Goal: Task Accomplishment & Management: Manage account settings

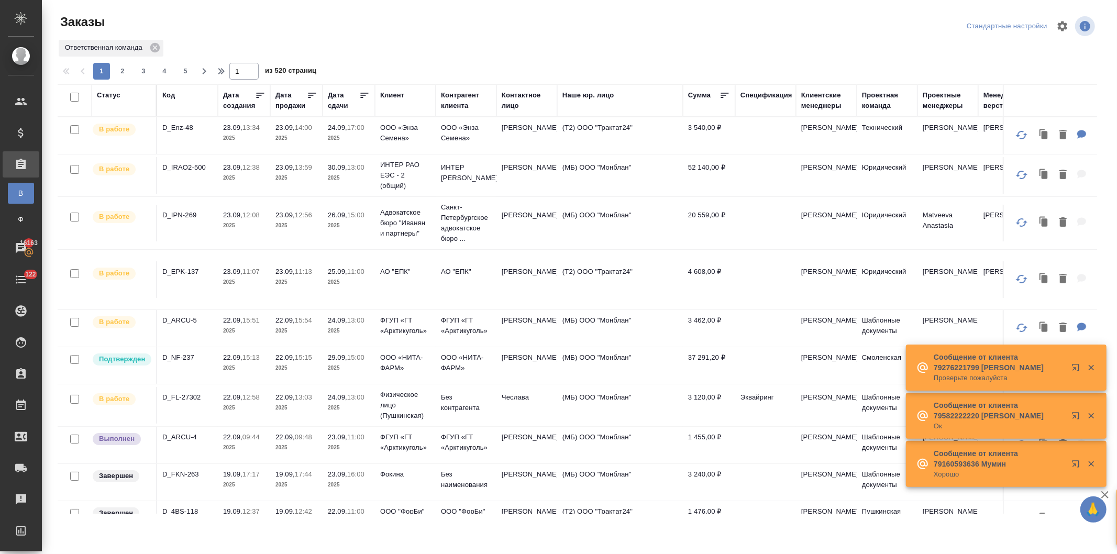
click at [289, 104] on div "Дата продажи" at bounding box center [291, 100] width 31 height 21
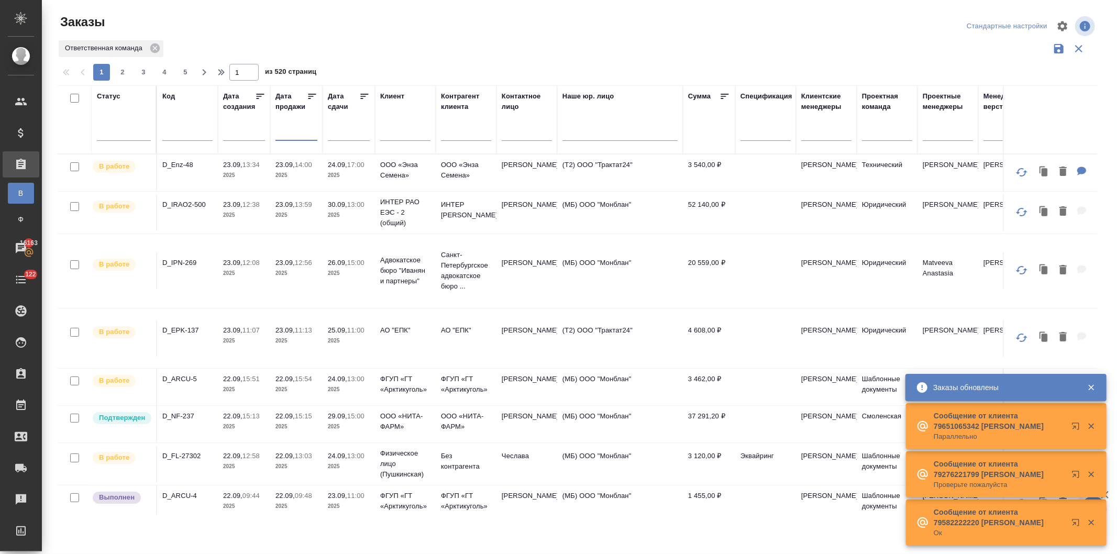
click at [291, 132] on input "text" at bounding box center [300, 132] width 36 height 15
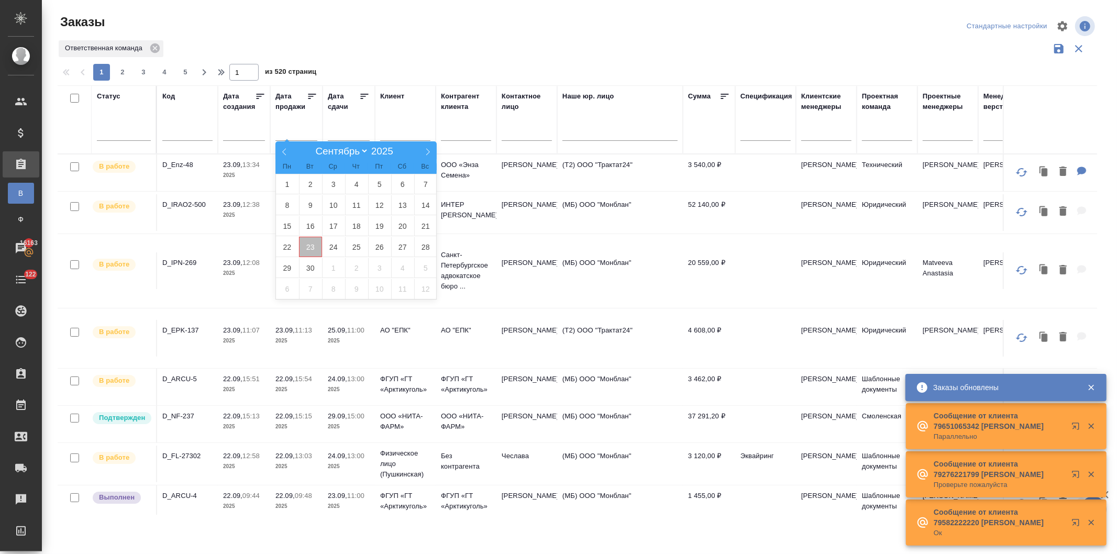
click at [307, 244] on span "23" at bounding box center [310, 247] width 23 height 20
type div "2025-09-22T21:00:00.000Z"
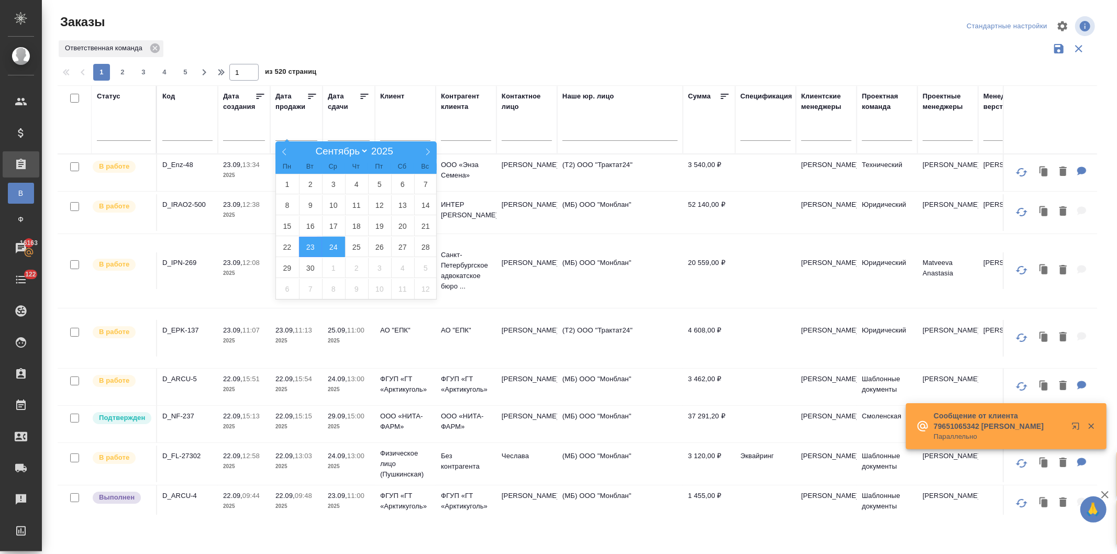
click at [332, 244] on span "24" at bounding box center [333, 247] width 23 height 20
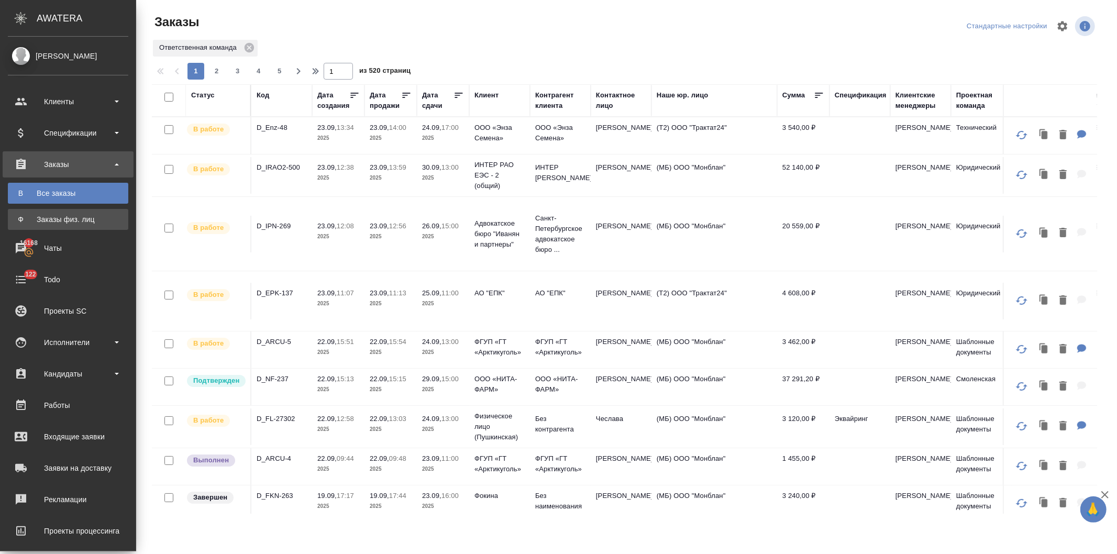
click at [56, 217] on div "Заказы физ. лиц" at bounding box center [68, 219] width 110 height 10
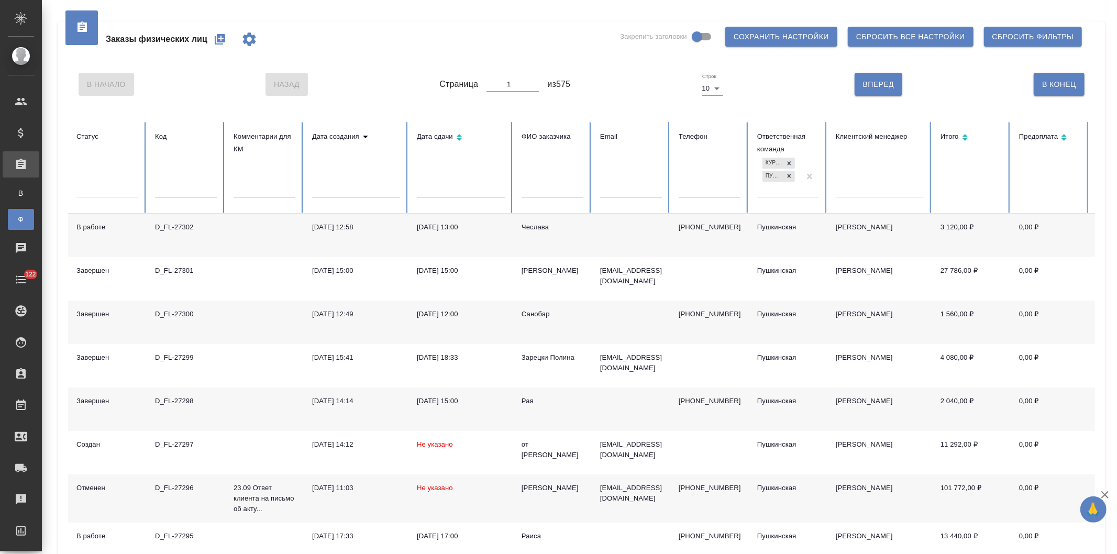
click at [534, 190] on input "text" at bounding box center [553, 189] width 62 height 15
type input "от вовы"
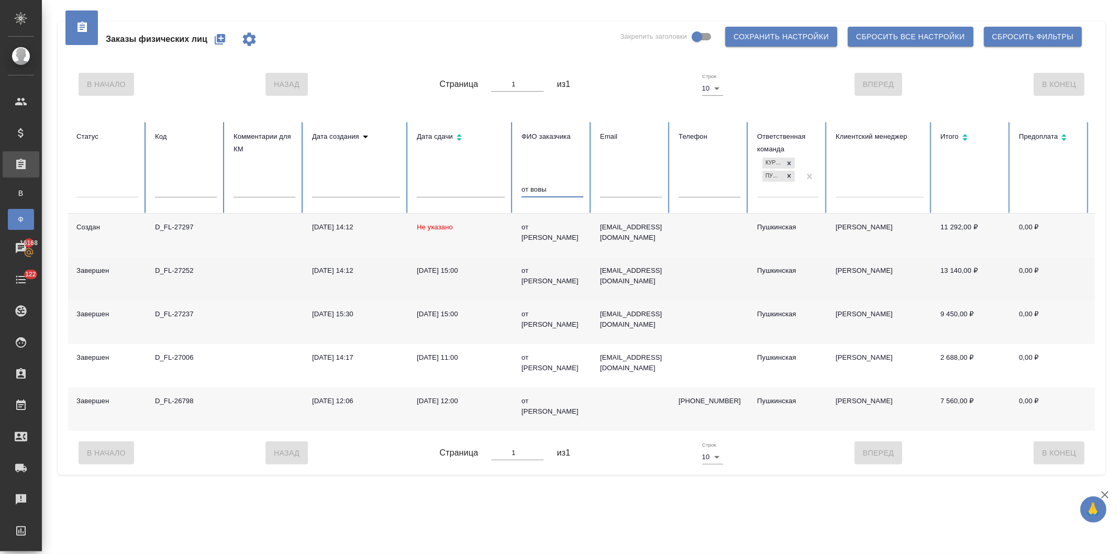
click at [467, 273] on div "03.09.2025, 15:00" at bounding box center [461, 271] width 88 height 10
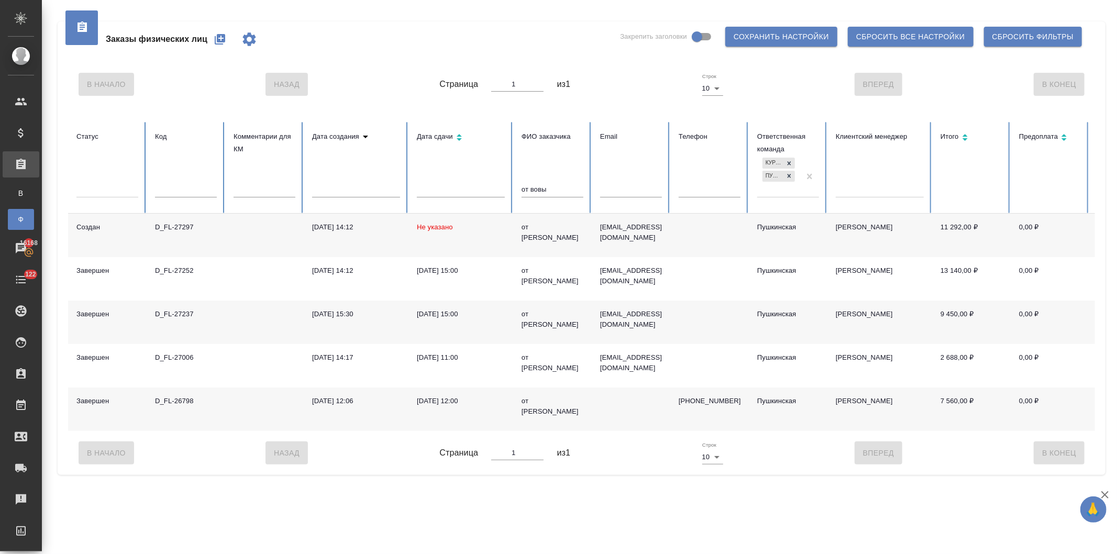
click at [214, 38] on icon "button" at bounding box center [220, 39] width 13 height 13
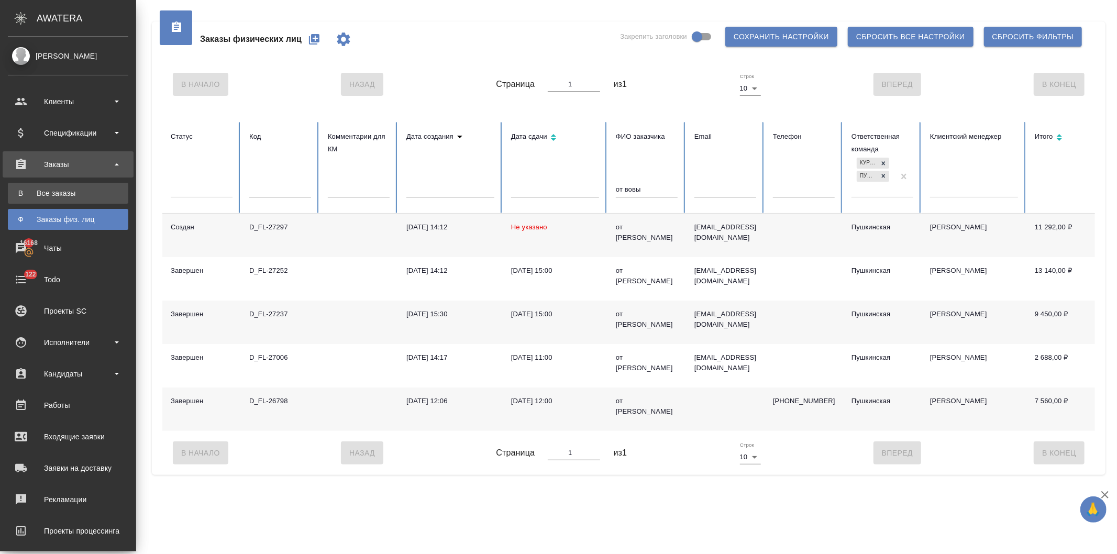
click at [39, 190] on div "Все заказы" at bounding box center [68, 193] width 110 height 10
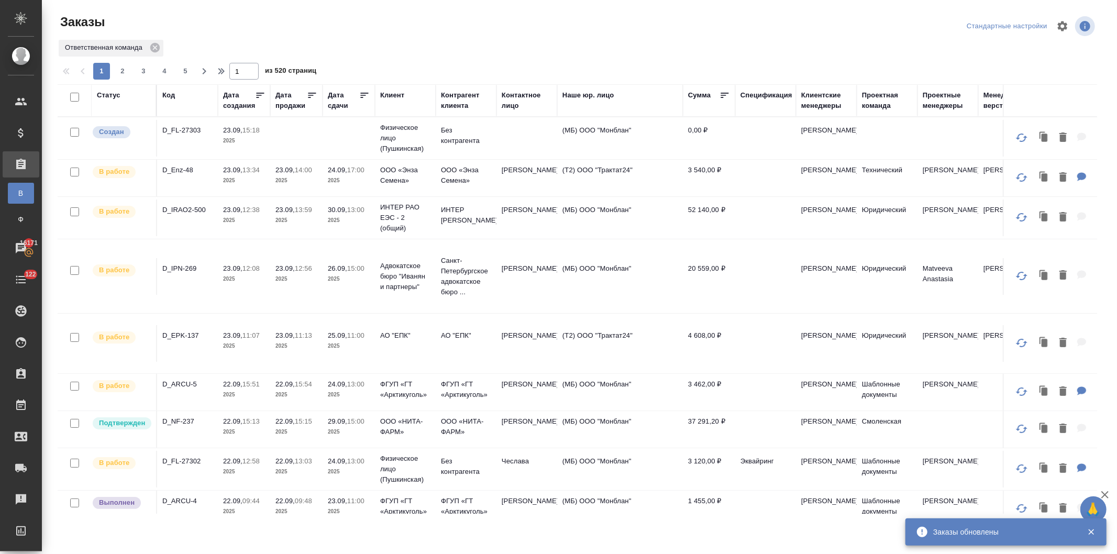
click at [164, 94] on div "Код" at bounding box center [168, 95] width 13 height 10
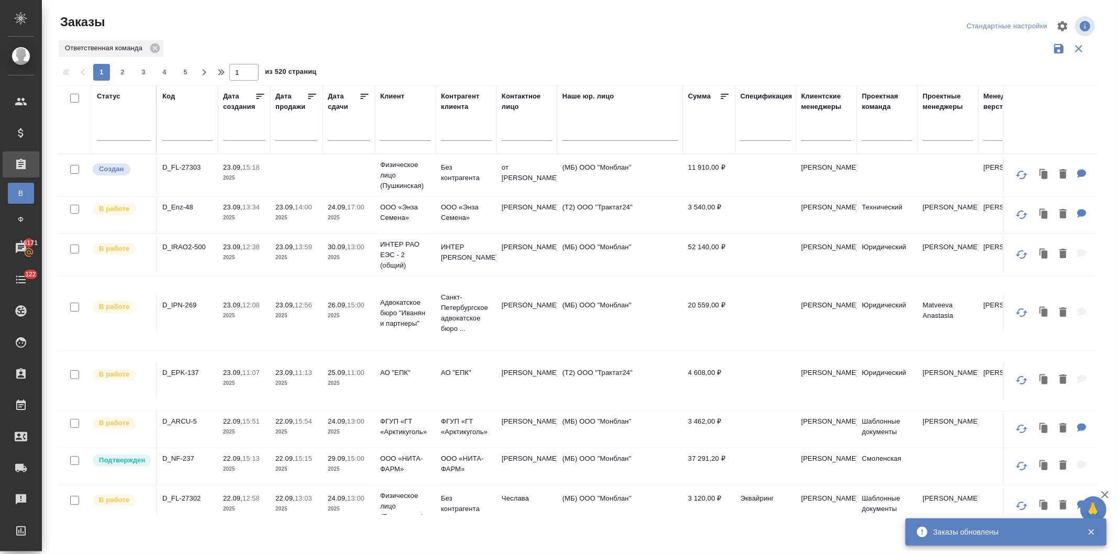
click at [173, 135] on input "text" at bounding box center [187, 133] width 50 height 13
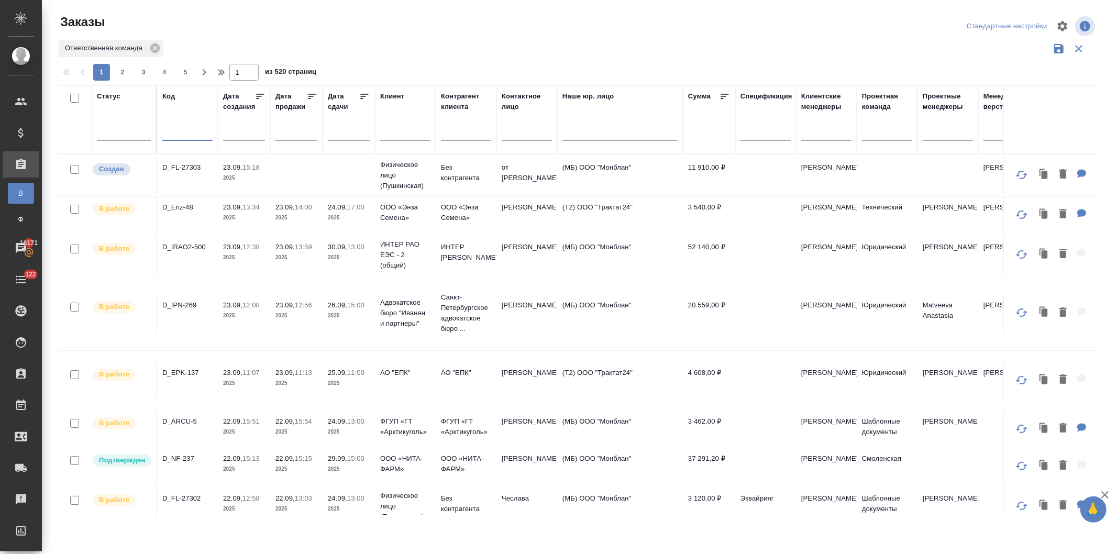
paste input "Верстка как в заказе D_FL-27252"
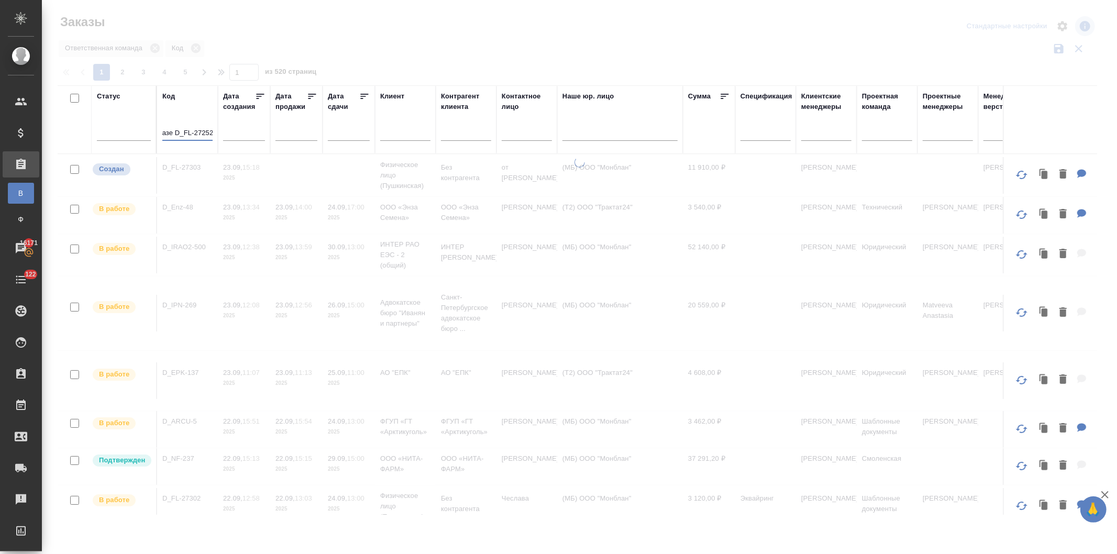
click at [173, 133] on input "Верстка как в заказе D_FL-27252" at bounding box center [187, 133] width 50 height 13
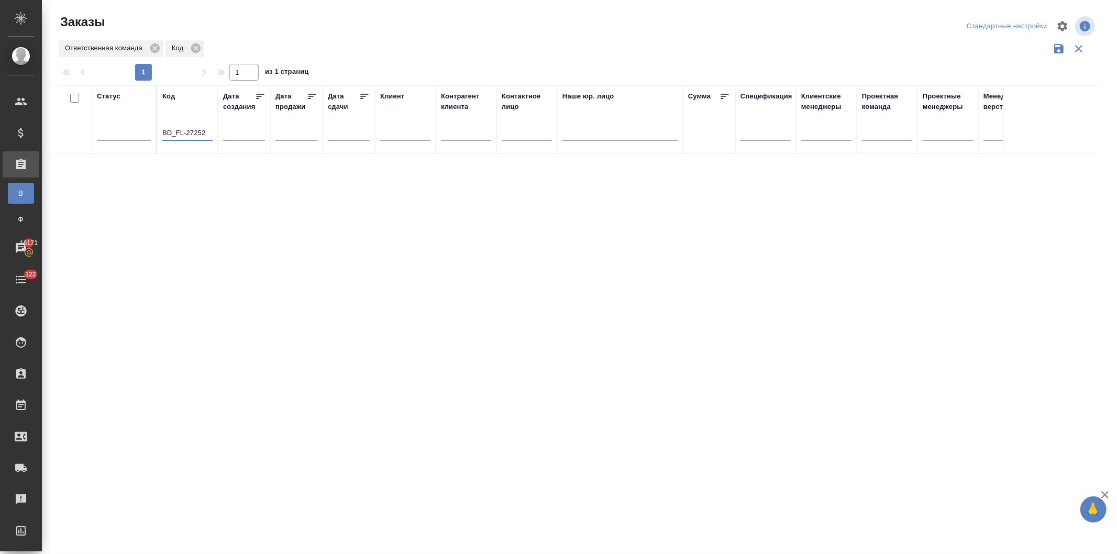
scroll to position [0, 0]
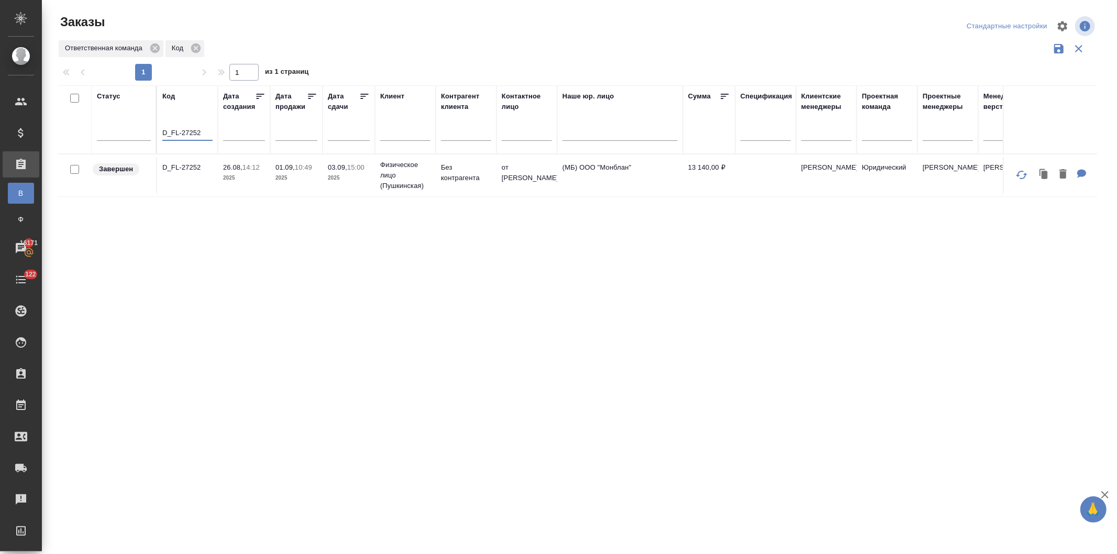
type input "D_FL-27252"
click at [253, 170] on p "14:12" at bounding box center [251, 167] width 17 height 8
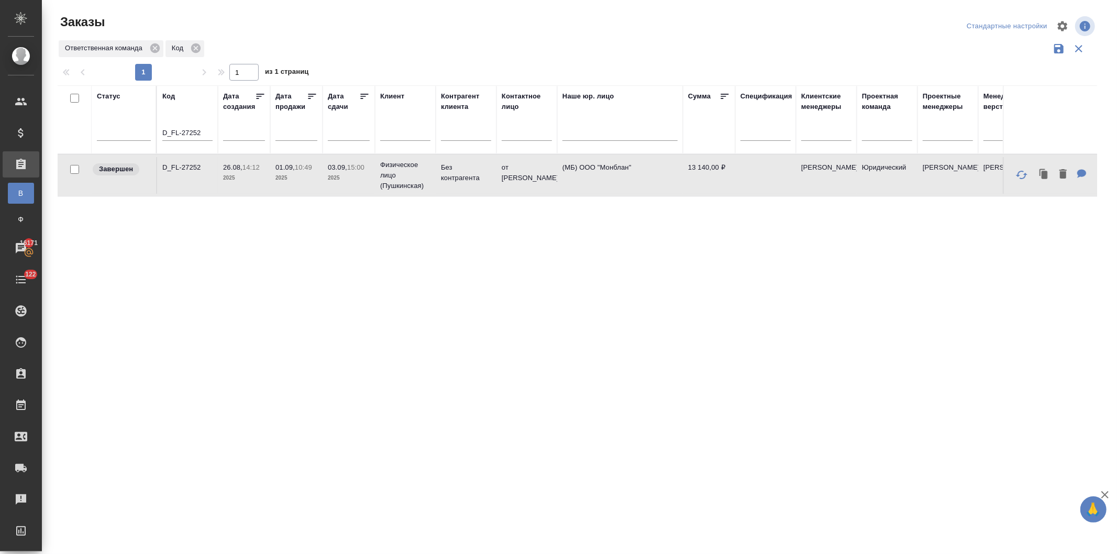
click at [253, 170] on p "14:12" at bounding box center [251, 167] width 17 height 8
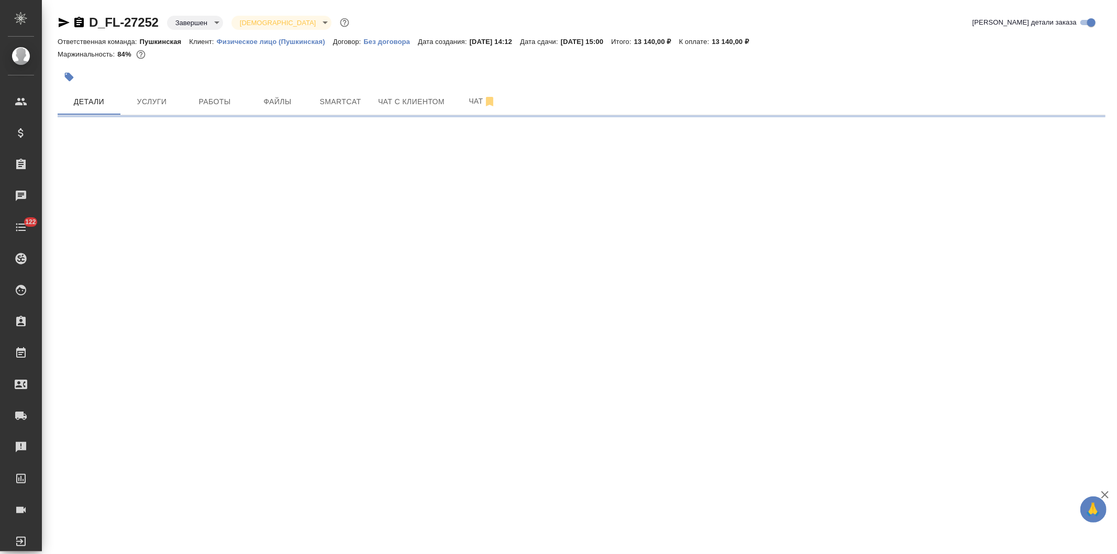
select select "RU"
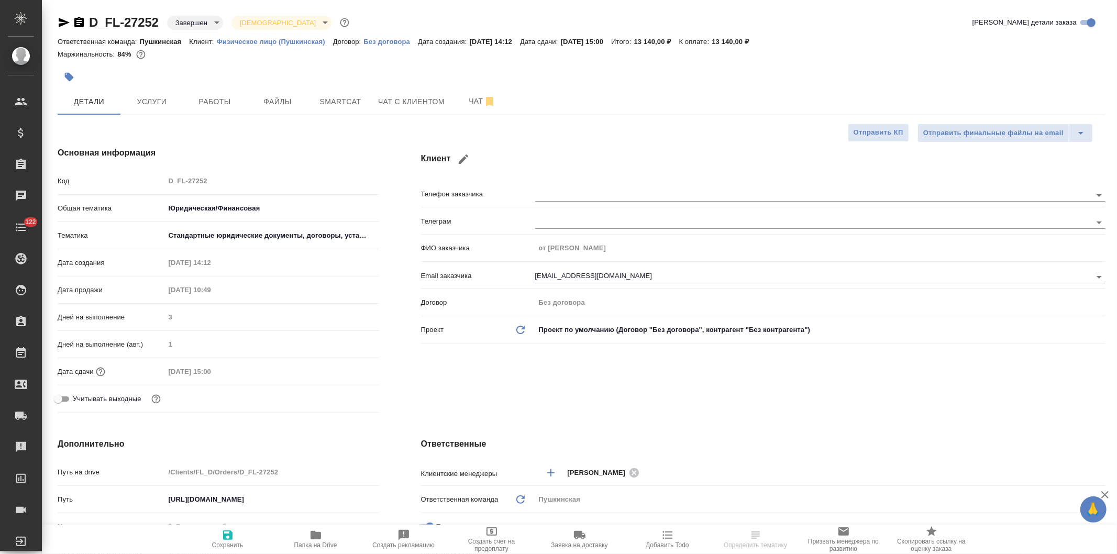
type textarea "x"
type input "[PERSON_NAME]"
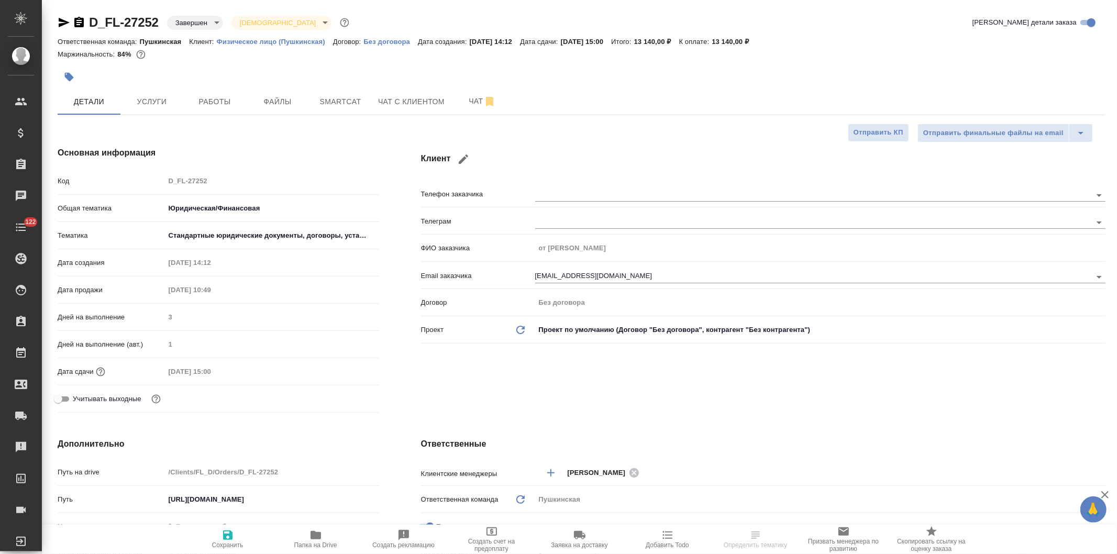
scroll to position [291, 0]
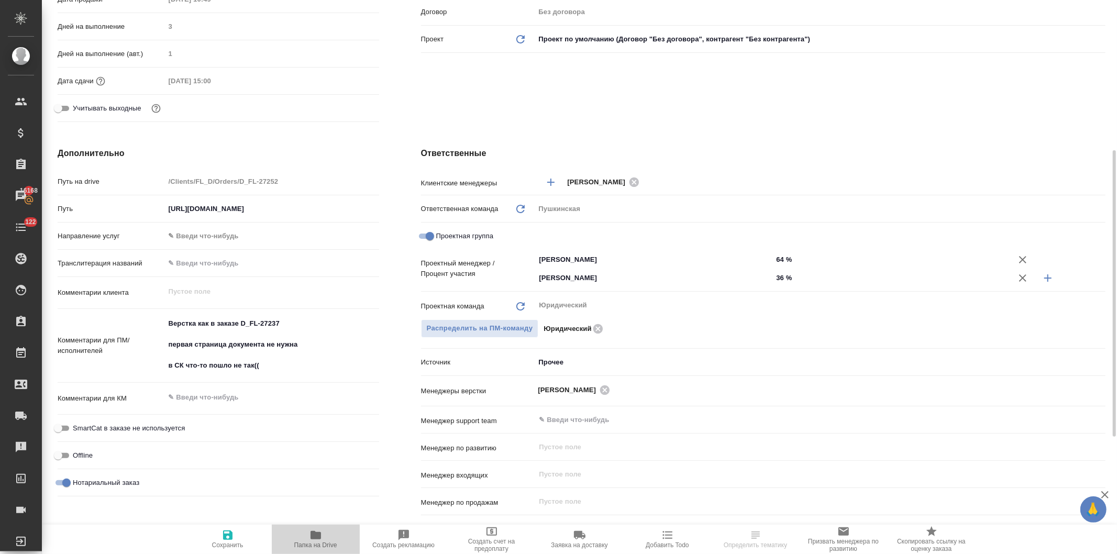
click at [317, 536] on icon "button" at bounding box center [316, 535] width 10 height 8
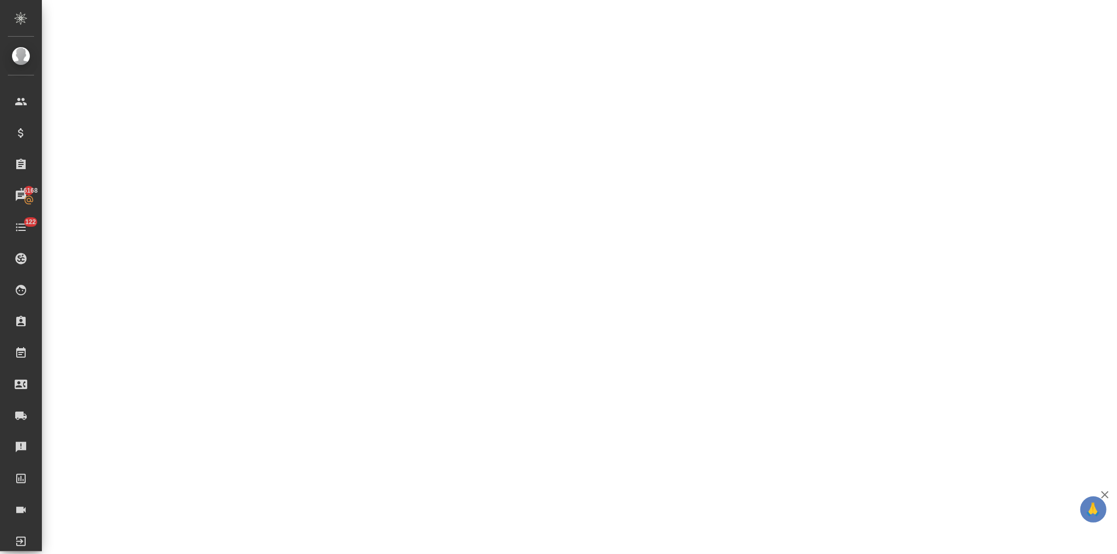
select select "RU"
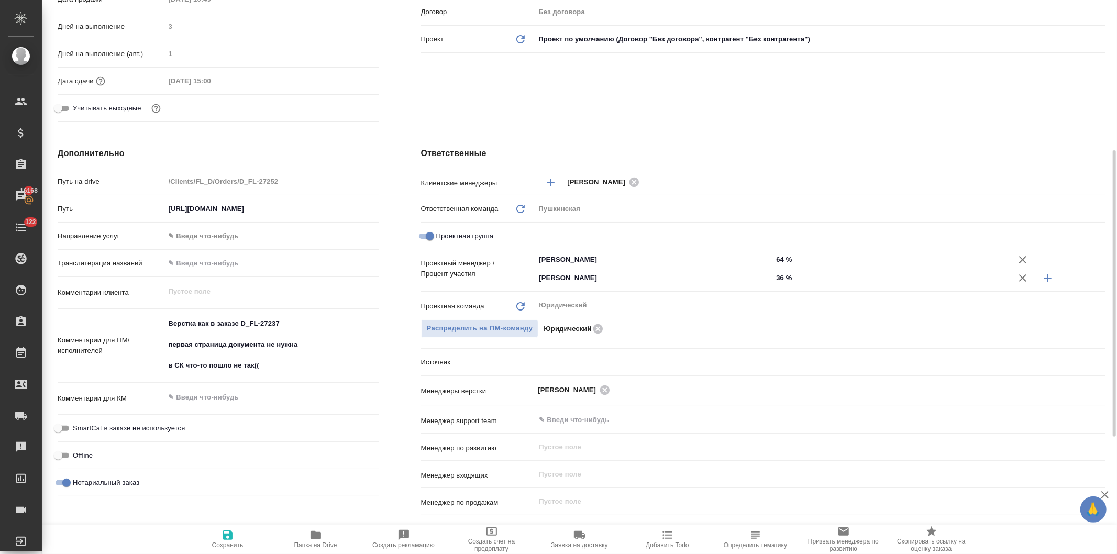
type textarea "x"
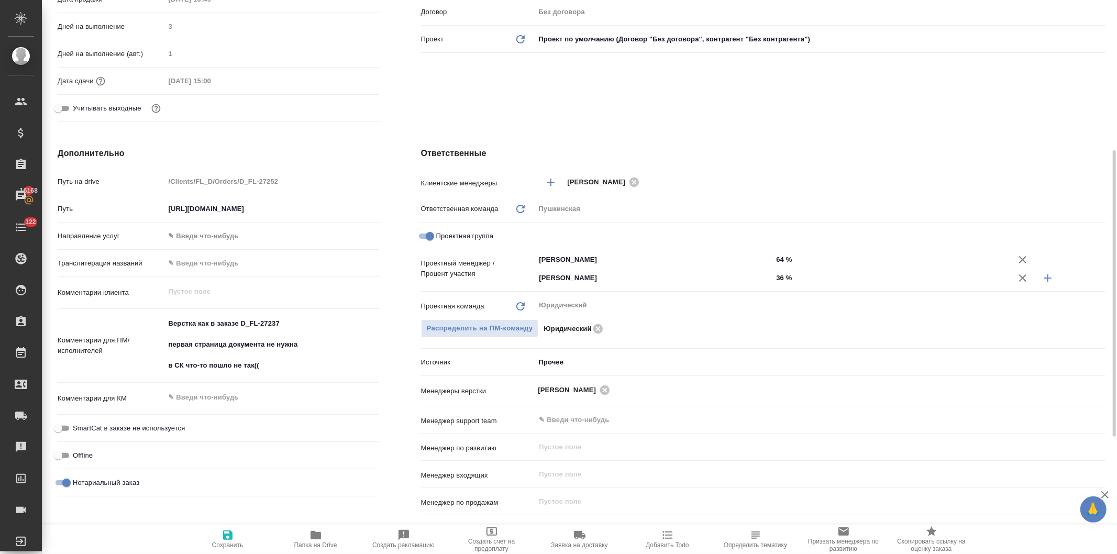
type textarea "x"
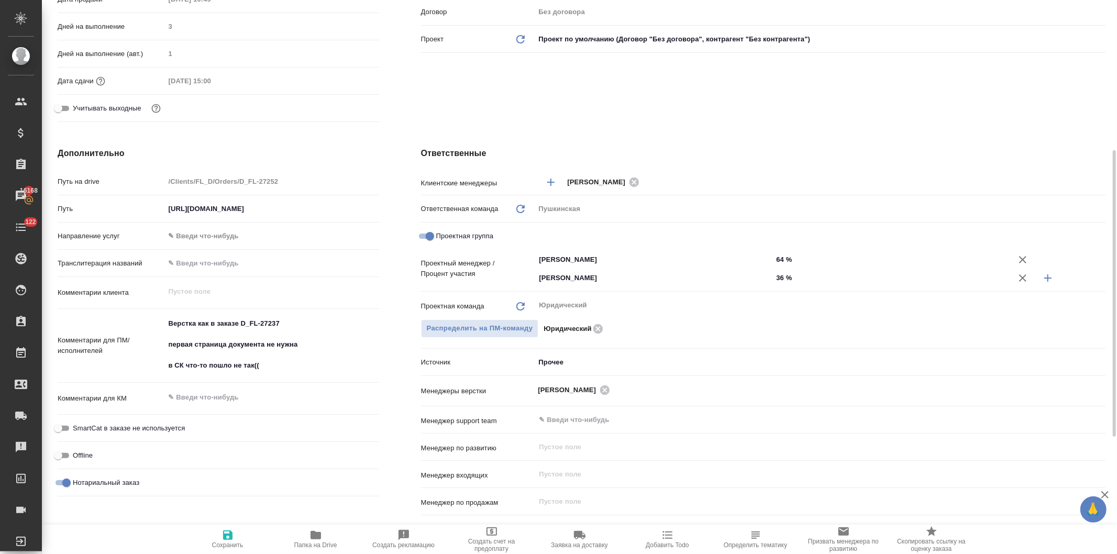
type textarea "x"
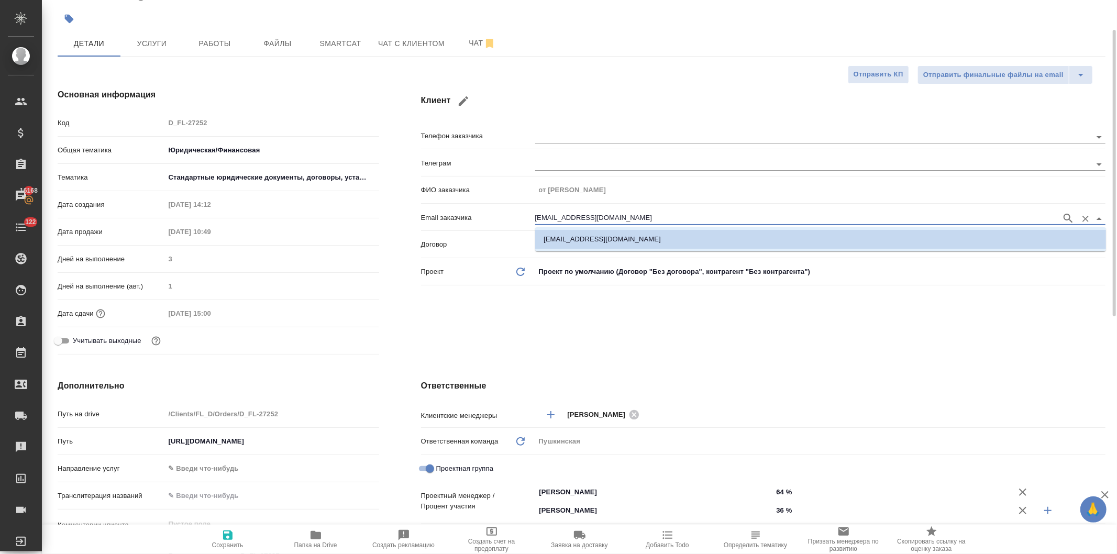
drag, startPoint x: 611, startPoint y: 217, endPoint x: 530, endPoint y: 221, distance: 81.8
click at [530, 221] on div "Email заказчика 02200613@mail.ru" at bounding box center [763, 217] width 685 height 18
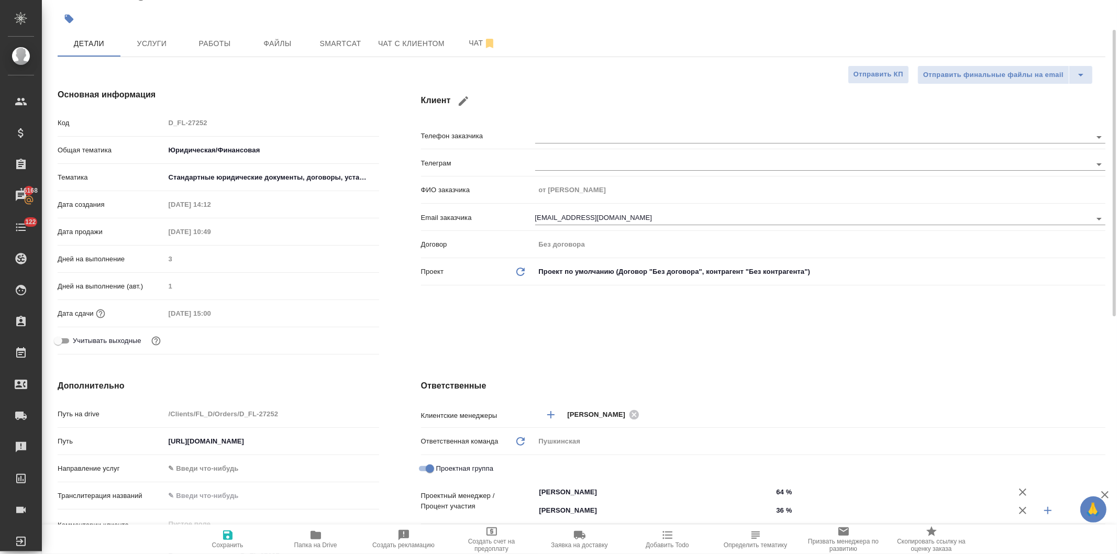
type textarea "x"
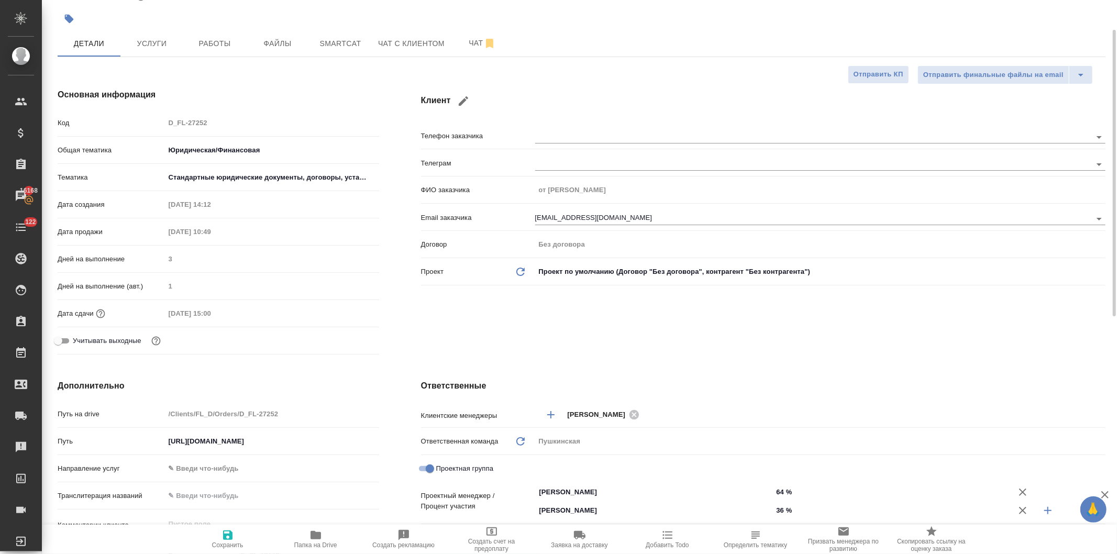
type textarea "x"
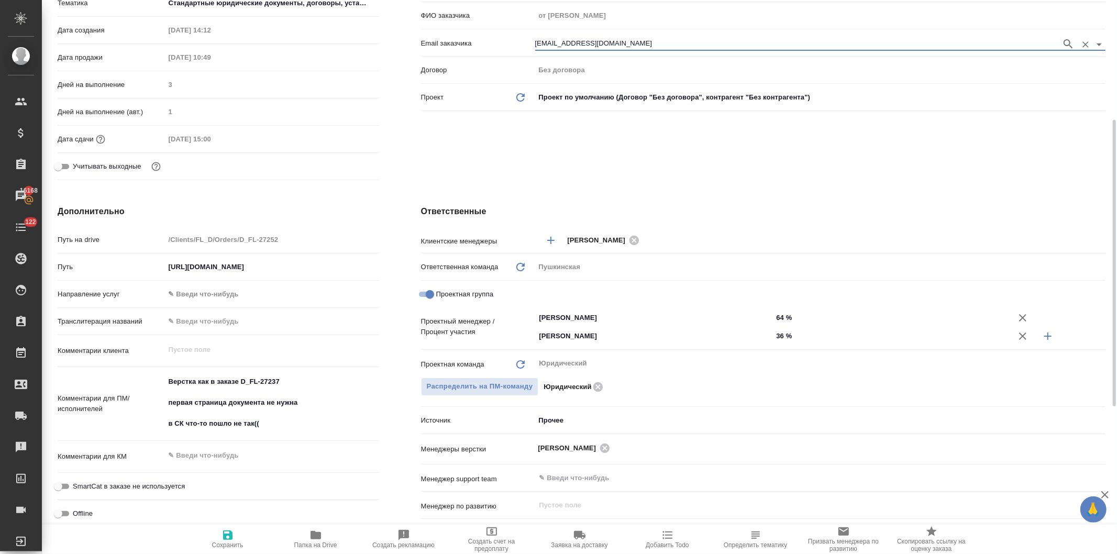
type textarea "x"
drag, startPoint x: 282, startPoint y: 380, endPoint x: 166, endPoint y: 377, distance: 116.3
click at [166, 377] on textarea "Верстка как в заказе D_FL-27237 первая страница документа не нужна в СК что-то …" at bounding box center [272, 403] width 213 height 60
type textarea "x"
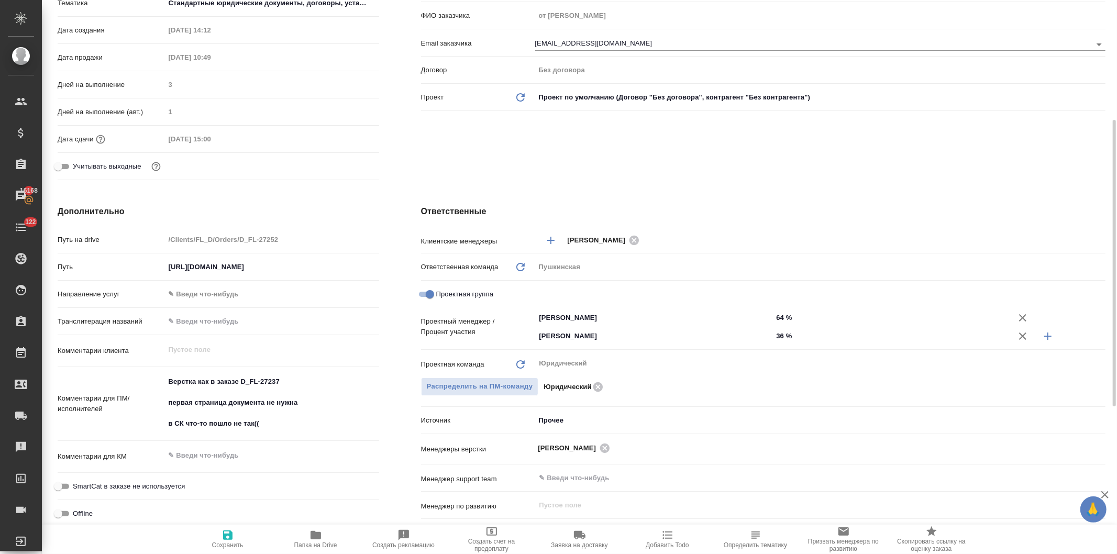
type textarea "x"
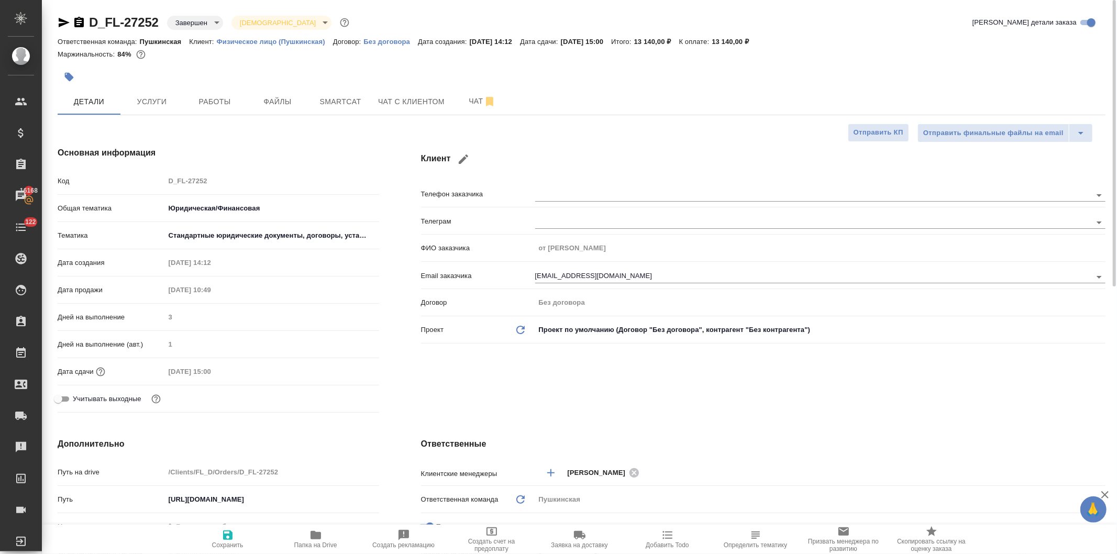
type textarea "x"
click at [128, 178] on div "Код D_FL-27252" at bounding box center [219, 181] width 322 height 18
type textarea "x"
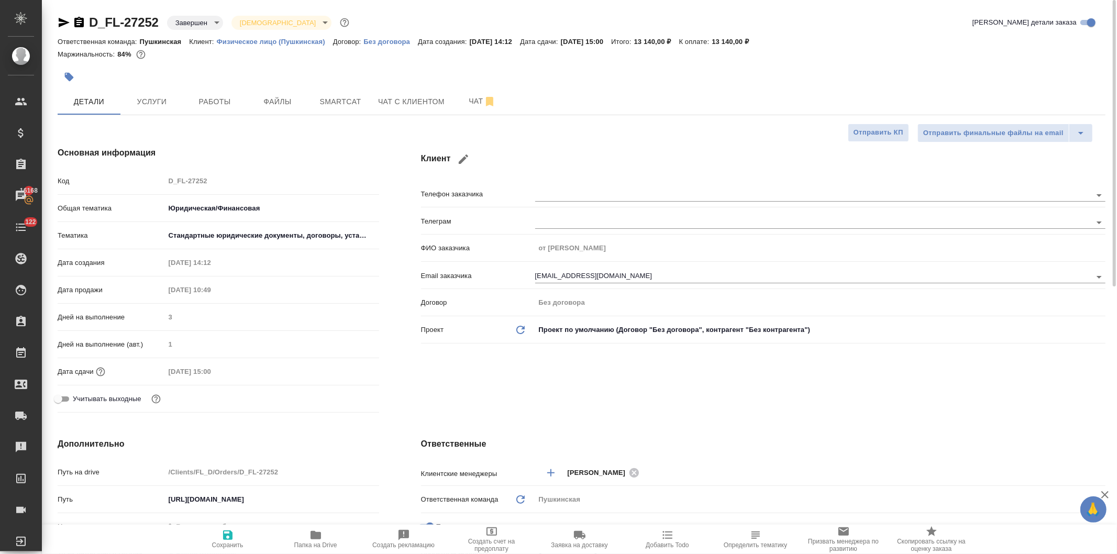
type textarea "x"
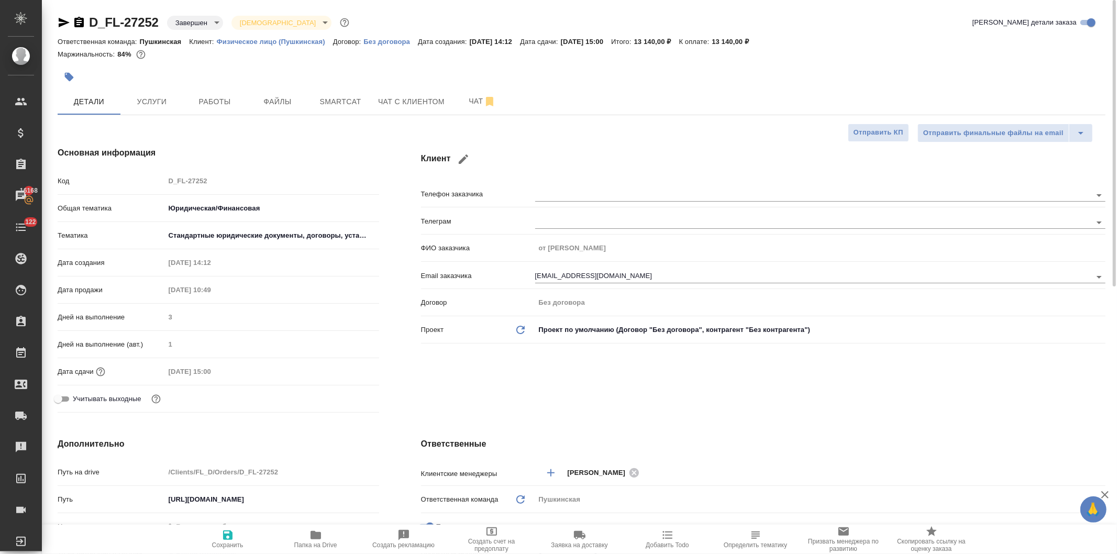
type textarea "x"
click at [154, 102] on span "Услуги" at bounding box center [152, 101] width 50 height 13
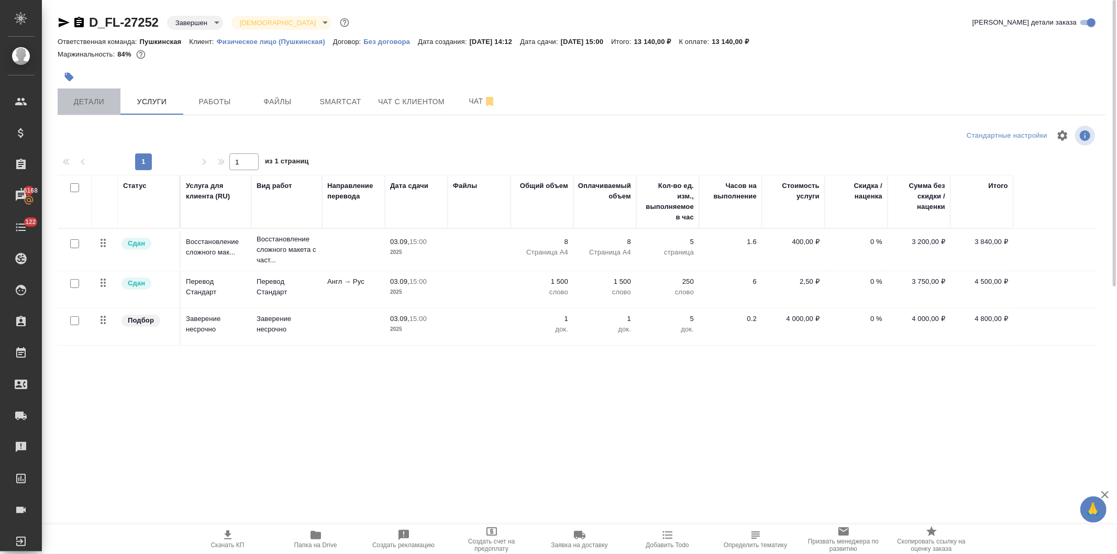
click at [73, 90] on button "Детали" at bounding box center [89, 102] width 63 height 26
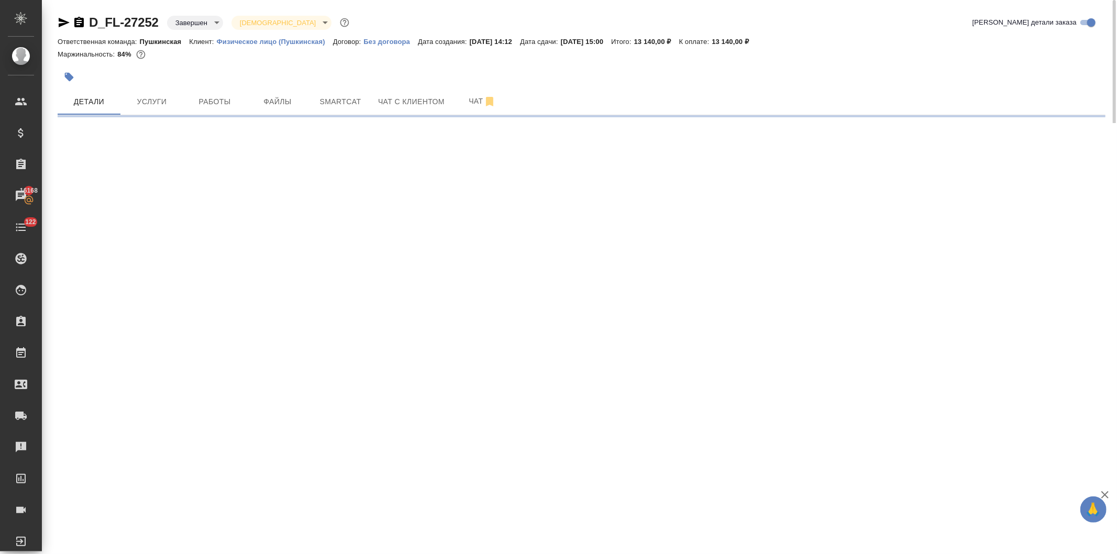
select select "RU"
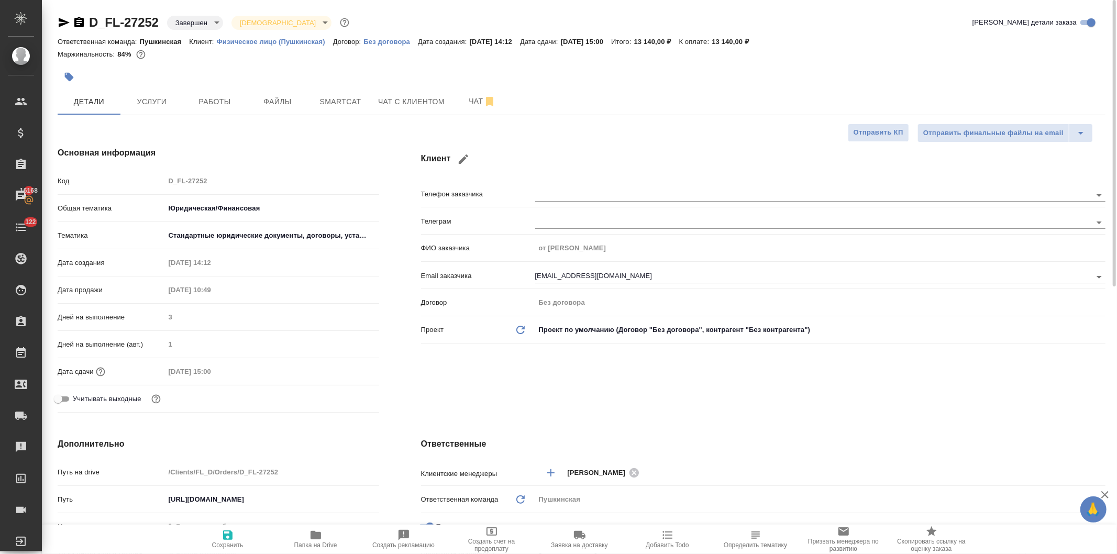
type textarea "x"
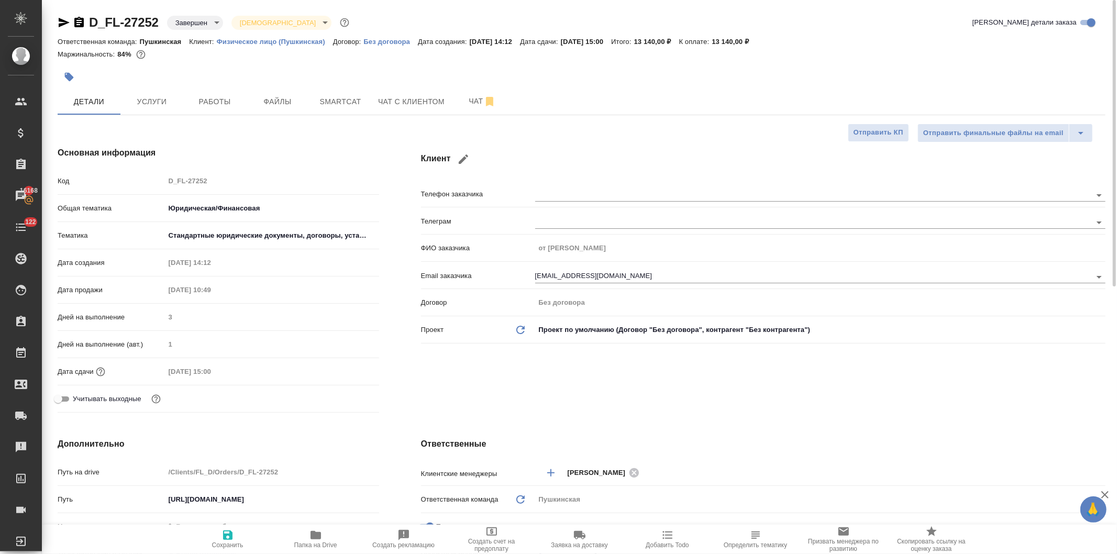
type textarea "x"
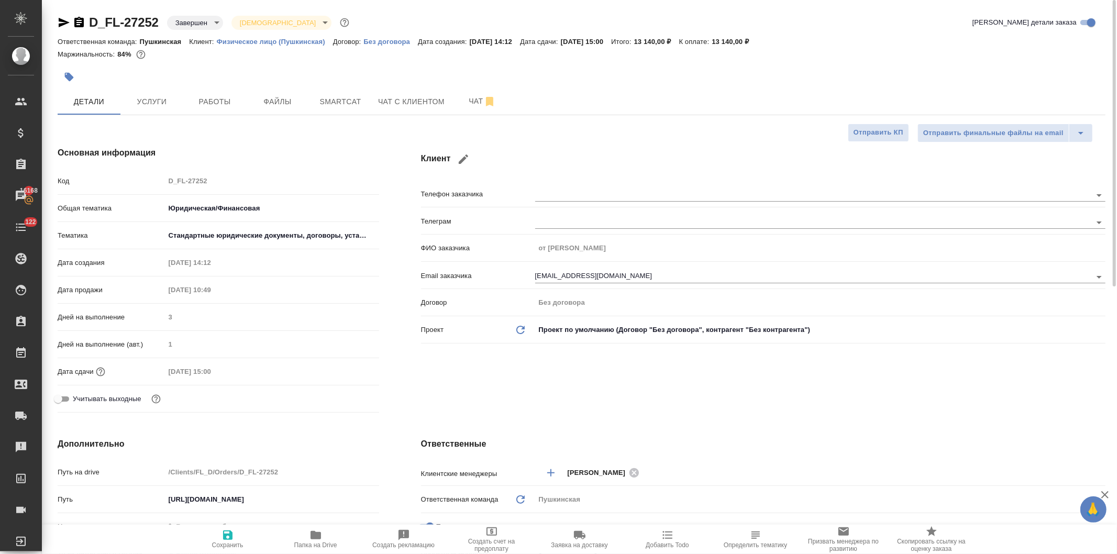
type textarea "x"
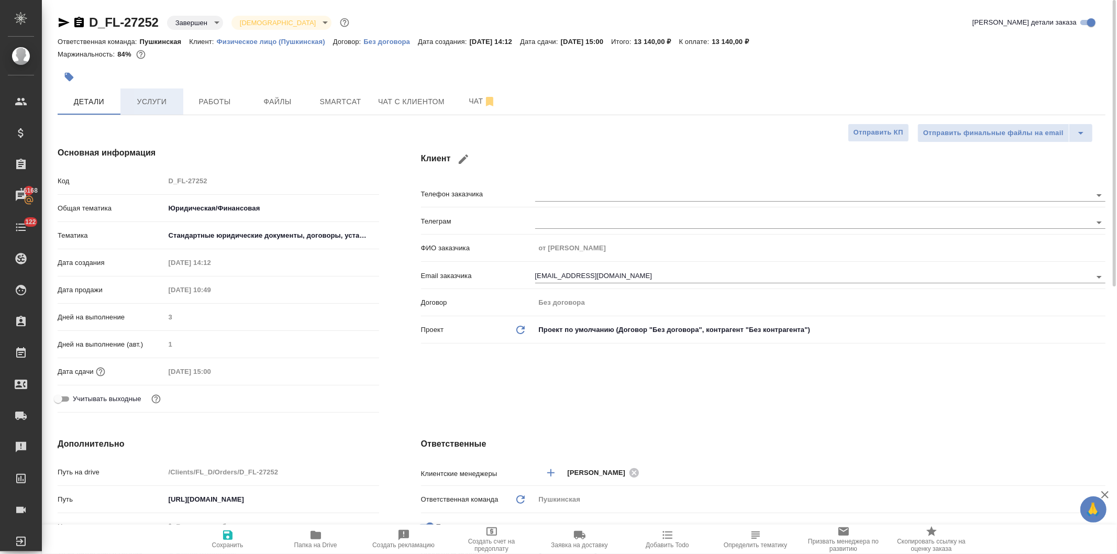
click at [150, 101] on span "Услуги" at bounding box center [152, 101] width 50 height 13
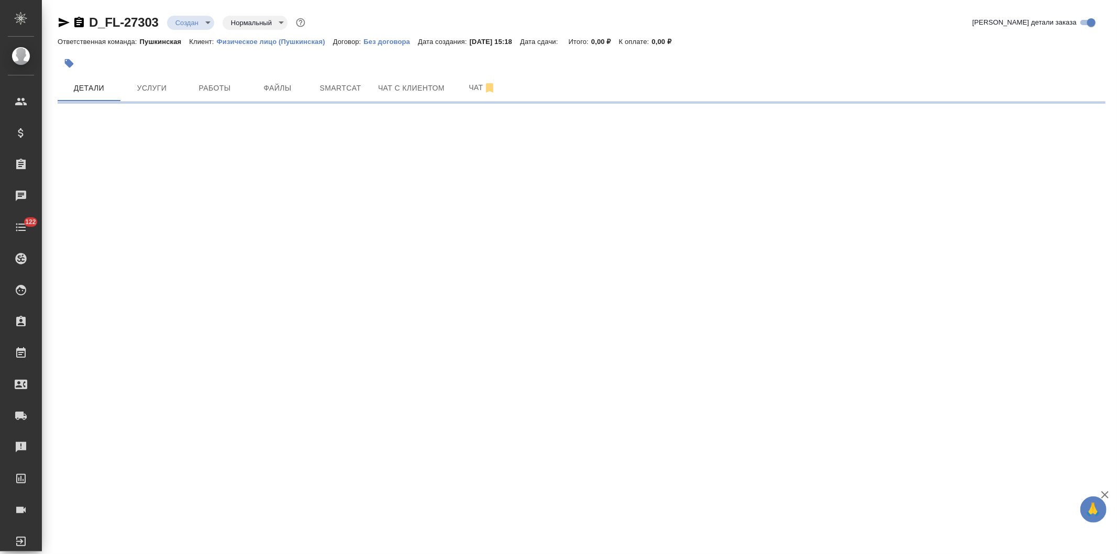
select select "RU"
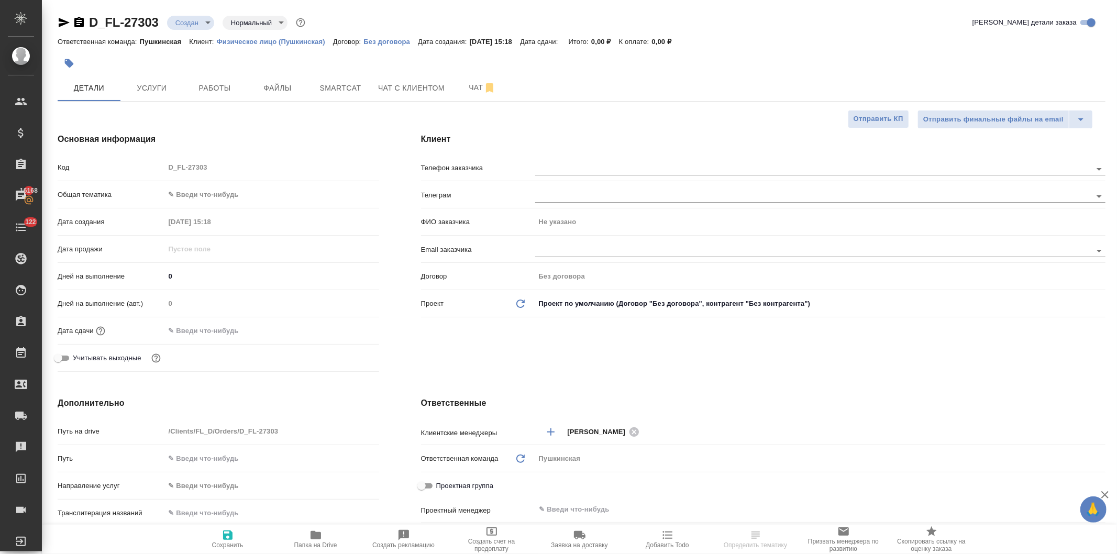
type textarea "x"
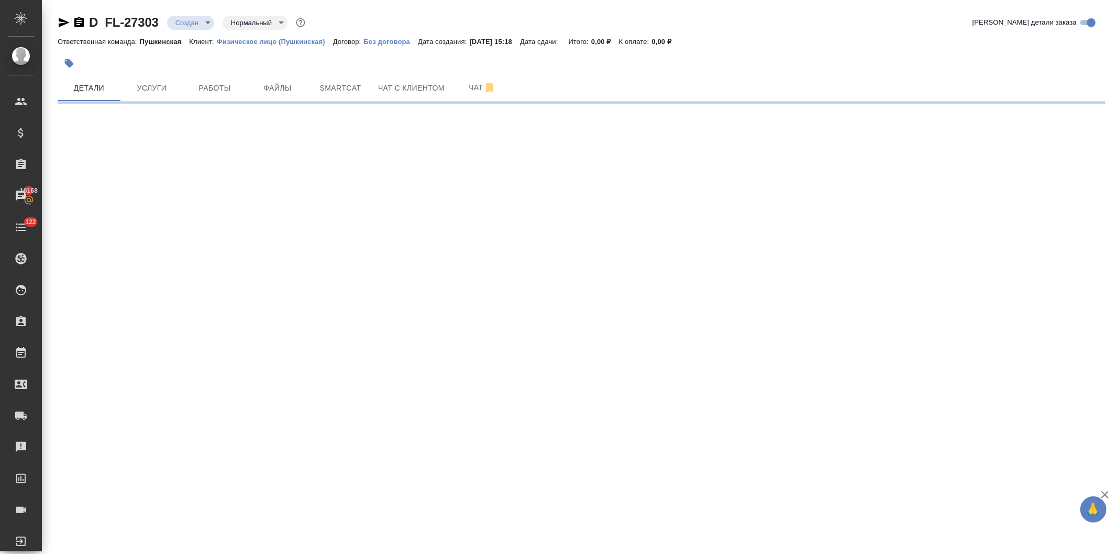
select select "RU"
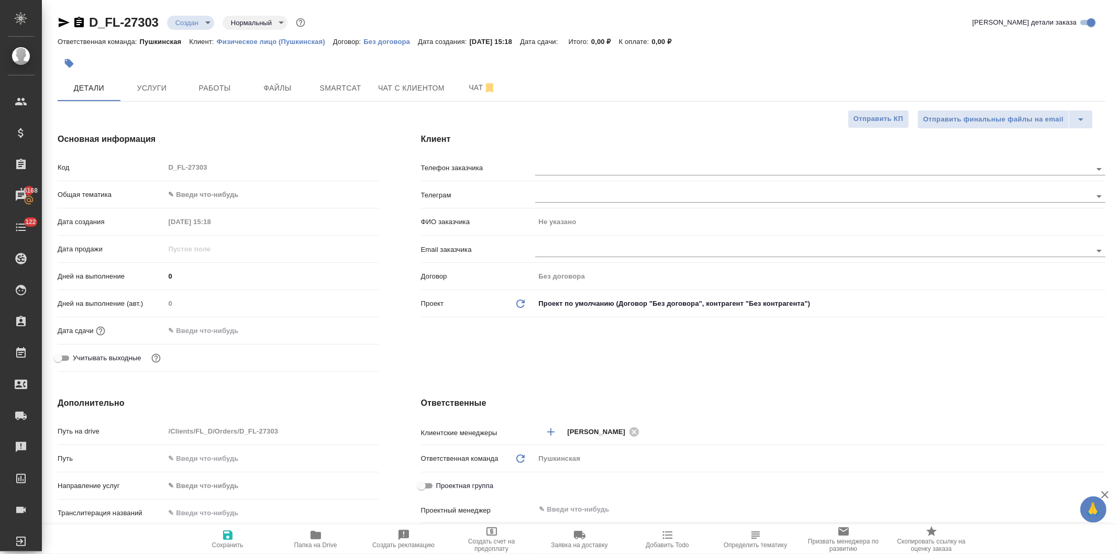
type textarea "x"
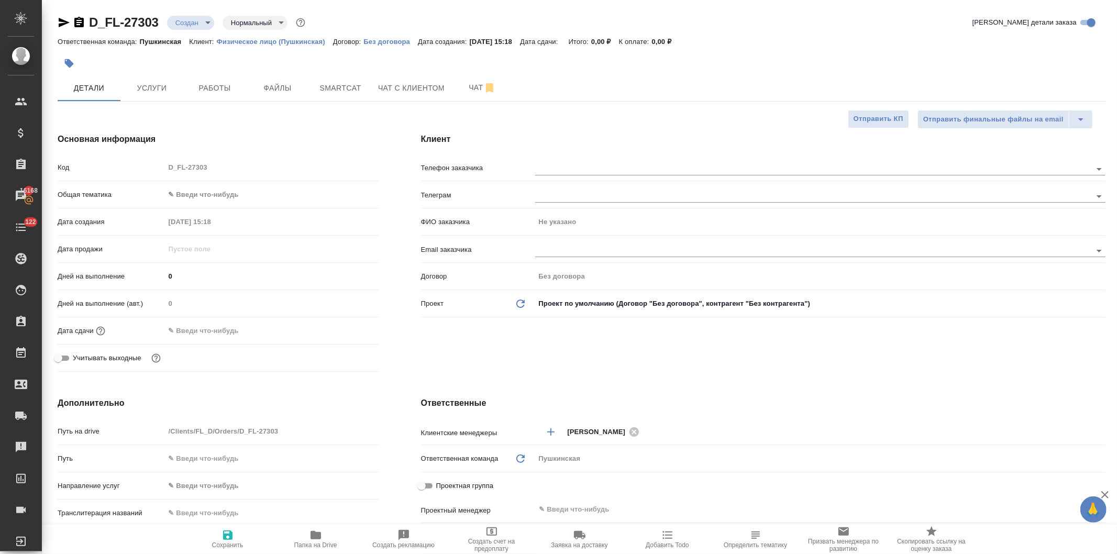
type textarea "x"
click at [580, 254] on input "text" at bounding box center [795, 250] width 521 height 13
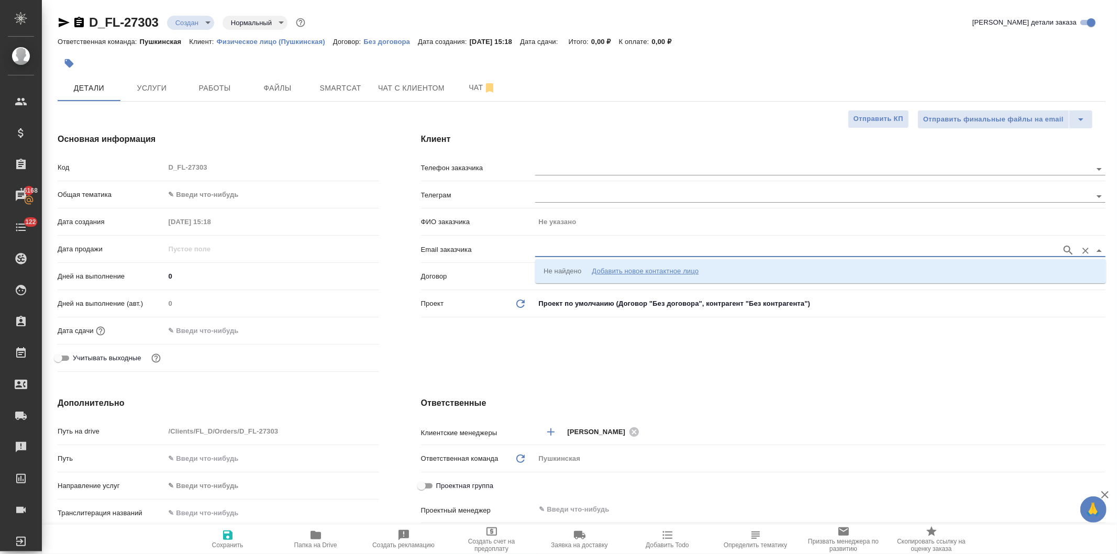
paste input "02200613@mail.ru"
type input "02200613@mail.ru"
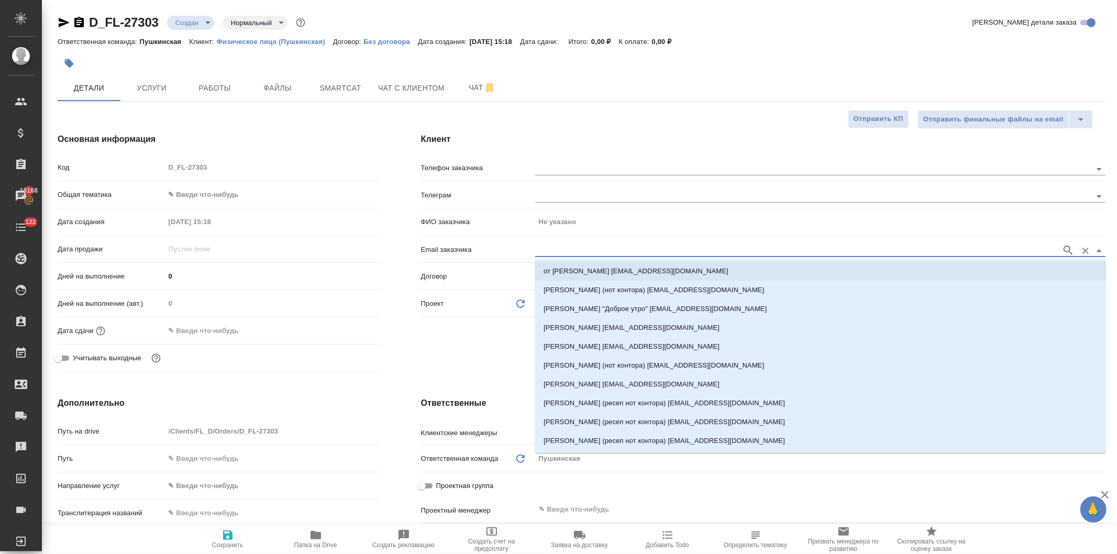
click at [583, 270] on p "от Вовы Федорченко 02200613@mail.ru" at bounding box center [636, 271] width 185 height 10
type input "от [PERSON_NAME]"
type input "от Вовы Федорченко 02200613@mail.ru"
type textarea "x"
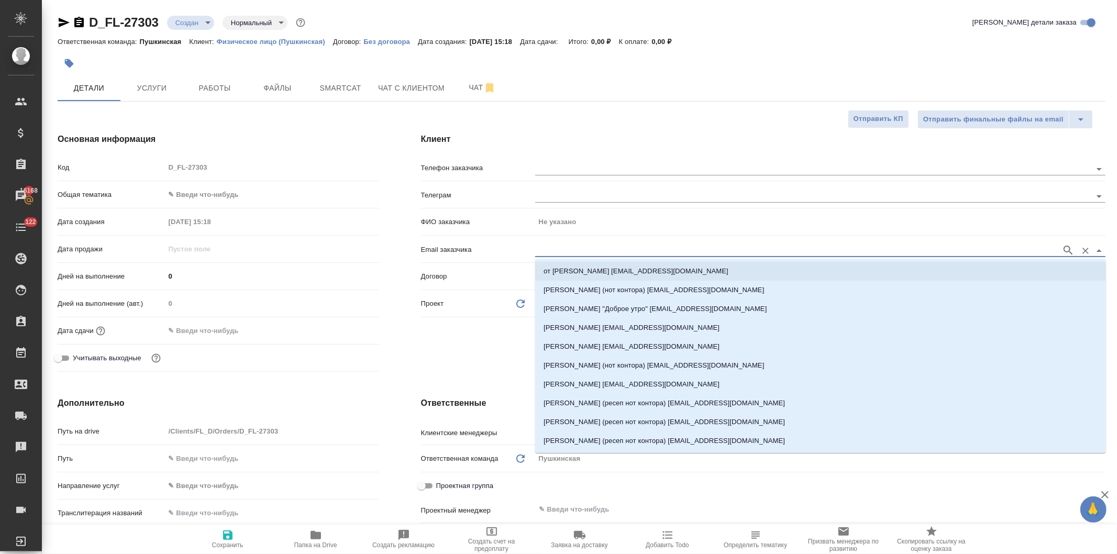
type textarea "x"
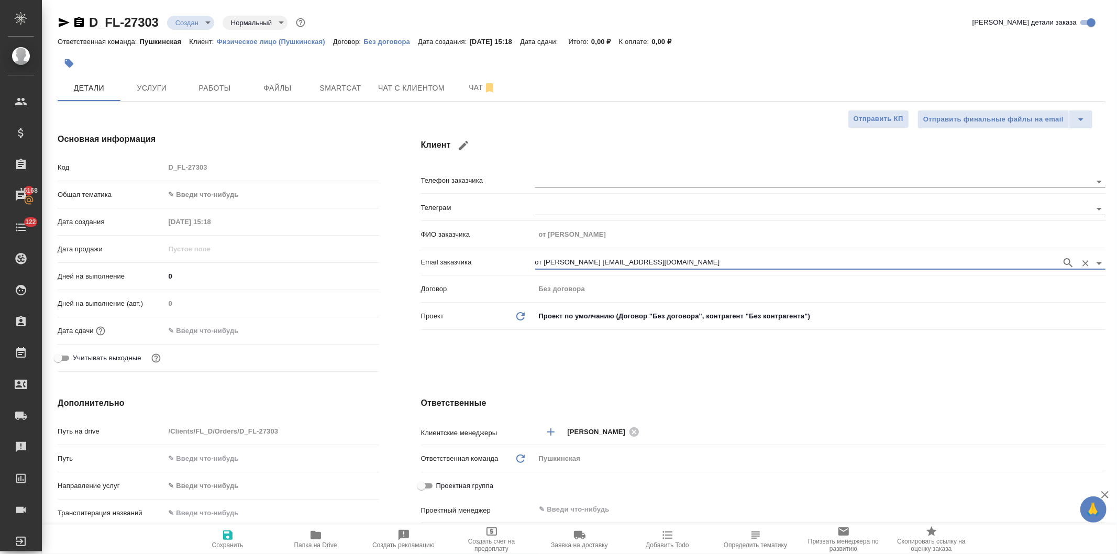
click at [227, 538] on icon "button" at bounding box center [228, 535] width 13 height 13
type textarea "x"
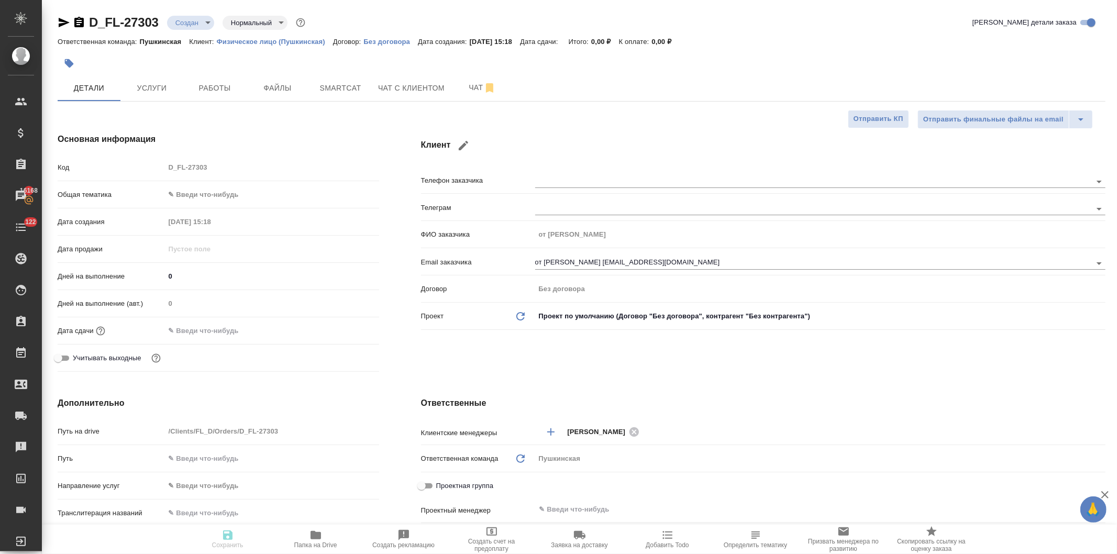
type textarea "x"
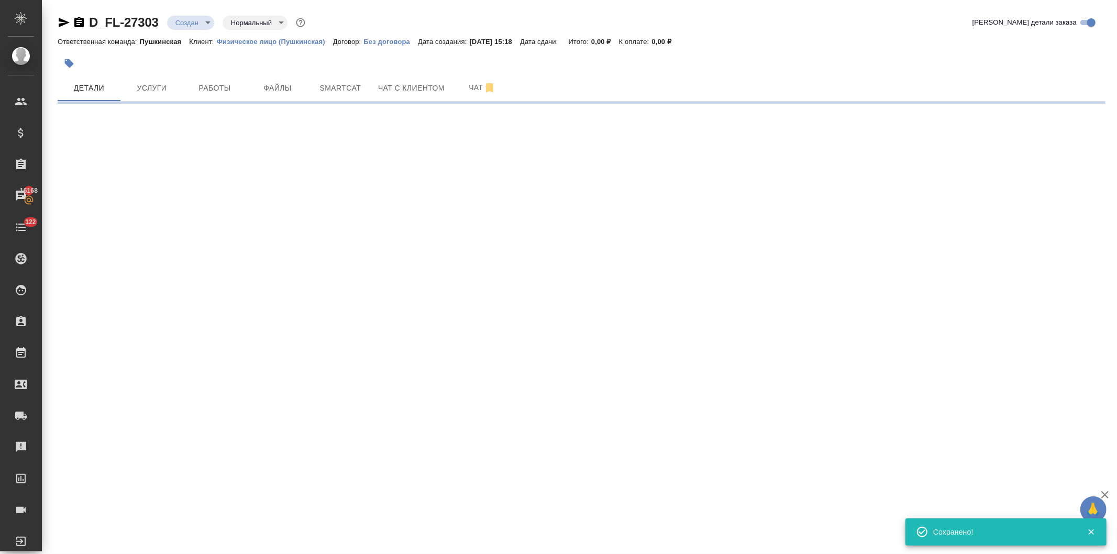
select select "RU"
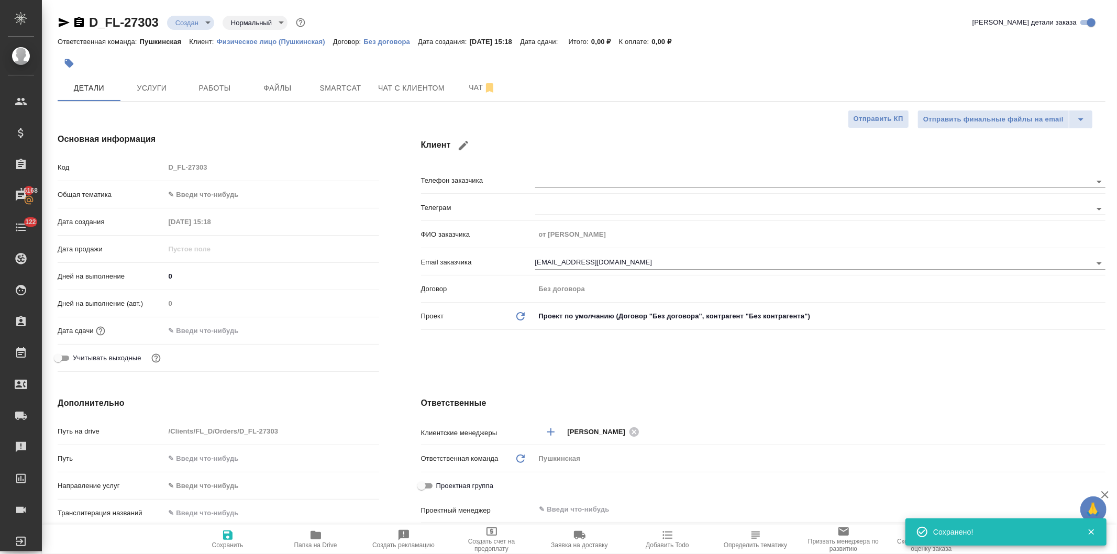
type textarea "x"
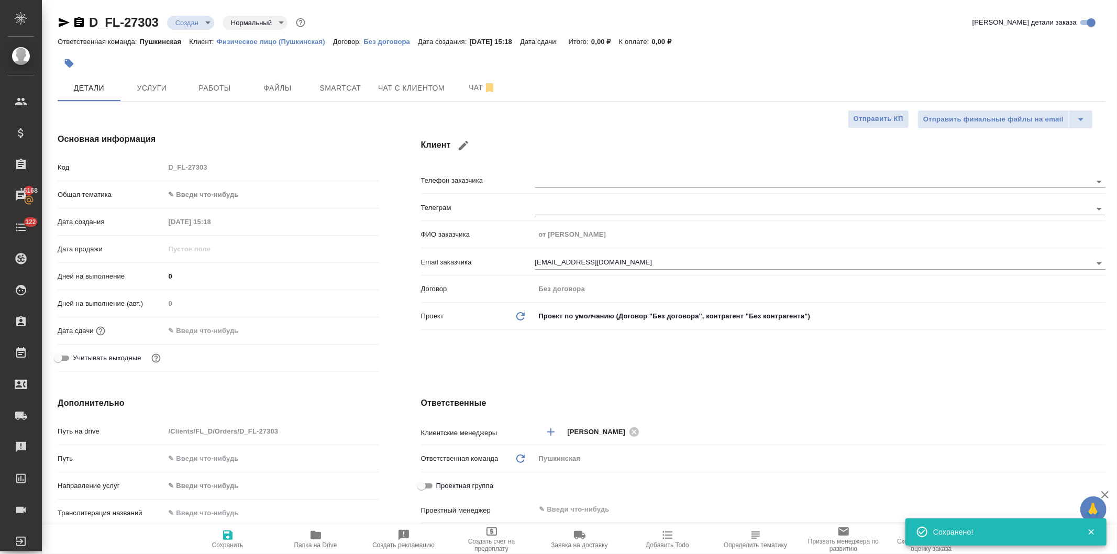
type textarea "x"
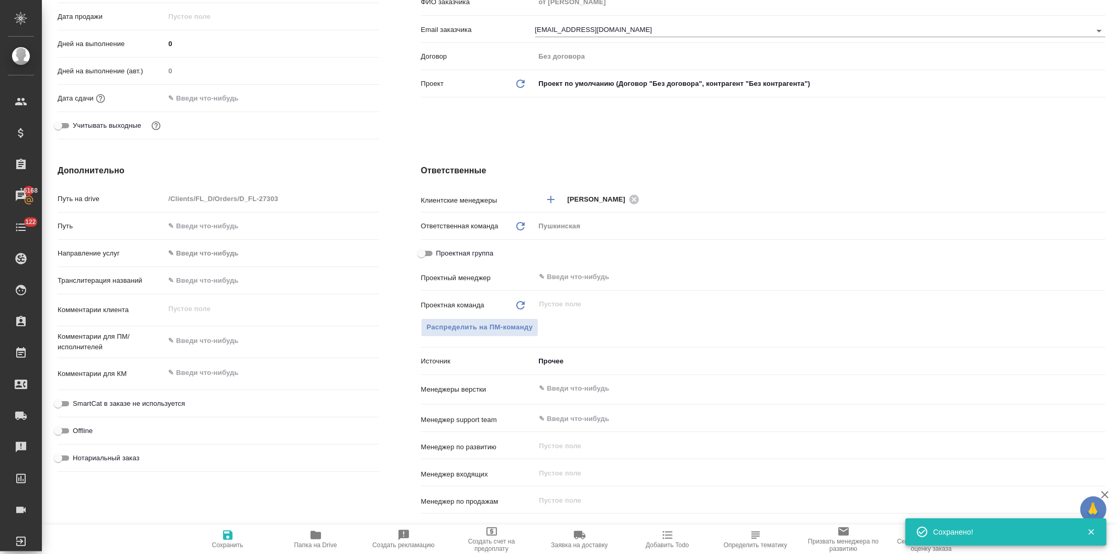
type textarea "x"
click at [211, 336] on textarea at bounding box center [272, 341] width 214 height 18
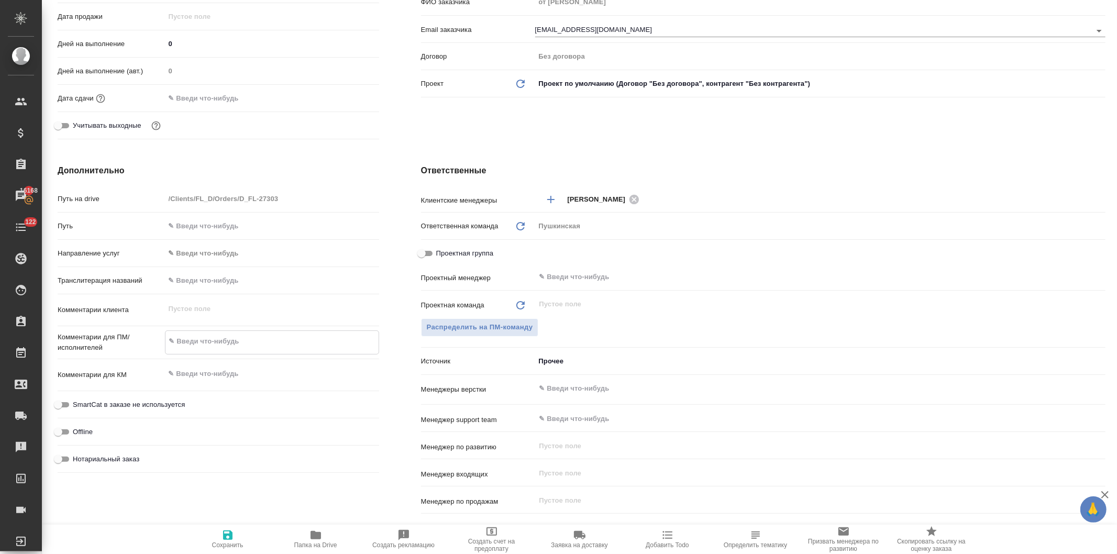
paste textarea "Верстка как в заказе D_FL-27237"
type textarea "x"
type textarea "Верстка как в заказе D_FL-27237"
type textarea "x"
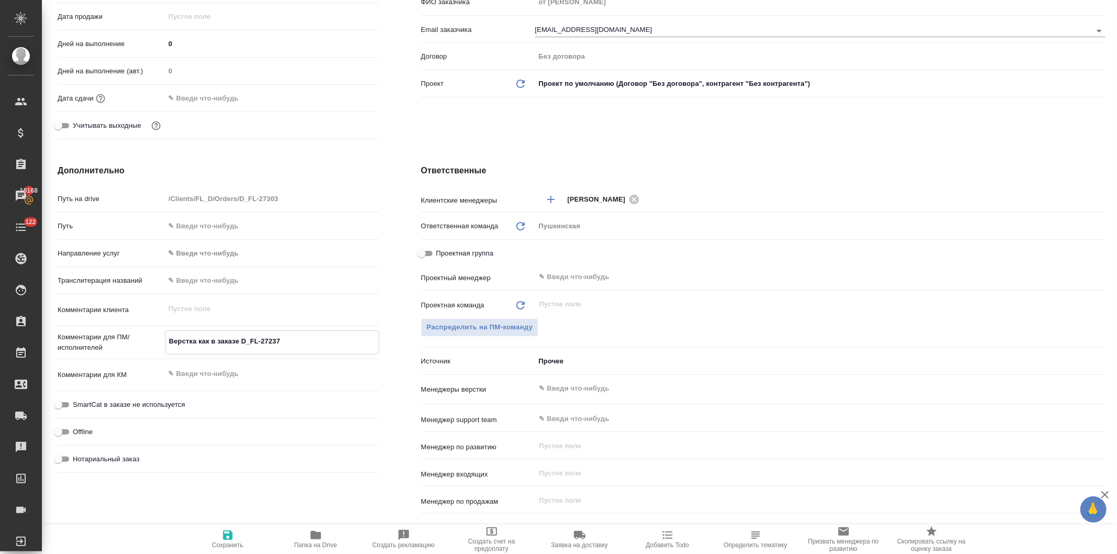
type textarea "Верстка как в заказе D_FL-27237"
type textarea "x"
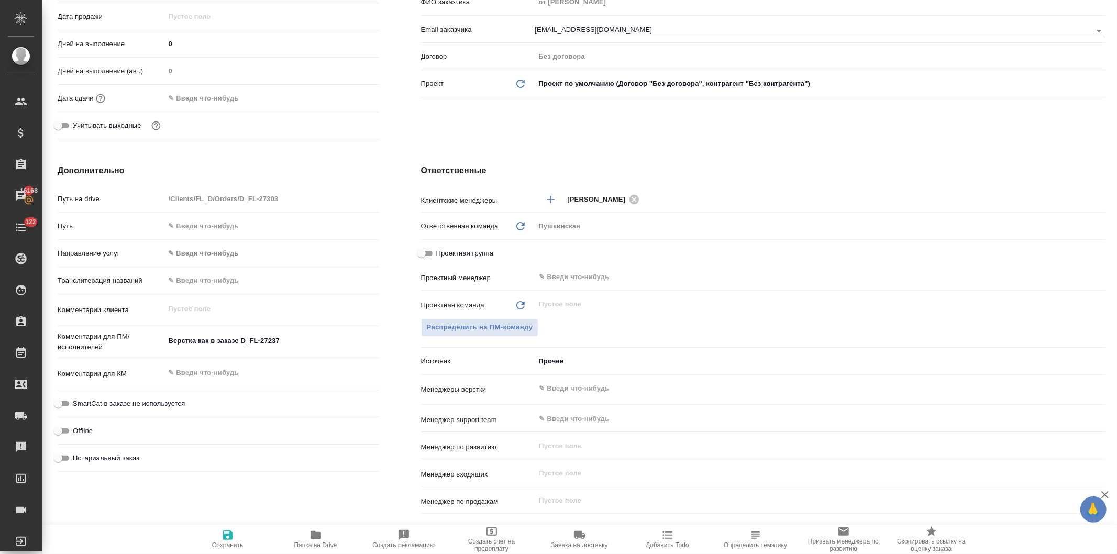
type textarea "x"
drag, startPoint x: 290, startPoint y: 338, endPoint x: 241, endPoint y: 341, distance: 48.8
click at [241, 341] on textarea "Верстка как в заказе D_FL-27237" at bounding box center [272, 342] width 213 height 18
paste textarea "52"
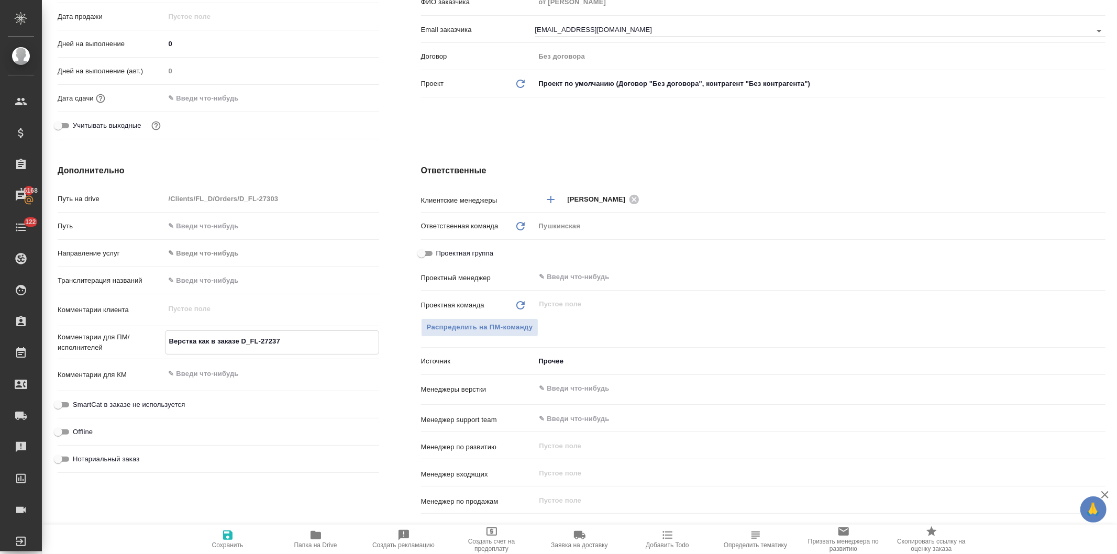
type textarea "Верстка как в заказе D_FL-27252"
type textarea "x"
type textarea "Верстка как в заказе D_FL-27252"
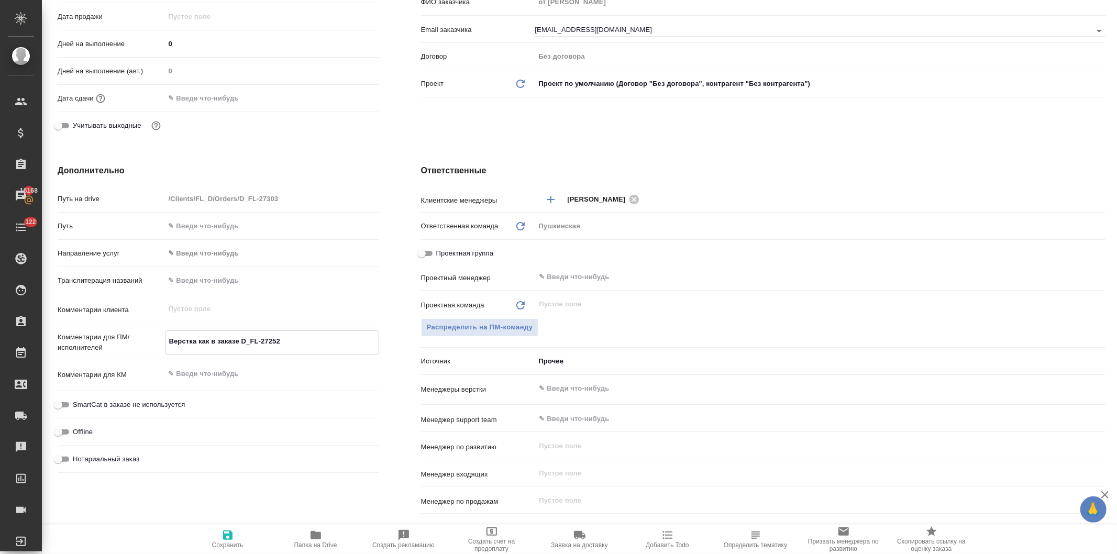
type textarea "x"
click at [437, 131] on div "Клиент Телефон заказчика Телеграм ФИО заказчика от Вовы Федорченко Email заказч…" at bounding box center [763, 22] width 726 height 285
click at [229, 536] on icon "button" at bounding box center [227, 535] width 9 height 9
type textarea "x"
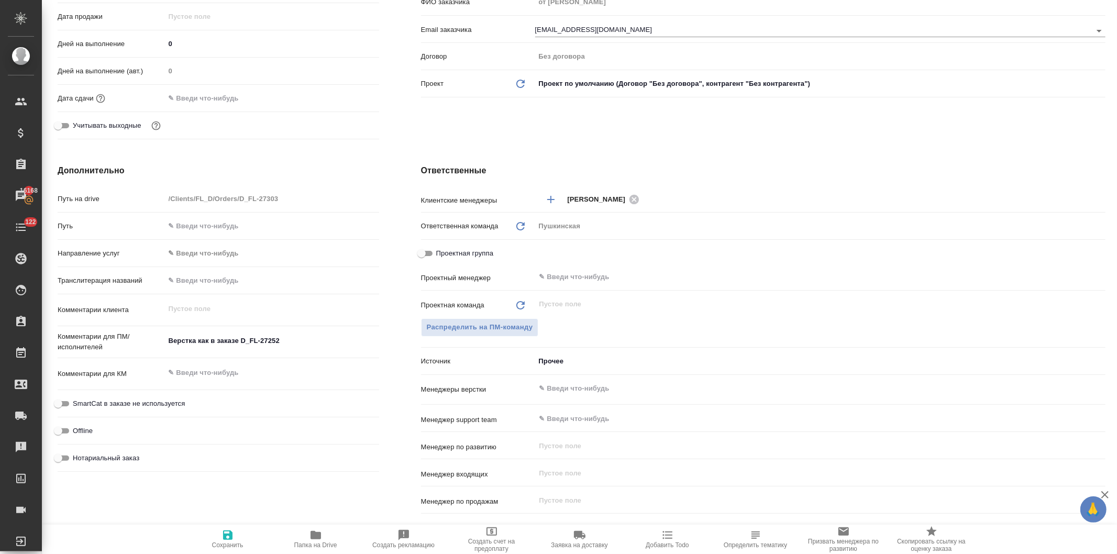
type textarea "x"
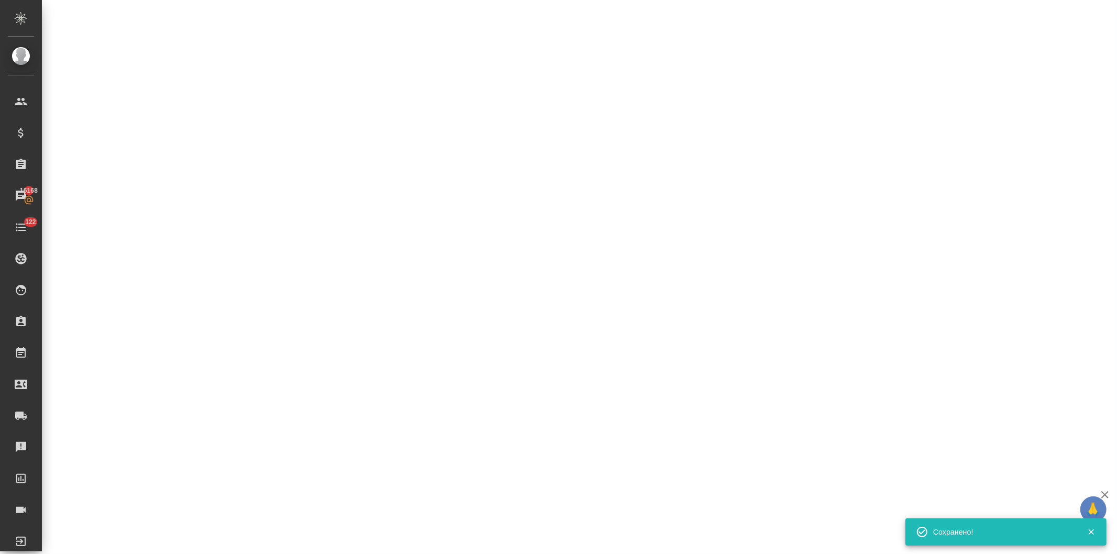
select select "RU"
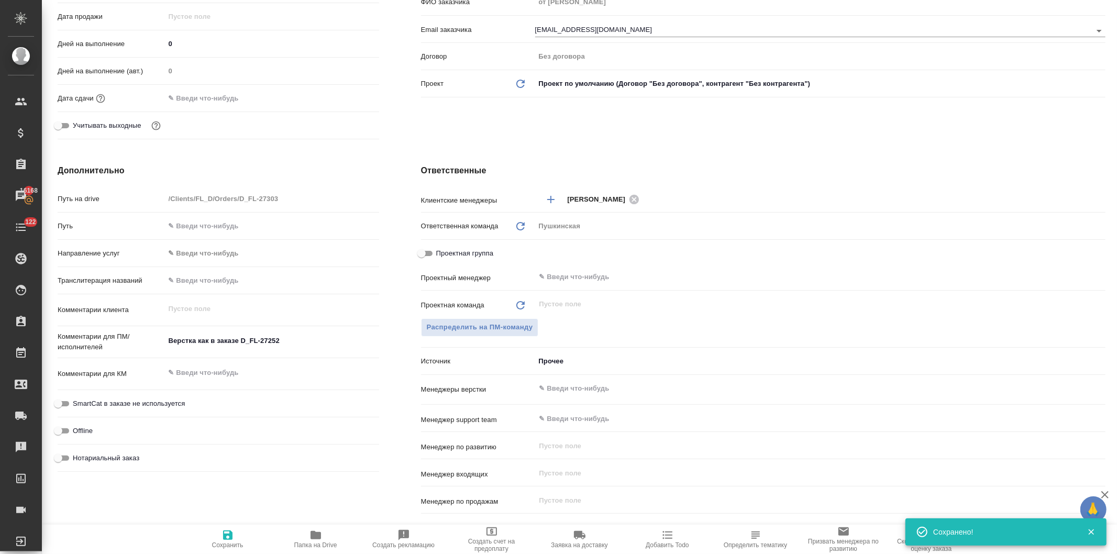
type textarea "x"
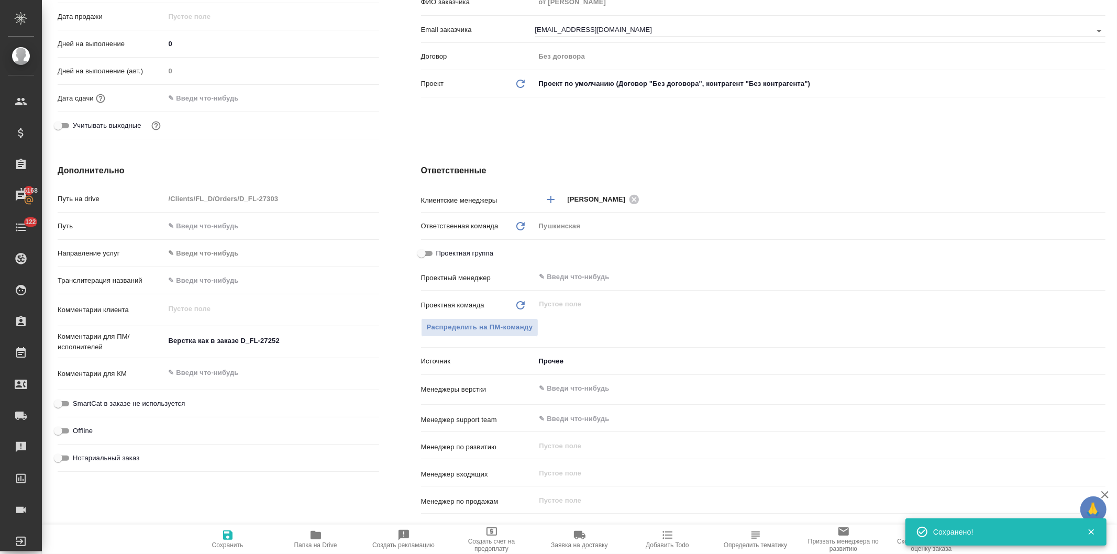
type textarea "x"
click at [64, 455] on input "Нотариальный заказ" at bounding box center [58, 458] width 38 height 13
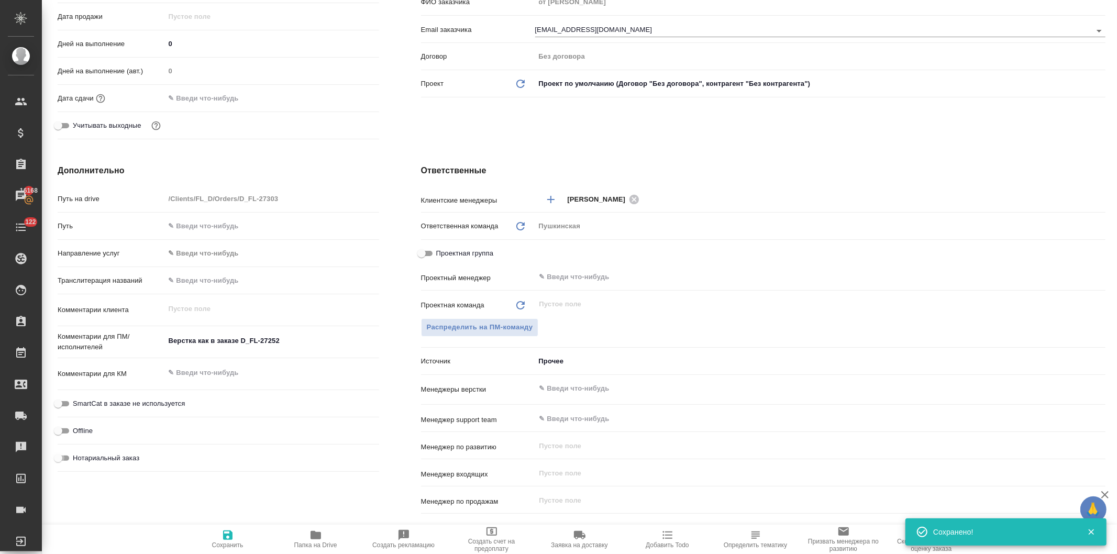
checkbox input "true"
type textarea "x"
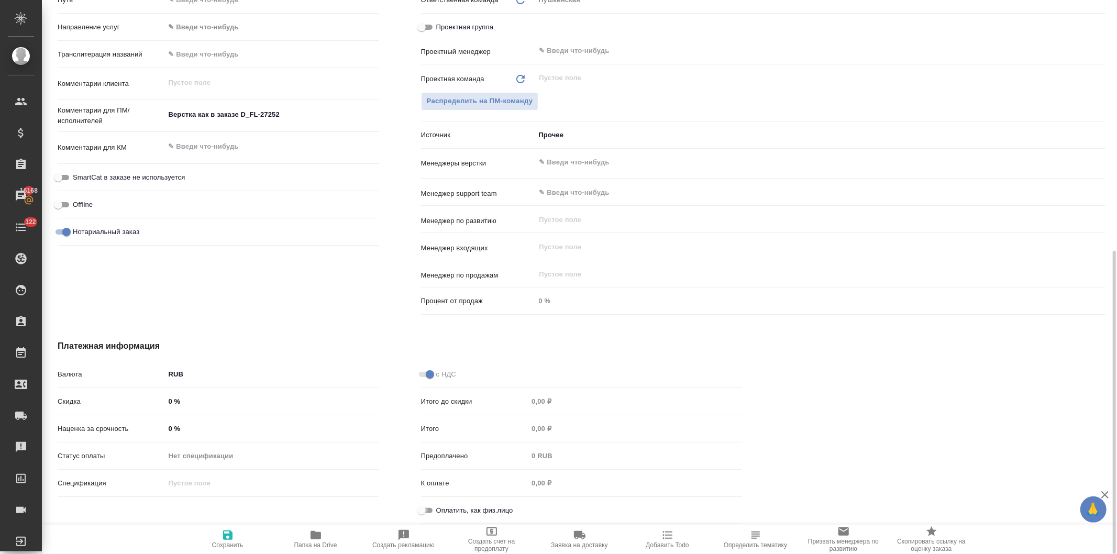
click at [427, 509] on input "Оплатить, как физ.лицо" at bounding box center [422, 510] width 38 height 13
checkbox input "true"
type textarea "x"
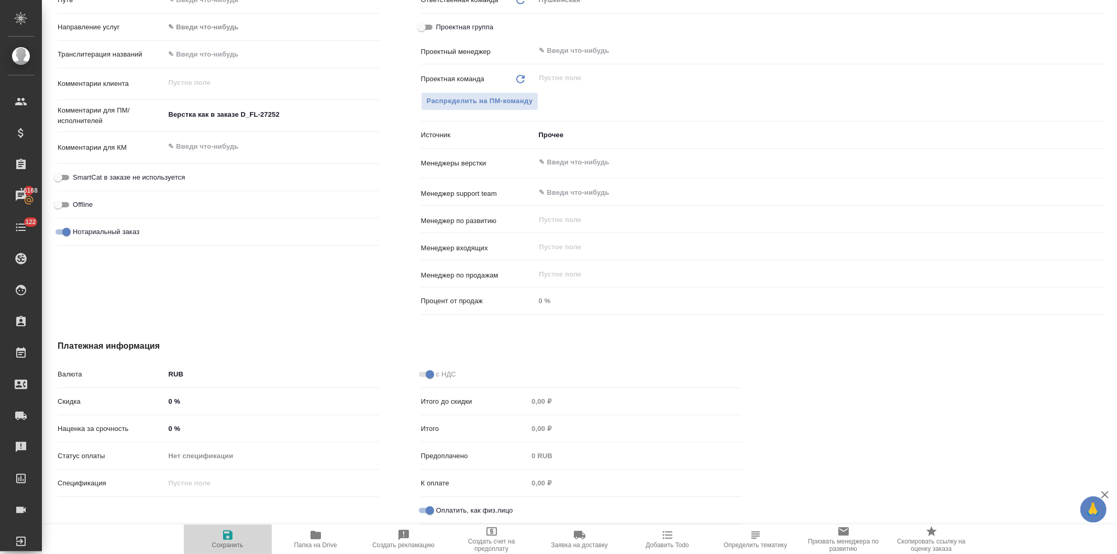
click at [229, 536] on icon "button" at bounding box center [227, 535] width 9 height 9
type textarea "x"
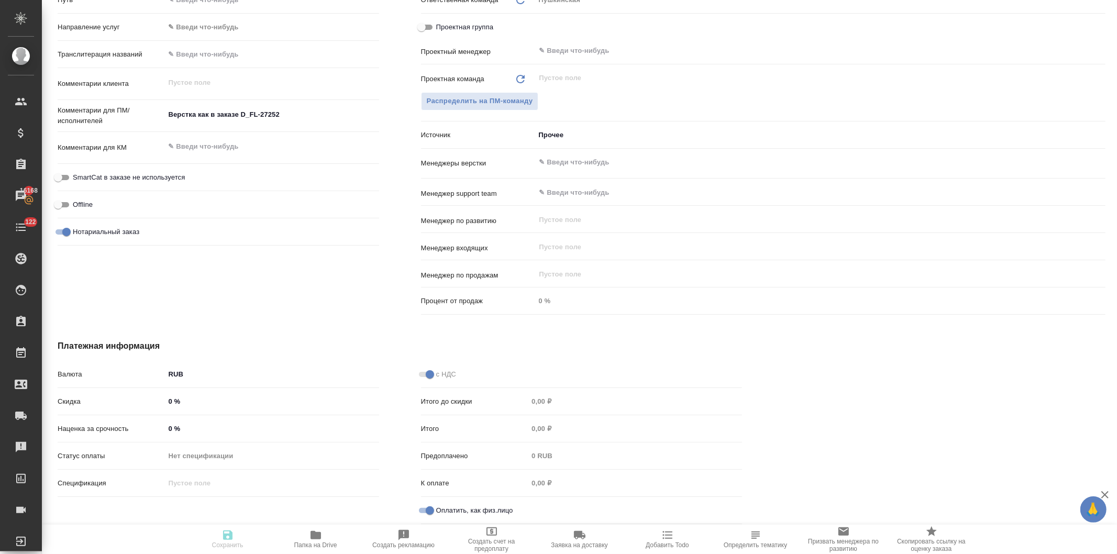
type textarea "x"
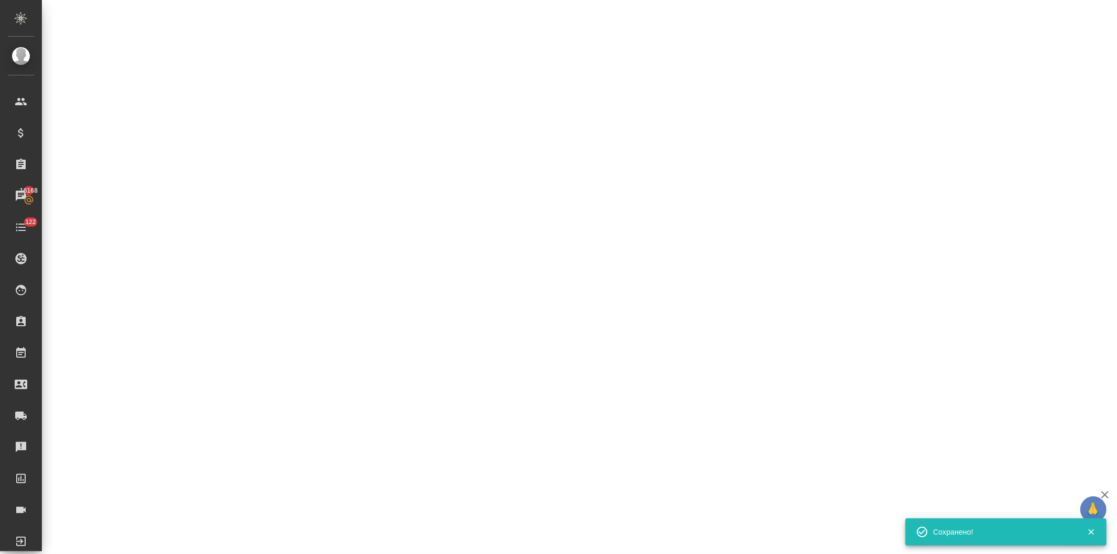
select select "RU"
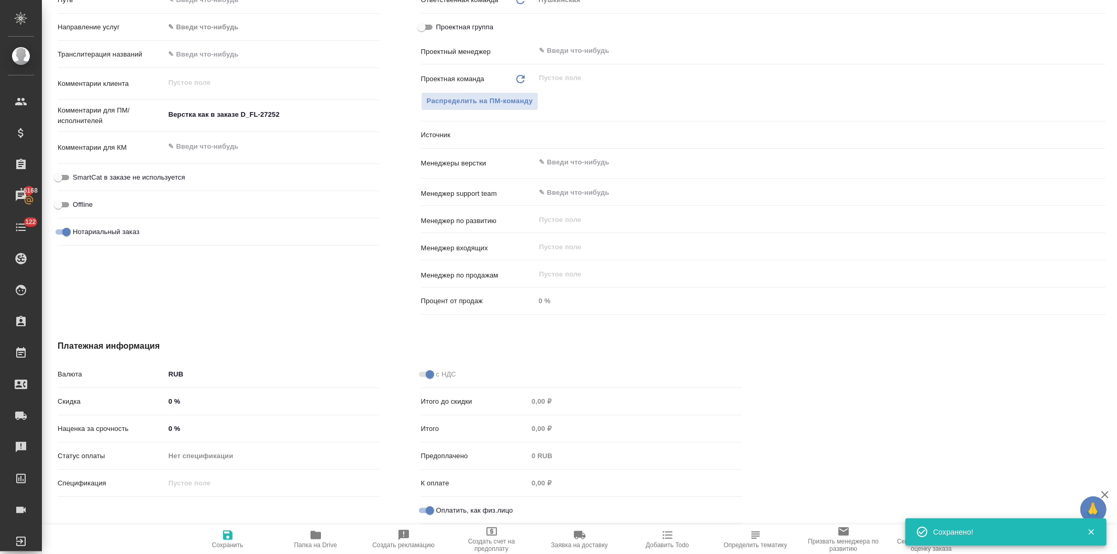
type textarea "x"
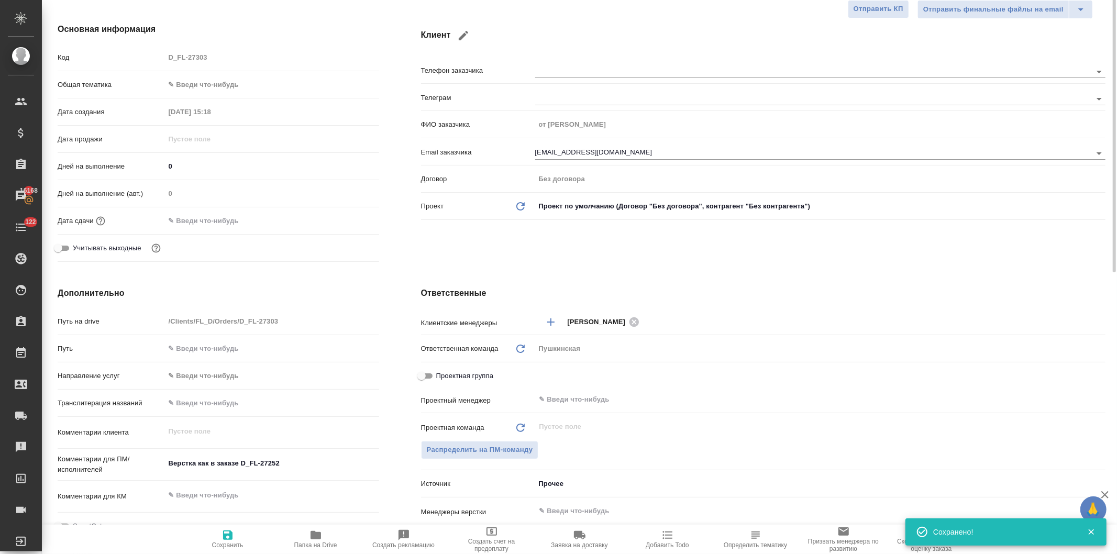
scroll to position [0, 0]
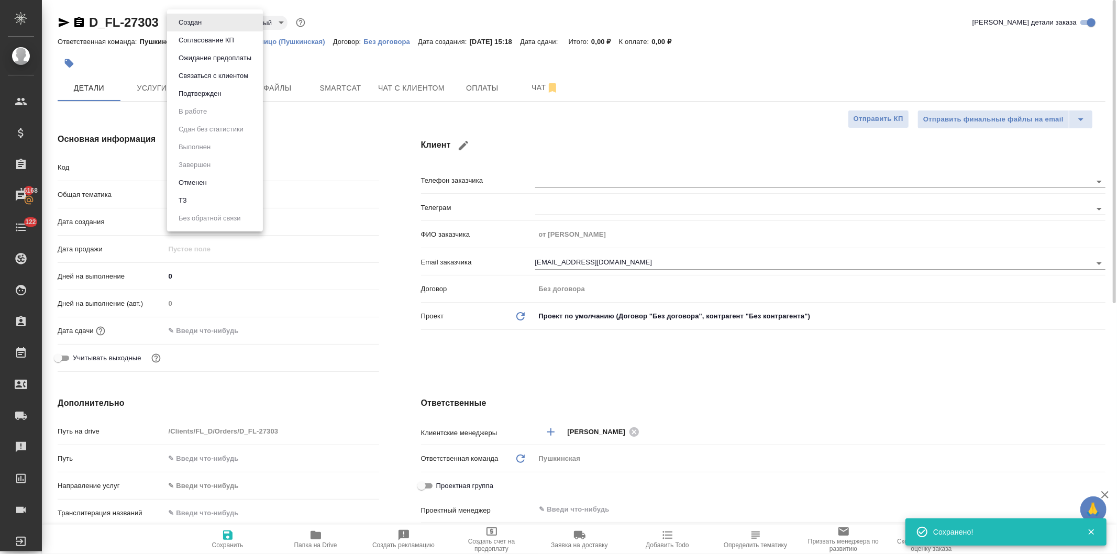
click at [182, 17] on body "🙏 .cls-1 fill:#fff; AWATERA Давыдова Елена Клиенты Спецификации Заказы 16168 Ча…" at bounding box center [558, 277] width 1117 height 554
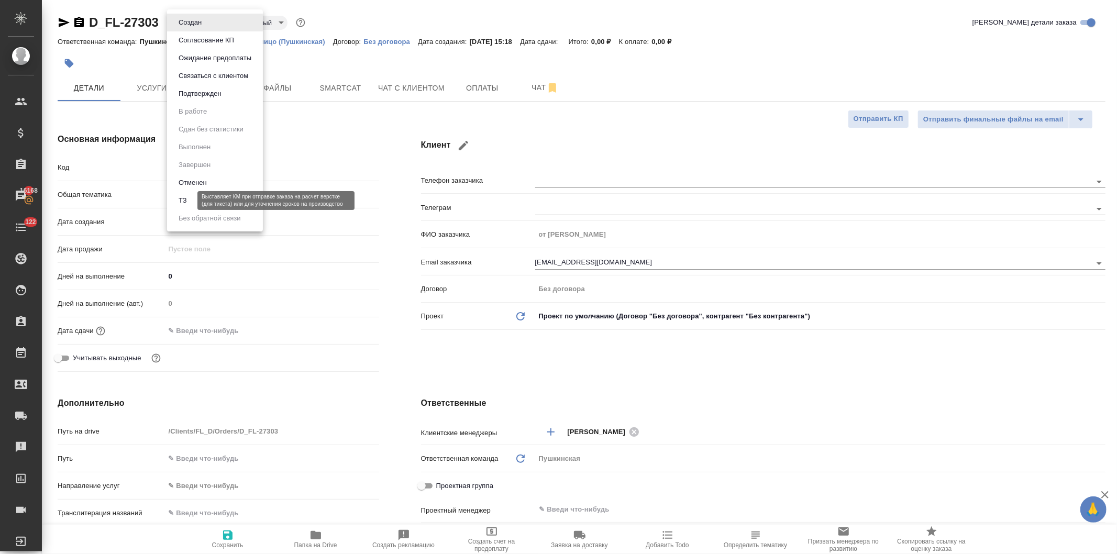
click at [184, 197] on button "ТЗ" at bounding box center [182, 201] width 15 height 12
type textarea "x"
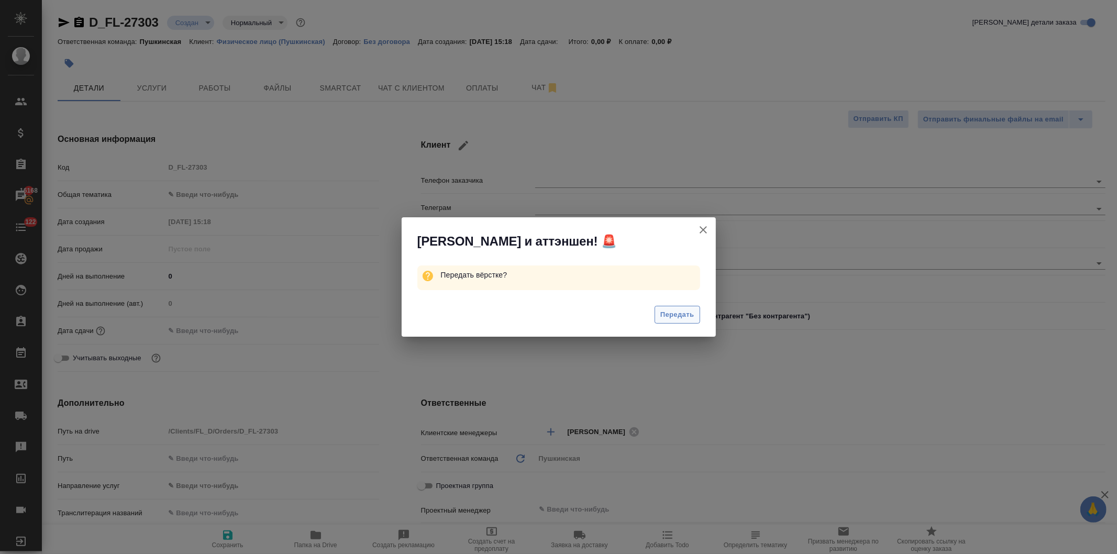
click at [673, 316] on span "Передать" at bounding box center [677, 315] width 34 height 12
type textarea "x"
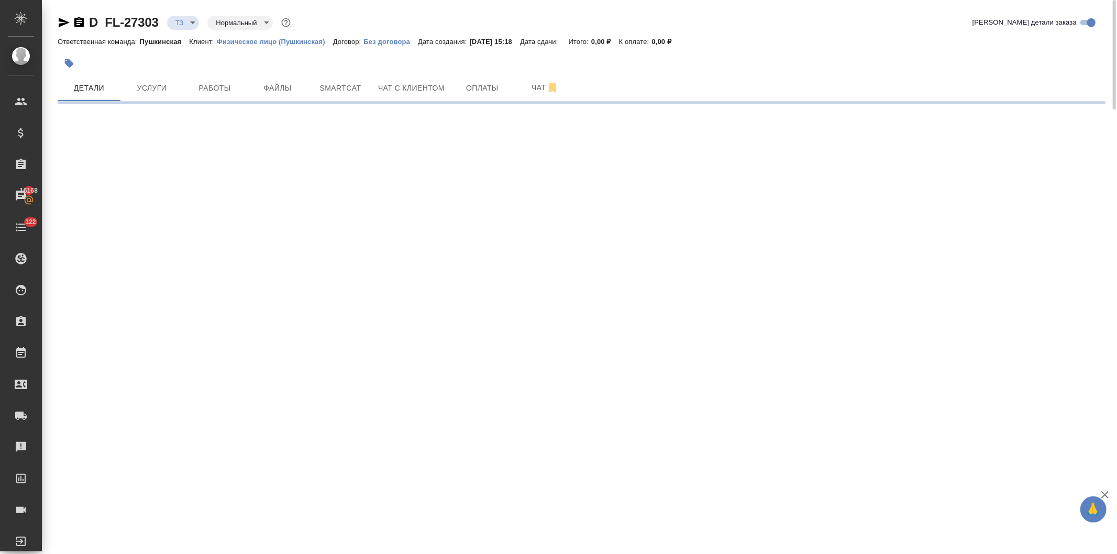
select select "RU"
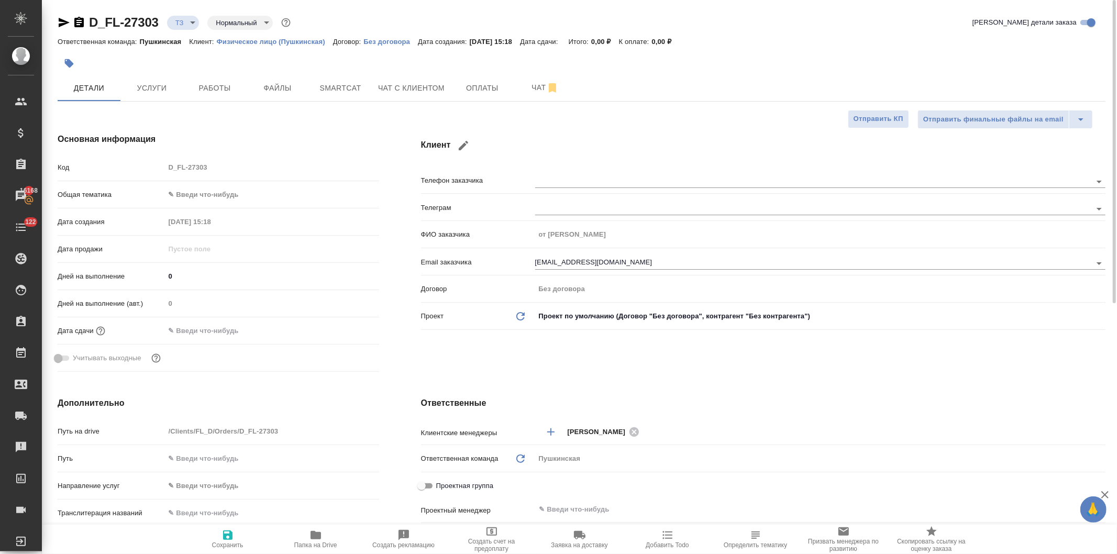
type textarea "x"
click at [154, 88] on span "Услуги" at bounding box center [152, 88] width 50 height 13
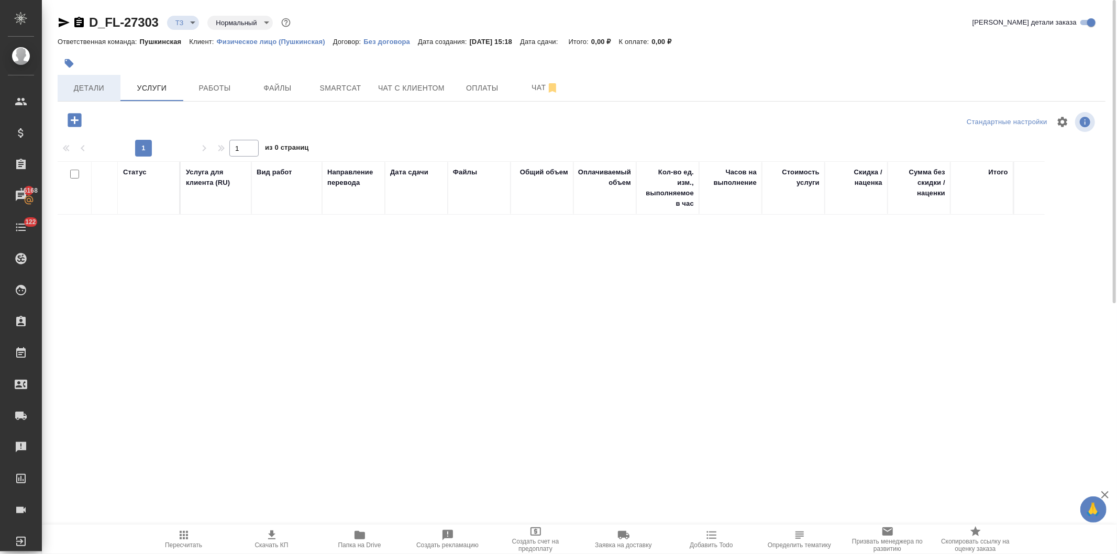
click at [66, 90] on span "Детали" at bounding box center [89, 88] width 50 height 13
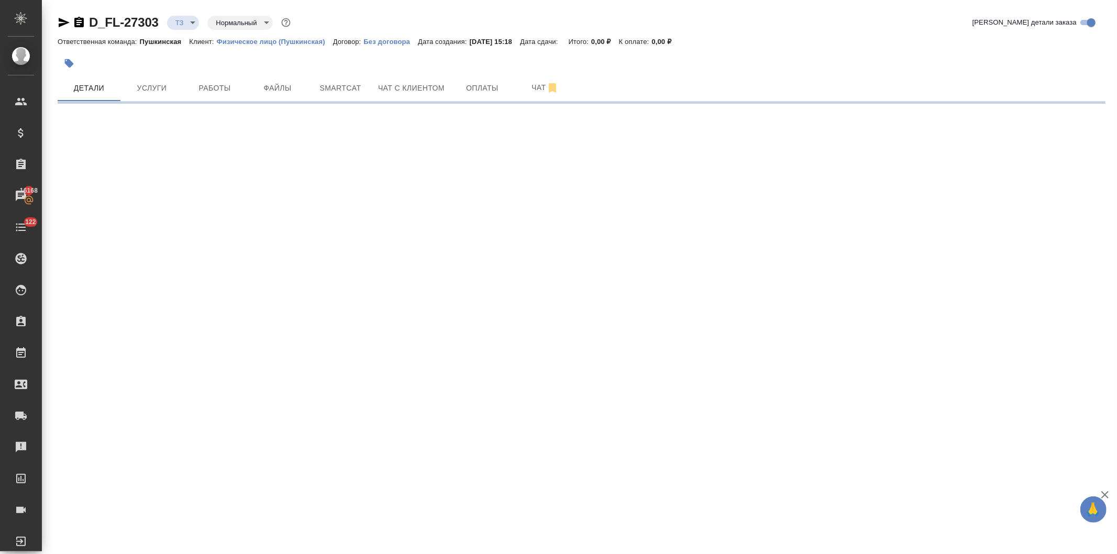
select select "RU"
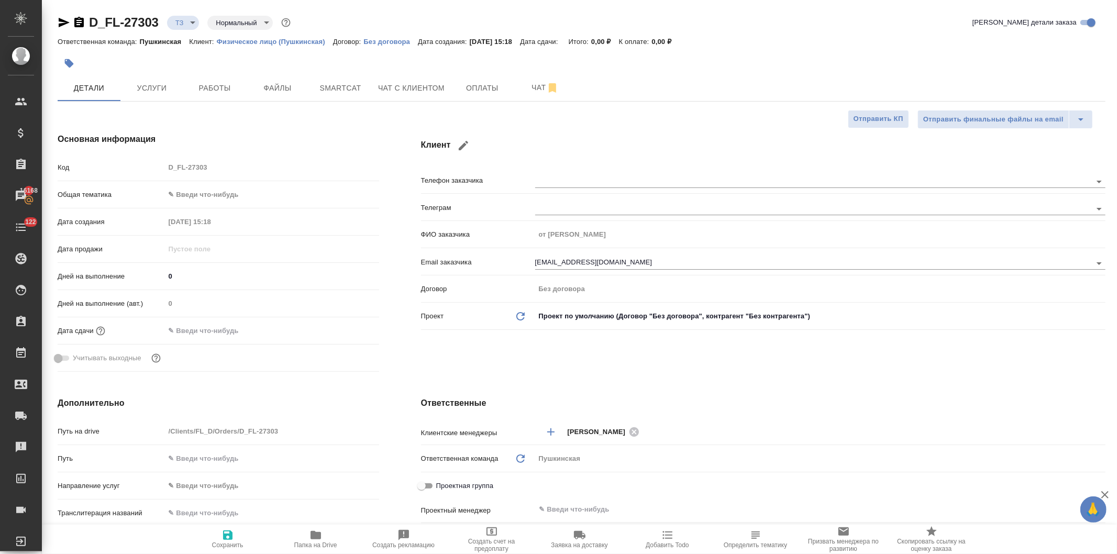
type textarea "x"
click at [201, 193] on body "🙏 .cls-1 fill:#fff; AWATERA Давыдова Елена Клиенты Спецификации Заказы 16168 Ча…" at bounding box center [558, 277] width 1117 height 554
click at [222, 295] on li "Юридическая/Финансовая" at bounding box center [272, 295] width 214 height 17
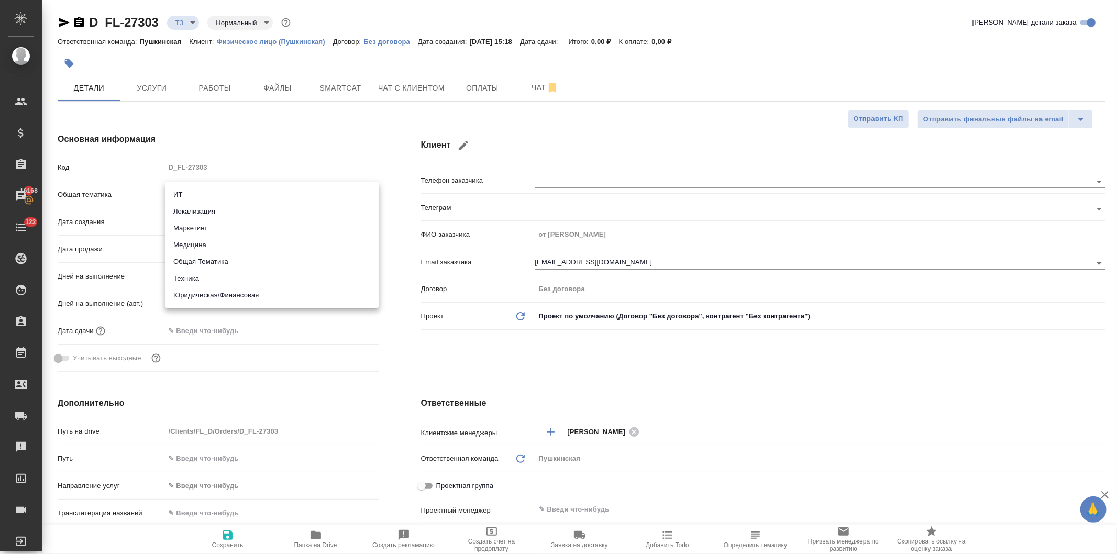
type input "yr-fn"
type textarea "x"
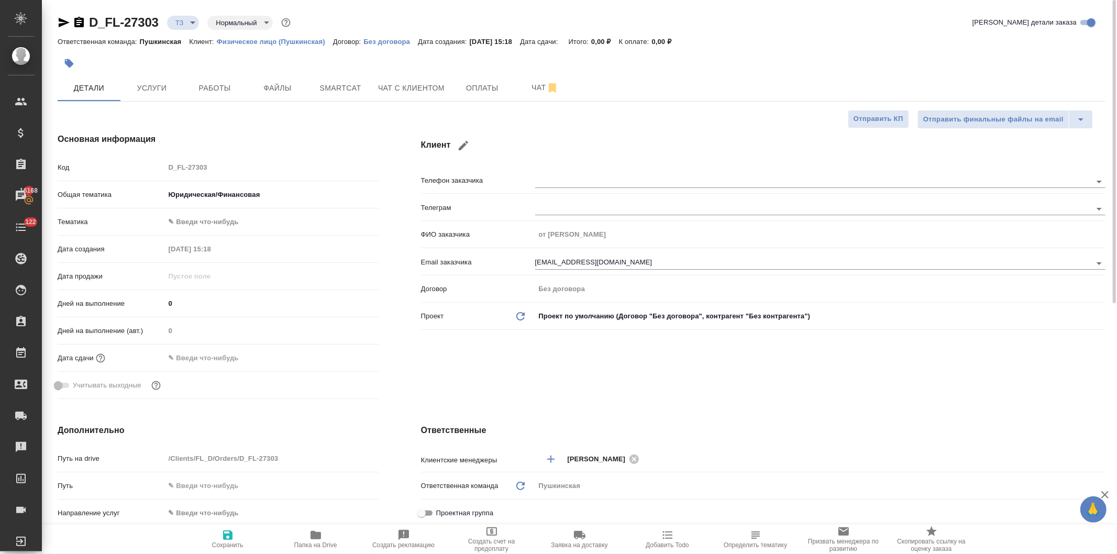
click at [200, 221] on body "🙏 .cls-1 fill:#fff; AWATERA Давыдова Елена Клиенты Спецификации Заказы 16168 Ча…" at bounding box center [558, 277] width 1117 height 554
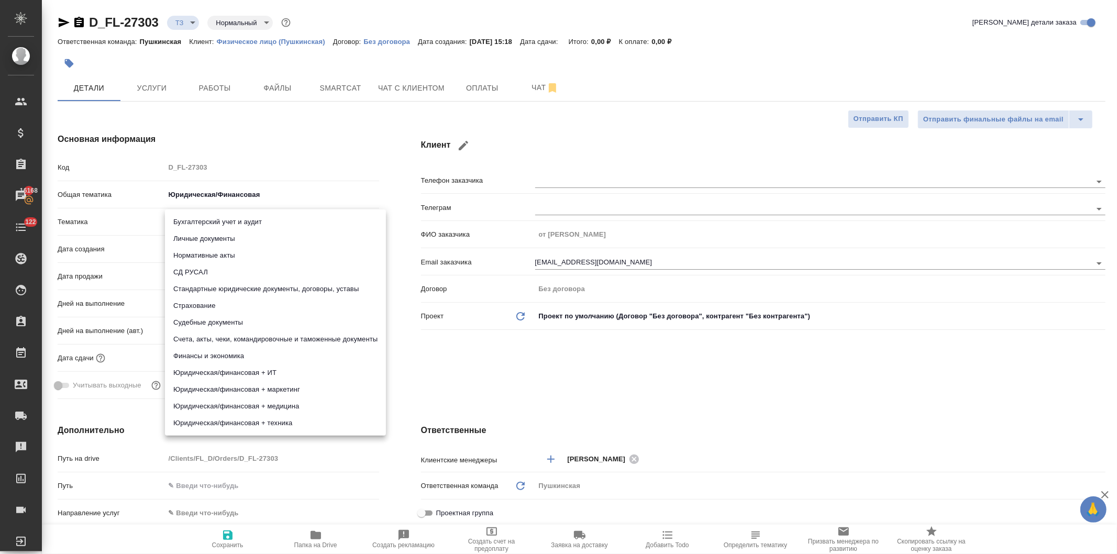
click at [218, 289] on li "Стандартные юридические документы, договоры, уставы" at bounding box center [275, 289] width 221 height 17
type textarea "x"
type input "5f647205b73bc97568ca66bf"
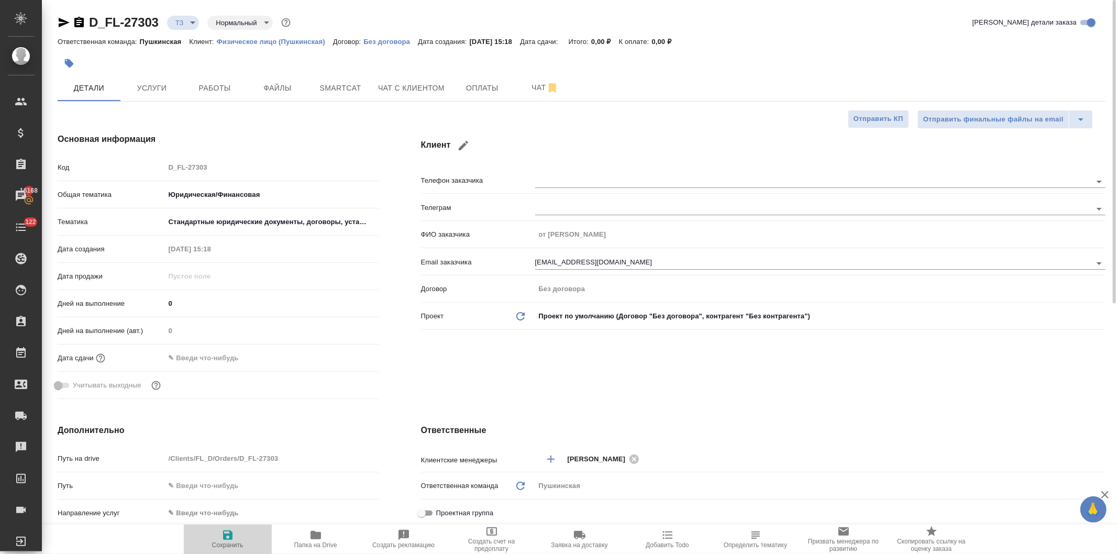
click at [229, 540] on icon "button" at bounding box center [227, 535] width 9 height 9
type textarea "x"
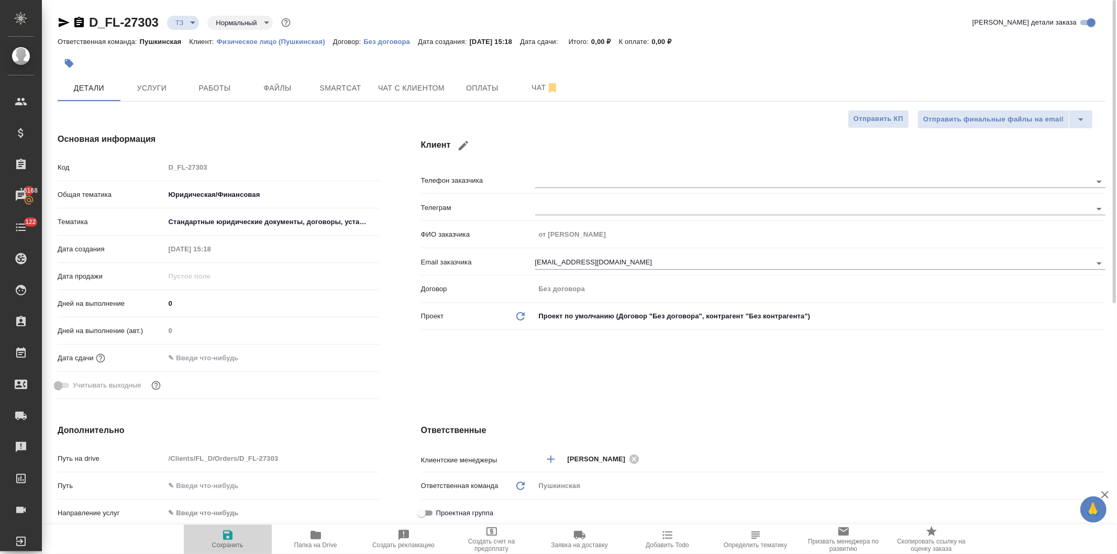
type textarea "x"
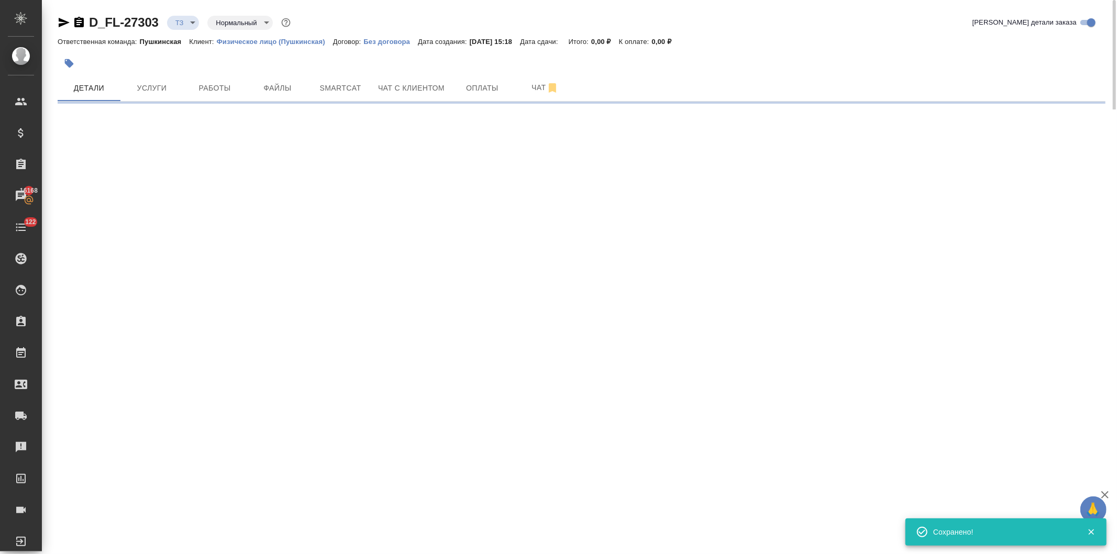
select select "RU"
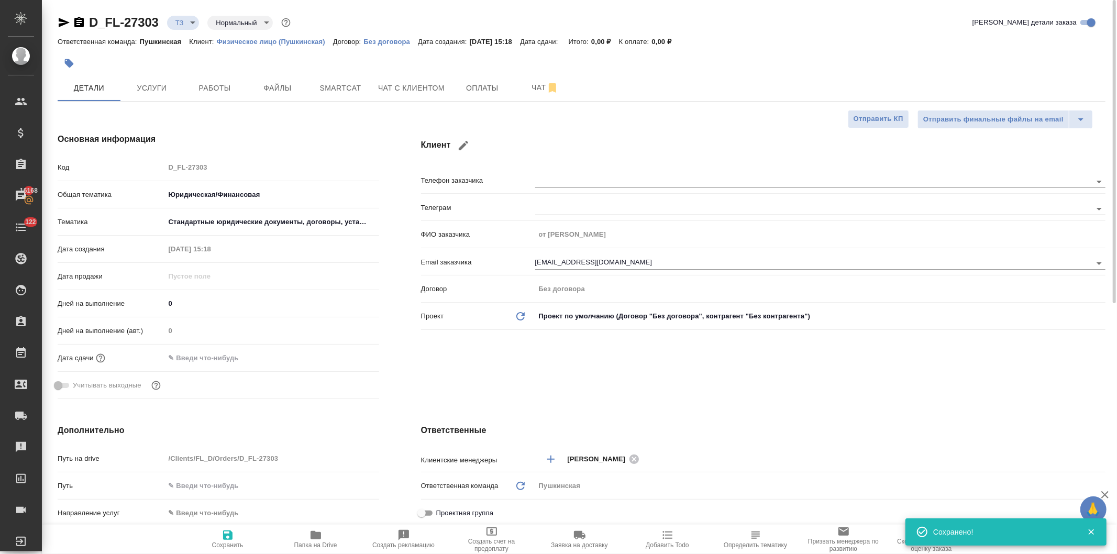
type textarea "x"
click at [315, 537] on icon "button" at bounding box center [316, 535] width 10 height 8
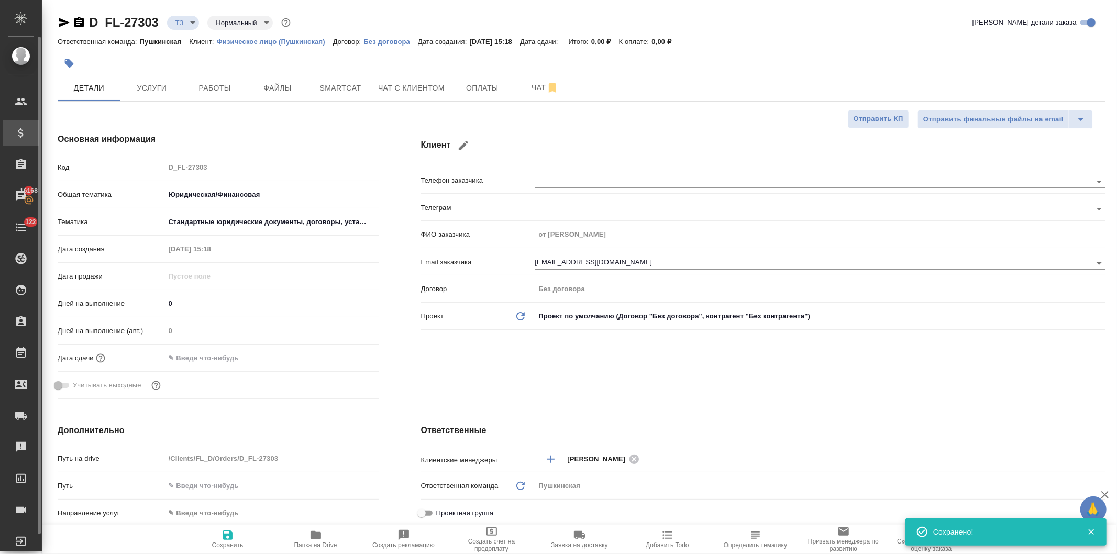
type textarea "x"
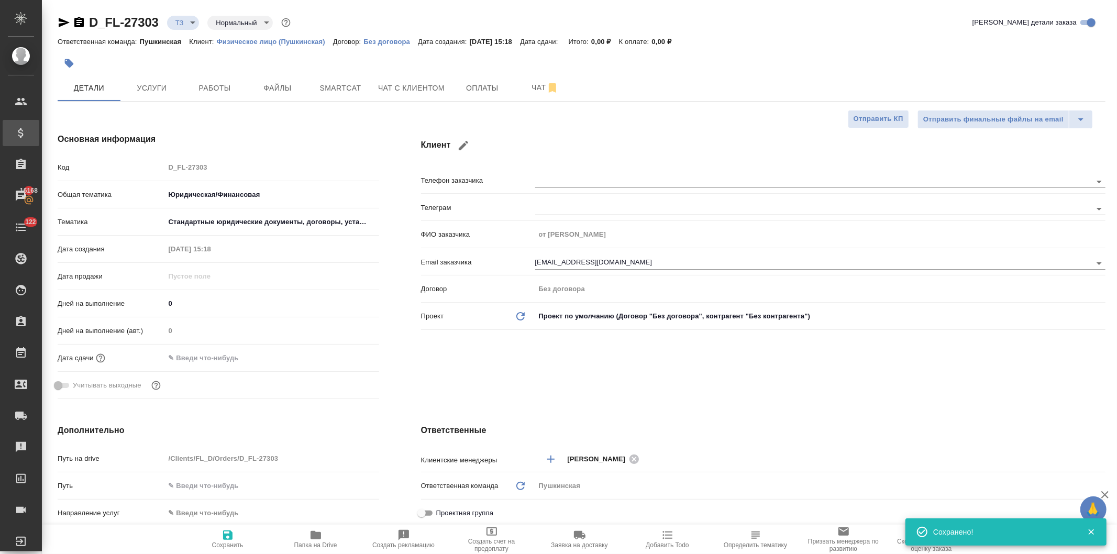
type textarea "x"
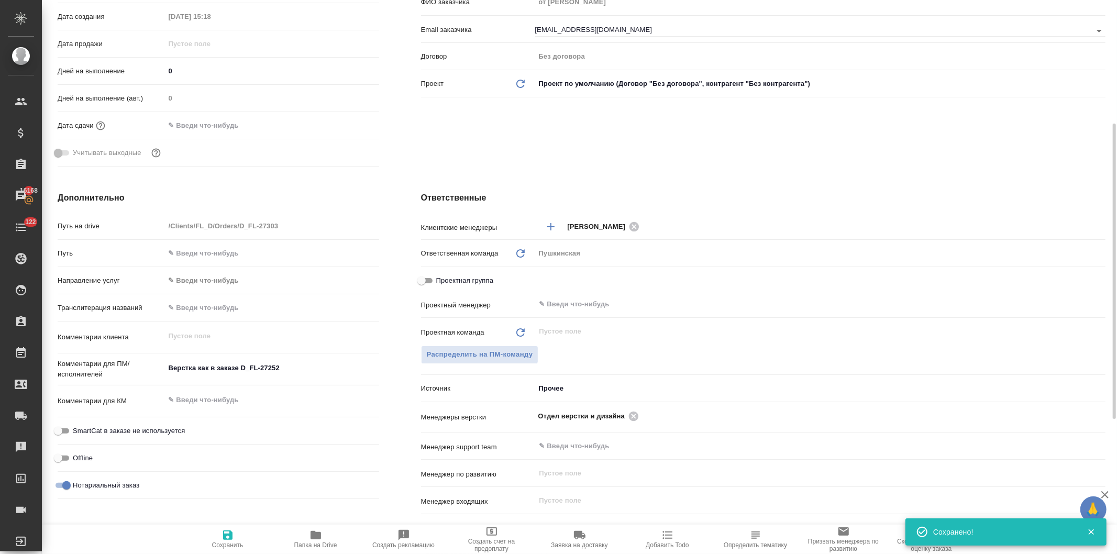
click at [200, 248] on input "text" at bounding box center [272, 253] width 214 height 15
paste input "https://drive.awatera.com/s/gEZci7KfSmZ6CJy"
type input "https://drive.awatera.com/s/gEZci7KfSmZ6CJy"
type textarea "x"
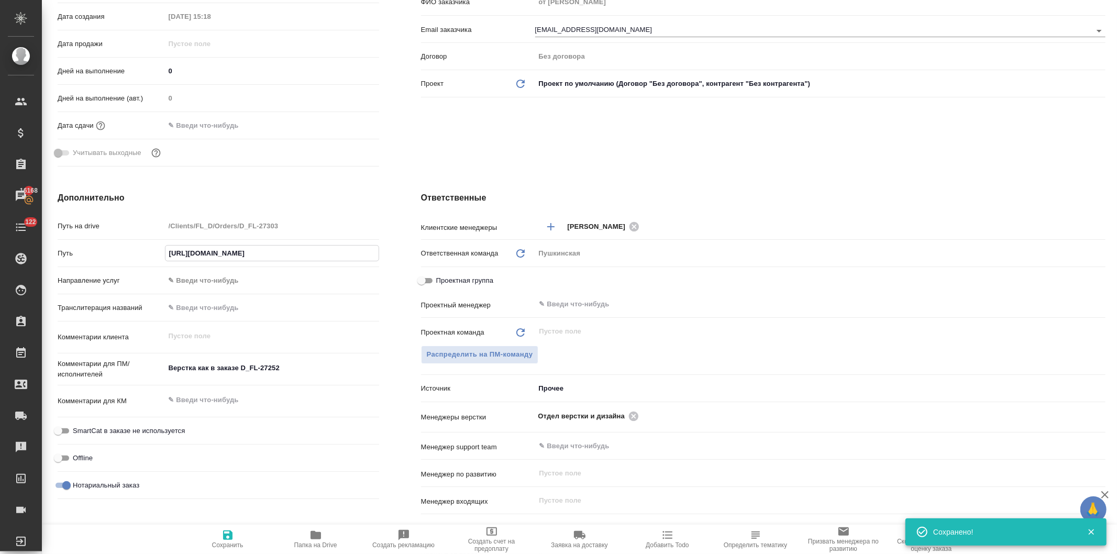
type textarea "x"
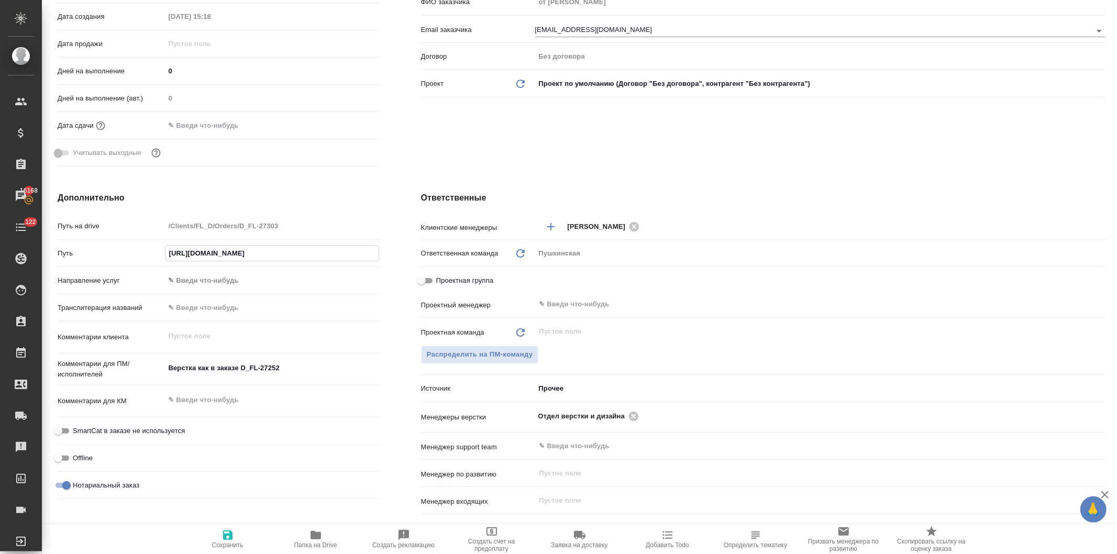
type input "https://drive.awatera.com/s/gEZci7KfSmZ6CJy"
click at [475, 137] on div "Клиент Телефон заказчика Телеграм ФИО заказчика от Вовы Федорченко Email заказч…" at bounding box center [763, 36] width 726 height 312
click at [226, 538] on icon "button" at bounding box center [227, 535] width 9 height 9
type textarea "x"
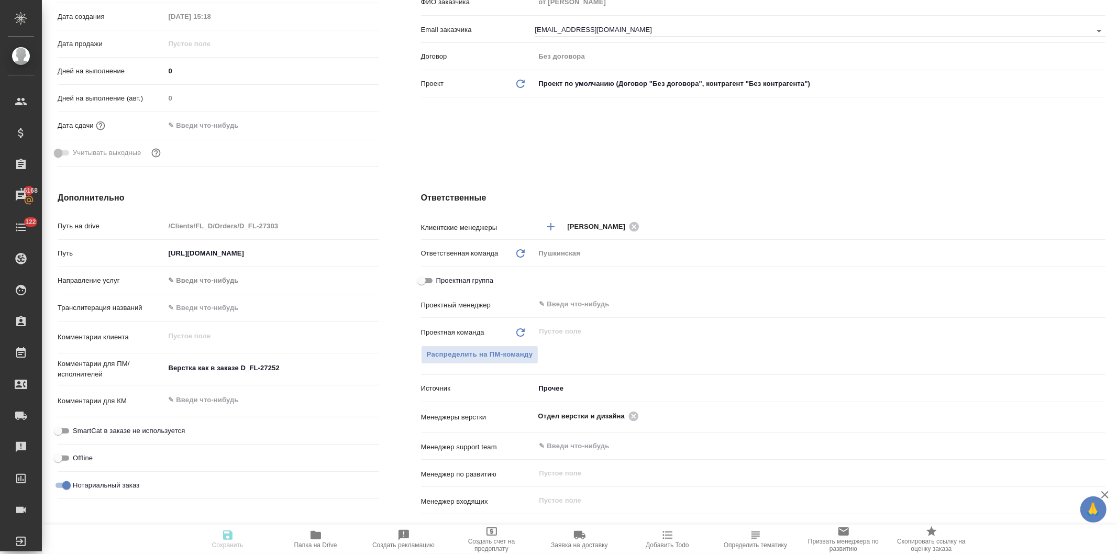
type textarea "x"
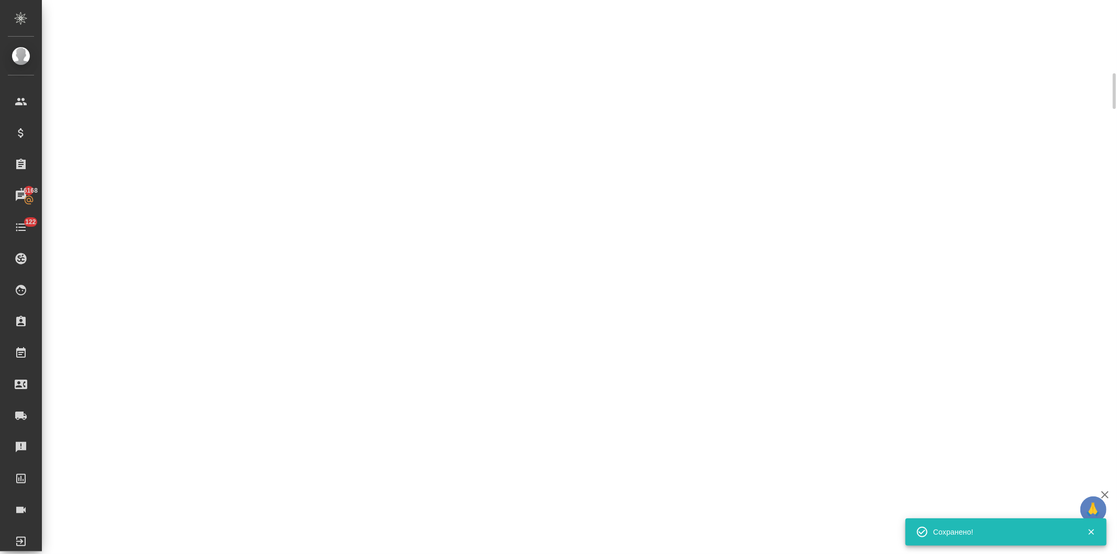
scroll to position [223, 0]
select select "RU"
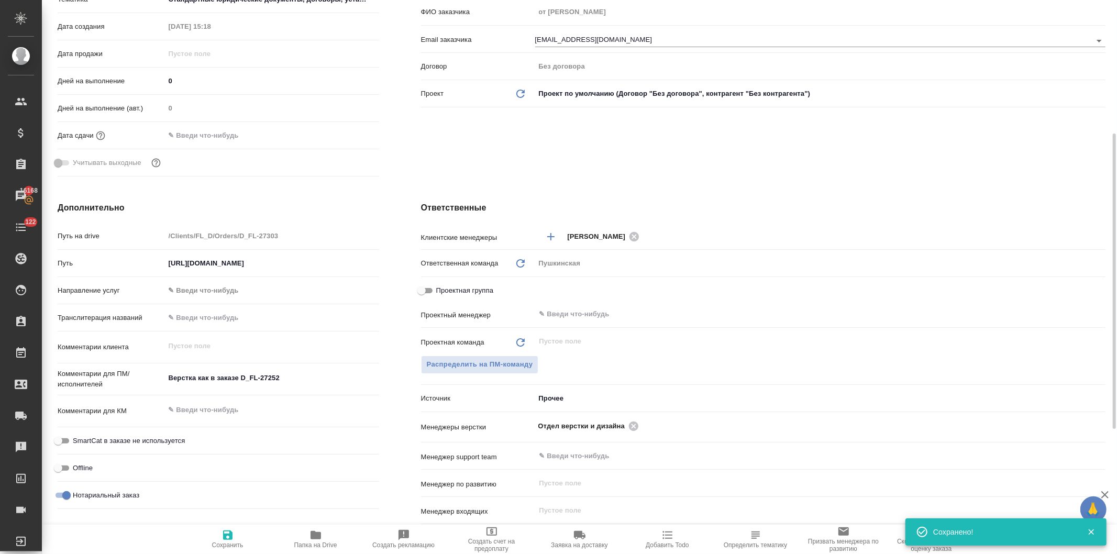
scroll to position [233, 0]
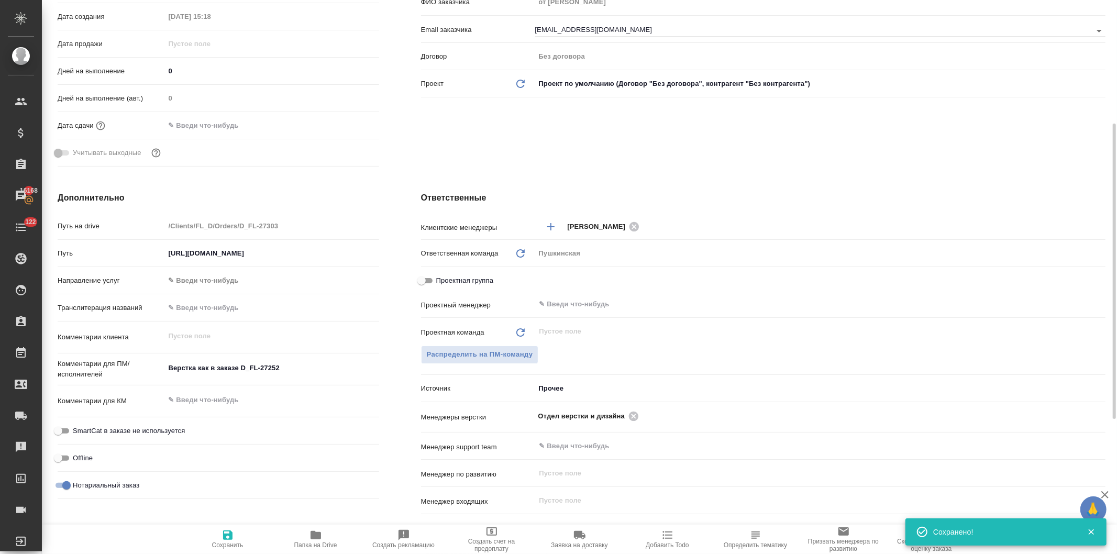
type textarea "x"
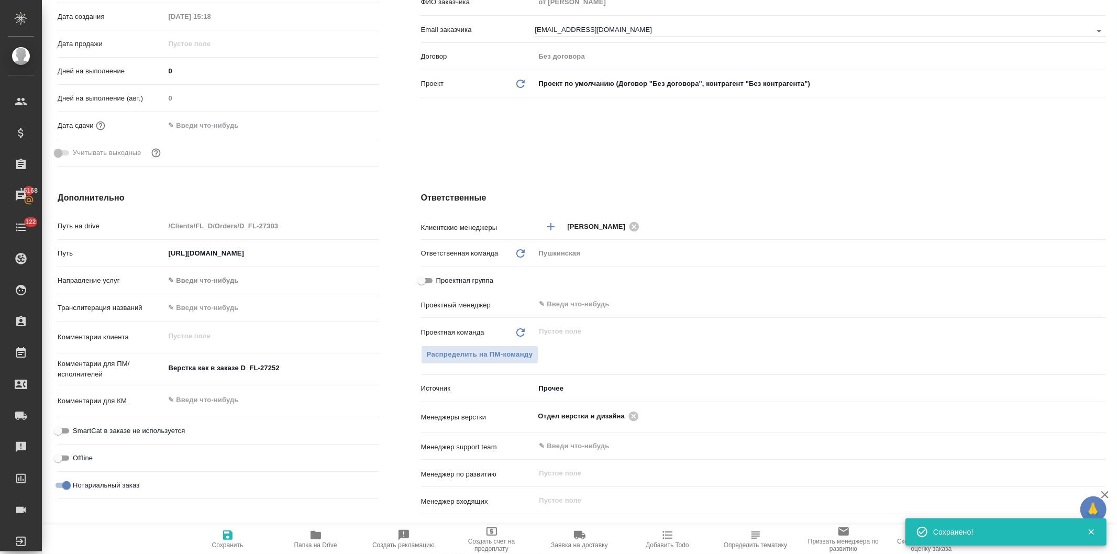
type textarea "x"
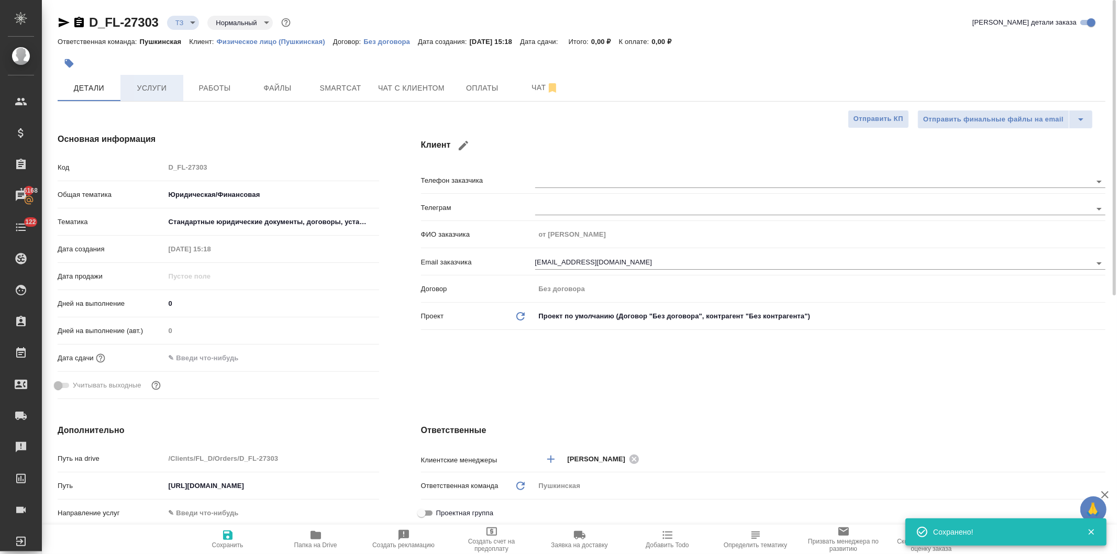
click at [145, 77] on button "Услуги" at bounding box center [151, 88] width 63 height 26
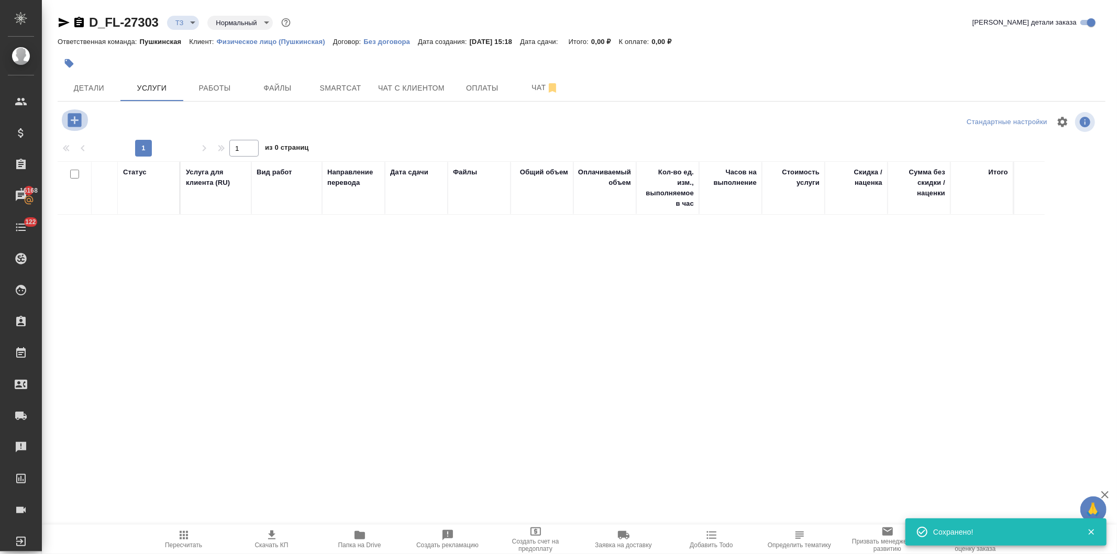
click at [67, 117] on icon "button" at bounding box center [74, 120] width 18 height 18
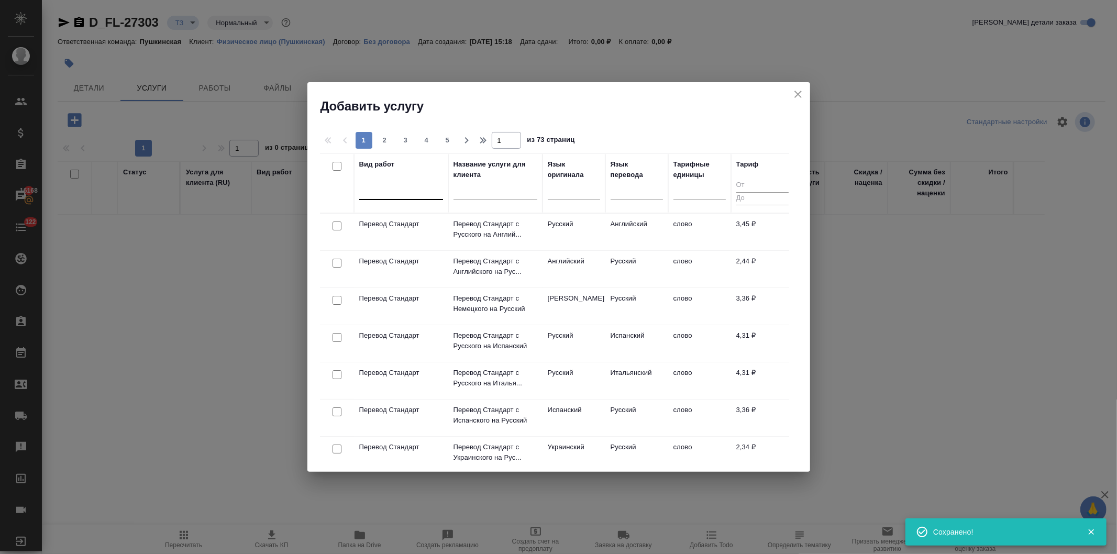
click at [387, 192] on div at bounding box center [401, 189] width 84 height 15
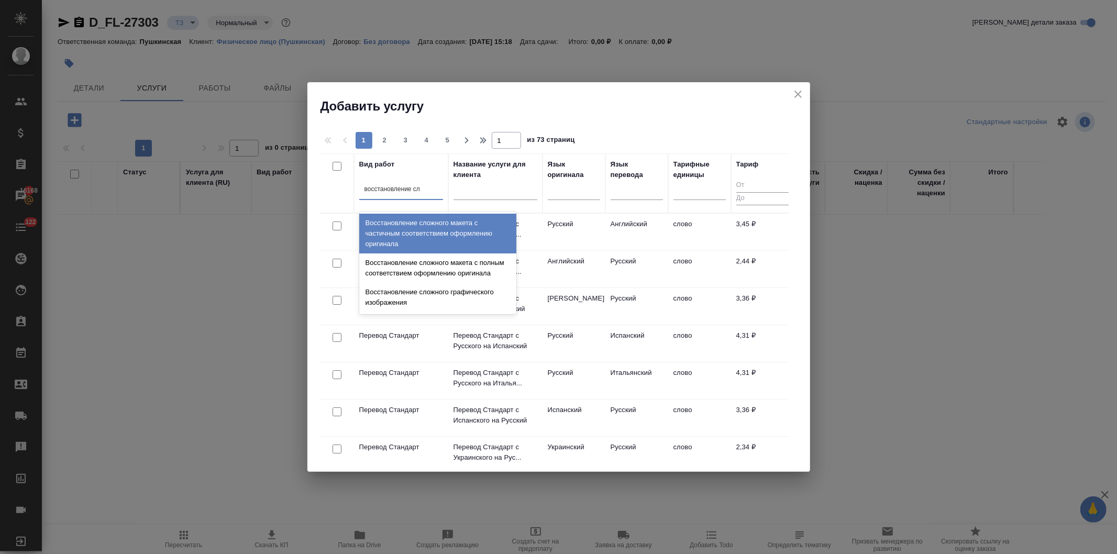
type input "восстановление сло"
click at [395, 232] on div "Восстановление сложного макета с частичным соответствием оформлению оригинала" at bounding box center [437, 234] width 157 height 40
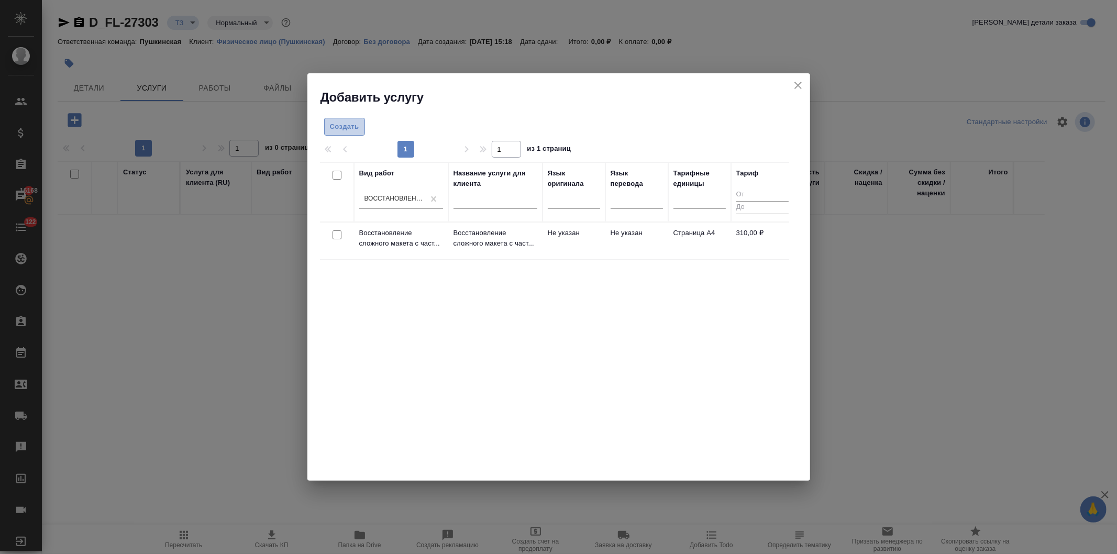
click at [340, 122] on span "Создать" at bounding box center [344, 127] width 29 height 12
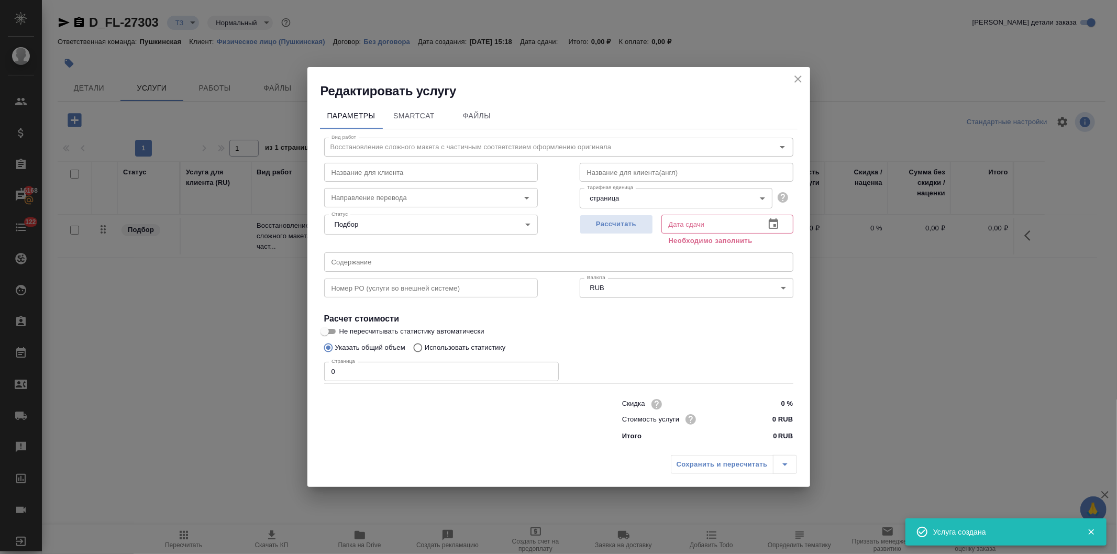
click at [620, 197] on body "🙏 .cls-1 fill:#fff; AWATERA Давыдова Елена Клиенты Спецификации Заказы 16168 Ча…" at bounding box center [558, 277] width 1117 height 554
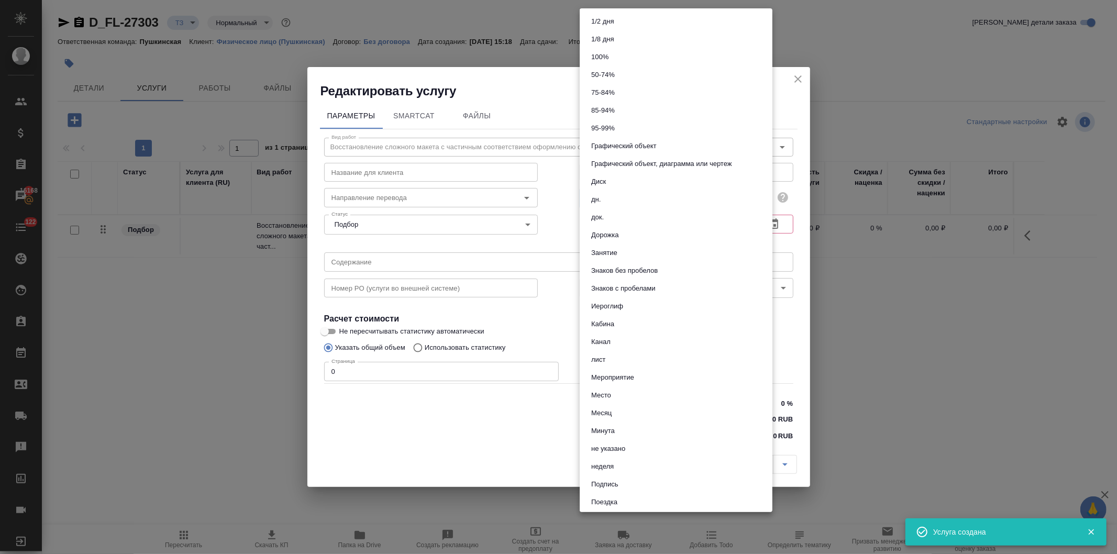
scroll to position [393, 0]
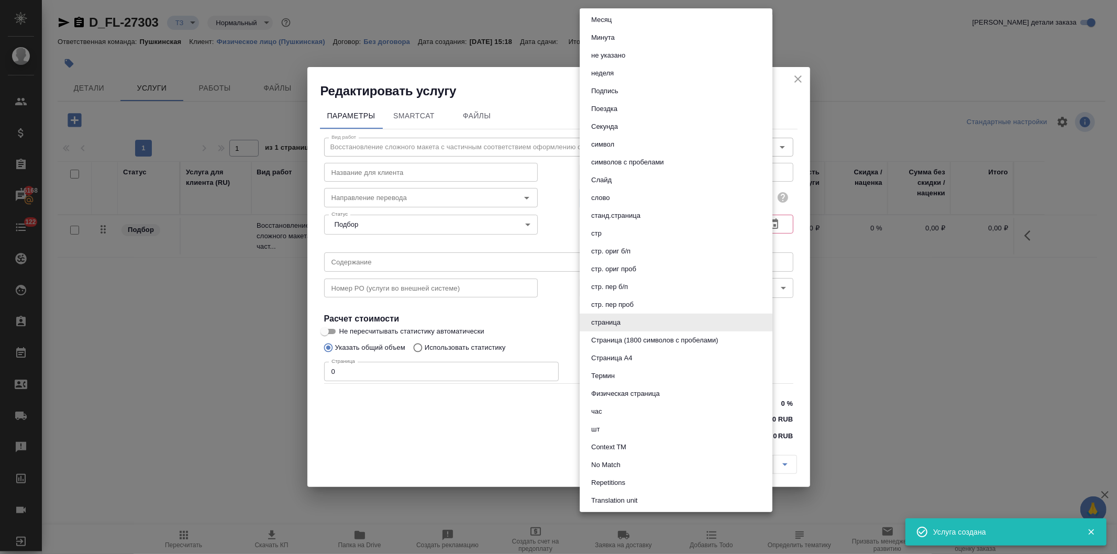
click at [629, 352] on button "Страница А4" at bounding box center [611, 358] width 47 height 12
type input "5f036ec4e16dec2d6b59c8ff"
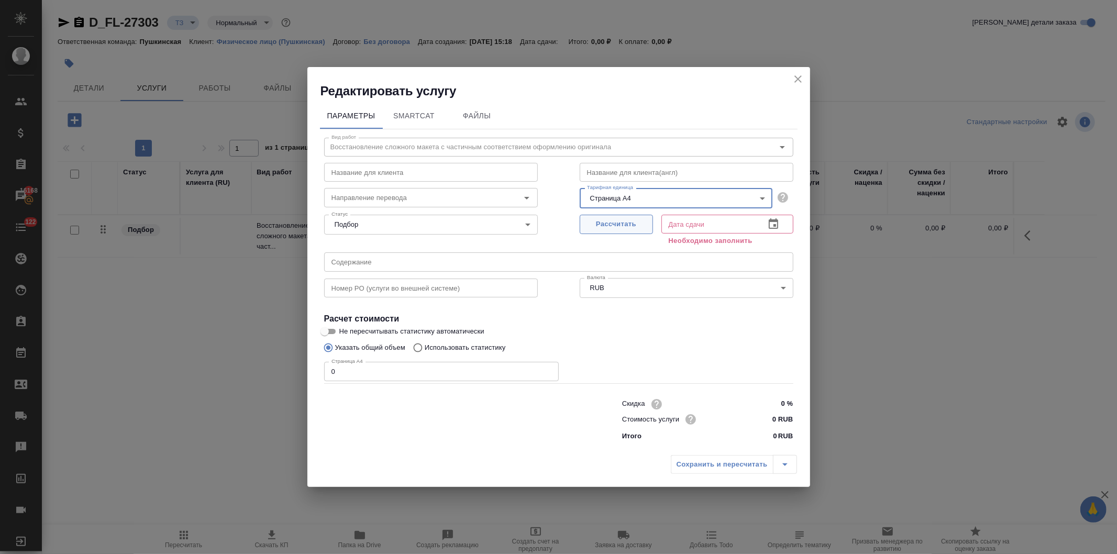
click at [614, 221] on span "Рассчитать" at bounding box center [617, 224] width 62 height 12
type input "23.09.2025 15:21"
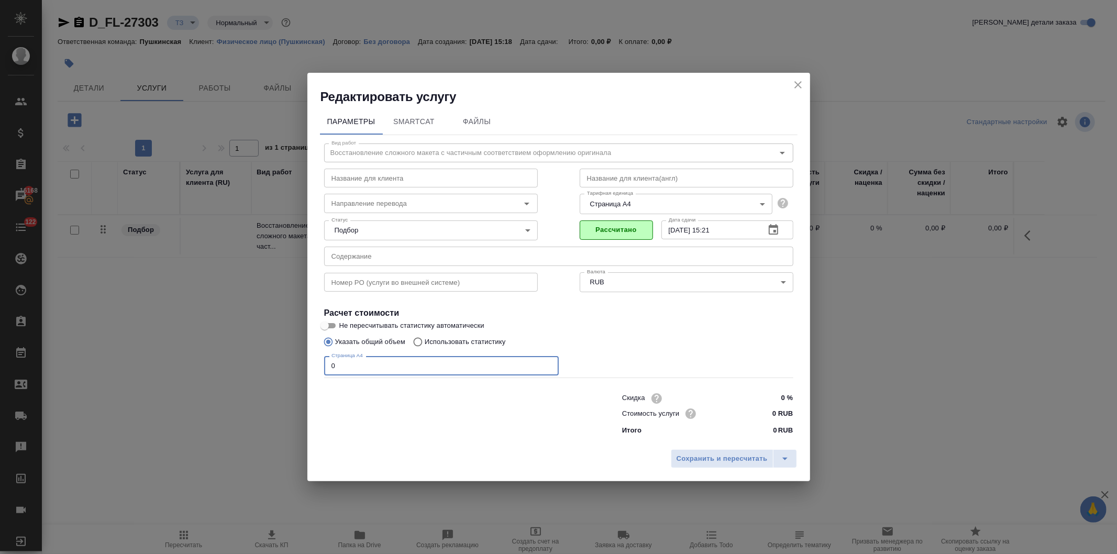
drag, startPoint x: 325, startPoint y: 363, endPoint x: 286, endPoint y: 352, distance: 40.8
click at [288, 362] on div "Редактировать услугу Параметры SmartCat Файлы Вид работ Восстановление сложного…" at bounding box center [558, 277] width 1117 height 554
type input "7"
click at [776, 415] on input "0 RUB" at bounding box center [773, 413] width 39 height 15
type input "400 RUB"
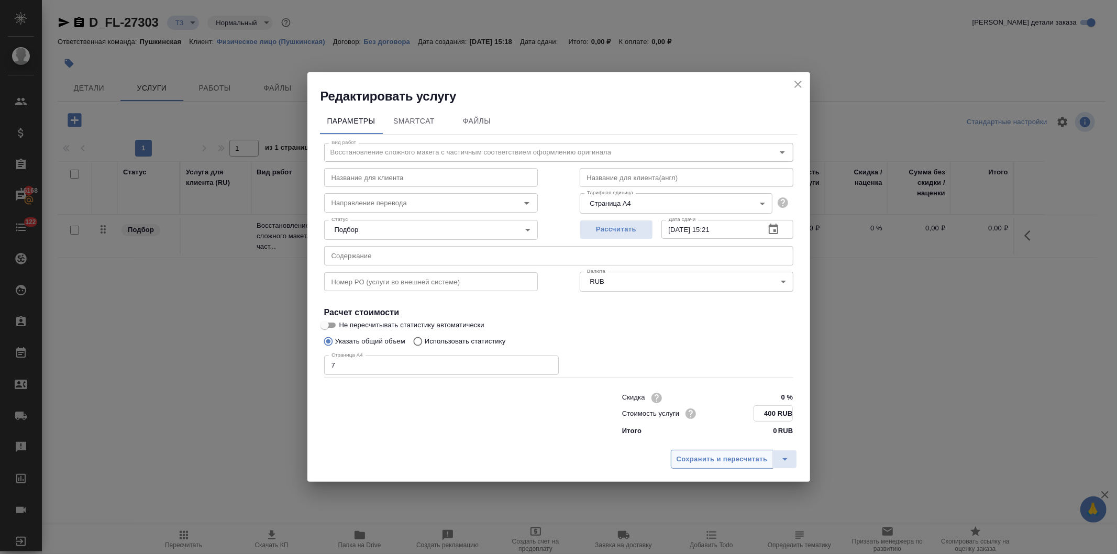
click at [725, 455] on span "Сохранить и пересчитать" at bounding box center [722, 460] width 91 height 12
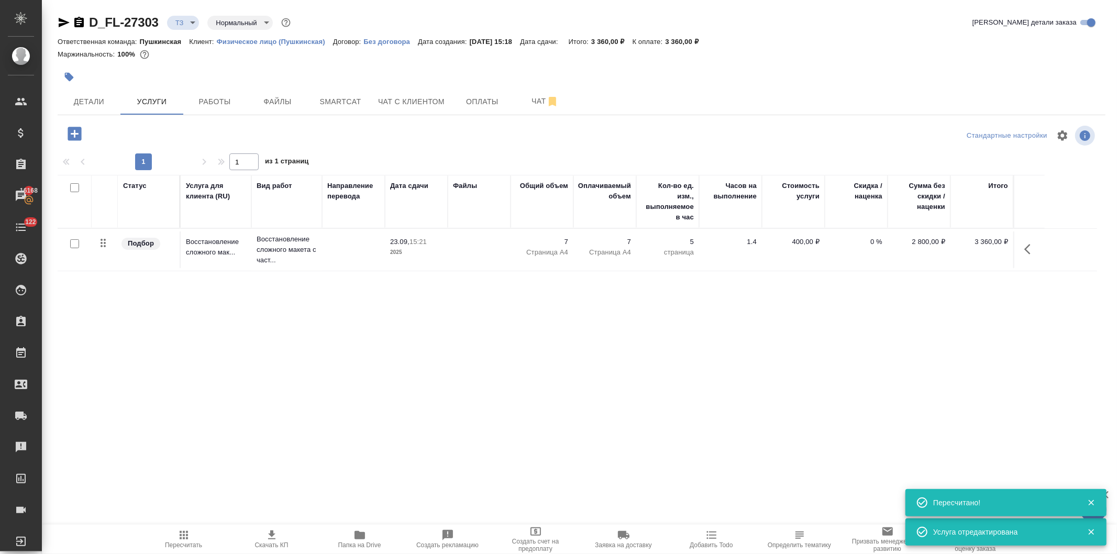
click at [68, 135] on icon "button" at bounding box center [75, 134] width 14 height 14
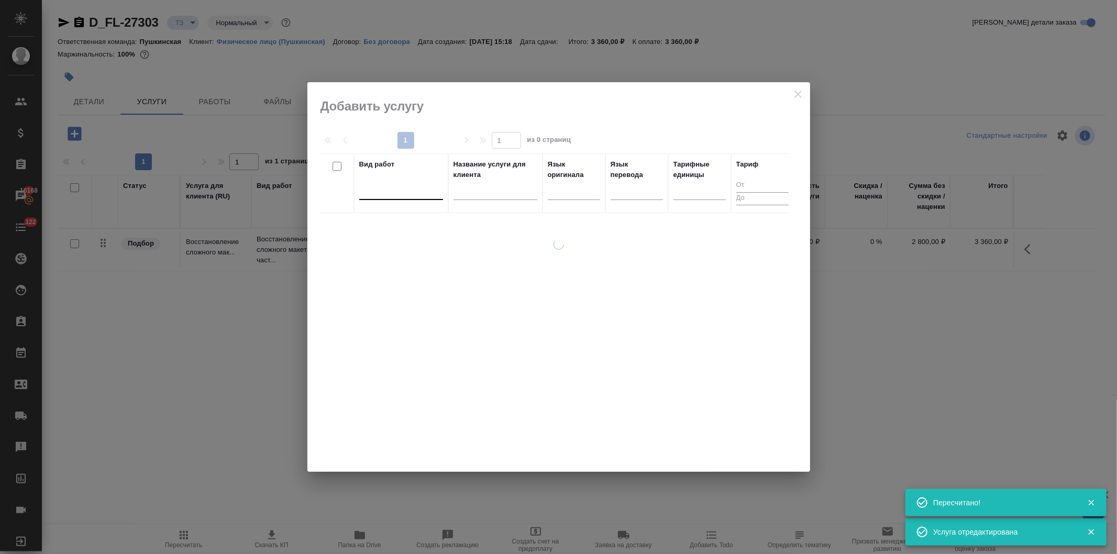
click at [372, 196] on div at bounding box center [401, 189] width 84 height 15
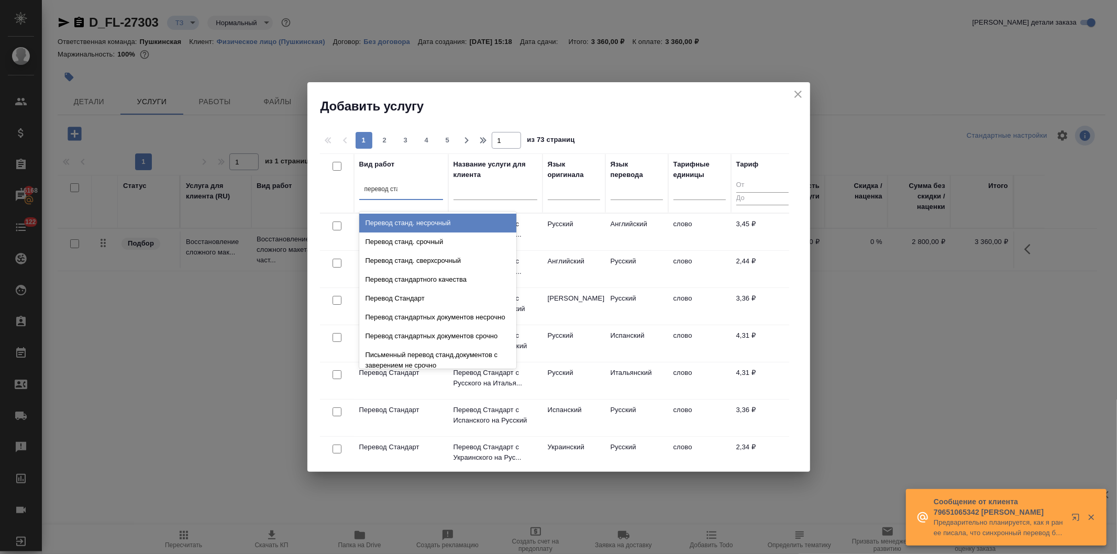
type input "перевод стан"
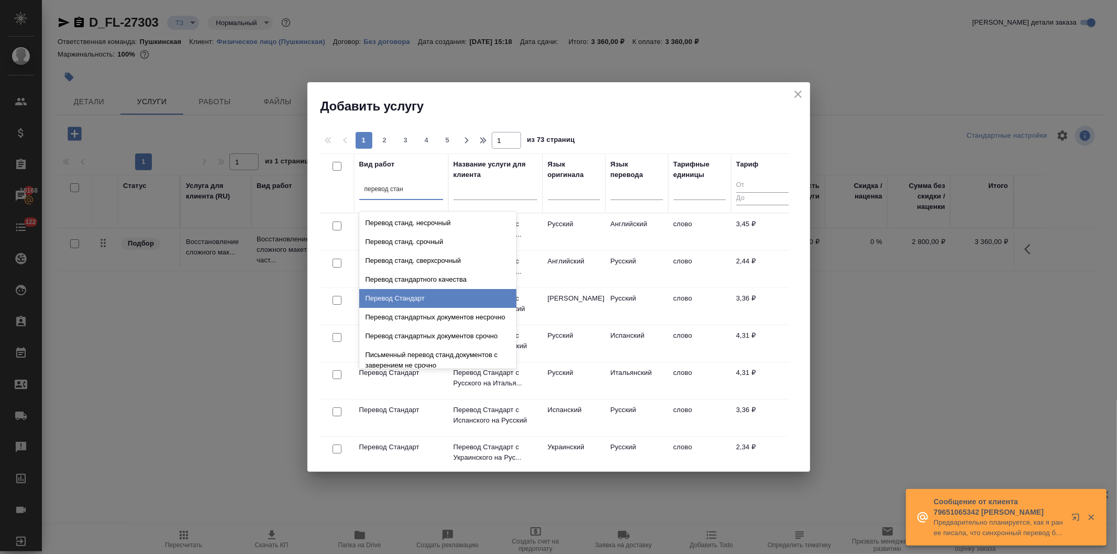
click at [410, 301] on div "Перевод Стандарт" at bounding box center [437, 298] width 157 height 19
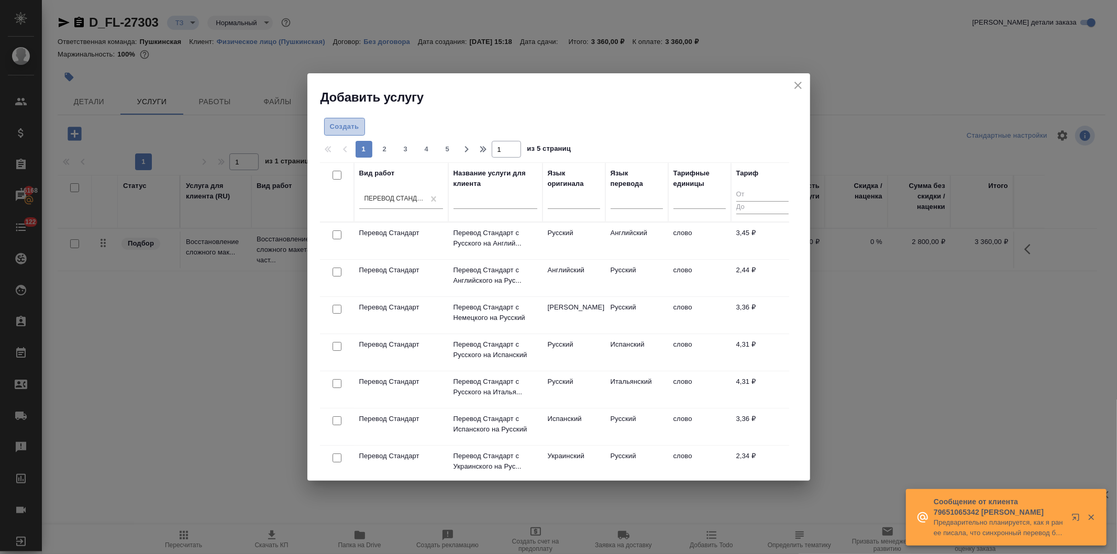
click at [338, 118] on button "Создать" at bounding box center [344, 127] width 41 height 18
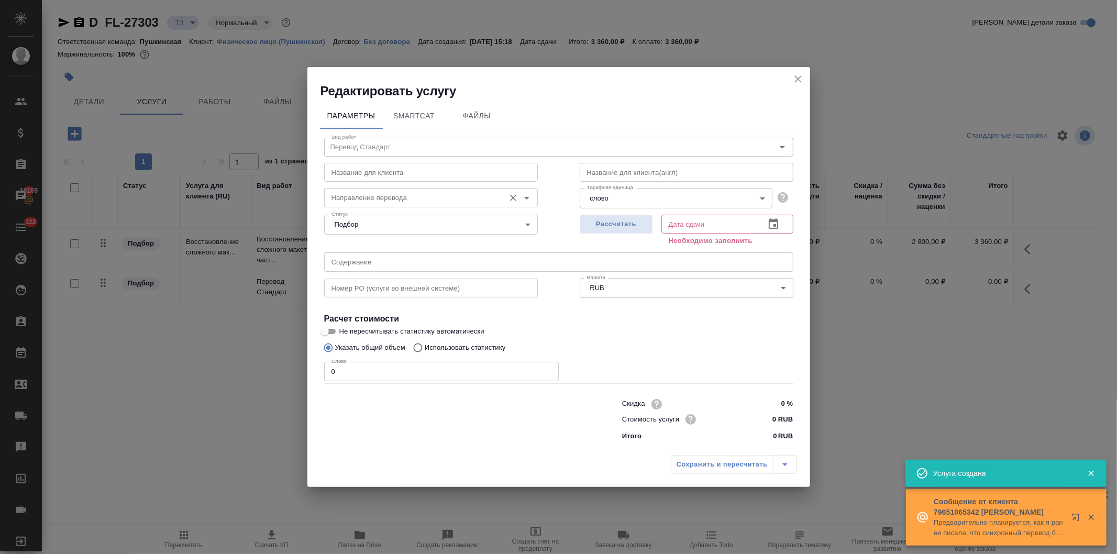
click at [346, 192] on input "Направление перевода" at bounding box center [413, 197] width 172 height 13
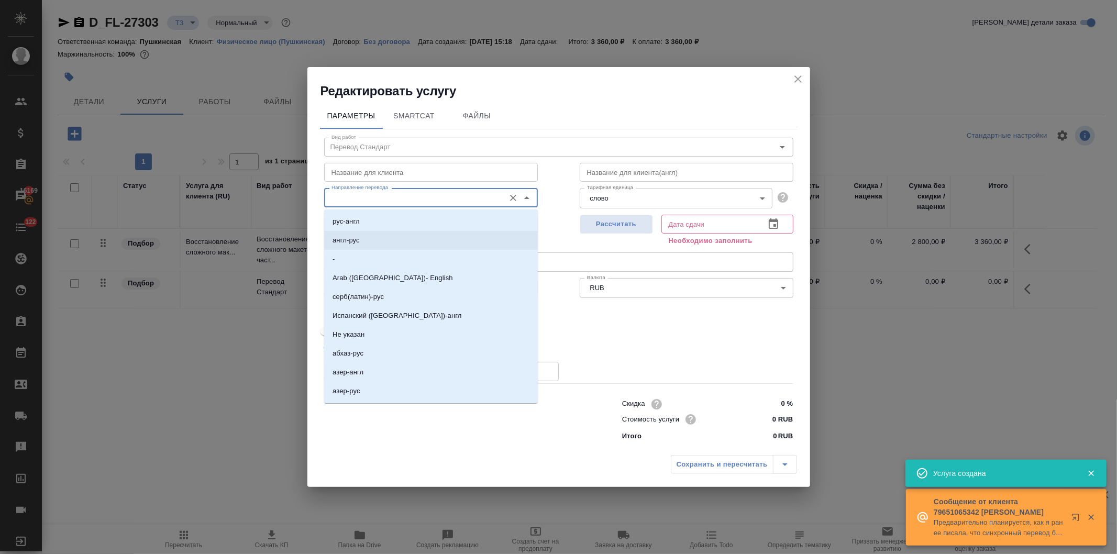
click at [343, 238] on p "англ-рус" at bounding box center [346, 240] width 27 height 10
type input "англ-рус"
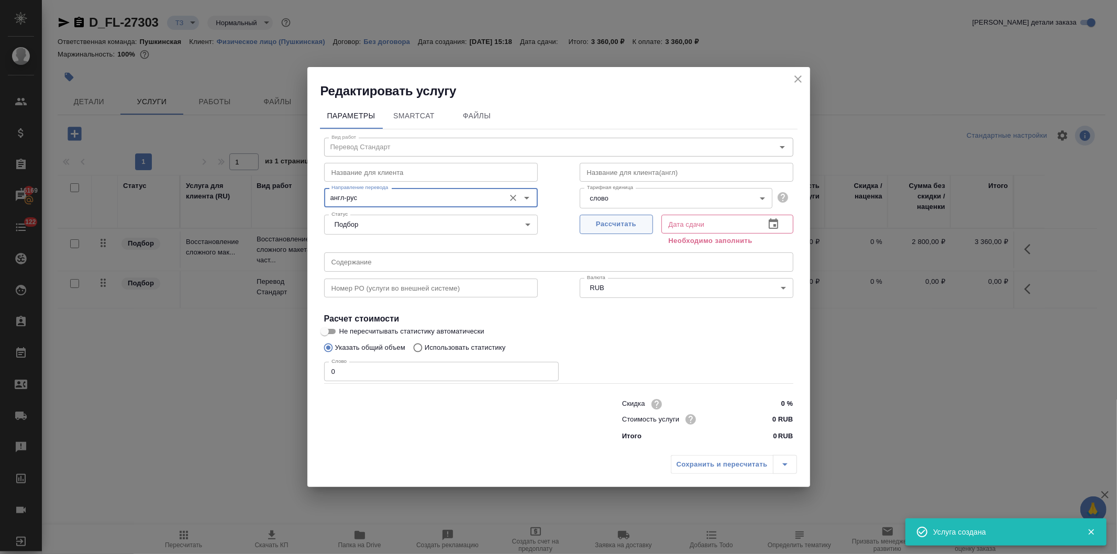
click at [615, 222] on span "Рассчитать" at bounding box center [617, 224] width 62 height 12
type input "23.09.2025 15:22"
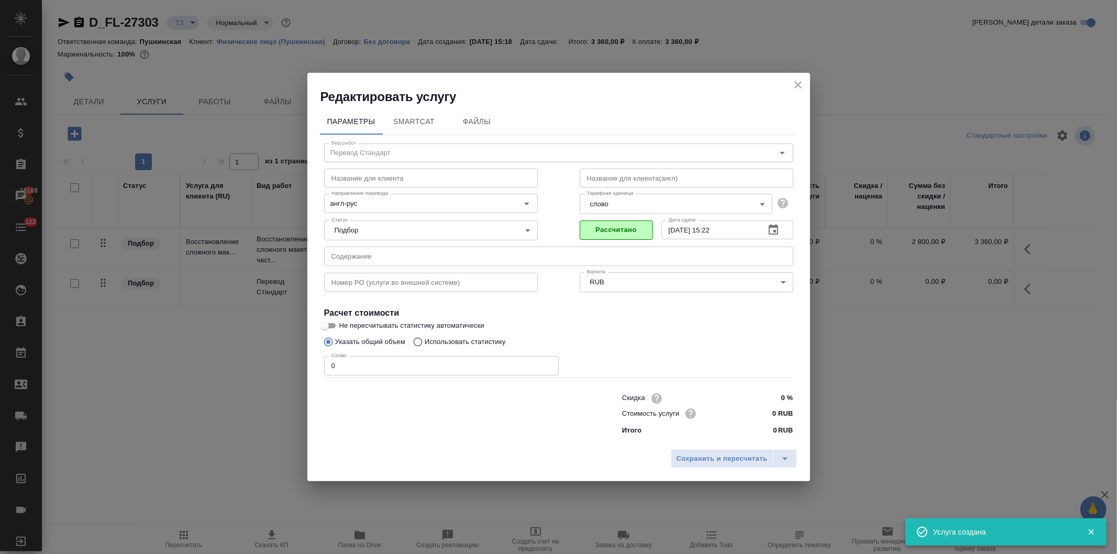
click at [768, 412] on input "0 RUB" at bounding box center [773, 413] width 39 height 15
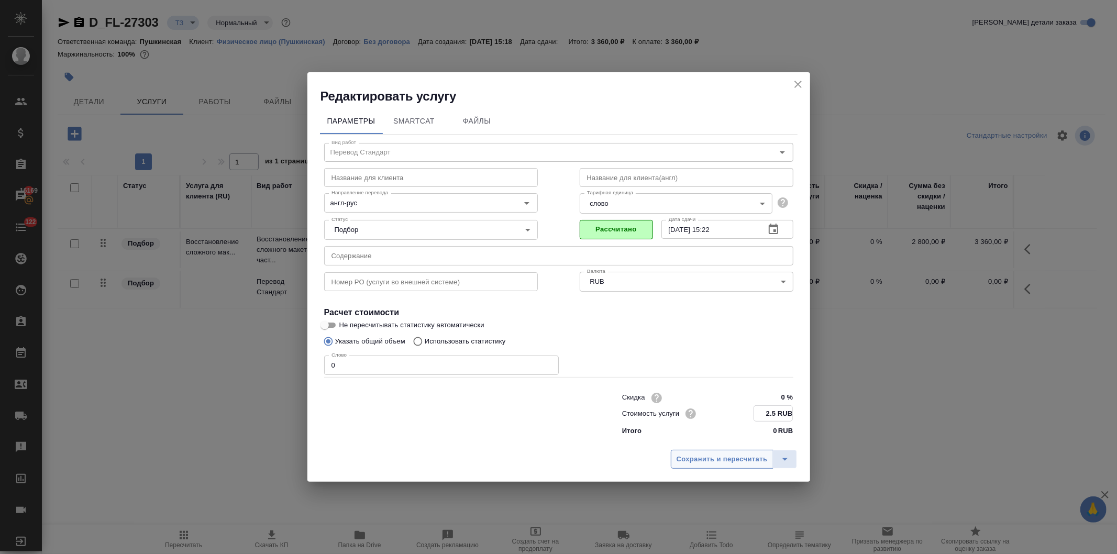
type input "2.5 RUB"
click at [686, 461] on span "Сохранить и пересчитать" at bounding box center [722, 459] width 91 height 12
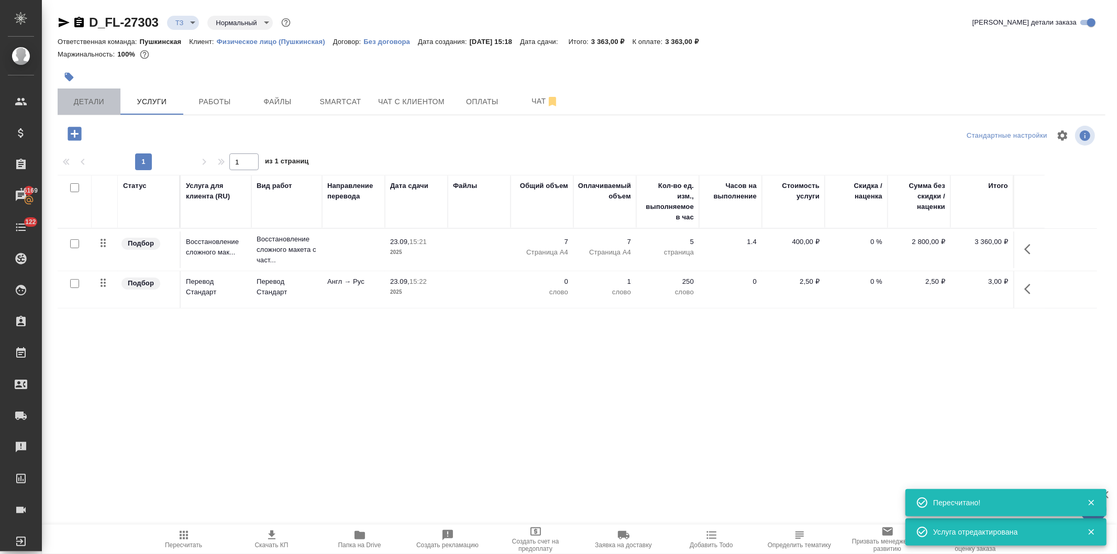
click at [84, 98] on span "Детали" at bounding box center [89, 101] width 50 height 13
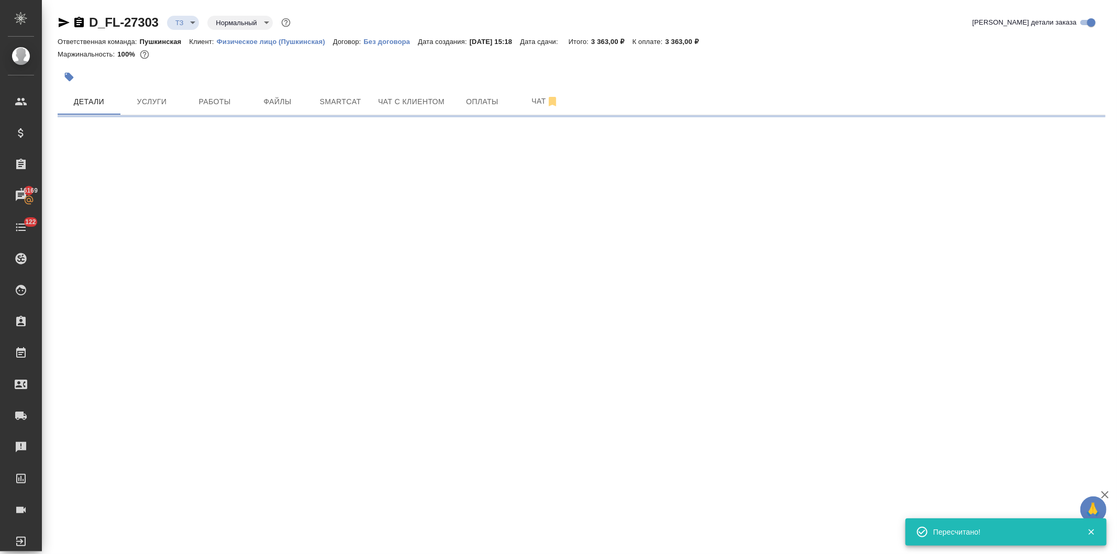
select select "RU"
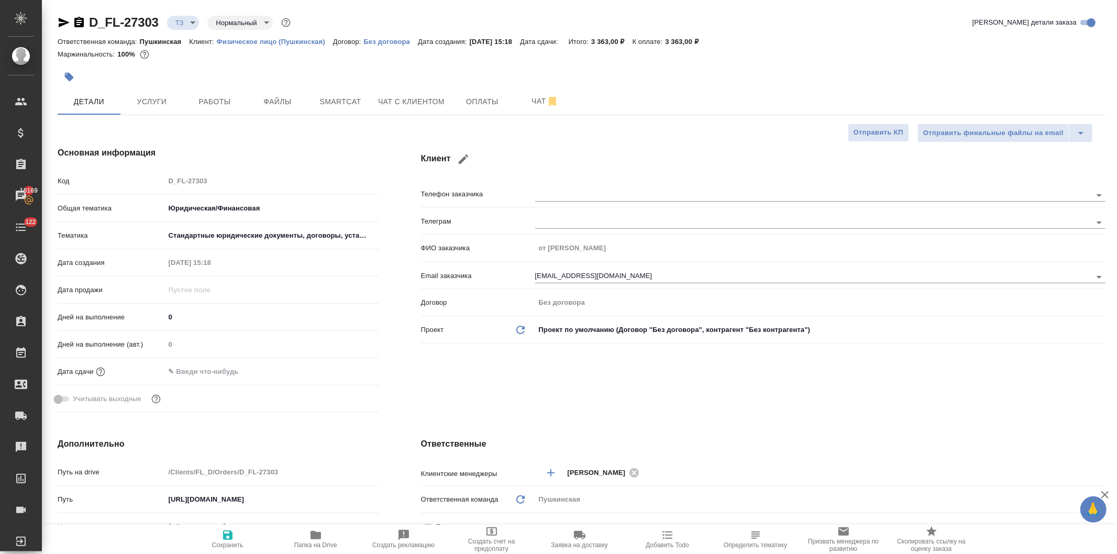
type textarea "x"
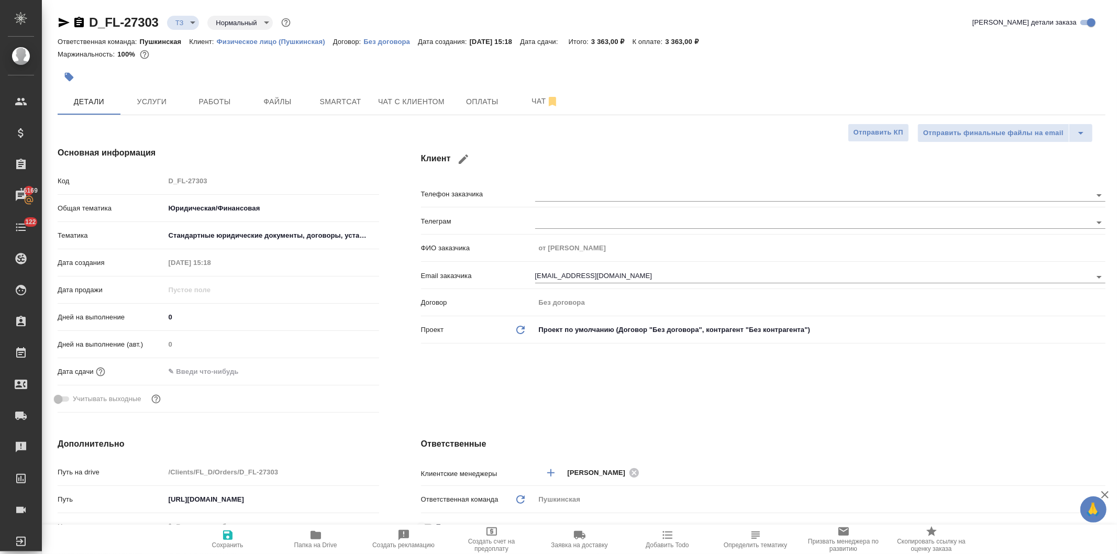
type textarea "x"
click at [142, 96] on span "Услуги" at bounding box center [152, 101] width 50 height 13
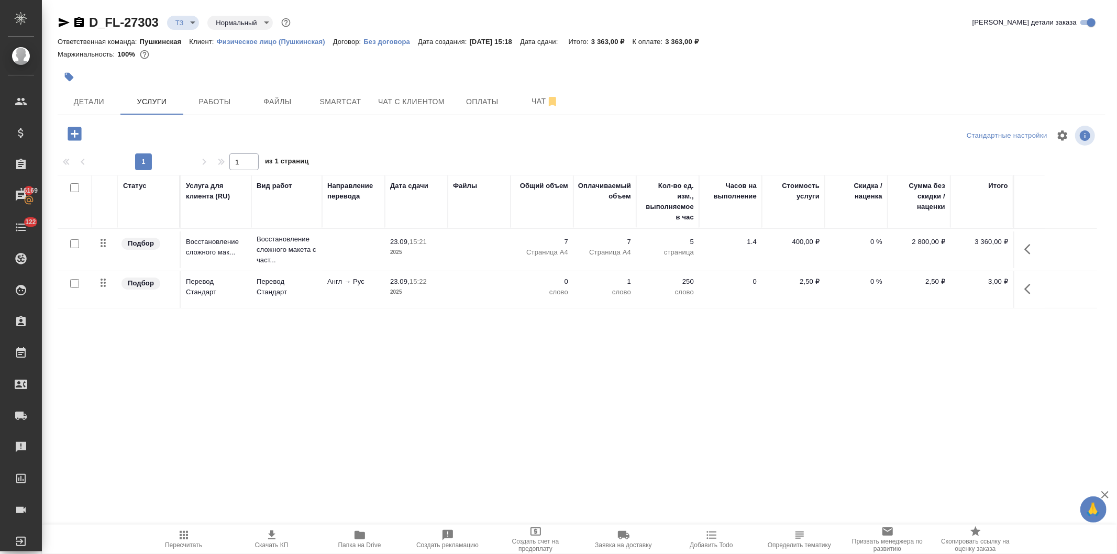
click at [69, 131] on icon "button" at bounding box center [75, 134] width 14 height 14
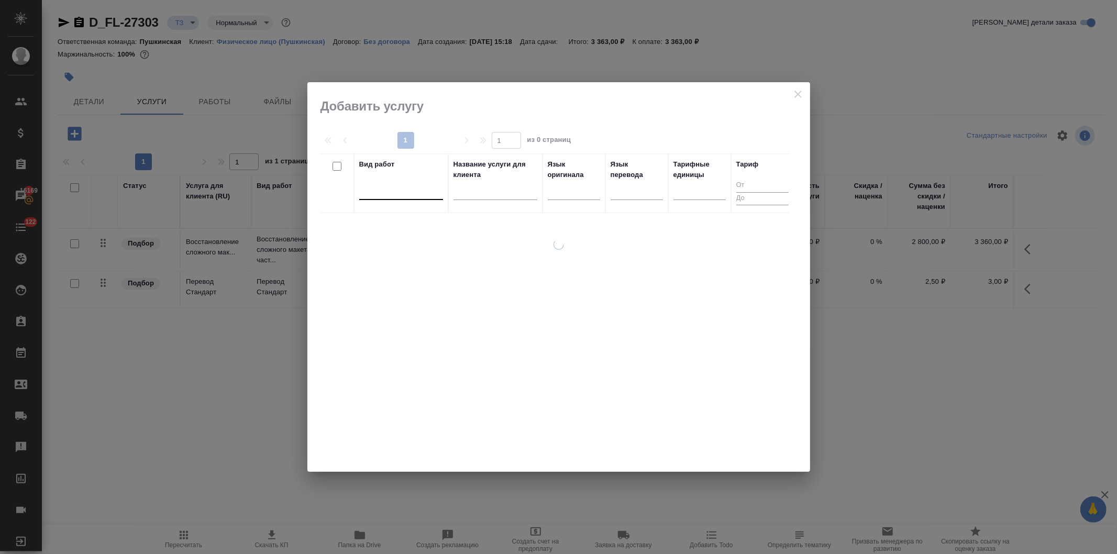
click at [391, 194] on div at bounding box center [401, 189] width 84 height 15
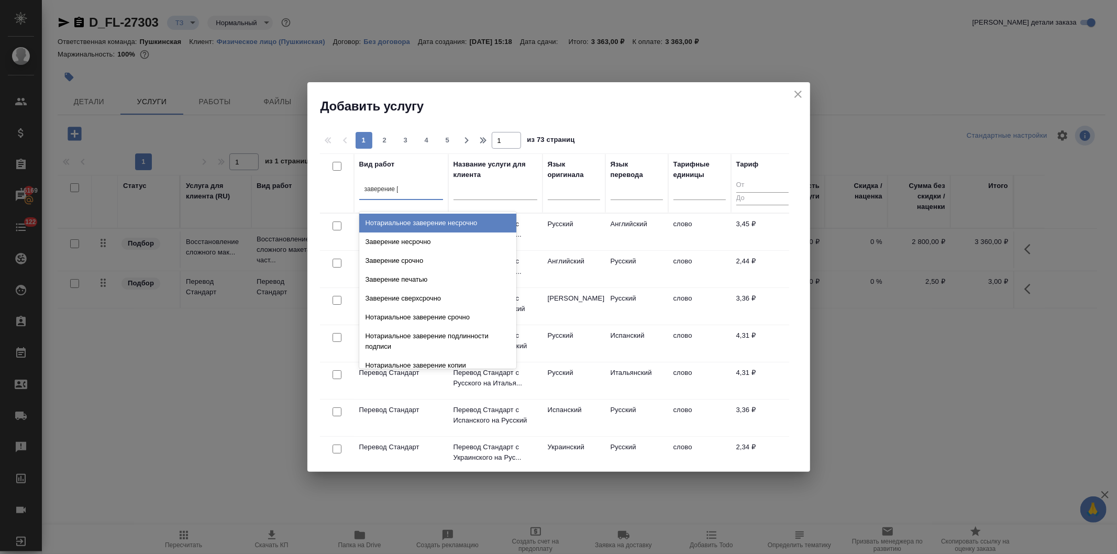
type input "заверение не"
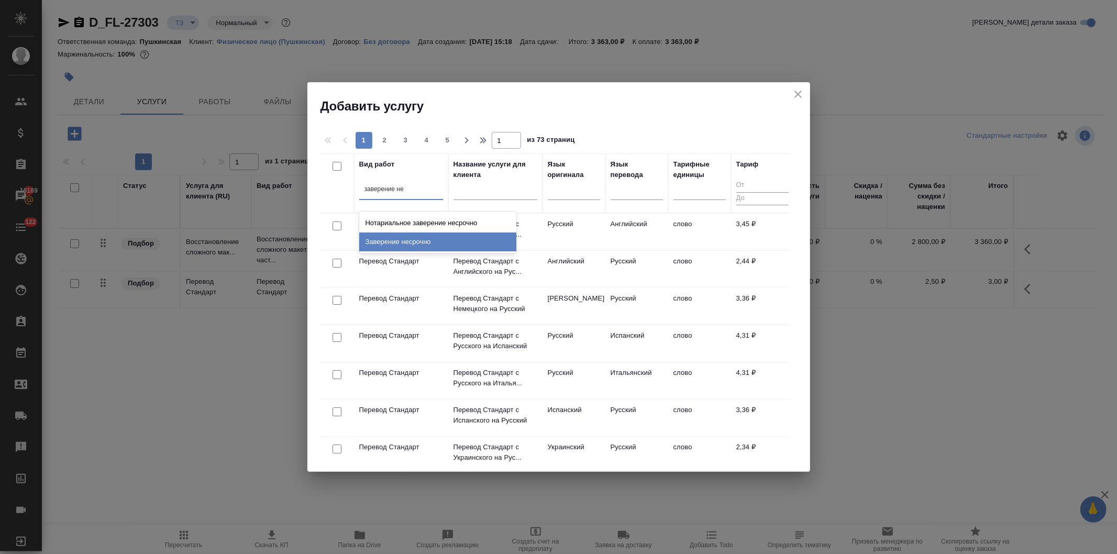
click at [407, 239] on div "Заверение несрочно" at bounding box center [437, 242] width 157 height 19
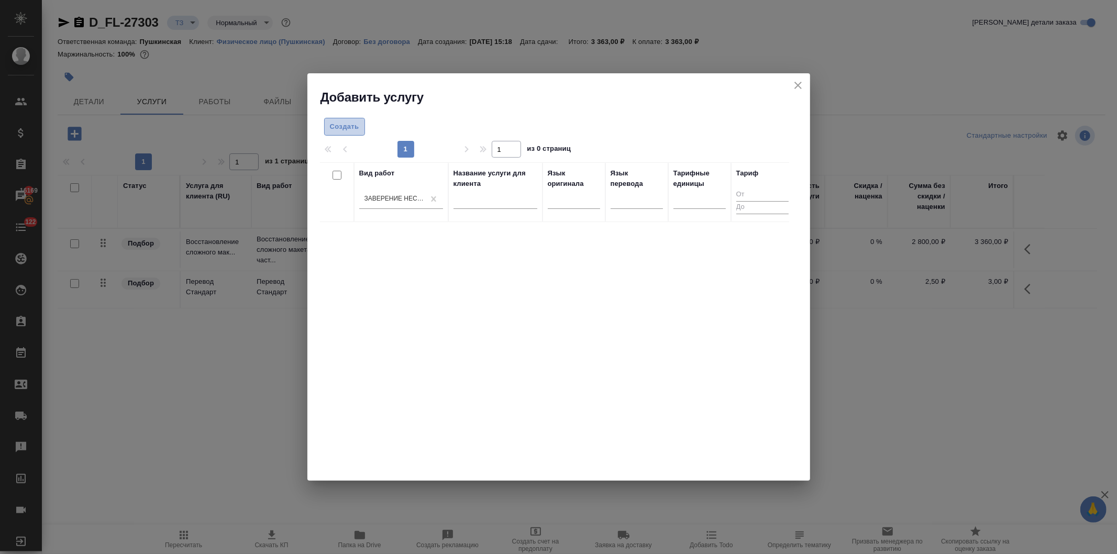
click at [342, 126] on span "Создать" at bounding box center [344, 127] width 29 height 12
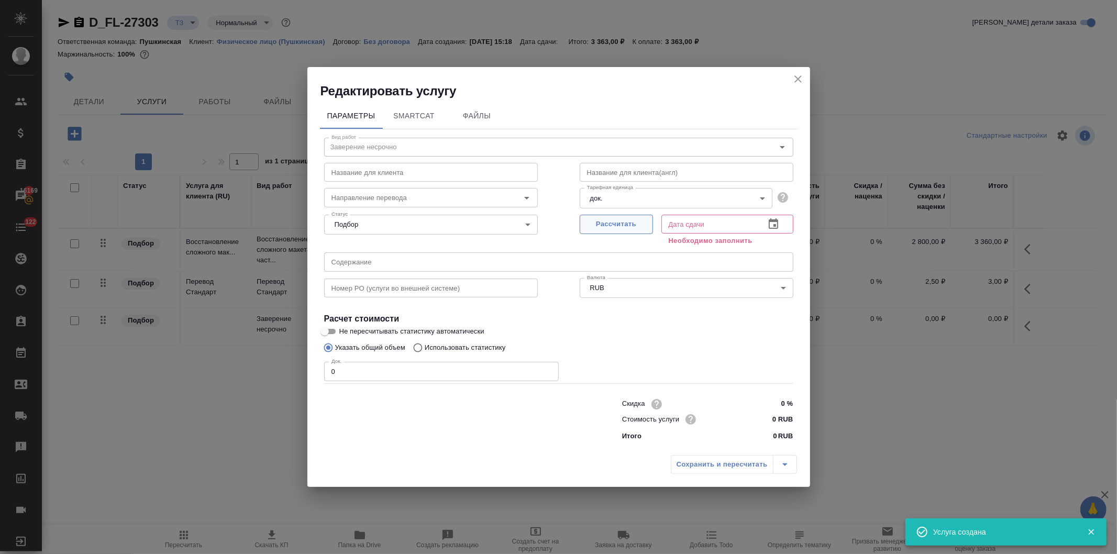
click at [613, 226] on span "Рассчитать" at bounding box center [617, 224] width 62 height 12
type input "23.09.2025 15:22"
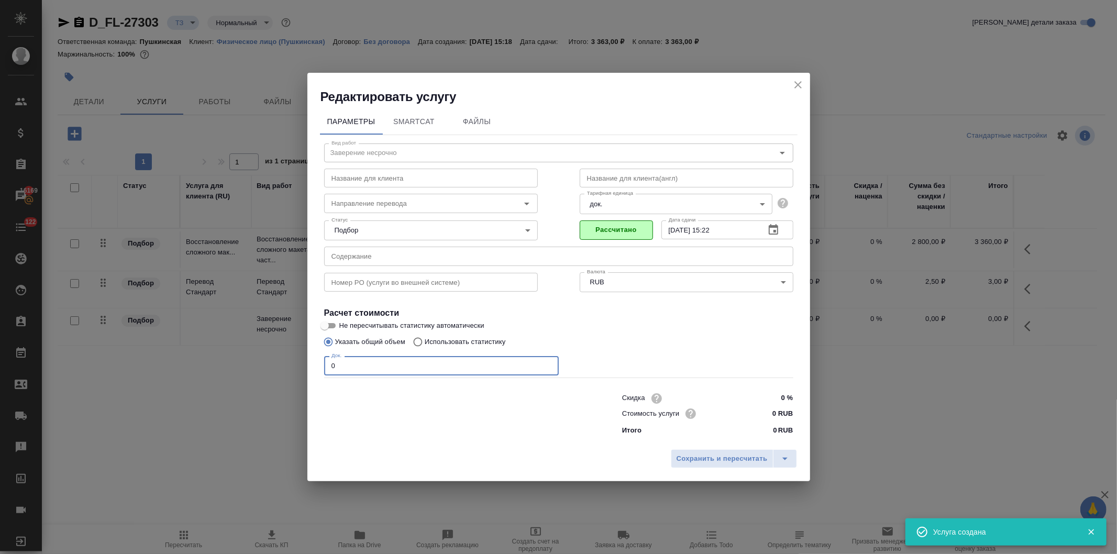
drag, startPoint x: 356, startPoint y: 374, endPoint x: 304, endPoint y: 381, distance: 52.8
click at [305, 365] on div "Редактировать услугу Параметры SmartCat Файлы Вид работ Заверение несрочно Вид …" at bounding box center [558, 277] width 1117 height 554
type input "1"
click at [771, 415] on input "0 RUB" at bounding box center [773, 413] width 38 height 15
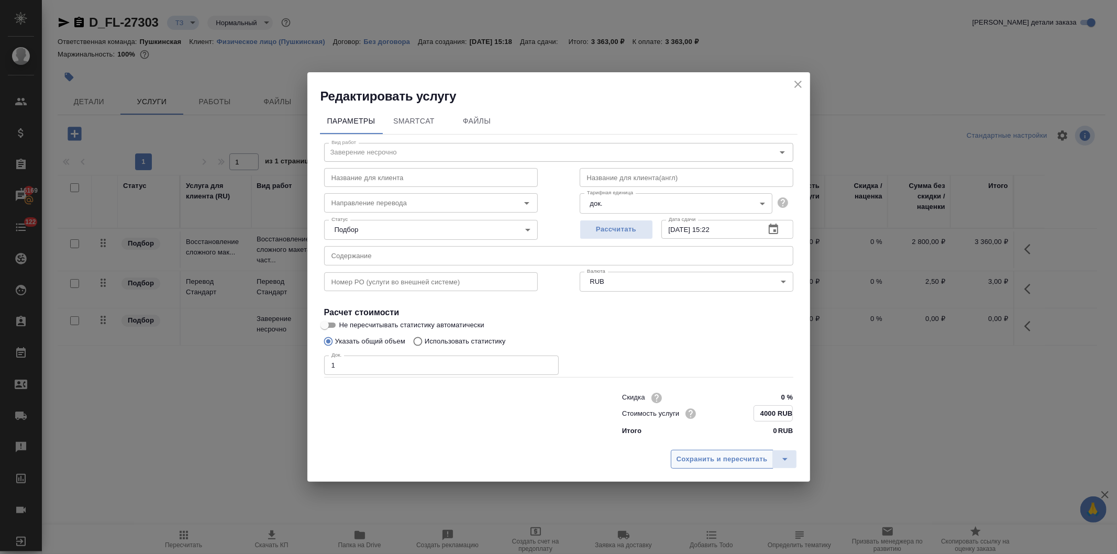
type input "4000 RUB"
click at [735, 461] on span "Сохранить и пересчитать" at bounding box center [722, 460] width 91 height 12
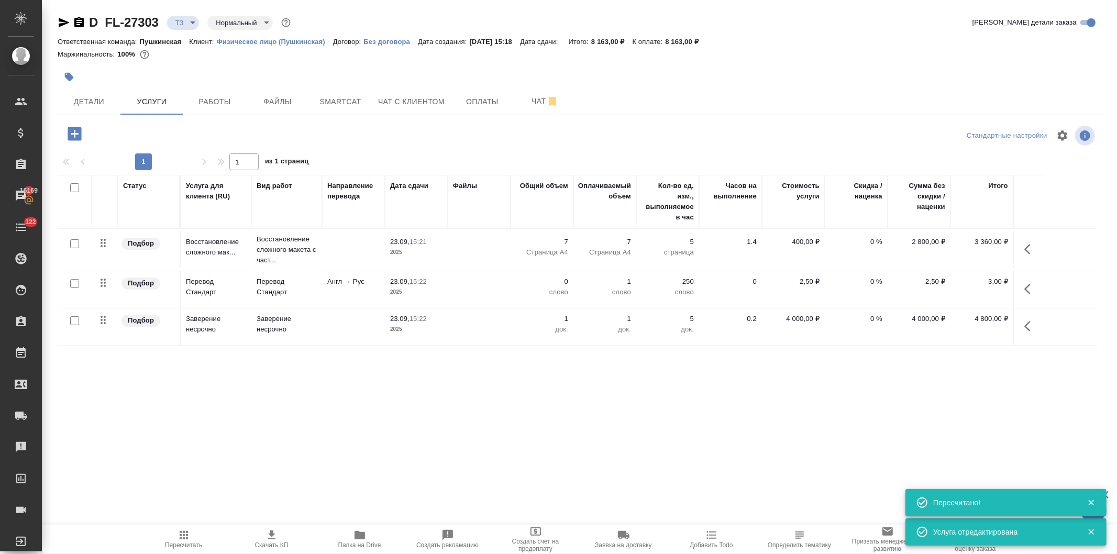
click at [356, 286] on p "Англ → Рус" at bounding box center [353, 282] width 52 height 10
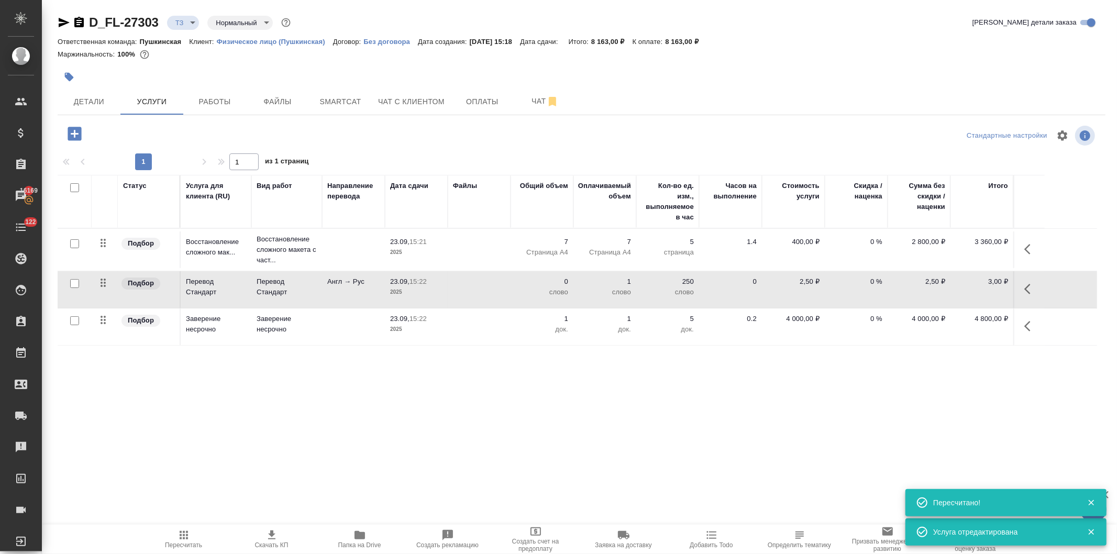
click at [356, 286] on p "Англ → Рус" at bounding box center [353, 282] width 52 height 10
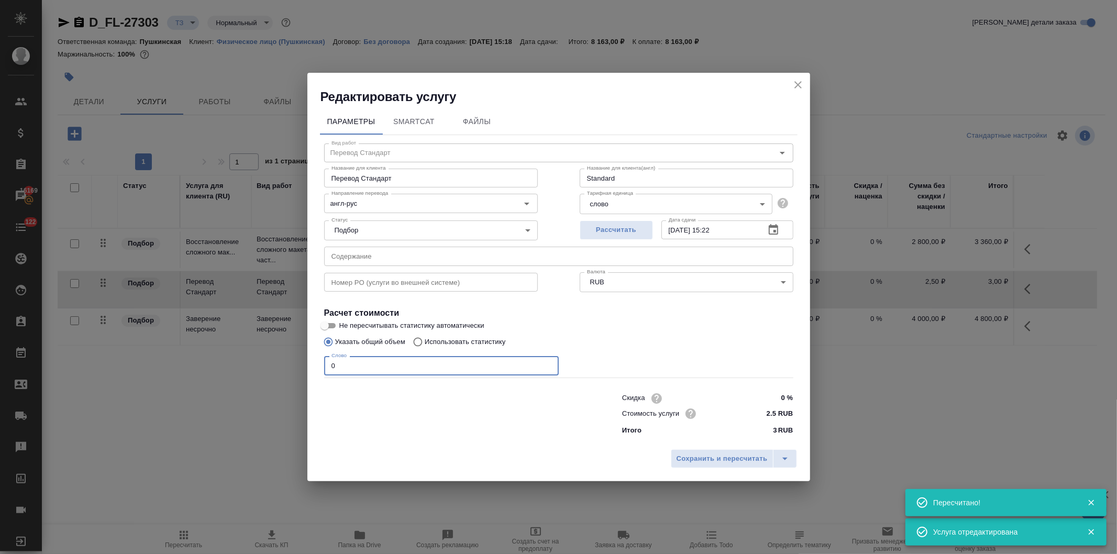
drag, startPoint x: 367, startPoint y: 368, endPoint x: 304, endPoint y: 368, distance: 62.9
click at [303, 369] on div "Редактировать услугу Параметры SmartCat Файлы Вид работ Перевод Стандарт Вид ра…" at bounding box center [558, 277] width 1117 height 554
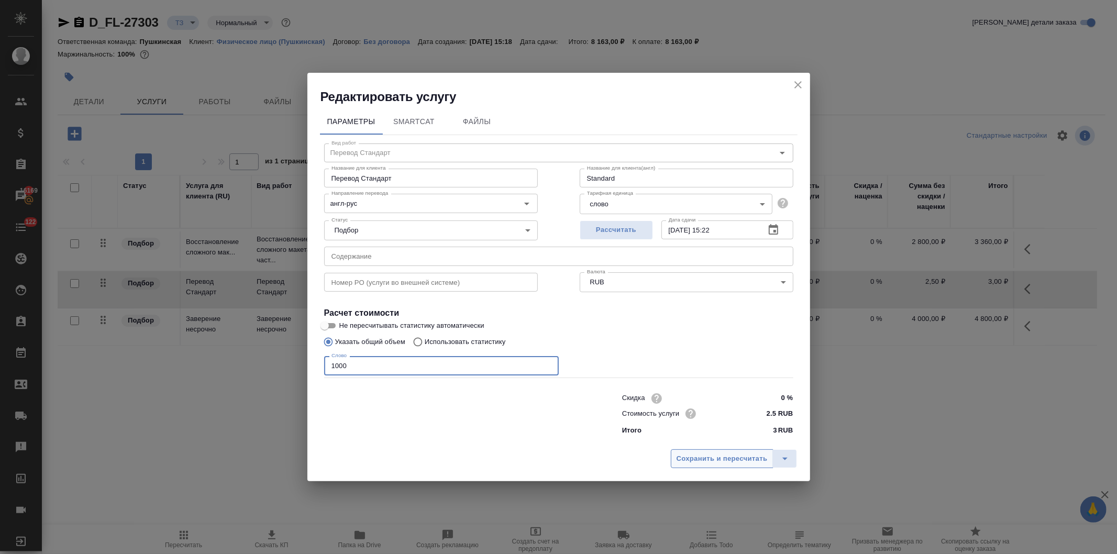
type input "1000"
click at [687, 454] on span "Сохранить и пересчитать" at bounding box center [722, 459] width 91 height 12
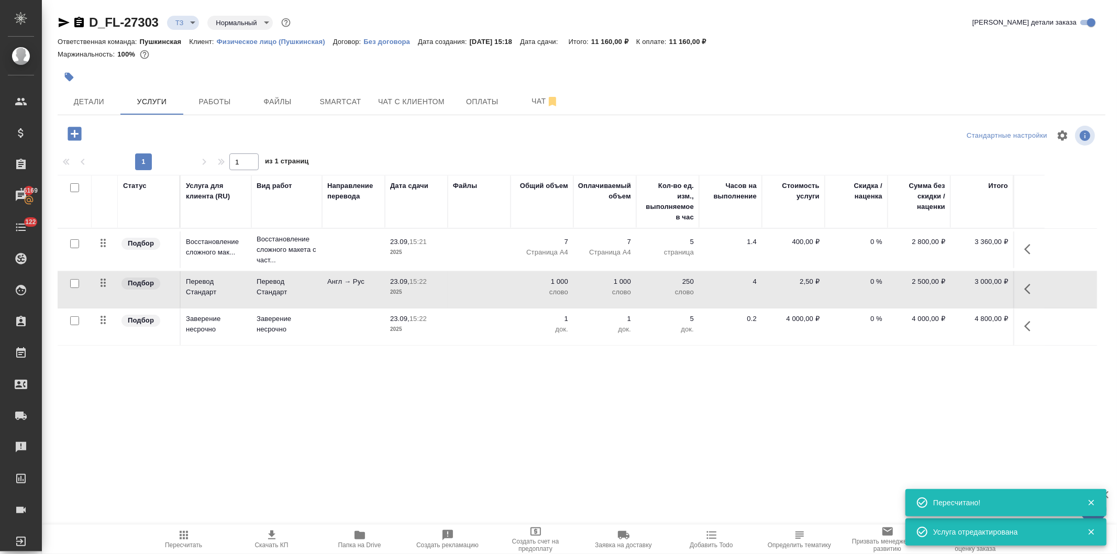
click at [486, 284] on td at bounding box center [479, 289] width 63 height 37
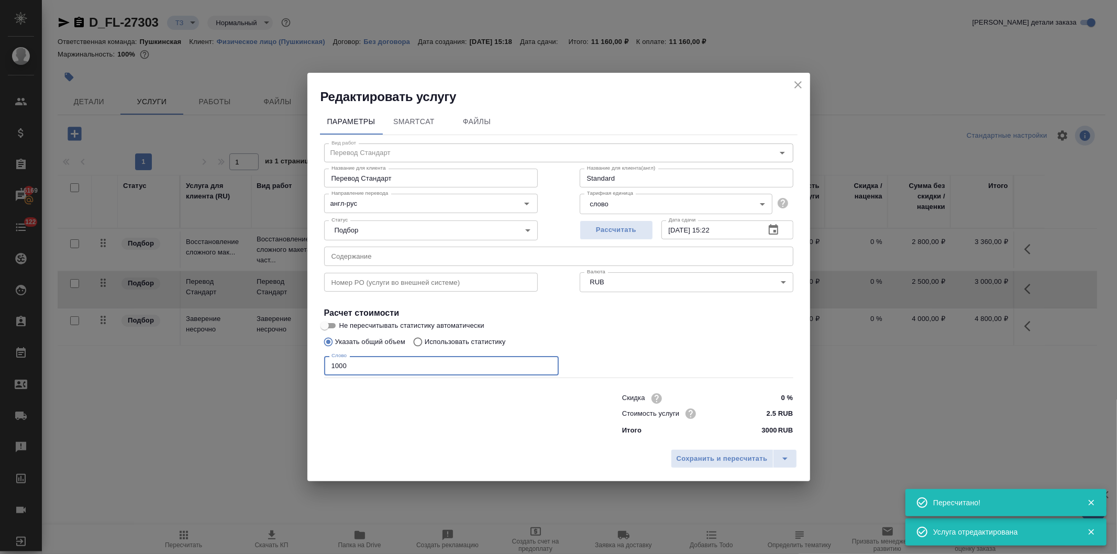
drag, startPoint x: 358, startPoint y: 367, endPoint x: 334, endPoint y: 364, distance: 24.3
click at [334, 364] on input "1000" at bounding box center [441, 365] width 235 height 19
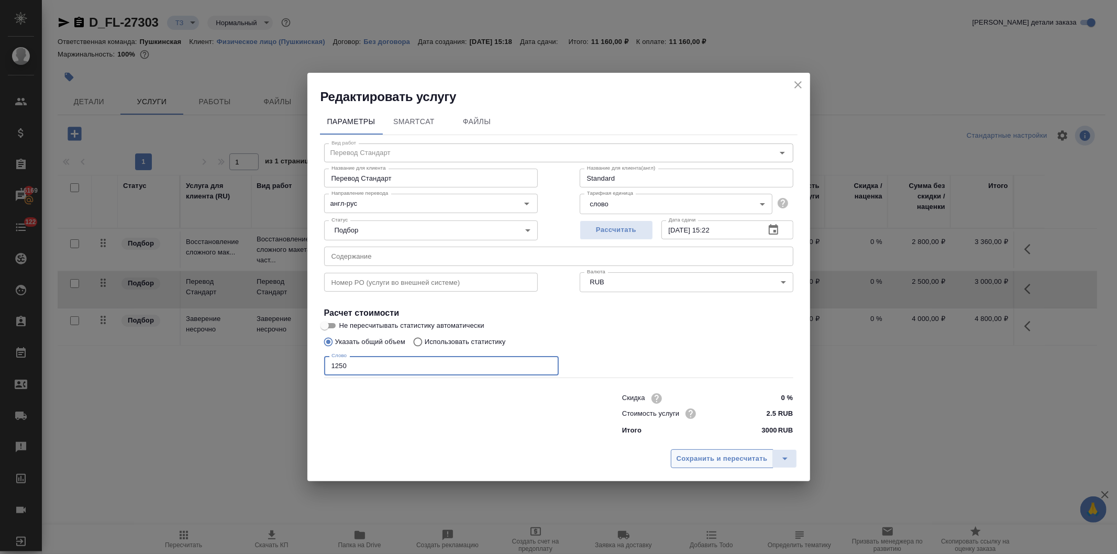
type input "1250"
click at [709, 453] on span "Сохранить и пересчитать" at bounding box center [722, 459] width 91 height 12
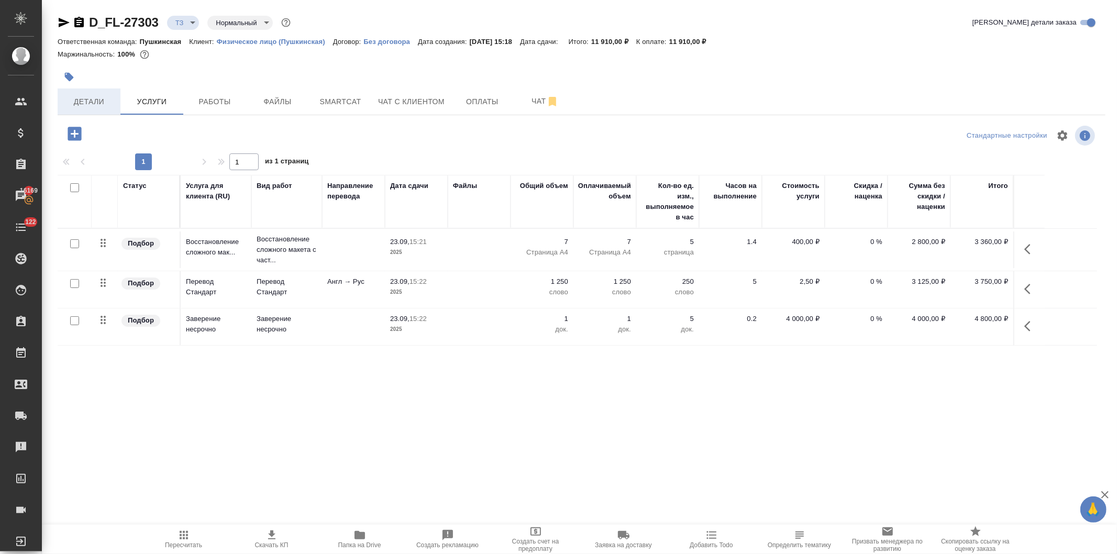
click at [91, 96] on span "Детали" at bounding box center [89, 101] width 50 height 13
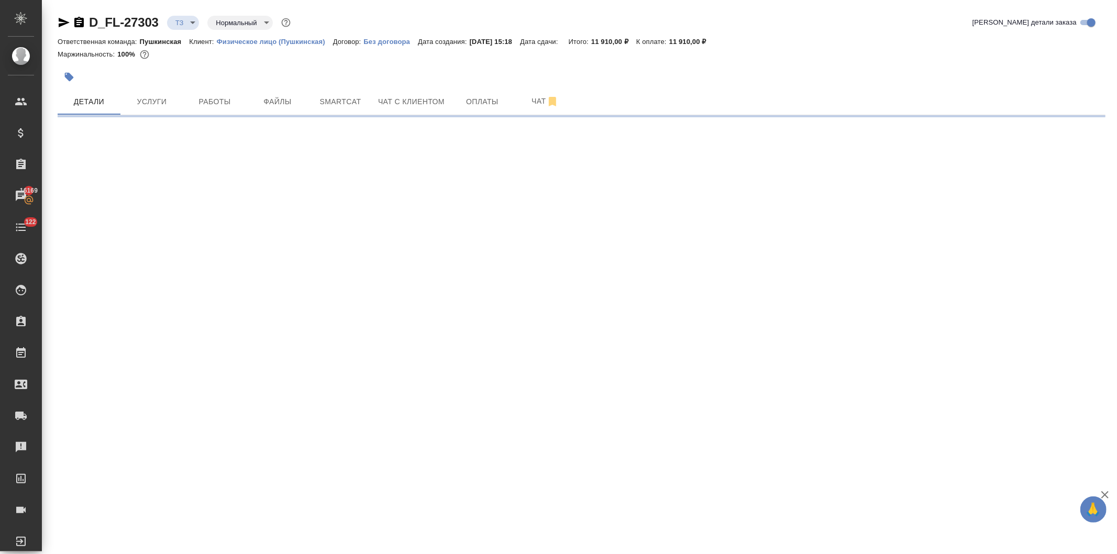
select select "RU"
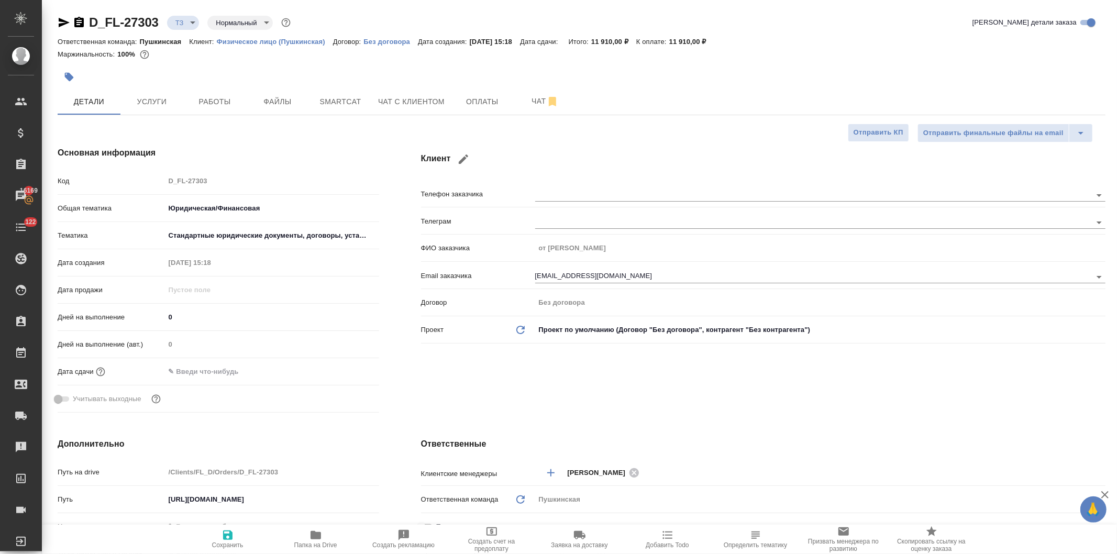
type textarea "x"
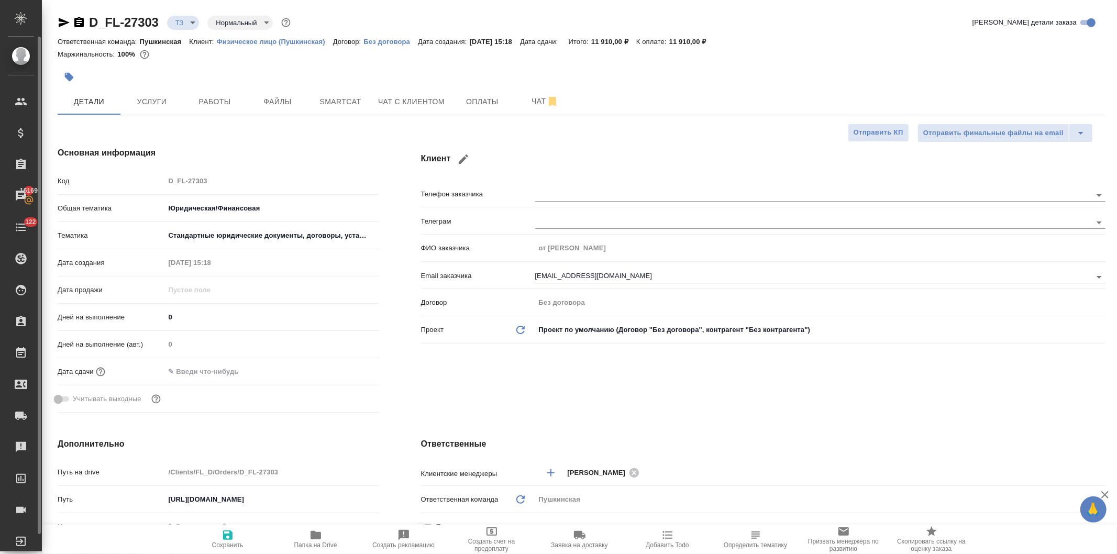
type textarea "x"
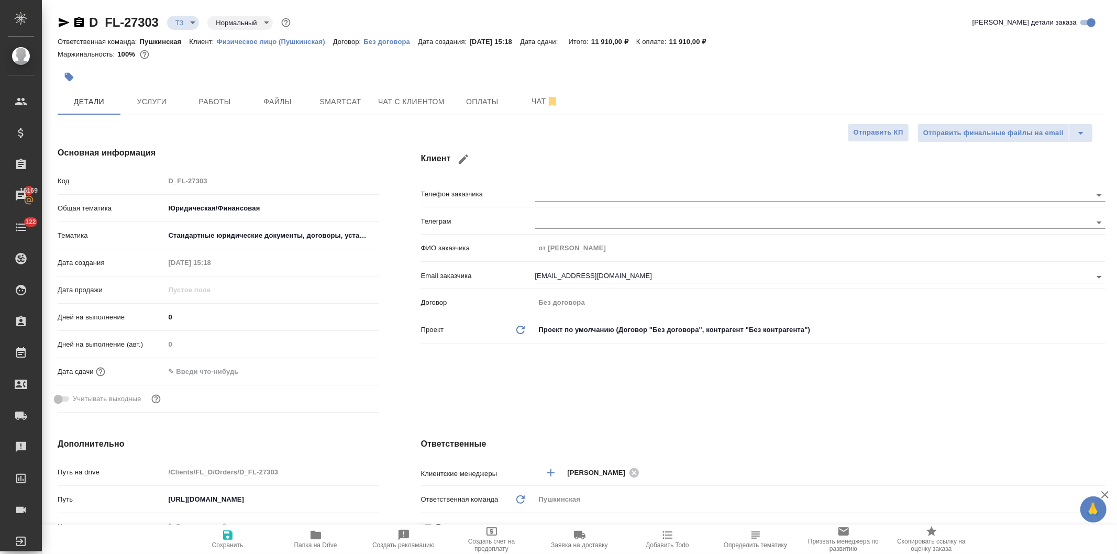
type textarea "x"
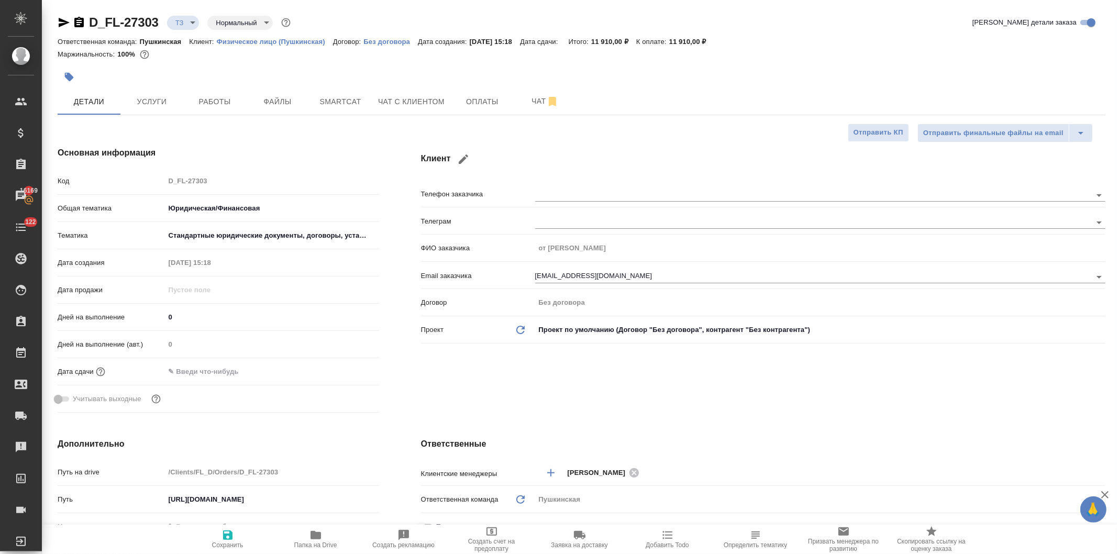
type textarea "x"
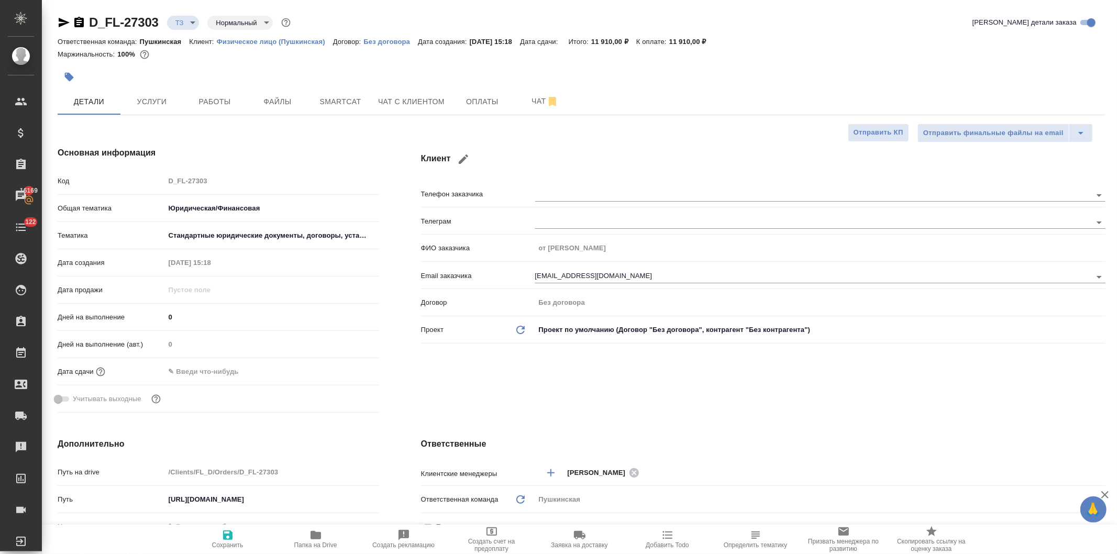
type textarea "x"
click at [534, 97] on span "Чат" at bounding box center [545, 101] width 50 height 13
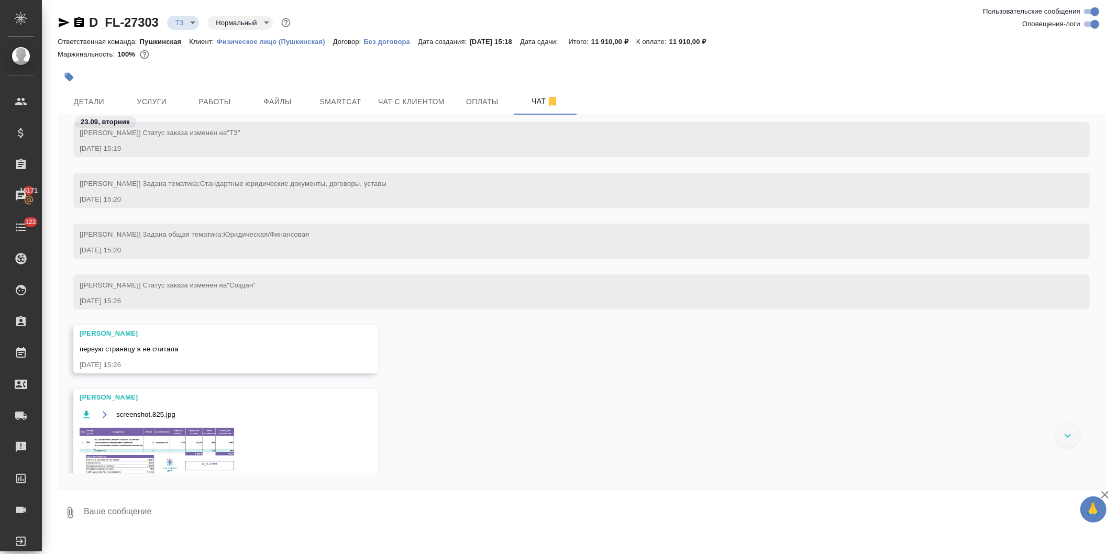
scroll to position [116, 0]
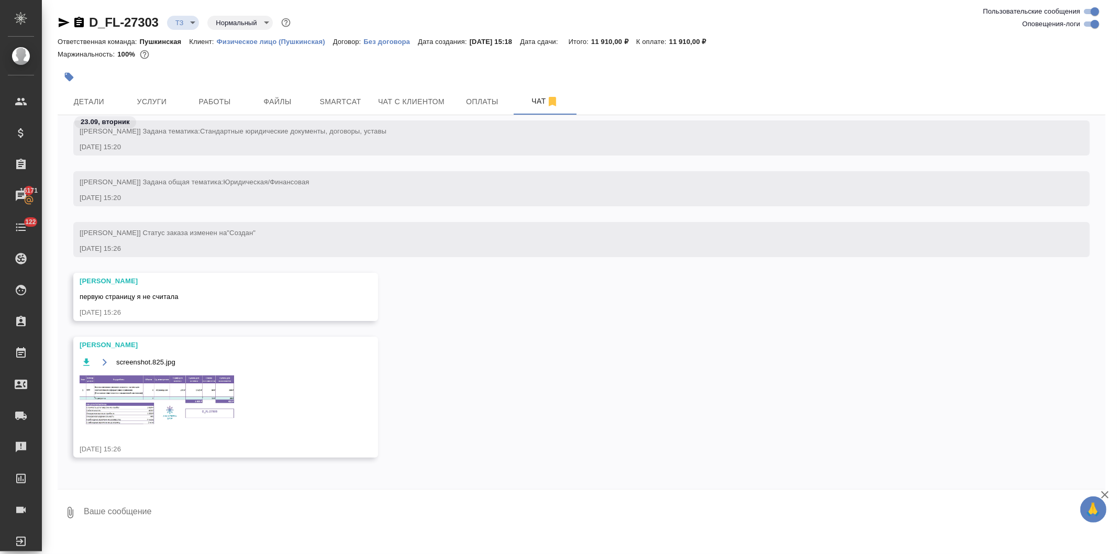
drag, startPoint x: 189, startPoint y: 516, endPoint x: 197, endPoint y: 514, distance: 8.6
click at [189, 516] on textarea at bounding box center [594, 513] width 1023 height 36
drag, startPoint x: 458, startPoint y: 519, endPoint x: 284, endPoint y: 514, distance: 173.4
click at [284, 514] on textarea "[PERSON_NAME] приветик! Тут считаем все странички, спасибо (на предыдущей карти…" at bounding box center [586, 513] width 1006 height 36
type textarea "[PERSON_NAME] приветик! Тут считаем все странички, спасибо"
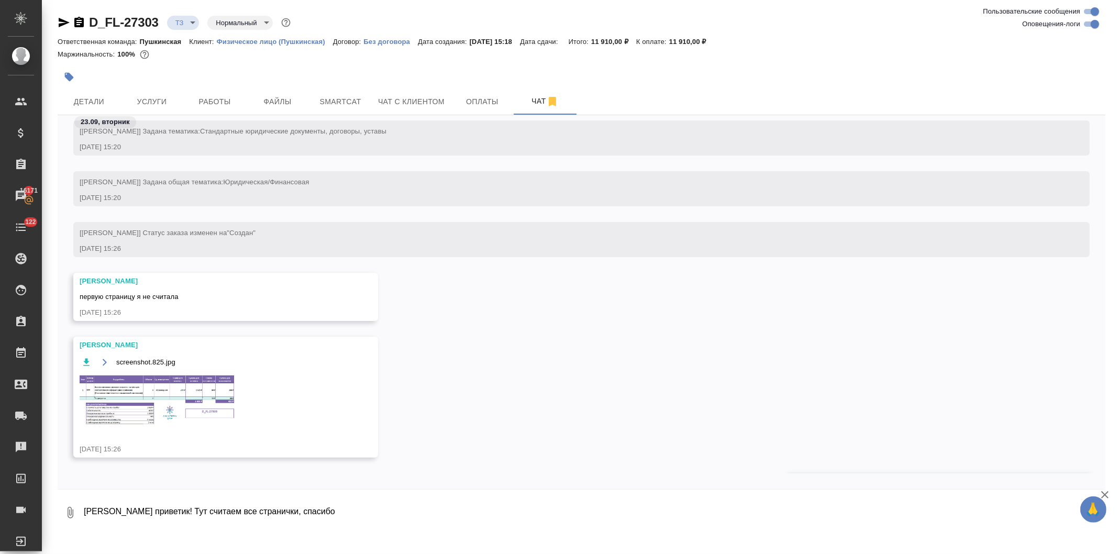
scroll to position [166, 0]
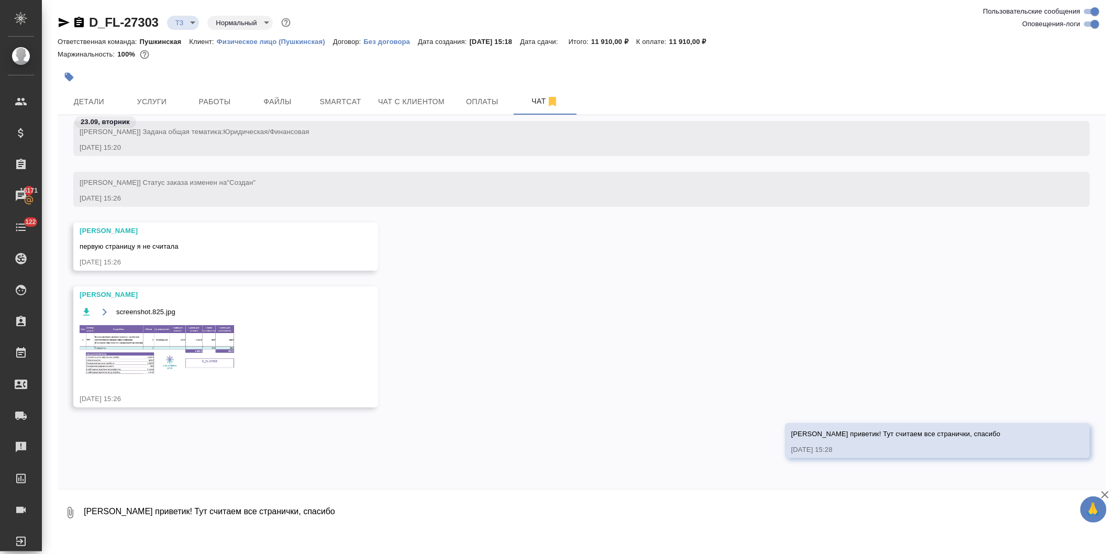
click at [138, 339] on img at bounding box center [158, 350] width 157 height 52
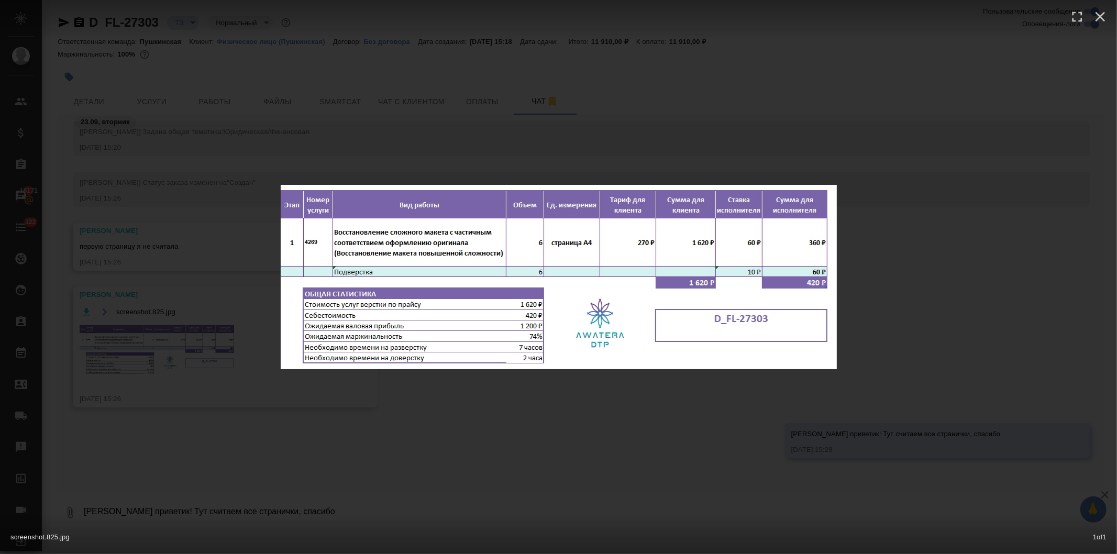
click at [265, 430] on div "screenshot.825.jpg 1 of 1" at bounding box center [558, 277] width 1117 height 554
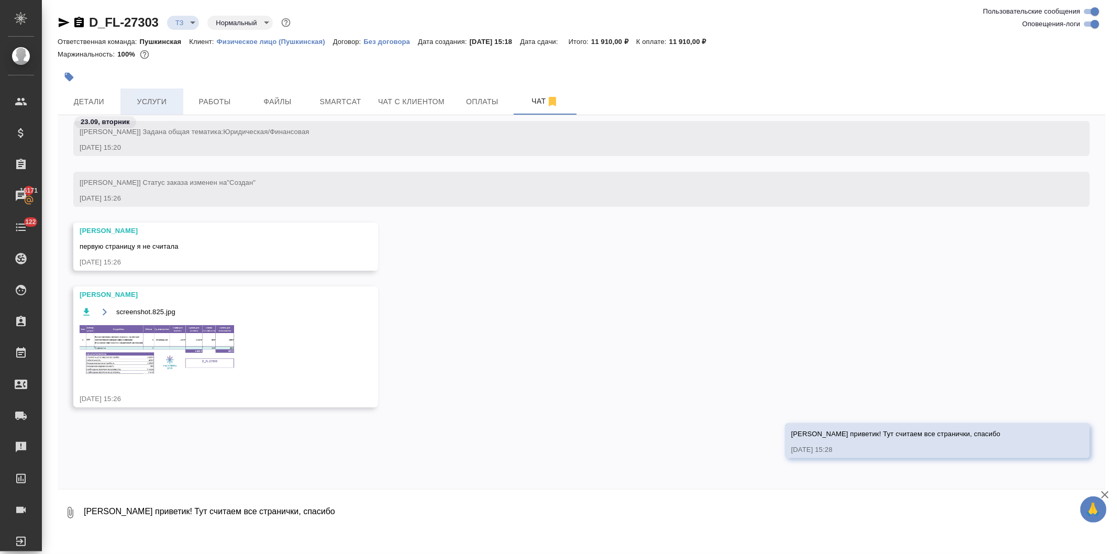
click at [157, 104] on span "Услуги" at bounding box center [152, 101] width 50 height 13
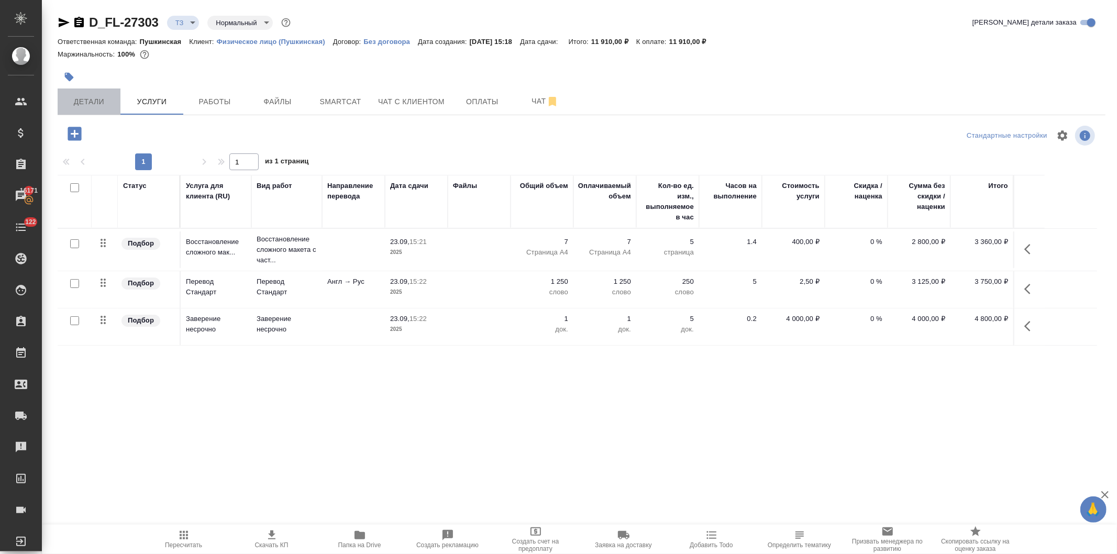
click at [85, 102] on span "Детали" at bounding box center [89, 101] width 50 height 13
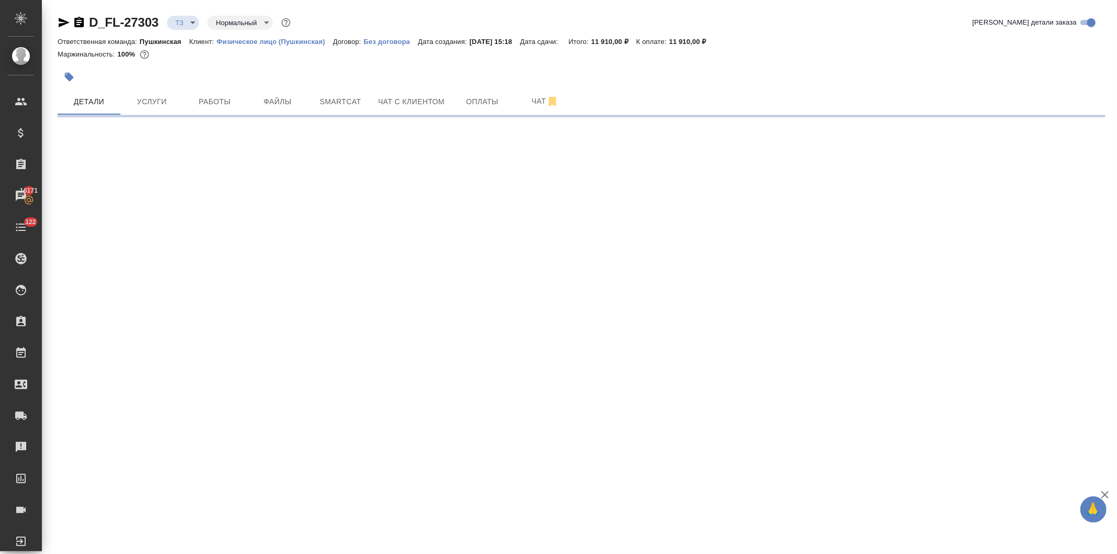
select select "RU"
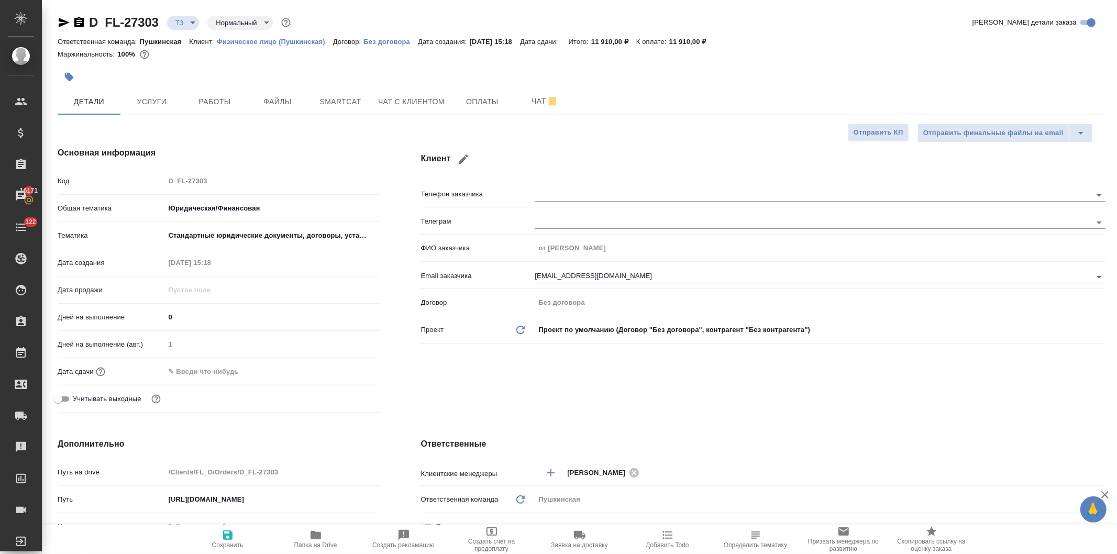
type textarea "x"
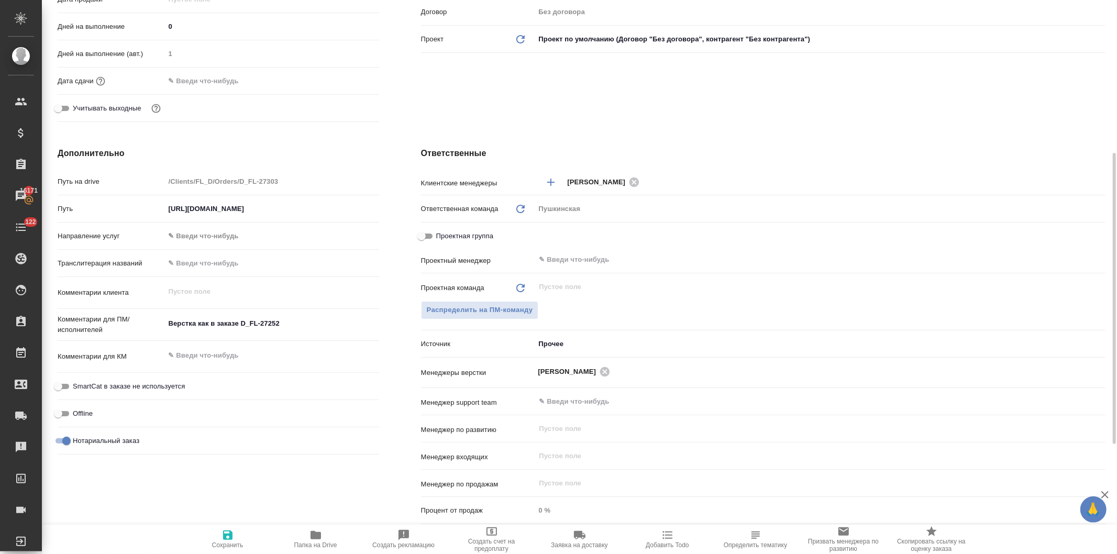
type textarea "x"
drag, startPoint x: 269, startPoint y: 324, endPoint x: 164, endPoint y: 327, distance: 105.3
click at [166, 327] on textarea "Верстка как в заказе D_FL-27252" at bounding box center [272, 324] width 213 height 18
type textarea "x"
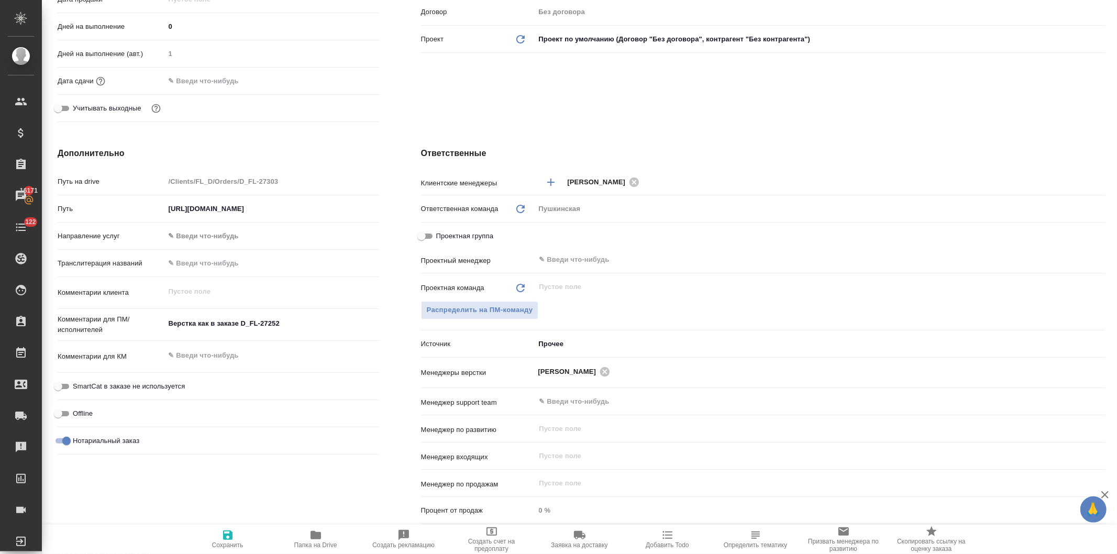
type textarea "x"
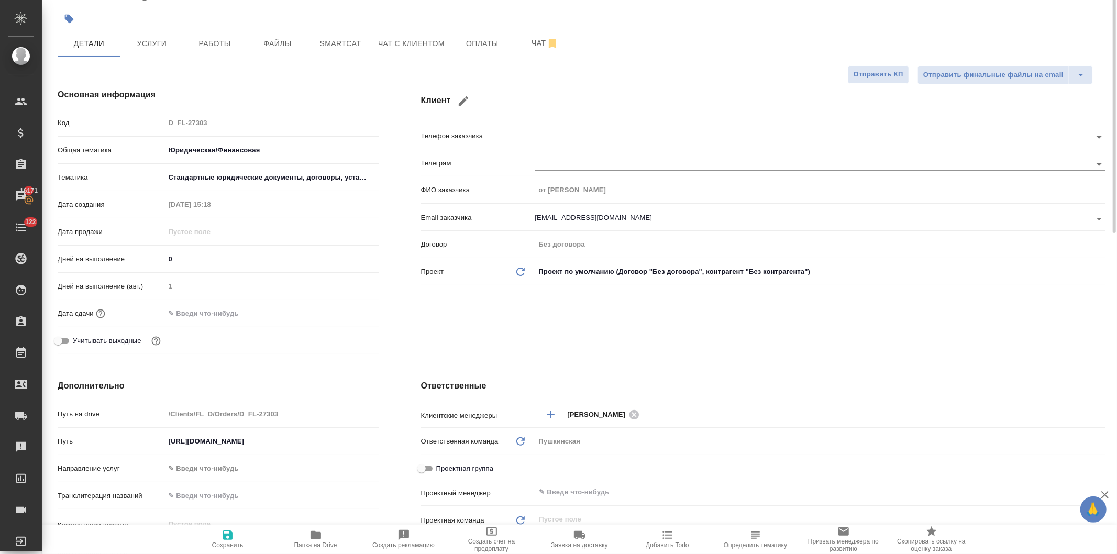
scroll to position [0, 0]
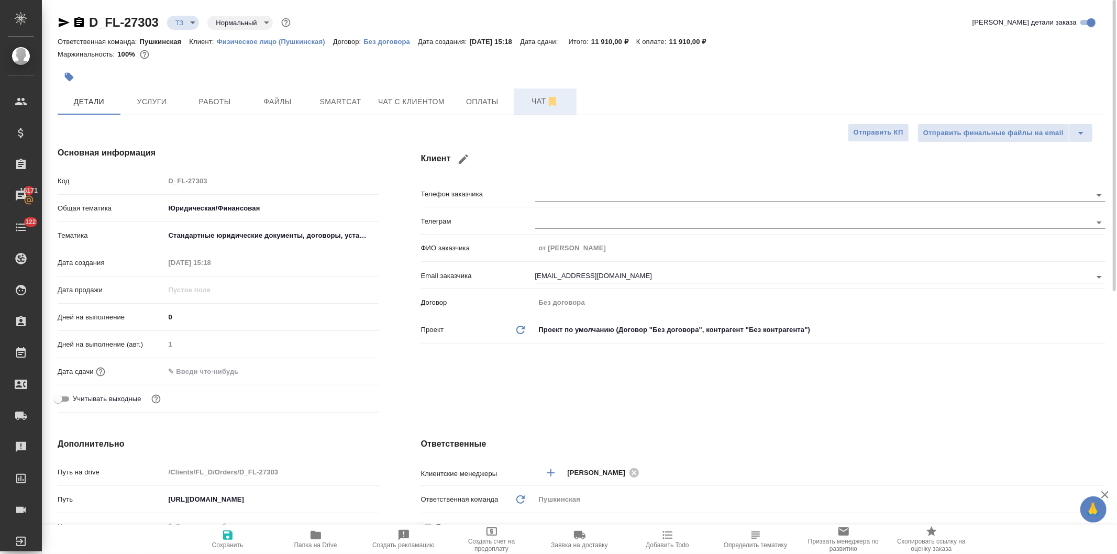
type textarea "x"
click at [528, 100] on span "Чат" at bounding box center [545, 101] width 50 height 13
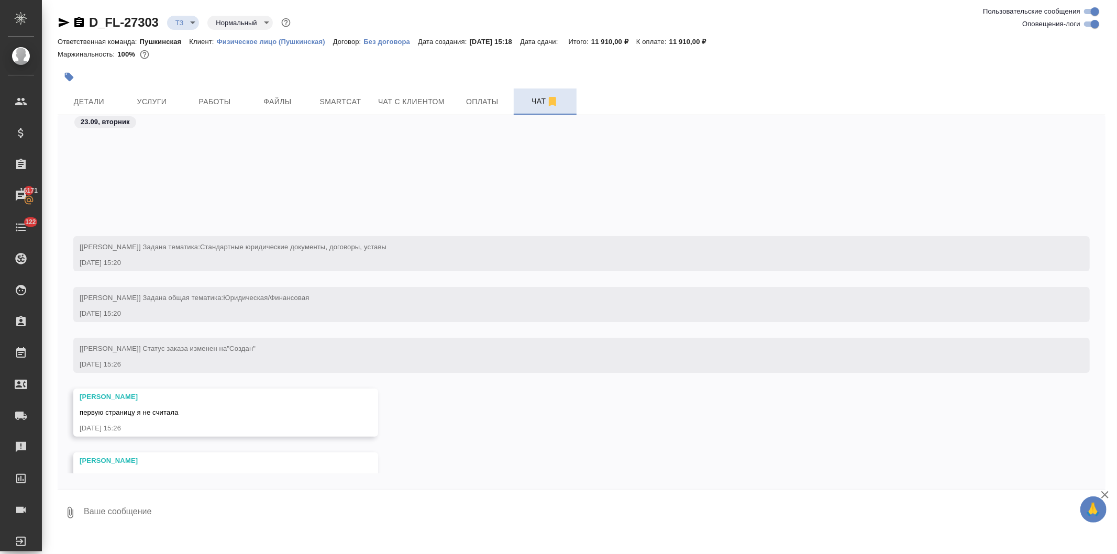
scroll to position [166, 0]
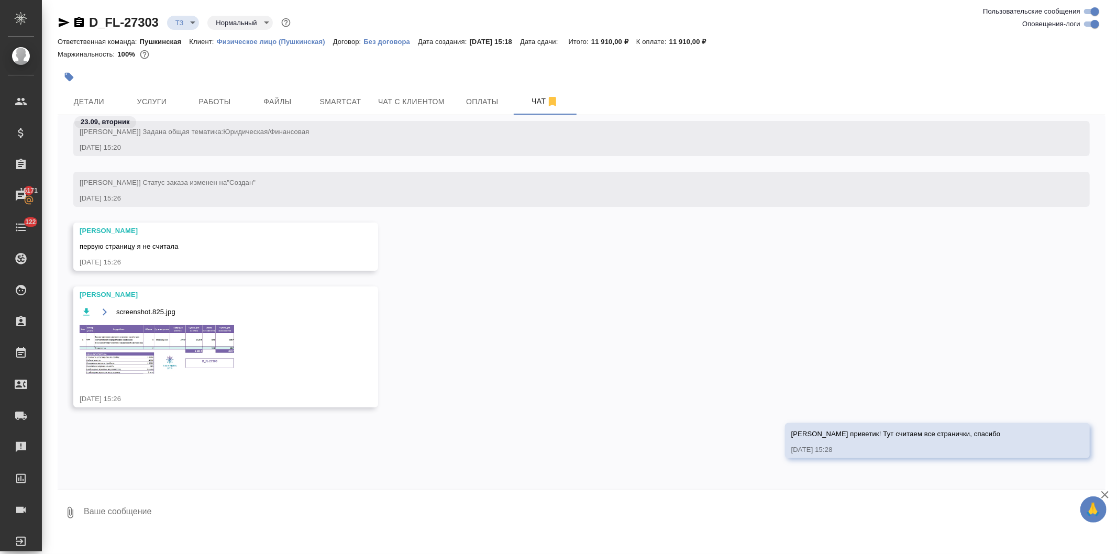
click at [344, 534] on div "D_FL-27303 ТЗ tz Нормальный normal Ответственная команда: Пушкинская Клиент: Фи…" at bounding box center [582, 268] width 1060 height 537
click at [142, 506] on textarea at bounding box center [594, 513] width 1023 height 36
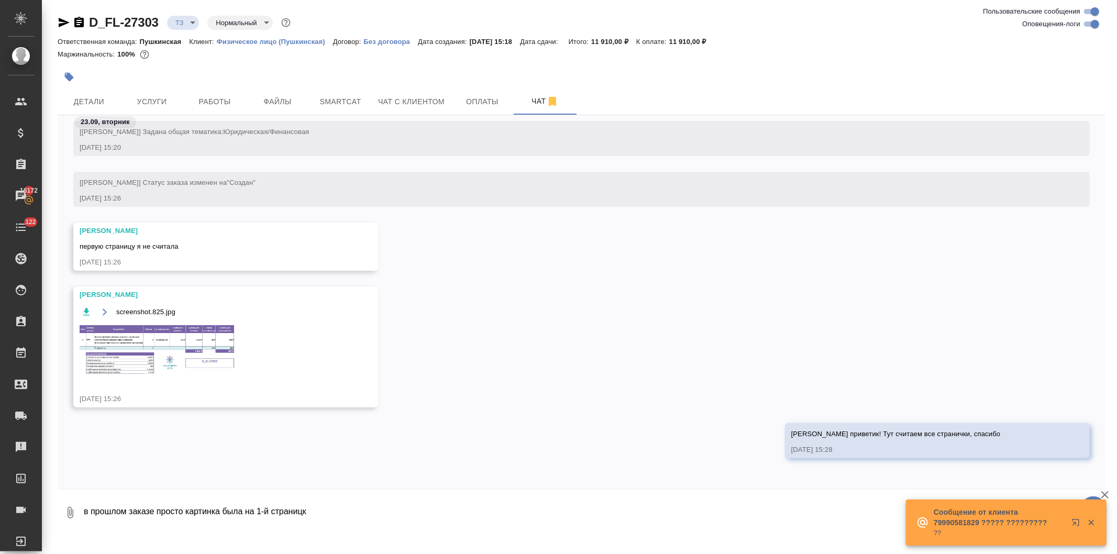
type textarea "в прошлом заказе просто картинка была на 1-й страницк"
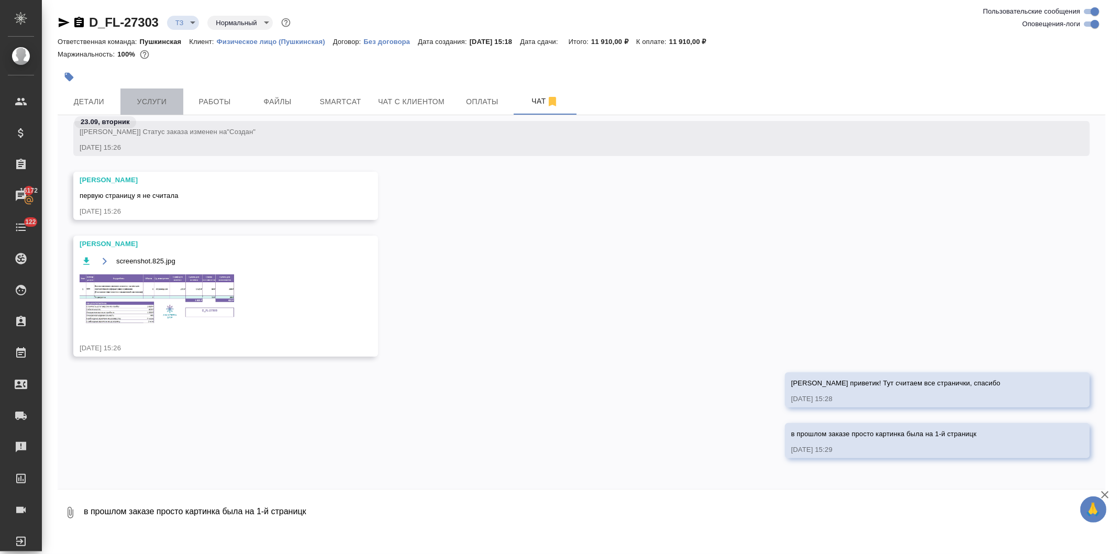
click at [143, 103] on span "Услуги" at bounding box center [152, 101] width 50 height 13
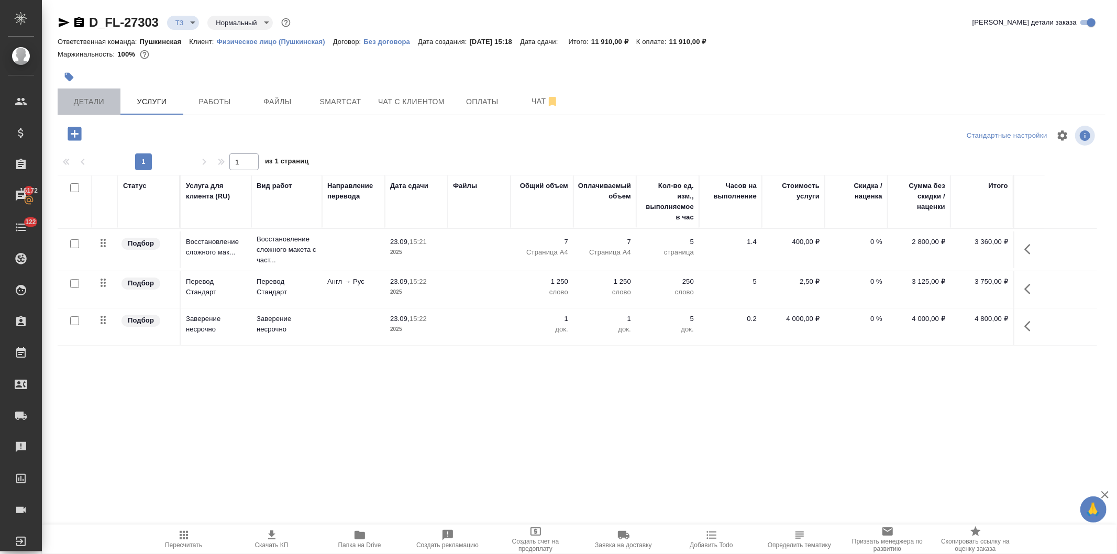
click at [97, 104] on span "Детали" at bounding box center [89, 101] width 50 height 13
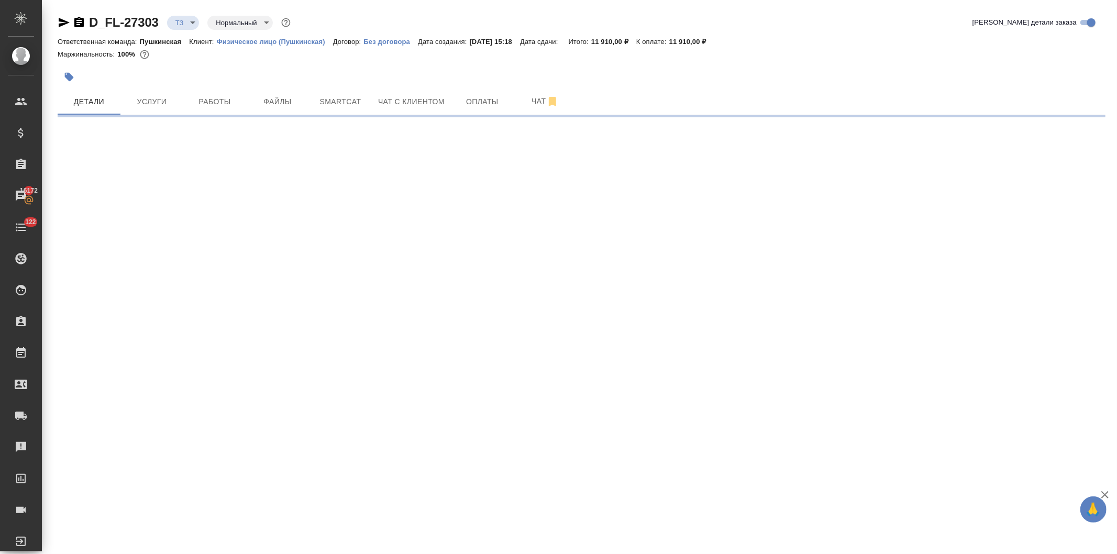
select select "RU"
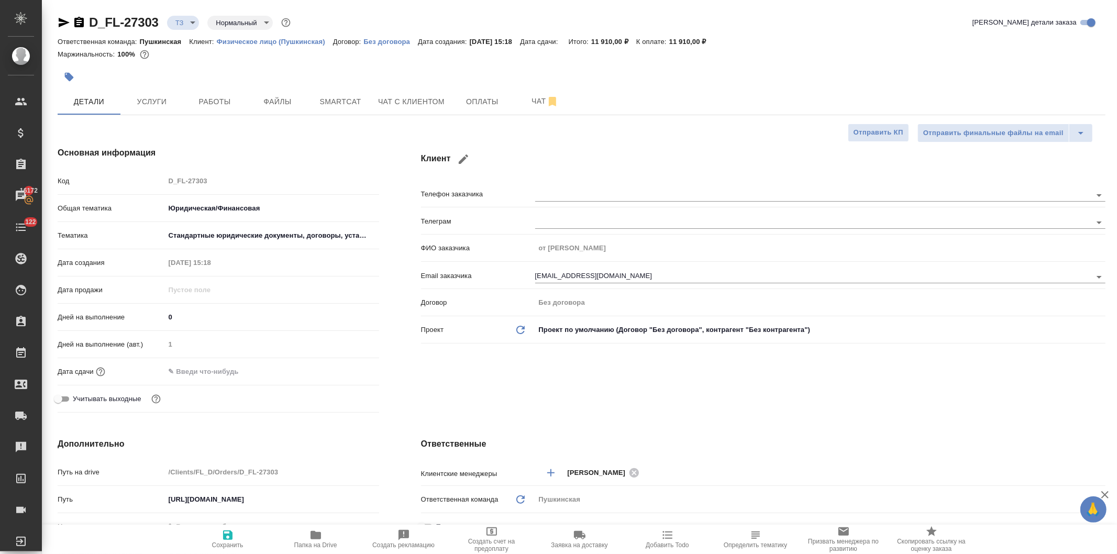
type textarea "x"
click at [124, 177] on div "Код D_FL-27303" at bounding box center [219, 181] width 322 height 18
click at [533, 95] on span "Чат" at bounding box center [545, 101] width 50 height 13
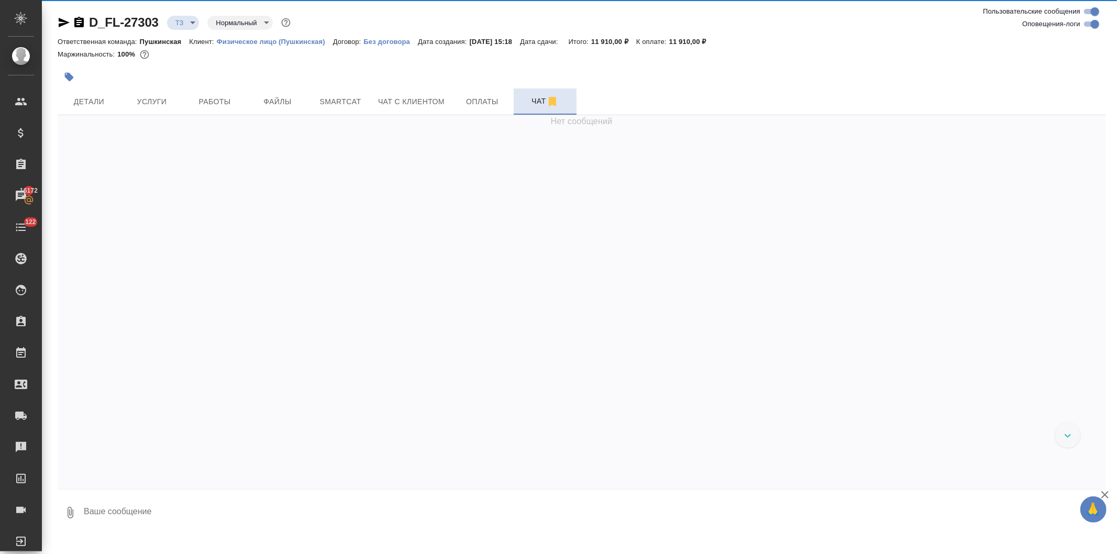
scroll to position [217, 0]
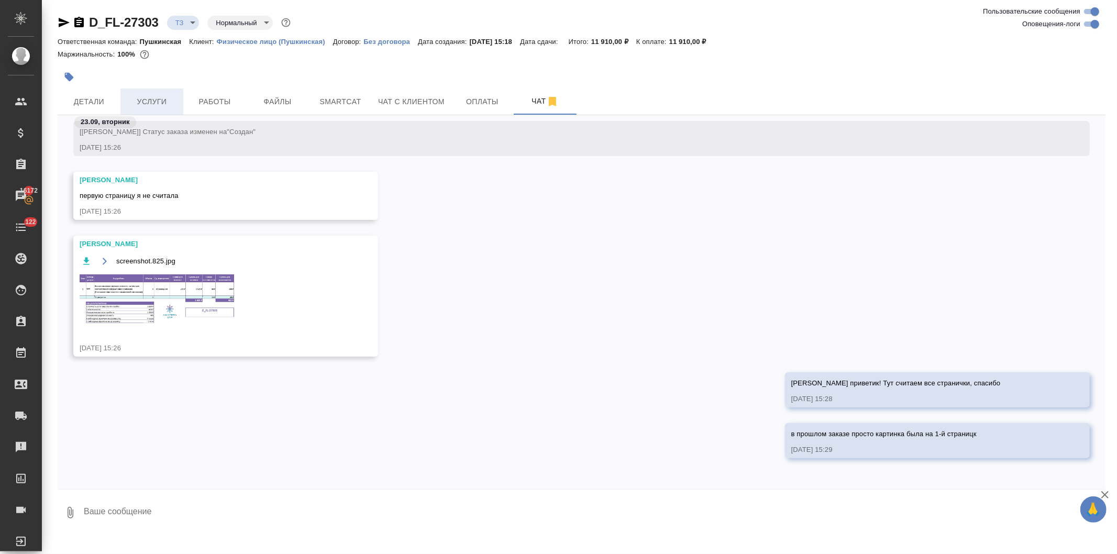
click at [153, 98] on span "Услуги" at bounding box center [152, 101] width 50 height 13
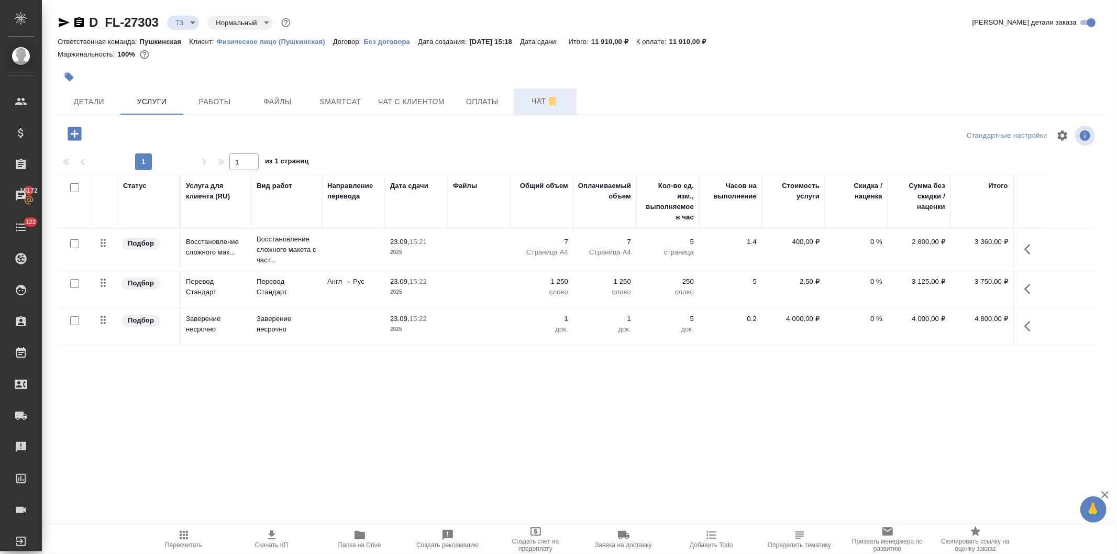
click at [536, 93] on button "Чат" at bounding box center [545, 102] width 63 height 26
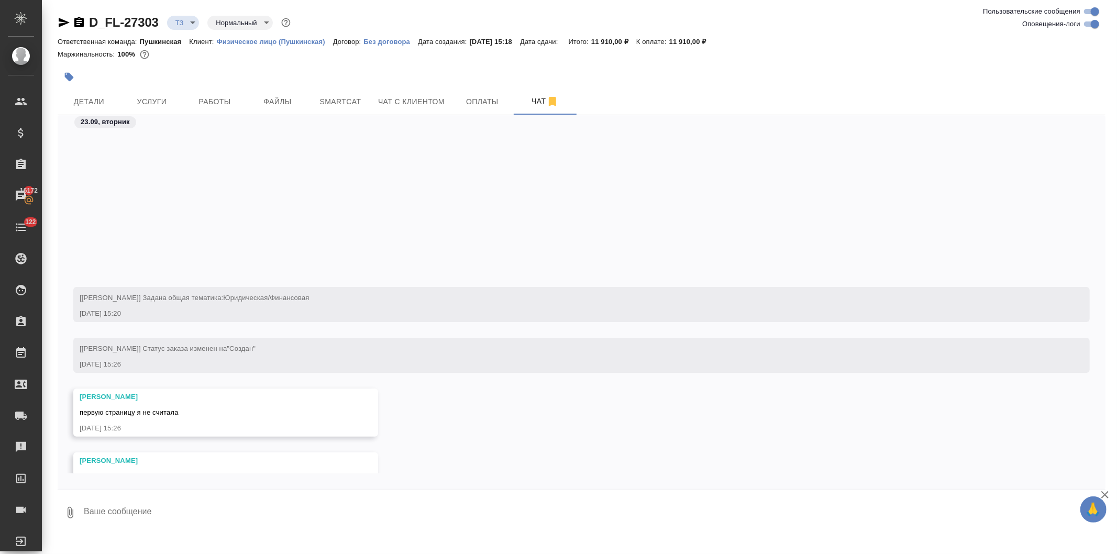
scroll to position [217, 0]
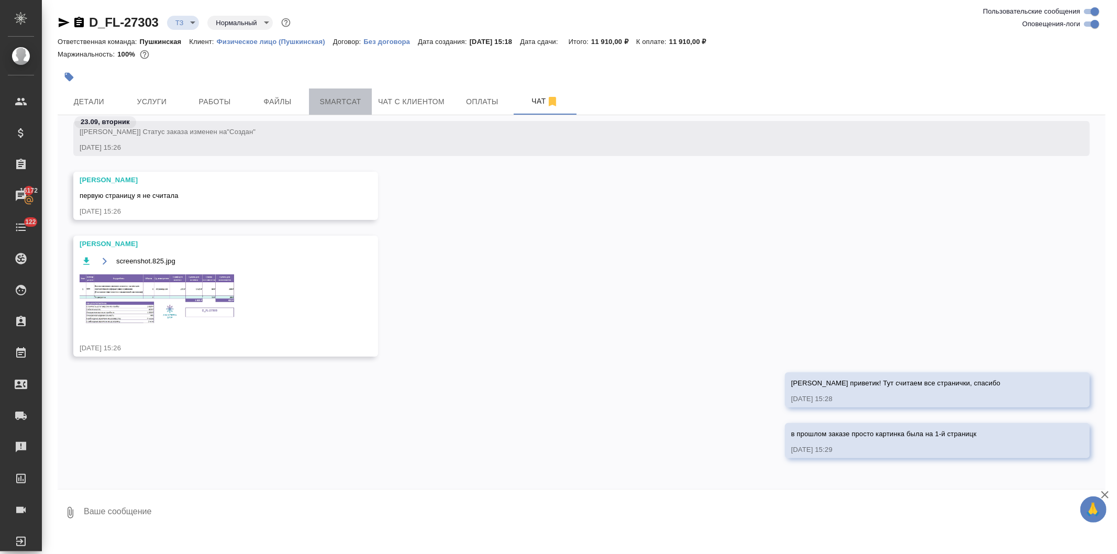
click at [347, 98] on span "Smartcat" at bounding box center [340, 101] width 50 height 13
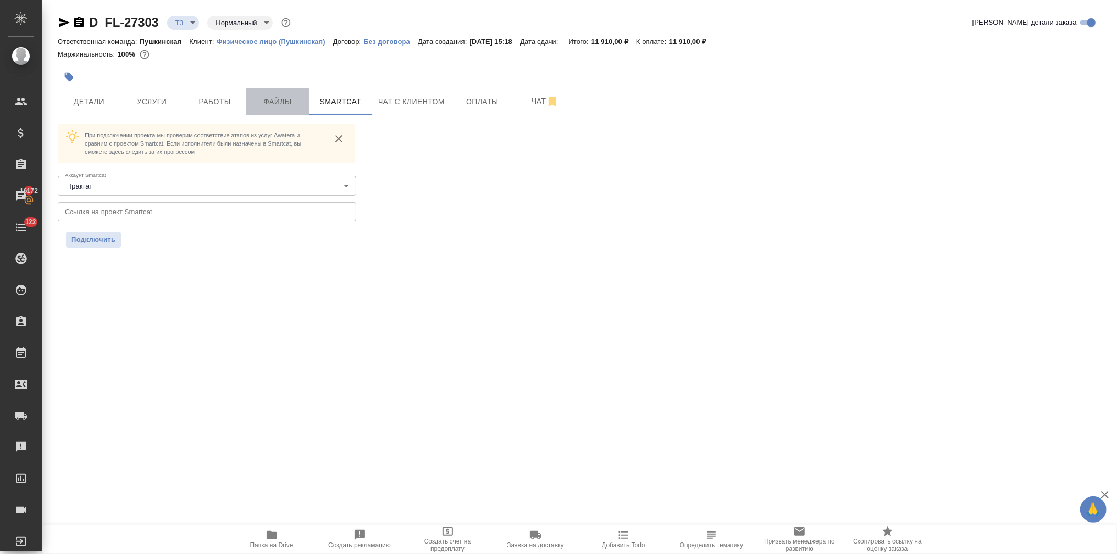
click at [273, 104] on span "Файлы" at bounding box center [277, 101] width 50 height 13
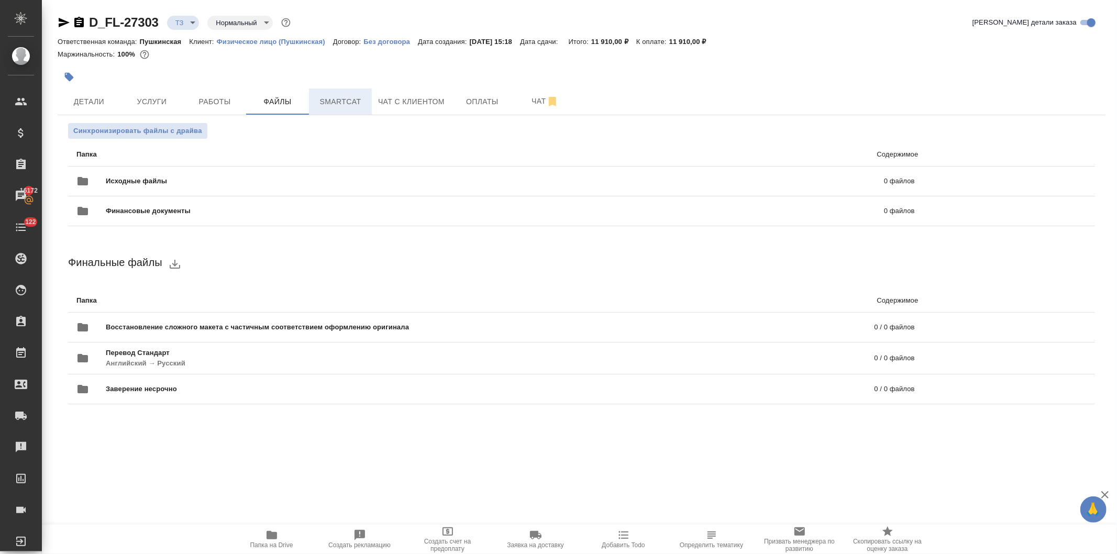
click at [326, 103] on span "Smartcat" at bounding box center [340, 101] width 50 height 13
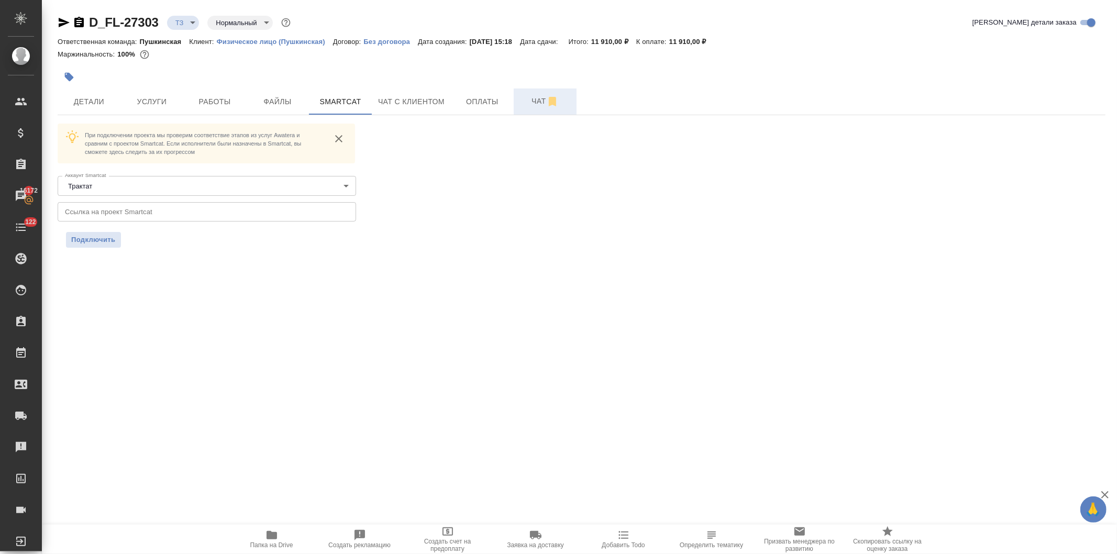
click at [527, 101] on span "Чат" at bounding box center [545, 101] width 50 height 13
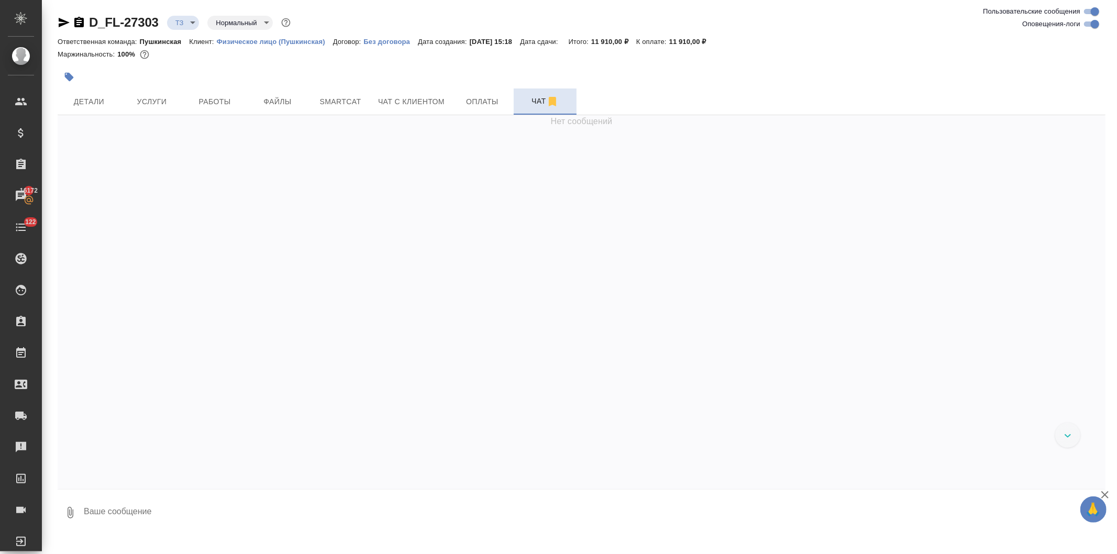
scroll to position [217, 0]
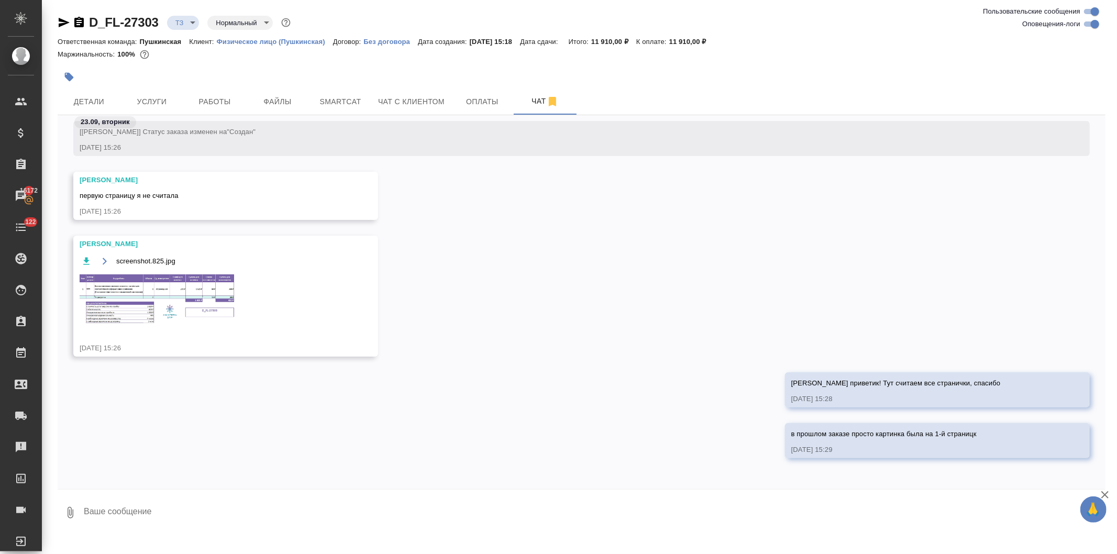
click at [212, 508] on textarea at bounding box center [594, 513] width 1023 height 36
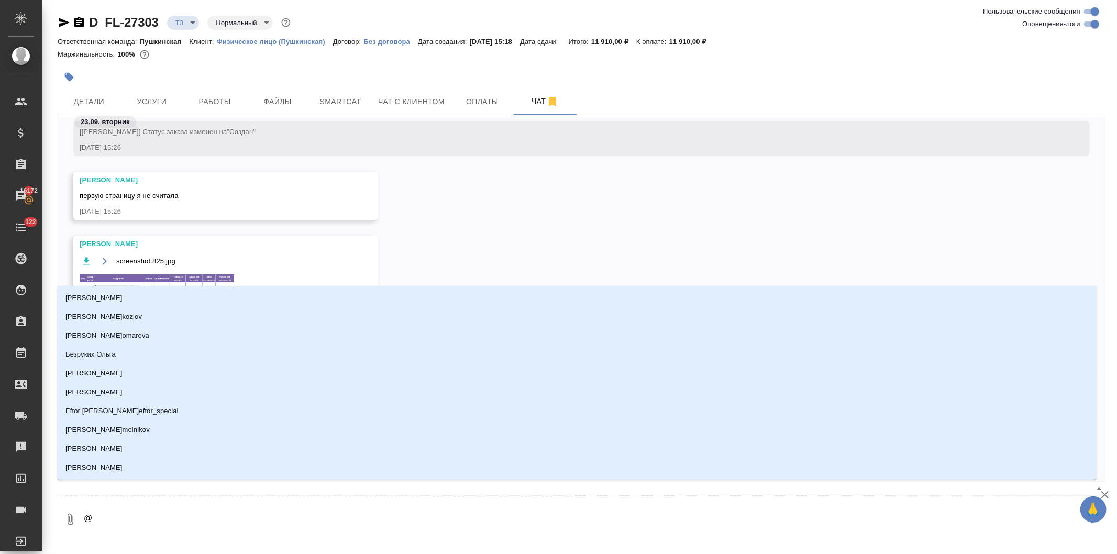
type textarea "@а"
type input "а"
type textarea "@ар"
type input "ар"
type textarea "@арс"
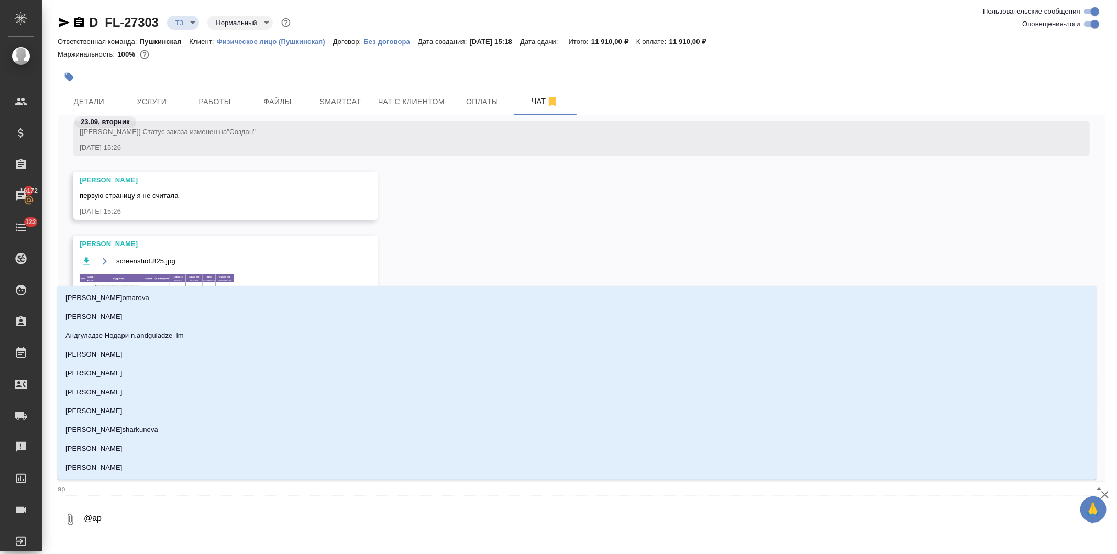
type input "арс"
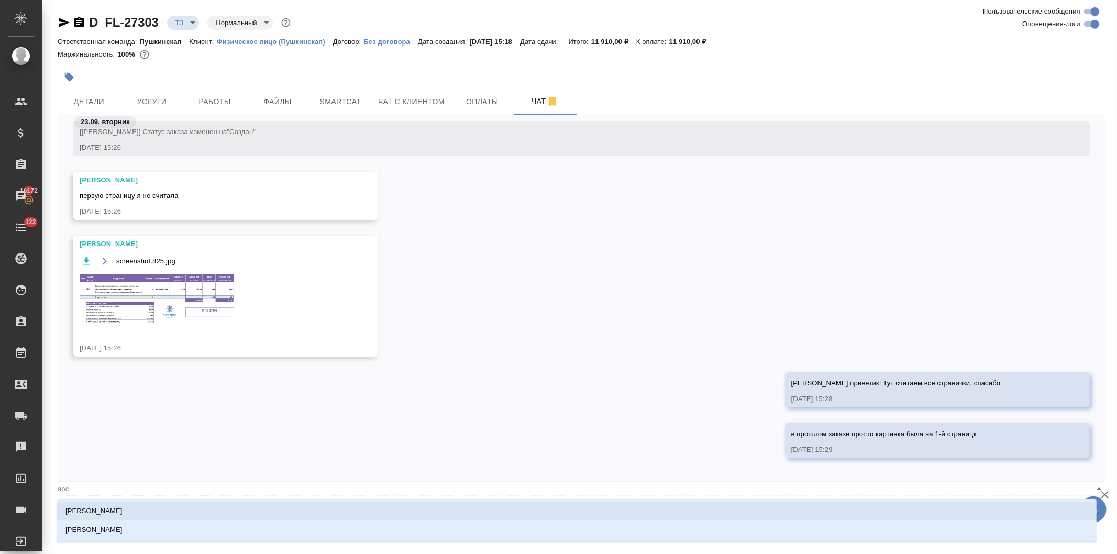
click at [159, 511] on li "[PERSON_NAME]" at bounding box center [577, 511] width 1040 height 19
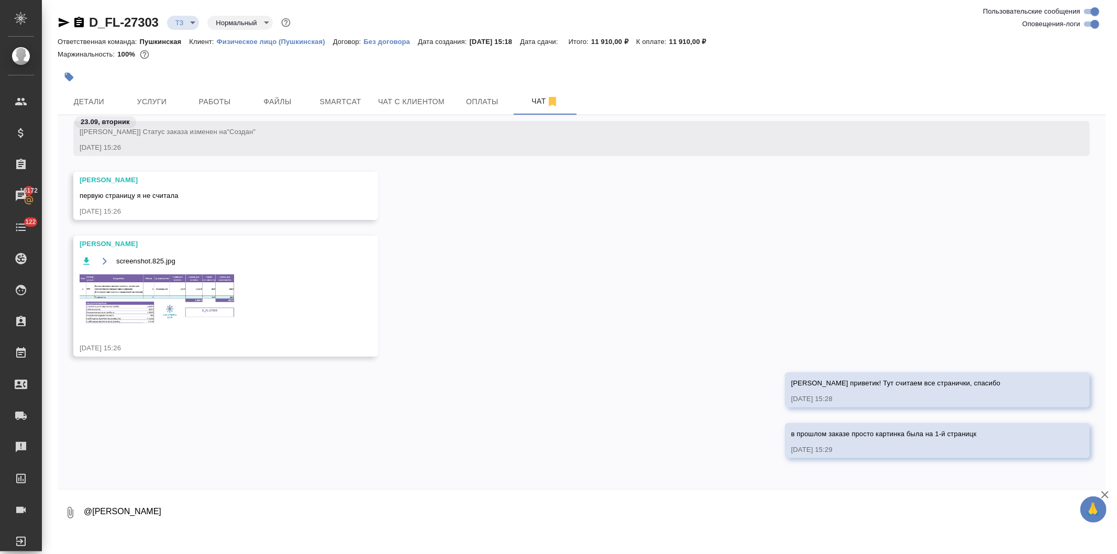
type textarea "@Арсеньева Вера"
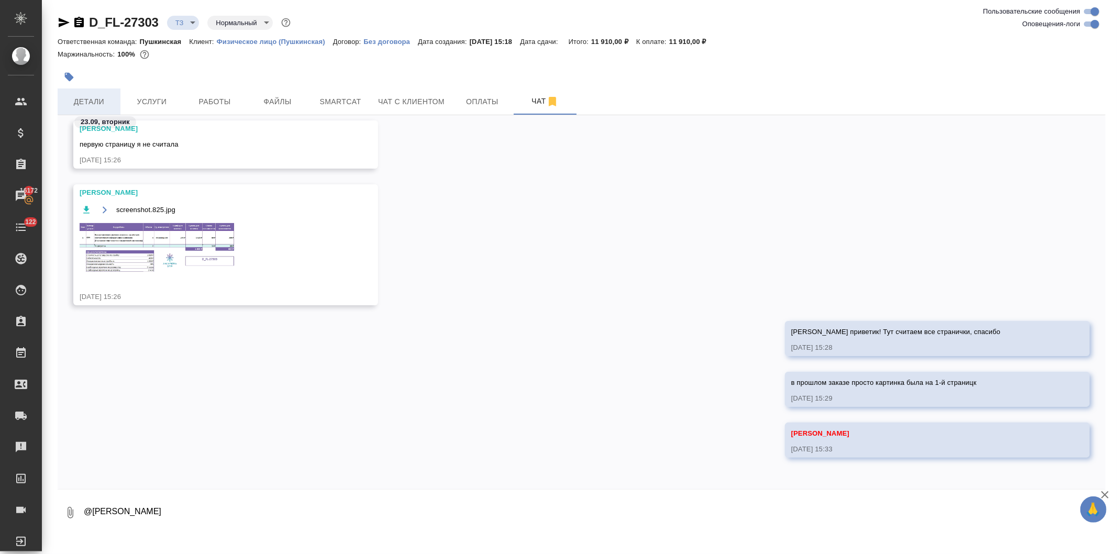
click at [92, 95] on span "Детали" at bounding box center [89, 101] width 50 height 13
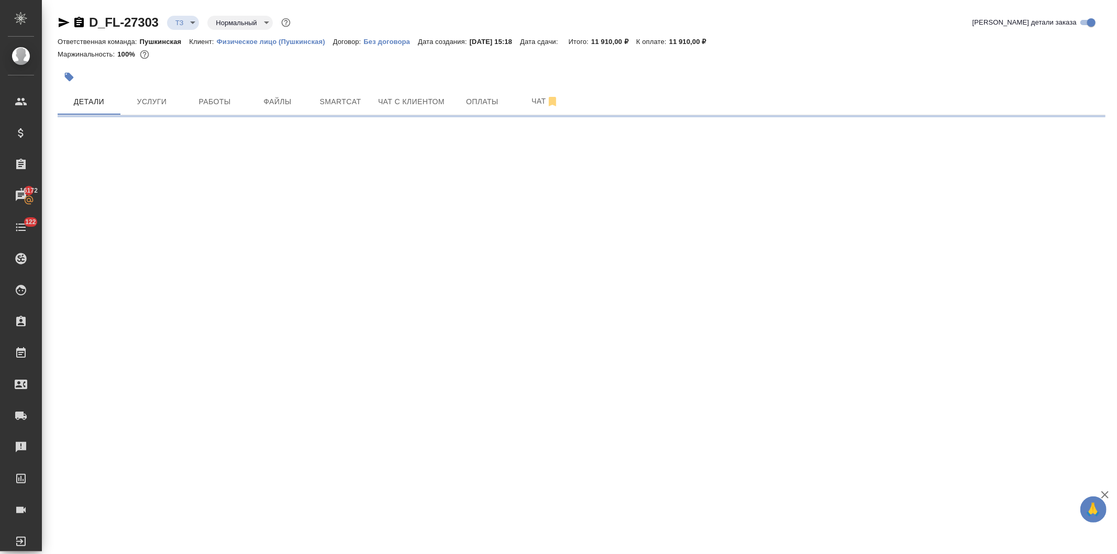
select select "RU"
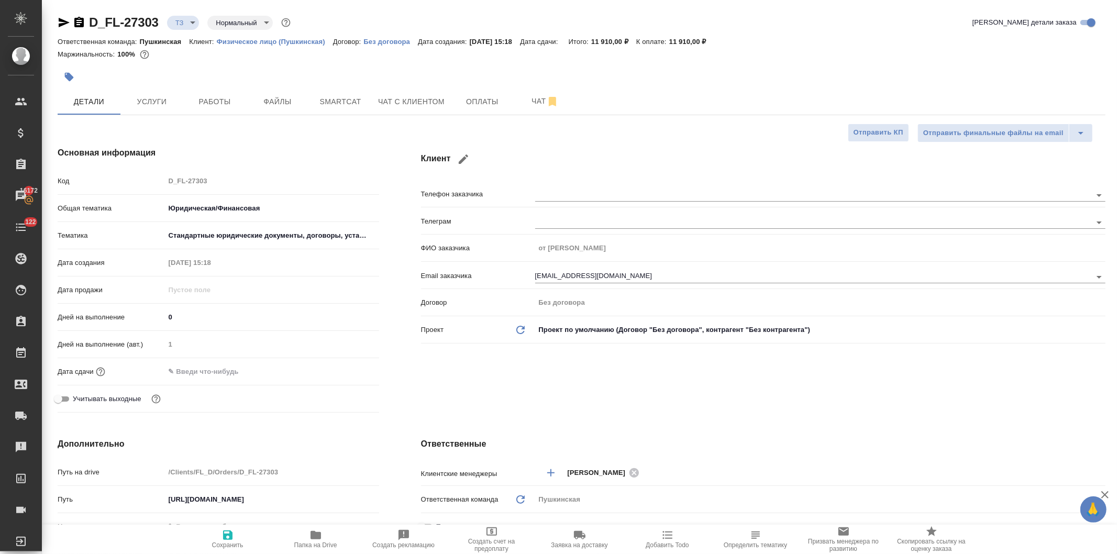
type textarea "x"
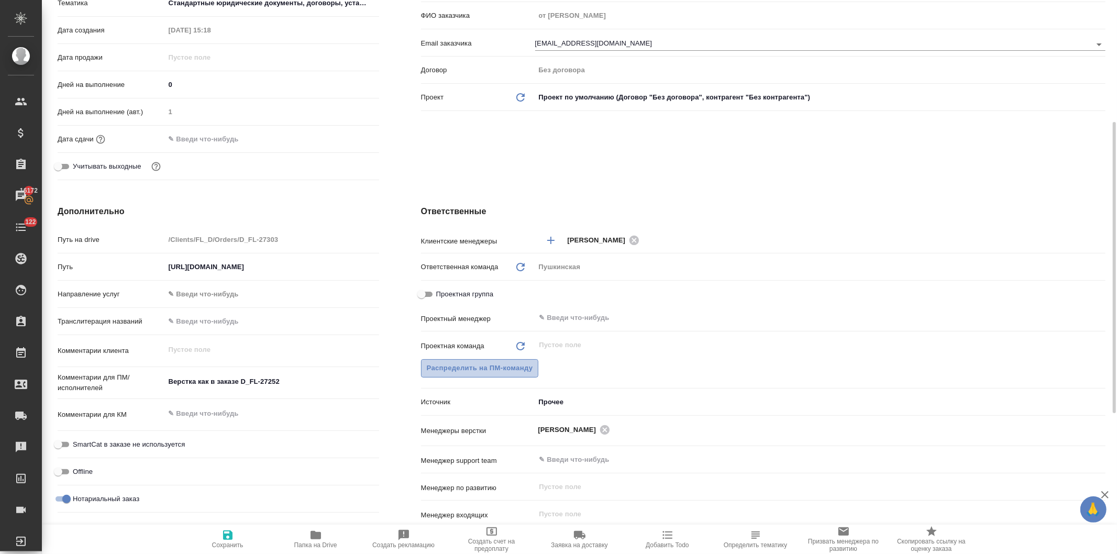
click at [489, 368] on span "Распределить на ПМ-команду" at bounding box center [480, 368] width 106 height 12
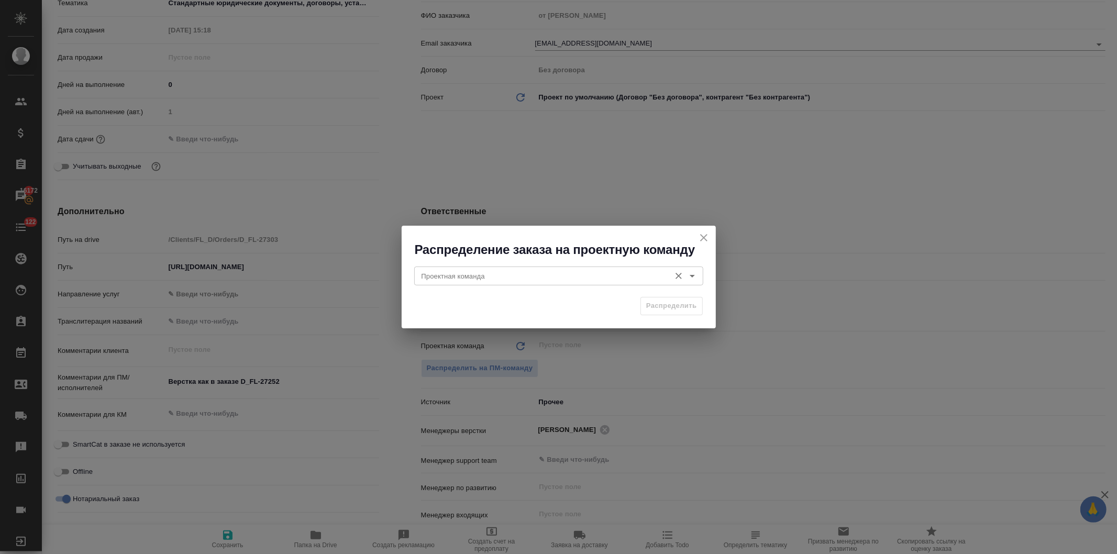
click at [500, 279] on input "Проектная команда" at bounding box center [541, 276] width 248 height 13
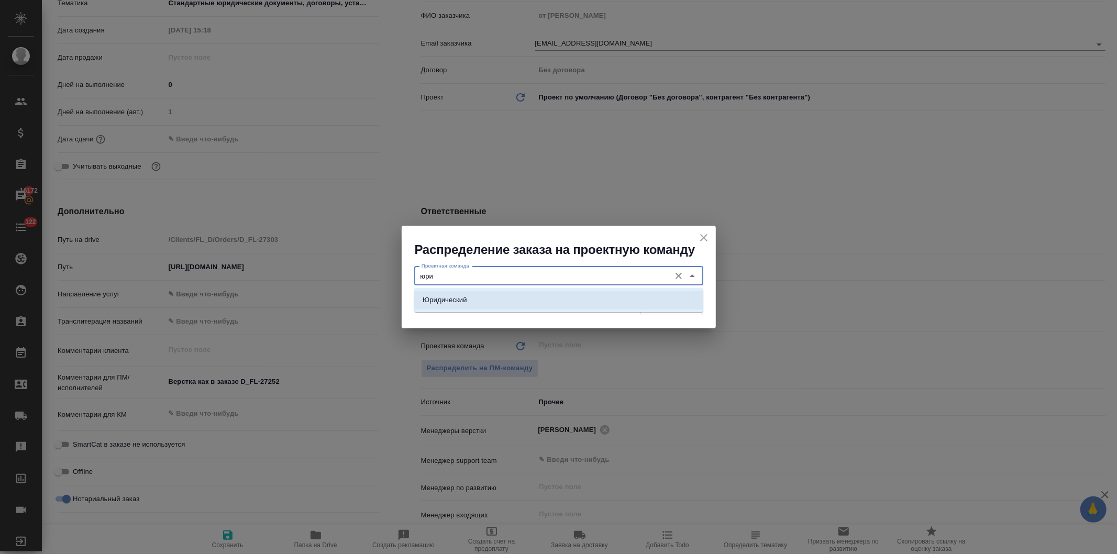
click at [484, 303] on li "Юридический" at bounding box center [558, 300] width 289 height 19
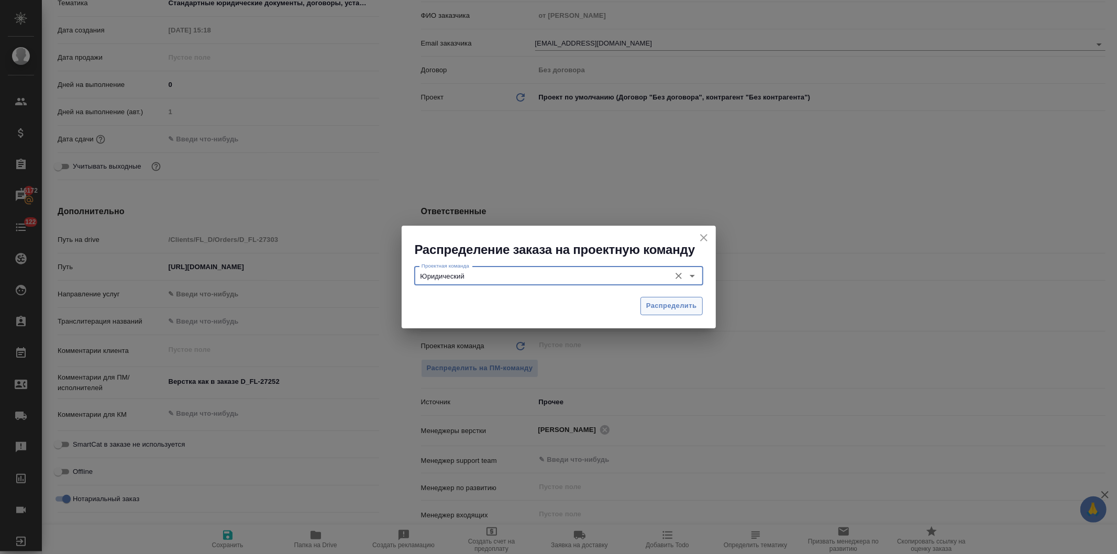
type input "Юридический"
click at [677, 306] on span "Распределить" at bounding box center [671, 306] width 51 height 12
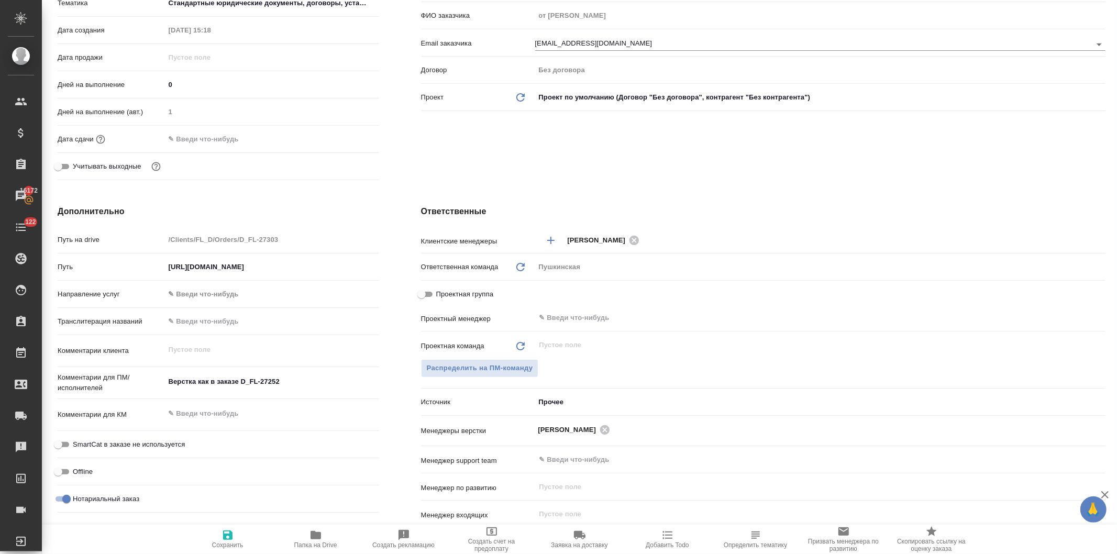
type textarea "x"
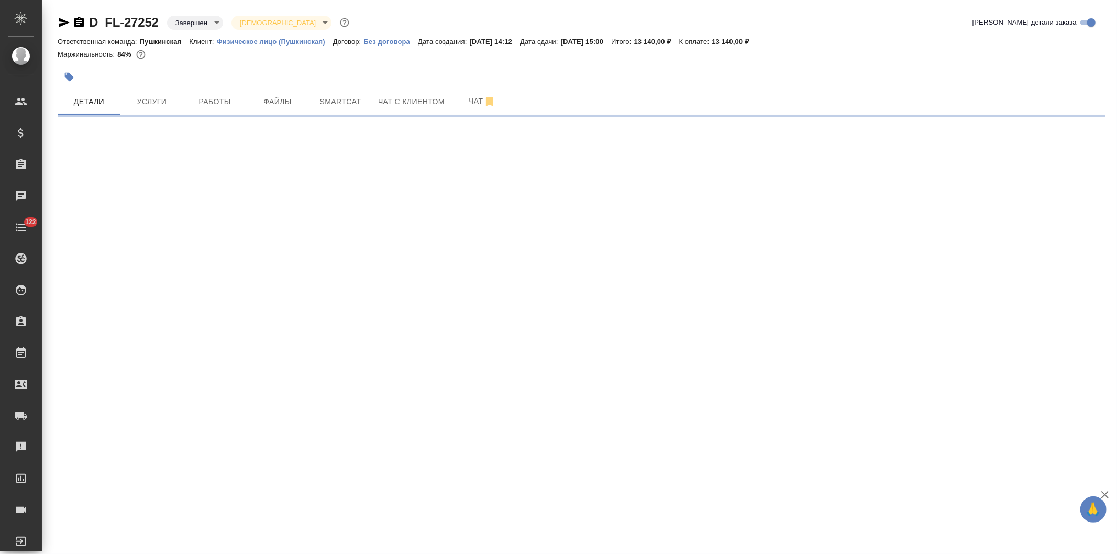
select select "RU"
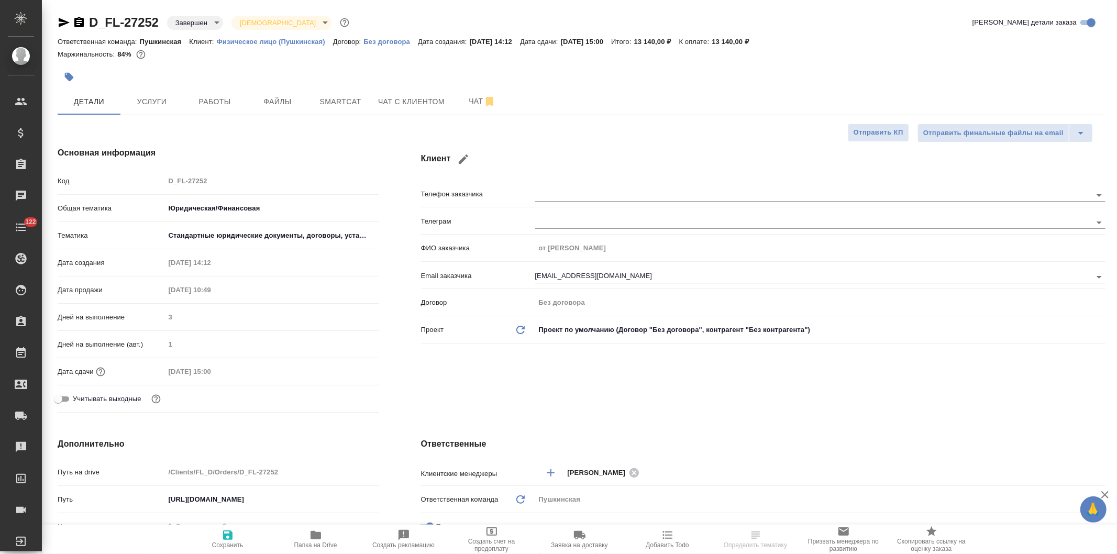
type textarea "x"
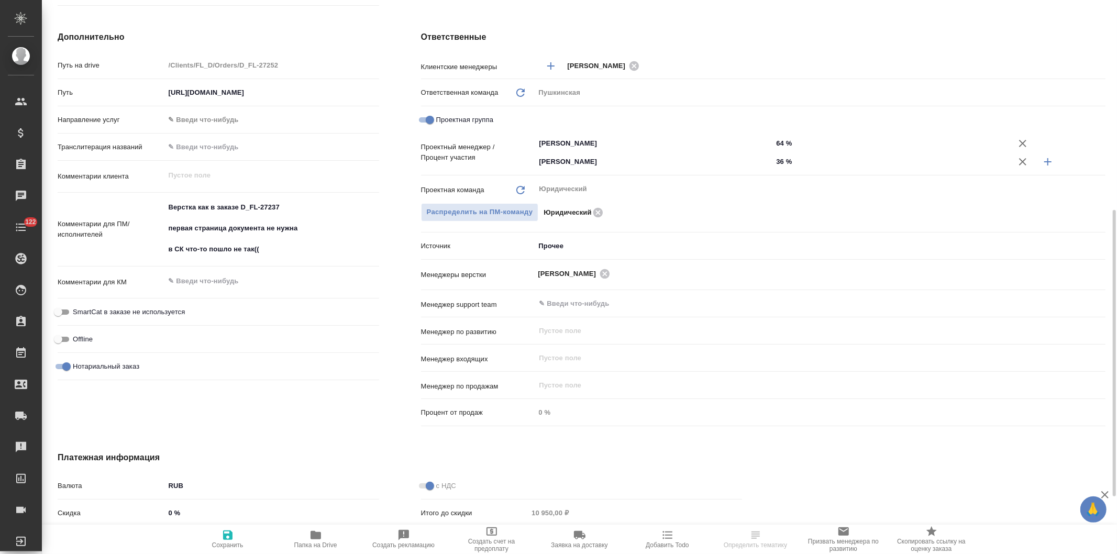
click at [320, 539] on icon "button" at bounding box center [316, 535] width 10 height 8
type textarea "x"
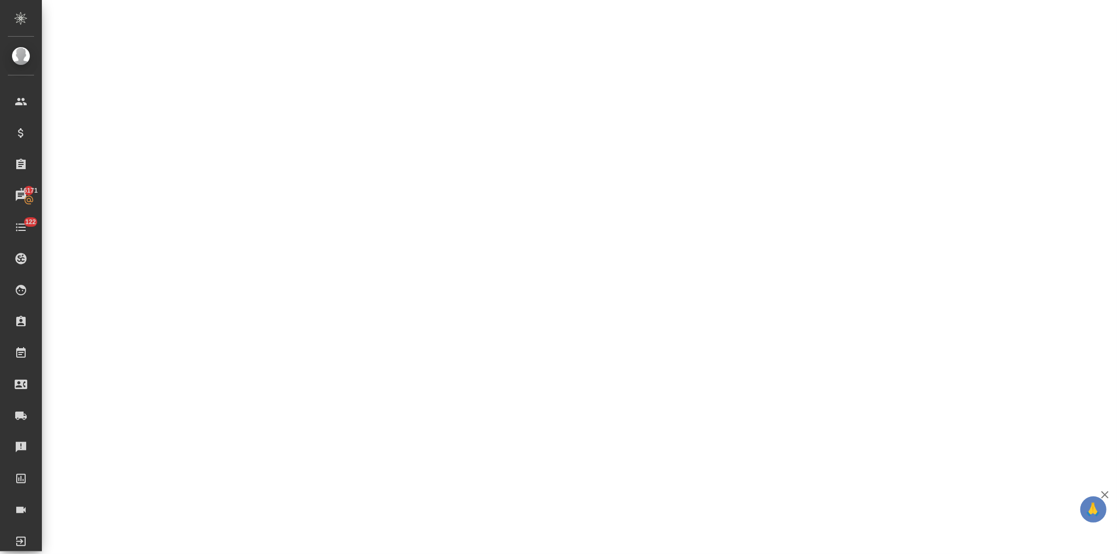
select select "RU"
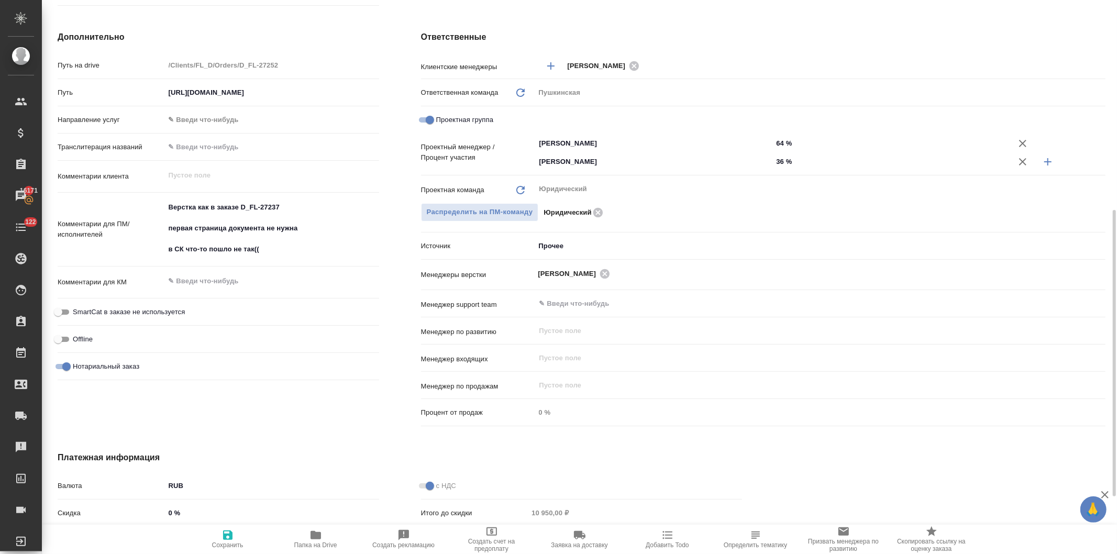
type textarea "x"
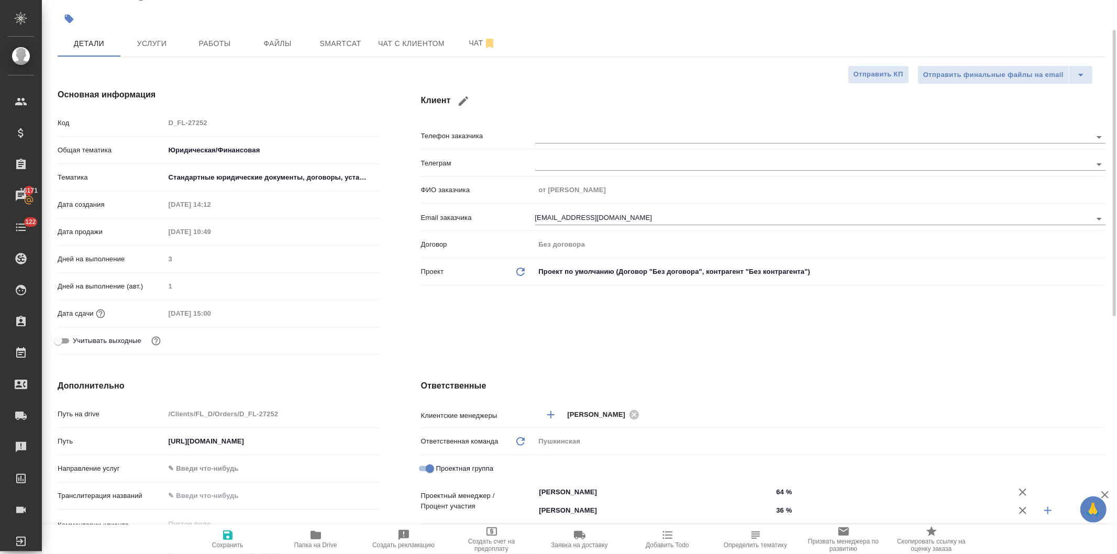
scroll to position [0, 0]
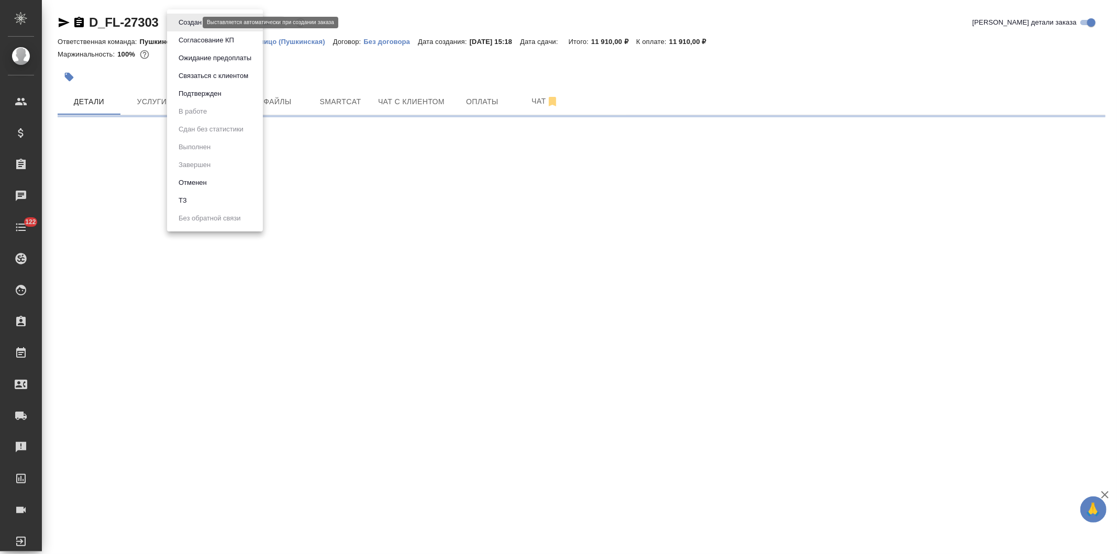
click at [182, 20] on body "🙏 .cls-1 fill:#fff; AWATERA [PERSON_NAME] Спецификации Заказы Чаты 122 Todo Про…" at bounding box center [558, 277] width 1117 height 554
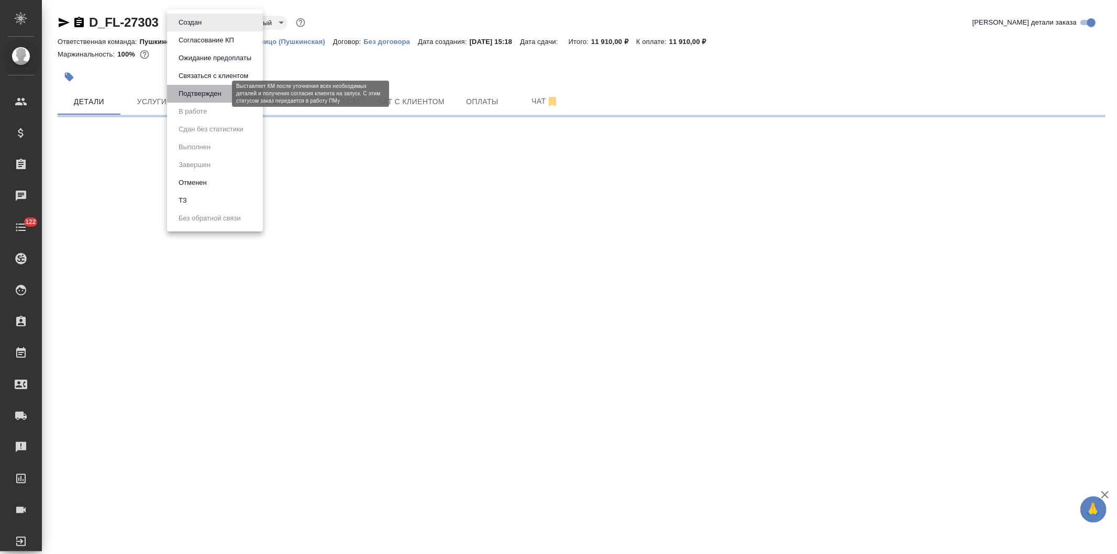
click at [190, 96] on button "Подтвержден" at bounding box center [199, 94] width 49 height 12
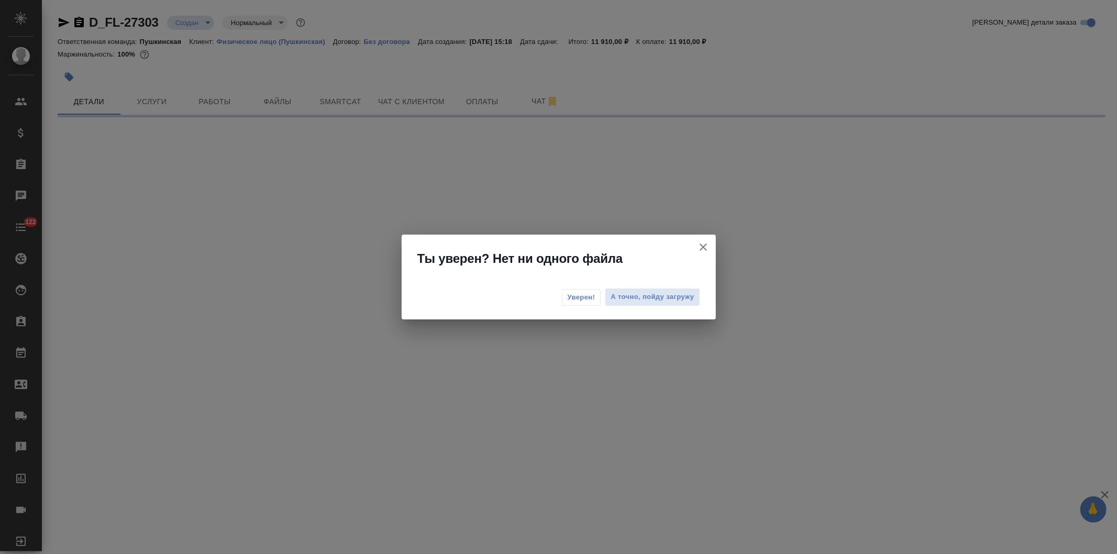
select select "RU"
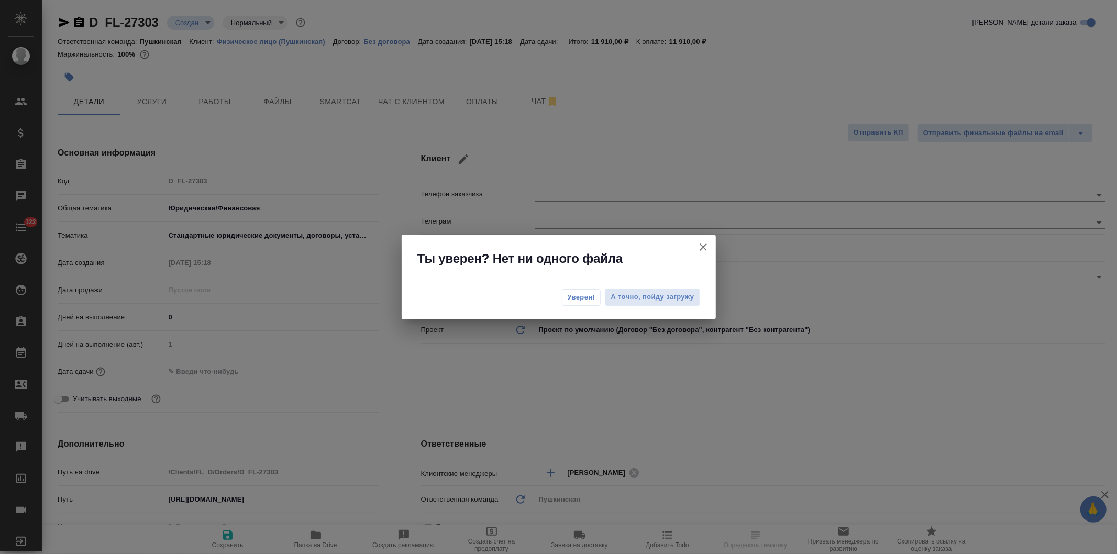
type textarea "x"
click at [572, 299] on span "Уверен!" at bounding box center [582, 297] width 28 height 10
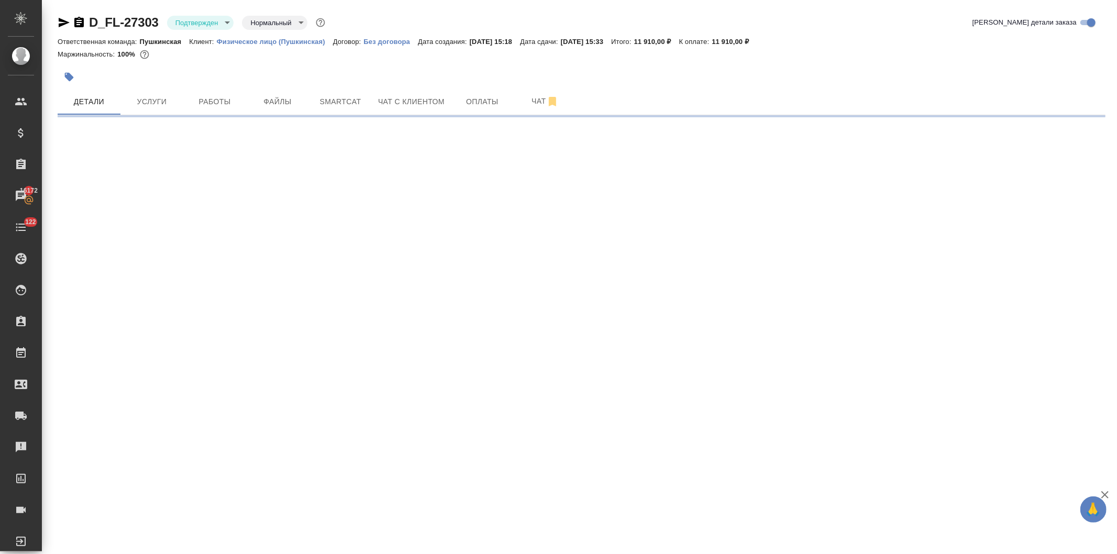
select select "RU"
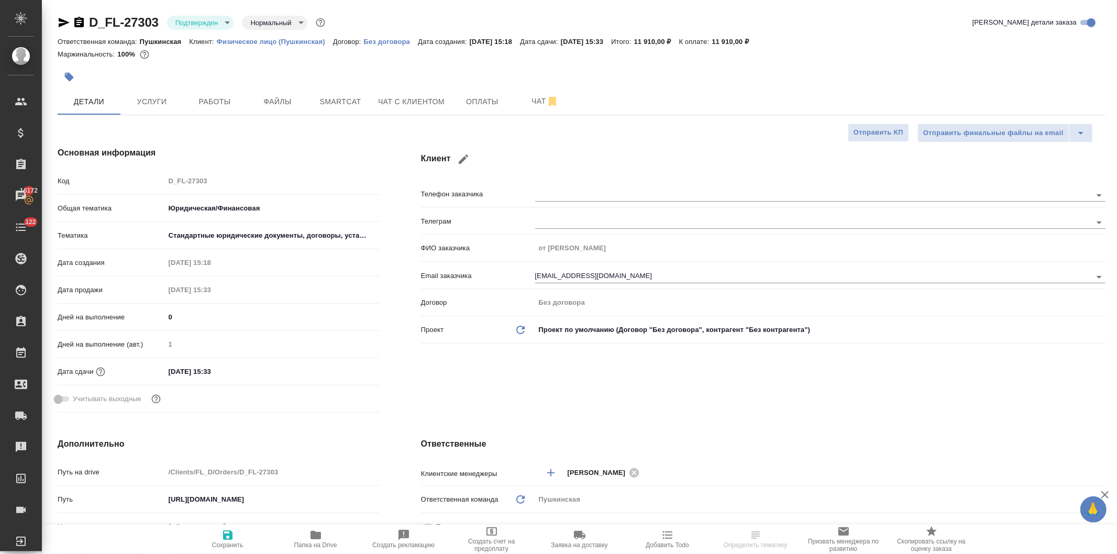
type textarea "x"
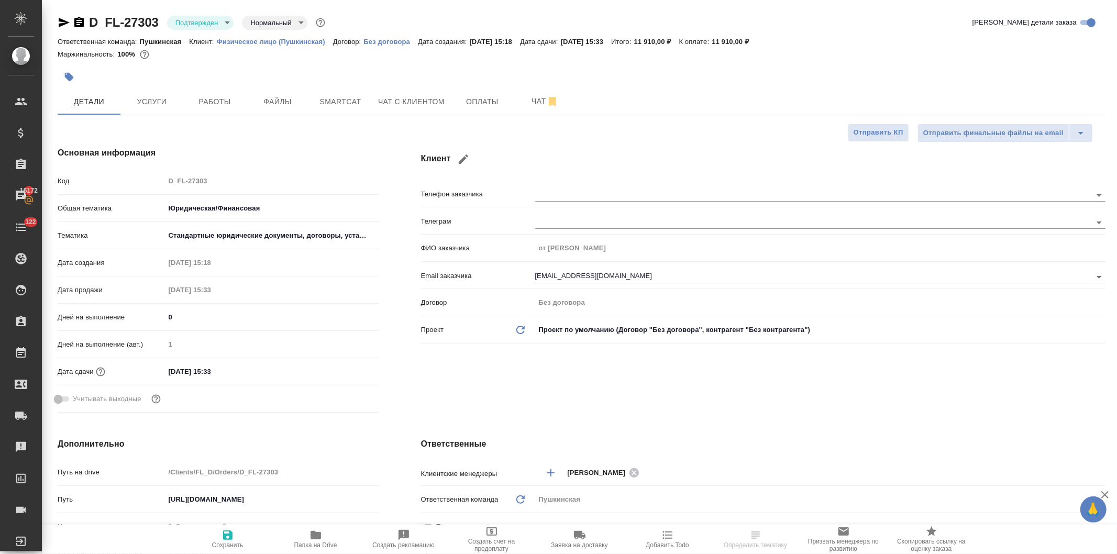
type textarea "x"
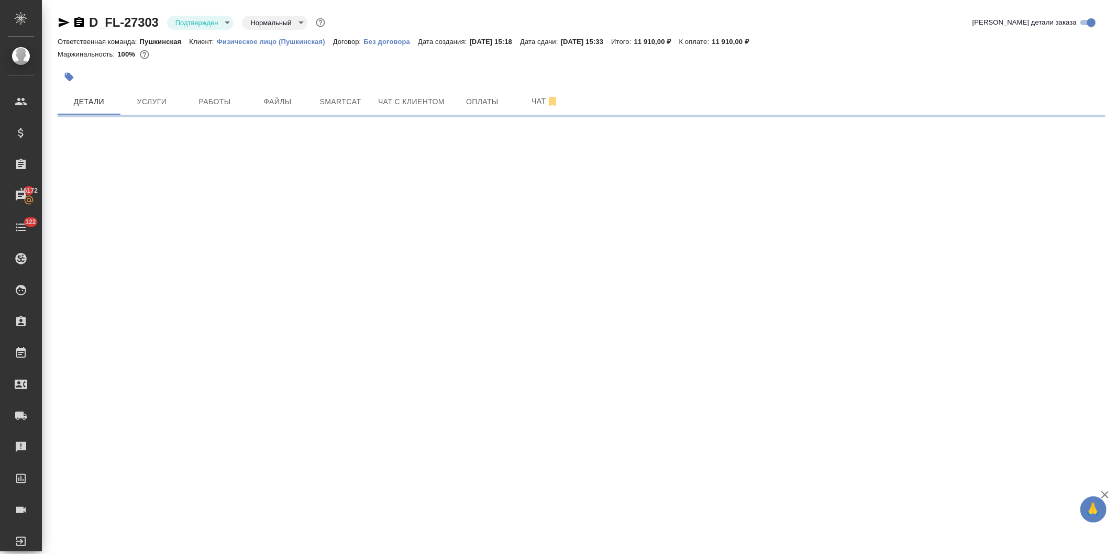
scroll to position [500, 0]
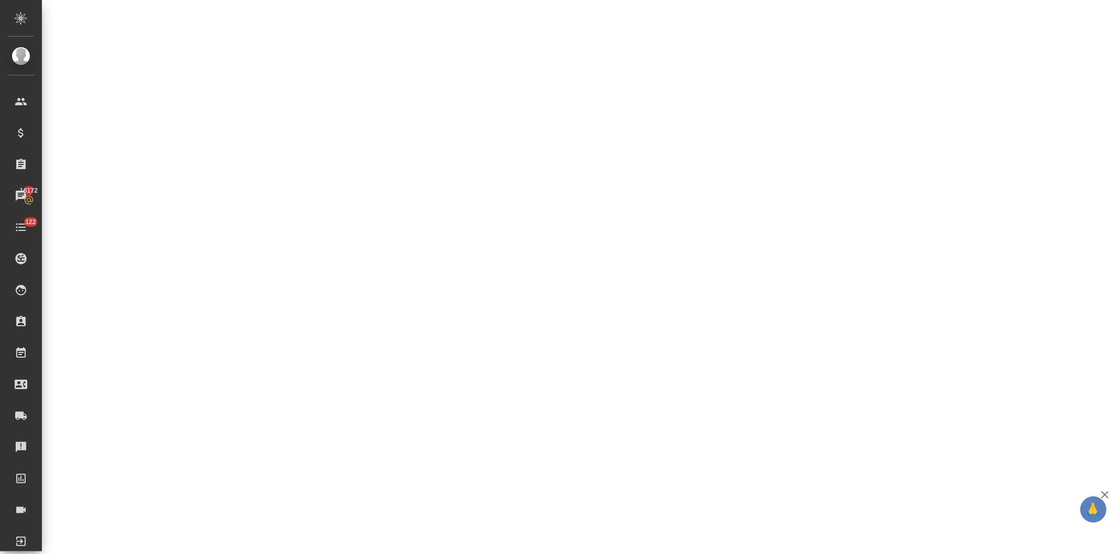
select select "RU"
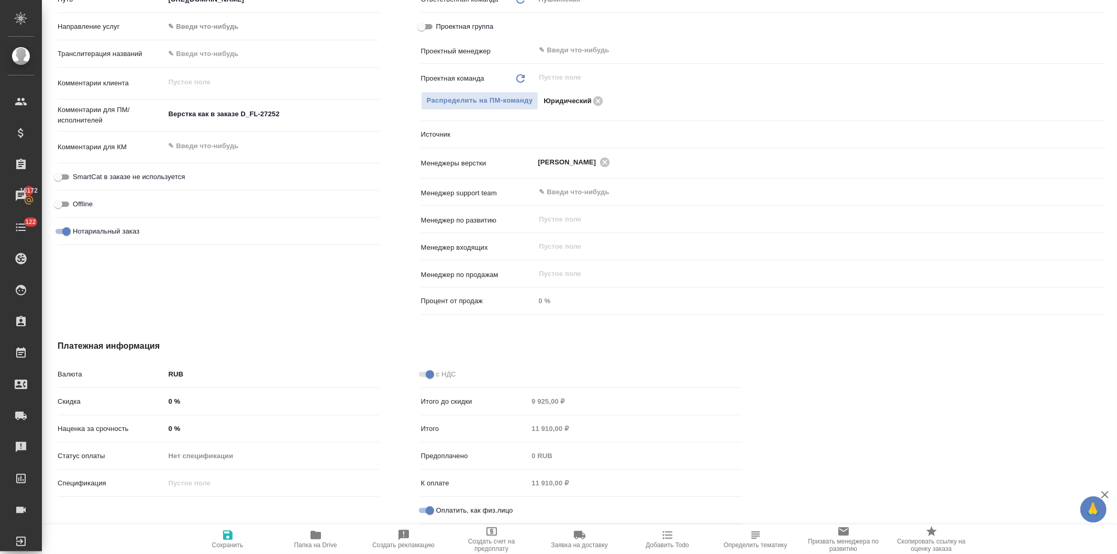
type textarea "x"
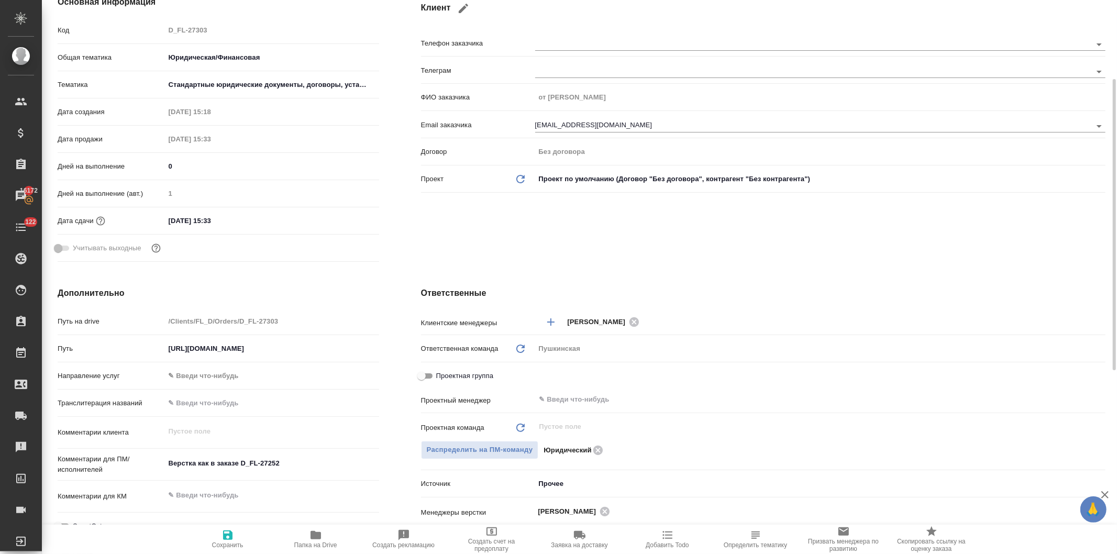
scroll to position [35, 0]
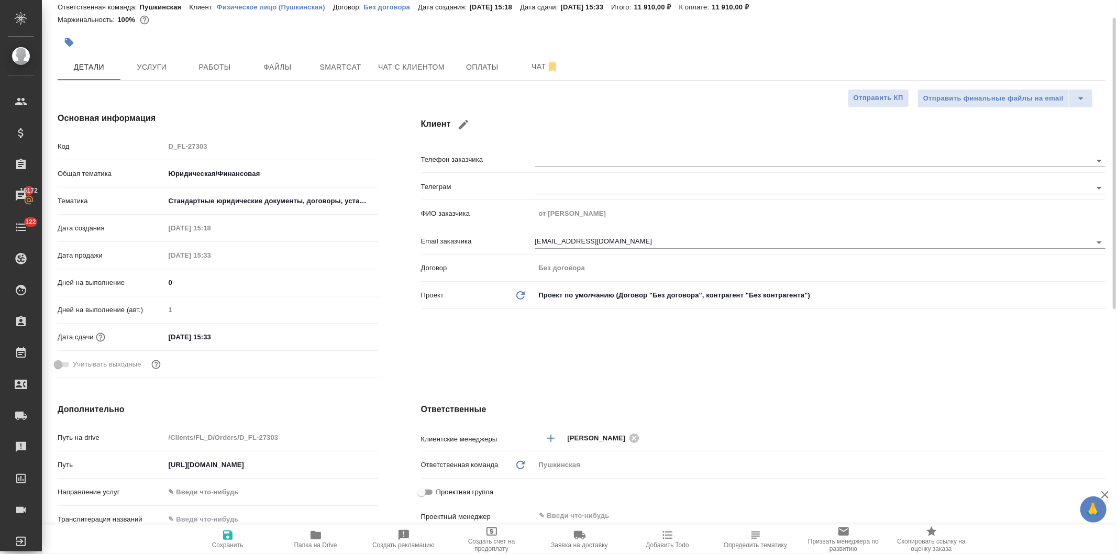
type textarea "x"
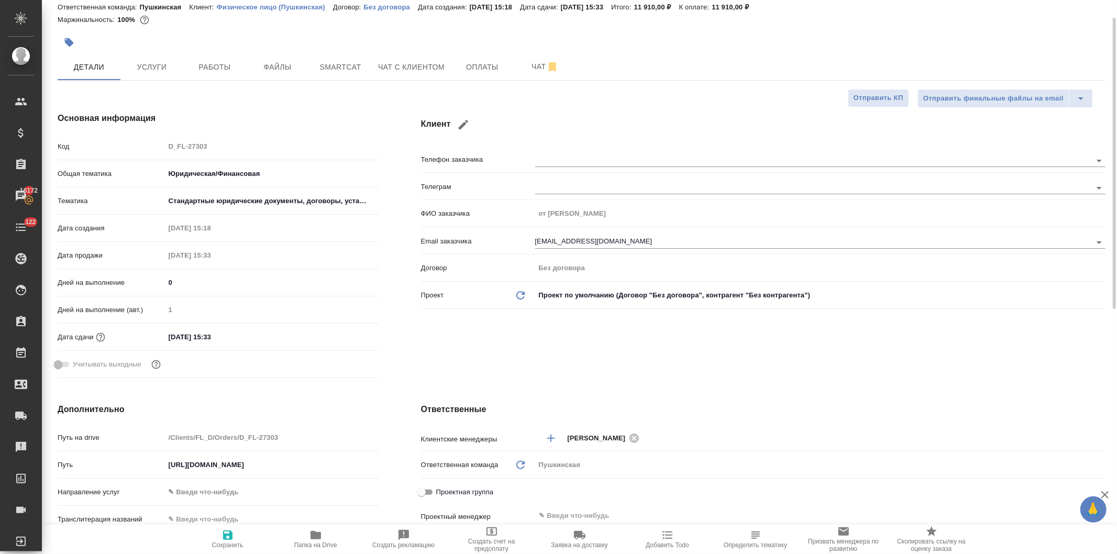
type textarea "x"
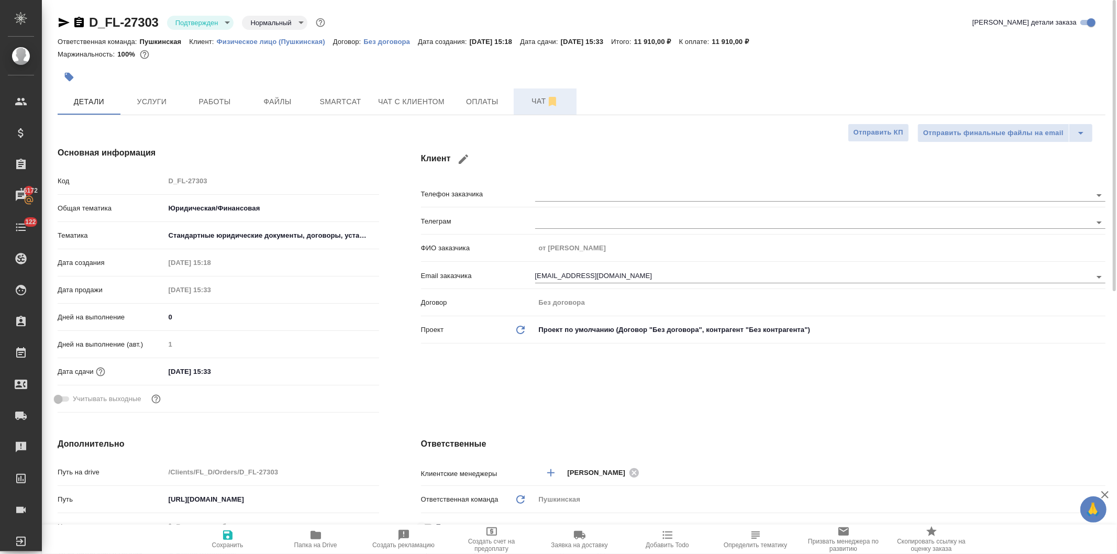
click at [531, 98] on span "Чат" at bounding box center [545, 101] width 50 height 13
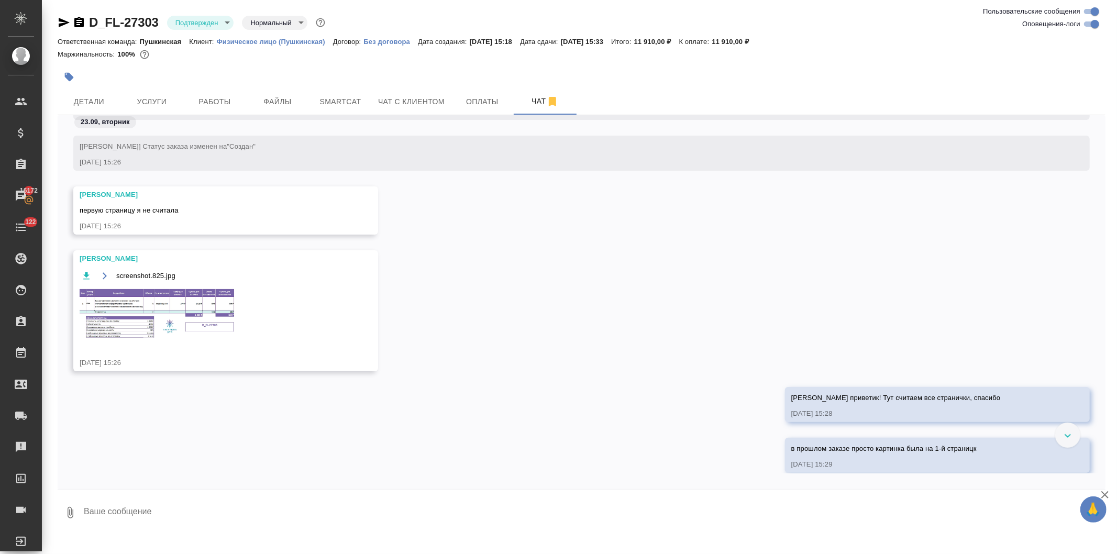
scroll to position [63, 0]
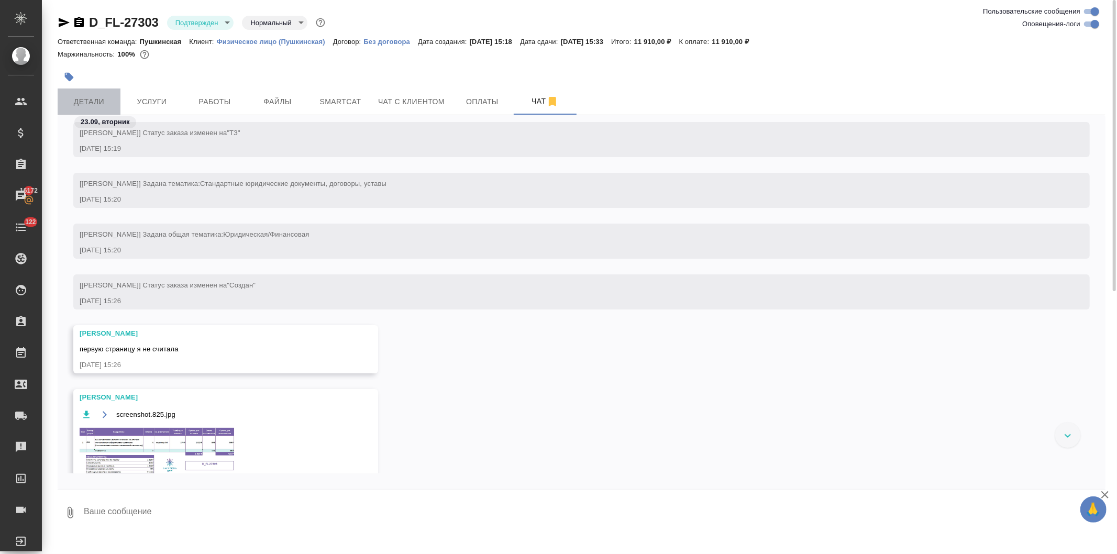
click at [83, 98] on span "Детали" at bounding box center [89, 101] width 50 height 13
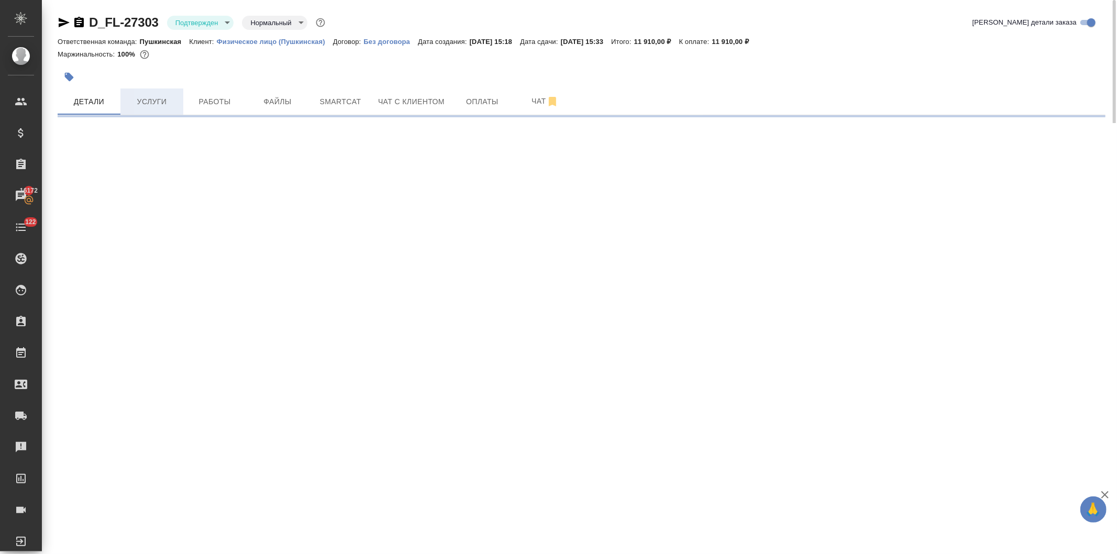
click at [142, 98] on span "Услуги" at bounding box center [152, 101] width 50 height 13
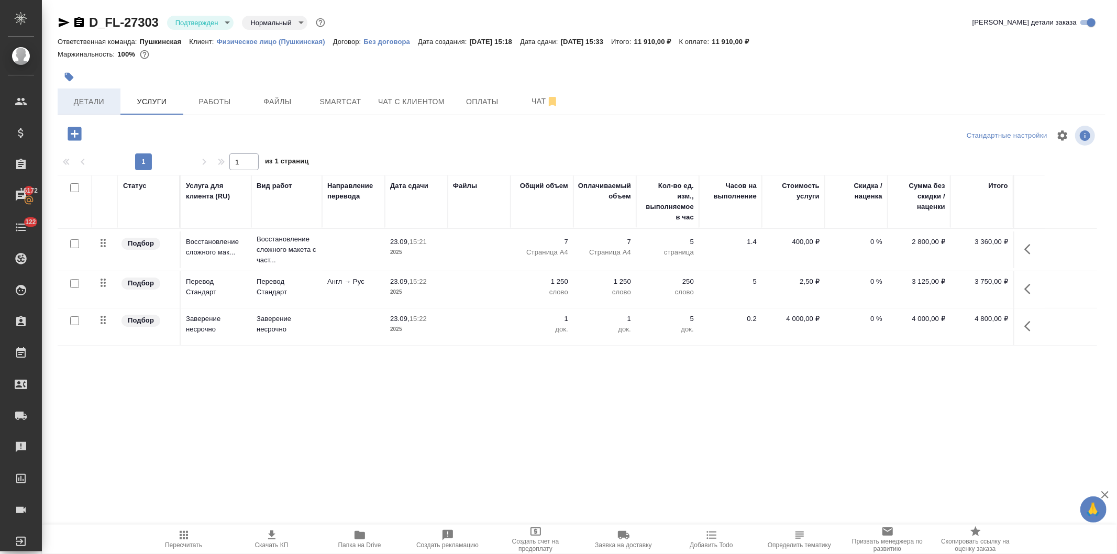
click at [86, 102] on span "Детали" at bounding box center [89, 101] width 50 height 13
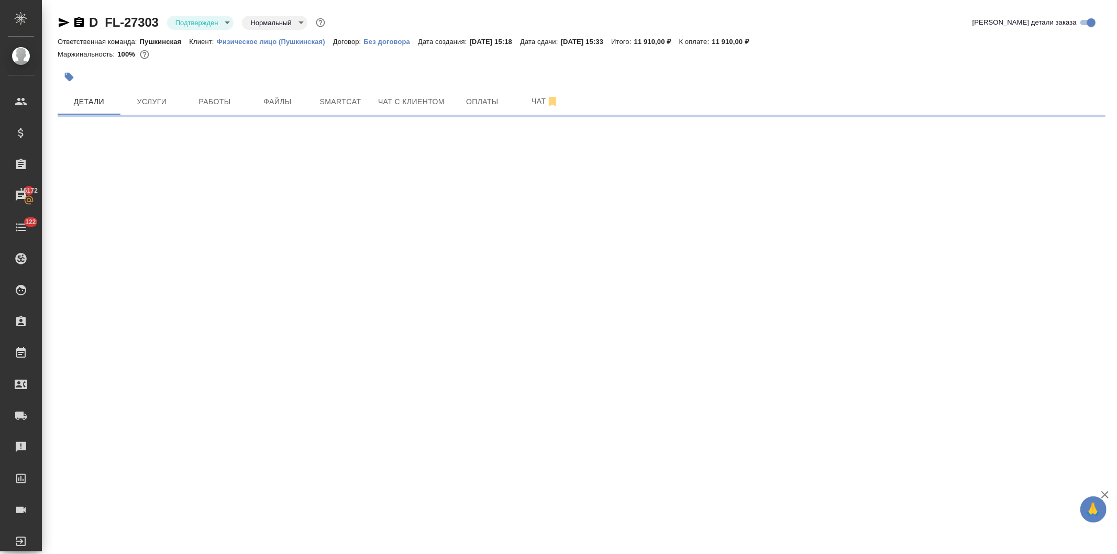
select select "RU"
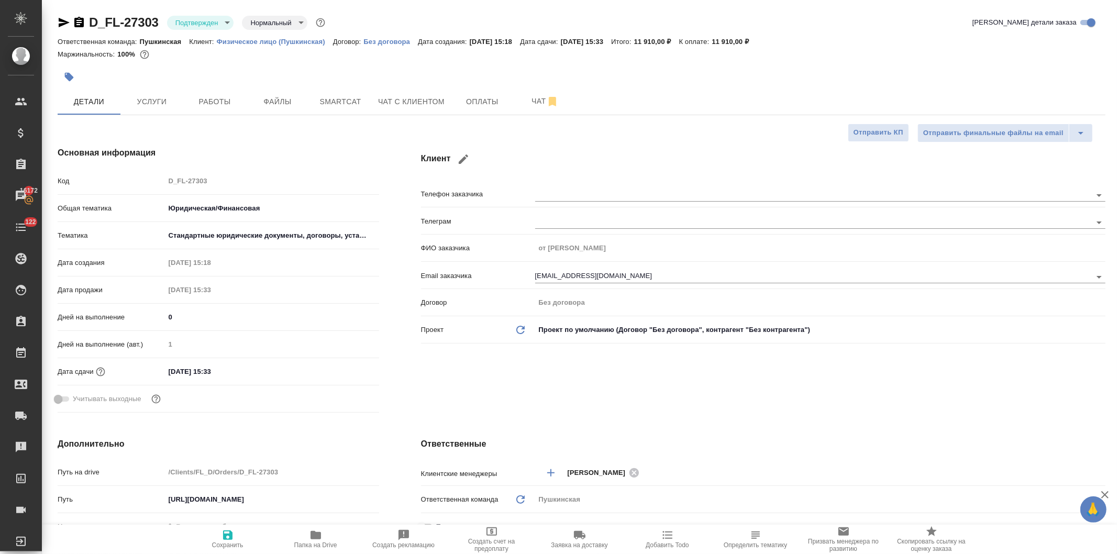
type textarea "x"
click at [231, 373] on input "[DATE] 15:33" at bounding box center [211, 371] width 92 height 15
click at [344, 369] on icon "button" at bounding box center [348, 371] width 9 height 10
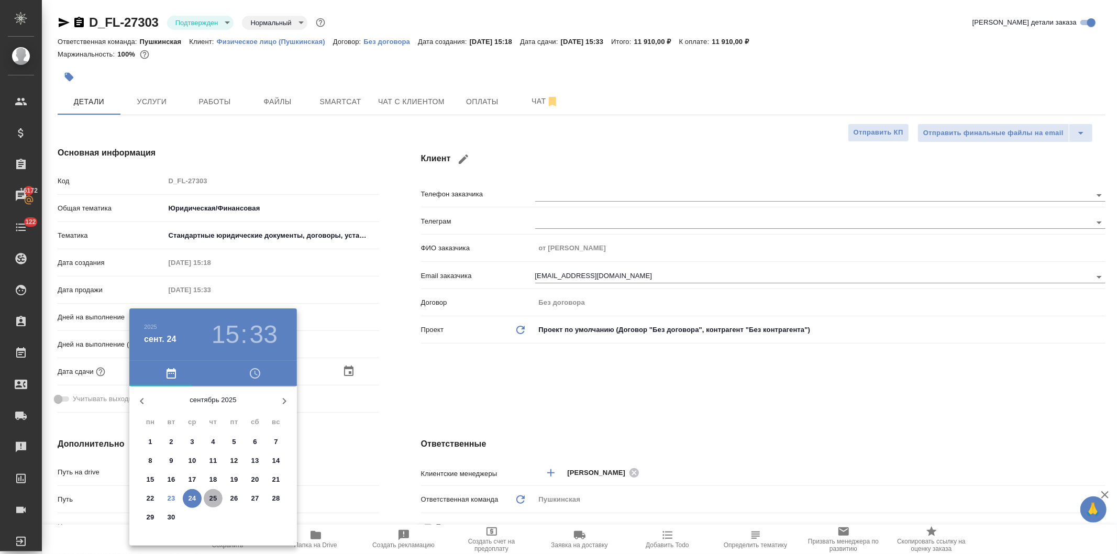
click at [211, 496] on p "25" at bounding box center [214, 498] width 8 height 10
type input "[DATE] 15:33"
type textarea "x"
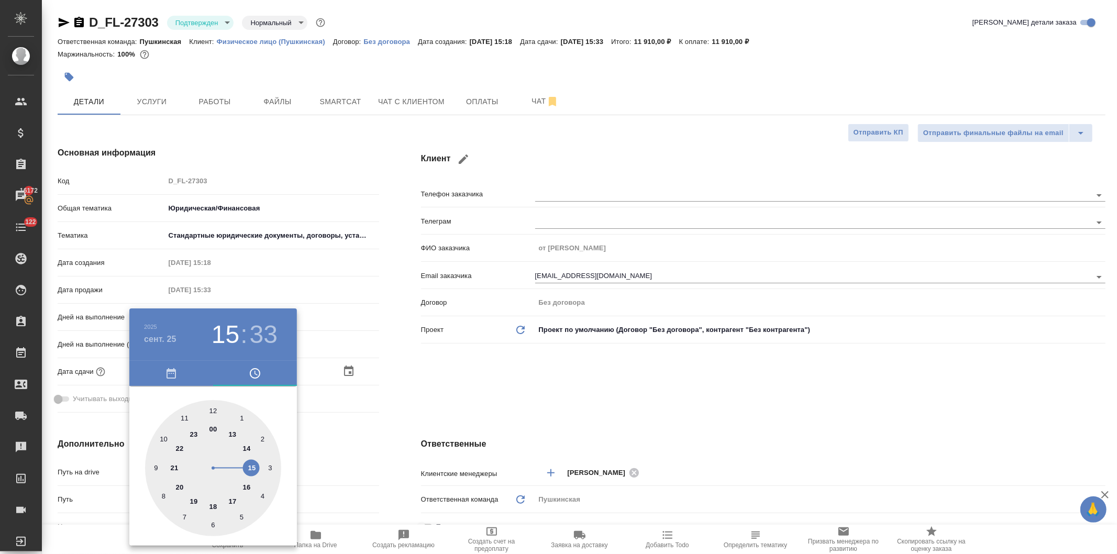
click at [262, 333] on h3 "33" at bounding box center [264, 334] width 28 height 29
click at [212, 410] on div at bounding box center [213, 468] width 136 height 136
type input "[DATE] 15:00"
type textarea "x"
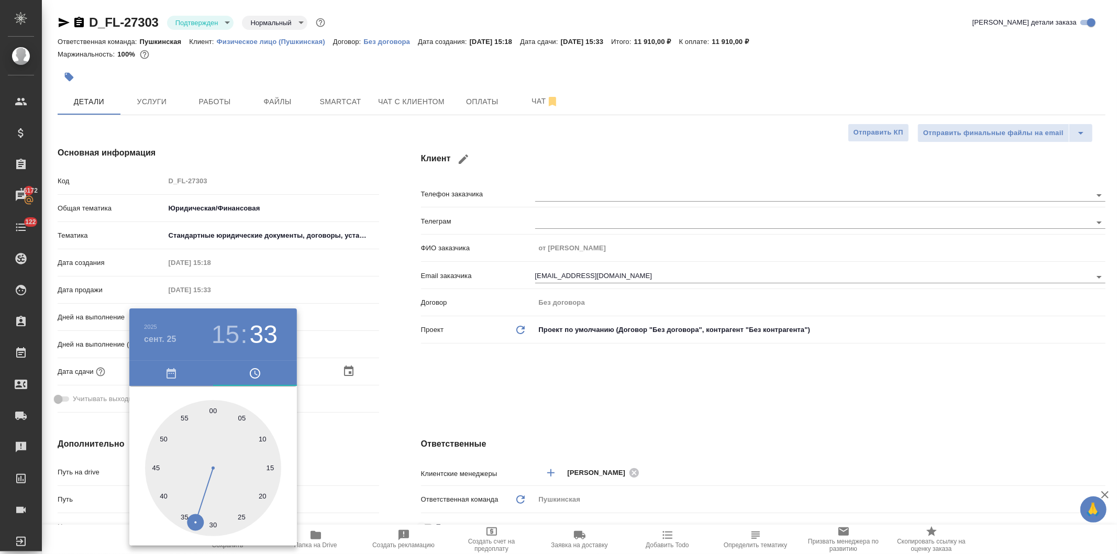
type textarea "x"
click at [458, 379] on div at bounding box center [558, 277] width 1117 height 554
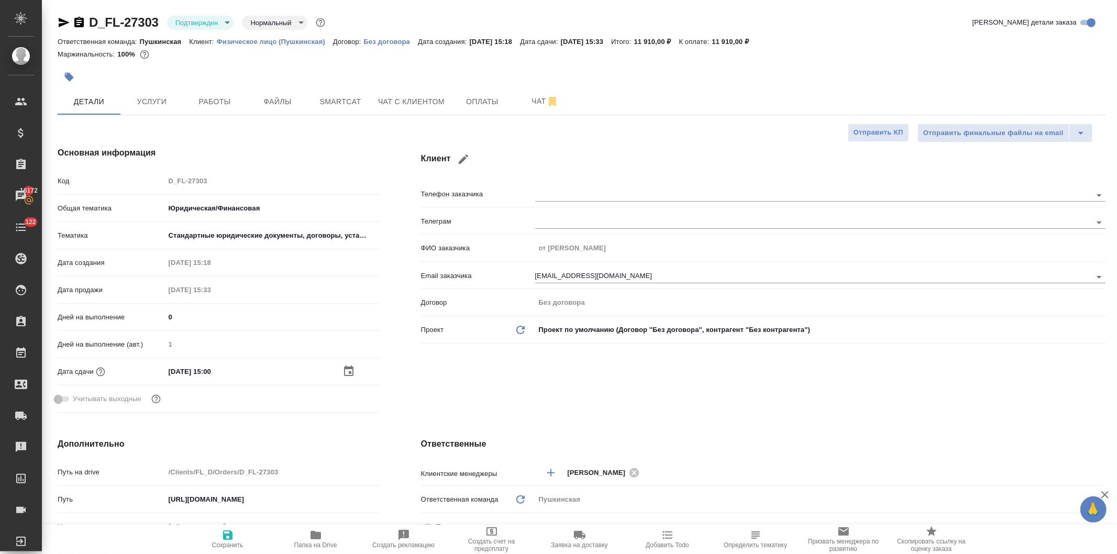
click at [227, 540] on icon "button" at bounding box center [227, 535] width 9 height 9
type textarea "x"
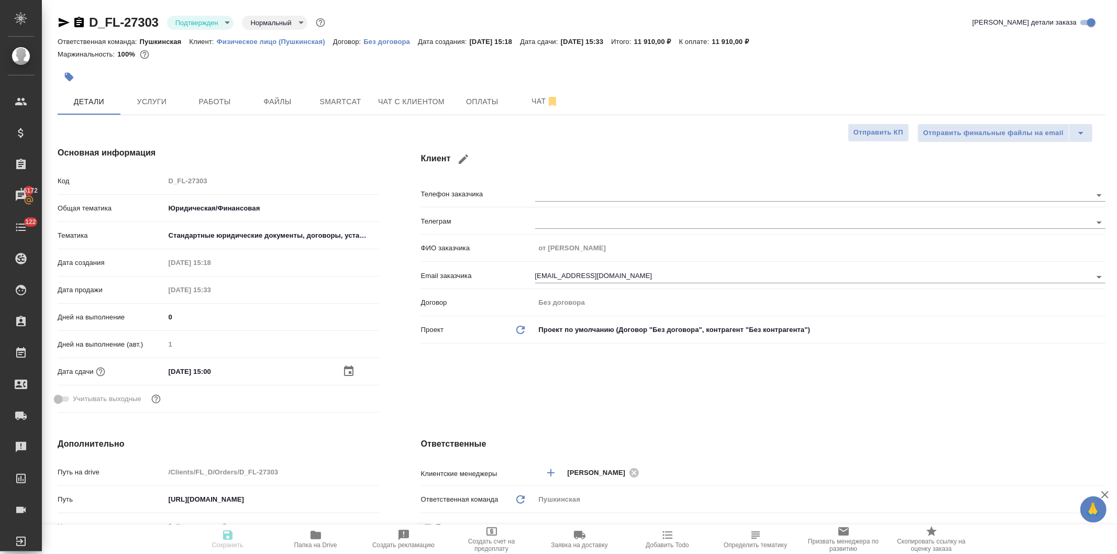
type textarea "x"
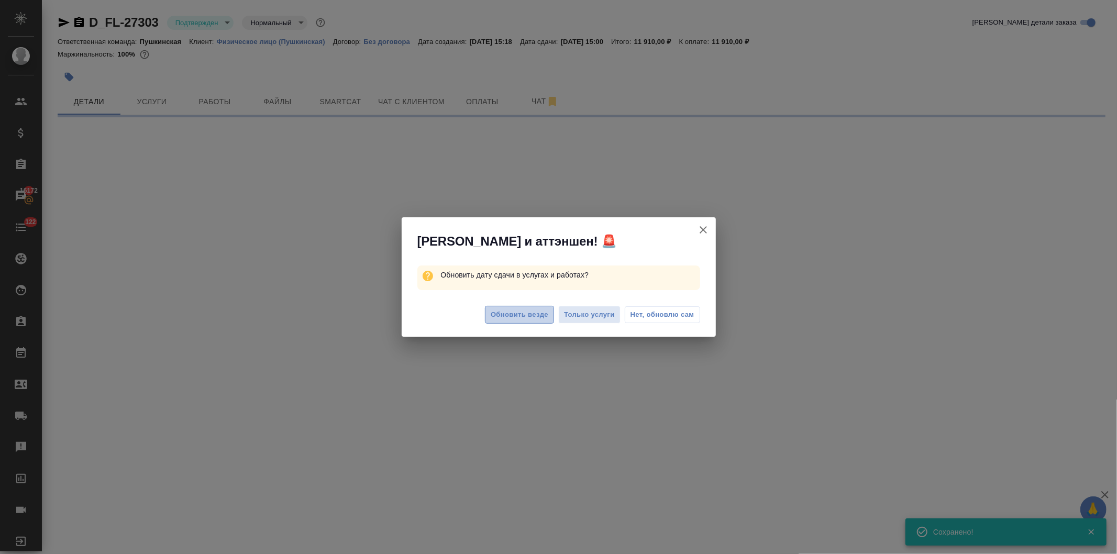
click at [516, 315] on span "Обновить везде" at bounding box center [520, 315] width 58 height 12
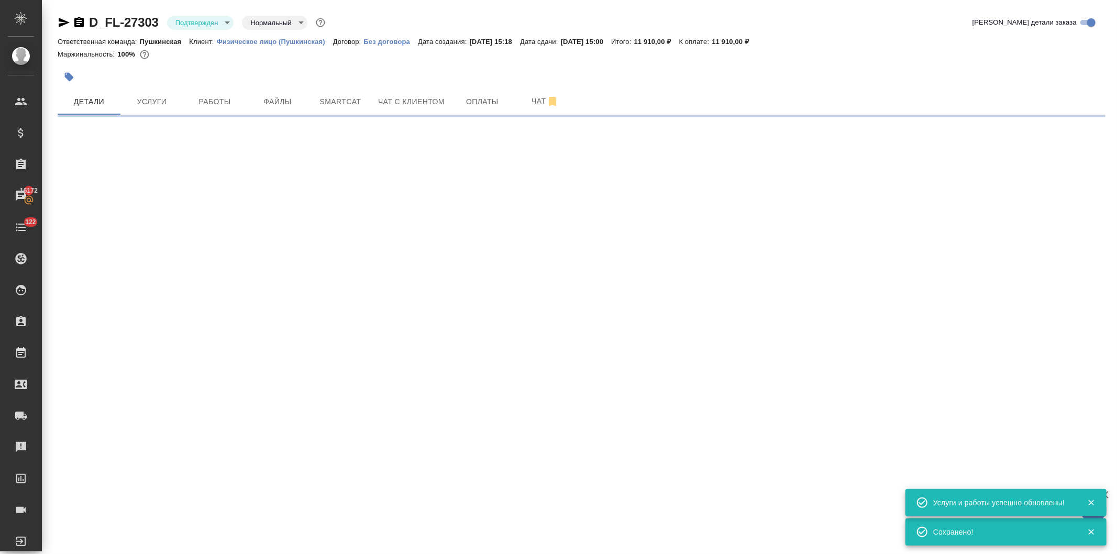
select select "RU"
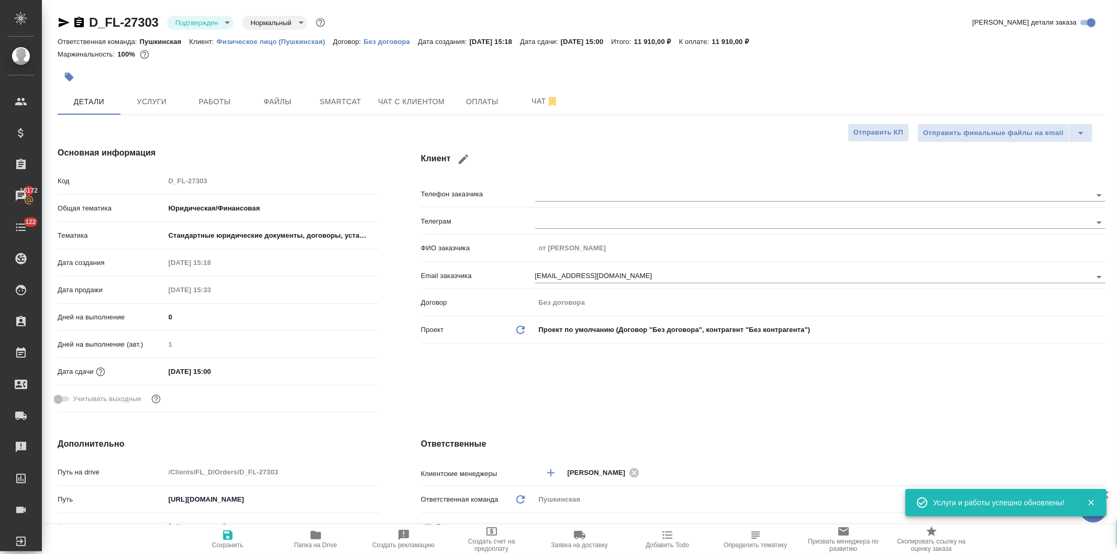
type textarea "x"
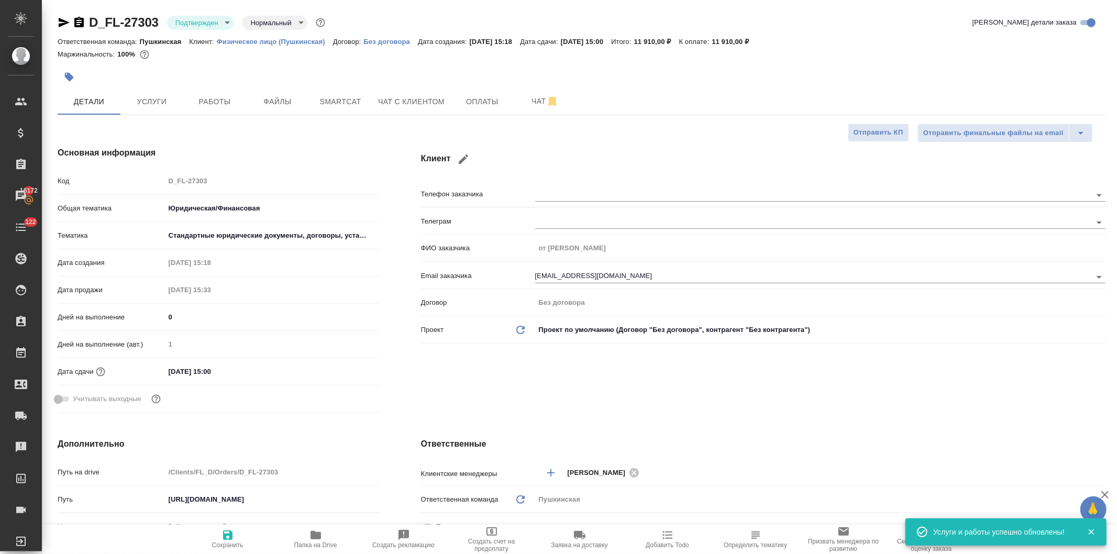
type textarea "x"
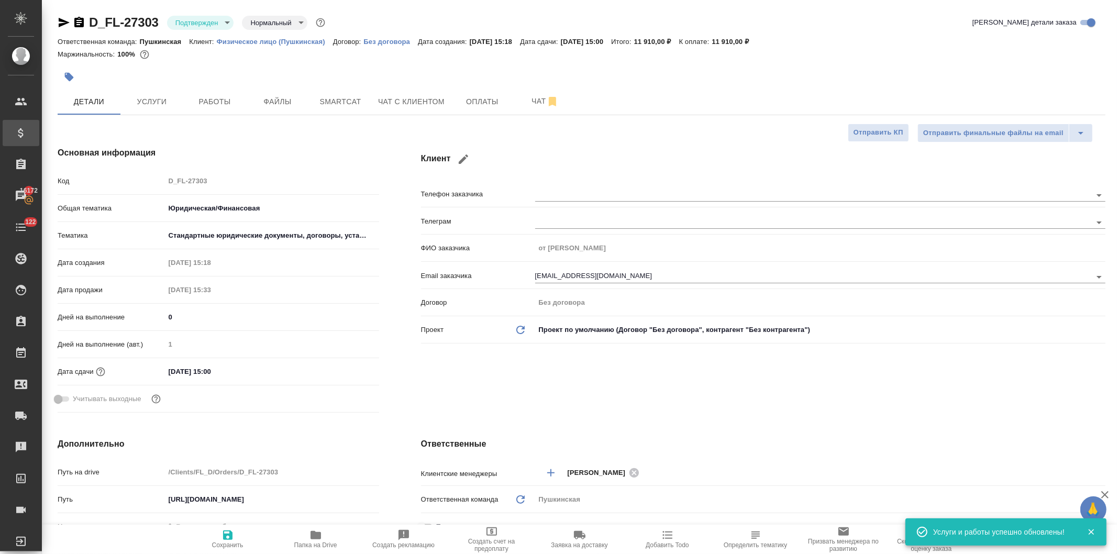
type textarea "x"
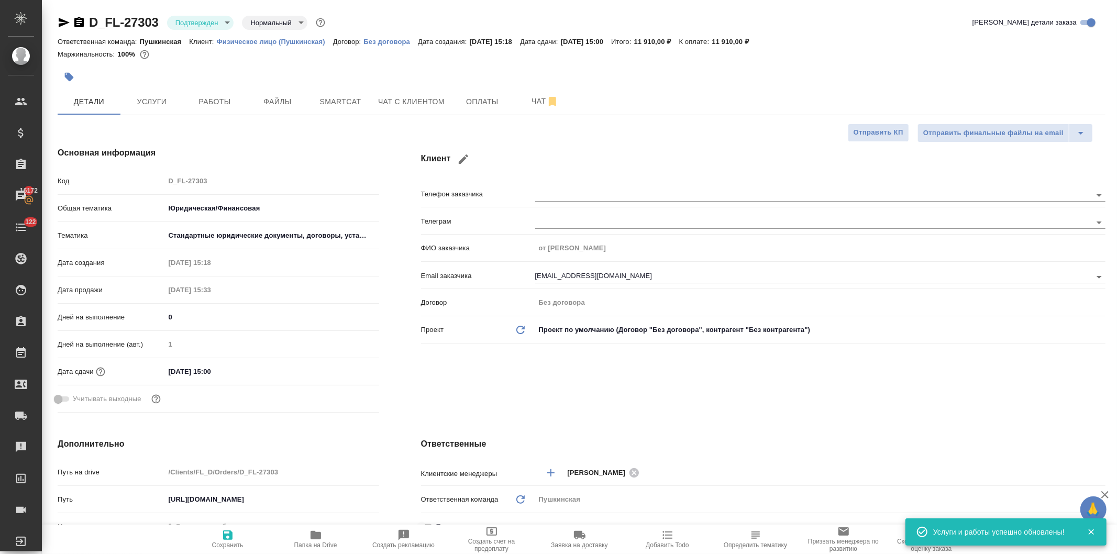
type textarea "x"
click at [147, 101] on span "Услуги" at bounding box center [152, 101] width 50 height 13
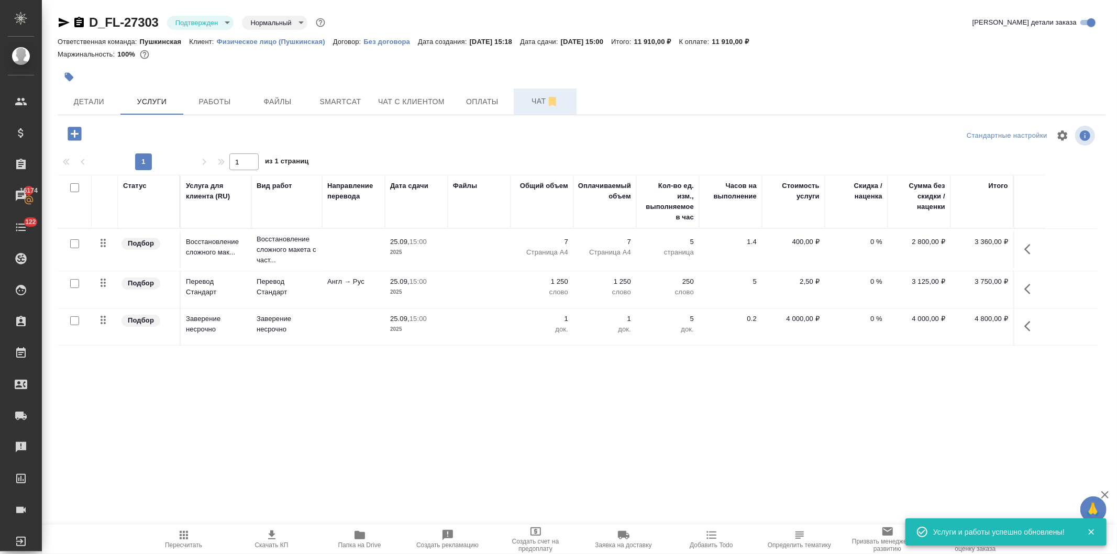
click at [535, 105] on span "Чат" at bounding box center [545, 101] width 50 height 13
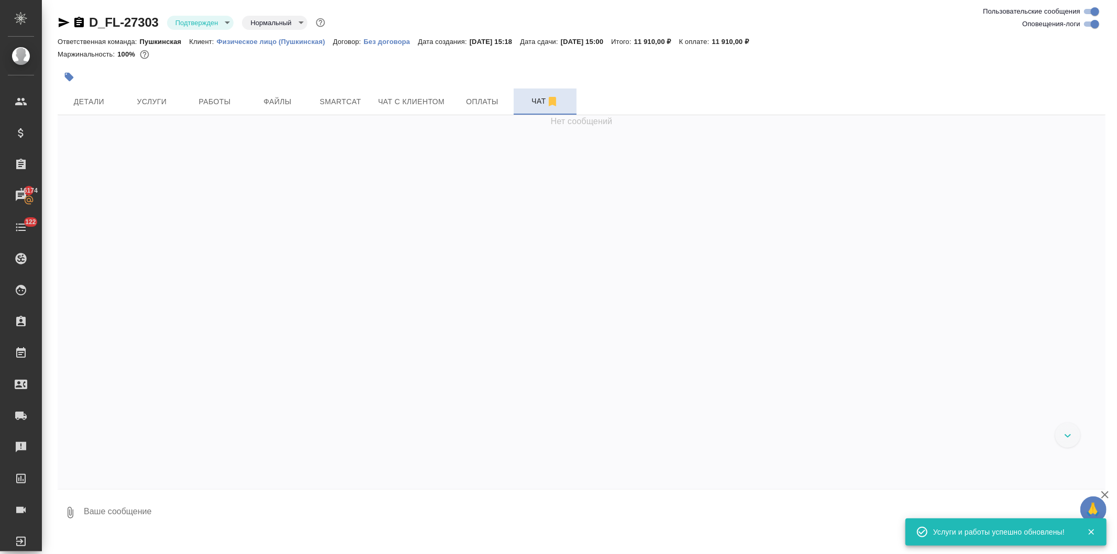
scroll to position [778, 0]
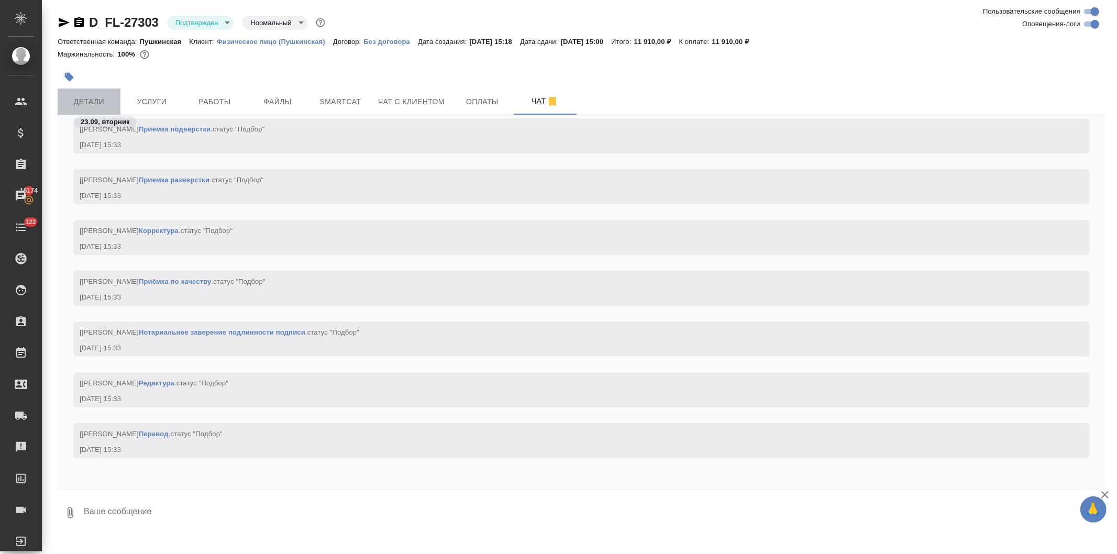
click at [90, 103] on span "Детали" at bounding box center [89, 101] width 50 height 13
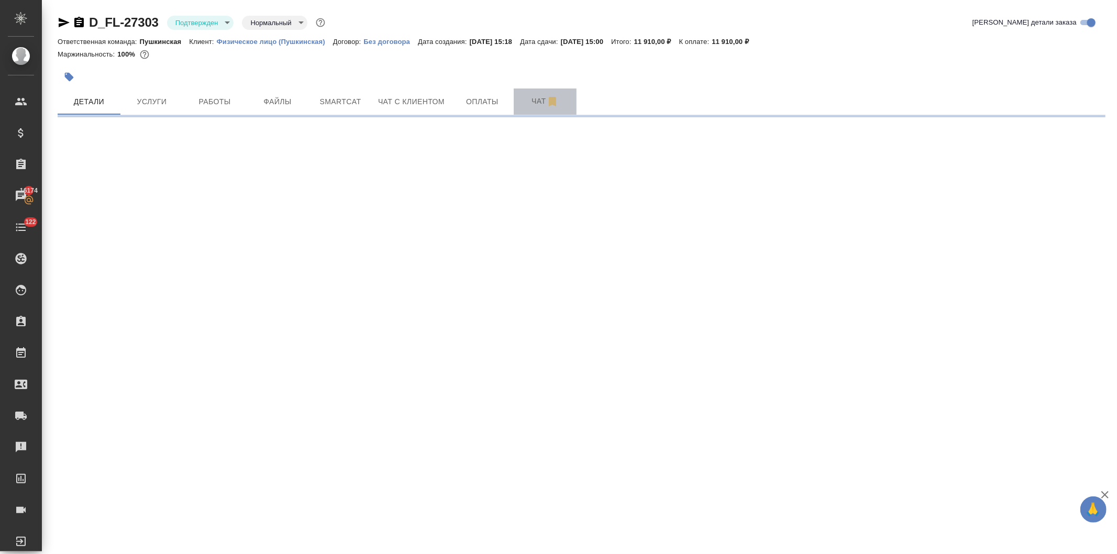
click at [533, 98] on span "Чат" at bounding box center [545, 101] width 50 height 13
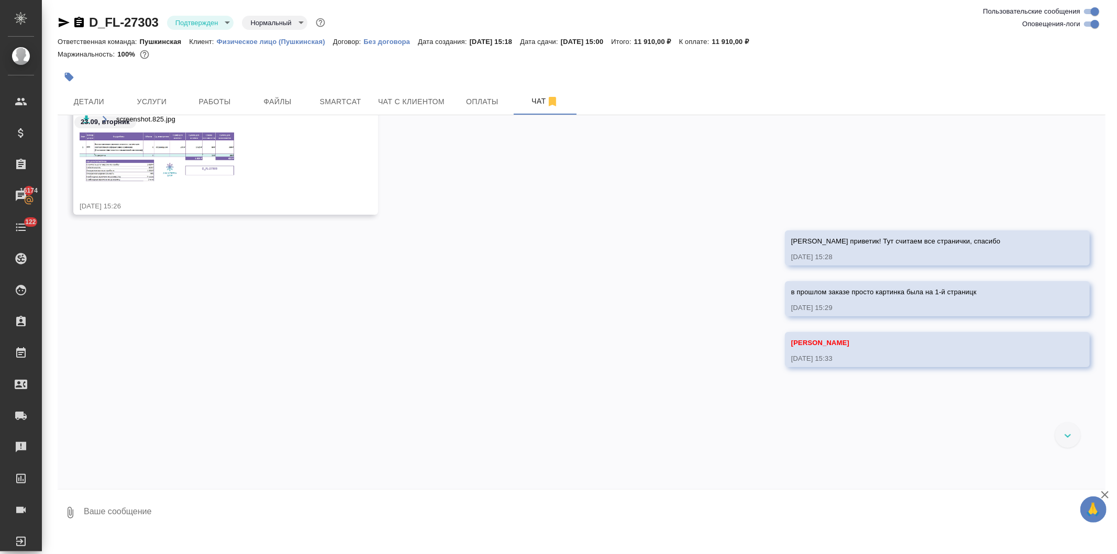
scroll to position [237, 0]
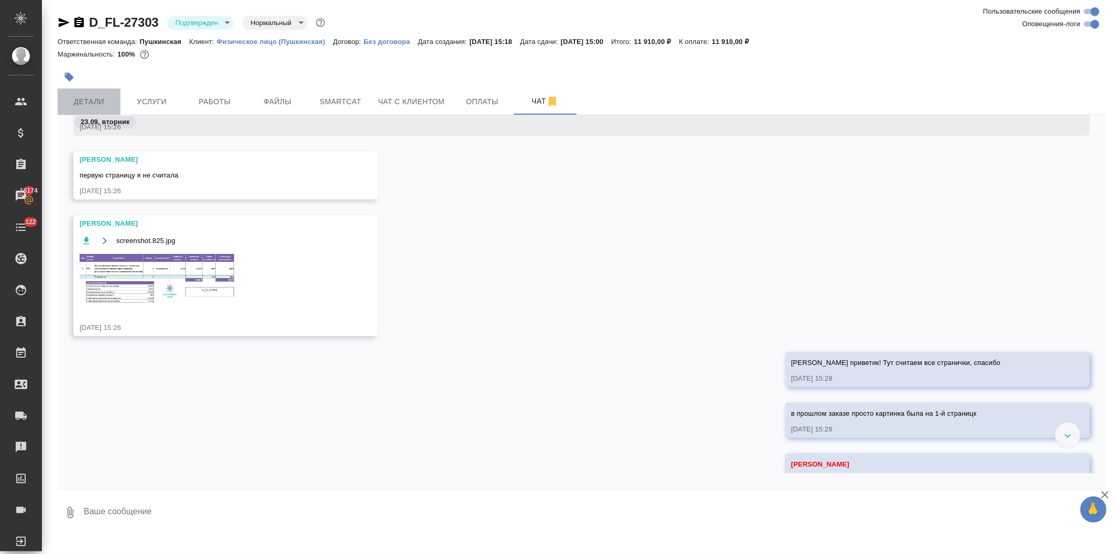
click at [92, 95] on span "Детали" at bounding box center [89, 101] width 50 height 13
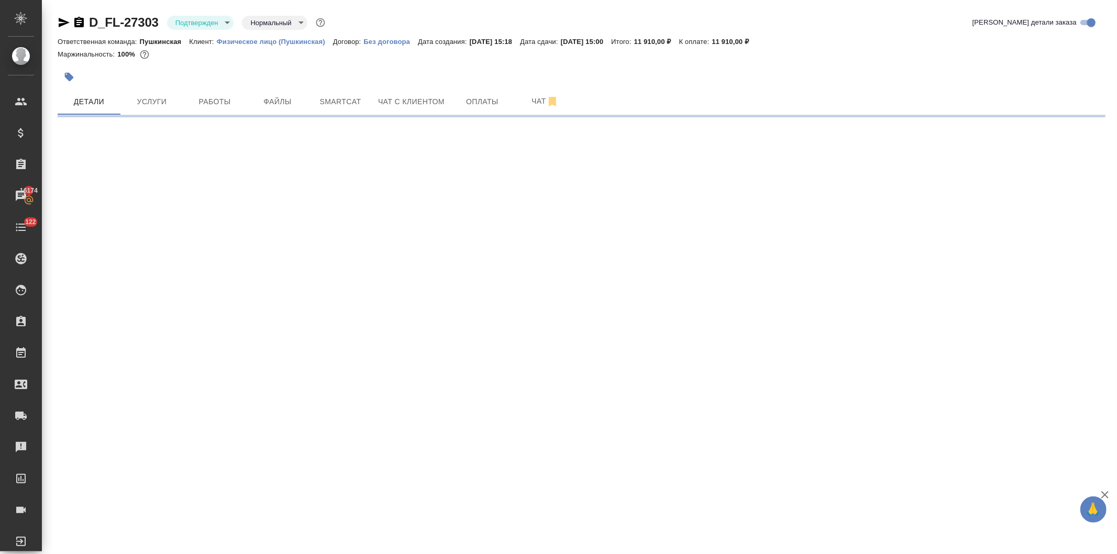
select select "RU"
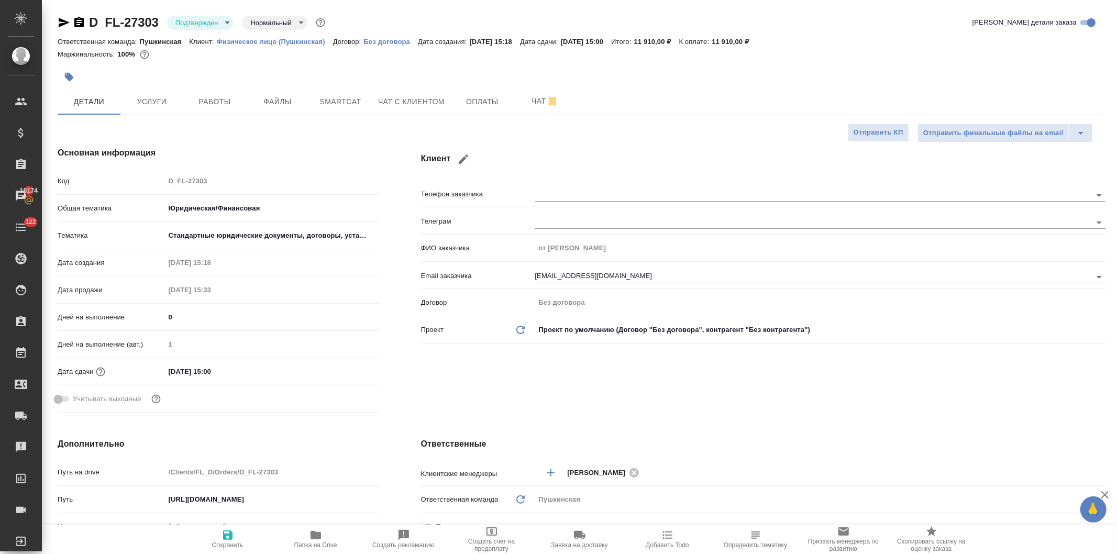
type textarea "x"
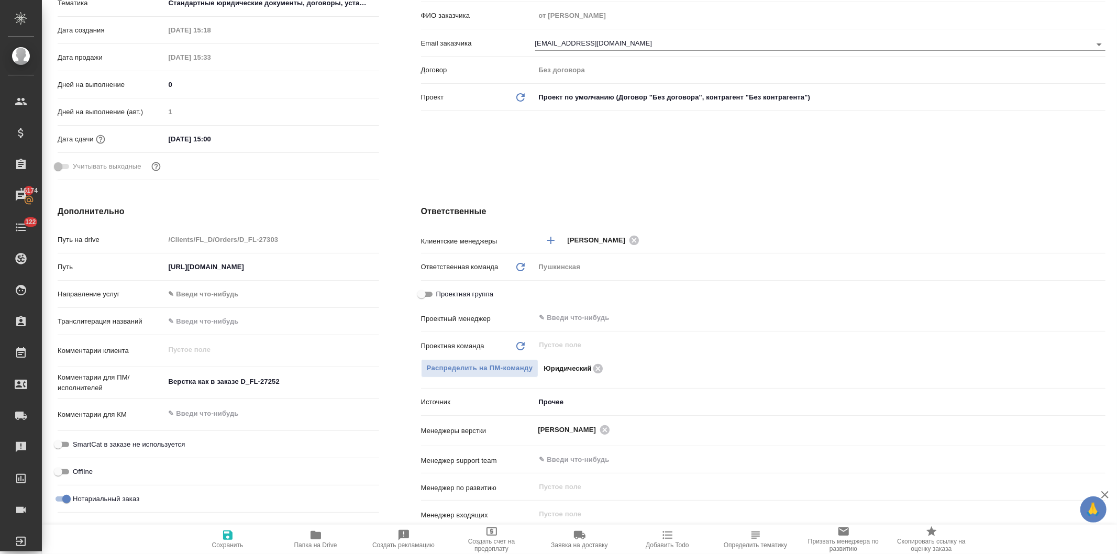
type textarea "x"
click at [318, 381] on textarea "Верстка как в заказе D_FL-27252" at bounding box center [272, 382] width 214 height 18
type textarea "x"
type textarea "Верстка как в заказе D_FL-27252"
type textarea "x"
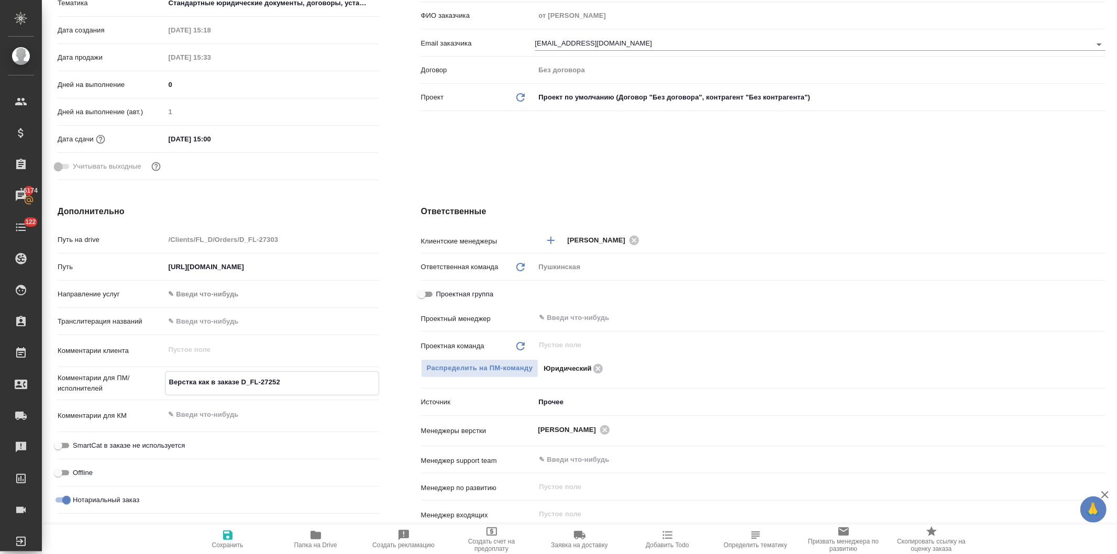
type textarea "x"
type textarea "Верстка как в заказе D_FL-27252 ("
type textarea "x"
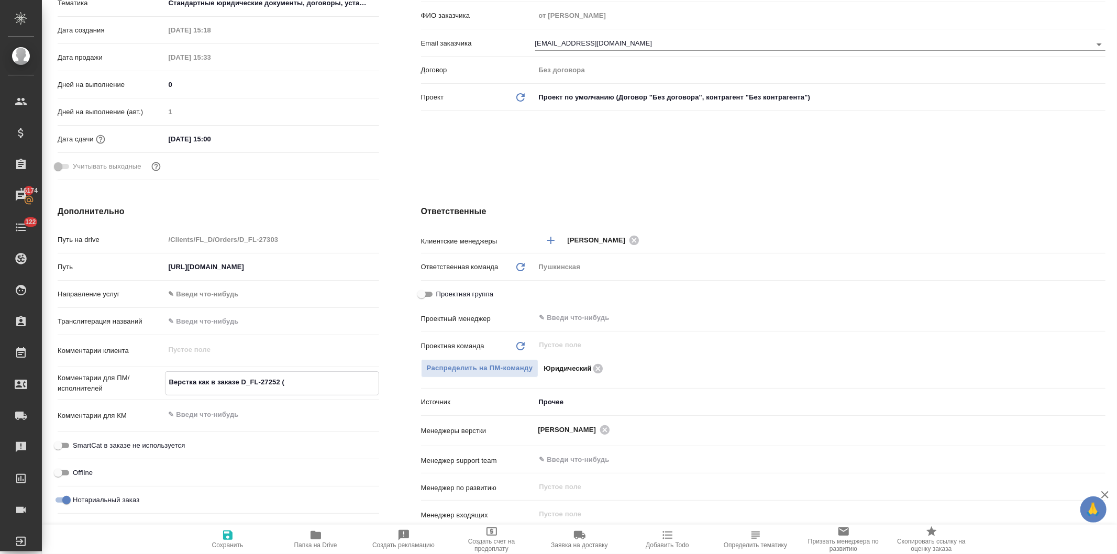
type textarea "Верстка как в заказе D_FL-27252 (н"
type textarea "x"
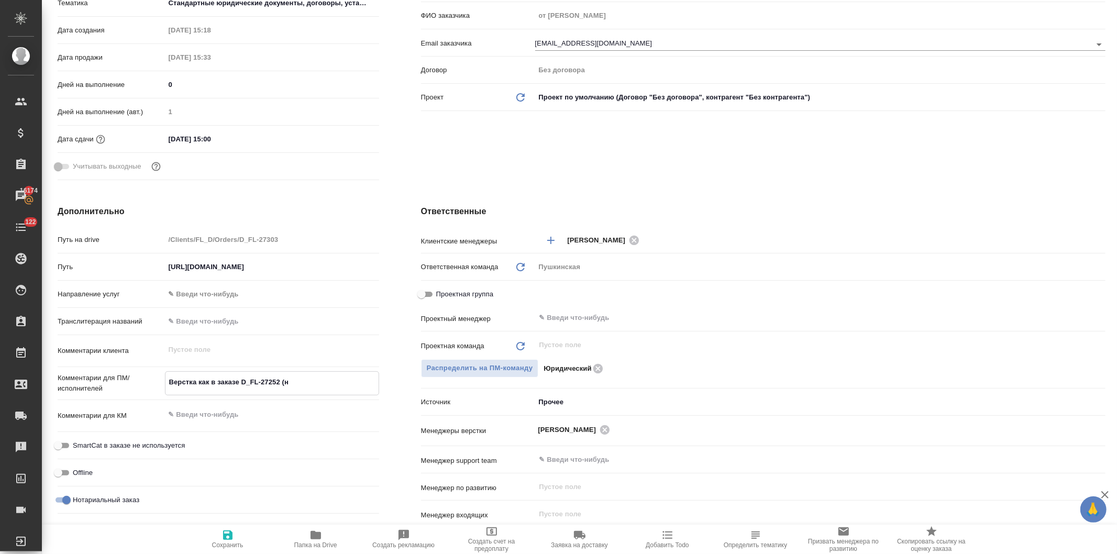
type textarea "Верстка как в заказе D_FL-27252 (но"
type textarea "x"
type textarea "Верстка как в заказе D_FL-27252 (но"
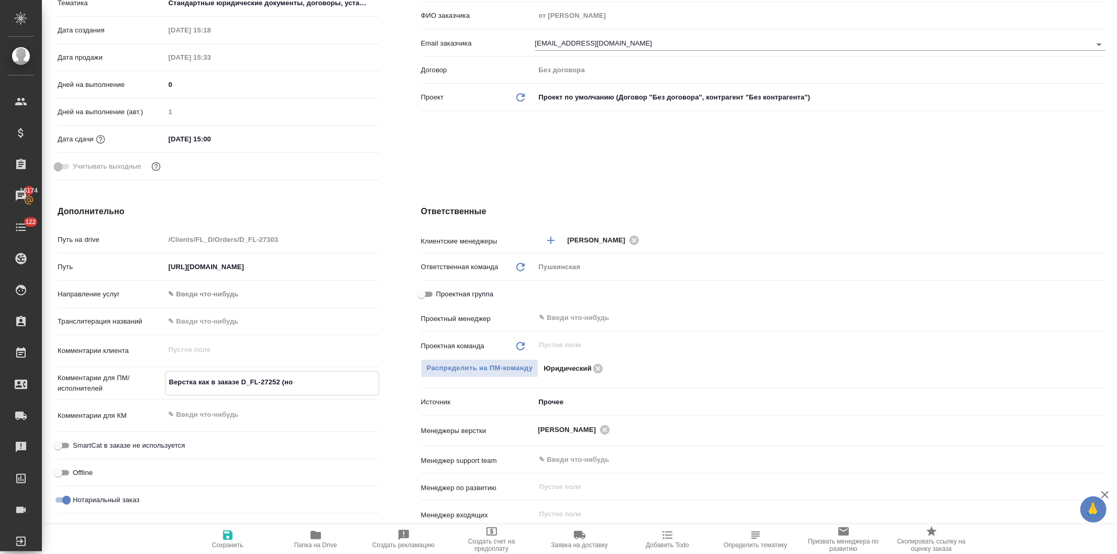
type textarea "x"
type textarea "Верстка как в заказе D_FL-27252 (но в"
type textarea "x"
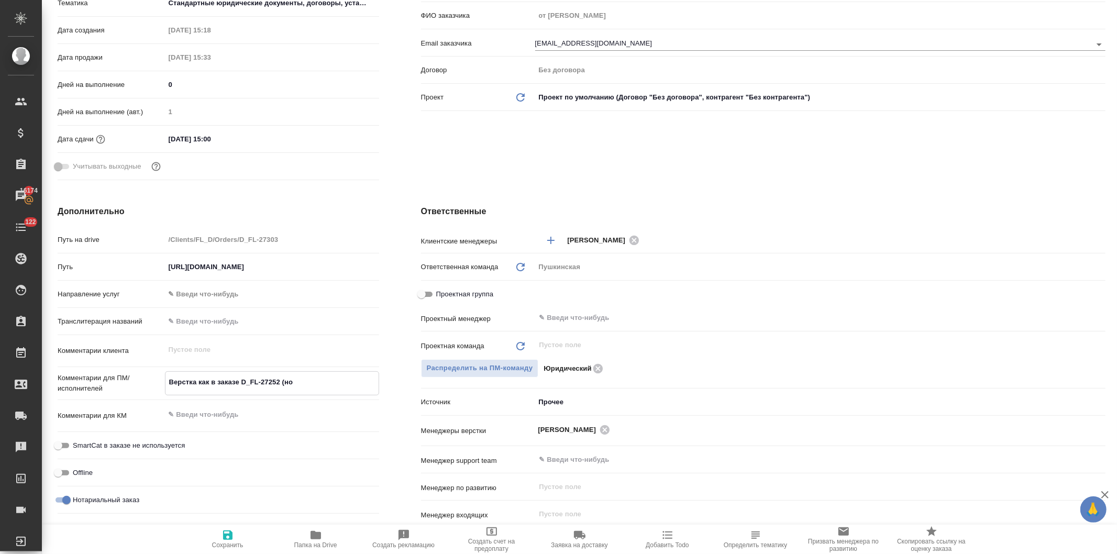
type textarea "x"
type textarea "Верстка как в заказе D_FL-27252 (но в"
type textarea "x"
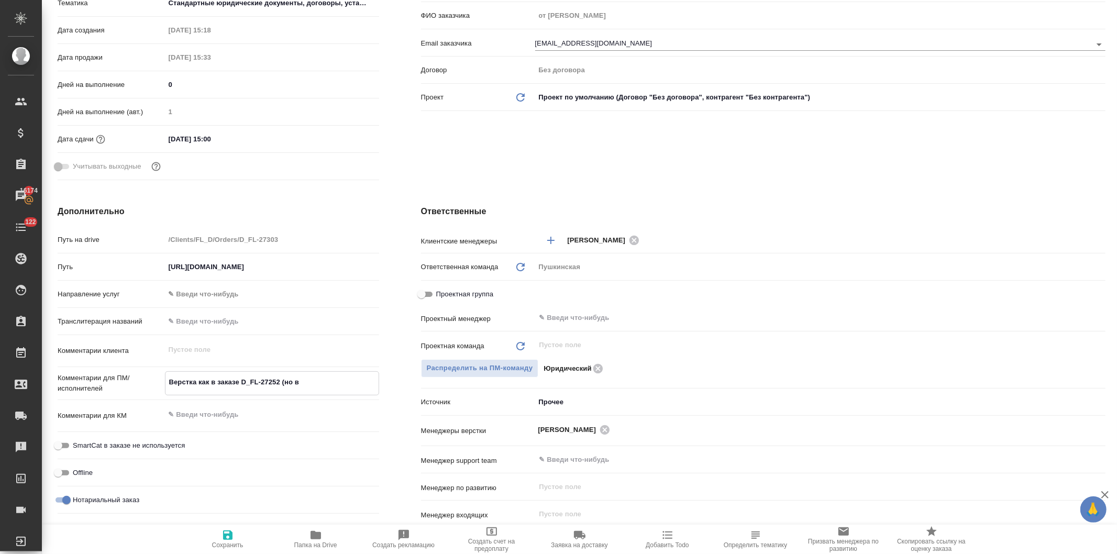
type textarea "x"
type textarea "Верстка как в заказе D_FL-27252 (но в д"
type textarea "x"
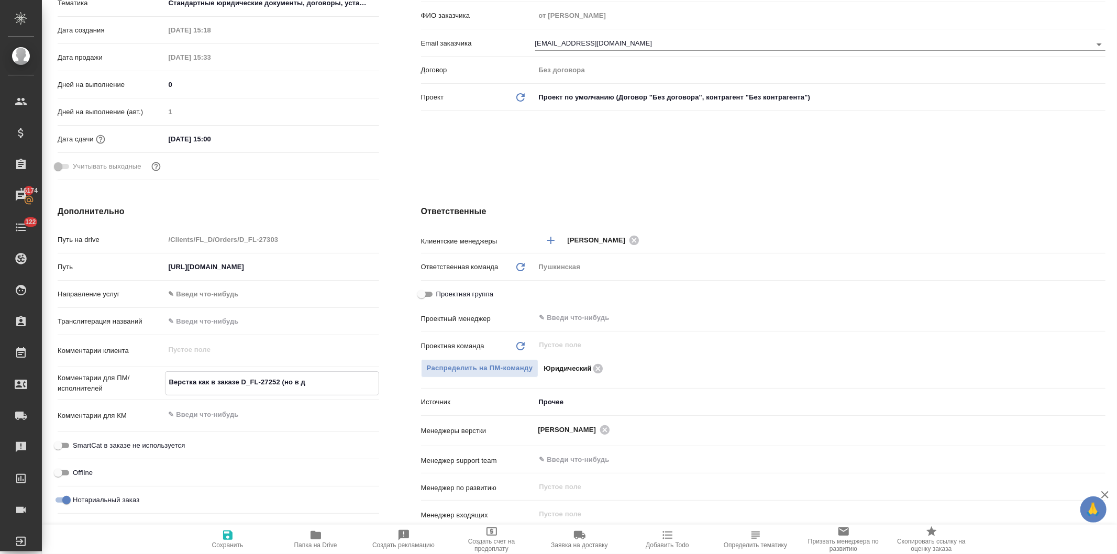
type textarea "Верстка как в заказе D_FL-27252 (но в да"
type textarea "x"
type textarea "Верстка как в заказе D_FL-27252 (но в дан"
type textarea "x"
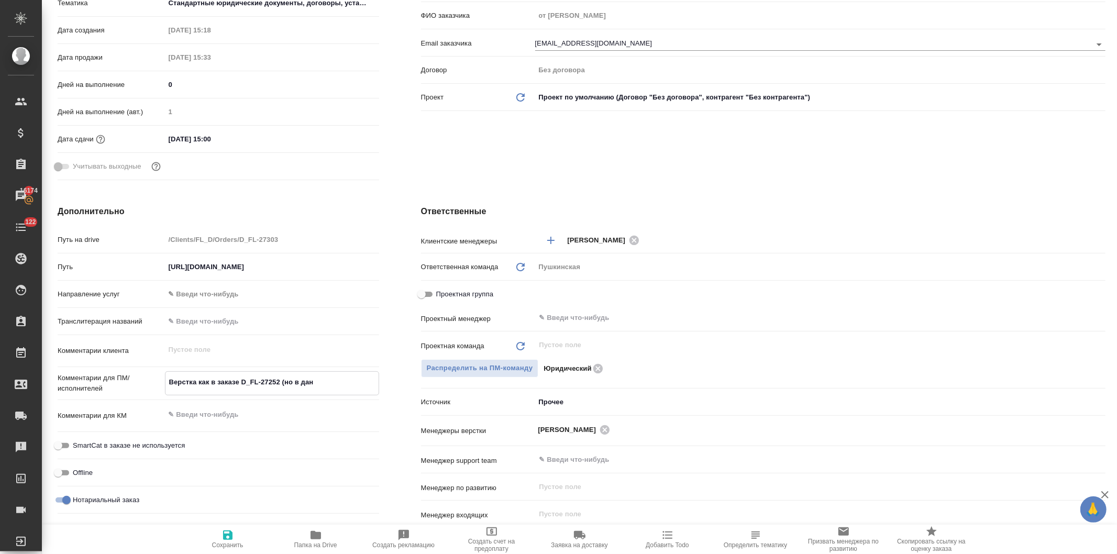
type textarea "x"
type textarea "Верстка как в заказе D_FL-27252 (но в данн"
type textarea "x"
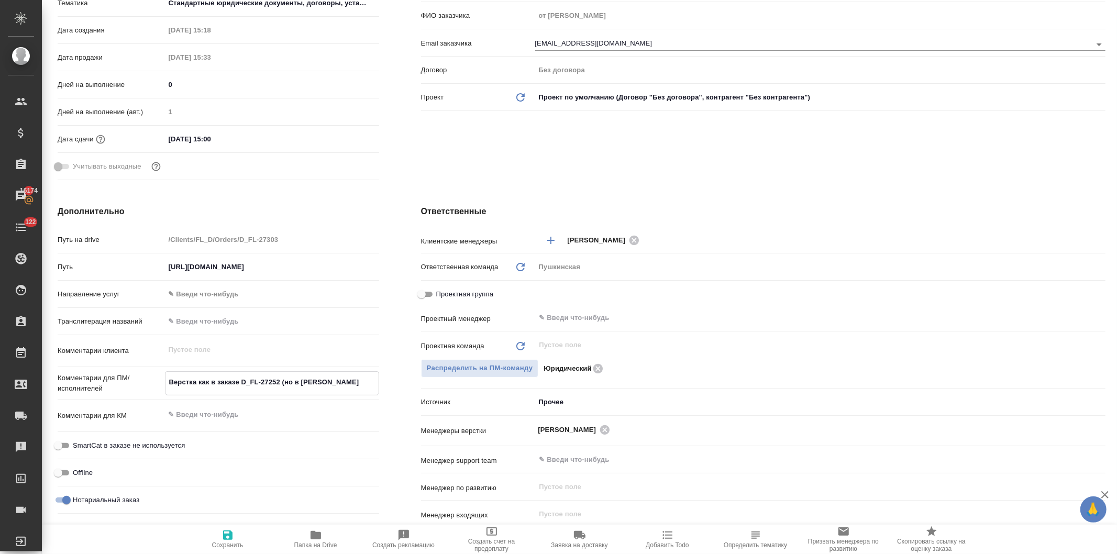
type textarea "x"
type textarea "Верстка как в заказе D_FL-27252 (но в данно"
type textarea "x"
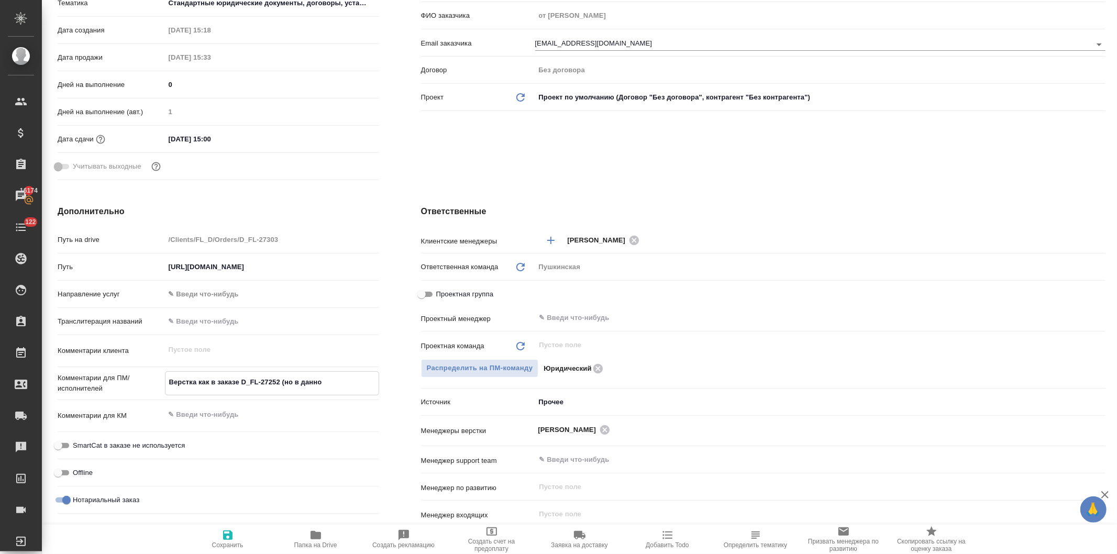
type textarea "x"
type textarea "Верстка как в заказе D_FL-27252 (но в данном"
type textarea "x"
type textarea "Верстка как в заказе D_FL-27252 (но в данном"
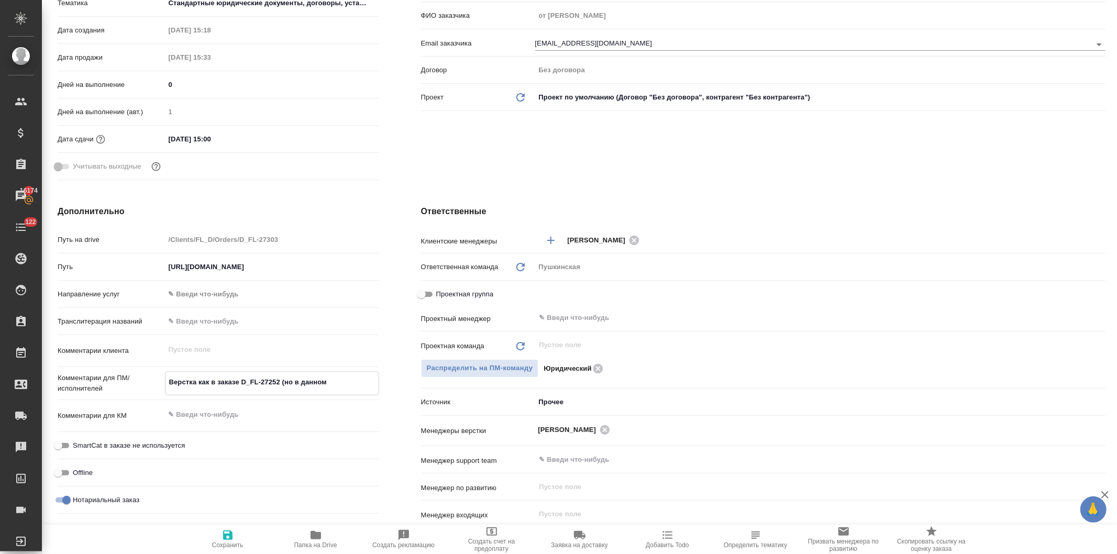
type textarea "x"
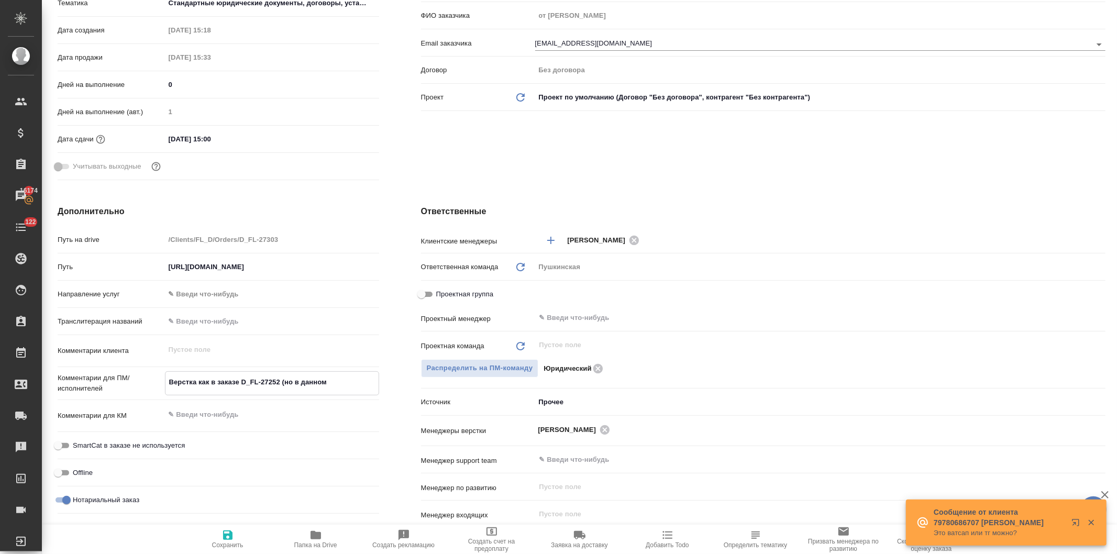
type textarea "x"
type textarea "Верстка как в заказе D_FL-27252 (но в данном с"
type textarea "x"
type textarea "Верстка как в заказе D_FL-27252 (но в данном сл"
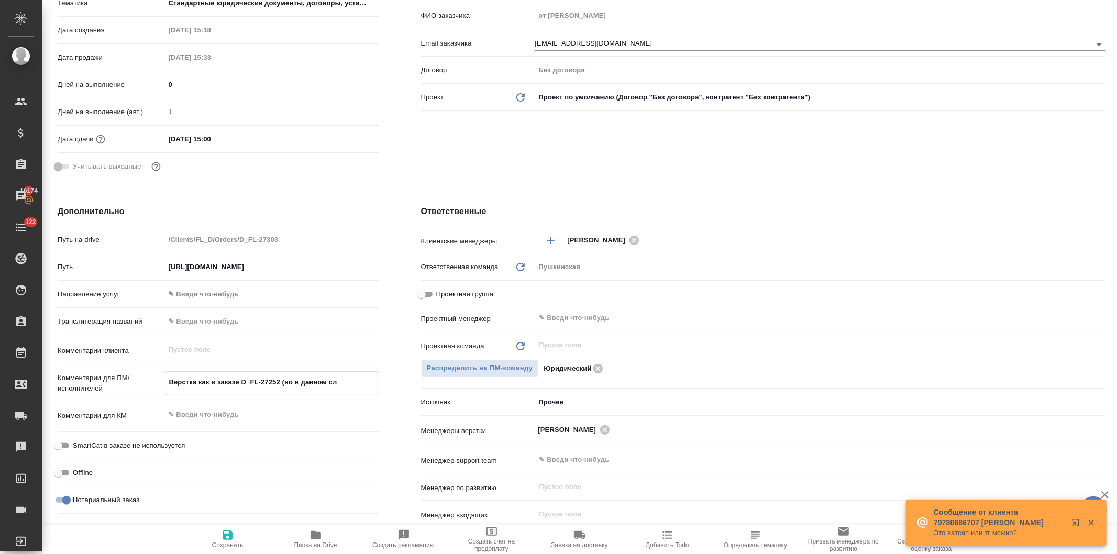
type textarea "x"
type textarea "Верстка как в заказе D_FL-27252 (но в данном слу"
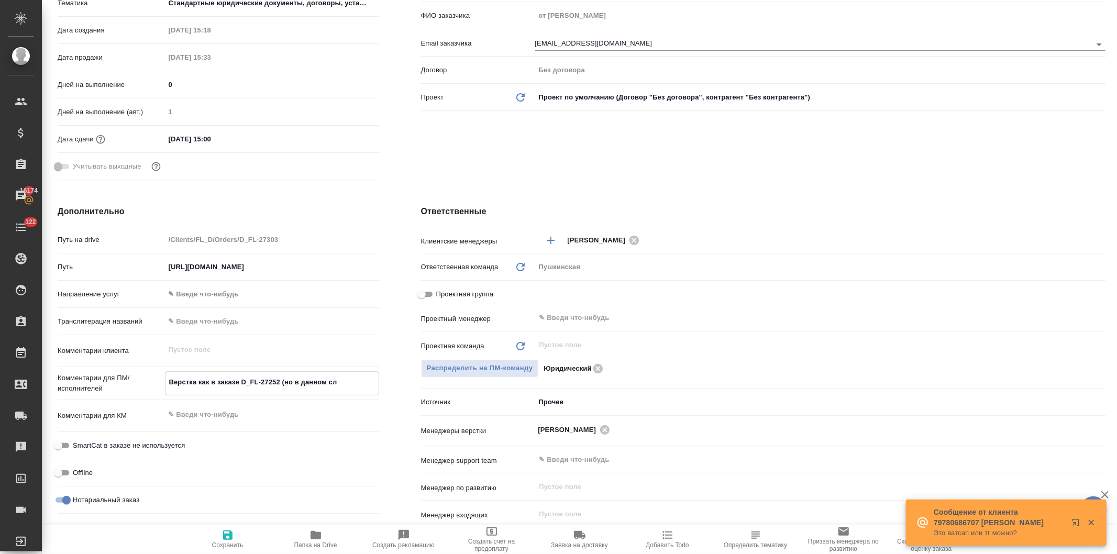
type textarea "x"
type textarea "Верстка как в заказе D_FL-27252 (но в данном случ"
type textarea "x"
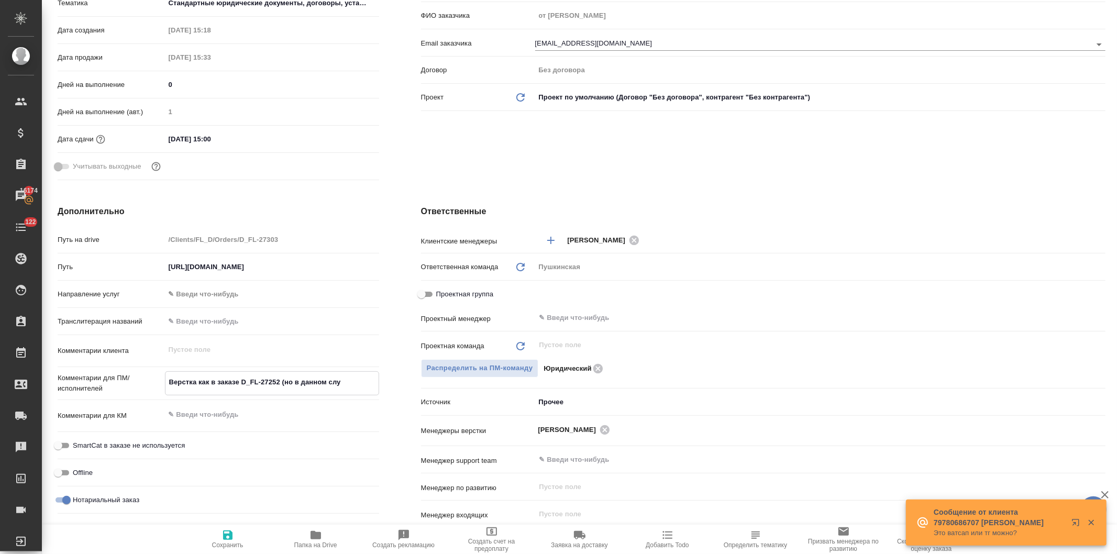
type textarea "x"
type textarea "Верстка как в заказе D_FL-27252 (но в данном случа"
type textarea "x"
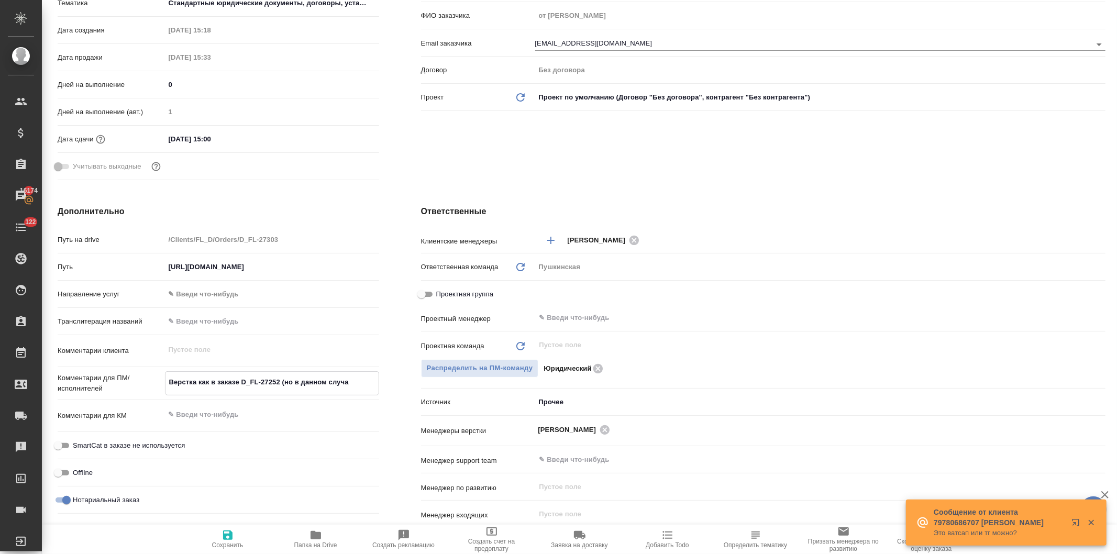
type textarea "x"
type textarea "Верстка как в заказе D_FL-27252 (но в данном случае"
type textarea "x"
type textarea "Верстка как в заказе D_FL-27252 (но в данном случае"
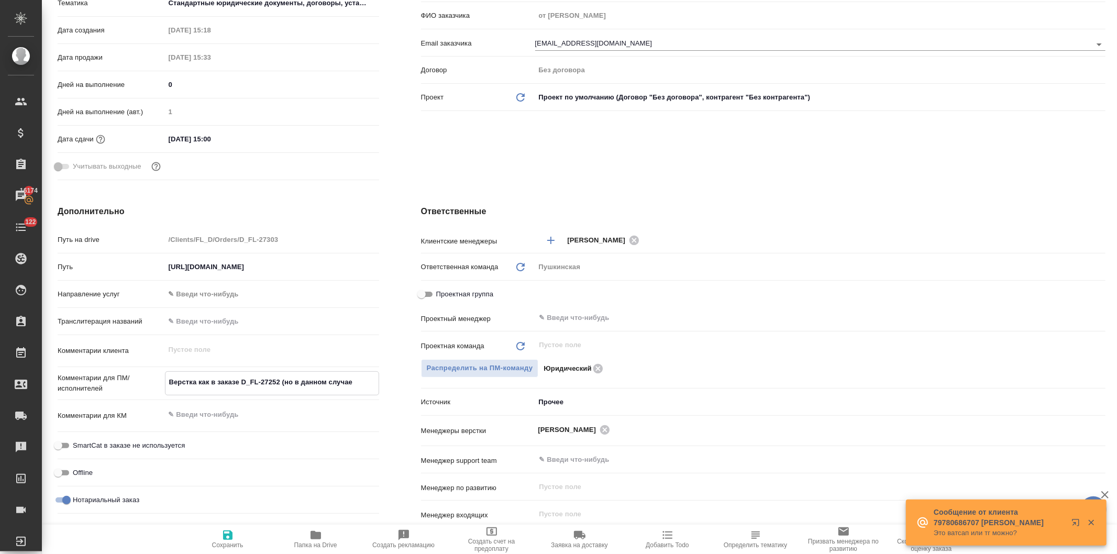
type textarea "x"
type textarea "Верстка как в заказе D_FL-27252 (но в данном случае р"
type textarea "x"
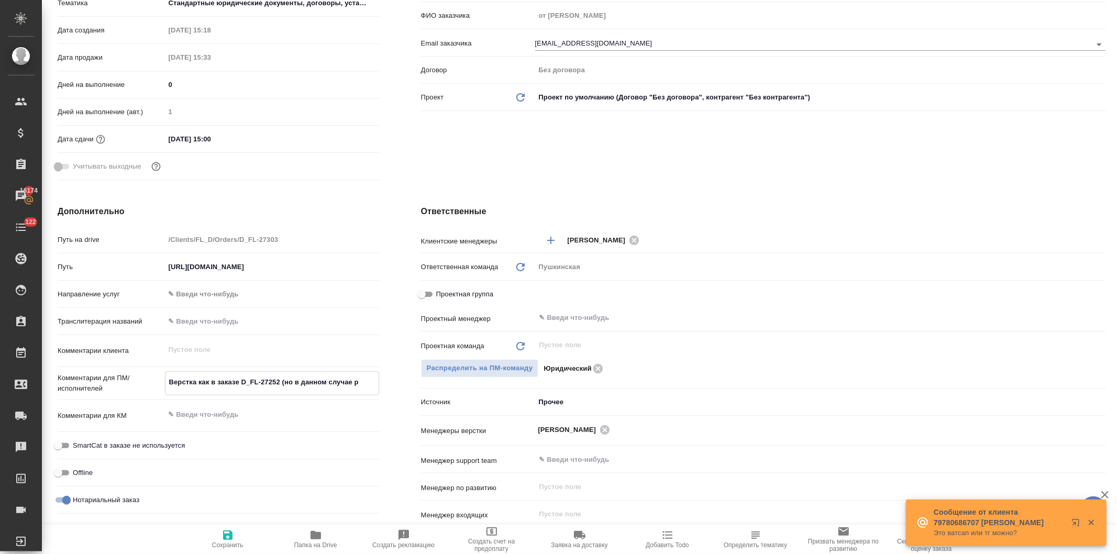
type textarea "x"
type textarea "Верстка как в заказе D_FL-27252 (но в данном случае ра"
type textarea "x"
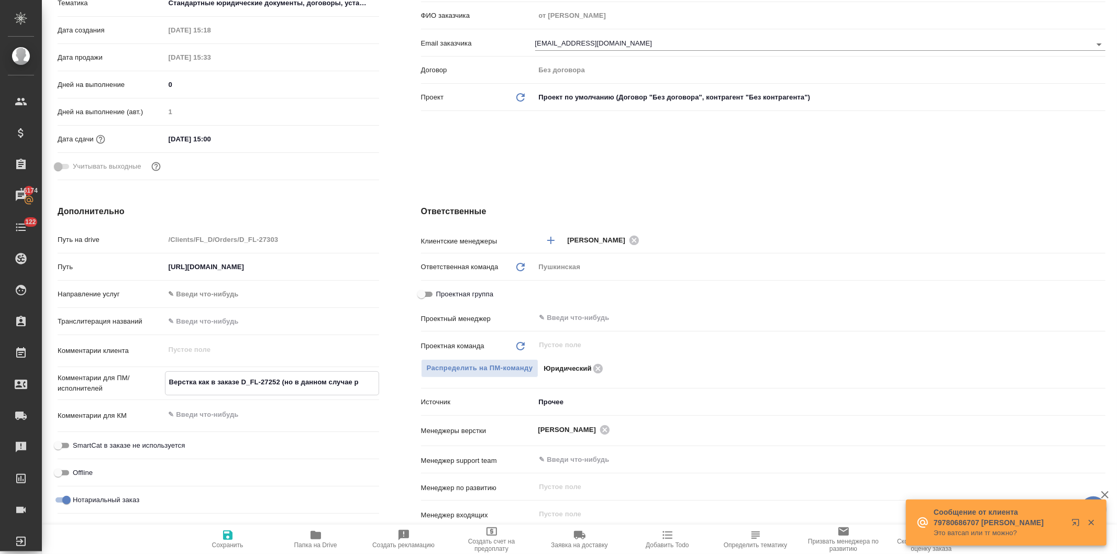
type textarea "x"
type textarea "Верстка как в заказе D_FL-27252 (но в данном случае раб"
type textarea "x"
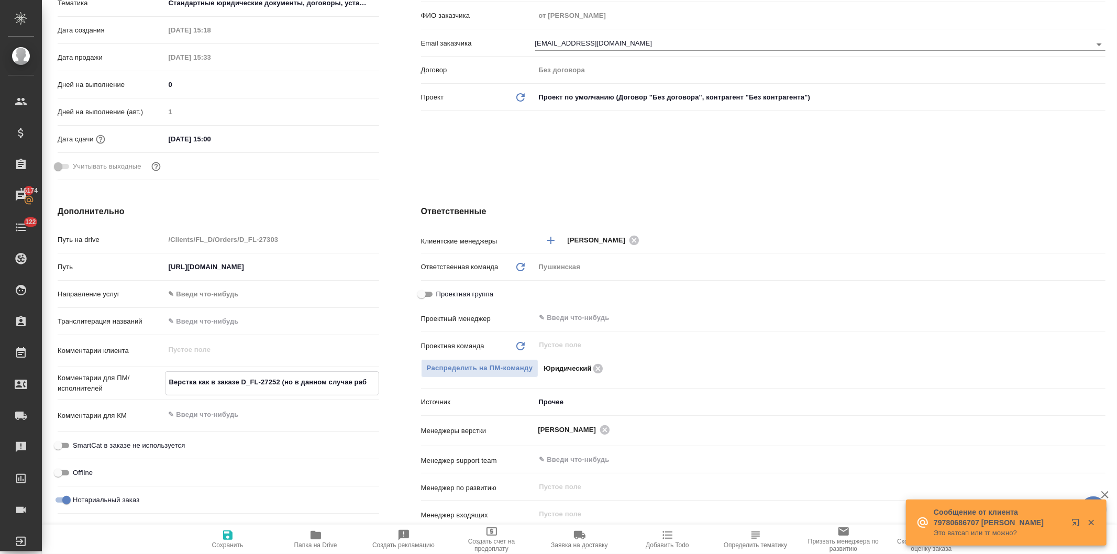
type textarea "Верстка как в заказе D_FL-27252 (но в данном случае рабо"
type textarea "x"
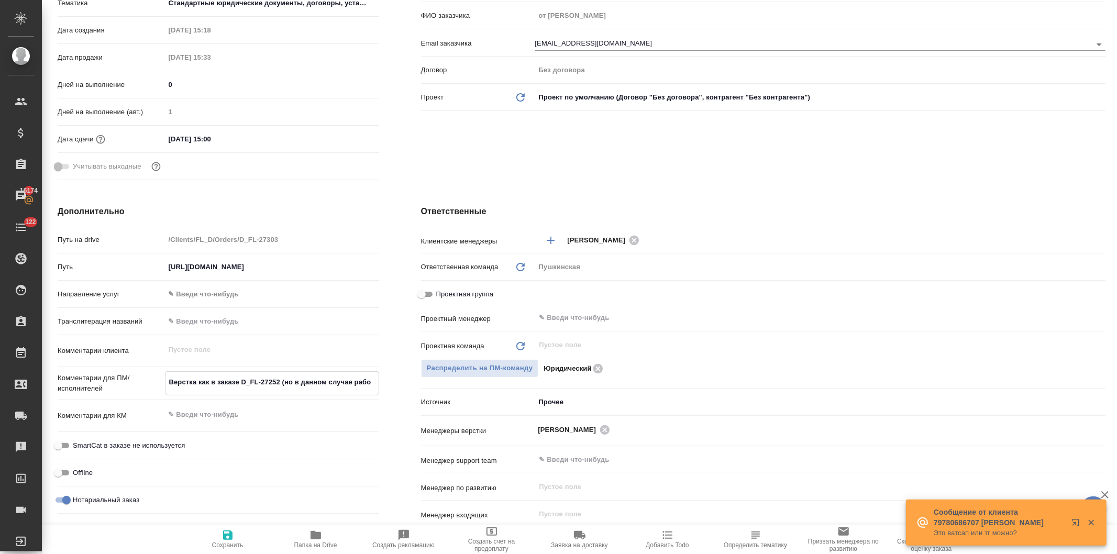
type textarea "Верстка как в заказе D_FL-27252 (но в данном случае работ"
type textarea "x"
type textarea "Верстка как в заказе D_FL-27252 (но в данном случае работа"
type textarea "x"
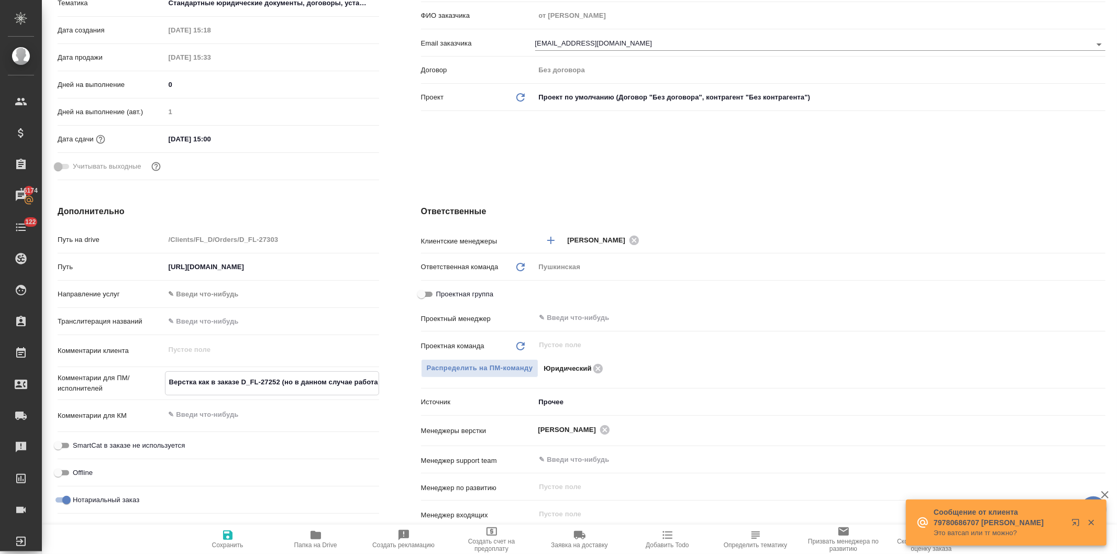
type textarea "x"
type textarea "Верстка как в заказе D_FL-27252 (но в данном случае работае"
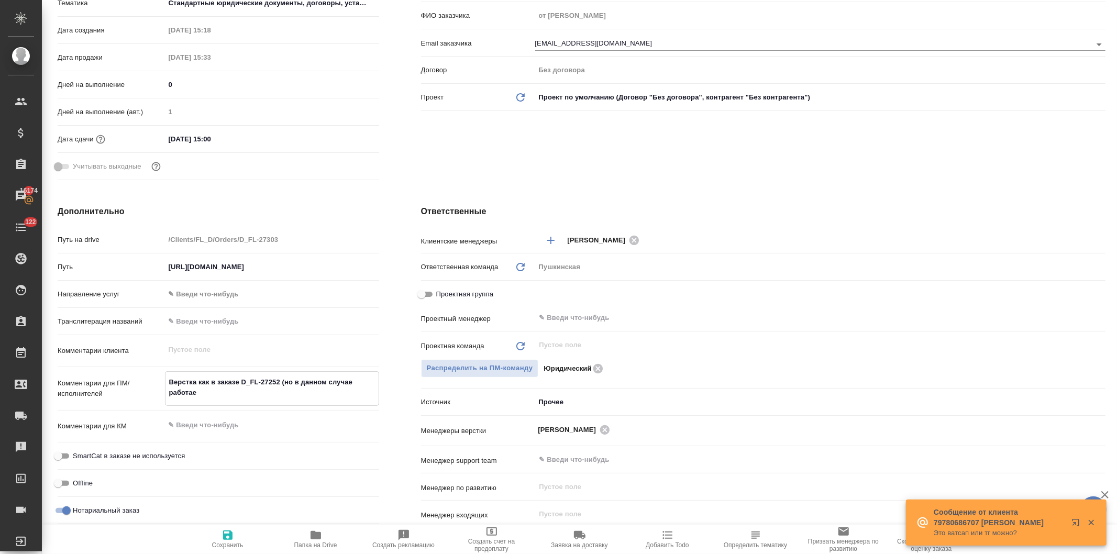
type textarea "x"
type textarea "Верстка как в заказе D_FL-27252 (но в данном случае работаем"
type textarea "x"
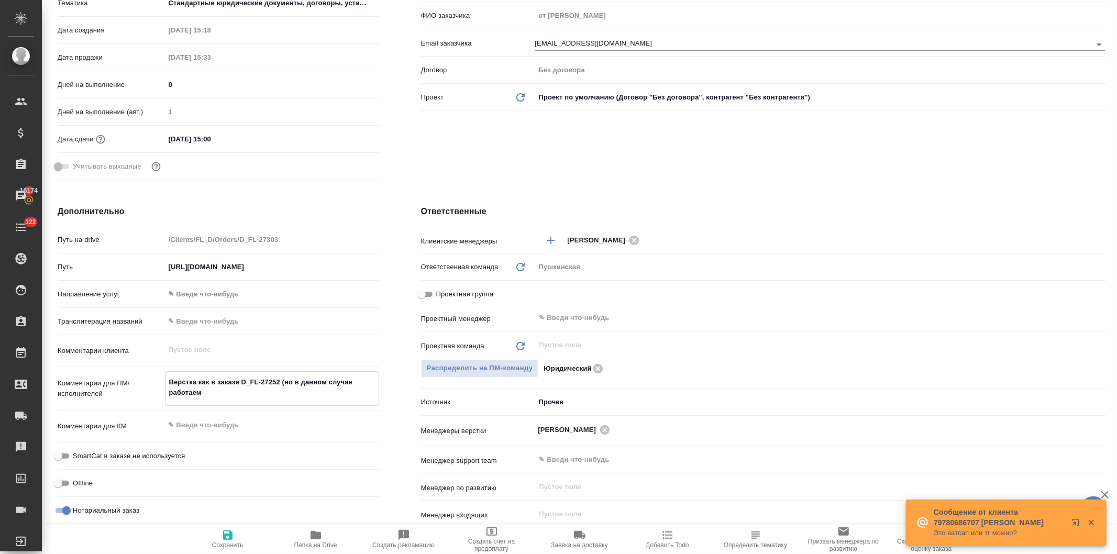
type textarea "x"
type textarea "Верстка как в заказе D_FL-27252 (но в данном случае работаем"
type textarea "x"
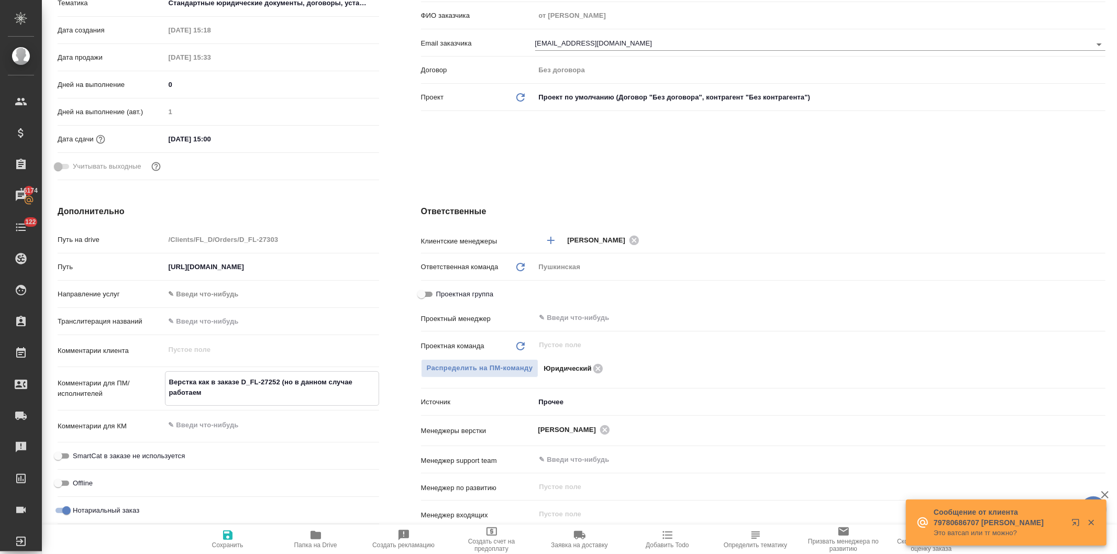
type textarea "x"
type textarea "Верстка как в заказе D_FL-27252 (но в данном случае работаем с"
type textarea "x"
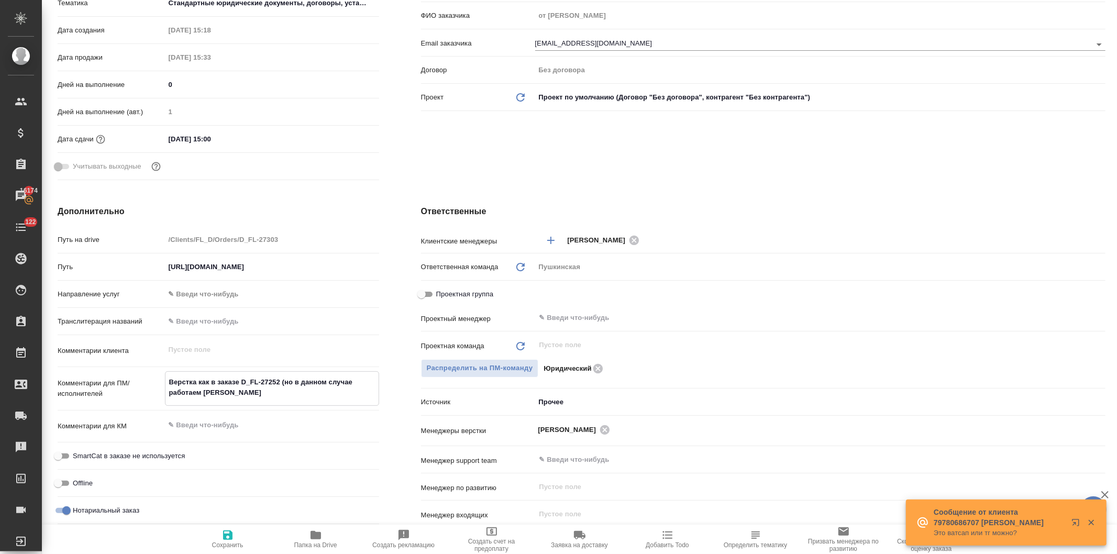
type textarea "Верстка как в заказе D_FL-27252 (но в данном случае работаем со"
type textarea "x"
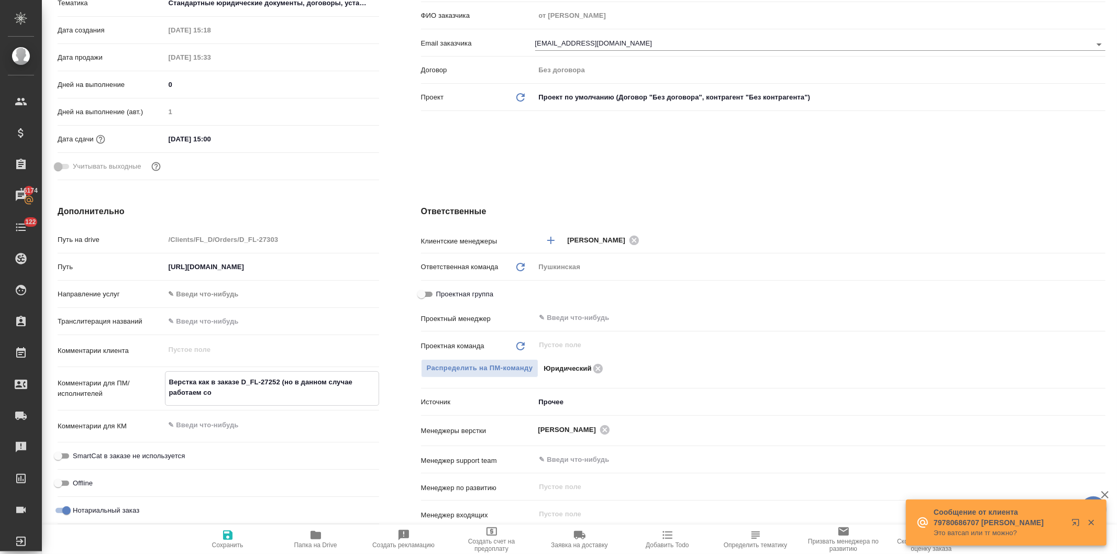
type textarea "Верстка как в заказе D_FL-27252 (но в данном случае работаем со"
type textarea "x"
type textarea "Верстка как в заказе D_FL-27252 (но в данном случае работаем со в"
type textarea "x"
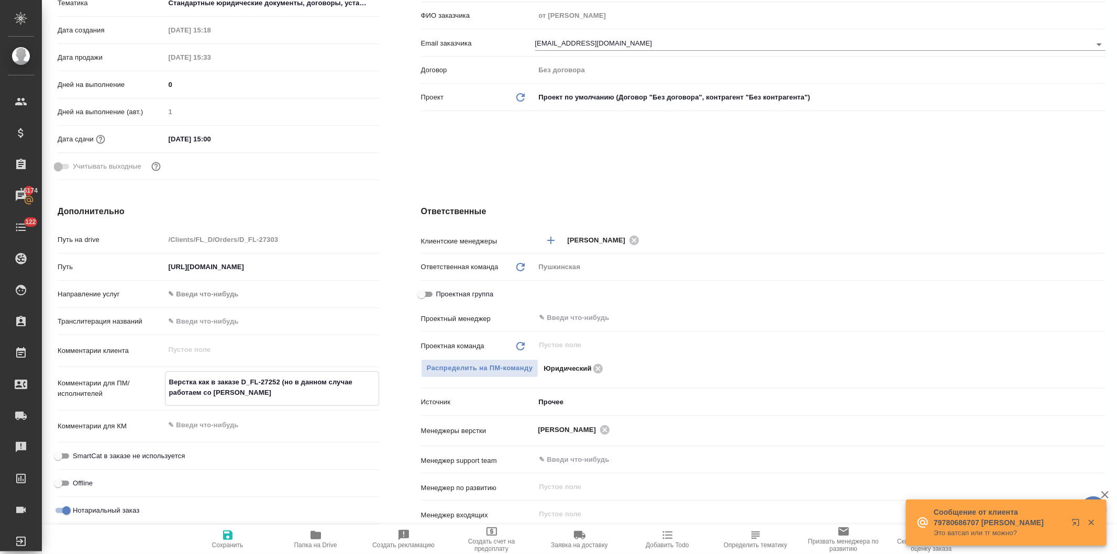
type textarea "x"
type textarea "Верстка как в заказе D_FL-27252 (но в данном случае работаем со вс"
type textarea "x"
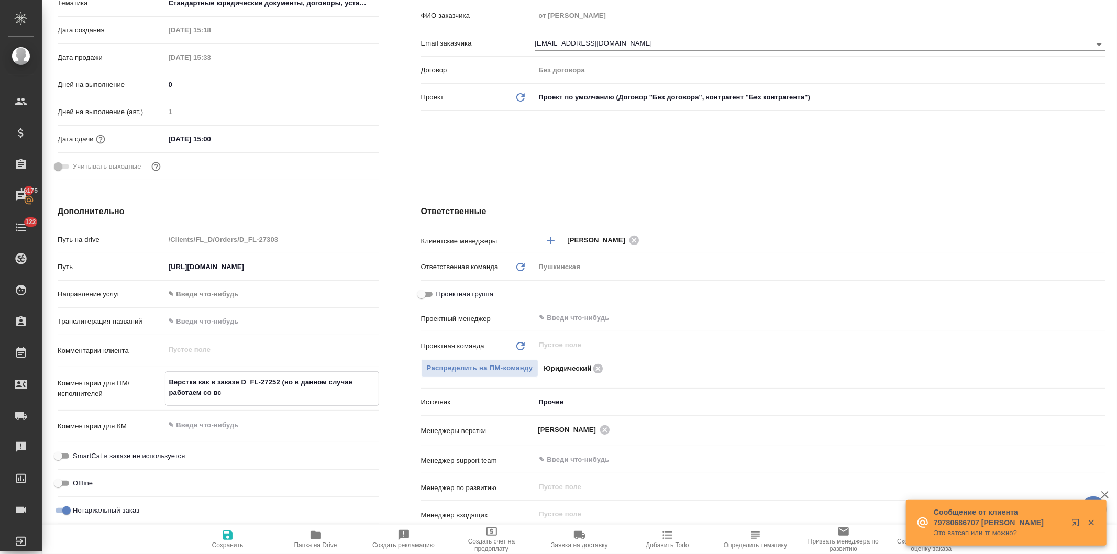
type textarea "x"
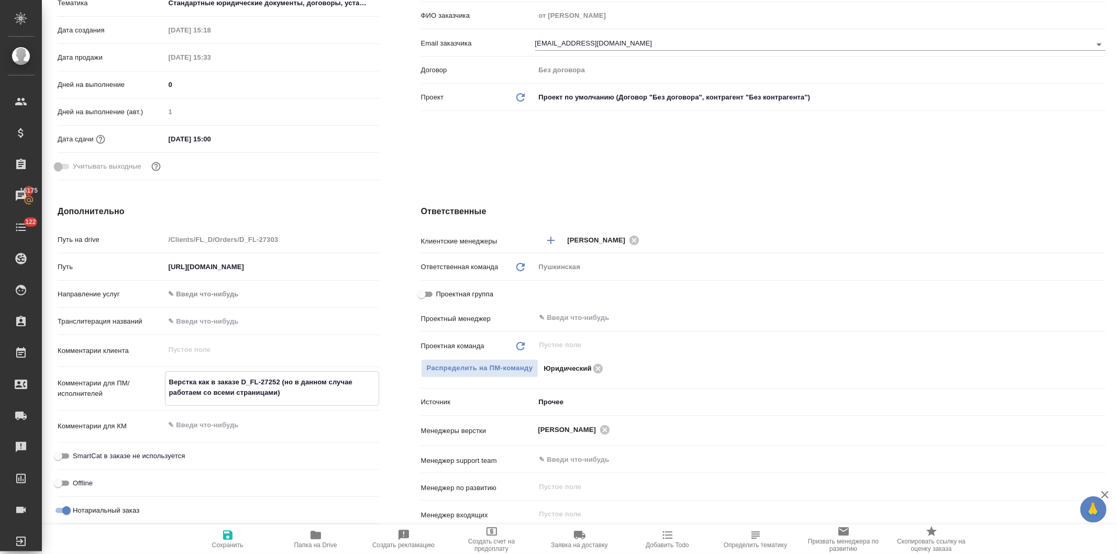
click at [449, 143] on div "Клиент Телефон заказчика Телеграм ФИО заказчика от Вовы Федорченко Email заказч…" at bounding box center [763, 49] width 726 height 312
click at [229, 536] on icon "button" at bounding box center [227, 535] width 9 height 9
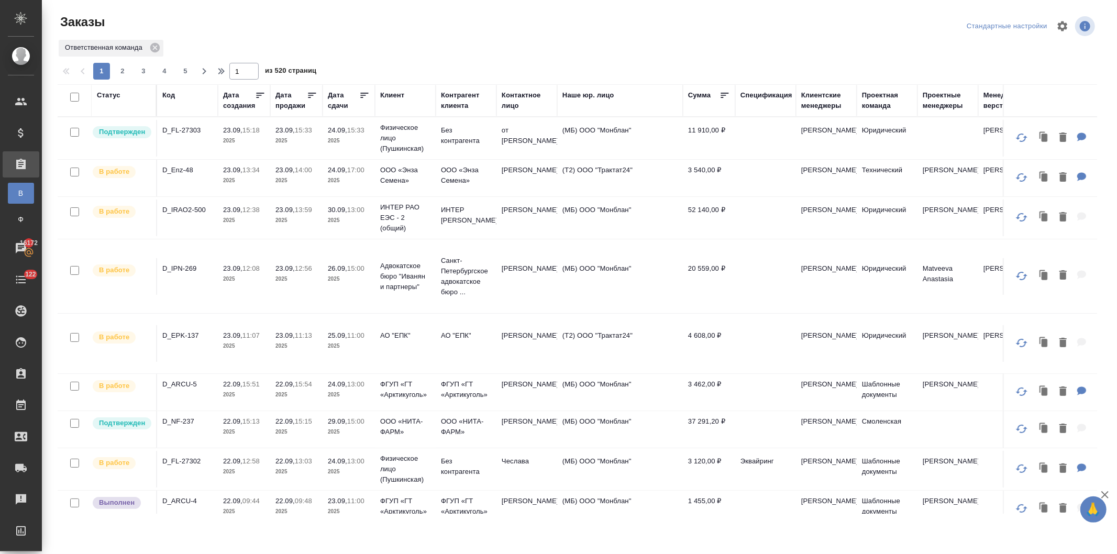
click at [352, 339] on p "11:00" at bounding box center [355, 336] width 17 height 8
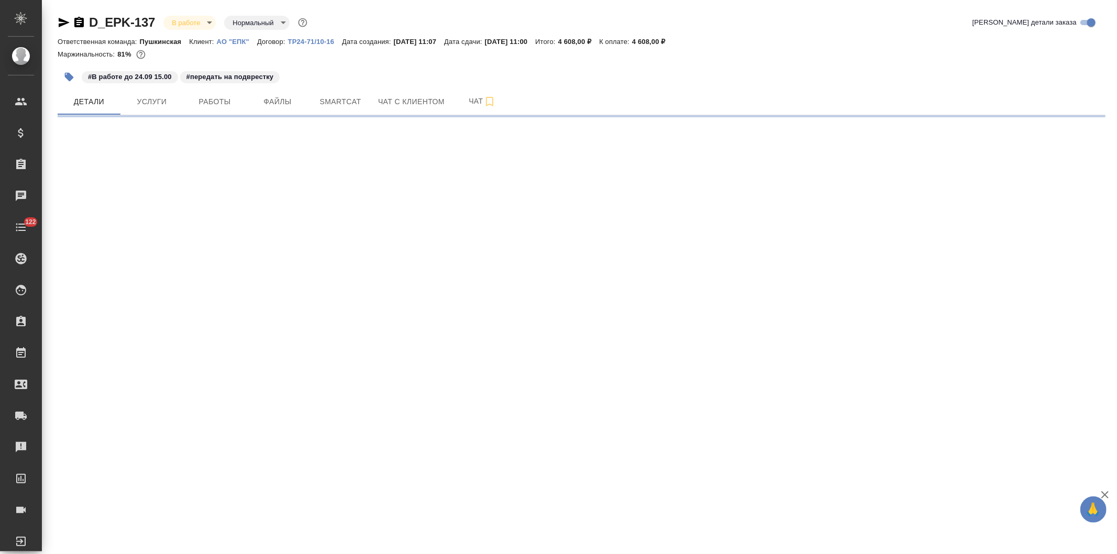
select select "RU"
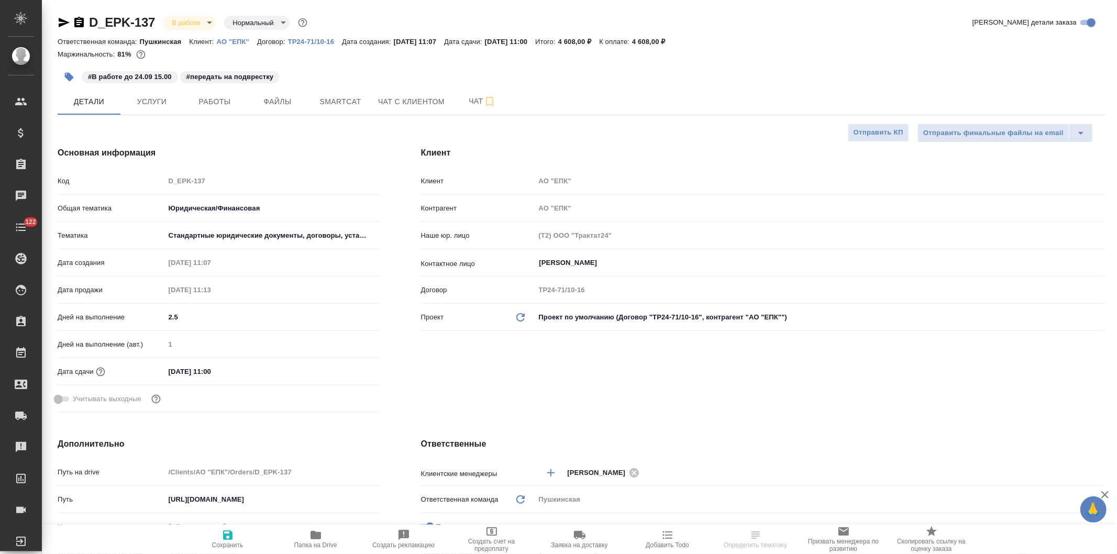
type textarea "x"
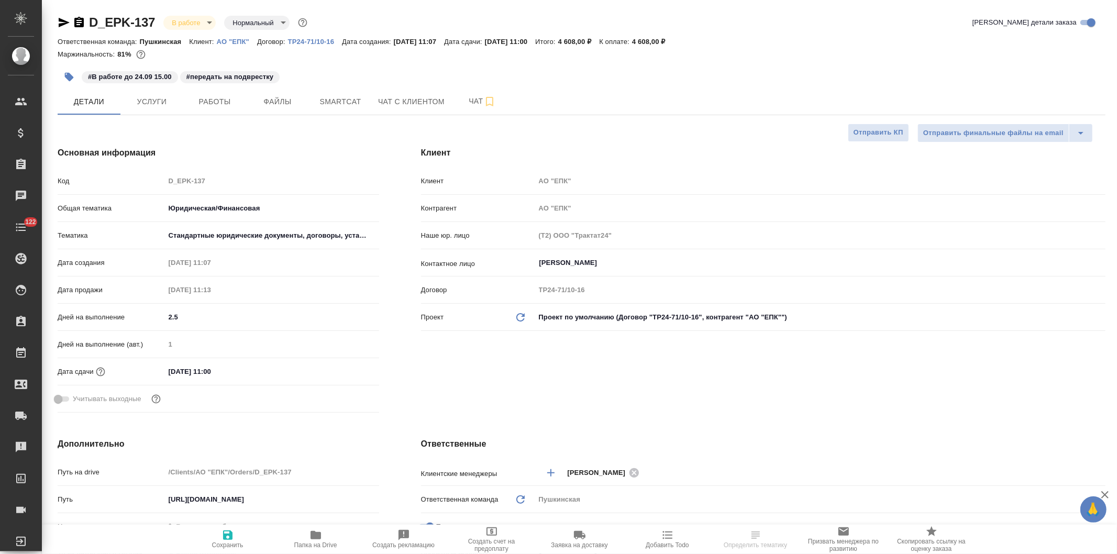
type textarea "x"
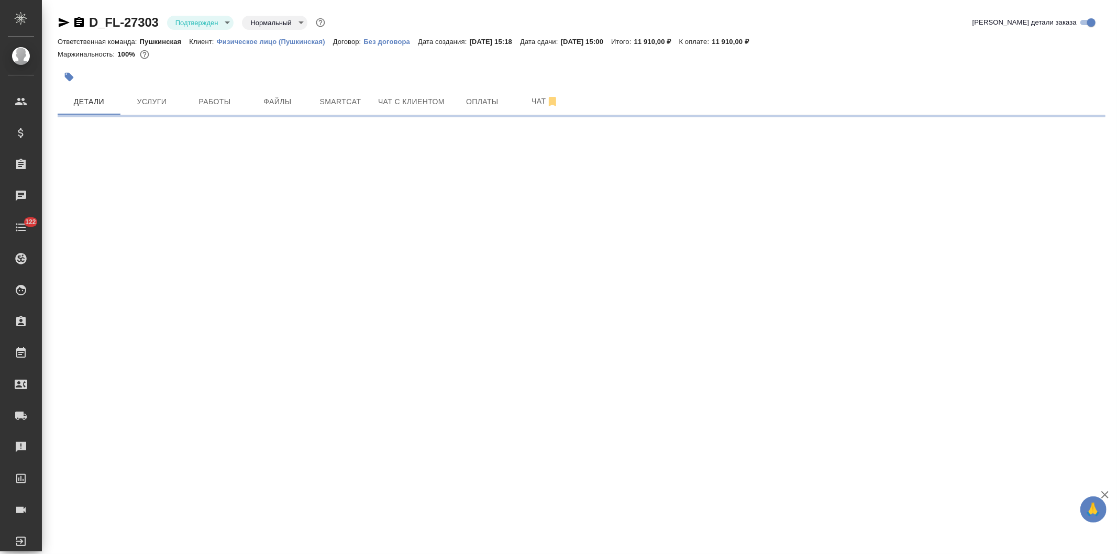
select select "RU"
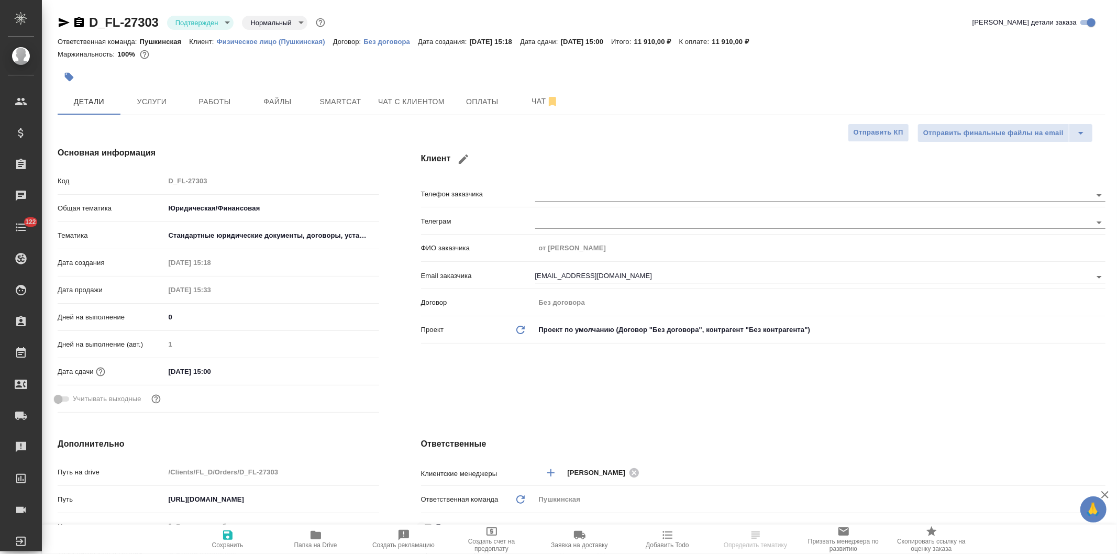
type textarea "x"
click at [544, 100] on span "Чат" at bounding box center [545, 101] width 50 height 13
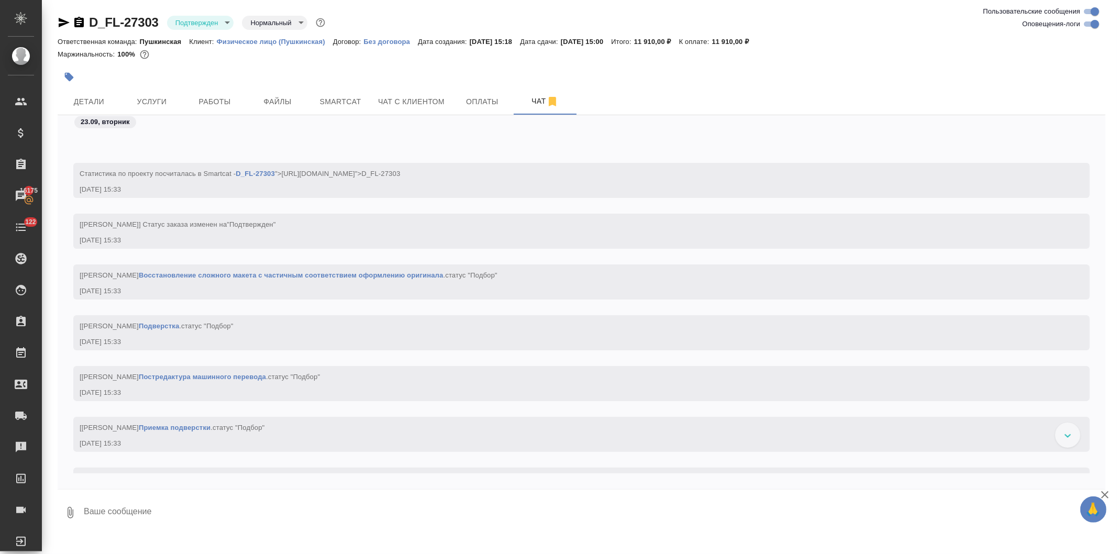
scroll to position [829, 0]
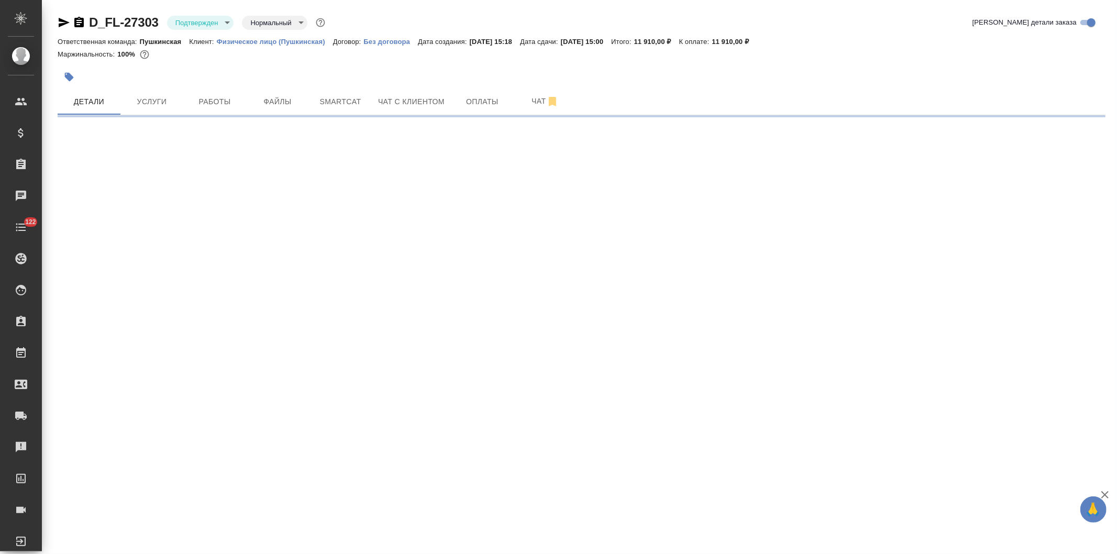
select select "RU"
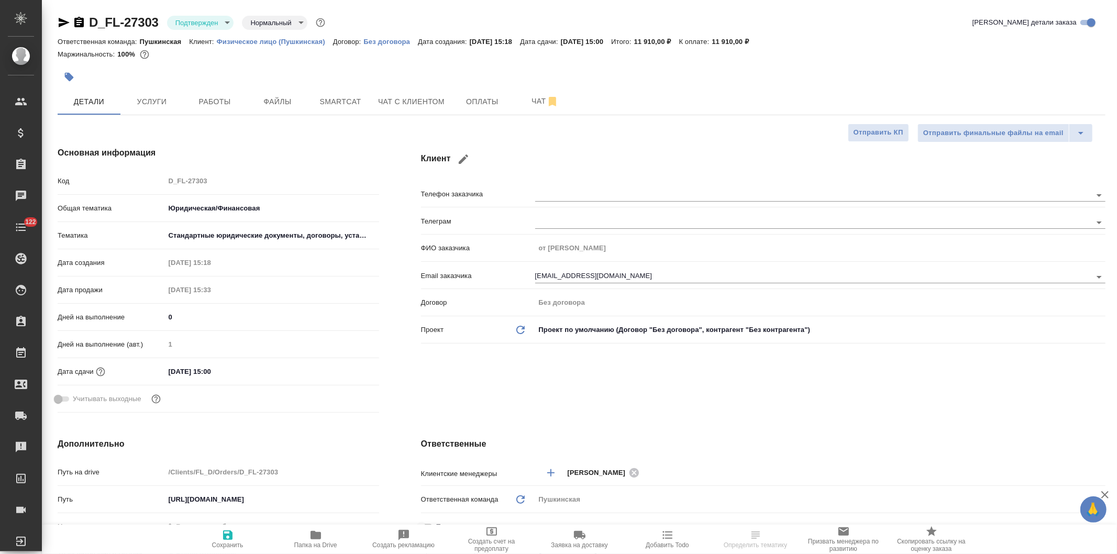
type textarea "x"
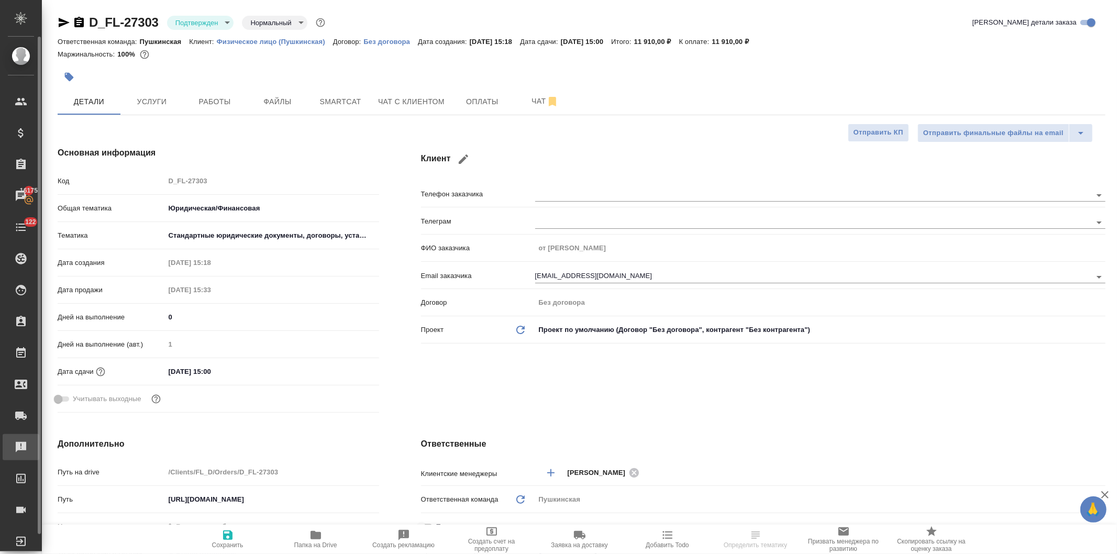
type textarea "x"
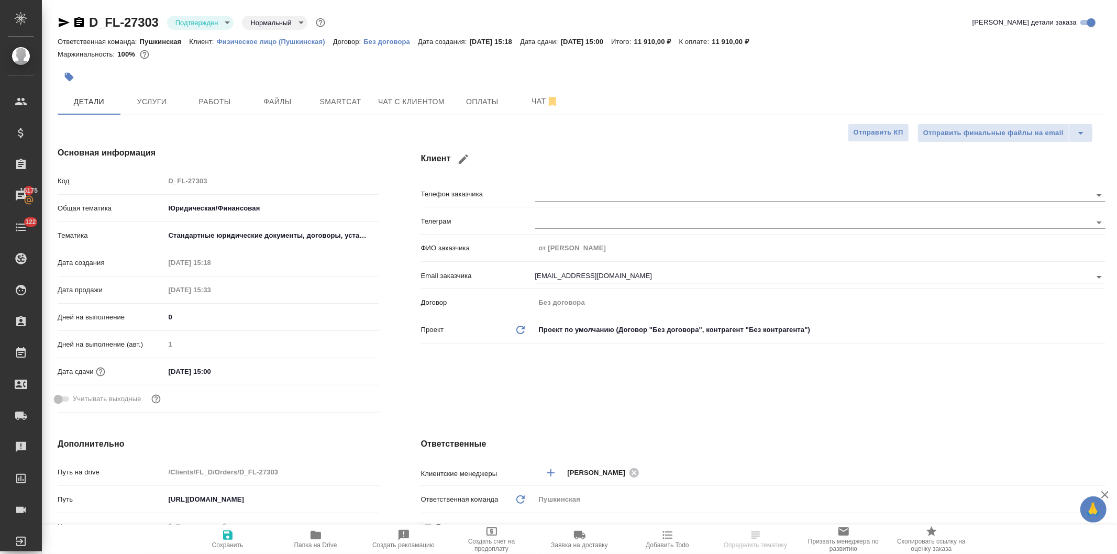
type textarea "x"
click at [528, 101] on span "Чат" at bounding box center [545, 101] width 50 height 13
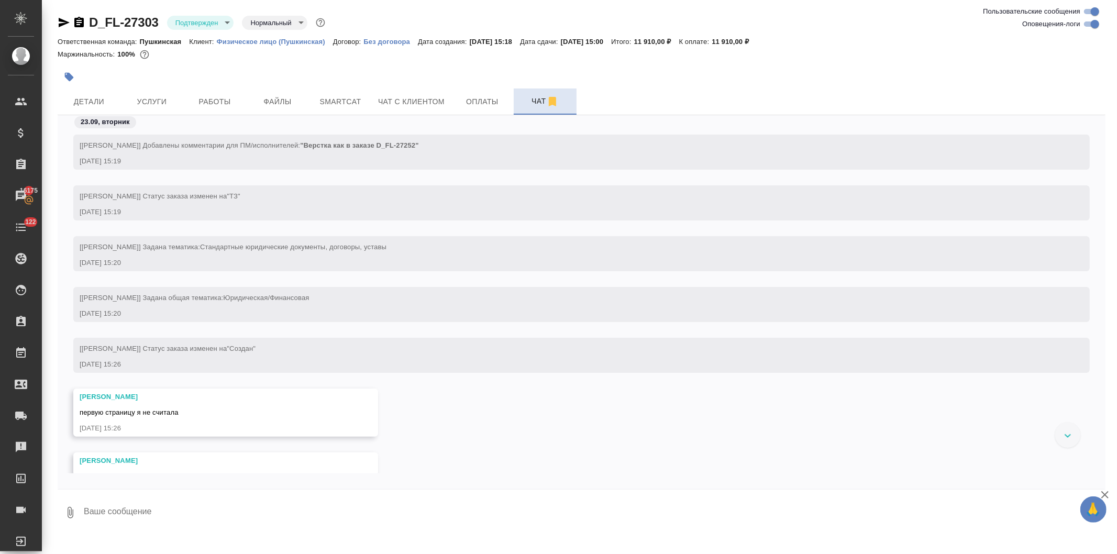
scroll to position [829, 0]
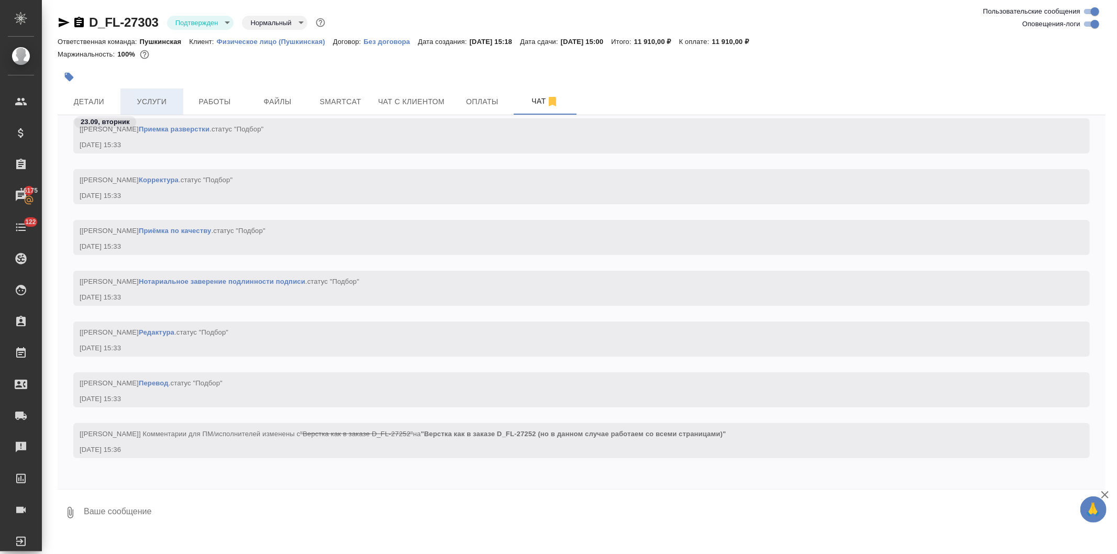
click at [141, 100] on span "Услуги" at bounding box center [152, 101] width 50 height 13
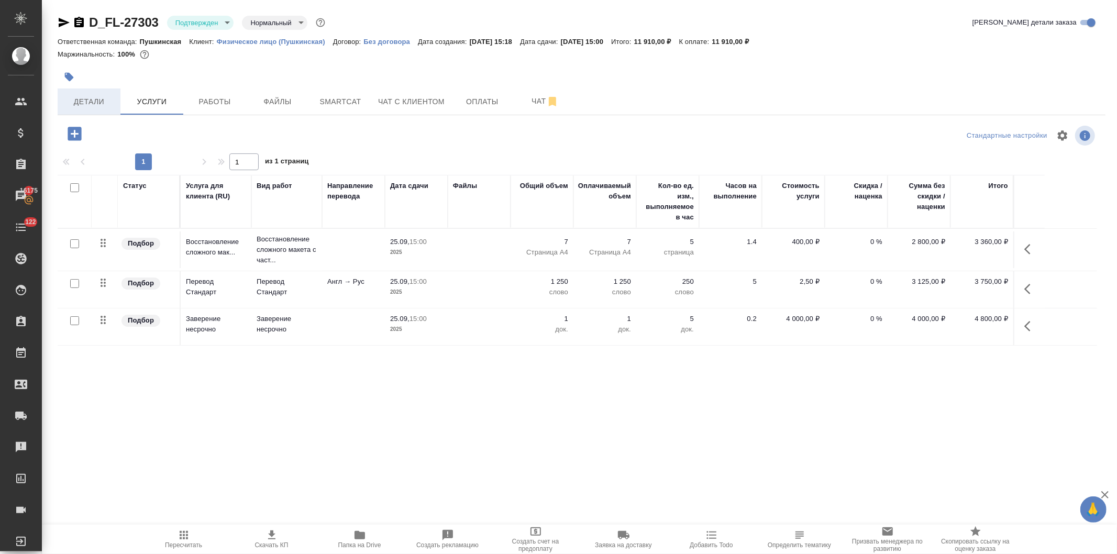
click at [92, 102] on span "Детали" at bounding box center [89, 101] width 50 height 13
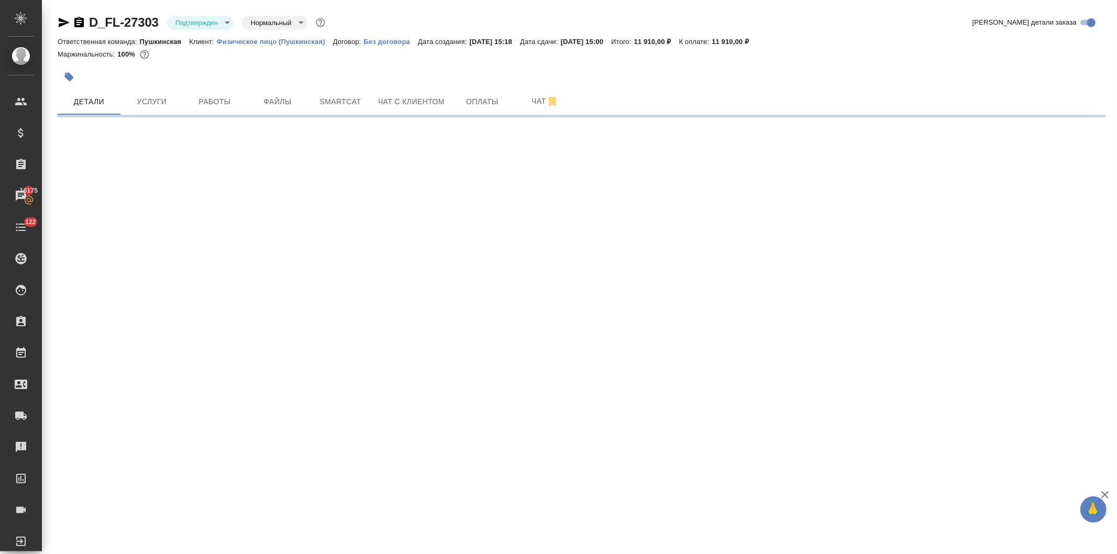
select select "RU"
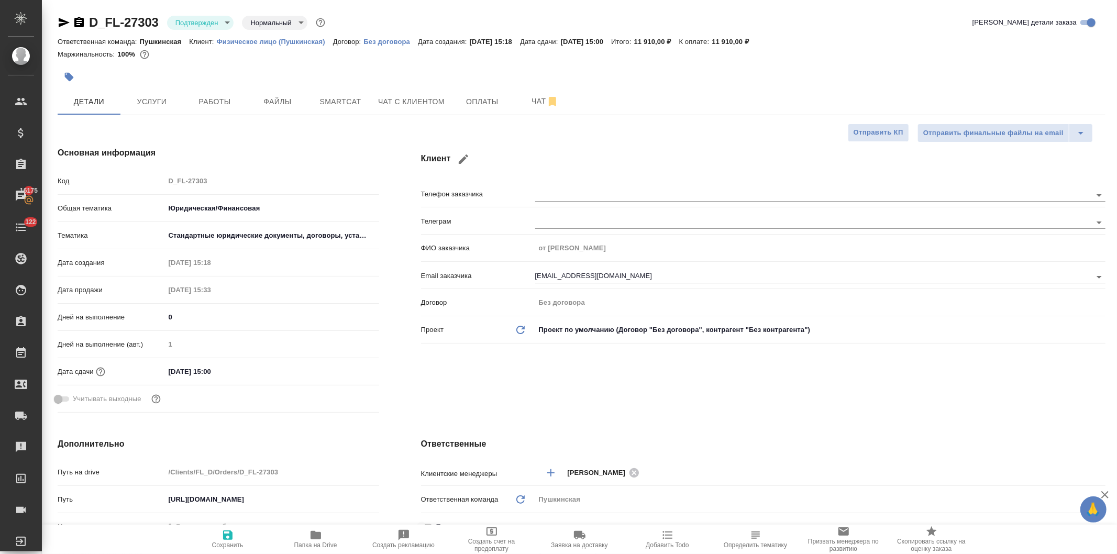
type textarea "x"
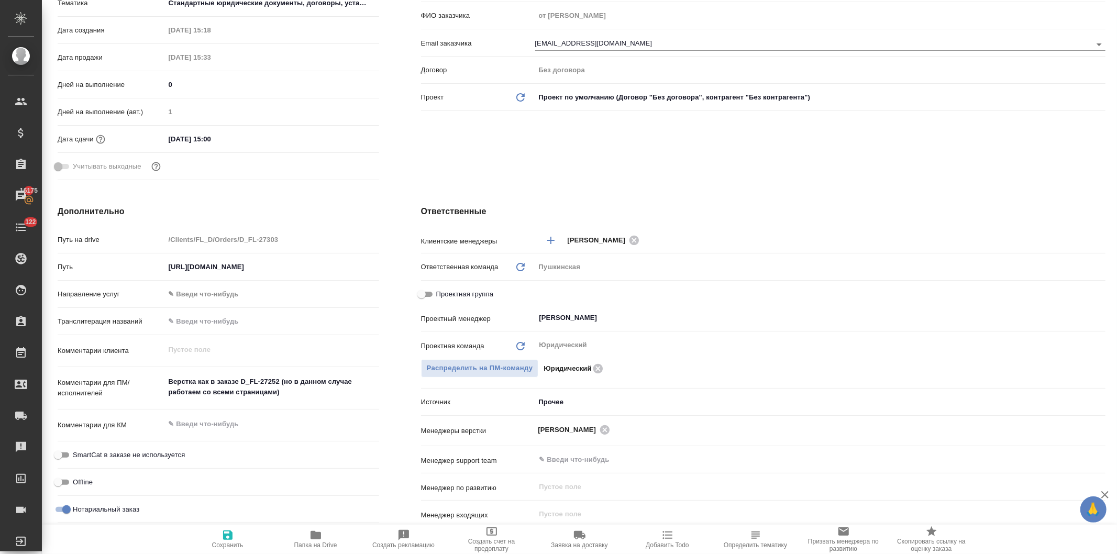
click at [420, 290] on input "Проектная группа" at bounding box center [422, 294] width 38 height 13
checkbox input "true"
type textarea "x"
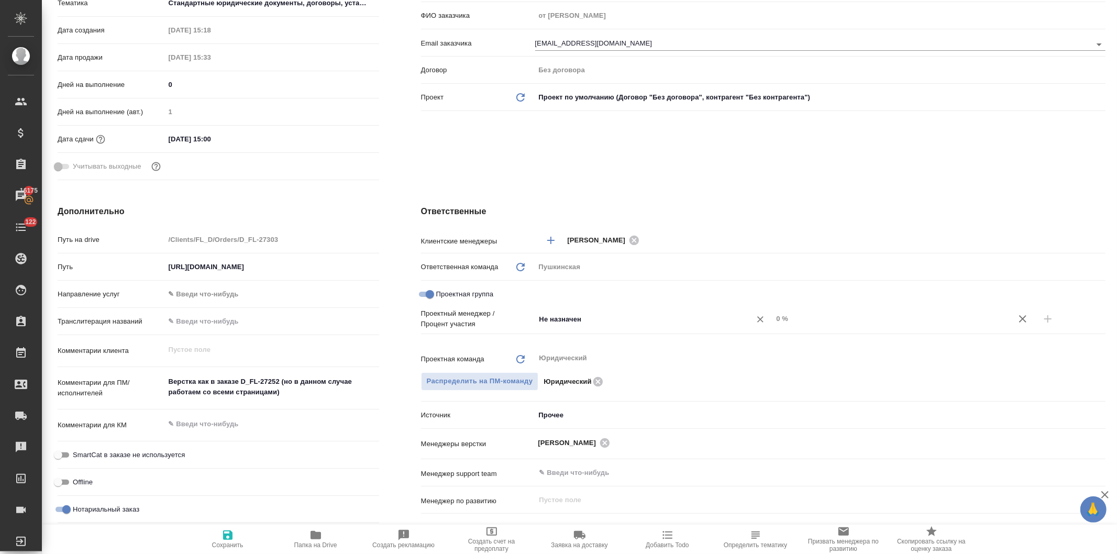
click at [546, 319] on input "Не назначен" at bounding box center [636, 319] width 196 height 13
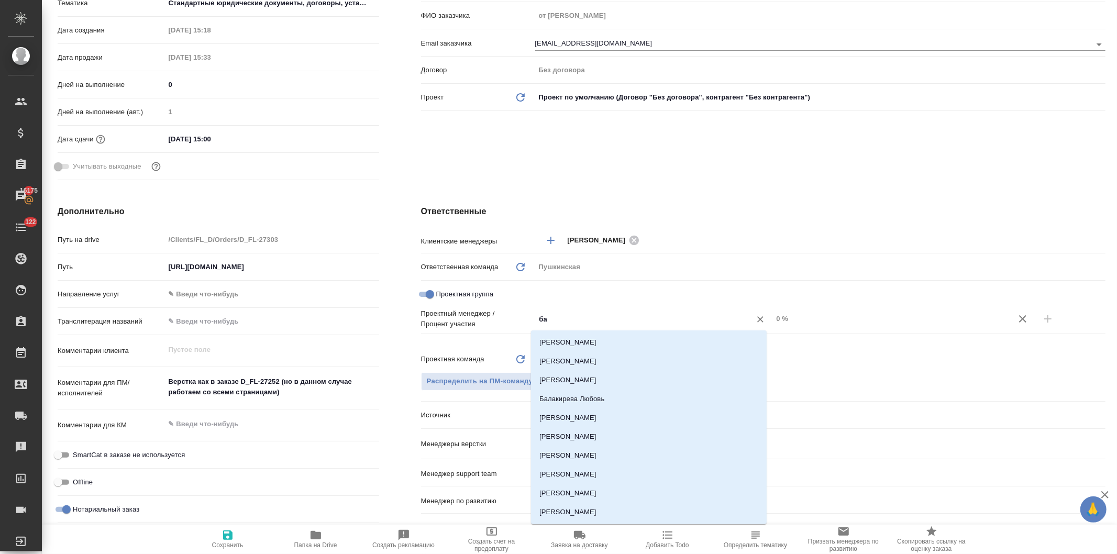
type input "баб"
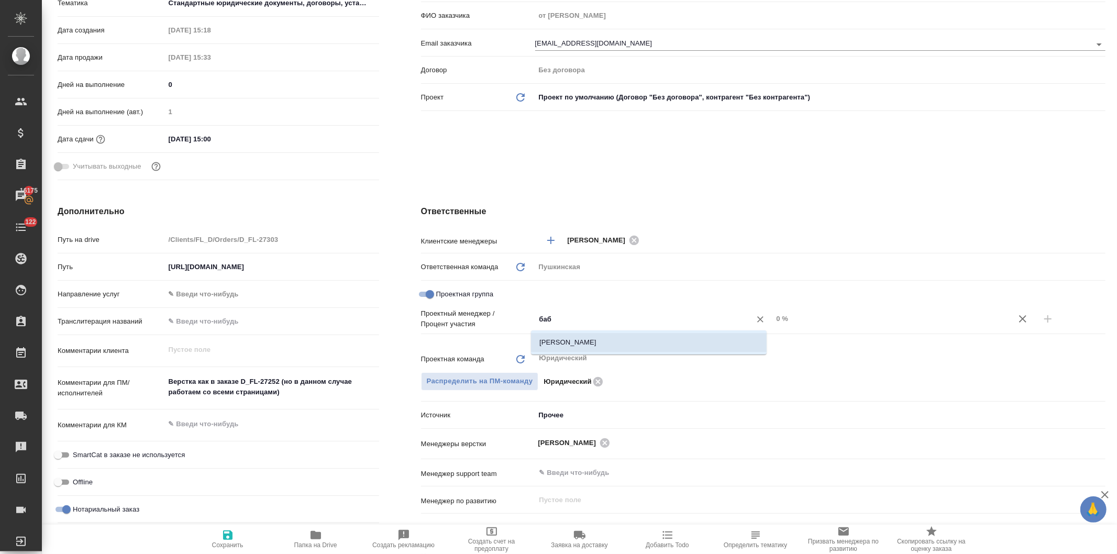
click at [558, 342] on li "[PERSON_NAME]" at bounding box center [649, 342] width 236 height 19
type textarea "x"
click at [773, 322] on input "0 %" at bounding box center [891, 318] width 237 height 15
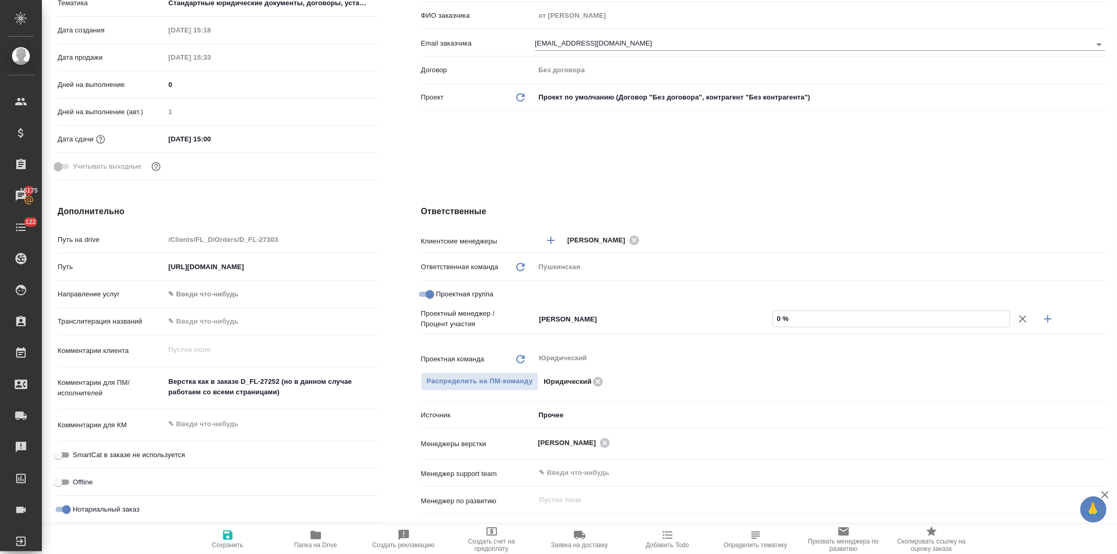
type textarea "x"
type input "60 %"
click at [1042, 317] on icon "button" at bounding box center [1048, 319] width 13 height 13
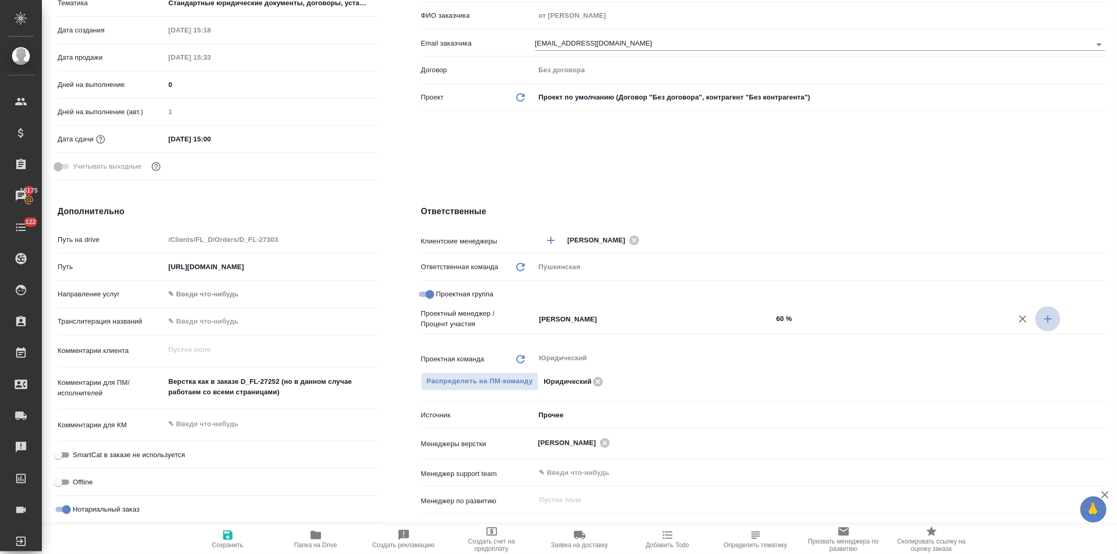
type textarea "x"
click at [557, 331] on input "Не назначен" at bounding box center [636, 336] width 196 height 13
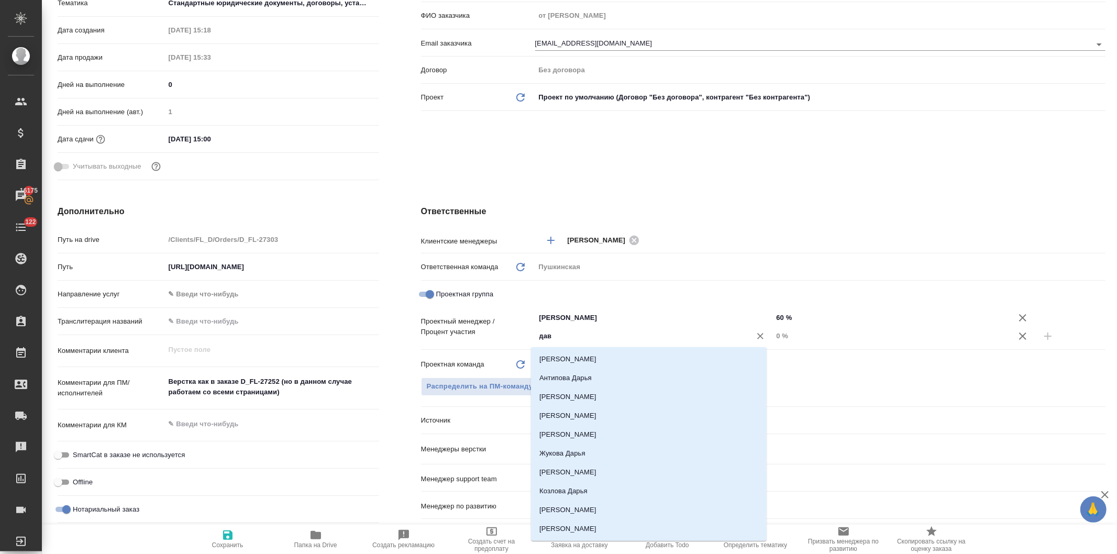
type input "давы"
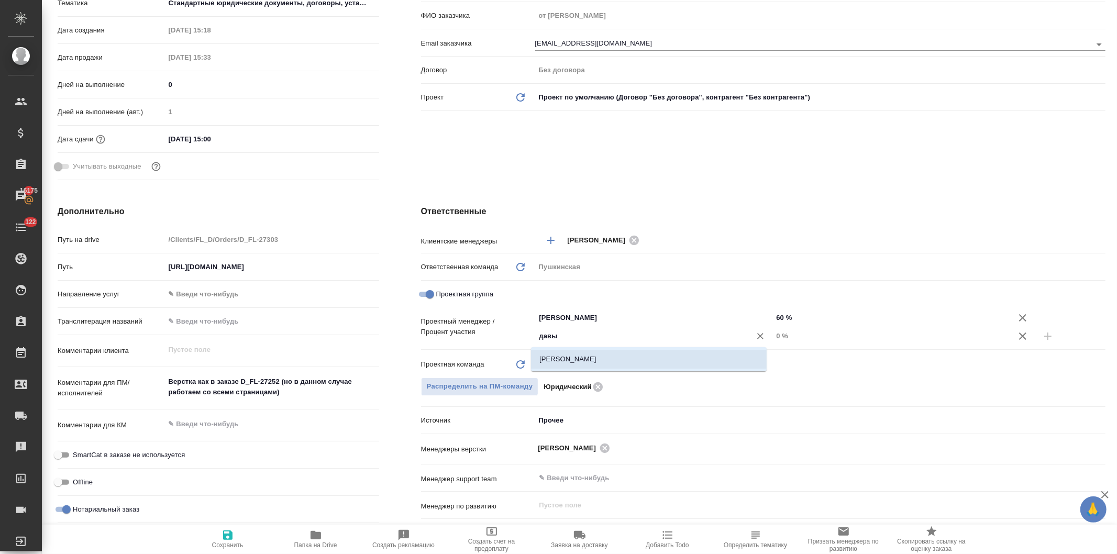
drag, startPoint x: 564, startPoint y: 357, endPoint x: 780, endPoint y: 351, distance: 216.4
click at [566, 357] on li "[PERSON_NAME]" at bounding box center [649, 359] width 236 height 19
type textarea "x"
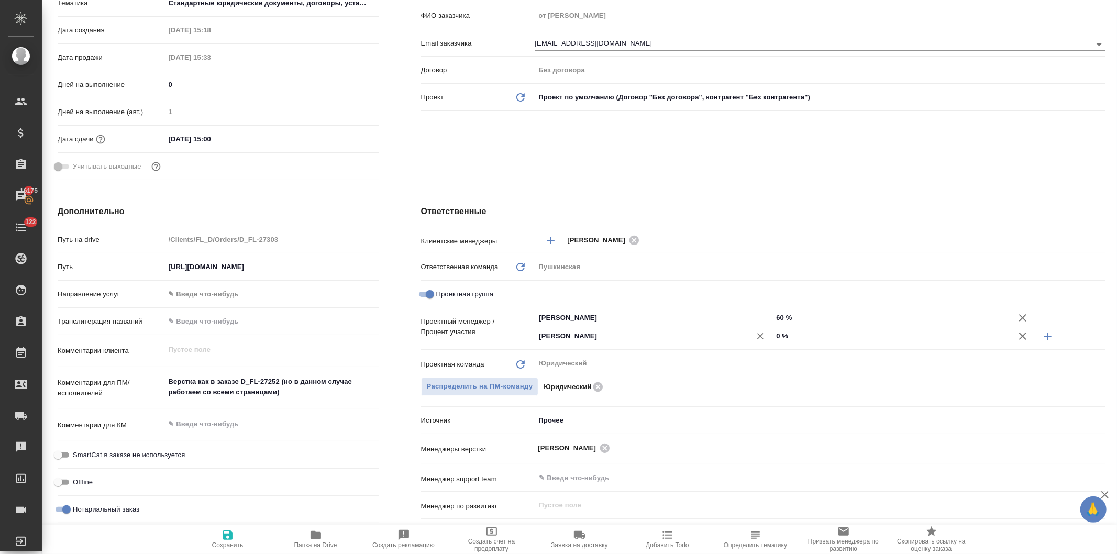
click at [766, 334] on div "Давыдова Елена ​" at bounding box center [654, 336] width 238 height 19
click at [773, 332] on input "0 %" at bounding box center [892, 335] width 238 height 15
type input "40 %"
type textarea "x"
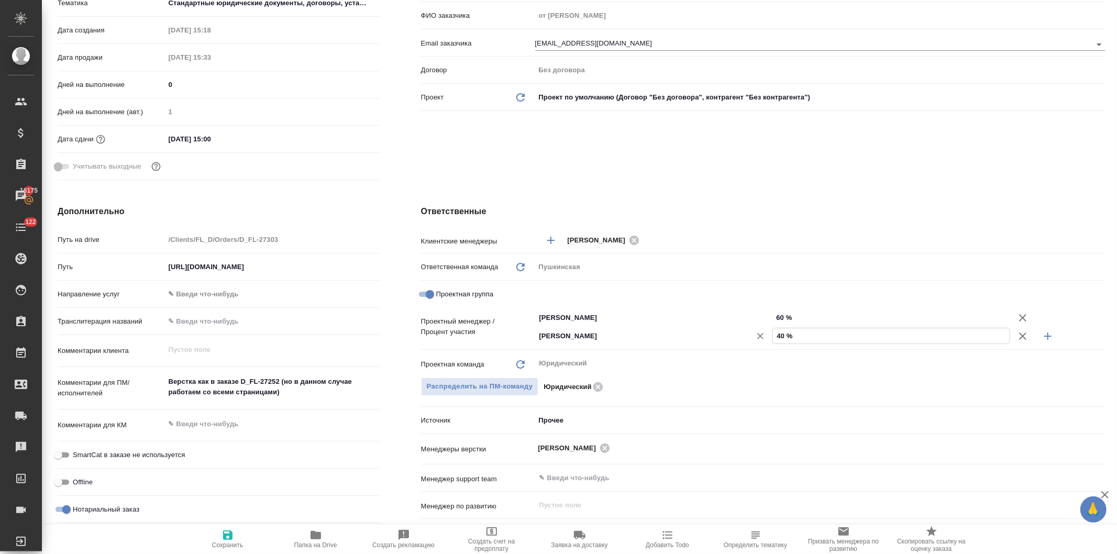
type textarea "x"
type input "40 %"
drag, startPoint x: 716, startPoint y: 196, endPoint x: 666, endPoint y: 226, distance: 58.0
click at [715, 196] on div "Ответственные Клиентские менеджеры Давыдова Елена ​ Ответственная команда Обнов…" at bounding box center [763, 405] width 726 height 442
click at [229, 537] on icon "button" at bounding box center [227, 535] width 9 height 9
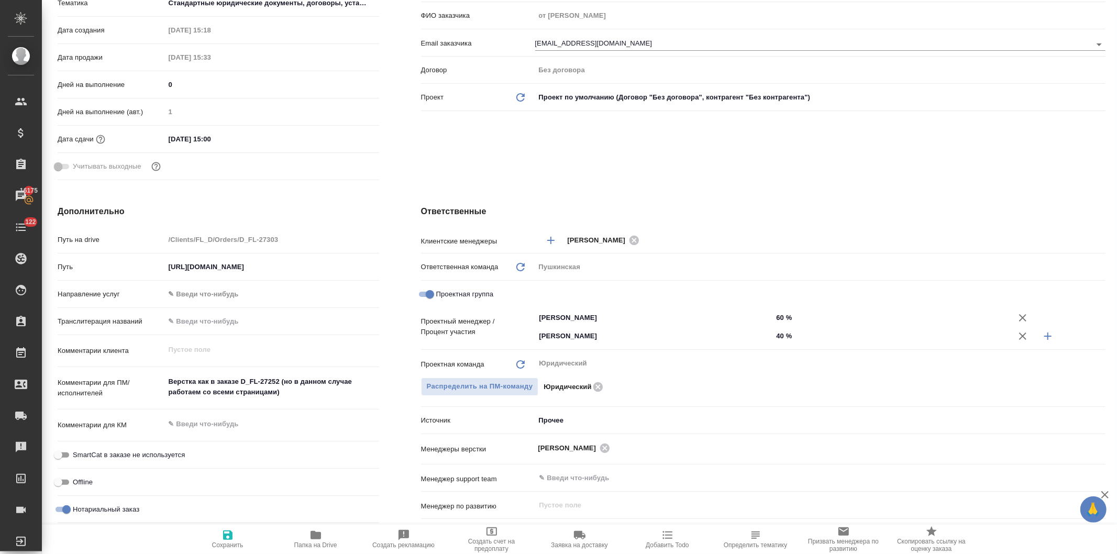
type textarea "x"
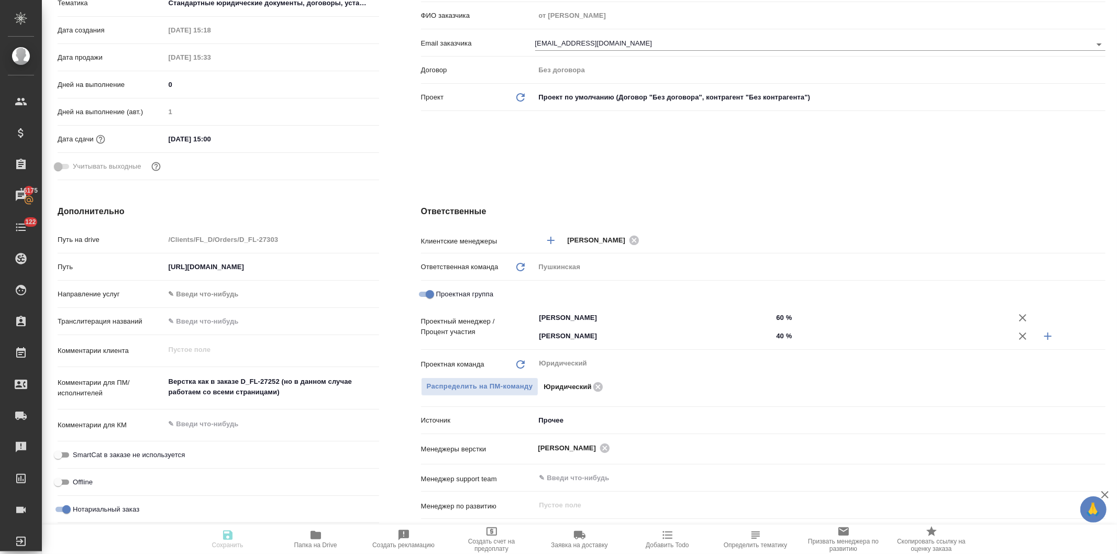
type textarea "x"
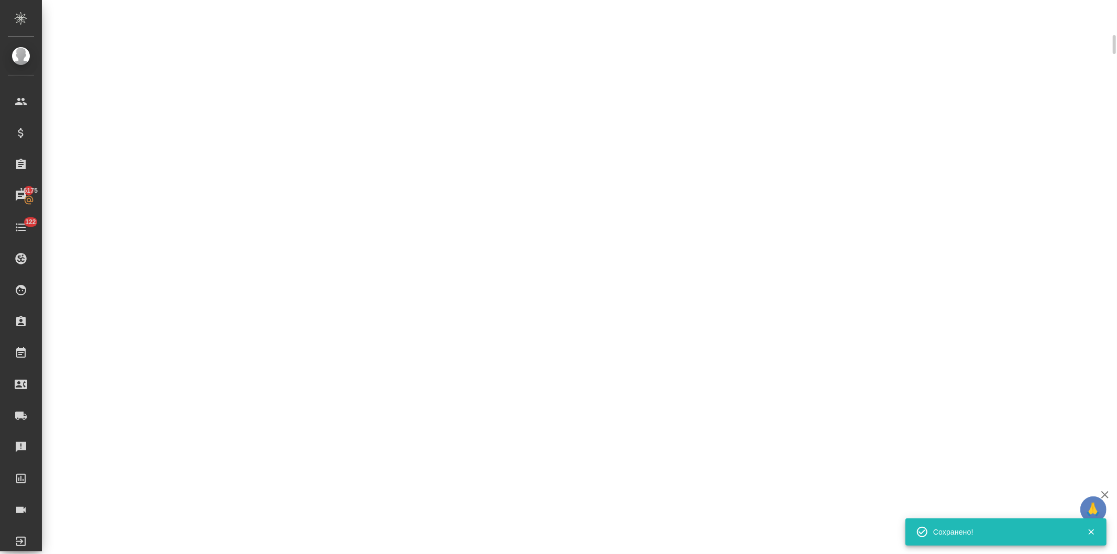
scroll to position [224, 0]
select select "RU"
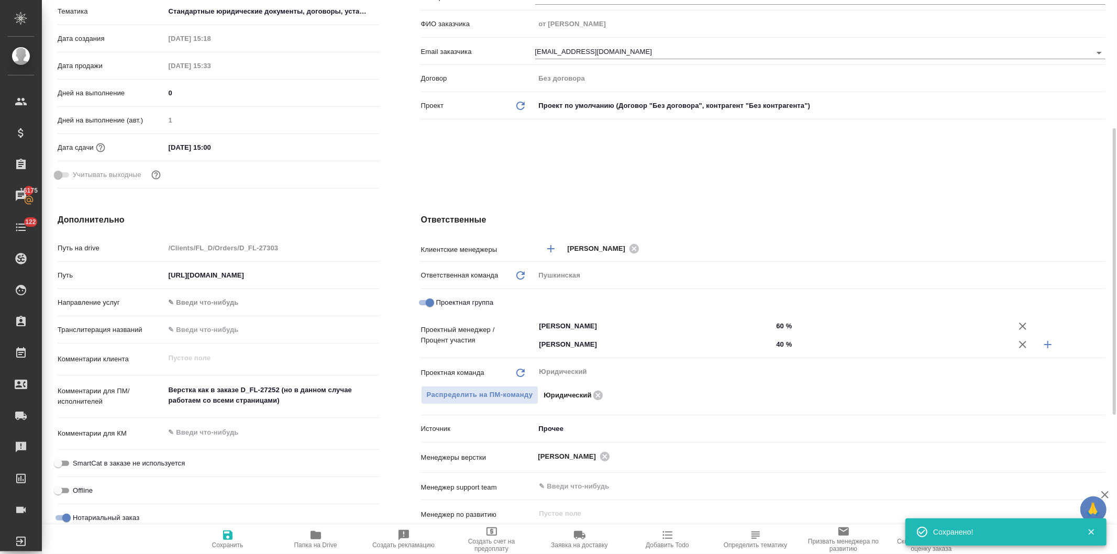
scroll to position [233, 0]
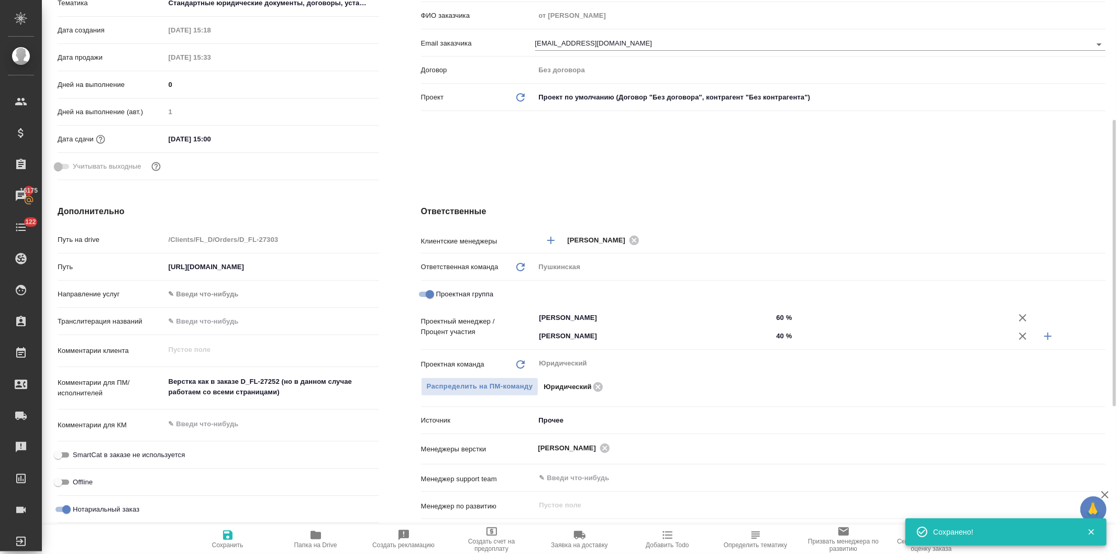
type textarea "x"
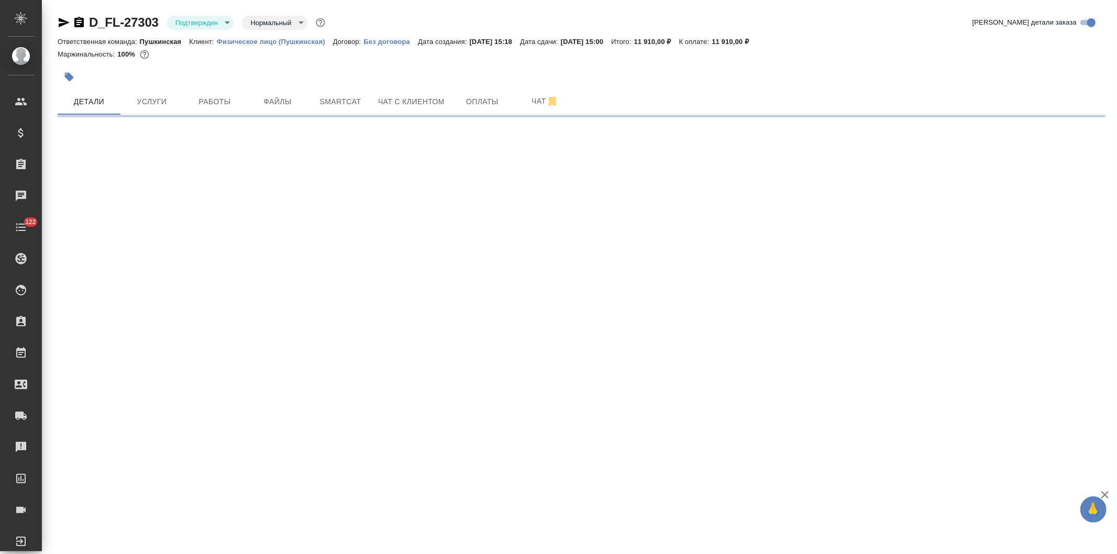
select select "RU"
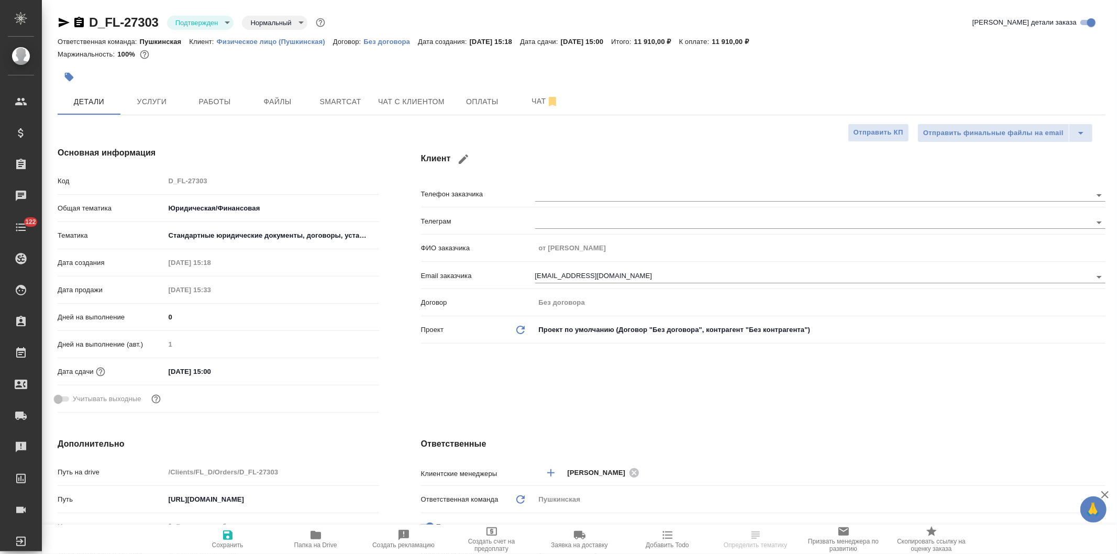
type textarea "x"
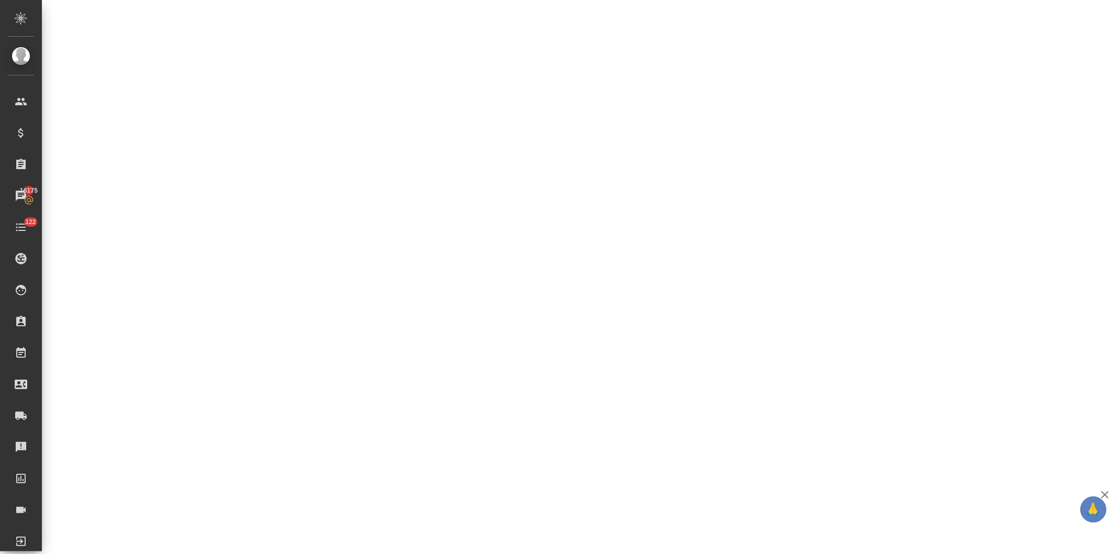
select select "RU"
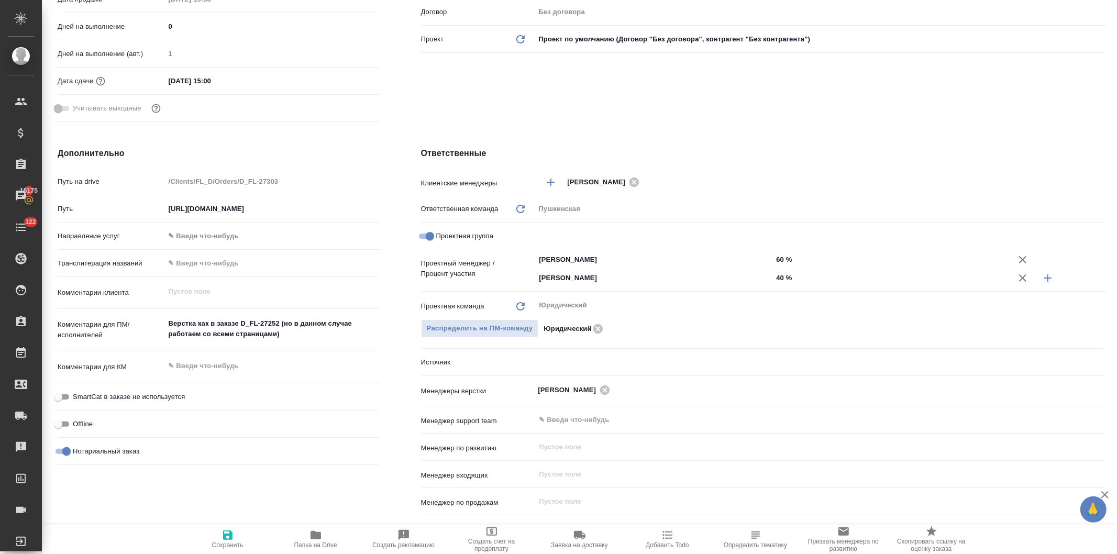
type textarea "x"
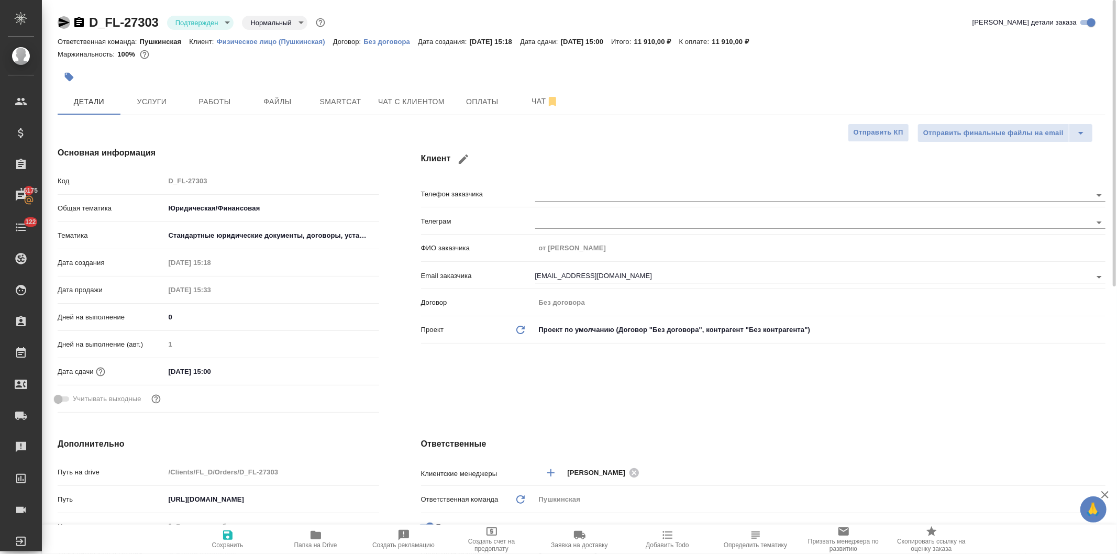
click at [58, 18] on icon "button" at bounding box center [64, 22] width 13 height 13
type textarea "x"
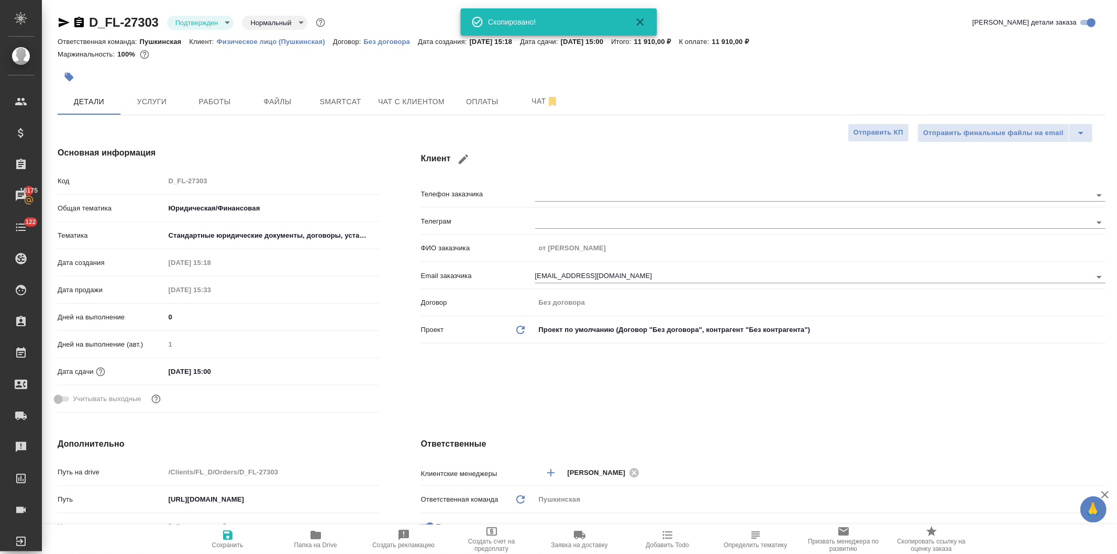
type textarea "x"
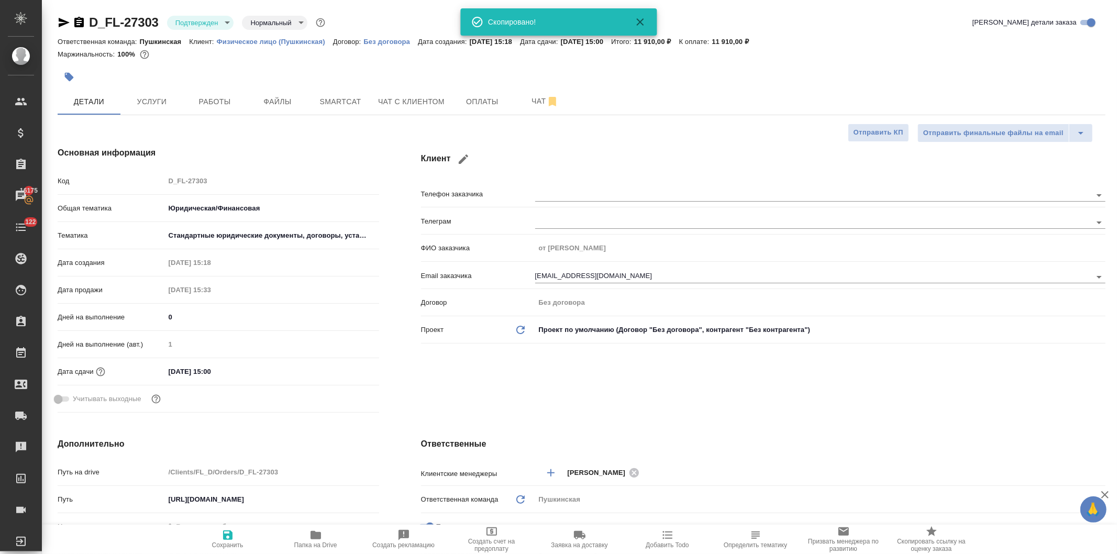
type textarea "x"
click at [526, 95] on span "Чат" at bounding box center [545, 101] width 50 height 13
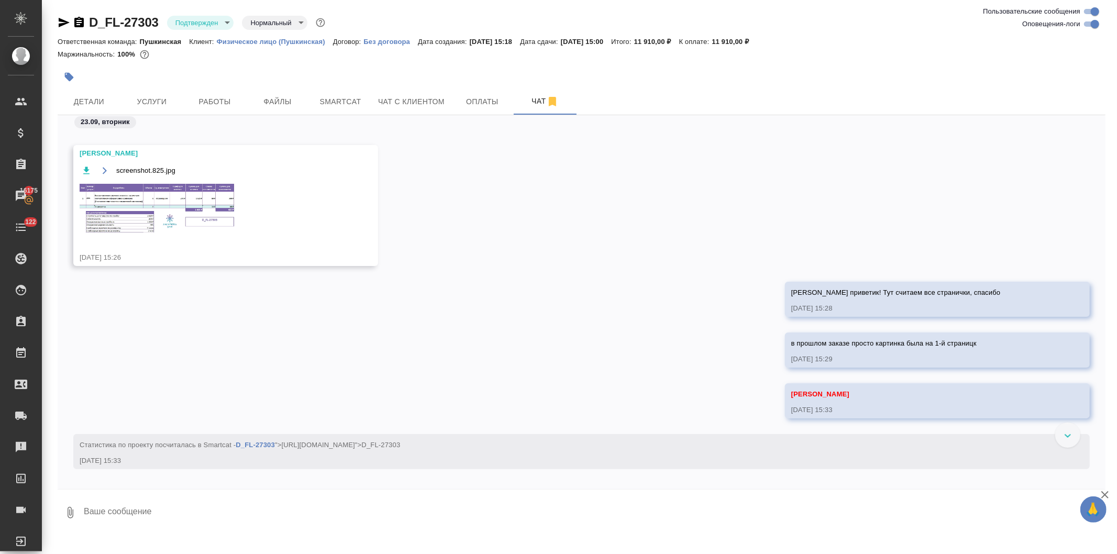
scroll to position [289, 0]
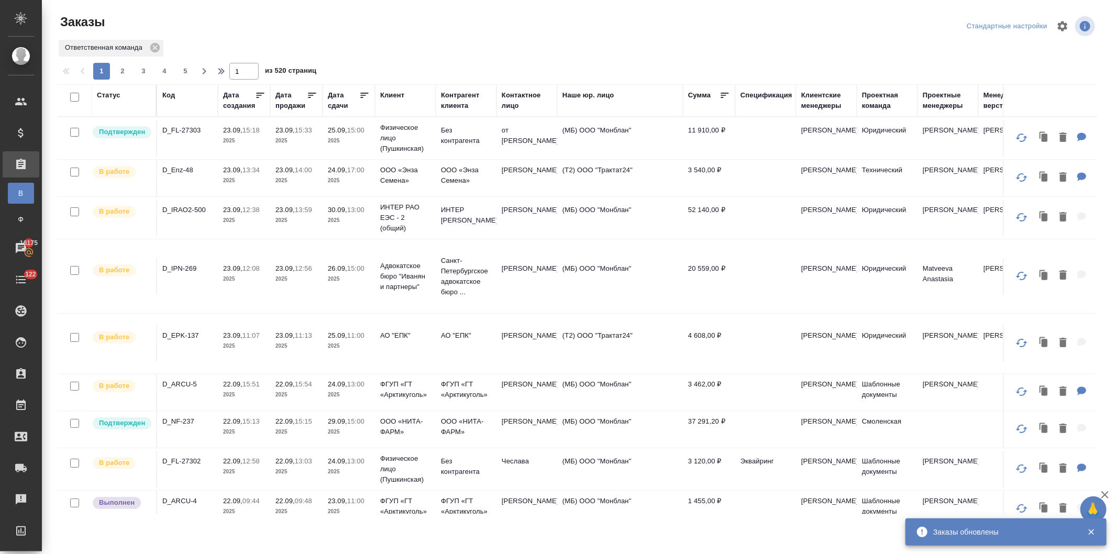
scroll to position [116, 0]
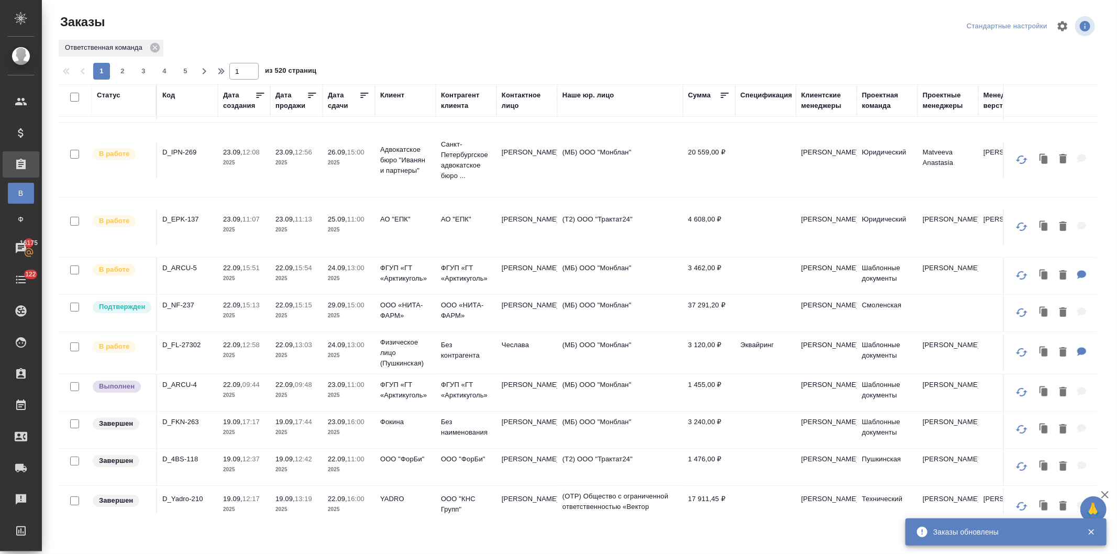
click at [332, 389] on p "23.09," at bounding box center [337, 385] width 19 height 8
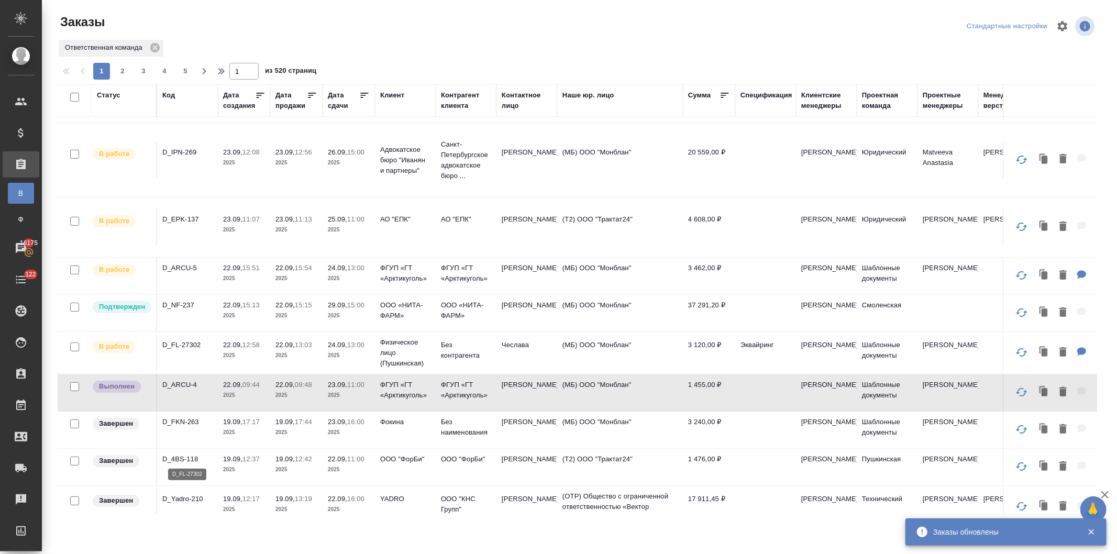
scroll to position [0, 0]
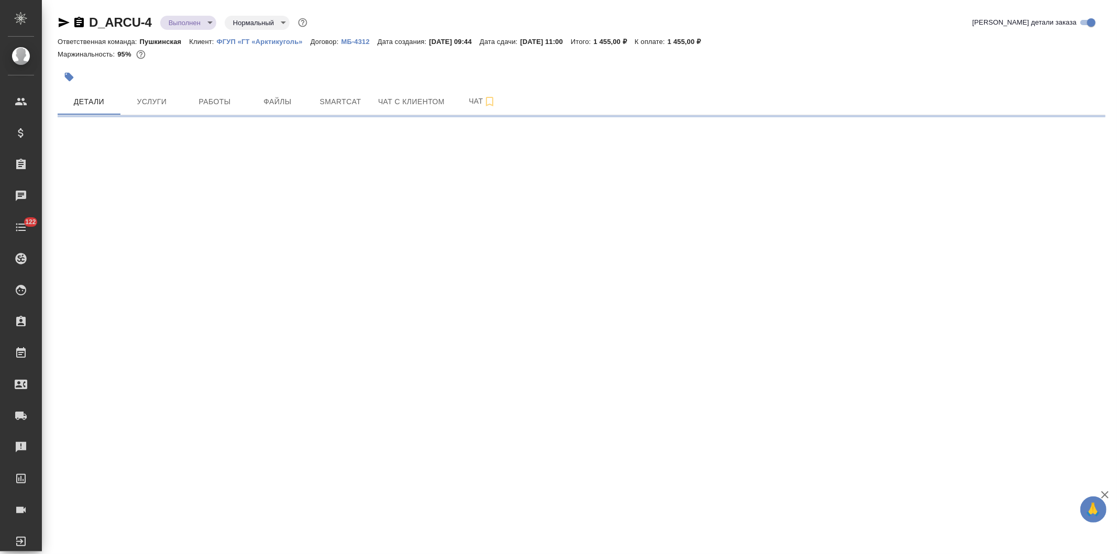
select select "RU"
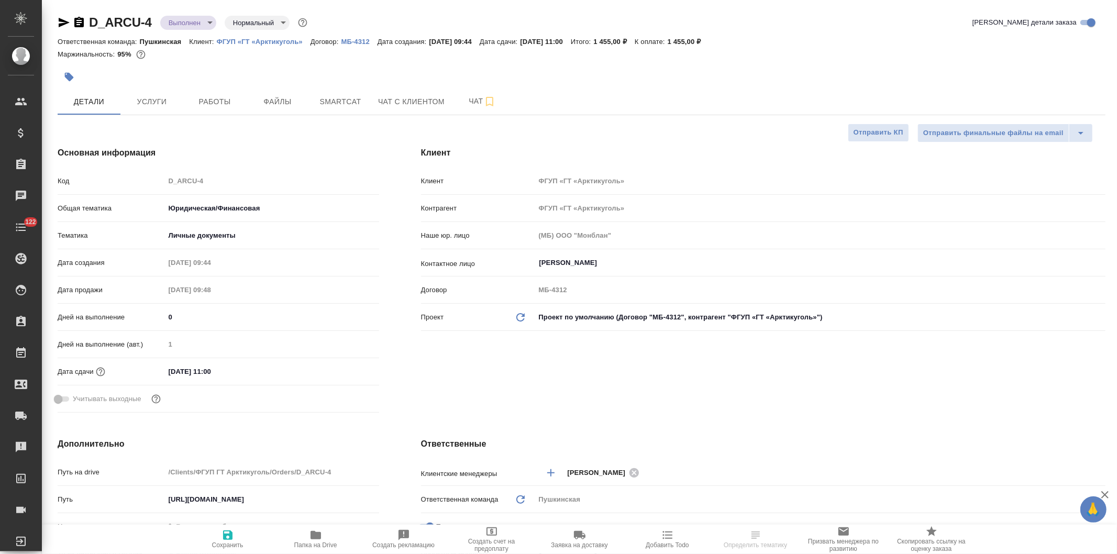
type textarea "x"
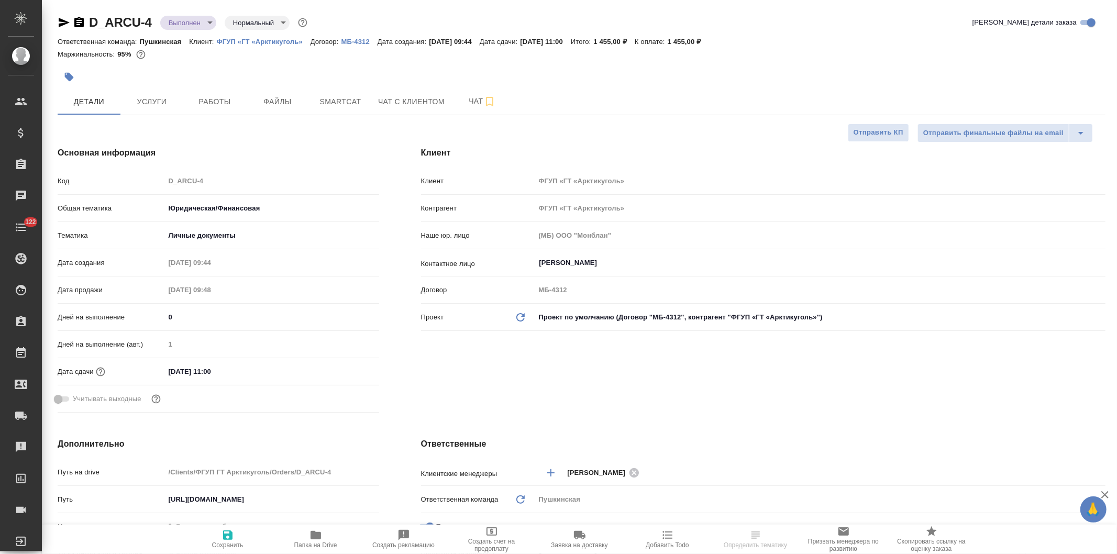
type textarea "x"
click at [320, 536] on icon "button" at bounding box center [316, 535] width 10 height 8
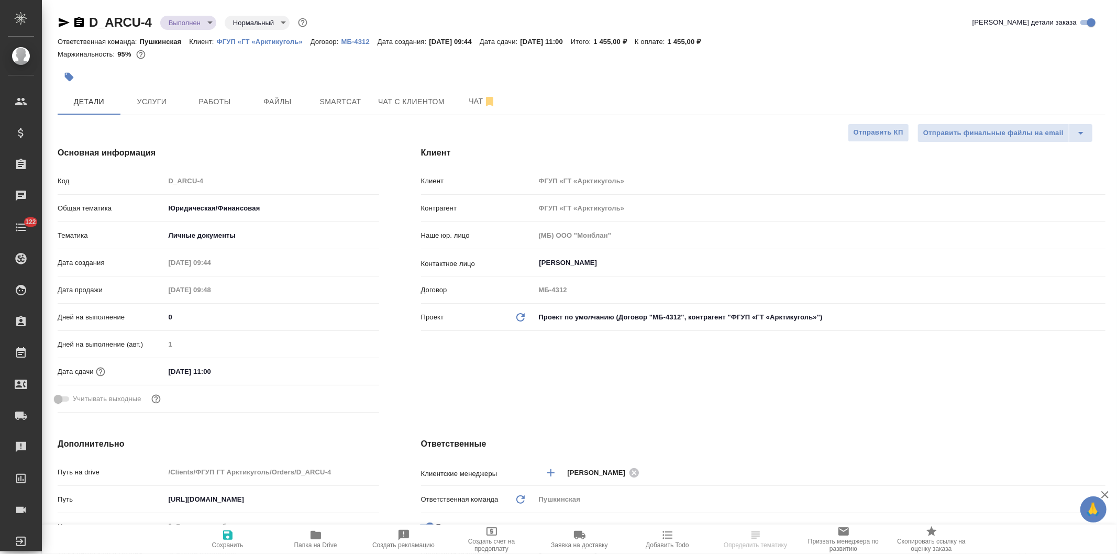
type textarea "x"
select select "RU"
type textarea "x"
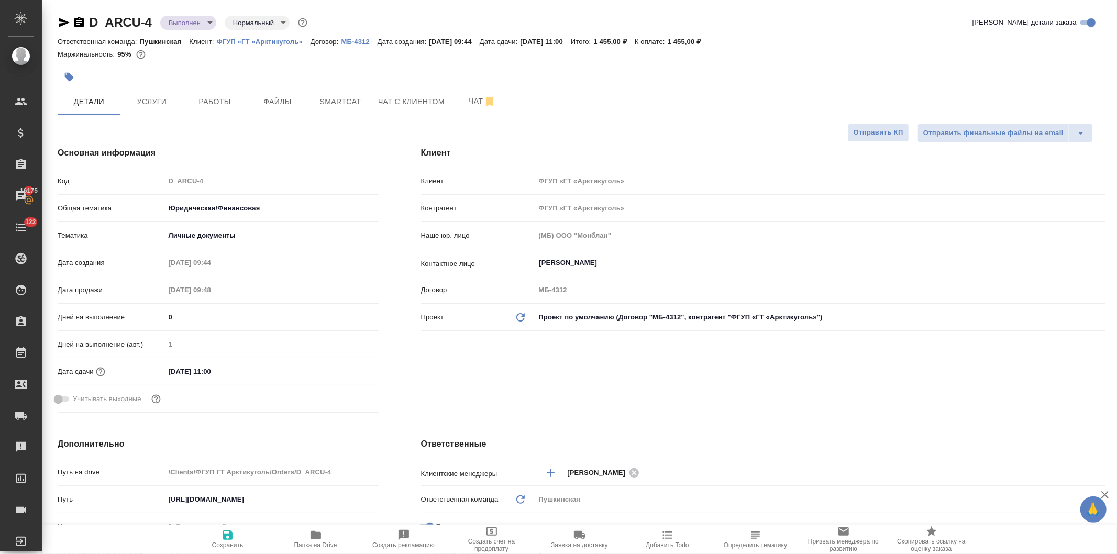
type textarea "x"
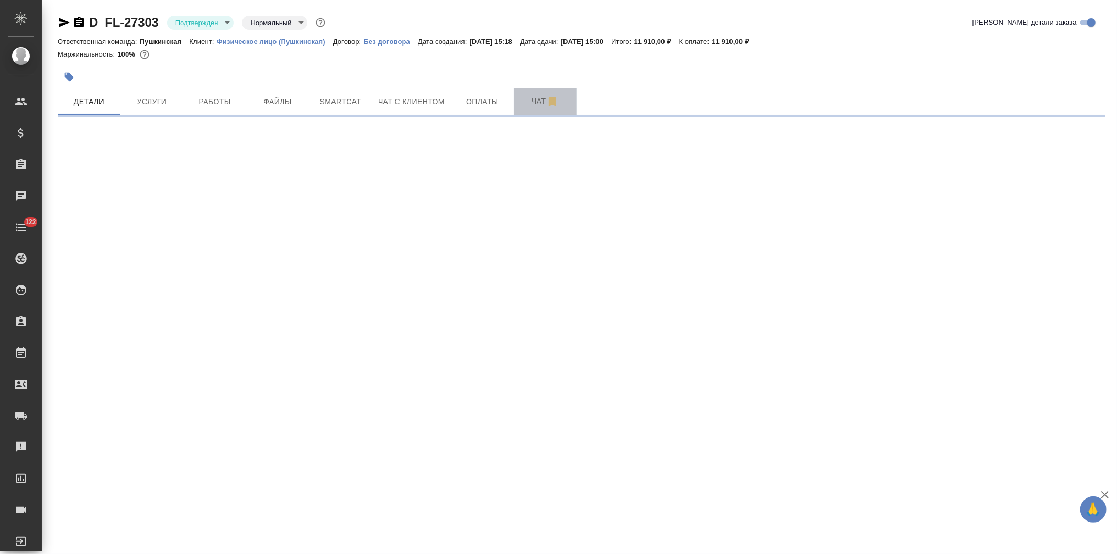
click at [527, 101] on span "Чат" at bounding box center [545, 101] width 50 height 13
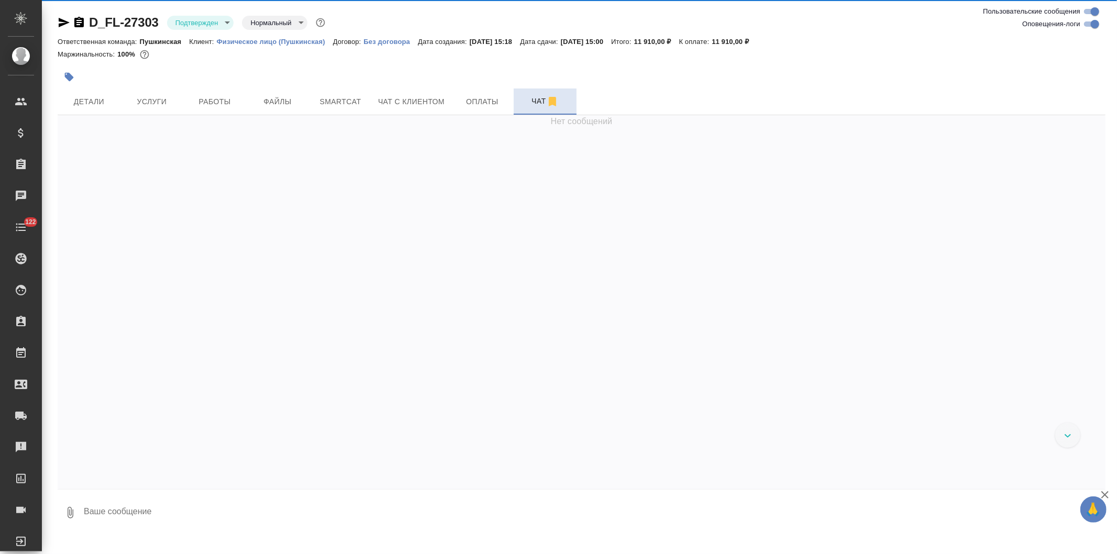
scroll to position [893, 0]
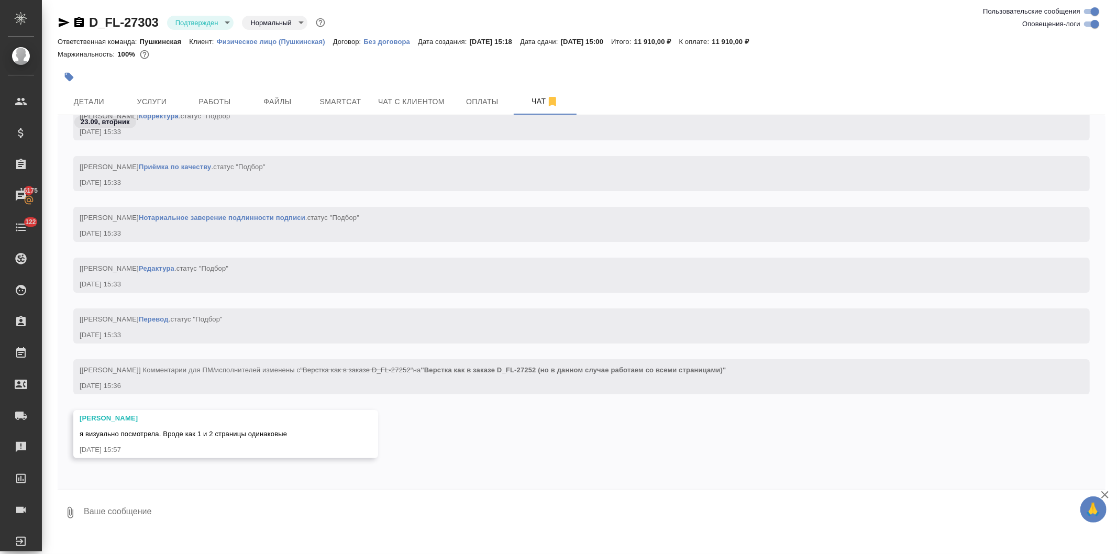
click at [404, 519] on textarea at bounding box center [594, 513] width 1023 height 36
type textarea "сейчас гляну"
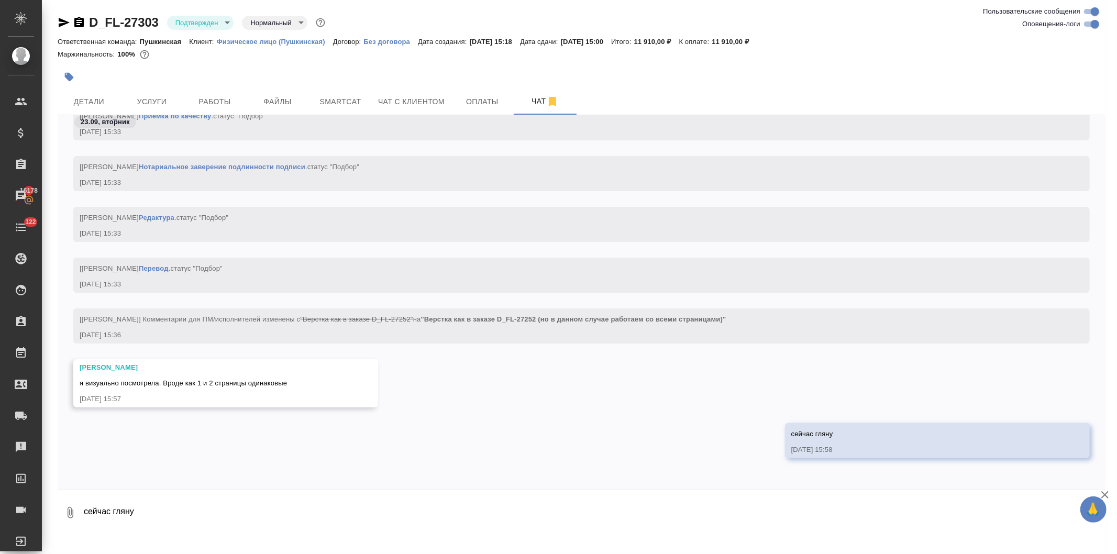
click at [240, 522] on textarea "сейчас гляну" at bounding box center [594, 513] width 1023 height 36
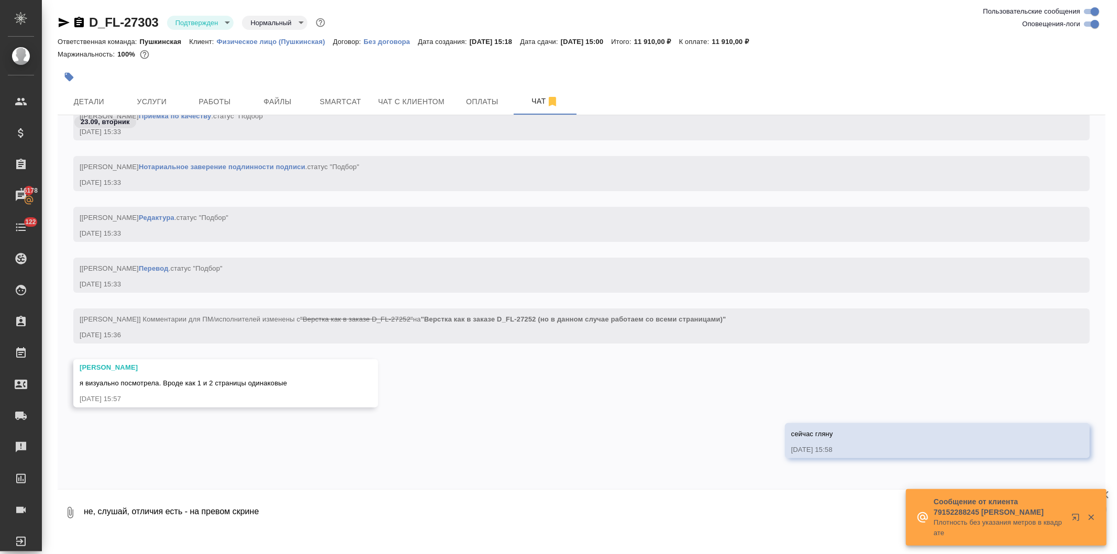
click at [219, 515] on textarea "не, слушай, отличия есть - на превом скрине" at bounding box center [586, 513] width 1006 height 36
click at [307, 520] on textarea "не, слушай, отличия есть - на первом скрине" at bounding box center [586, 513] width 1006 height 36
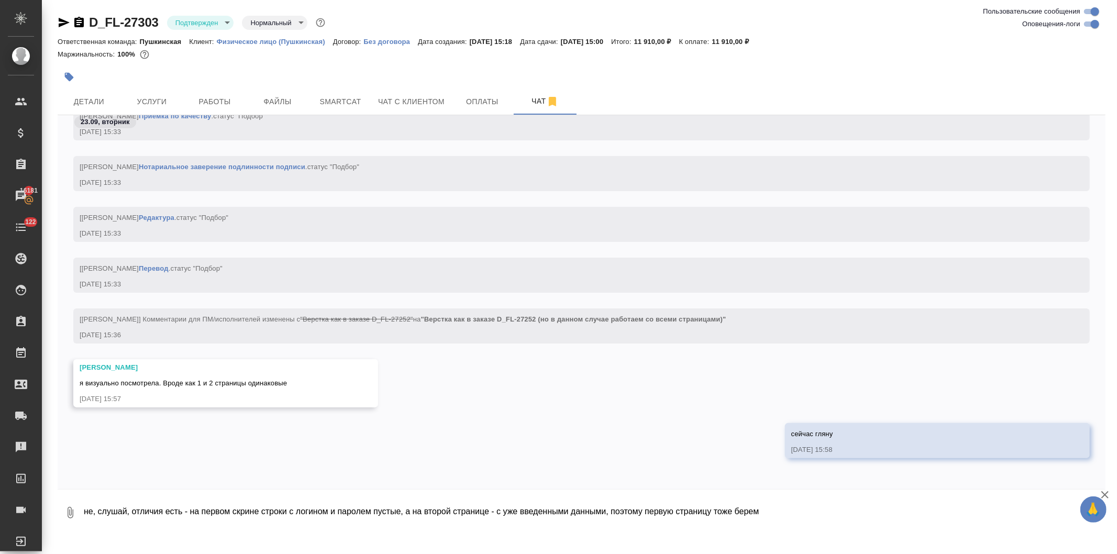
type textarea "не, слушай, отличия есть - на первом скрине строки с логином и паролем пустые, …"
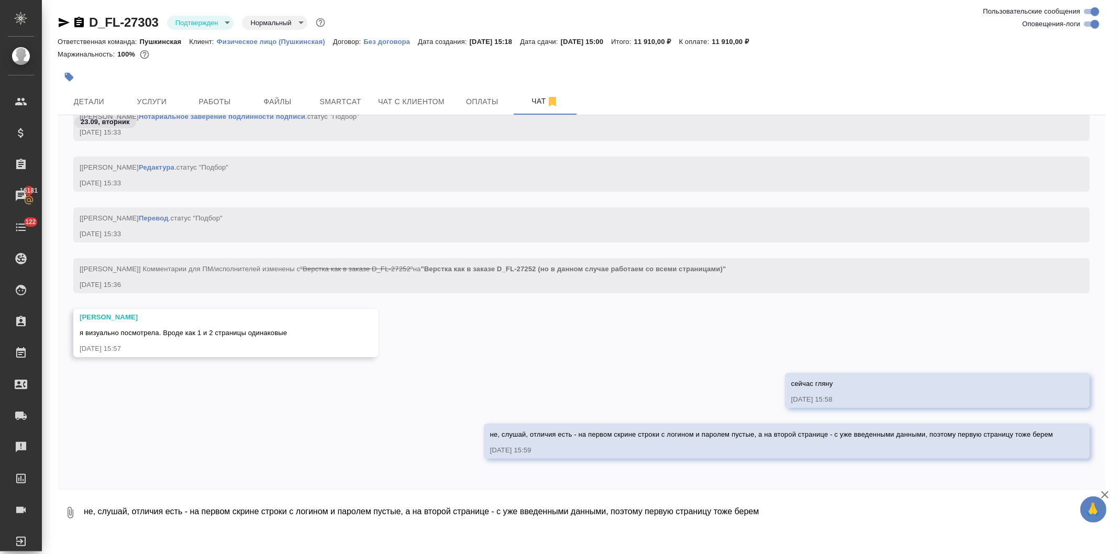
click at [221, 512] on textarea "не, слушай, отличия есть - на первом скрине строки с логином и паролем пустые, …" at bounding box center [594, 513] width 1023 height 36
type textarea "т.е. прям пошагово протокол переводим"
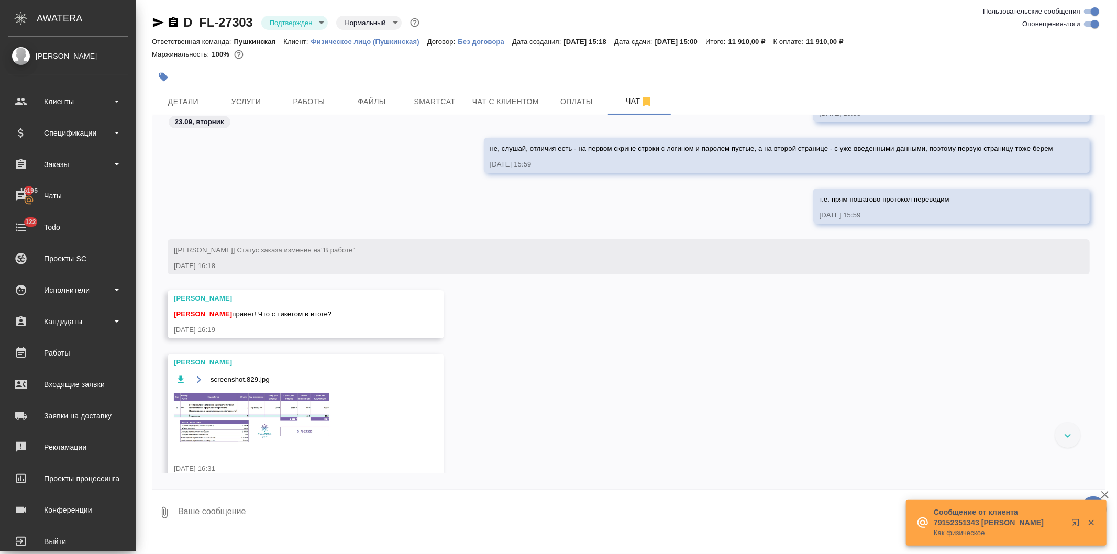
scroll to position [1299, 0]
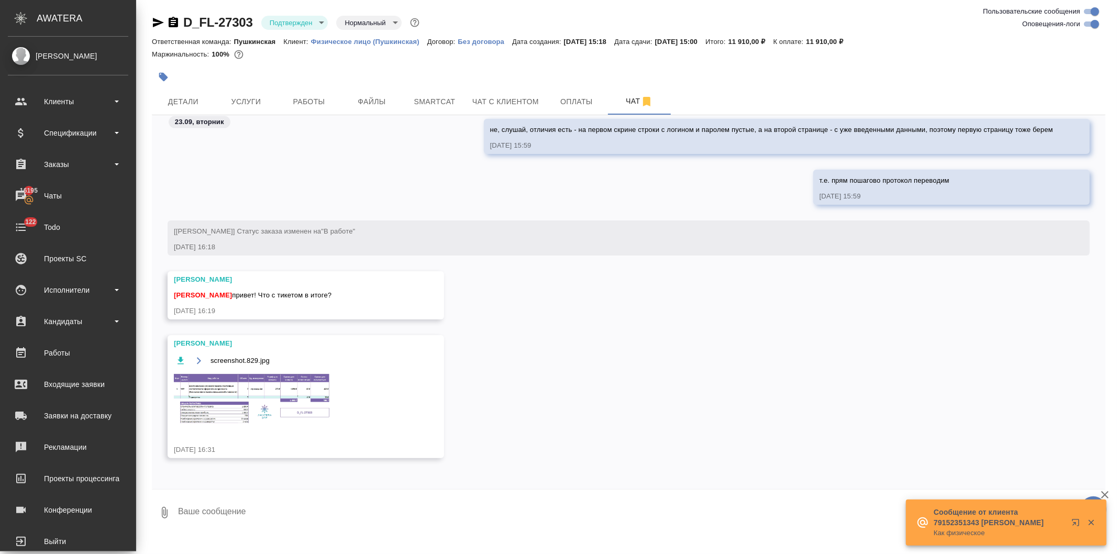
click at [265, 407] on img at bounding box center [252, 399] width 157 height 54
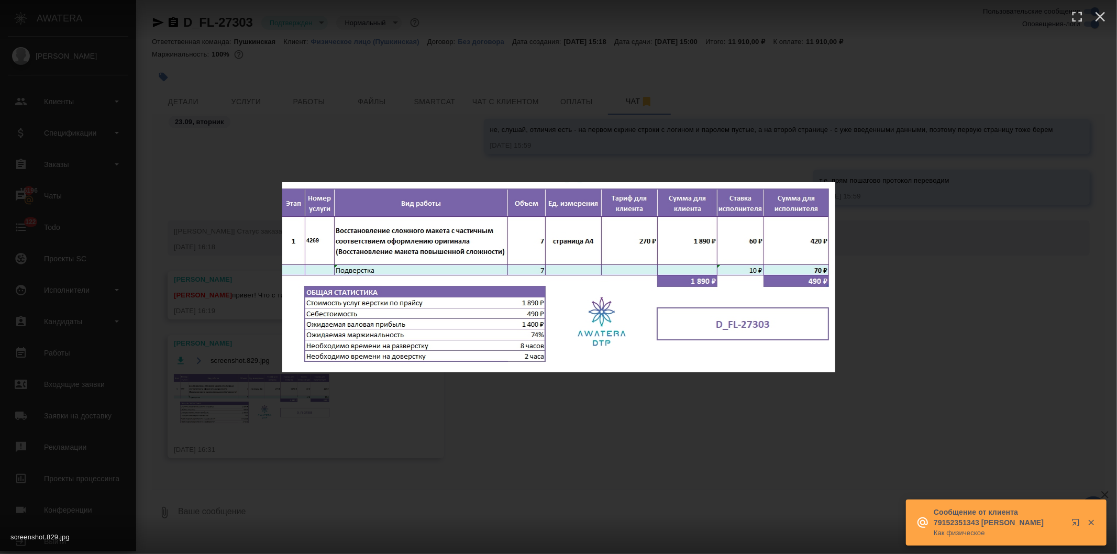
click at [521, 439] on div "screenshot.829.jpg 1 of 1" at bounding box center [558, 277] width 1117 height 554
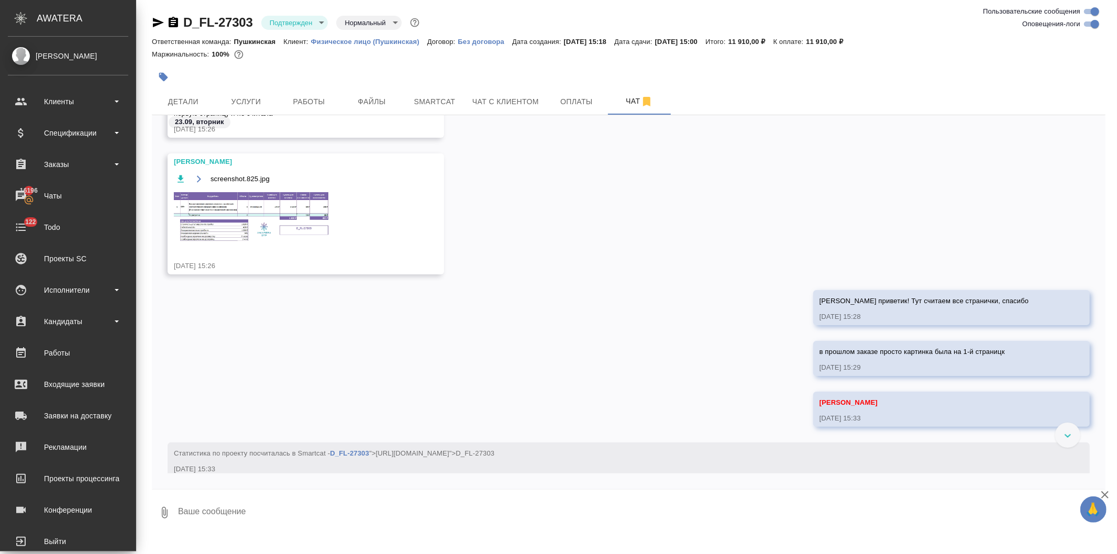
scroll to position [182, 0]
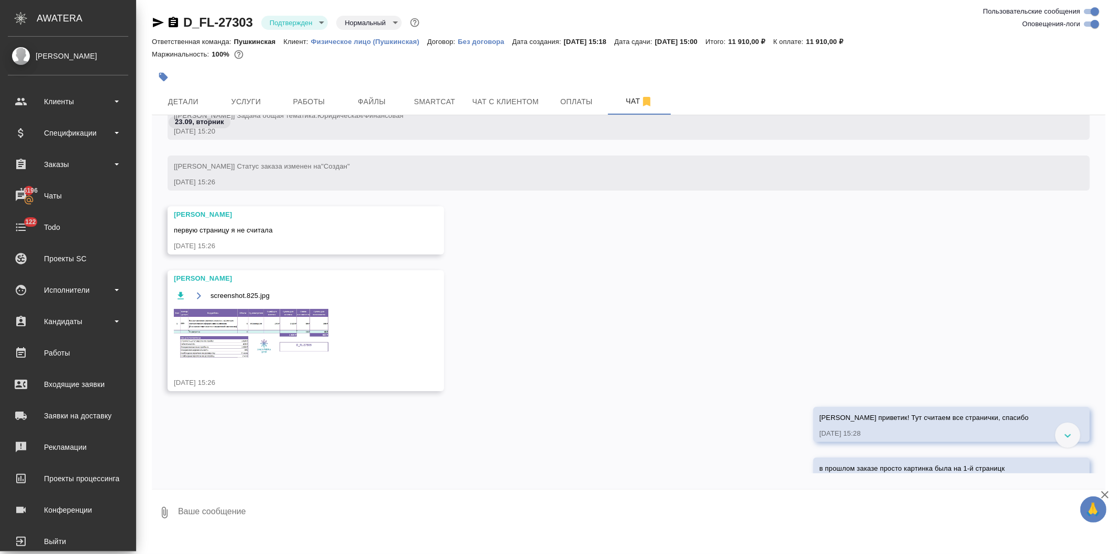
click at [243, 327] on img at bounding box center [252, 333] width 157 height 52
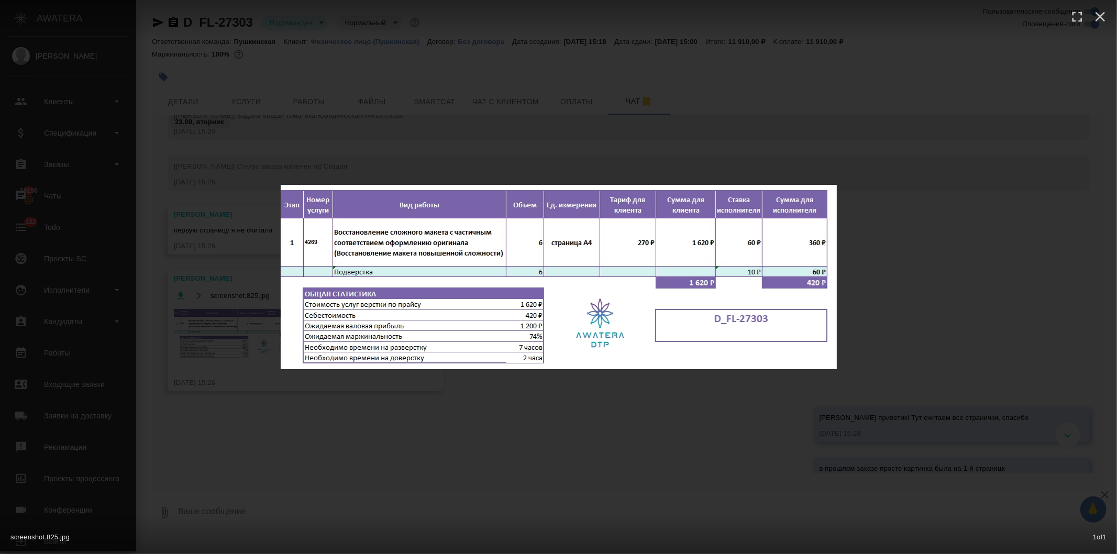
click at [533, 417] on div "screenshot.825.jpg 1 of 1" at bounding box center [558, 277] width 1117 height 554
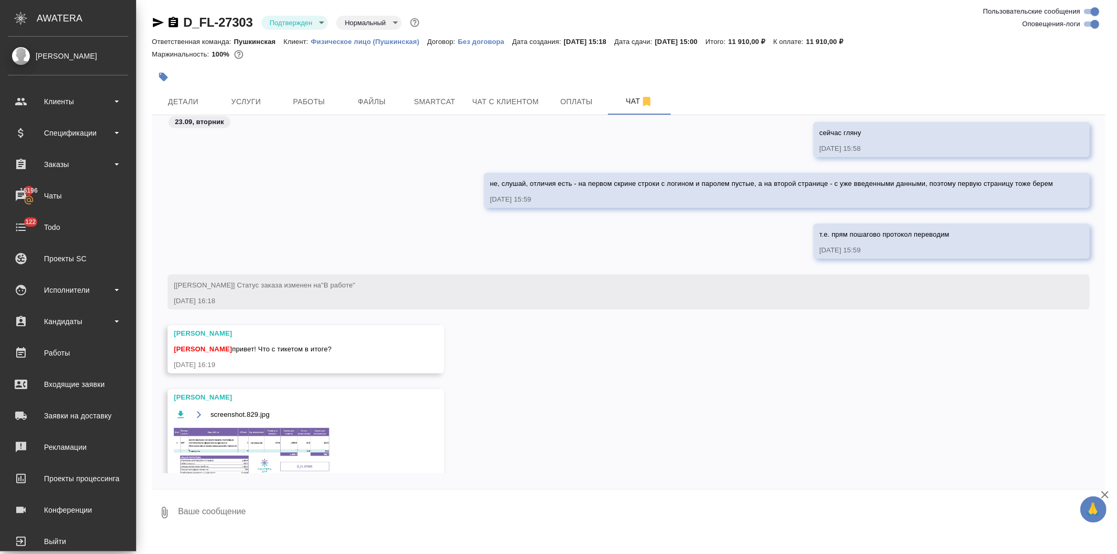
scroll to position [1397, 0]
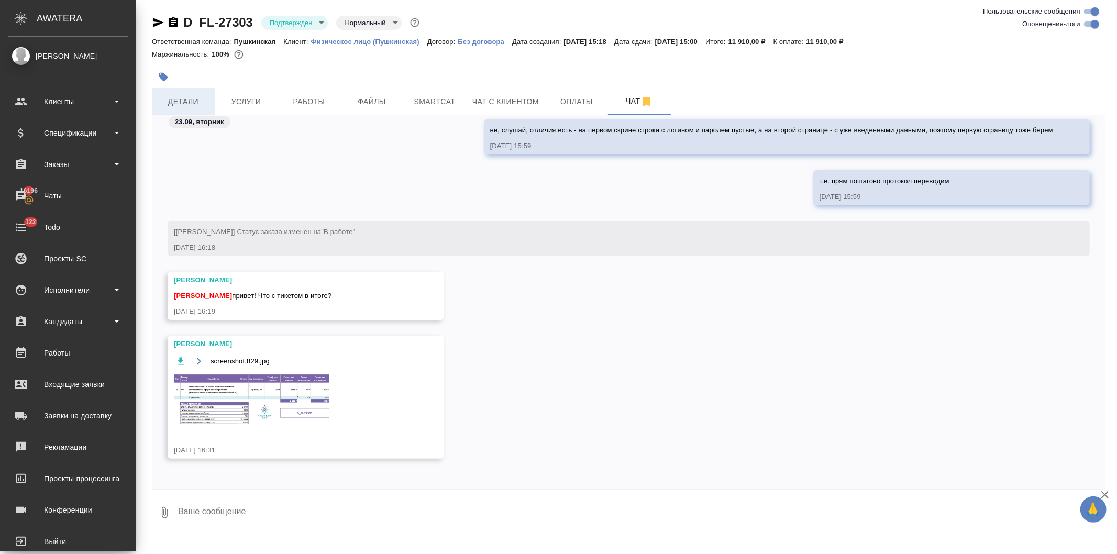
click at [182, 97] on span "Детали" at bounding box center [183, 101] width 50 height 13
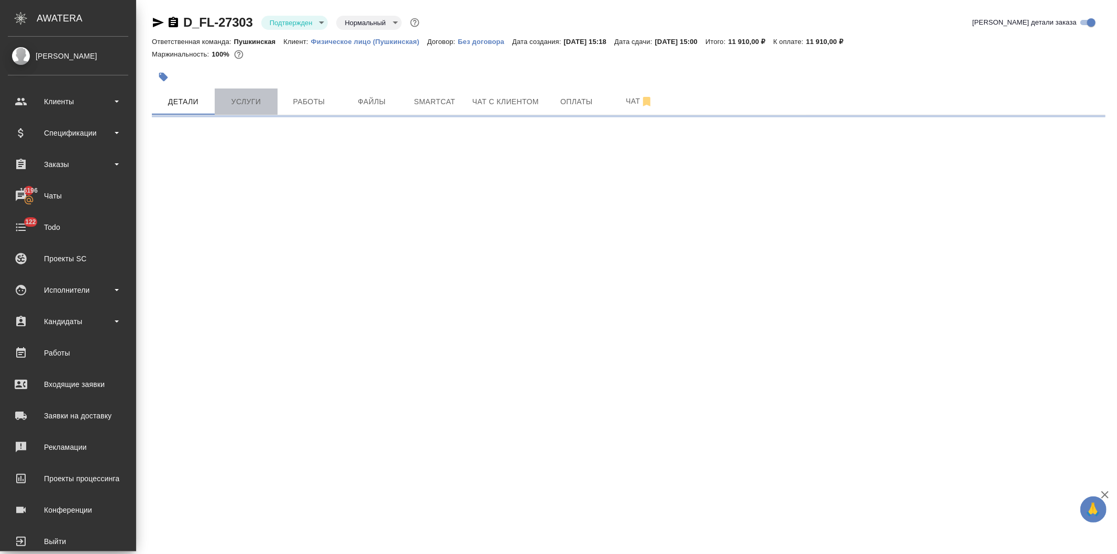
click at [252, 102] on span "Услуги" at bounding box center [246, 101] width 50 height 13
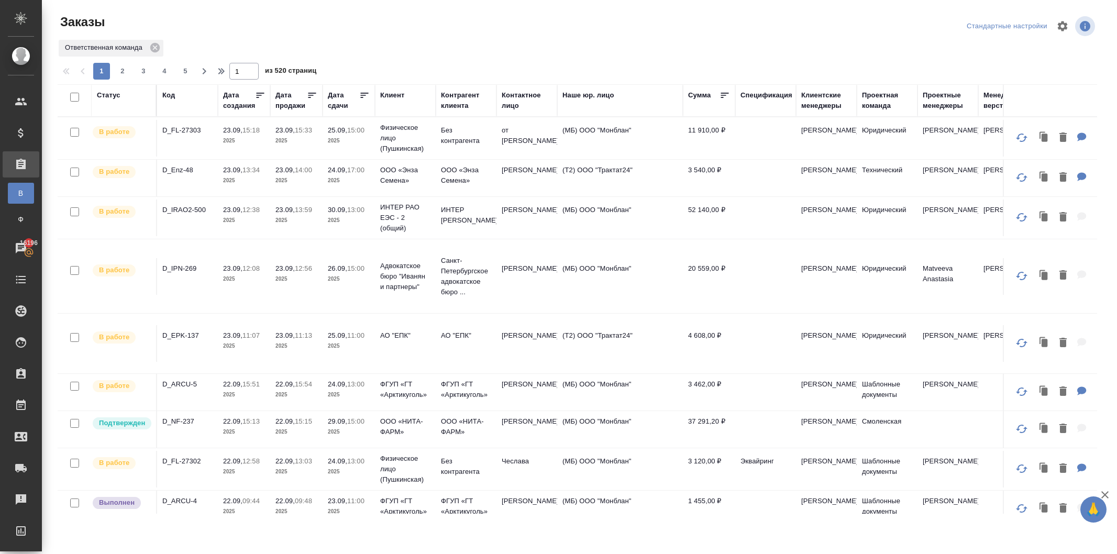
click at [285, 101] on div "Дата продажи" at bounding box center [291, 100] width 31 height 21
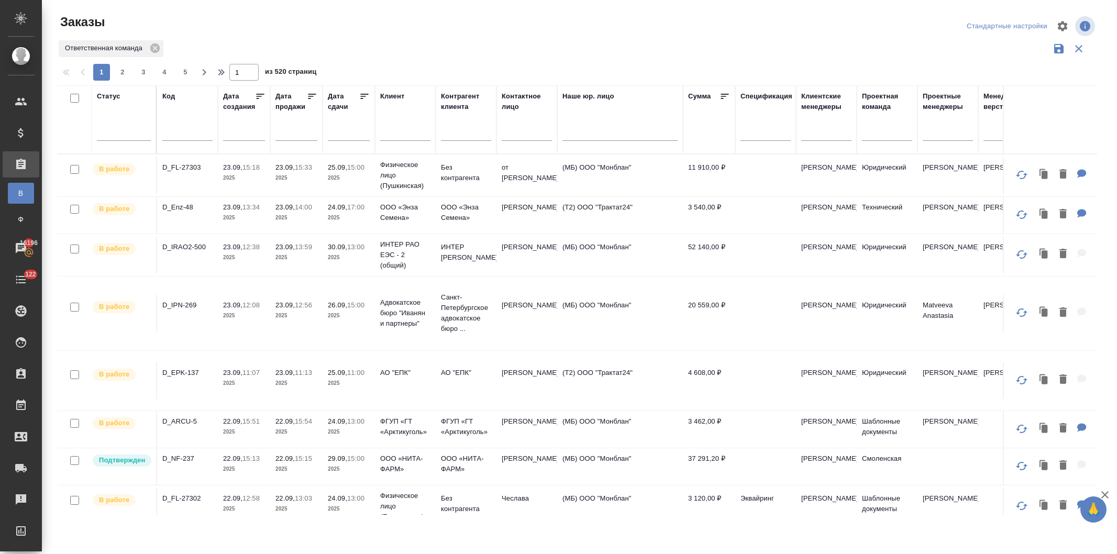
click at [286, 103] on div "Дата продажи" at bounding box center [291, 101] width 31 height 21
click at [291, 102] on div "Дата продажи" at bounding box center [291, 101] width 31 height 21
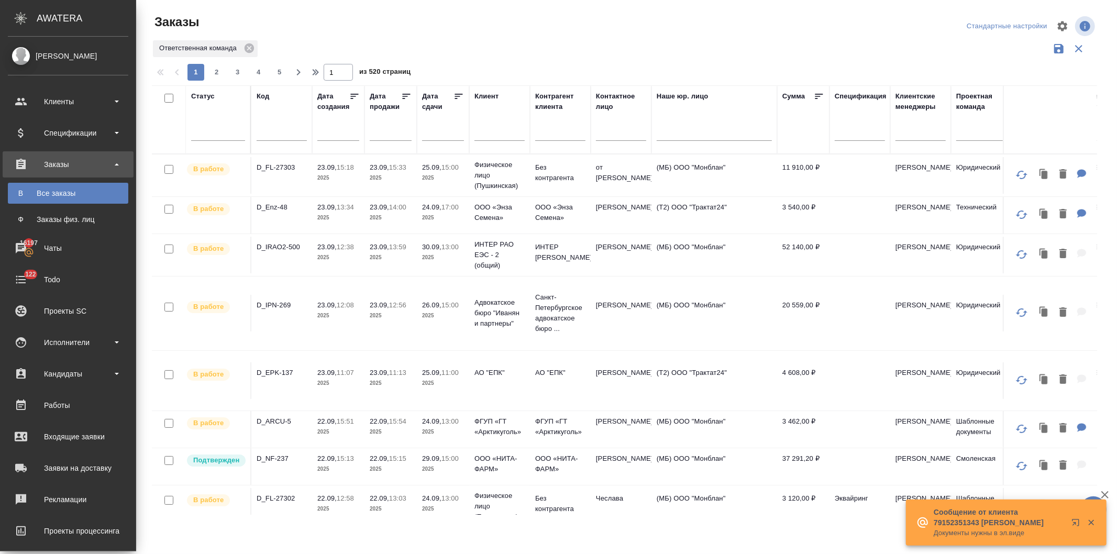
click at [376, 135] on input "text" at bounding box center [394, 132] width 36 height 15
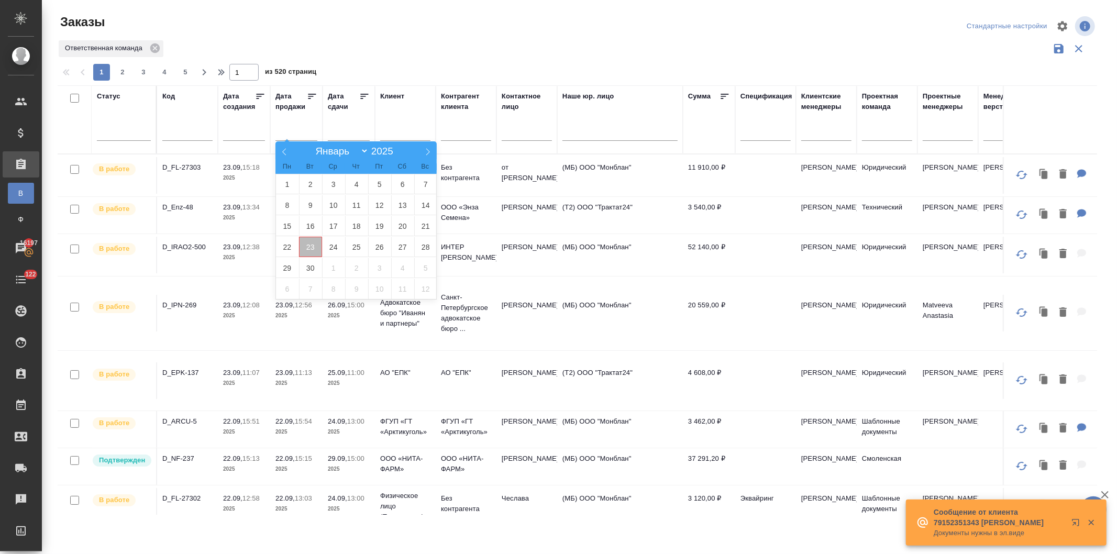
click at [310, 246] on span "23" at bounding box center [310, 247] width 23 height 20
type div "[DATE]T21:00:00.000Z"
click at [332, 245] on span "24" at bounding box center [333, 247] width 23 height 20
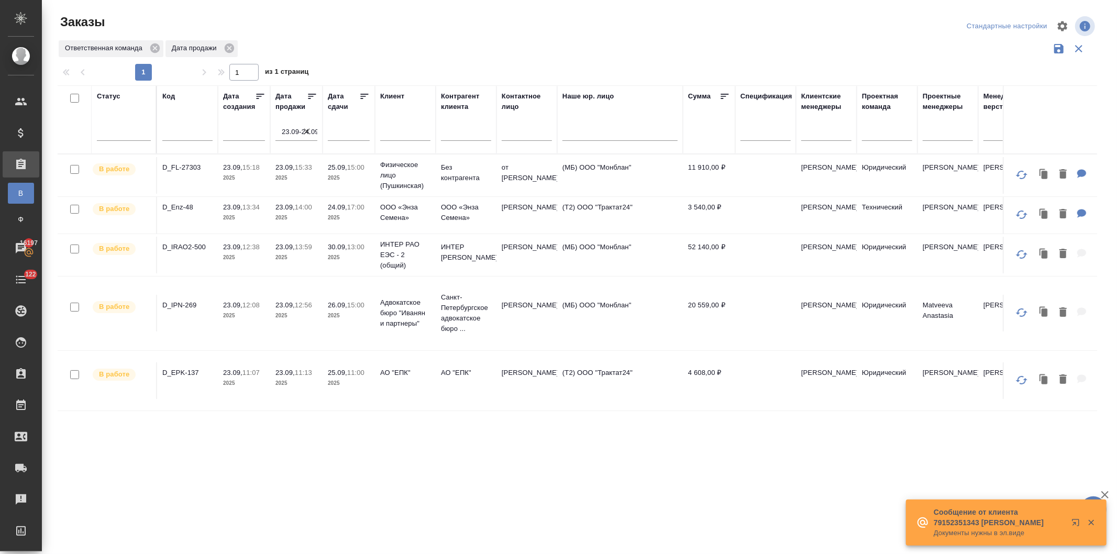
click at [297, 376] on p "11:13" at bounding box center [303, 373] width 17 height 8
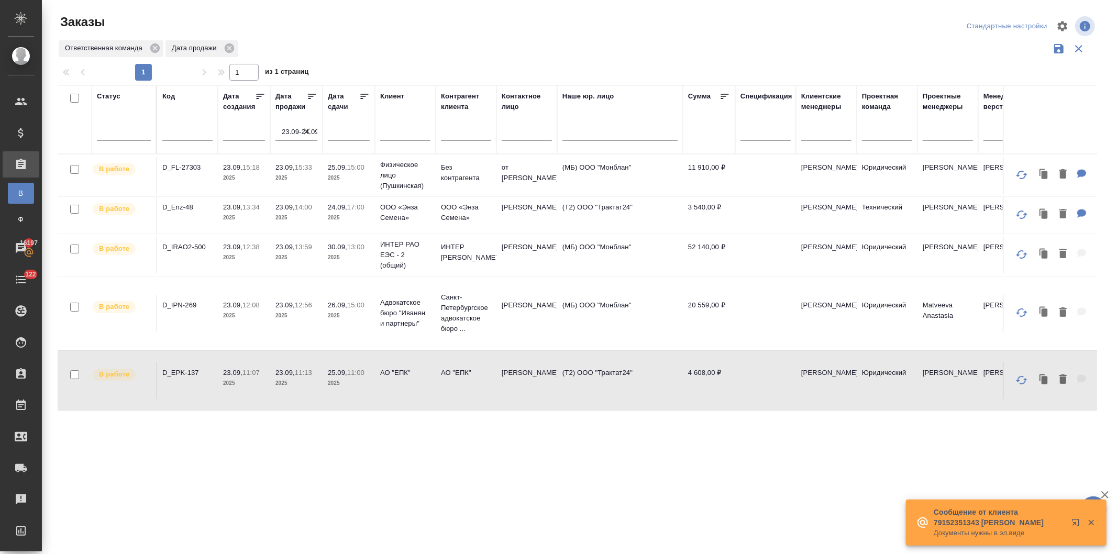
click at [297, 376] on p "11:13" at bounding box center [303, 373] width 17 height 8
click at [437, 315] on td "Санкт-Петербургское адвокатское бюро ..." at bounding box center [466, 313] width 61 height 52
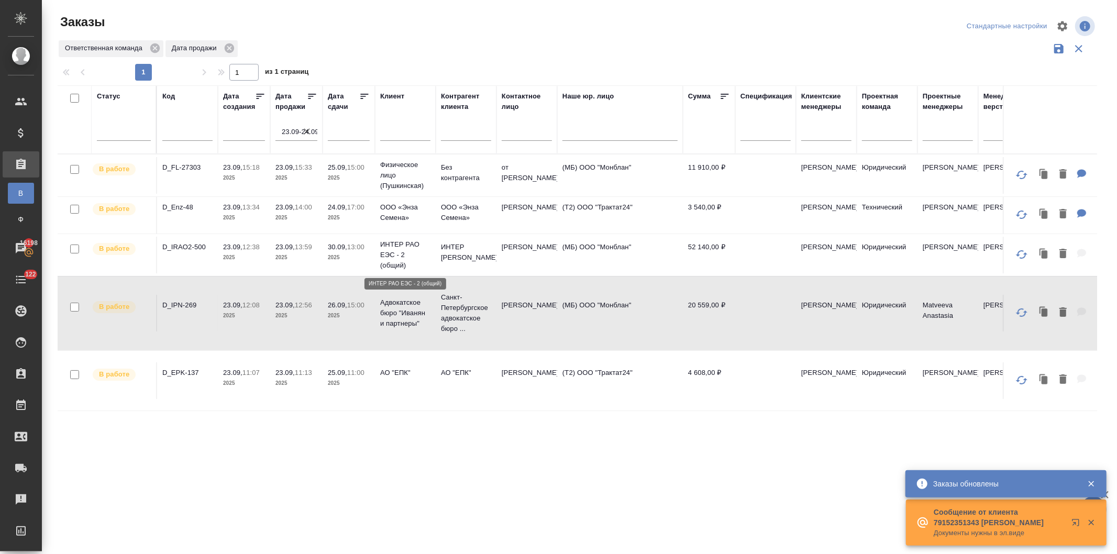
click at [417, 252] on p "ИНТЕР РАО ЕЭС - 2 (общий)" at bounding box center [405, 254] width 50 height 31
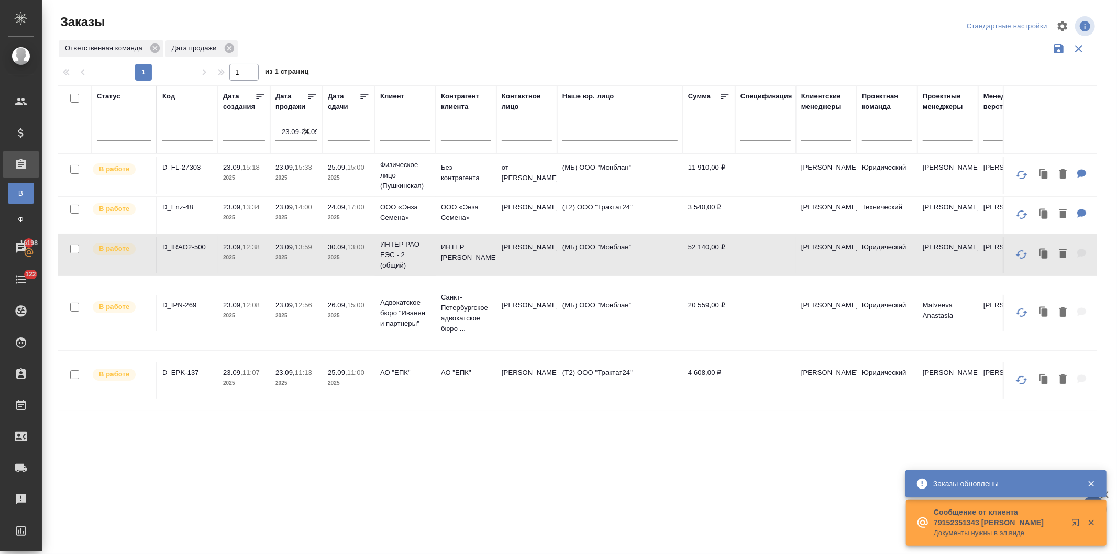
click at [349, 210] on p "17:00" at bounding box center [355, 207] width 17 height 8
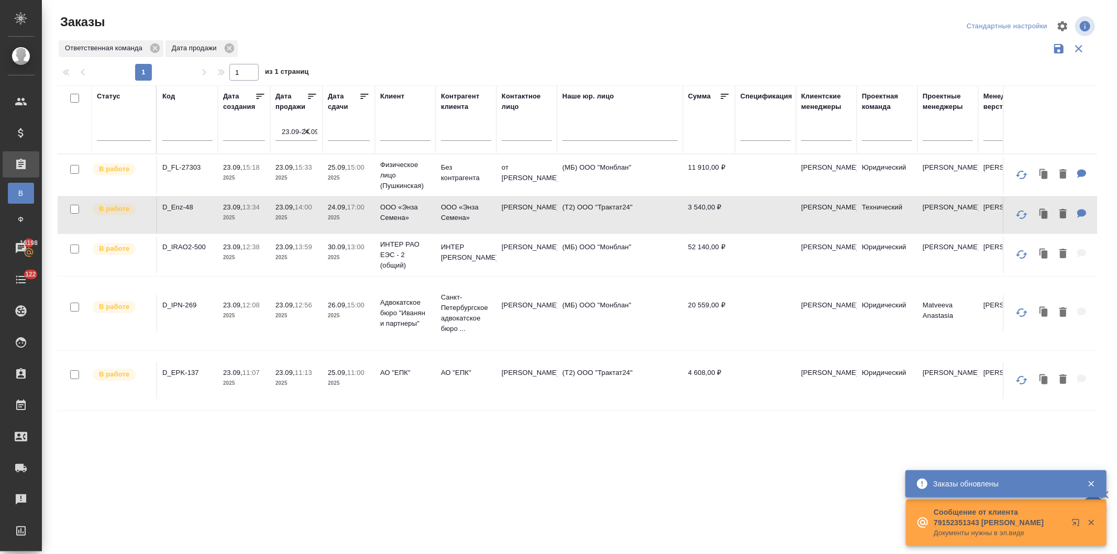
click at [366, 177] on p "2025" at bounding box center [349, 178] width 42 height 10
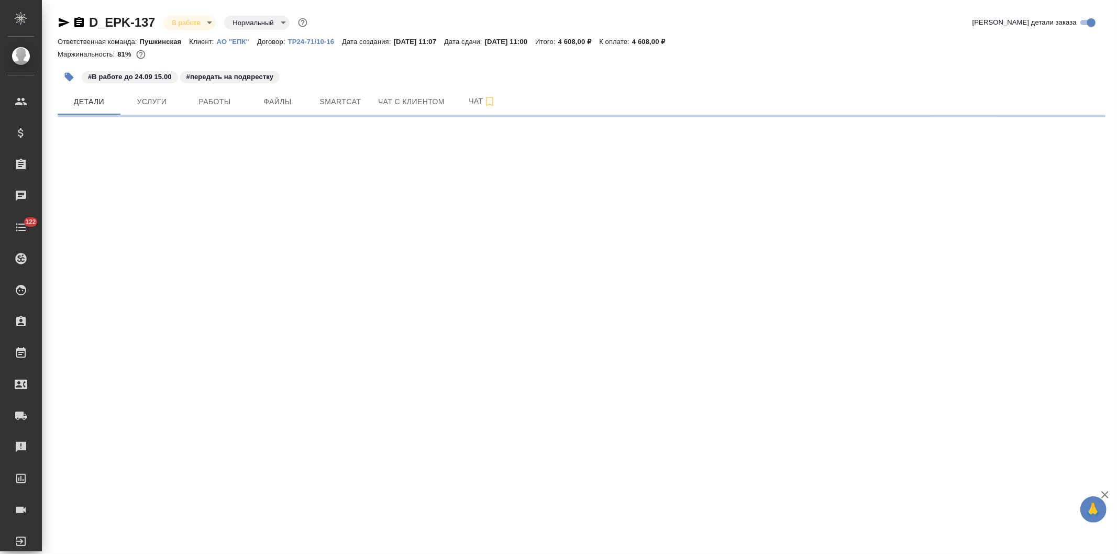
select select "RU"
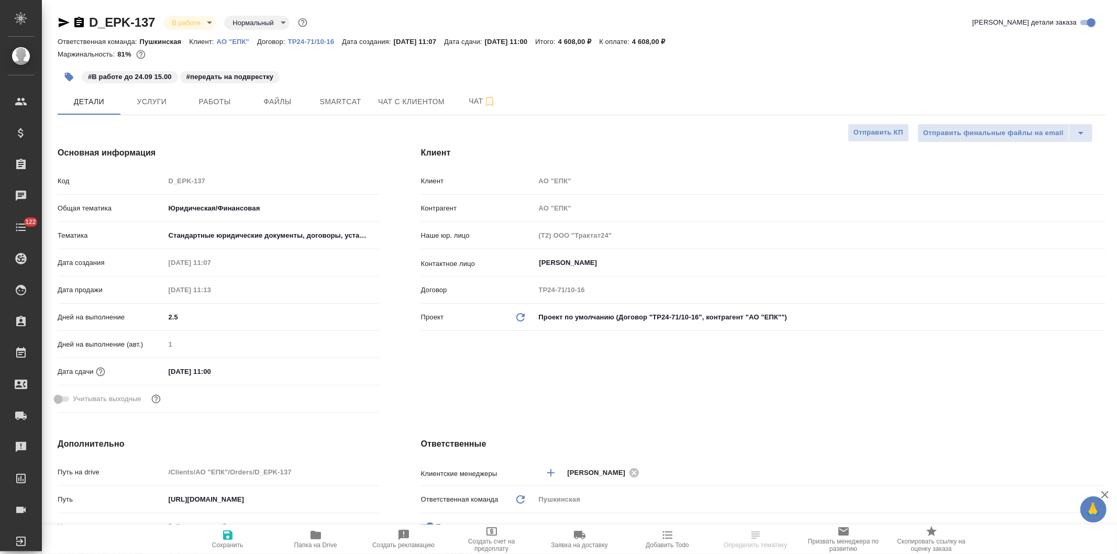
type textarea "x"
type input "[PERSON_NAME]"
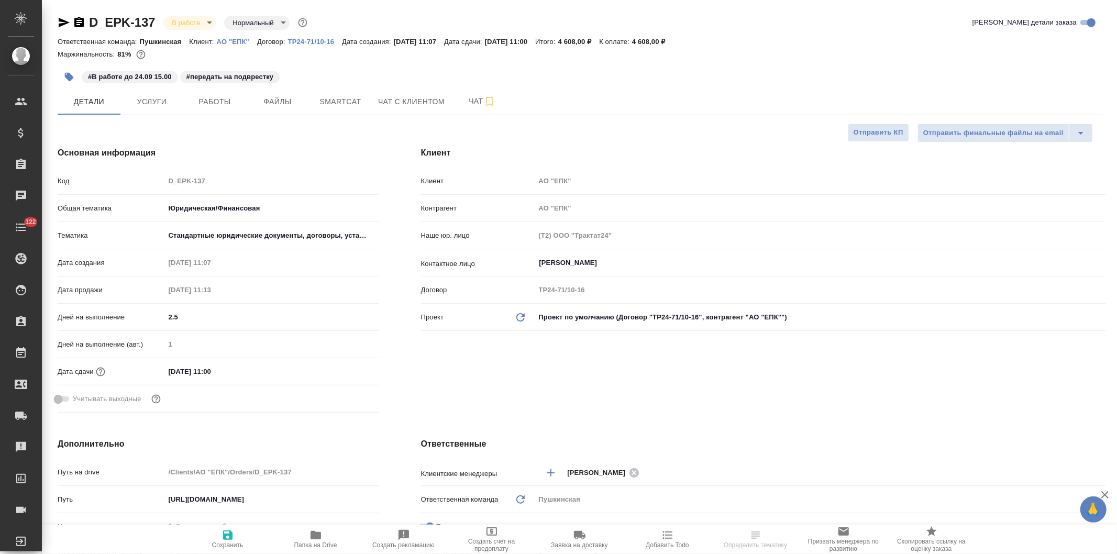
type textarea "x"
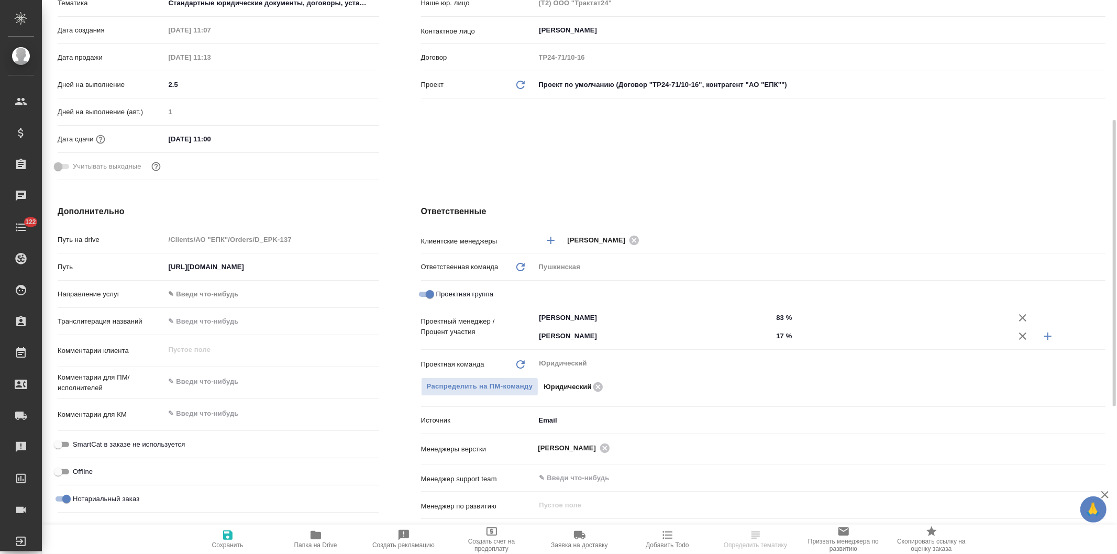
scroll to position [291, 0]
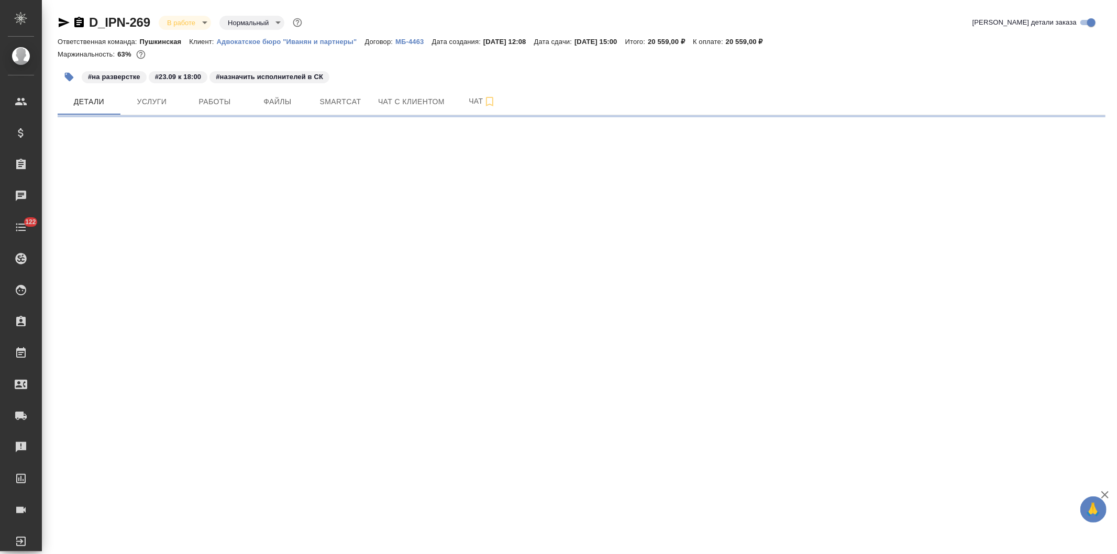
select select "RU"
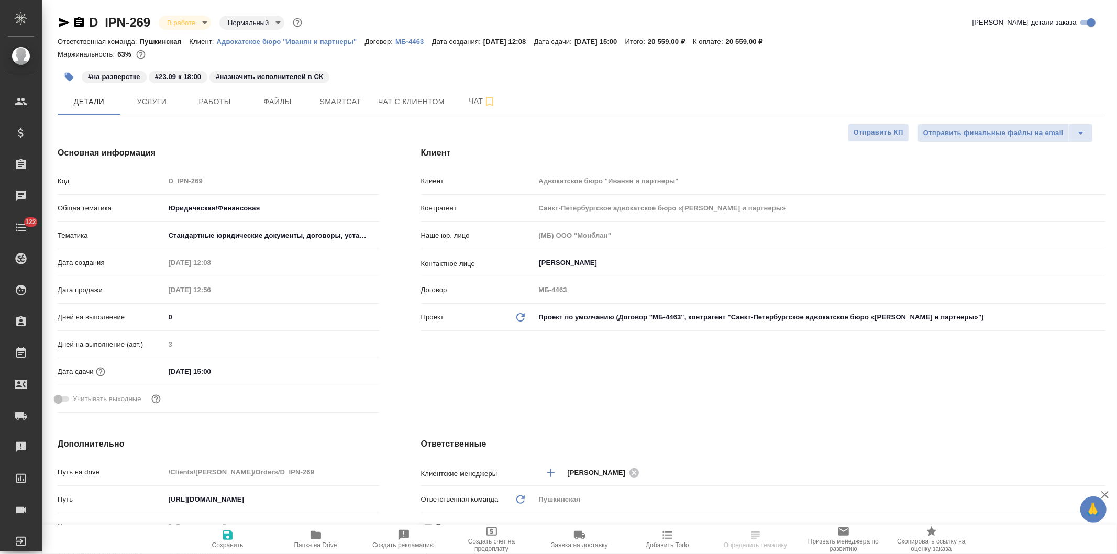
type textarea "x"
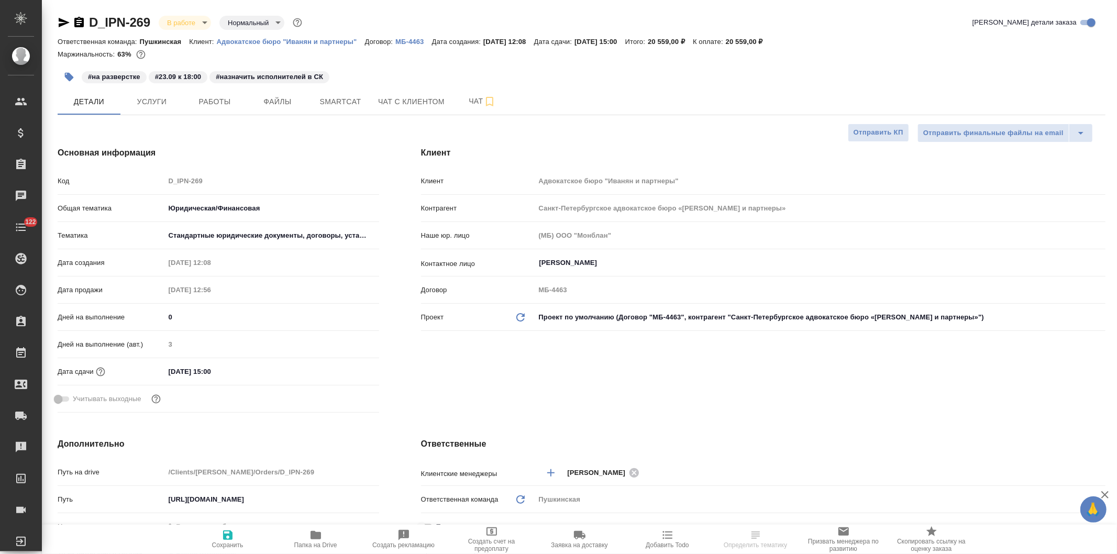
type textarea "x"
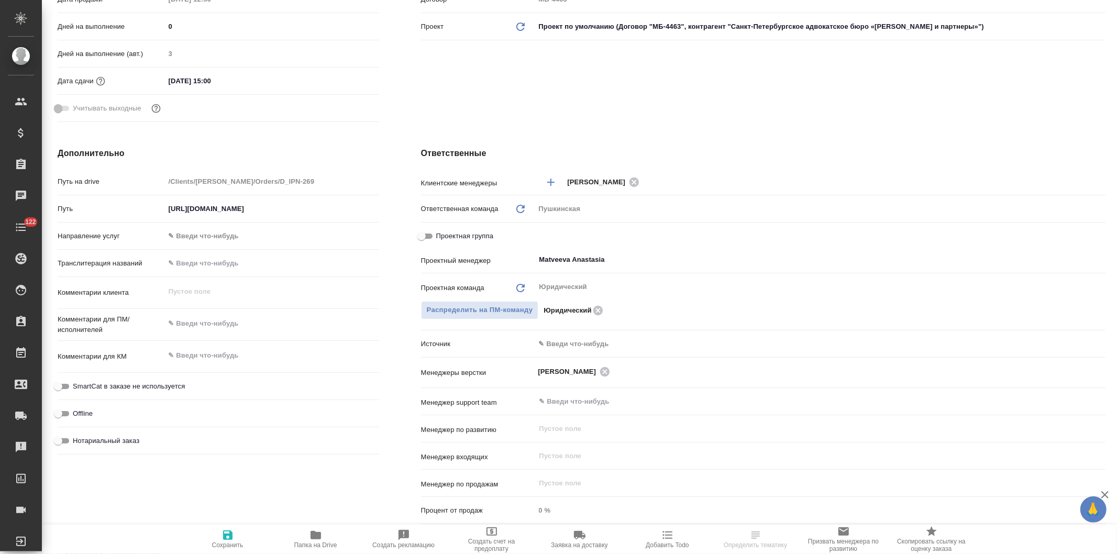
type textarea "x"
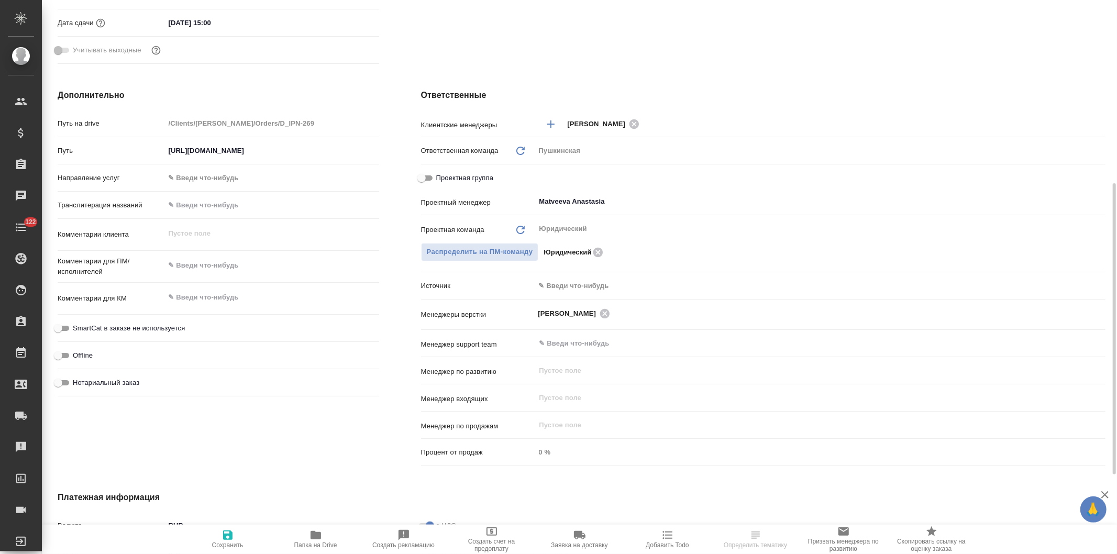
click at [569, 281] on body "🙏 .cls-1 fill:#fff; AWATERA Давыдова Елена Клиенты Спецификации Заказы Чаты 122…" at bounding box center [558, 277] width 1117 height 554
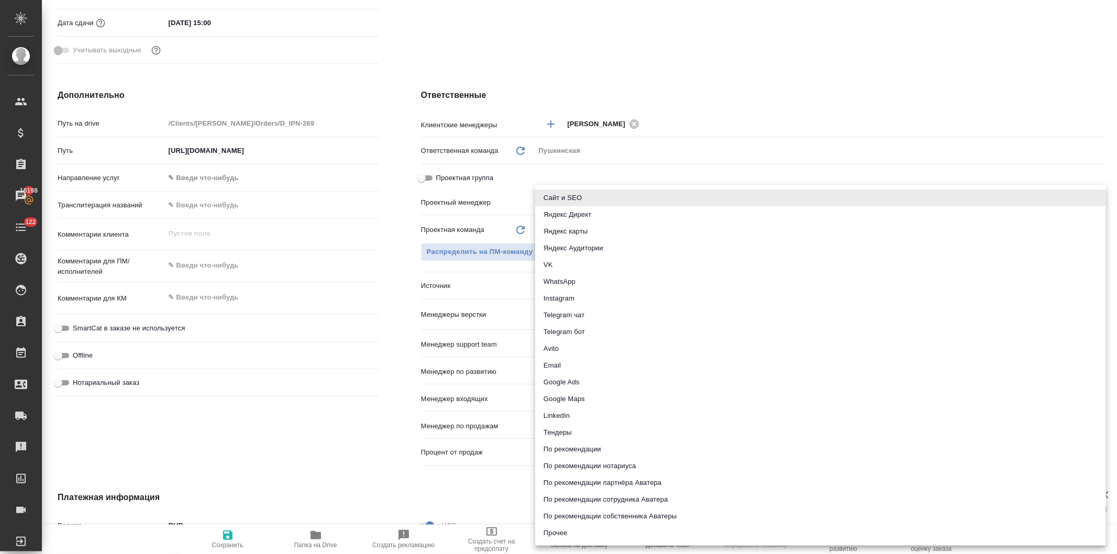
click at [560, 368] on li "Email" at bounding box center [820, 365] width 571 height 17
type textarea "x"
type input "emailAds"
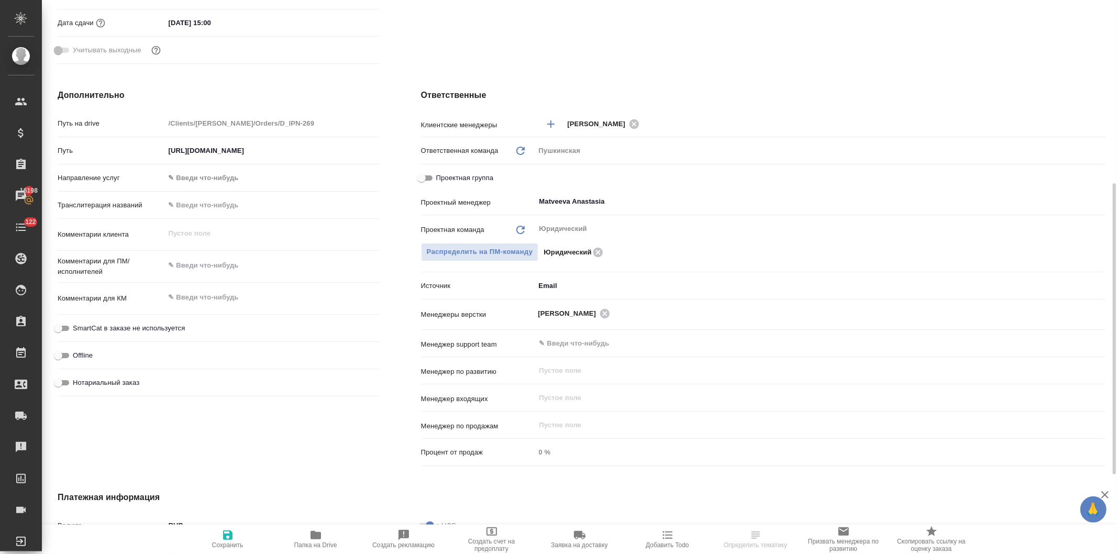
click at [228, 539] on icon "button" at bounding box center [227, 535] width 9 height 9
type textarea "x"
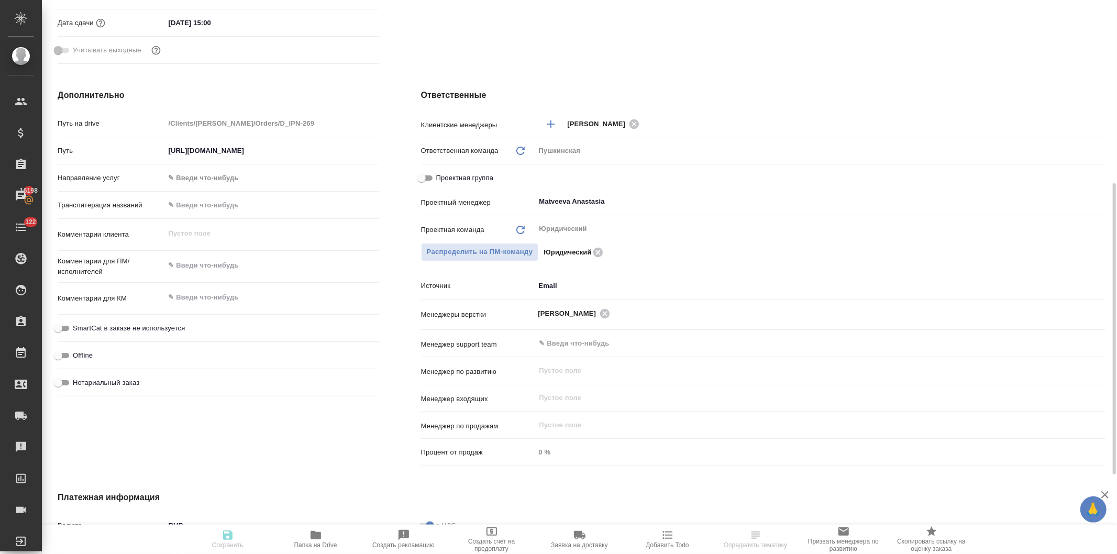
type textarea "x"
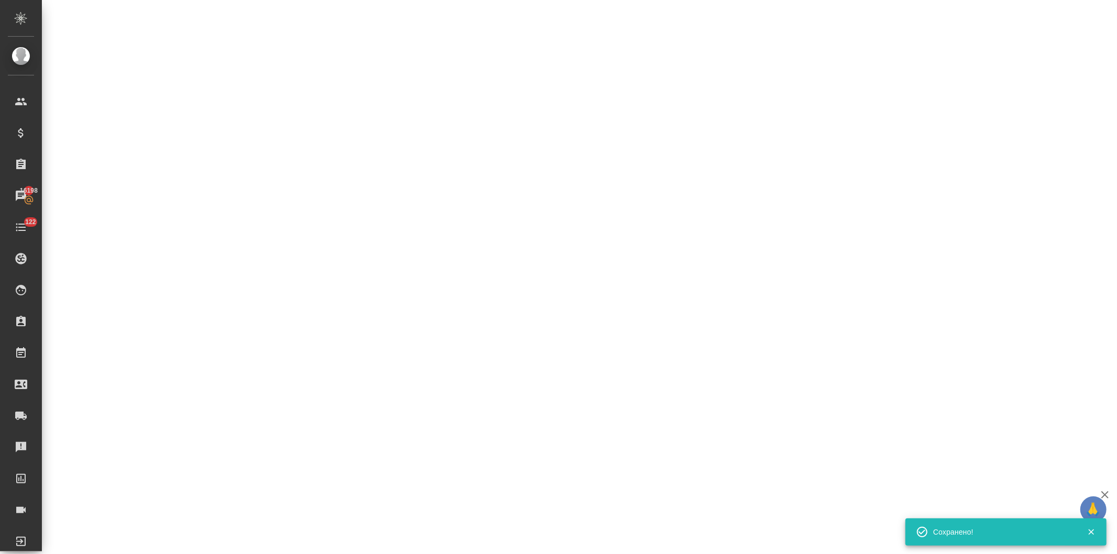
select select "RU"
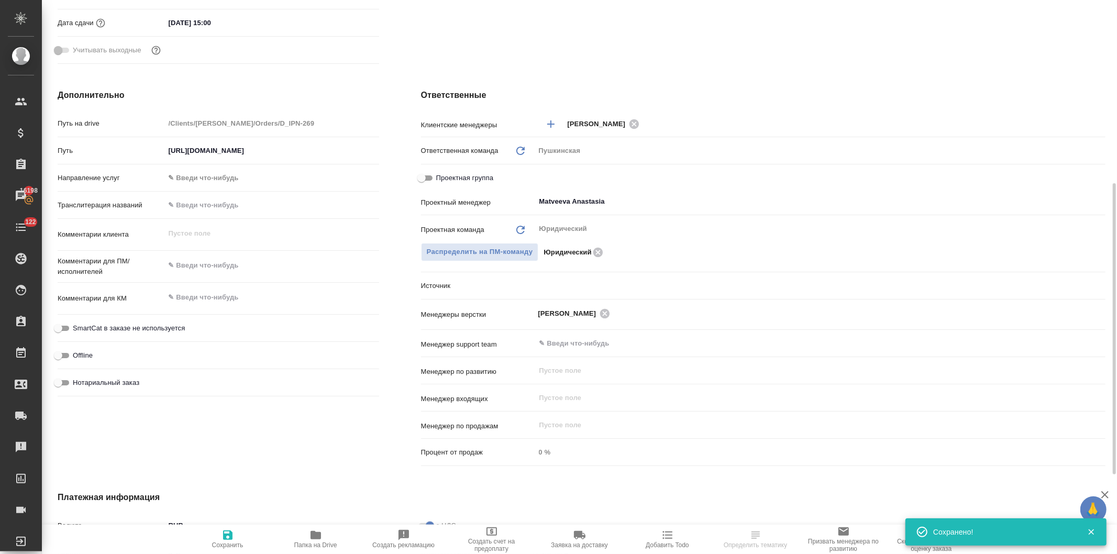
type textarea "x"
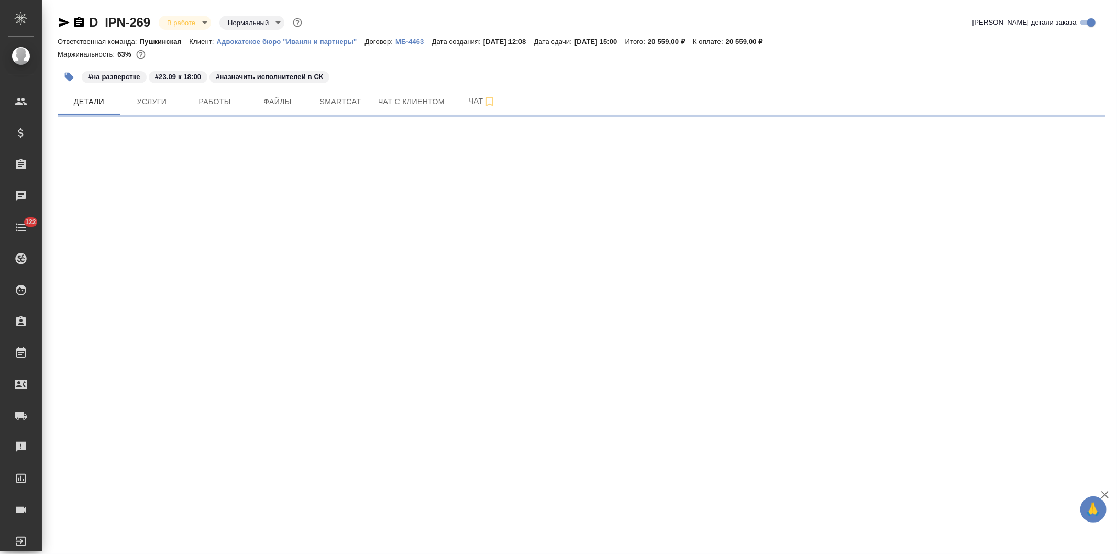
select select "RU"
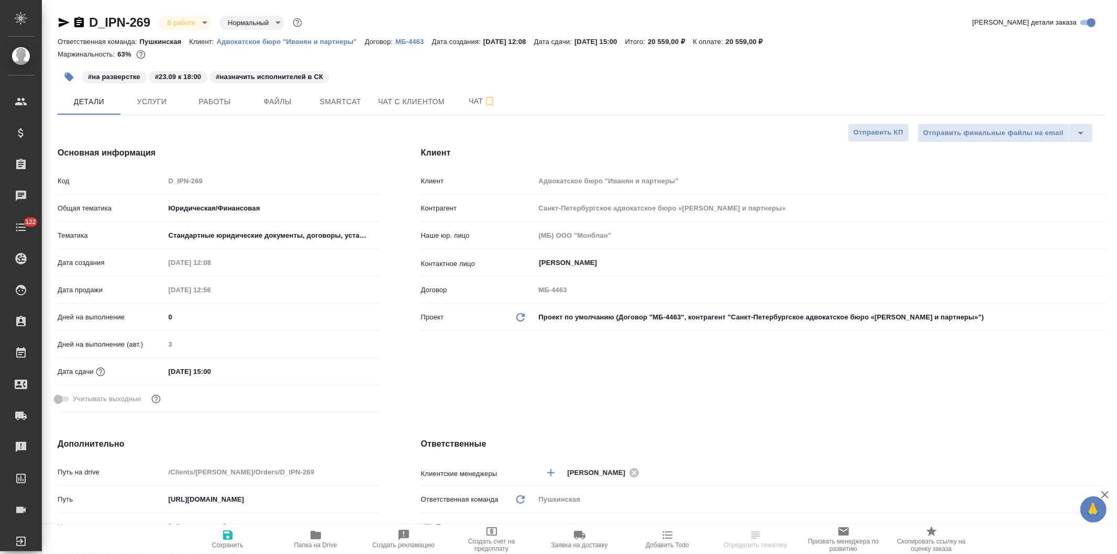
type textarea "x"
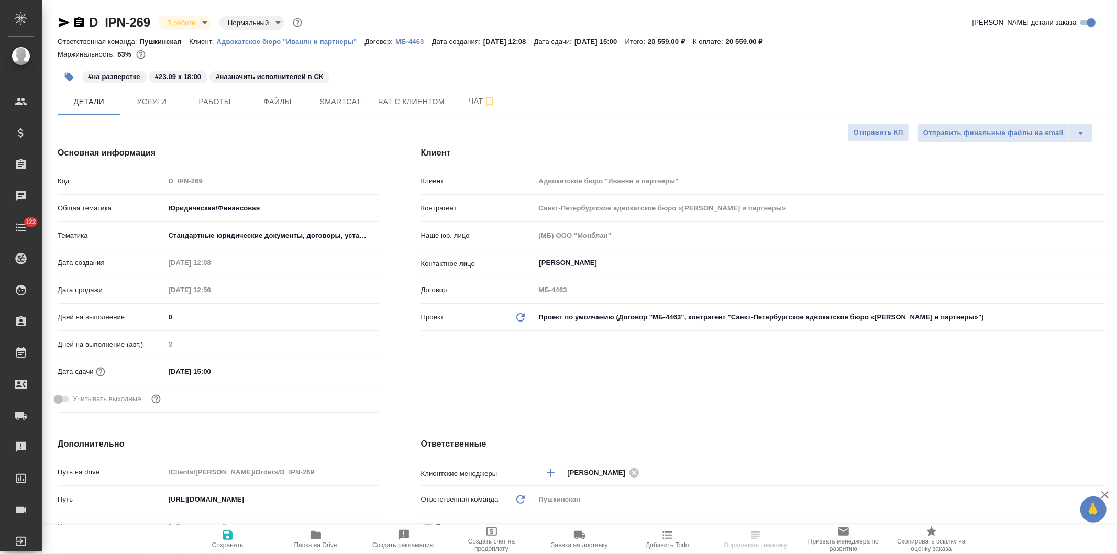
type textarea "x"
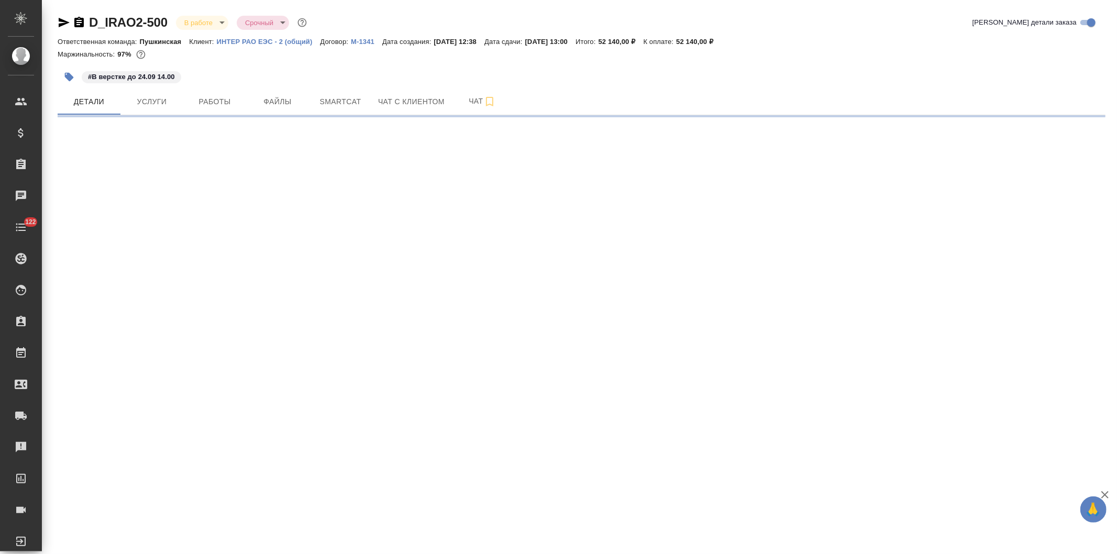
select select "RU"
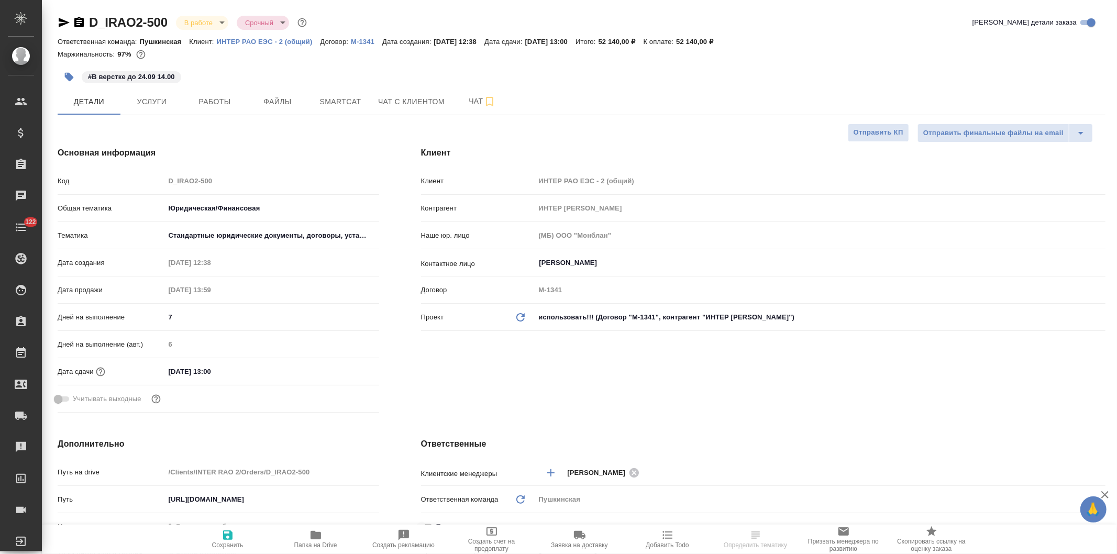
type textarea "x"
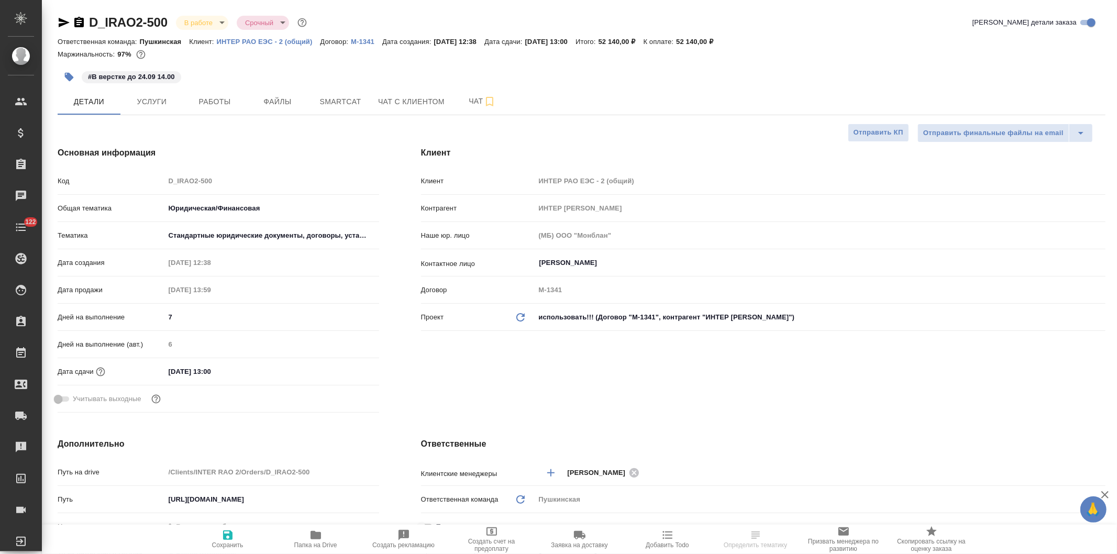
type textarea "x"
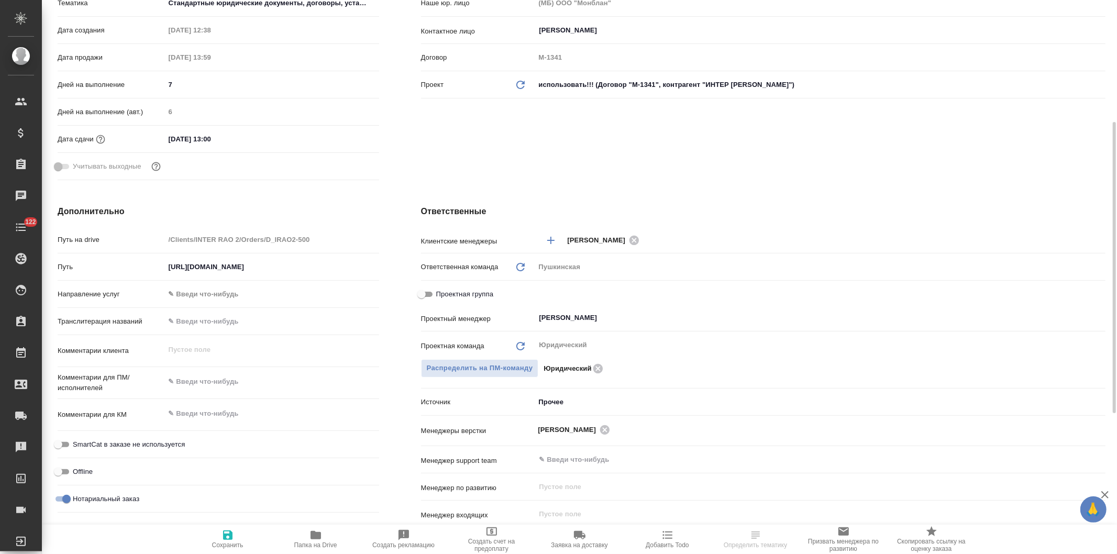
scroll to position [407, 0]
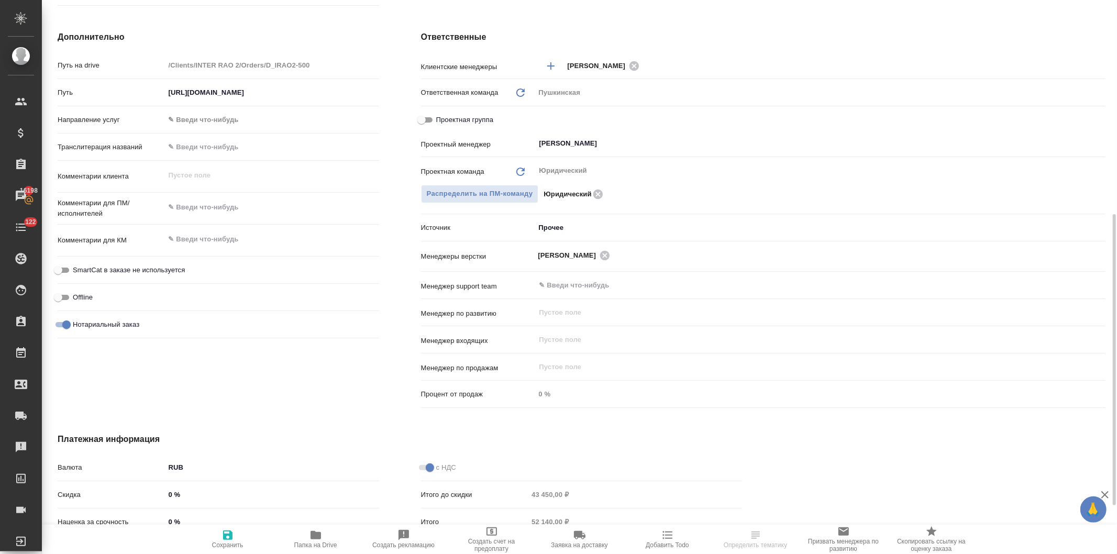
click at [551, 224] on body "🙏 .cls-1 fill:#fff; AWATERA Давыдова Елена Клиенты Спецификации Заказы 16198 Ча…" at bounding box center [558, 277] width 1117 height 554
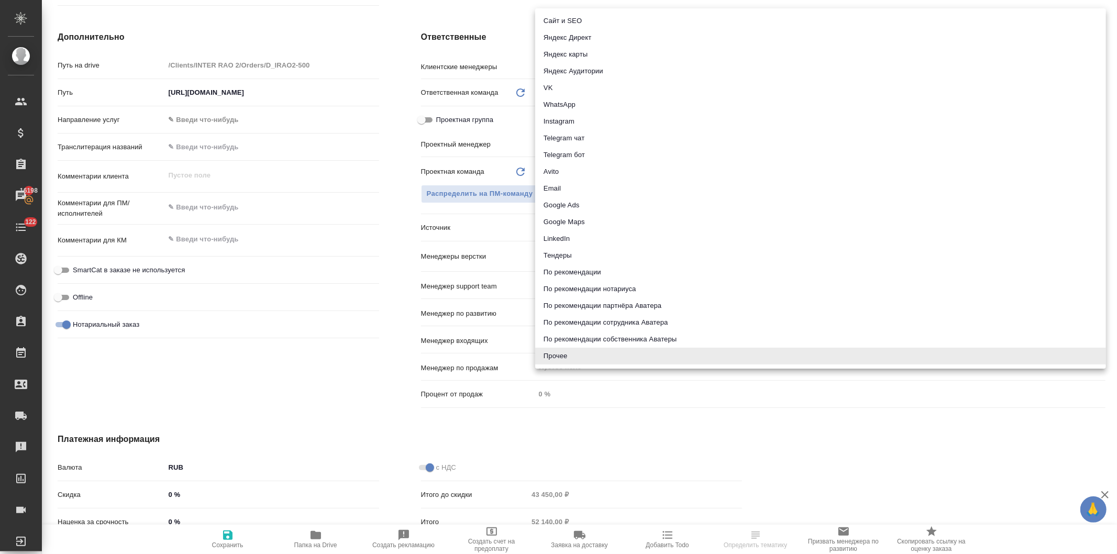
click at [552, 188] on li "Email" at bounding box center [820, 188] width 571 height 17
type textarea "x"
type input "emailAds"
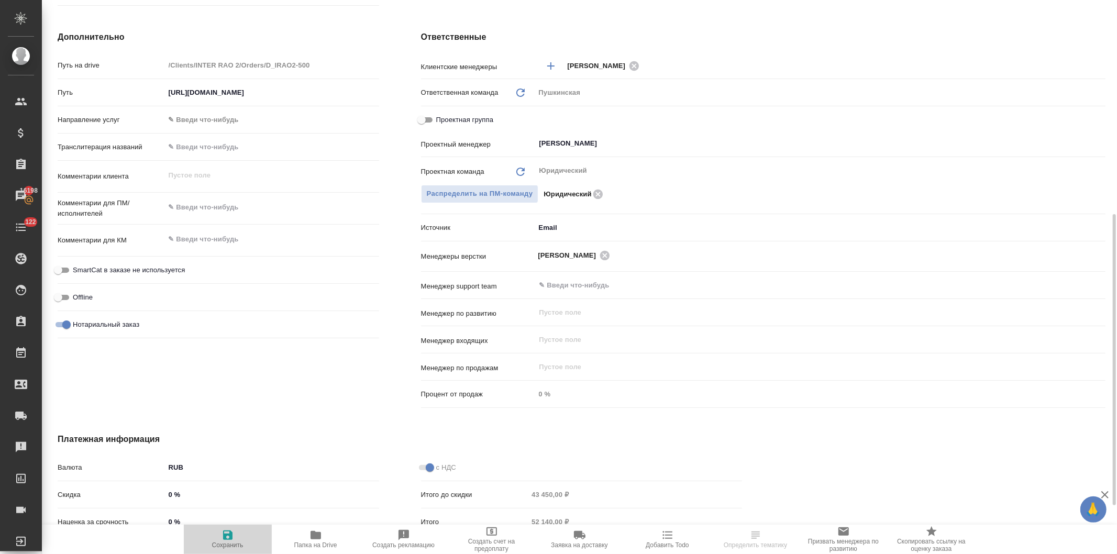
click at [227, 538] on icon "button" at bounding box center [228, 535] width 13 height 13
type textarea "x"
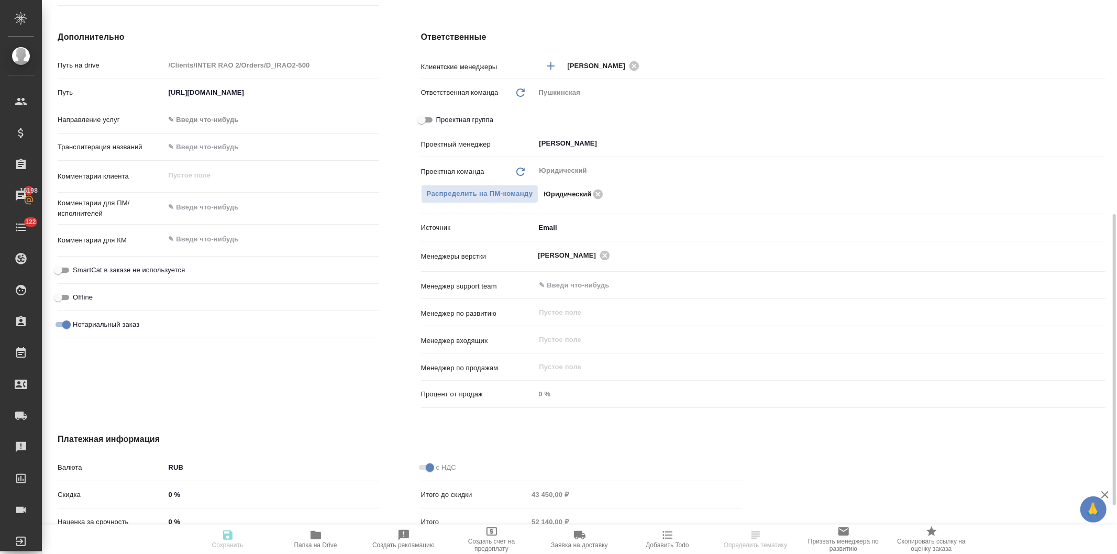
type textarea "x"
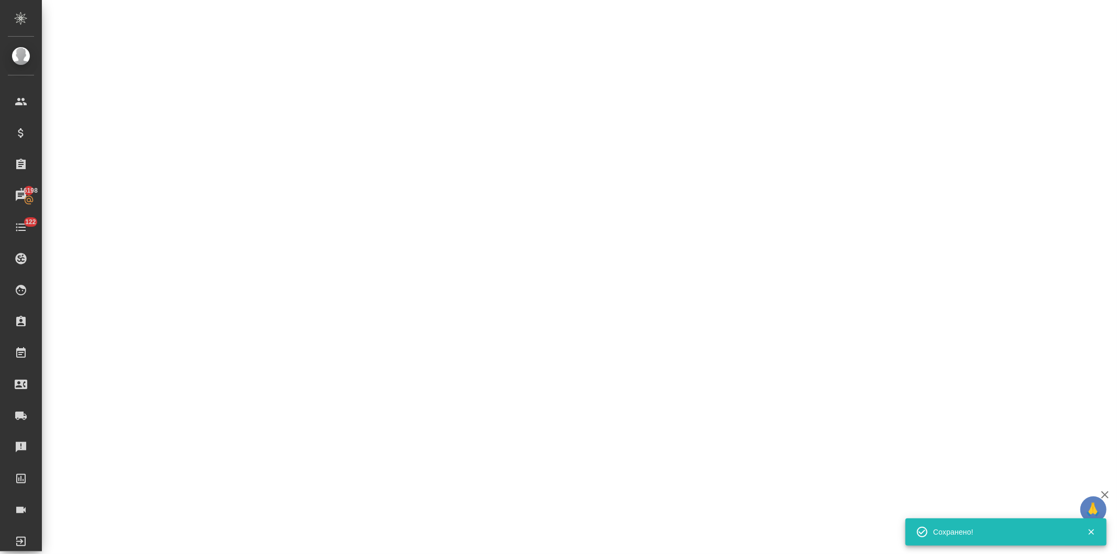
select select "RU"
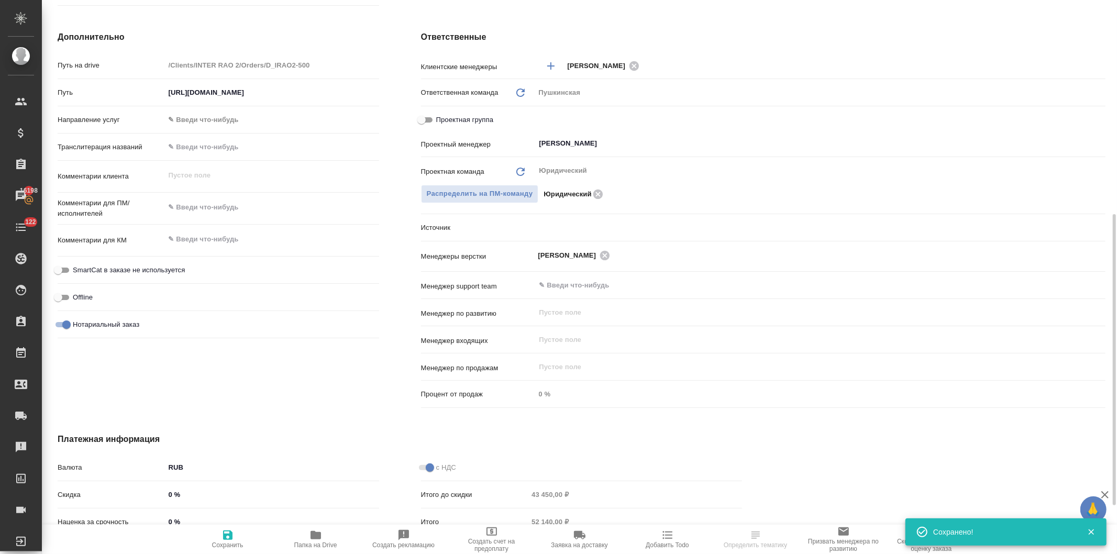
type textarea "x"
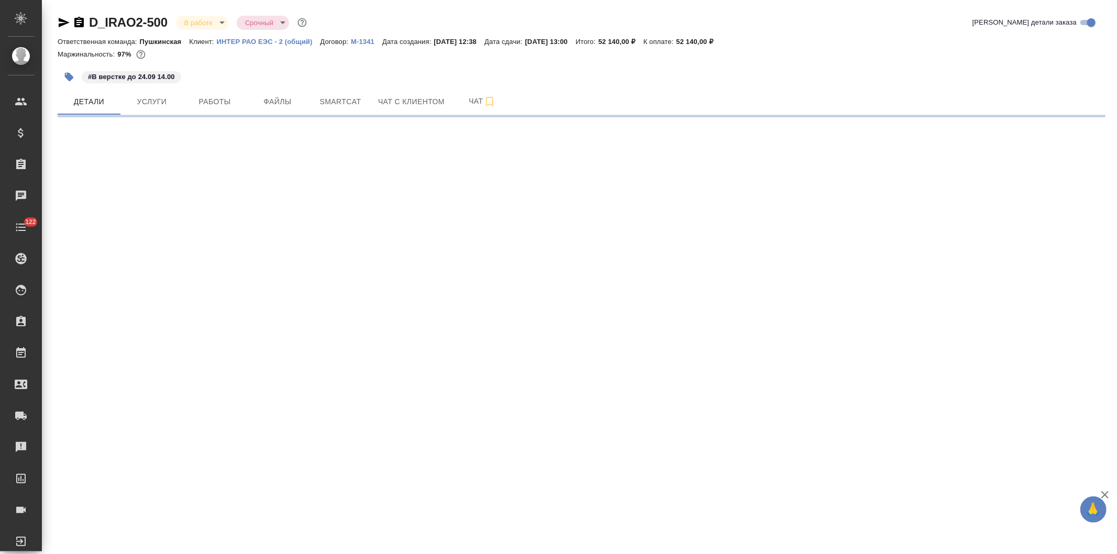
select select "RU"
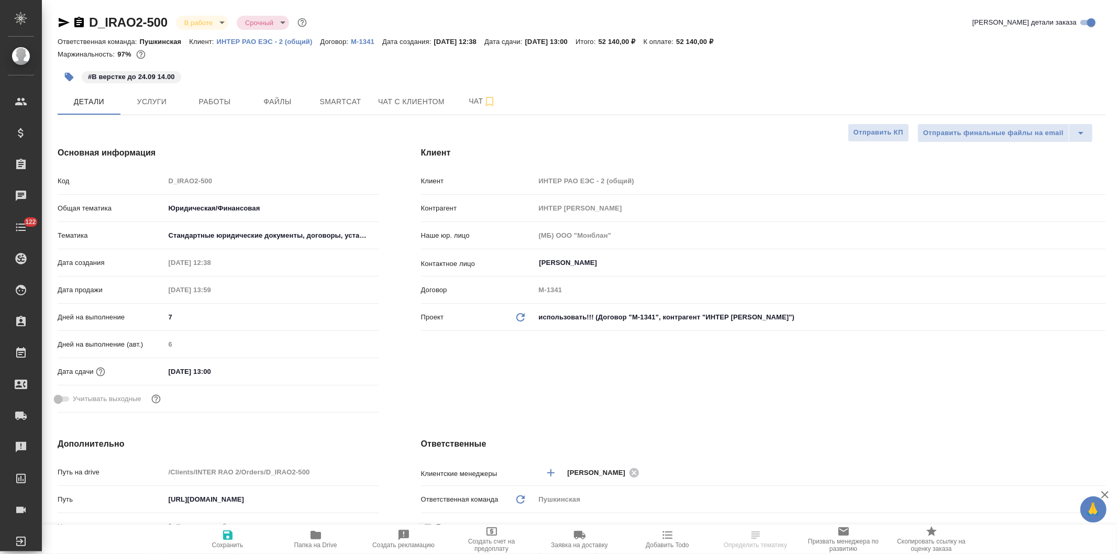
type textarea "x"
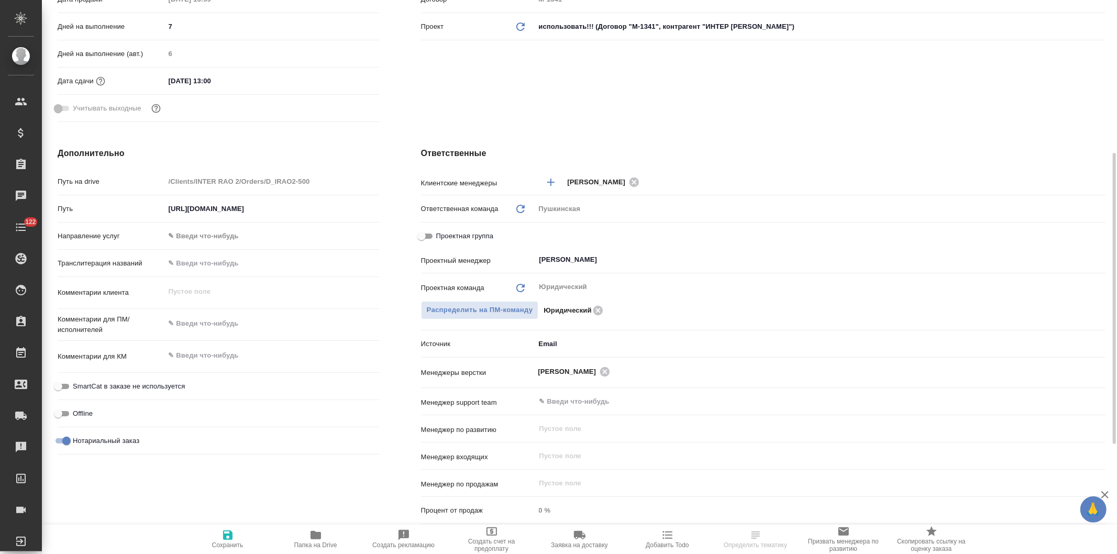
type textarea "x"
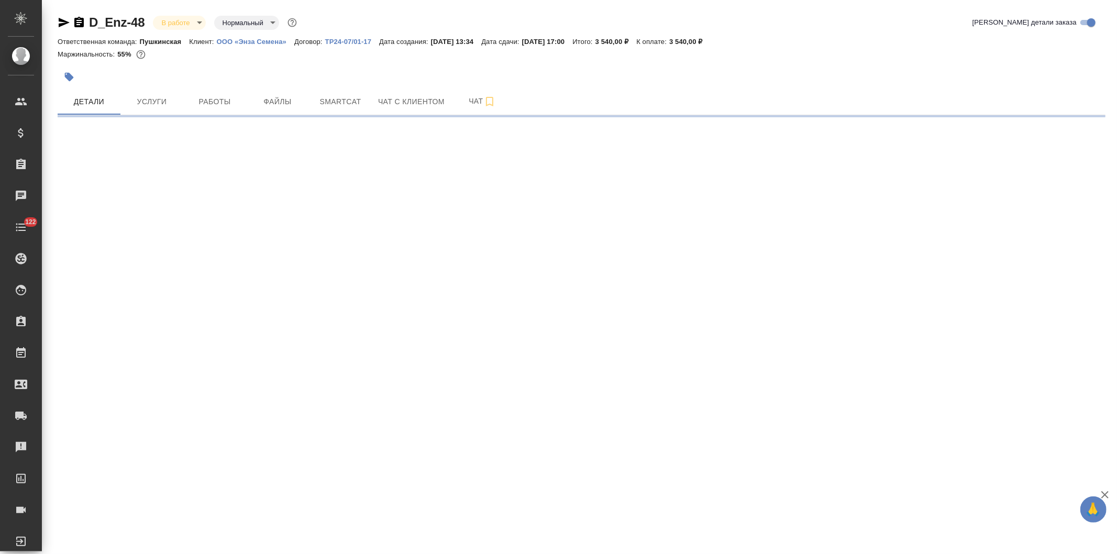
select select "RU"
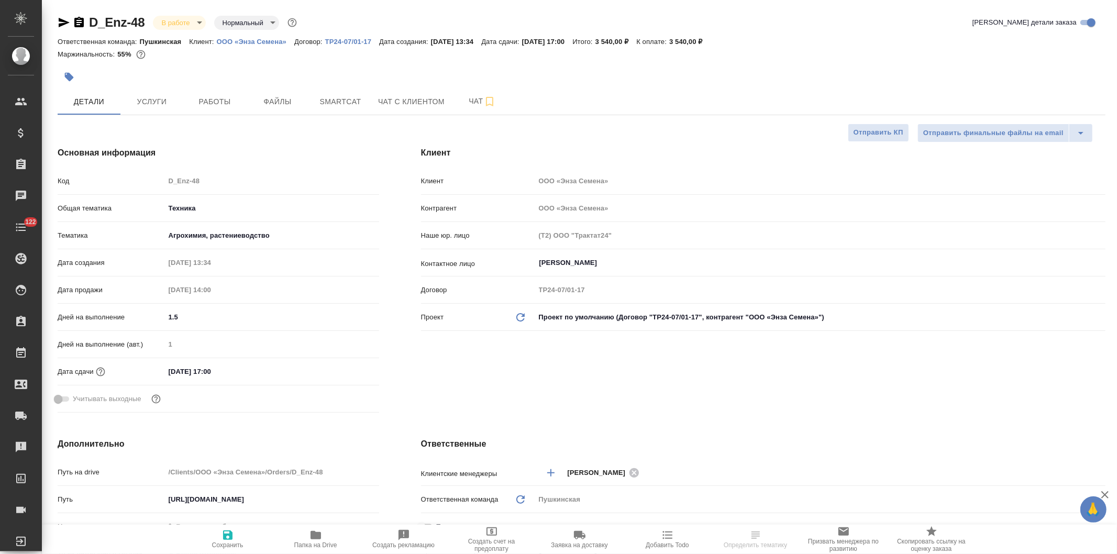
type textarea "x"
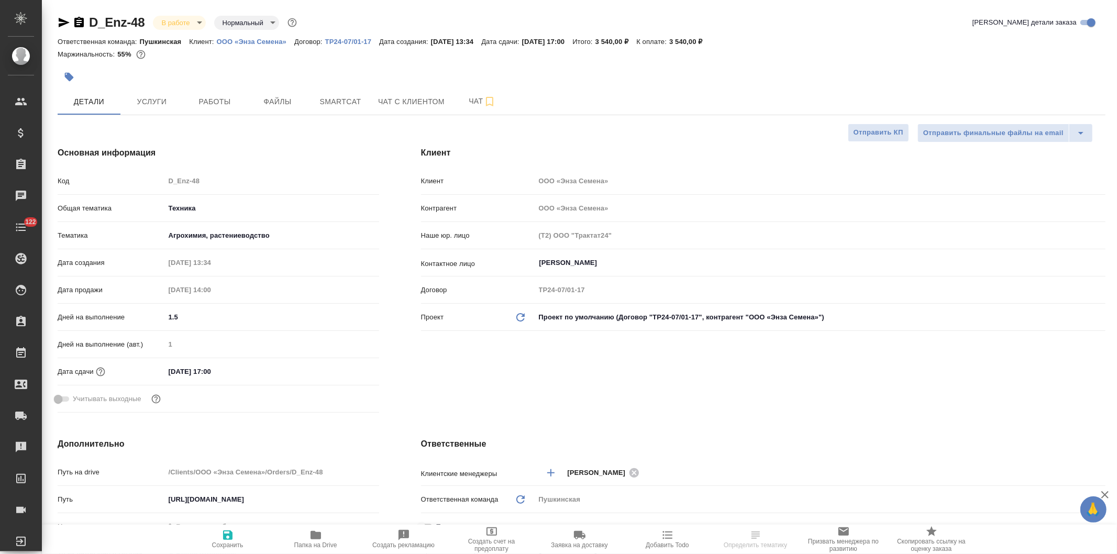
type textarea "x"
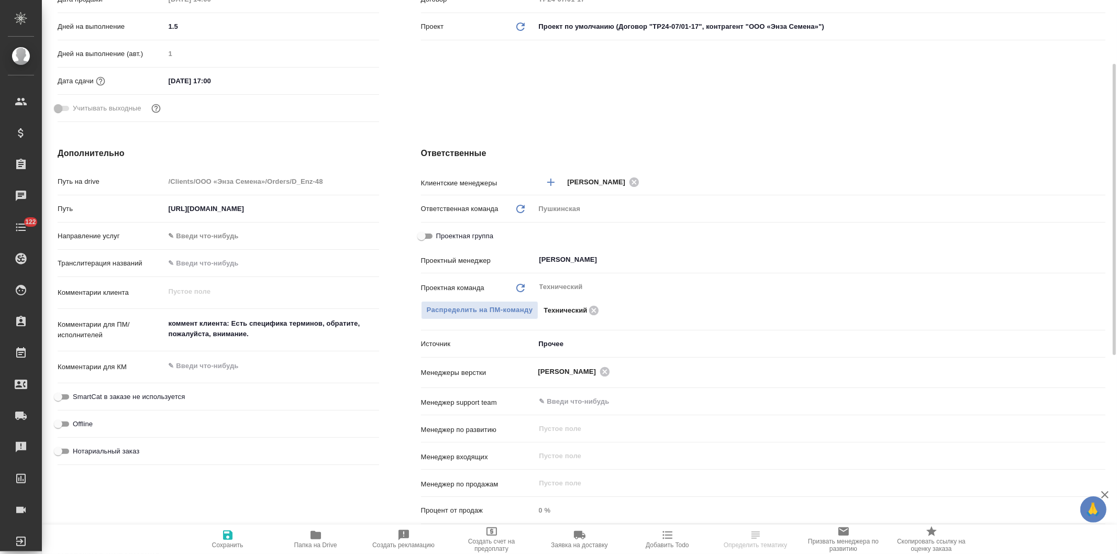
type textarea "x"
click at [545, 339] on body "🙏 .cls-1 fill:#fff; AWATERA [PERSON_NAME] Спецификации Заказы Чаты 122 Todo Про…" at bounding box center [558, 277] width 1117 height 554
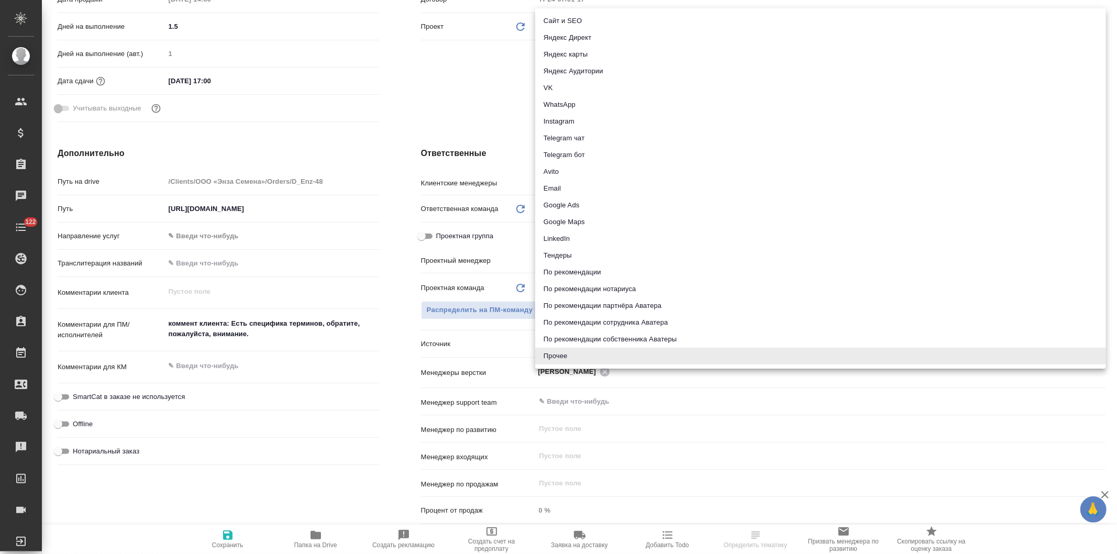
click at [559, 189] on li "Email" at bounding box center [820, 188] width 571 height 17
type textarea "x"
type input "emailAds"
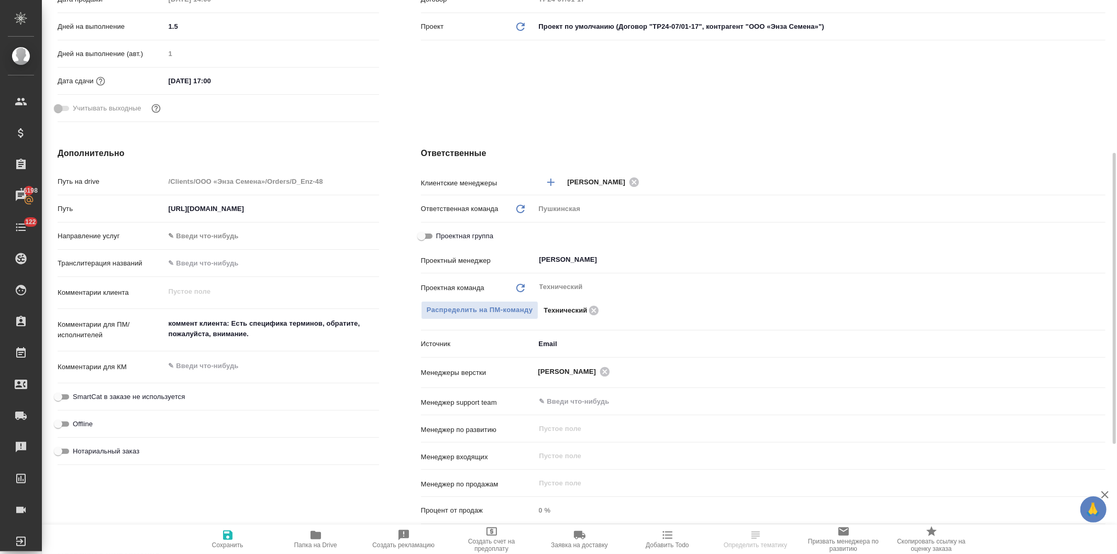
click at [227, 536] on icon "button" at bounding box center [227, 535] width 9 height 9
type textarea "x"
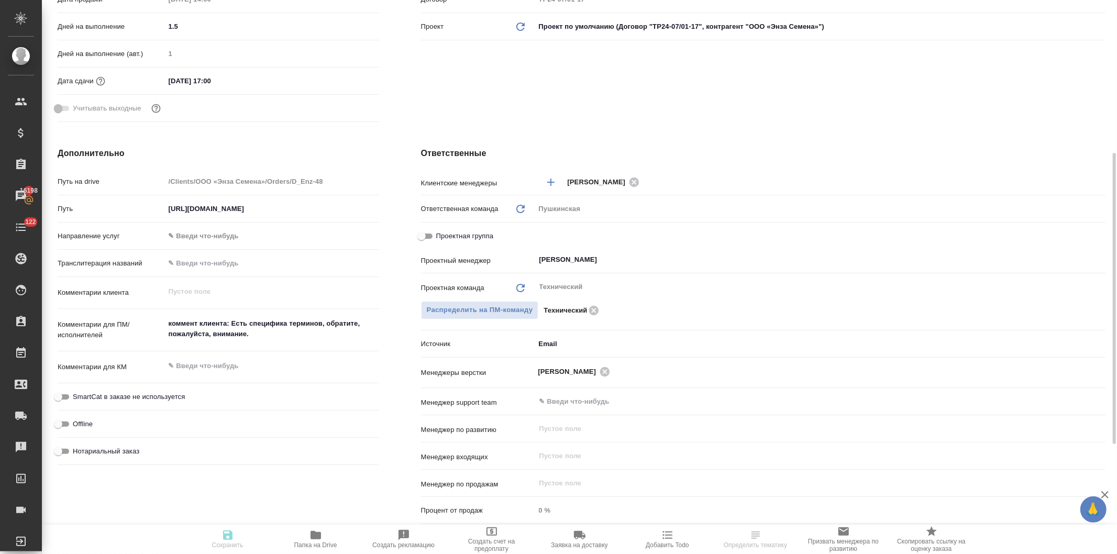
type textarea "x"
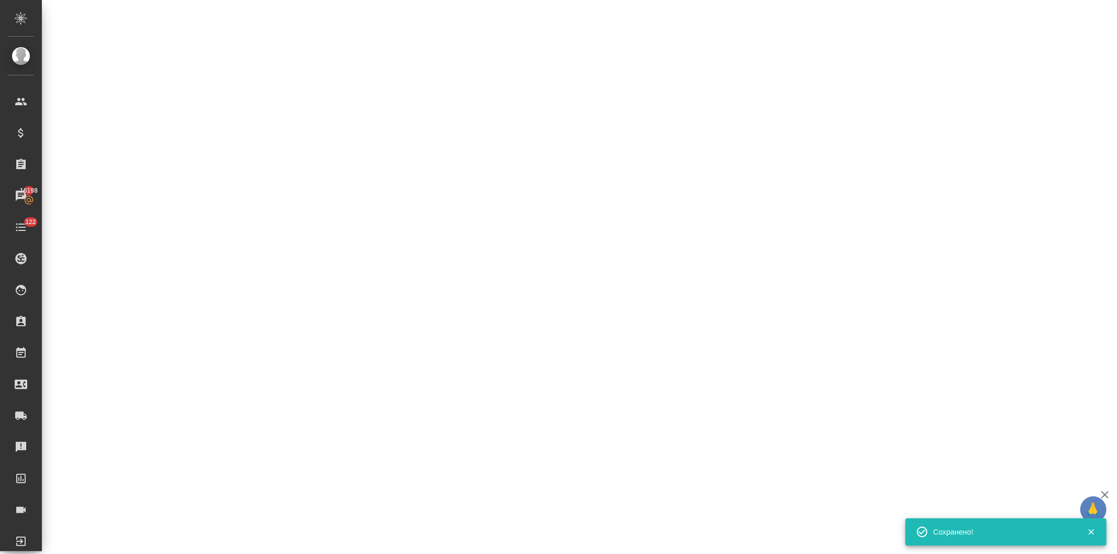
select select "RU"
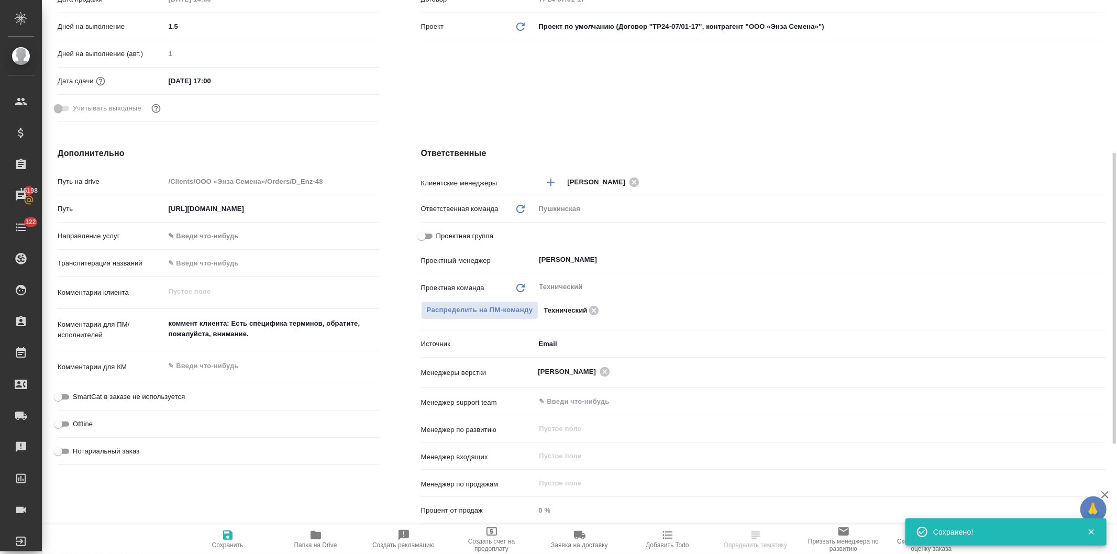
type textarea "x"
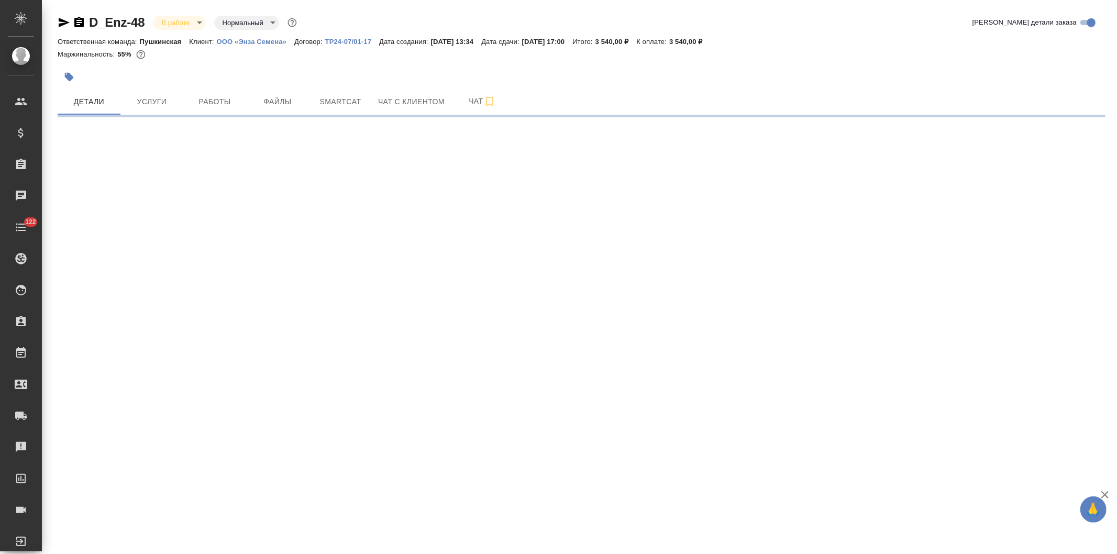
select select "RU"
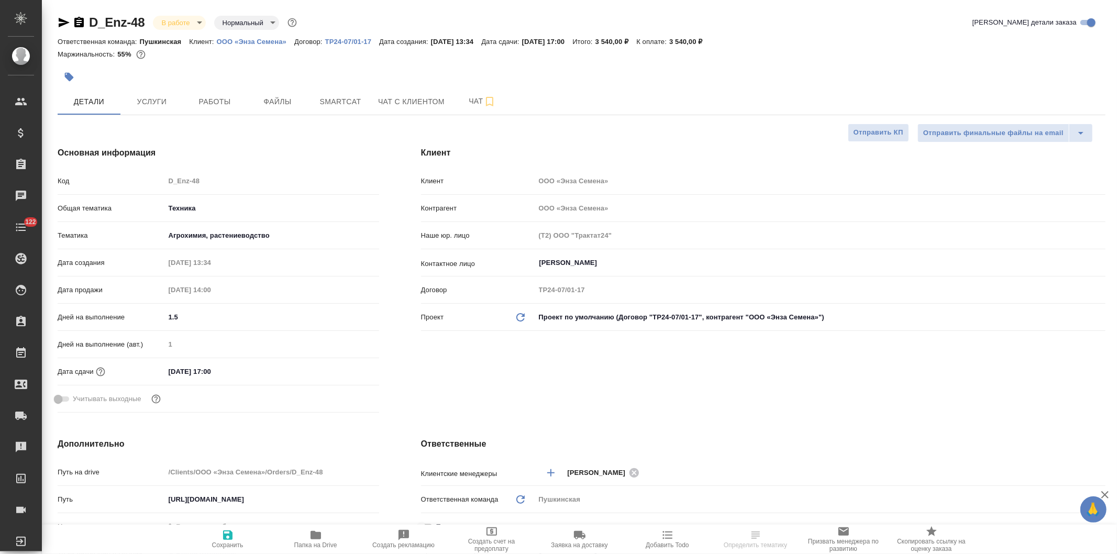
type textarea "x"
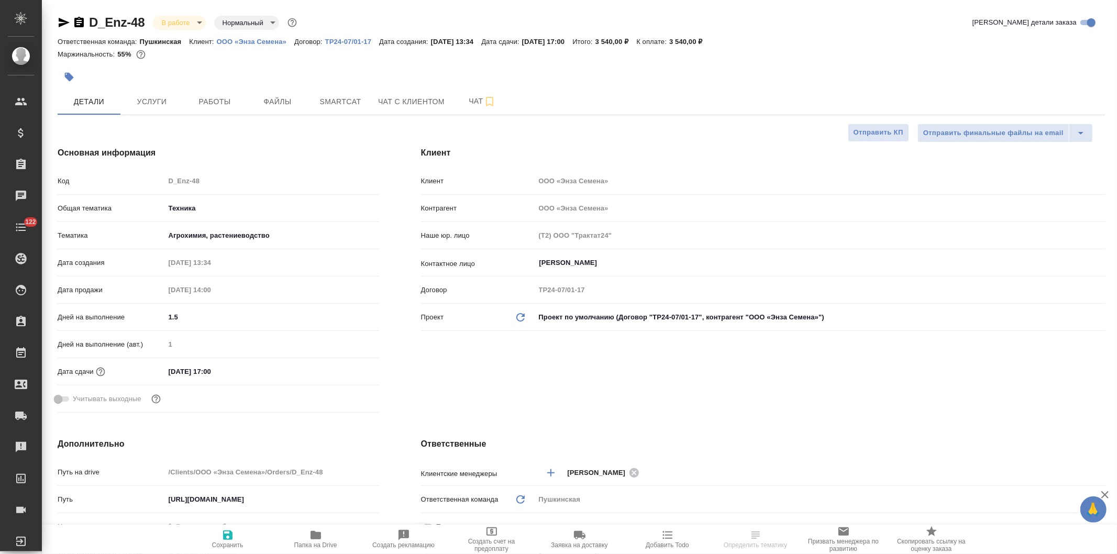
type textarea "x"
click at [468, 101] on span "Чат" at bounding box center [482, 101] width 50 height 13
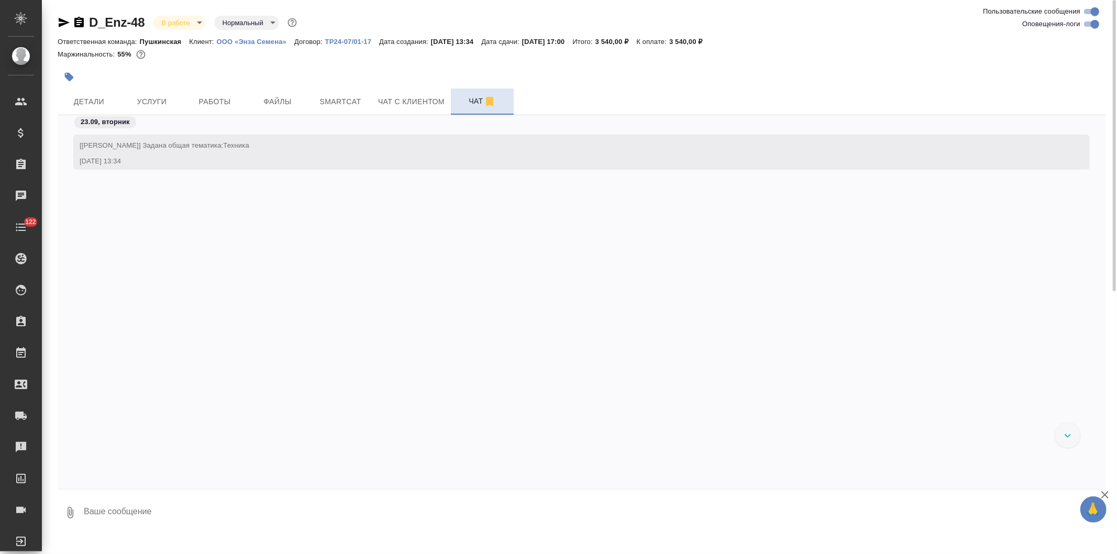
scroll to position [1652, 0]
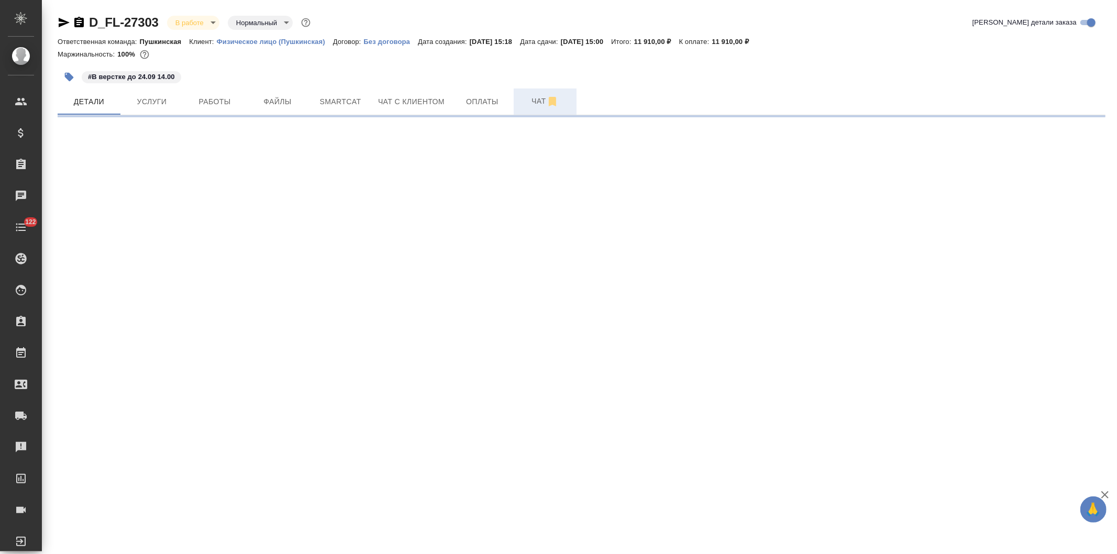
click at [532, 100] on span "Чат" at bounding box center [545, 101] width 50 height 13
select select "RU"
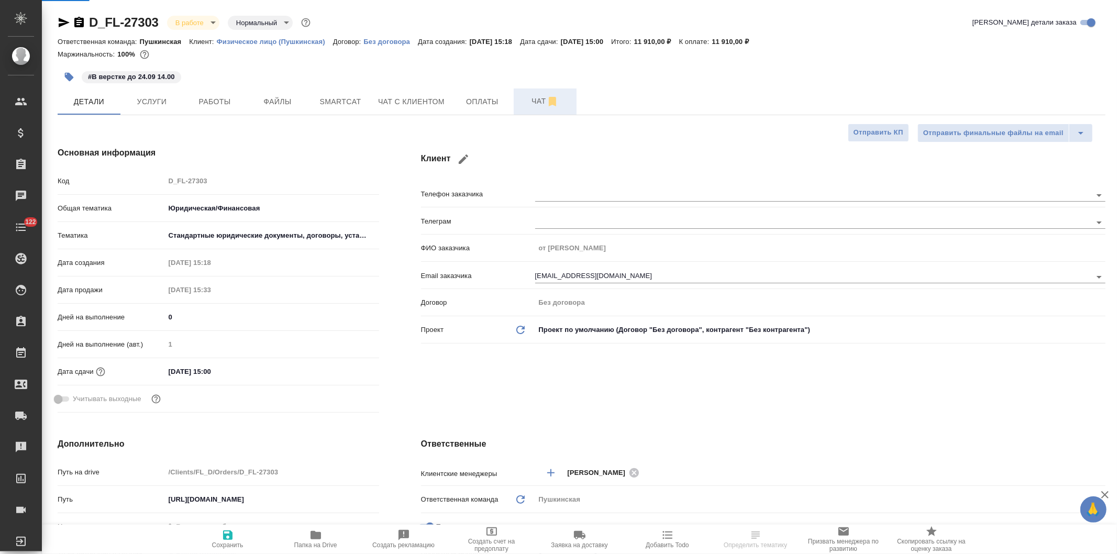
type textarea "x"
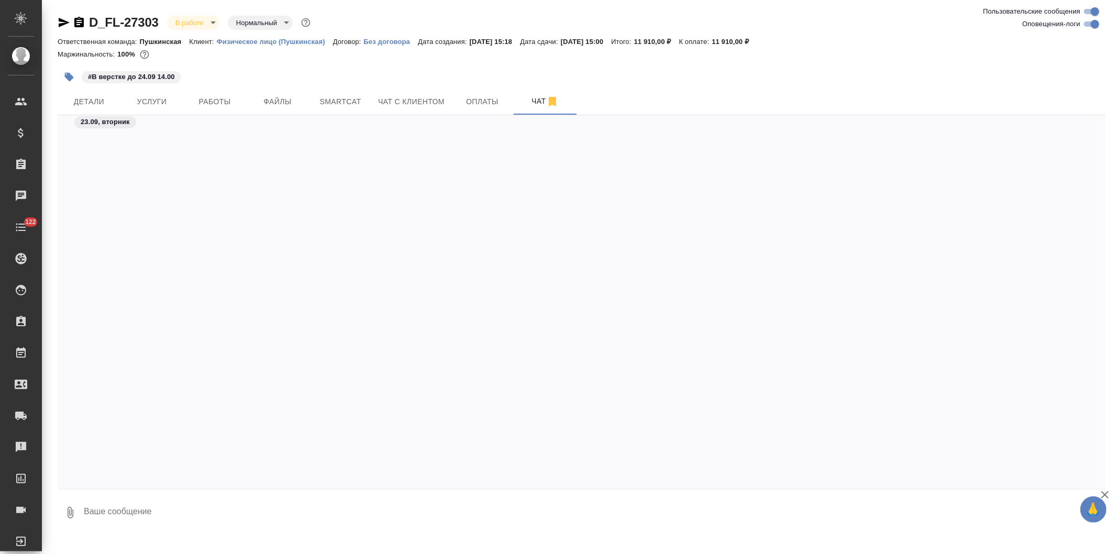
scroll to position [1534, 0]
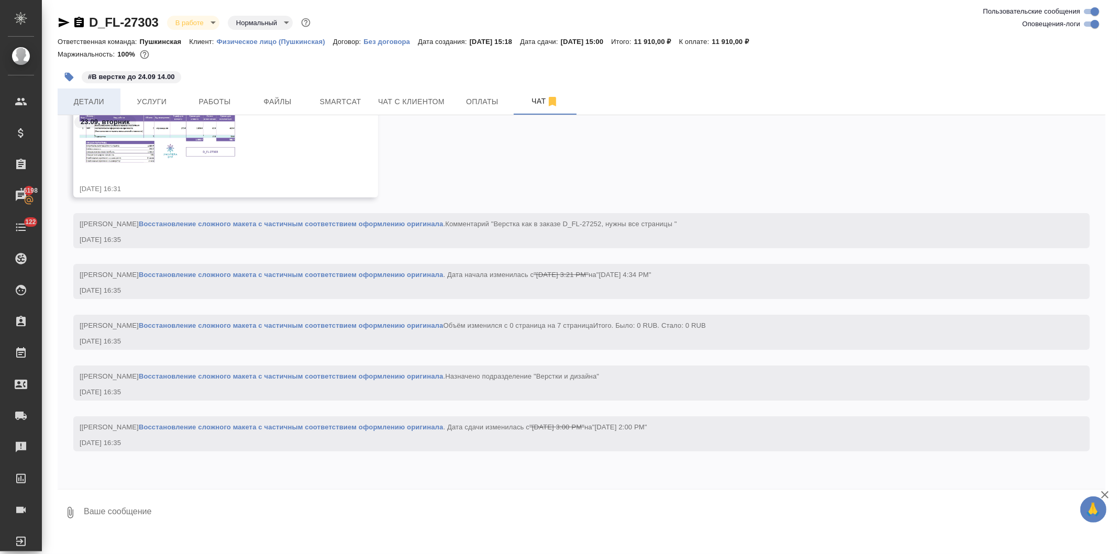
click at [72, 101] on span "Детали" at bounding box center [89, 101] width 50 height 13
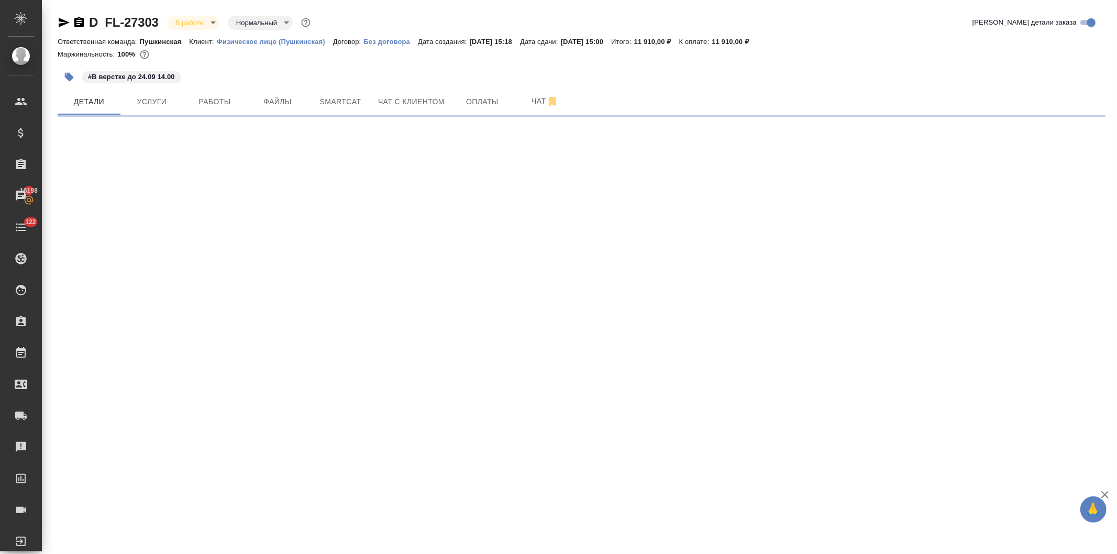
select select "RU"
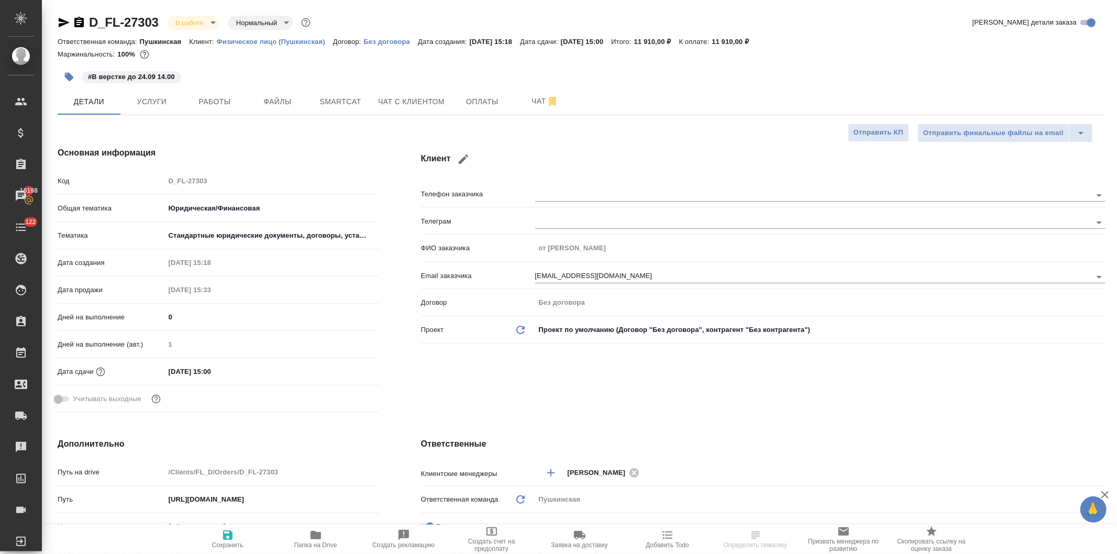
type textarea "x"
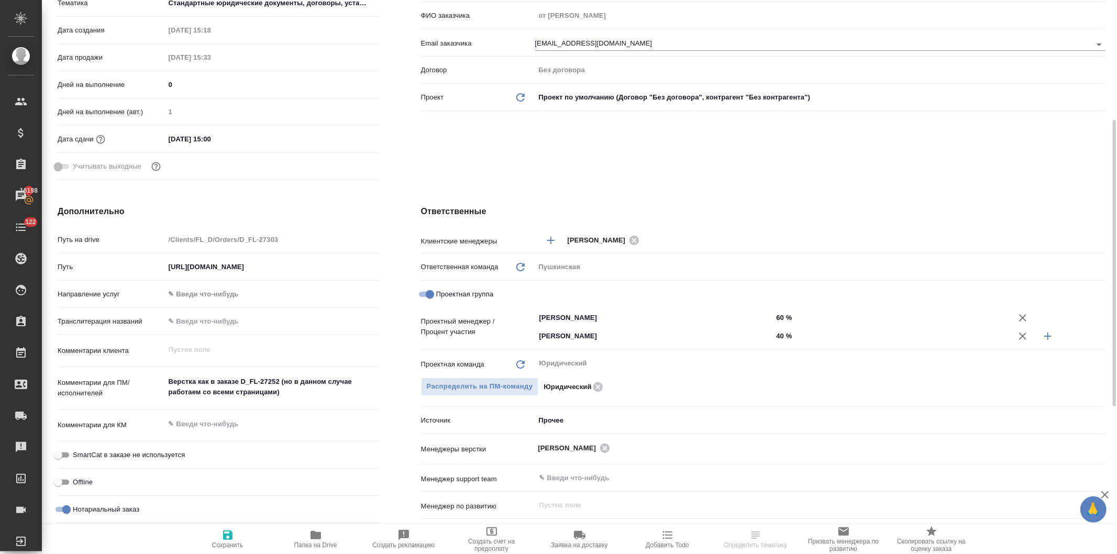
scroll to position [407, 0]
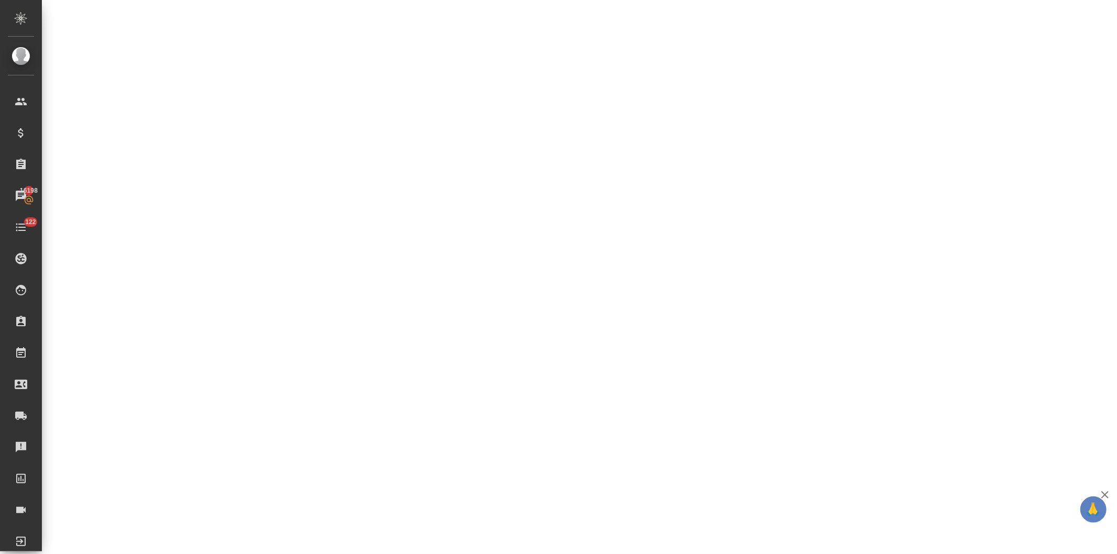
click at [548, 241] on div ".cls-1 fill:#fff; AWATERA [PERSON_NAME] Спецификации Заказы 16198 Чаты 122 Todo…" at bounding box center [558, 277] width 1117 height 554
select select "RU"
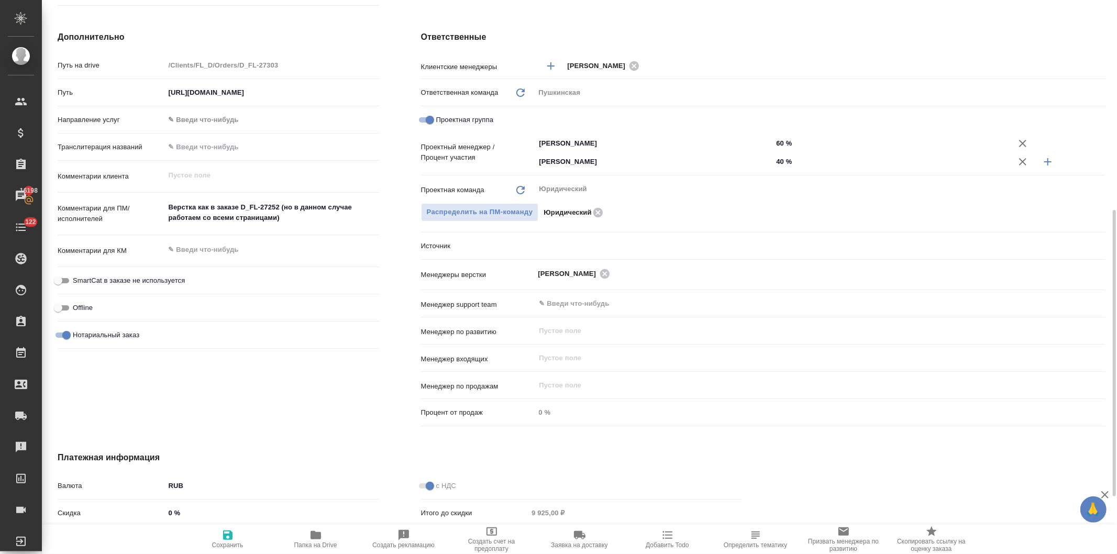
type textarea "x"
click at [541, 243] on body "🙏 .cls-1 fill:#fff; AWATERA [PERSON_NAME] Спецификации Заказы 16198 Чаты 122 To…" at bounding box center [558, 277] width 1117 height 554
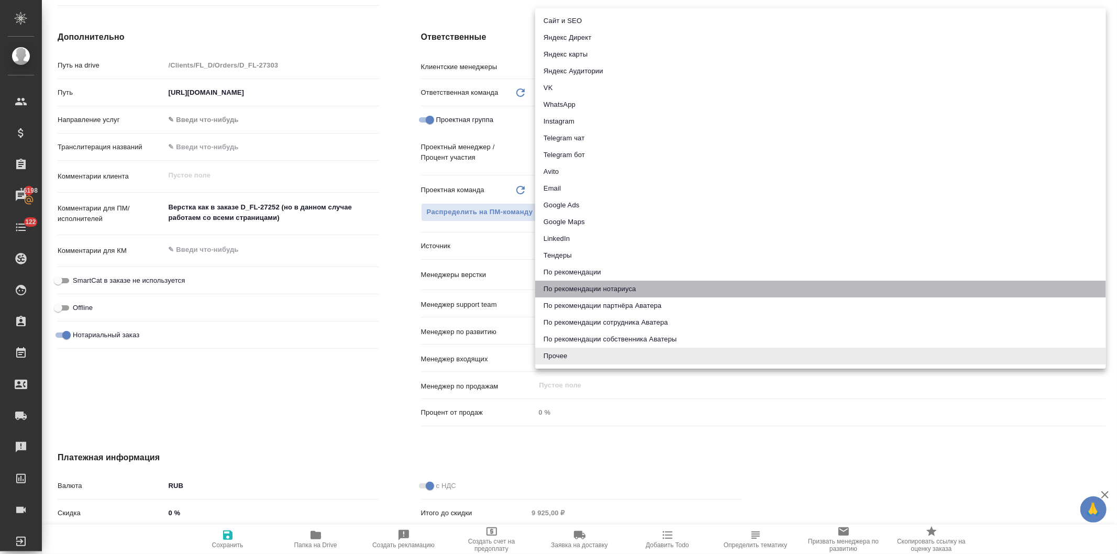
click at [620, 288] on li "По рекомендации нотариуса" at bounding box center [820, 289] width 571 height 17
type textarea "x"
type input "notaryRecommendation"
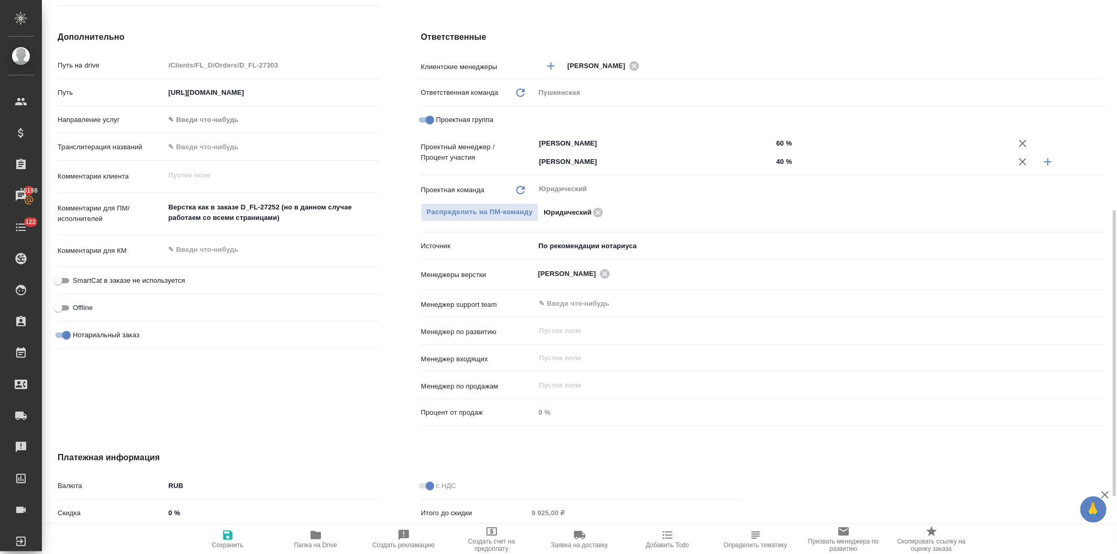
click at [228, 536] on icon "button" at bounding box center [227, 535] width 9 height 9
type textarea "x"
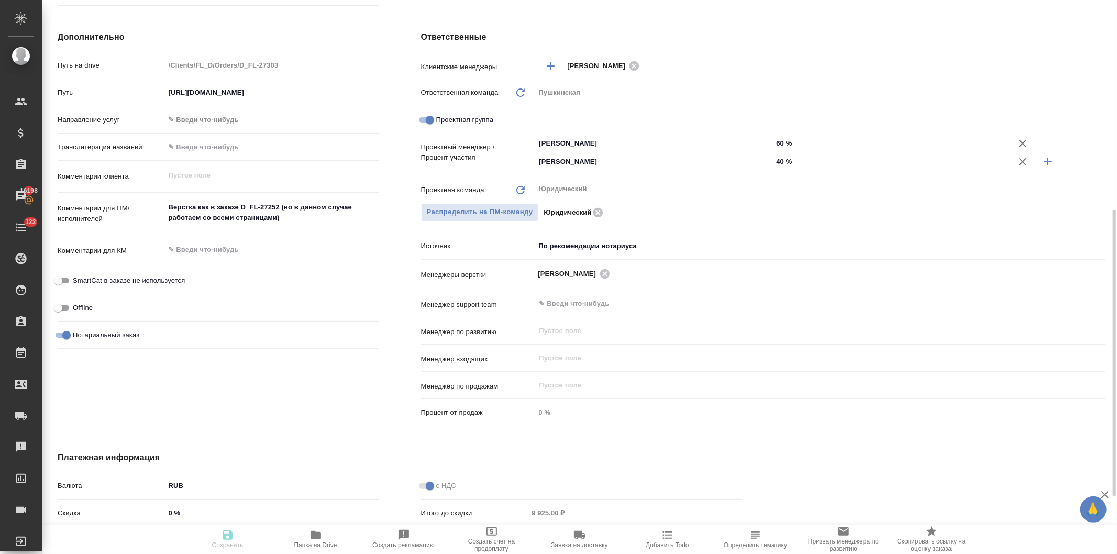
type textarea "x"
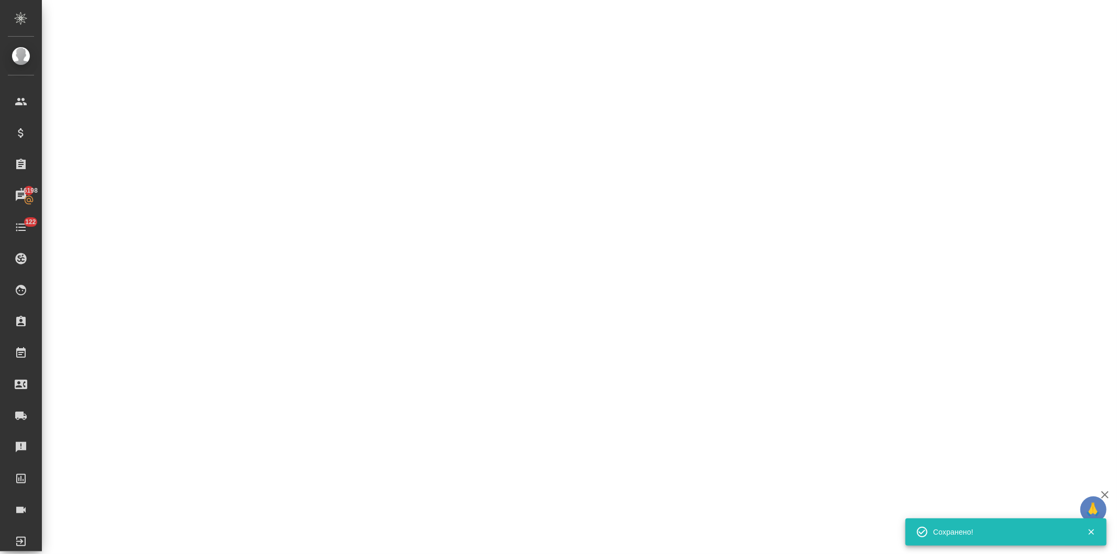
select select "RU"
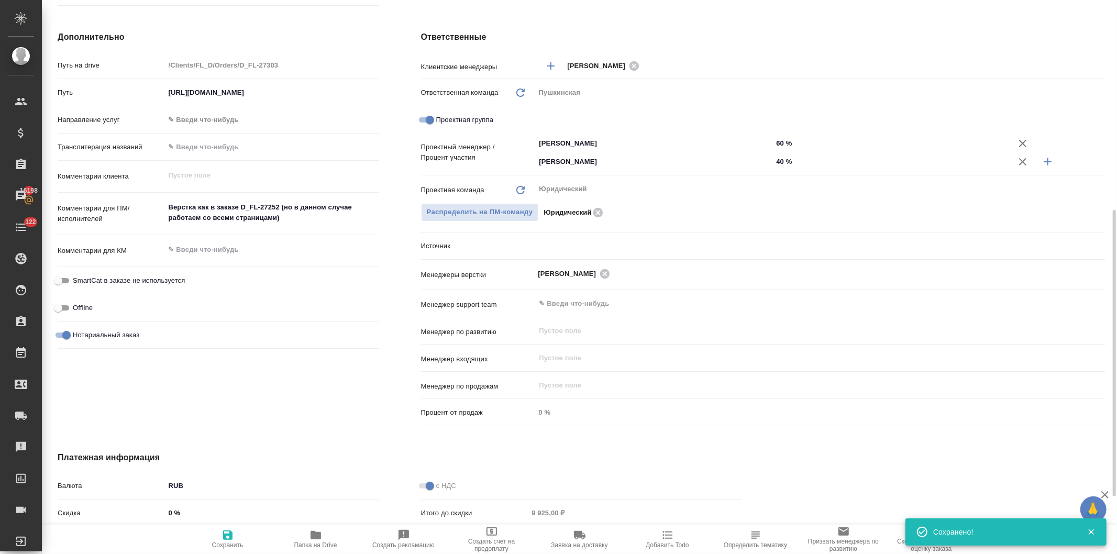
type textarea "x"
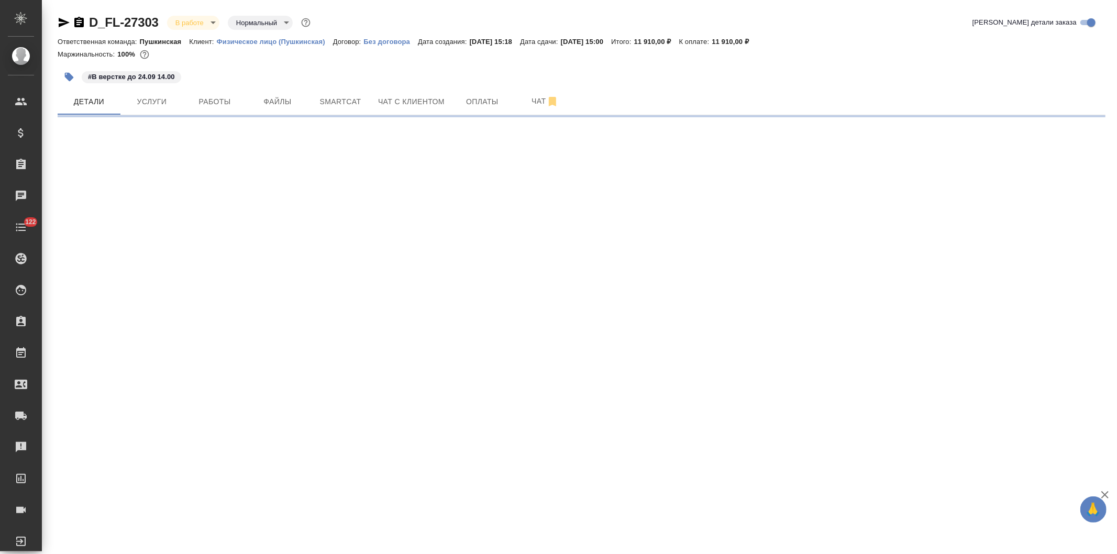
select select "RU"
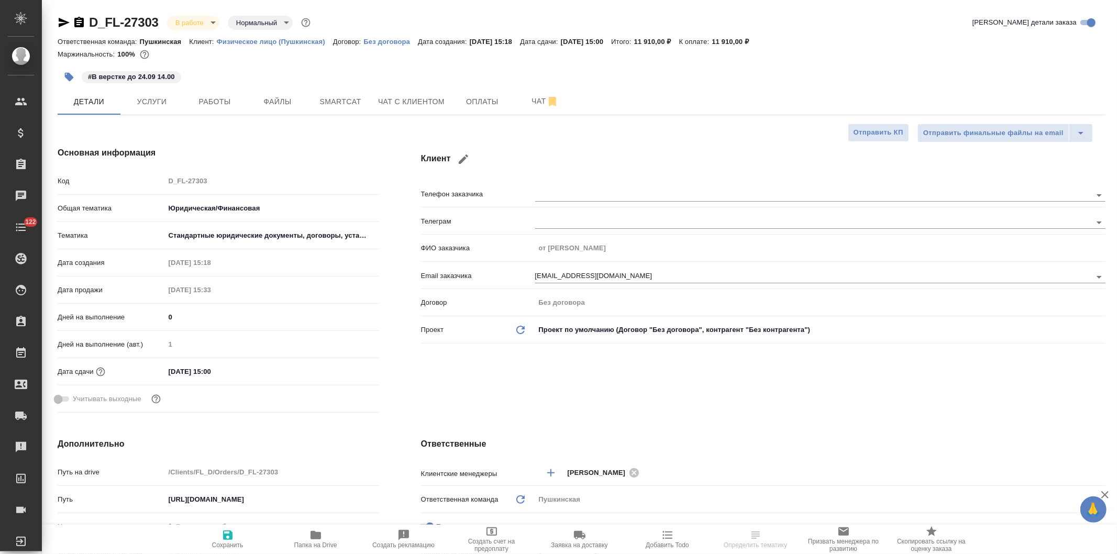
type textarea "x"
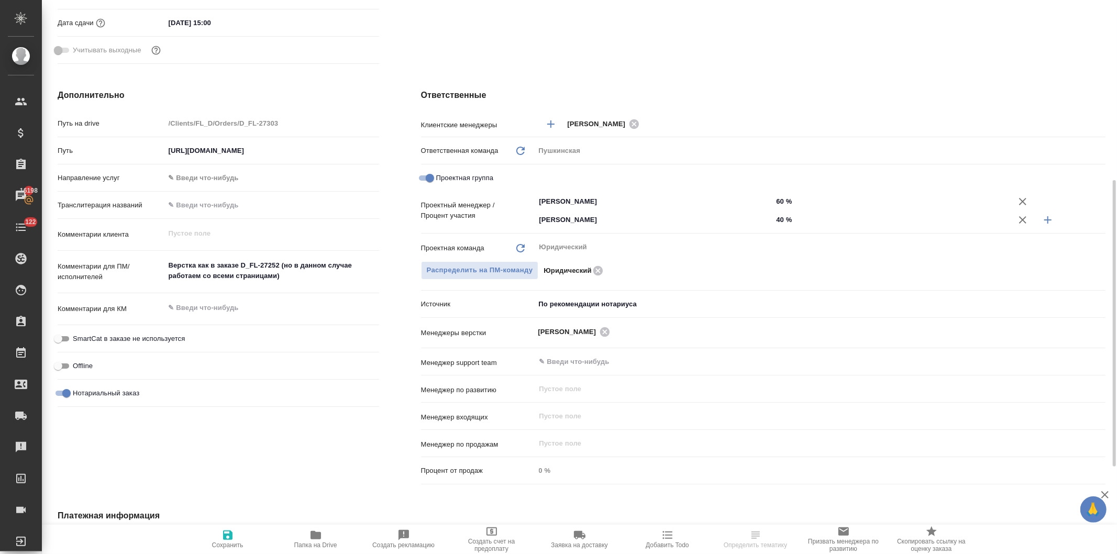
type textarea "x"
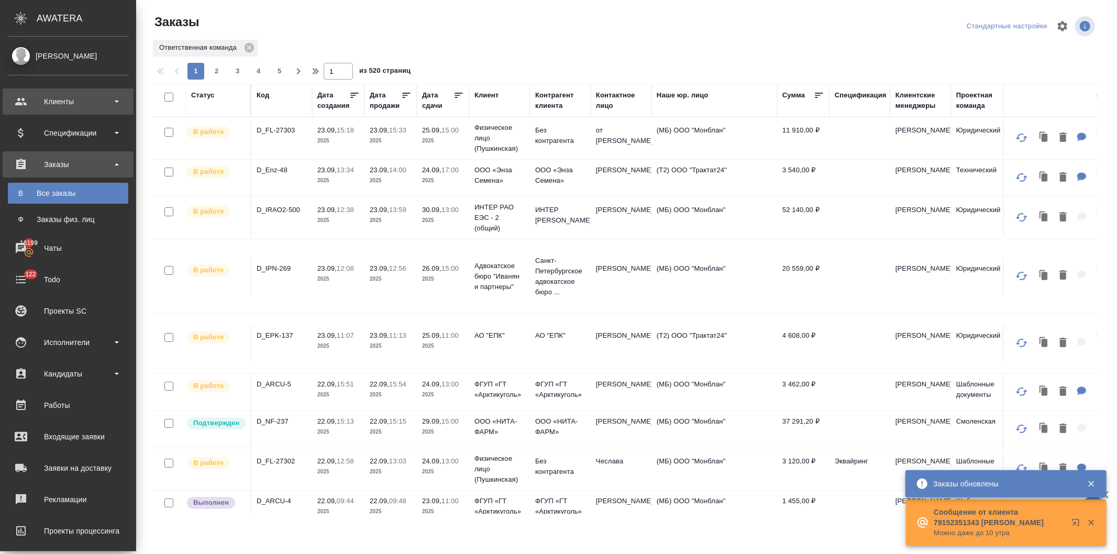
click at [17, 101] on div "Клиенты" at bounding box center [68, 102] width 120 height 16
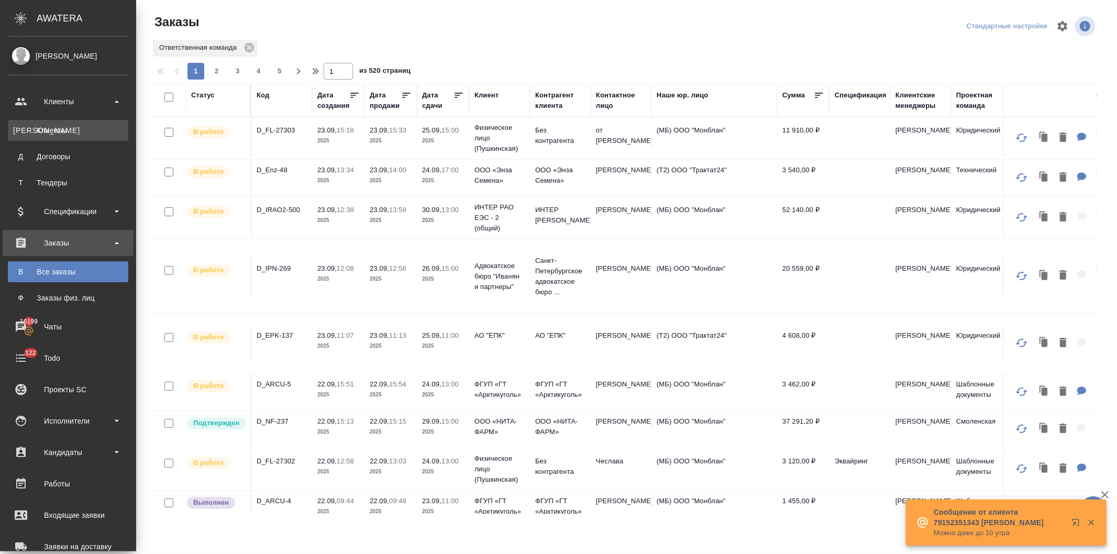
click at [42, 129] on div "Клиенты" at bounding box center [68, 130] width 110 height 10
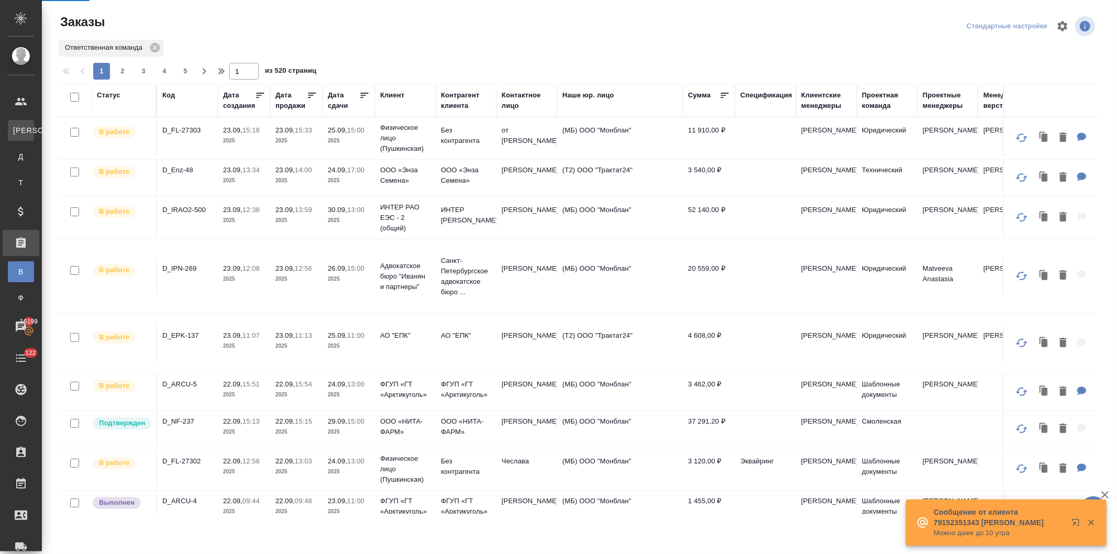
select select "RU"
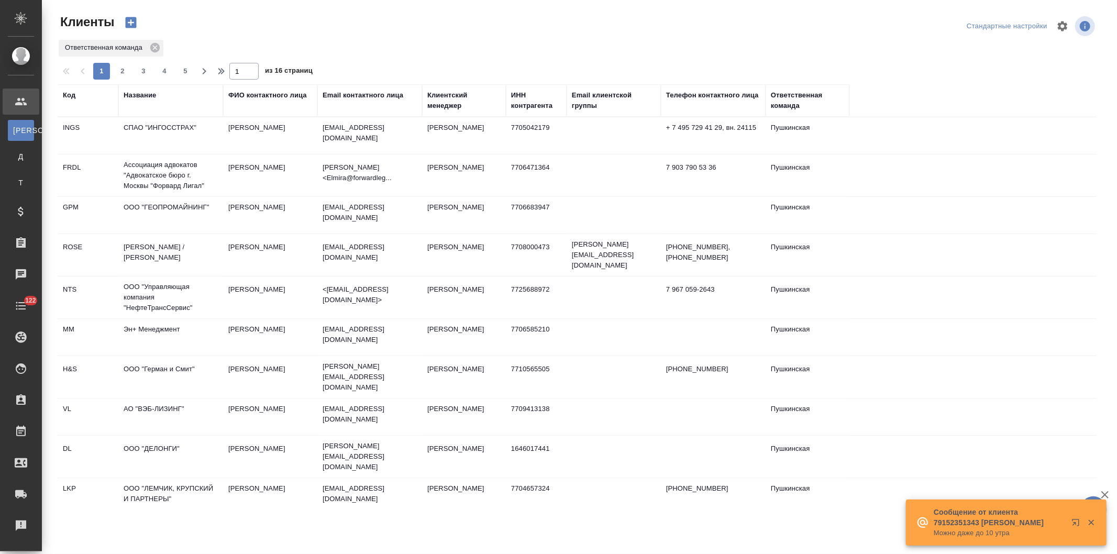
click at [141, 91] on div "Название" at bounding box center [140, 95] width 32 height 10
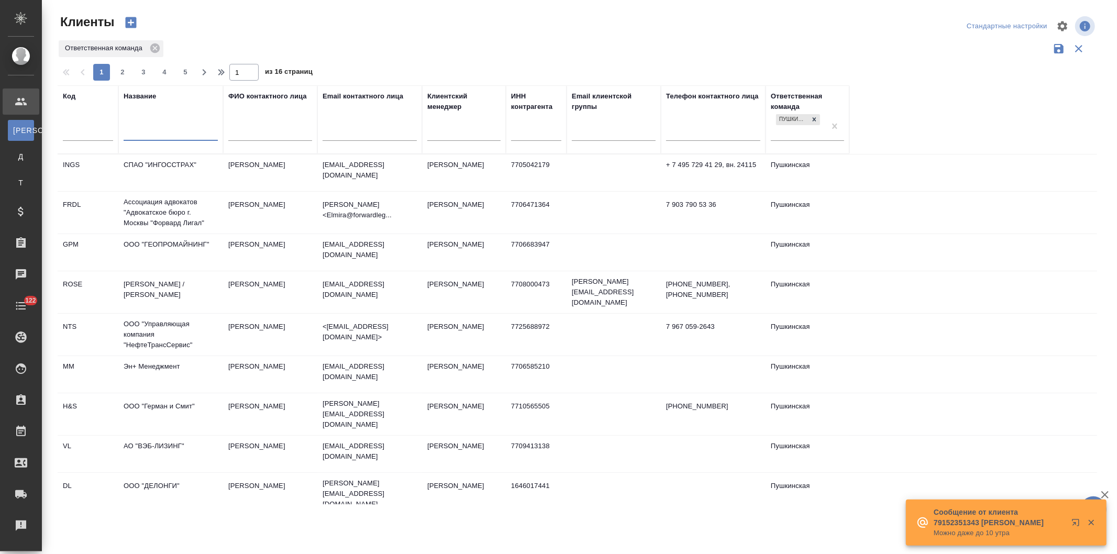
click at [146, 134] on input "text" at bounding box center [171, 133] width 94 height 13
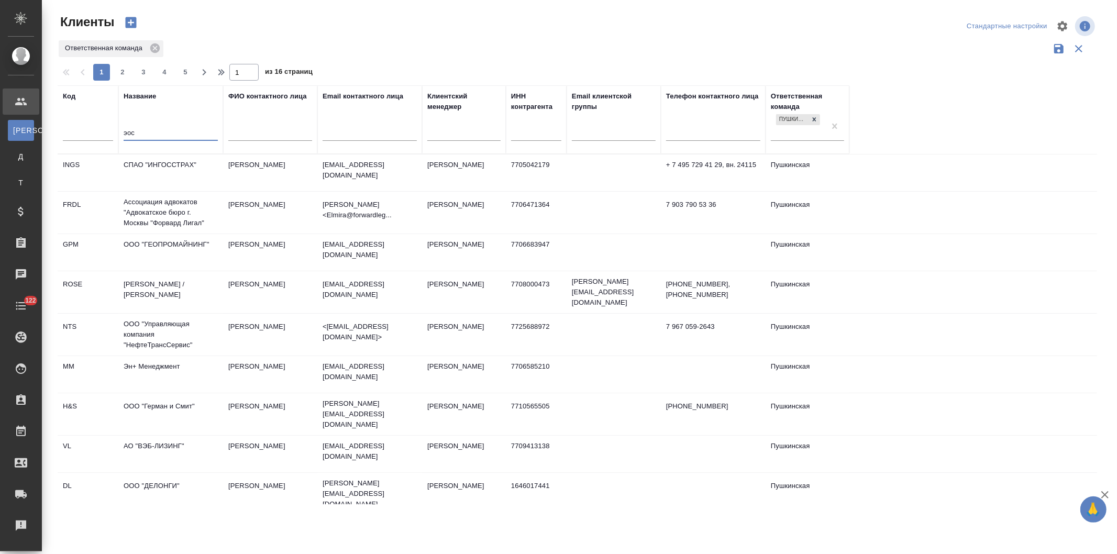
type input "эос"
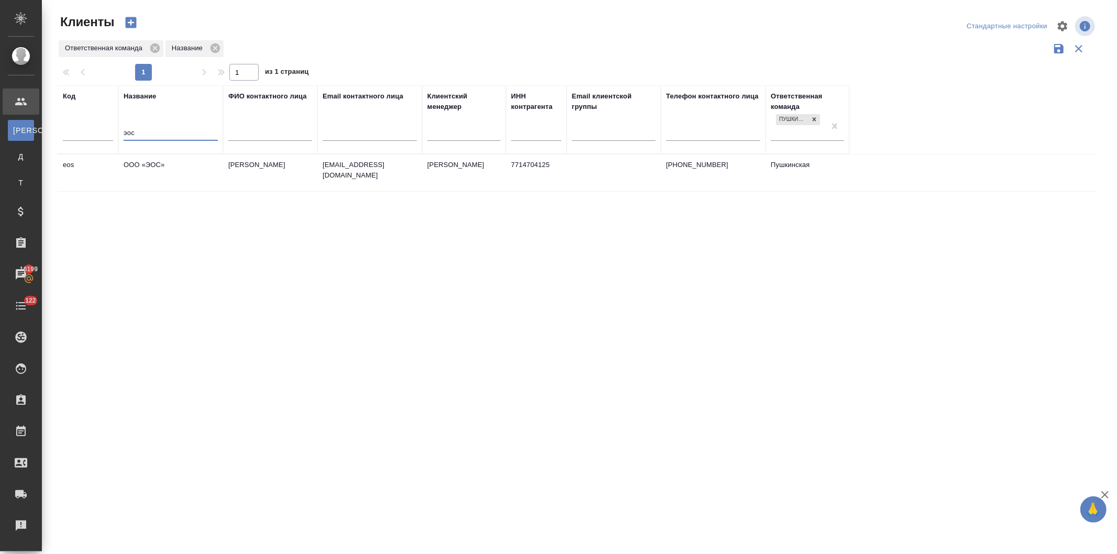
click at [153, 162] on td "ООО «ЭОС»" at bounding box center [170, 173] width 105 height 37
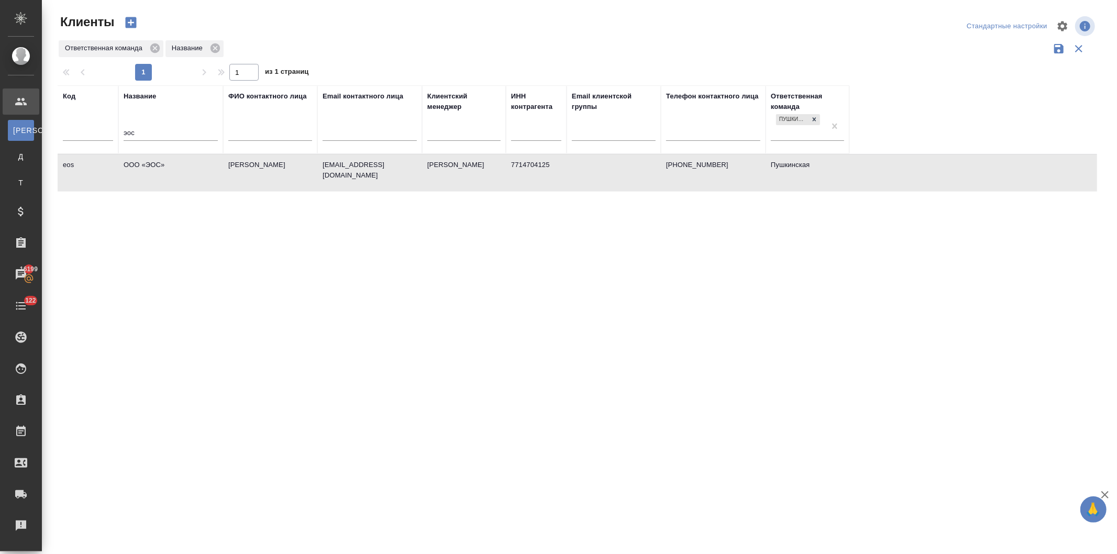
click at [153, 162] on td "ООО «ЭОС»" at bounding box center [170, 173] width 105 height 37
click at [312, 163] on td "[PERSON_NAME]" at bounding box center [270, 173] width 94 height 37
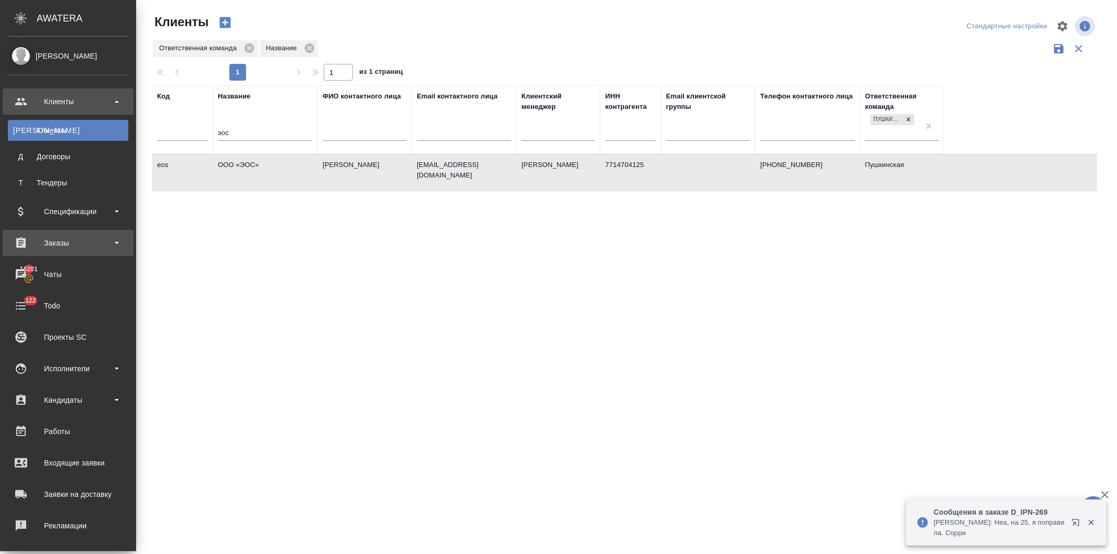
click at [57, 243] on div "Заказы" at bounding box center [68, 243] width 120 height 16
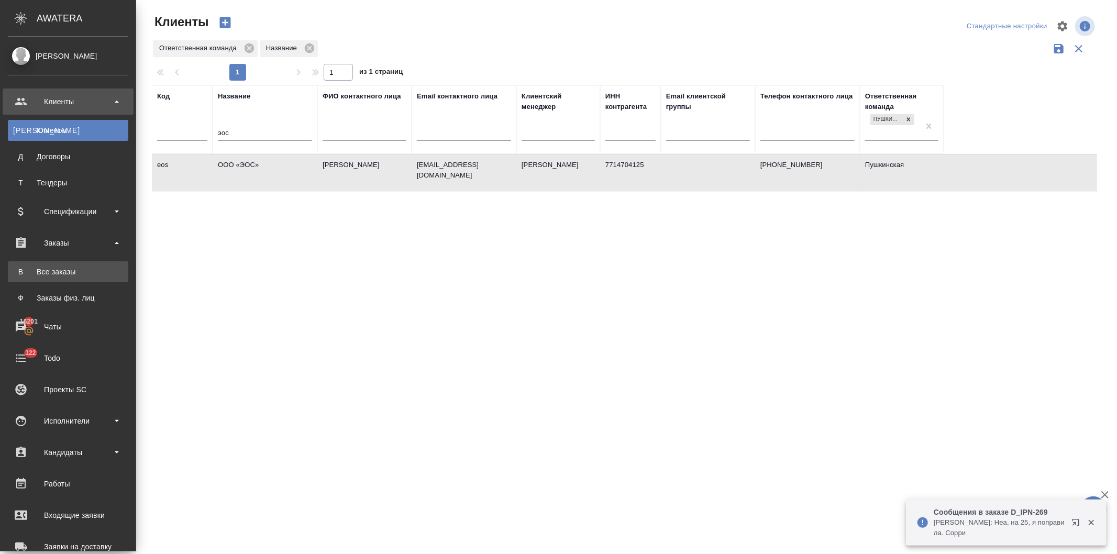
click at [52, 271] on div "Все заказы" at bounding box center [68, 272] width 110 height 10
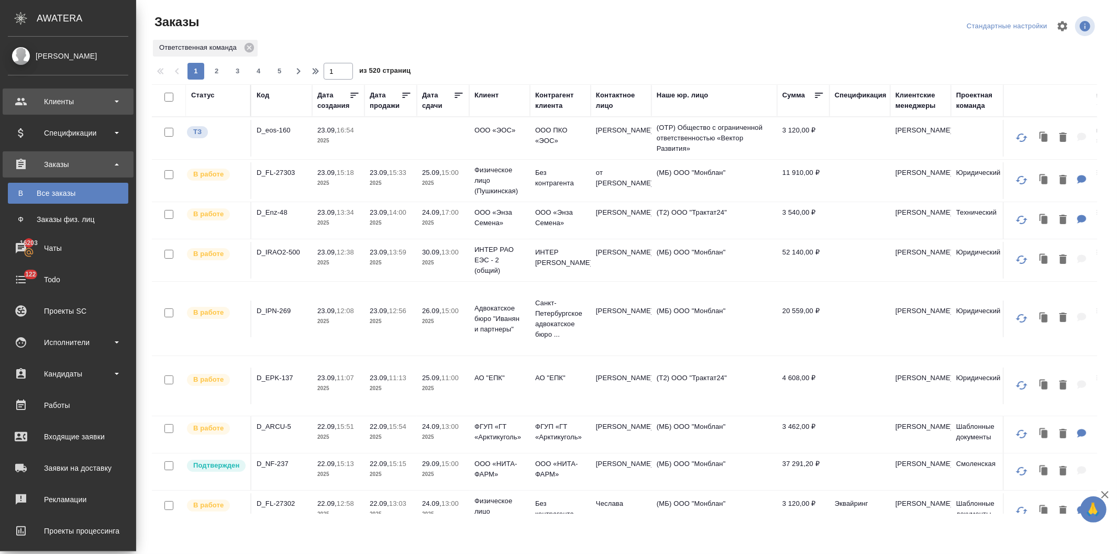
click at [61, 95] on div "Клиенты" at bounding box center [68, 102] width 120 height 16
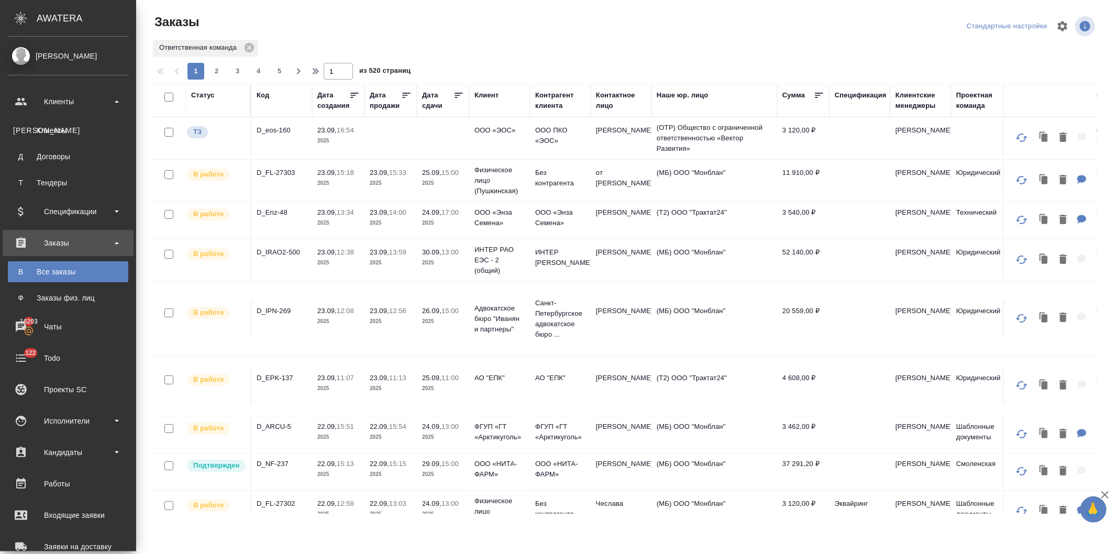
click at [60, 129] on div "Клиенты" at bounding box center [68, 130] width 110 height 10
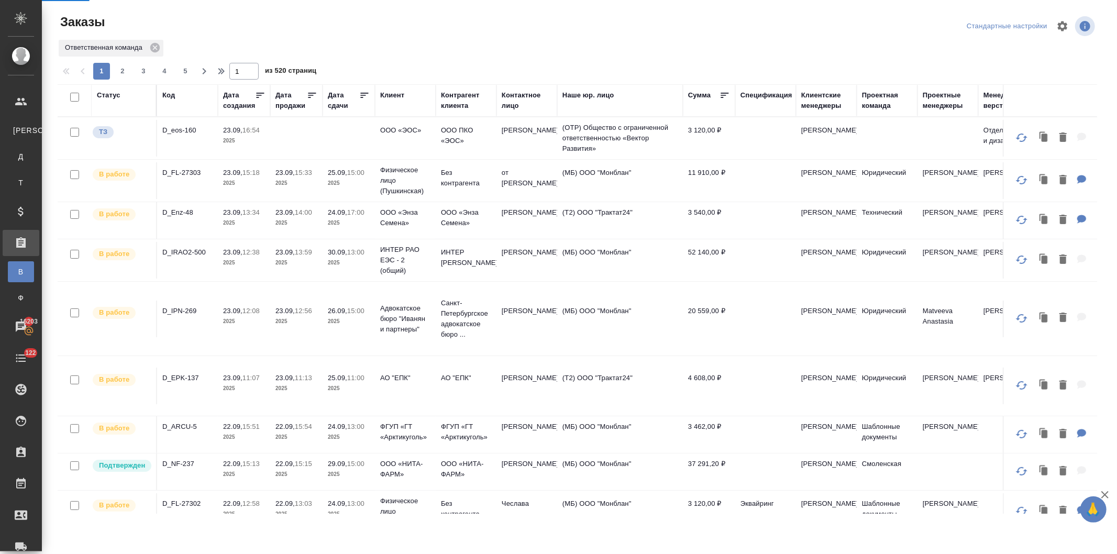
select select "RU"
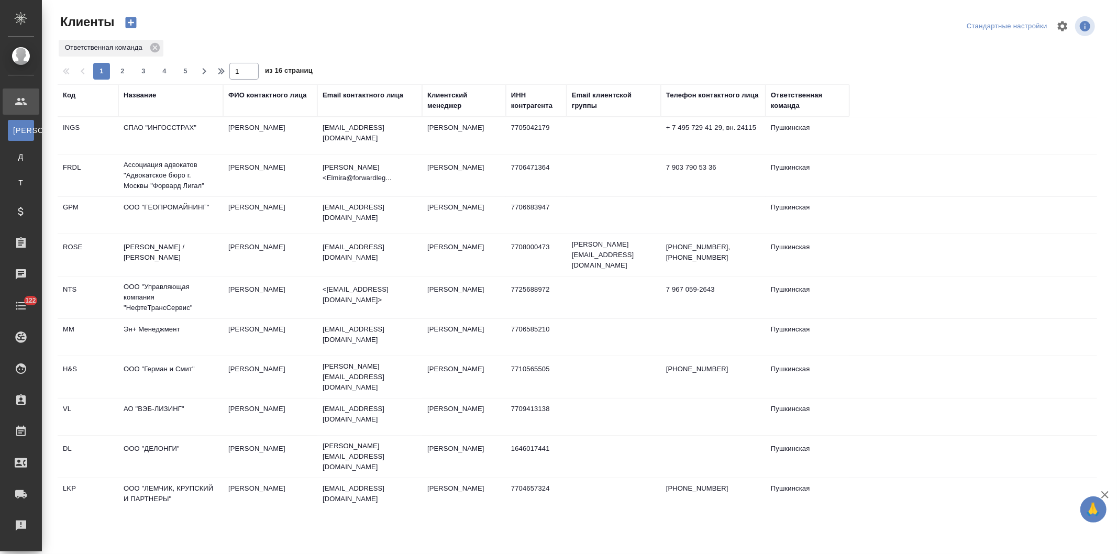
drag, startPoint x: 148, startPoint y: 92, endPoint x: 142, endPoint y: 106, distance: 15.5
click at [147, 92] on div "Название" at bounding box center [140, 95] width 32 height 10
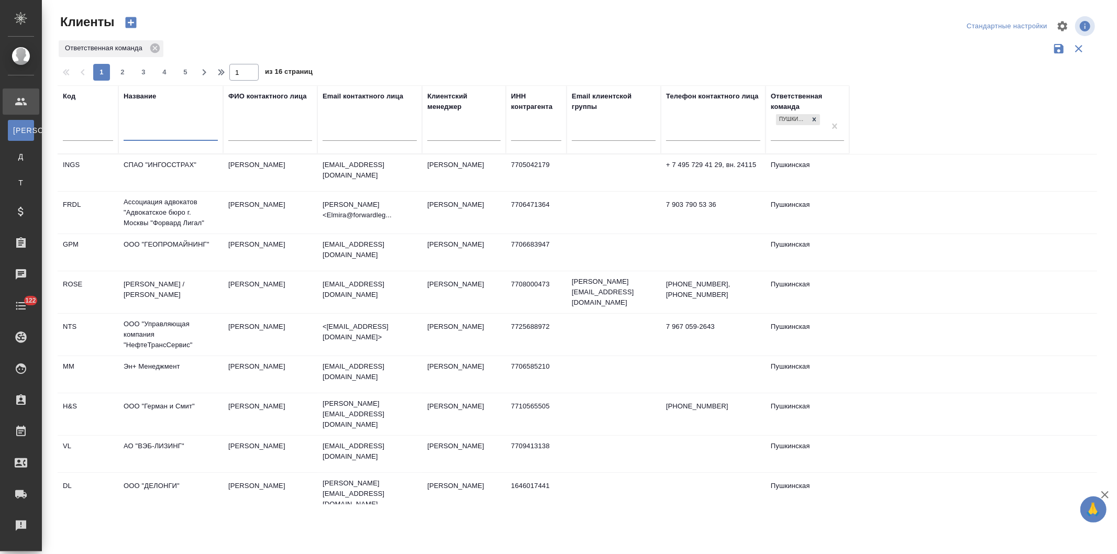
click at [145, 137] on input "text" at bounding box center [171, 133] width 94 height 13
type input "вектрос"
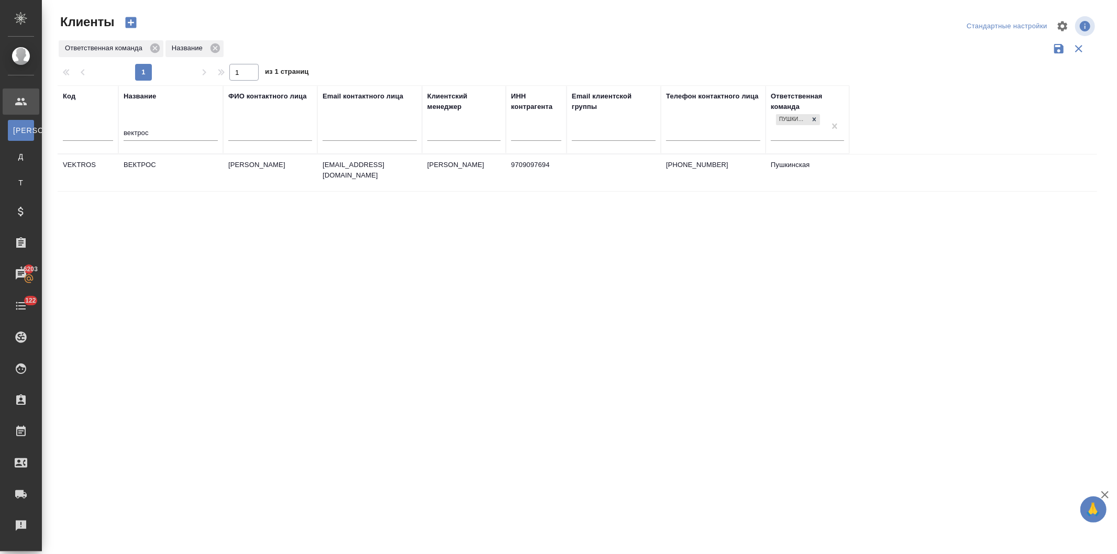
click at [186, 172] on td "ВЕКТРОС" at bounding box center [170, 173] width 105 height 37
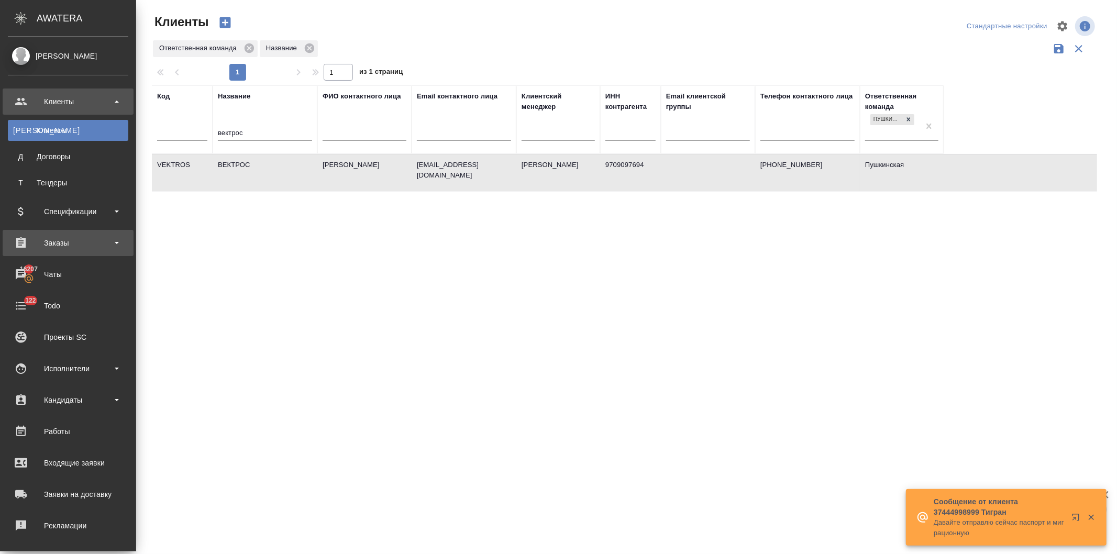
click at [63, 244] on div "Заказы" at bounding box center [68, 243] width 120 height 16
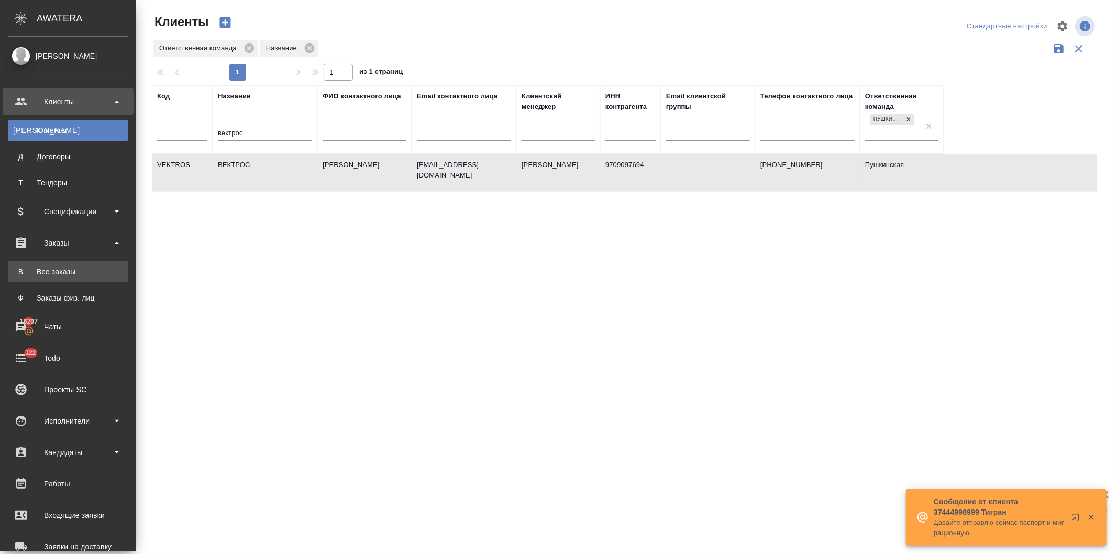
click at [59, 269] on div "Все заказы" at bounding box center [68, 272] width 110 height 10
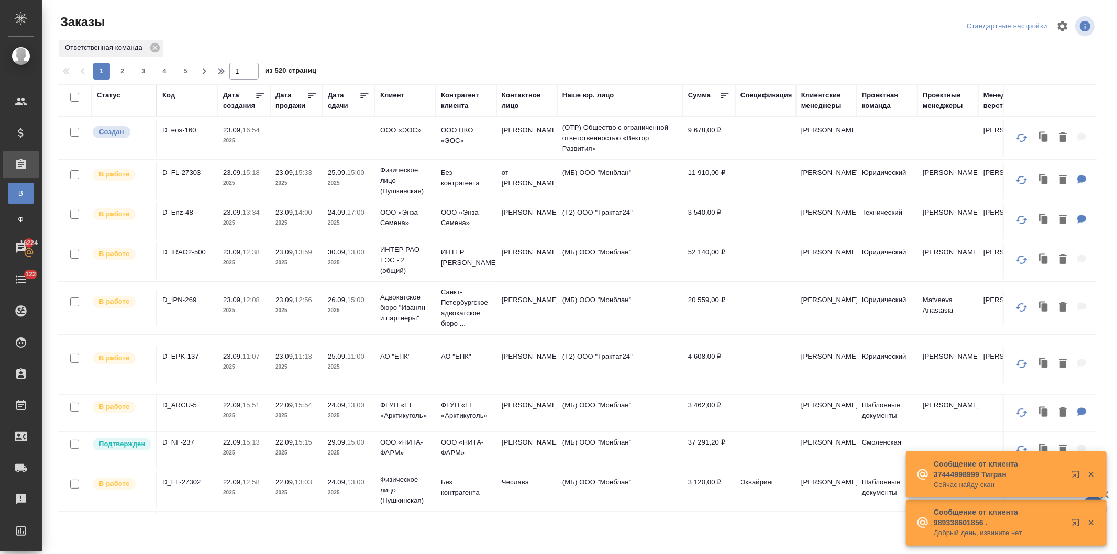
click at [321, 133] on td at bounding box center [296, 138] width 52 height 37
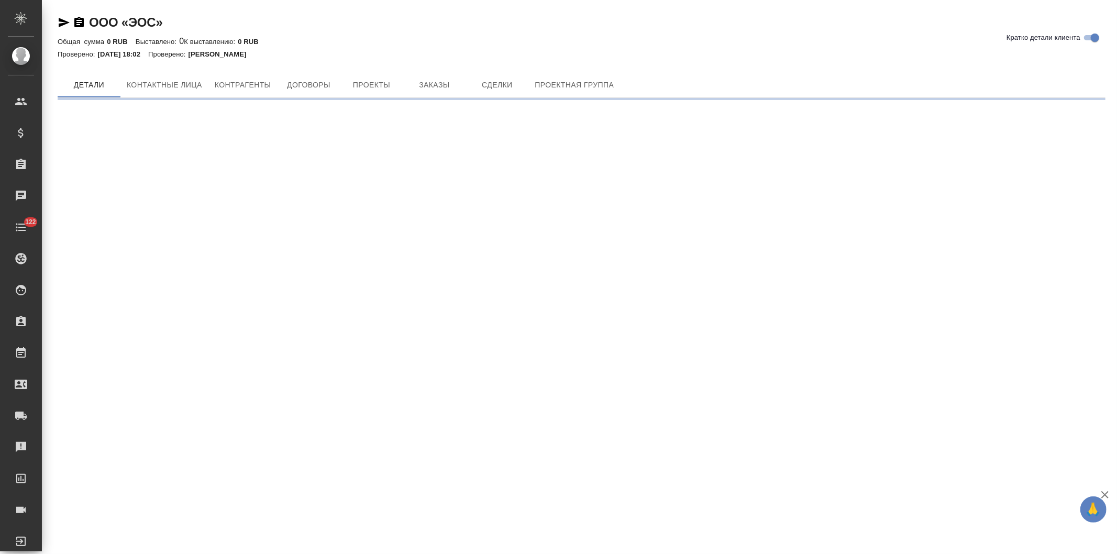
click at [165, 65] on div "ООО «ЭОС» Кратко детали клиента Общая сумма 0 RUB Выставлено: 0 К выставлению: …" at bounding box center [582, 53] width 1060 height 106
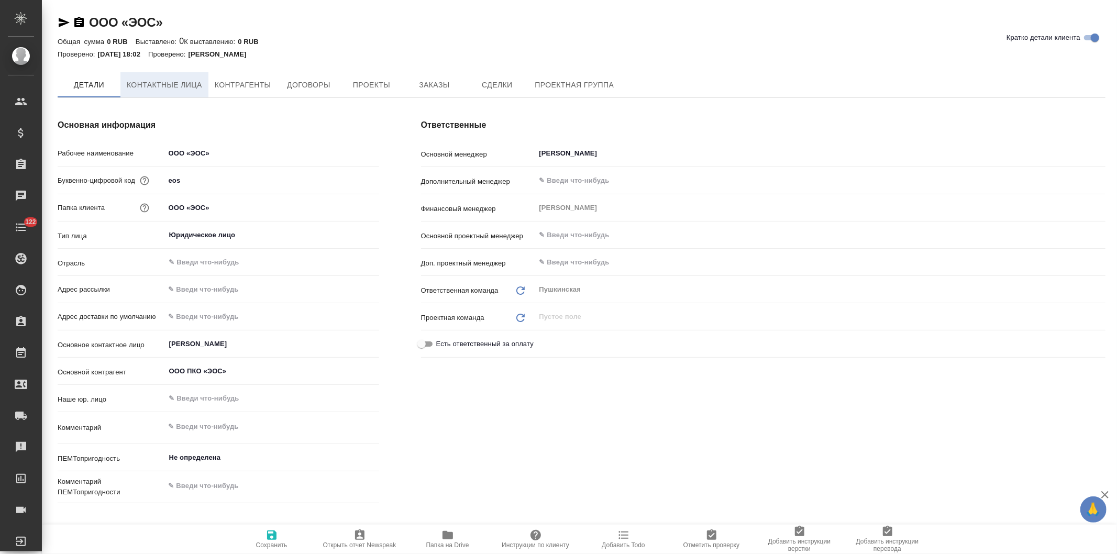
click at [165, 76] on button "Контактные лица" at bounding box center [164, 84] width 88 height 25
type textarea "x"
select select "RU"
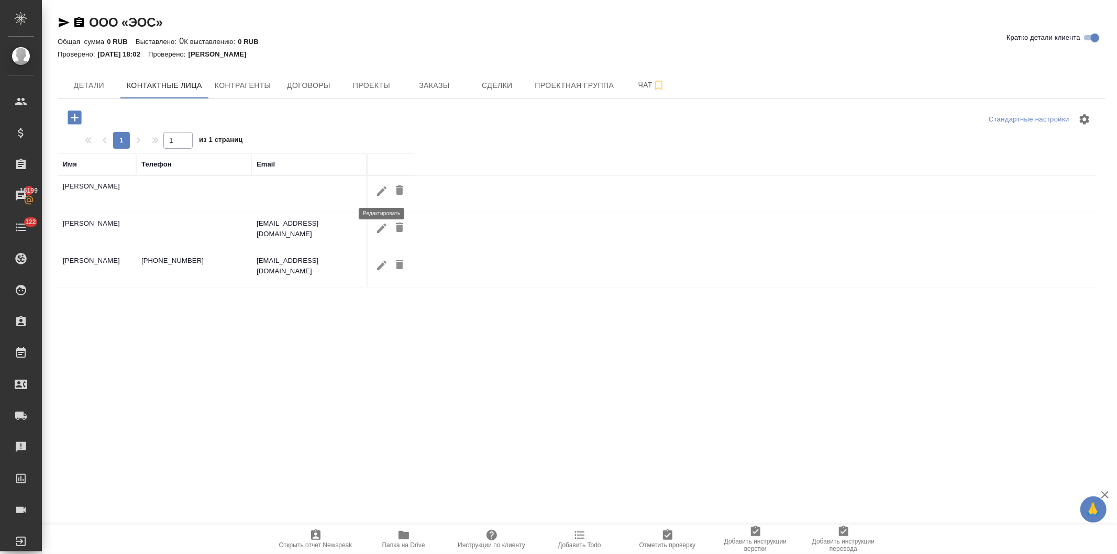
click at [374, 190] on button "button" at bounding box center [382, 190] width 18 height 19
type input "[PERSON_NAME]"
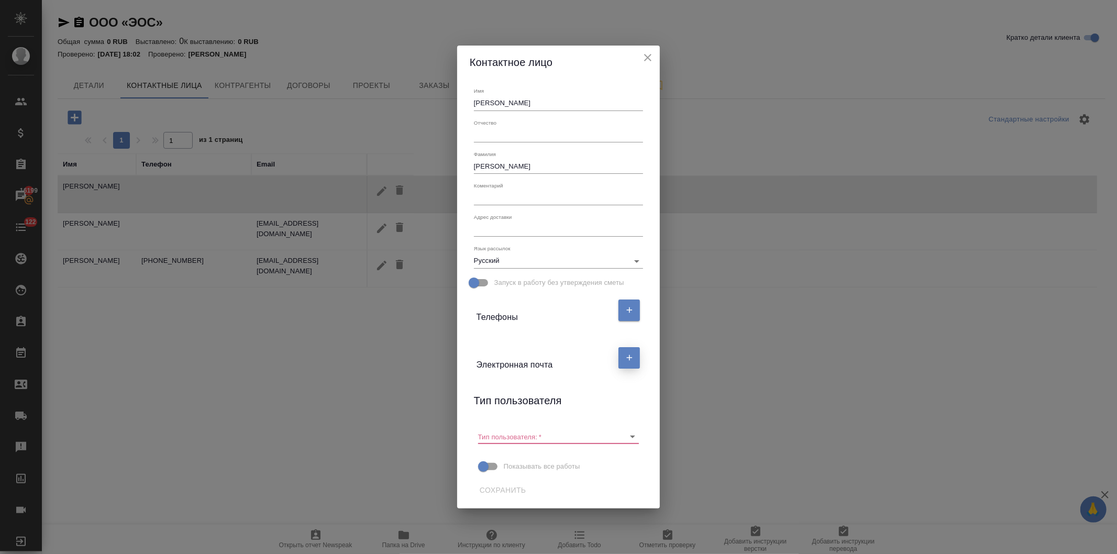
click at [620, 358] on button "button" at bounding box center [629, 357] width 21 height 21
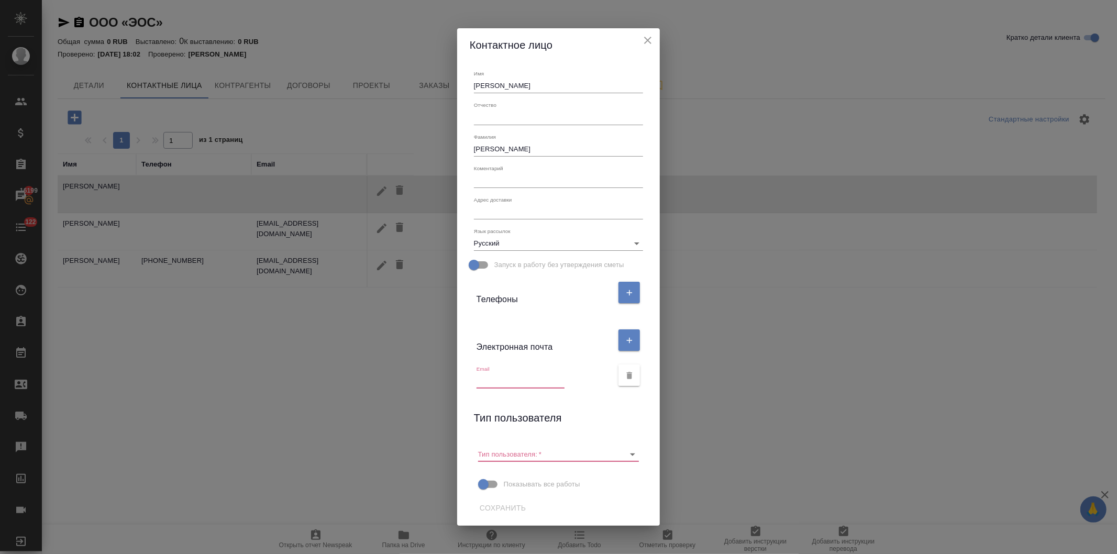
click at [493, 379] on input "text" at bounding box center [521, 381] width 88 height 15
paste input "[EMAIL_ADDRESS][DOMAIN_NAME]"
type input "M.Bezmalenko@eos-solutions.ru"
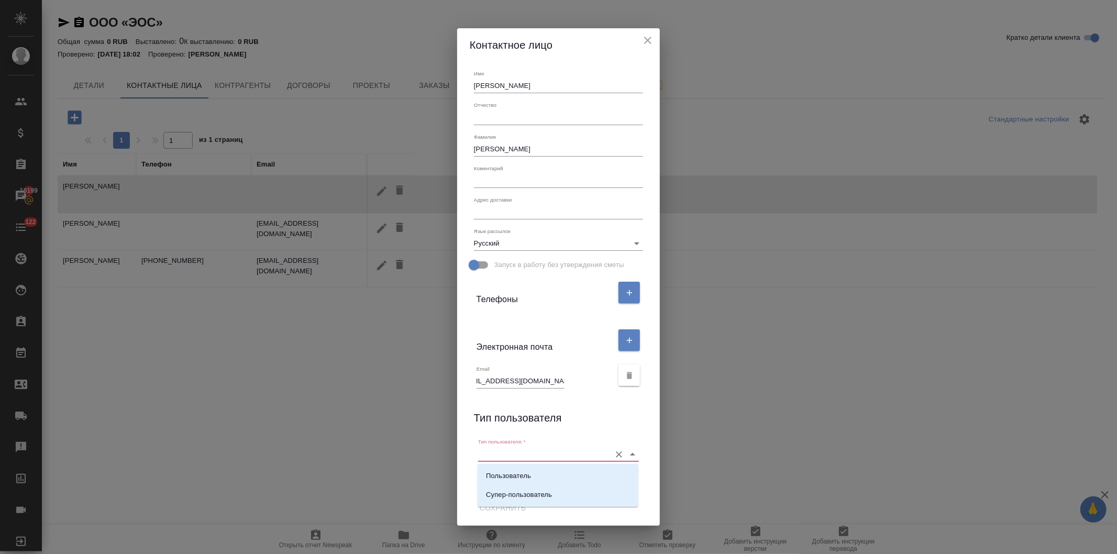
click at [536, 451] on input "Тип пользователя:   *" at bounding box center [541, 454] width 127 height 14
click at [512, 473] on p "Пользователь" at bounding box center [508, 476] width 45 height 10
type input "Пользователь"
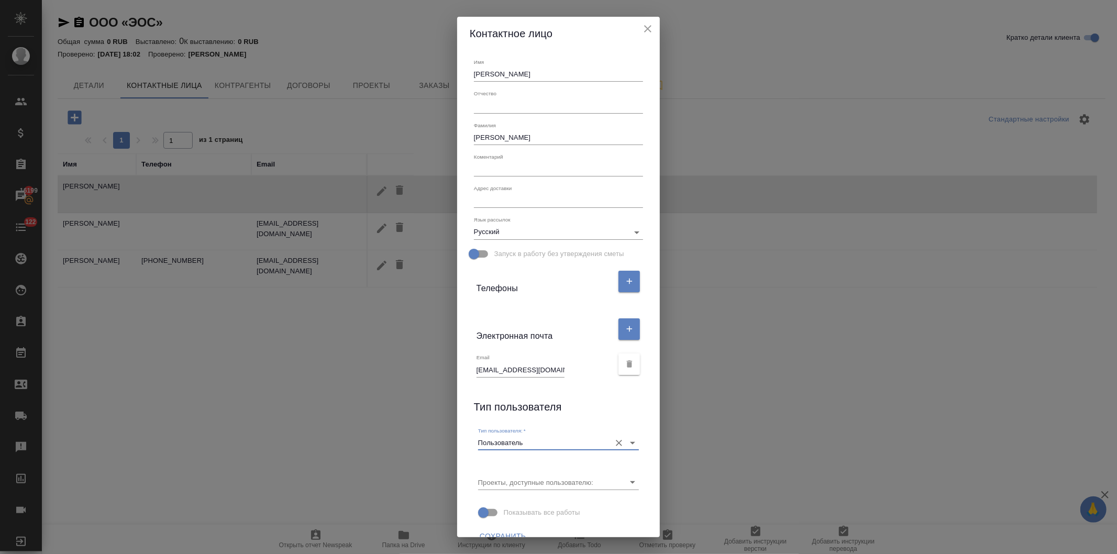
click at [503, 535] on span "Сохранить" at bounding box center [503, 536] width 47 height 13
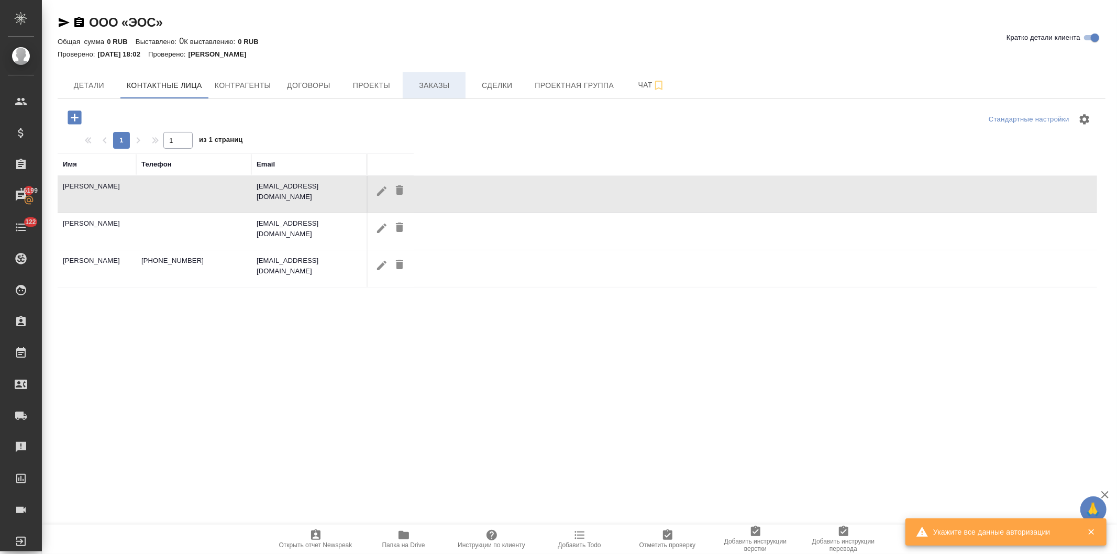
click at [426, 80] on span "Заказы" at bounding box center [434, 85] width 50 height 13
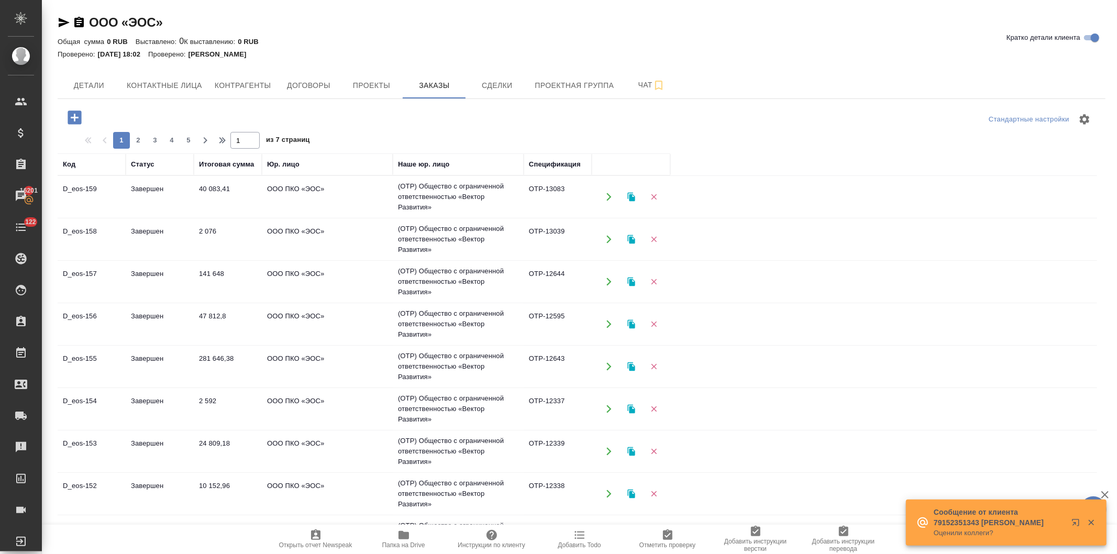
click at [240, 192] on td "40 083,41" at bounding box center [228, 197] width 68 height 37
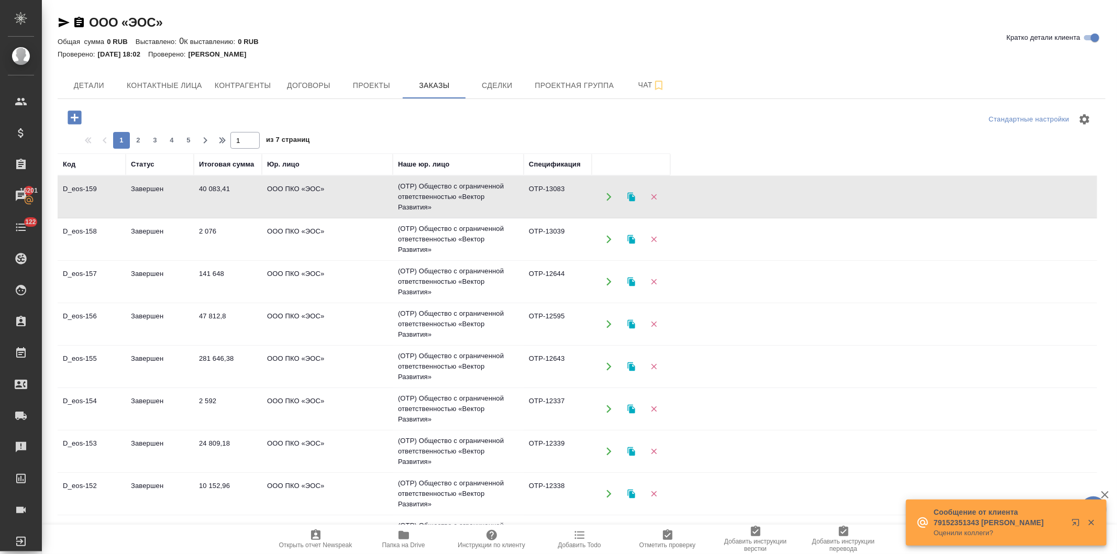
click at [240, 192] on td "40 083,41" at bounding box center [228, 197] width 68 height 37
click at [69, 116] on icon "button" at bounding box center [75, 118] width 14 height 14
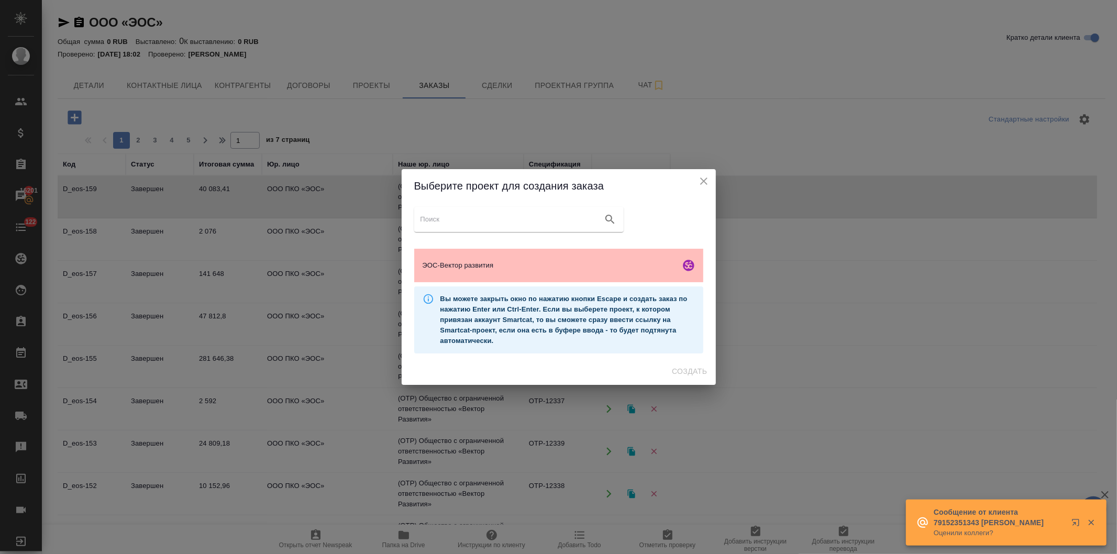
click at [490, 266] on span "ЭОС-Вектор развития" at bounding box center [550, 265] width 254 height 10
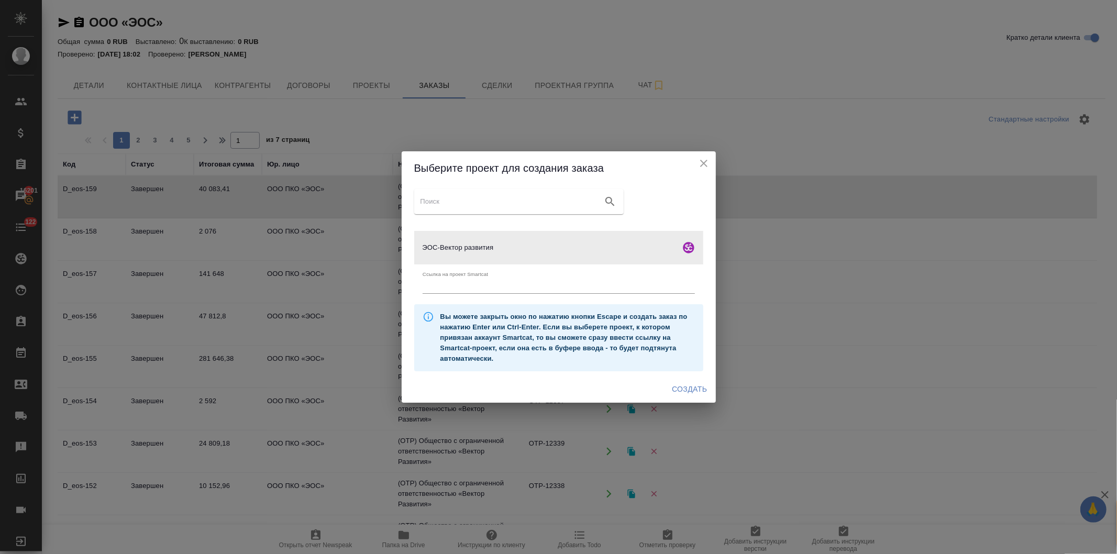
click at [681, 385] on span "Создать" at bounding box center [689, 389] width 35 height 13
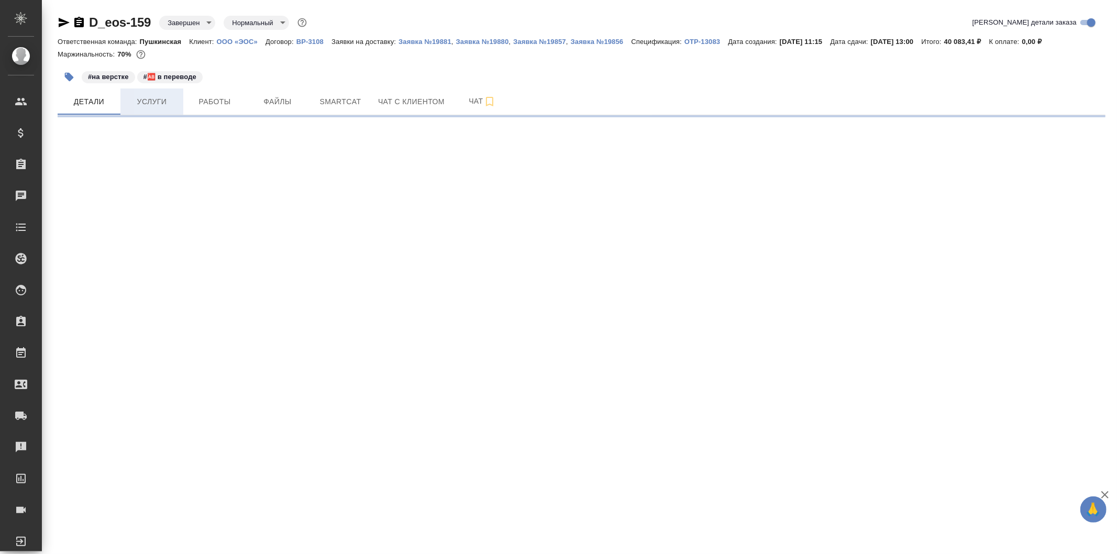
click at [148, 105] on span "Услуги" at bounding box center [152, 101] width 50 height 13
select select "RU"
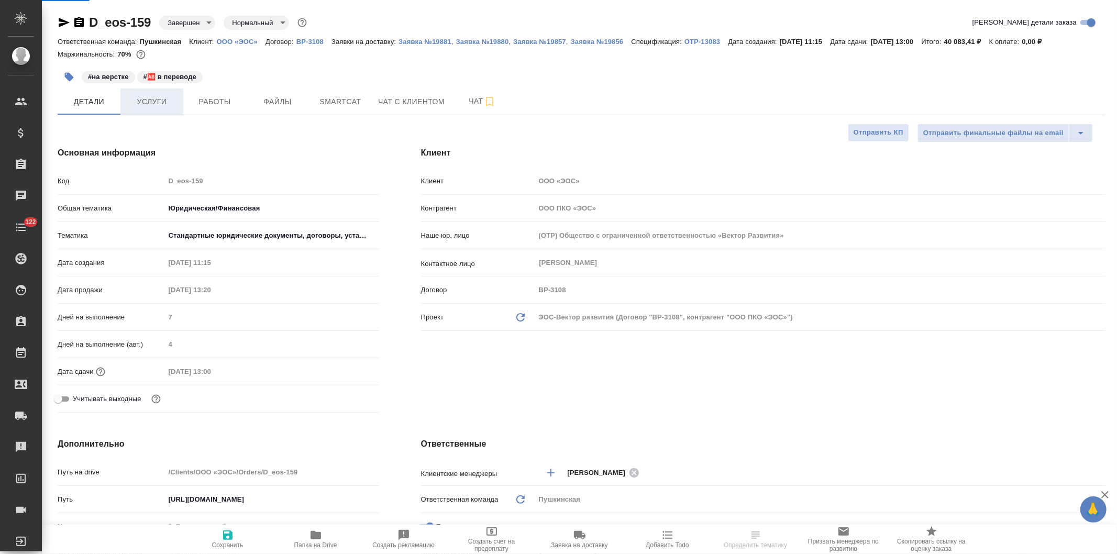
type textarea "x"
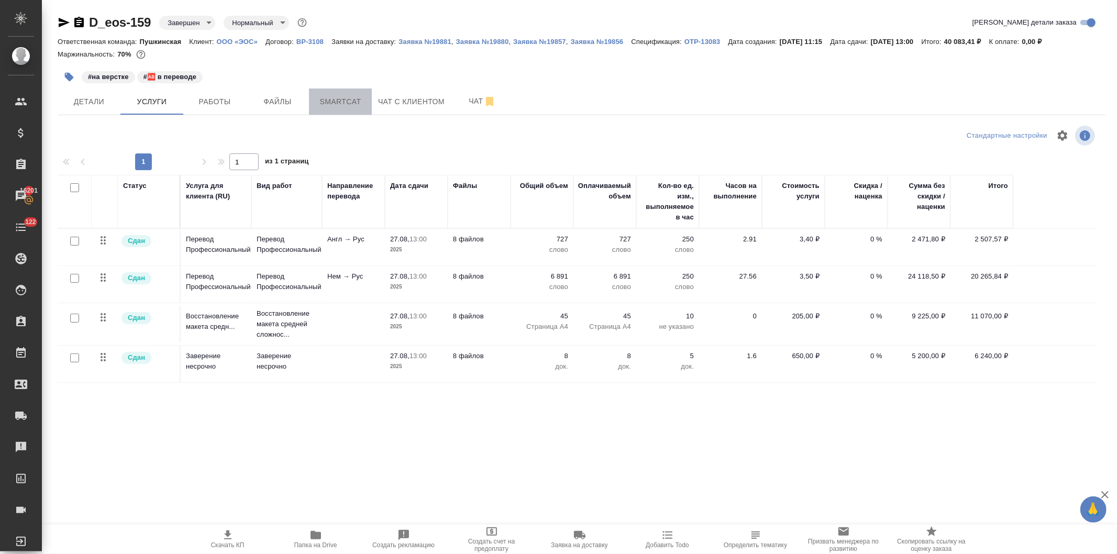
click at [336, 102] on span "Smartcat" at bounding box center [340, 101] width 50 height 13
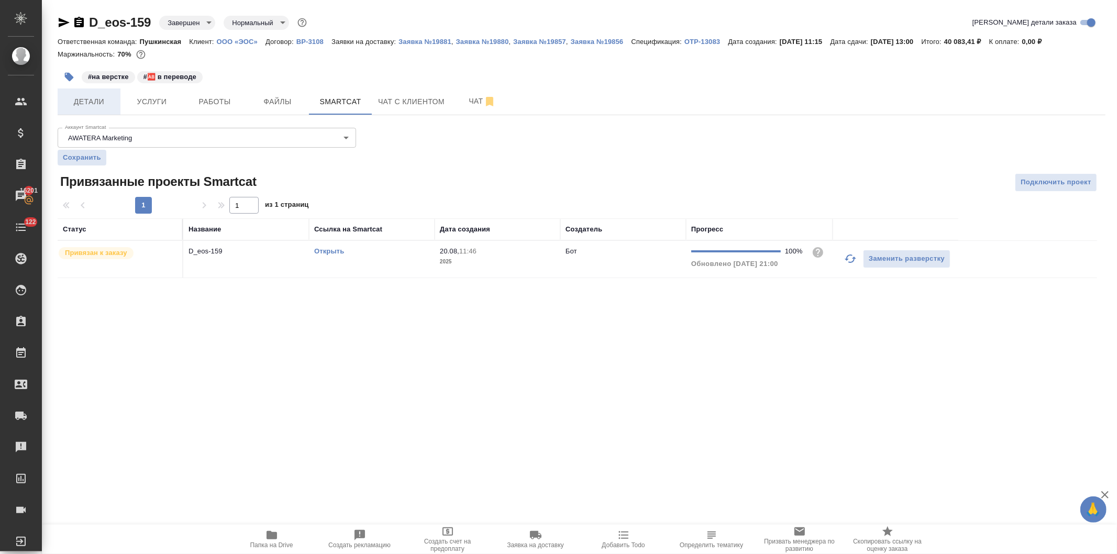
click at [81, 102] on span "Детали" at bounding box center [89, 101] width 50 height 13
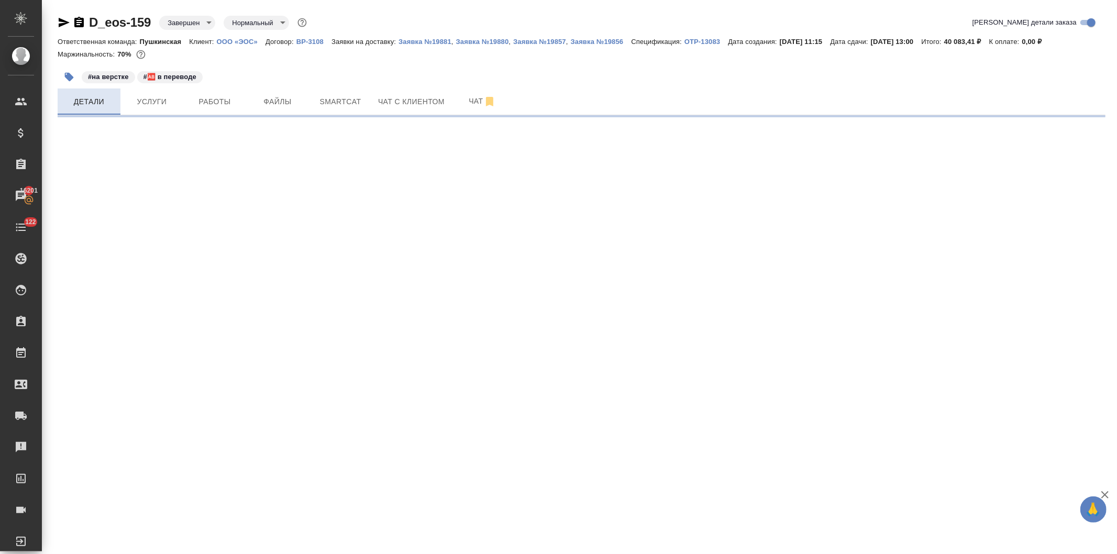
select select "RU"
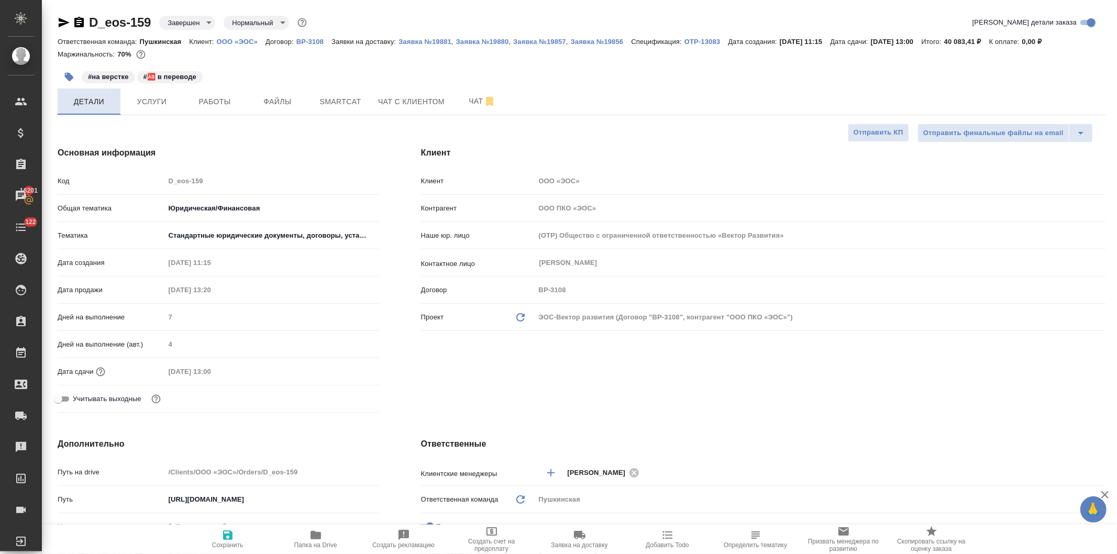
type textarea "x"
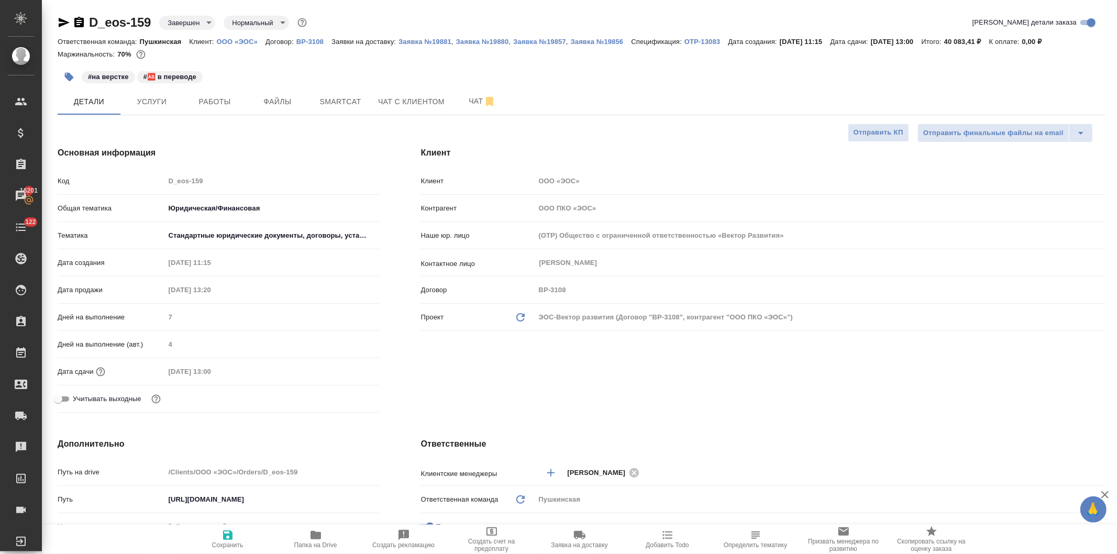
type textarea "x"
click at [152, 106] on span "Услуги" at bounding box center [152, 101] width 50 height 13
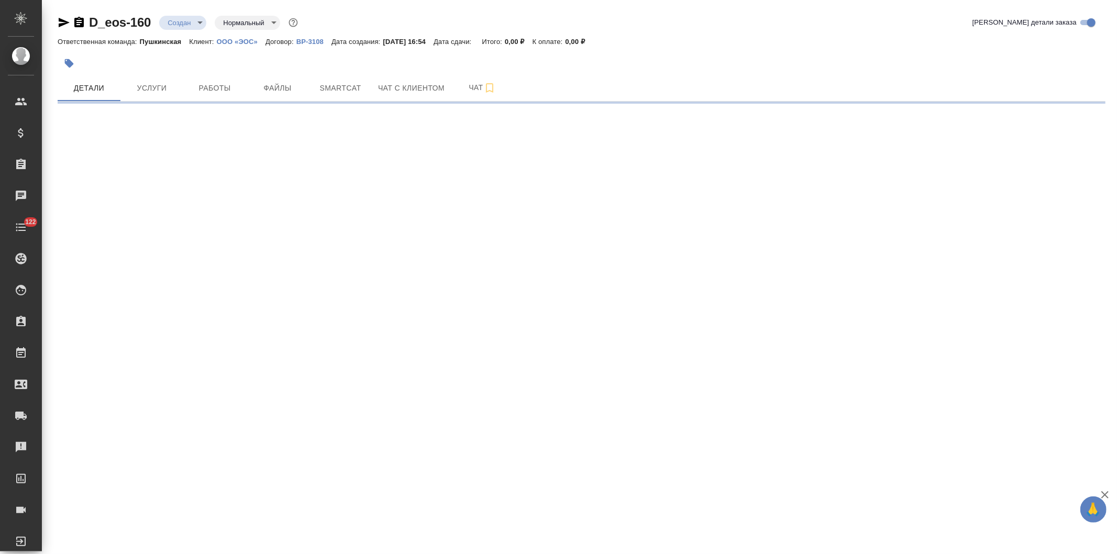
select select "RU"
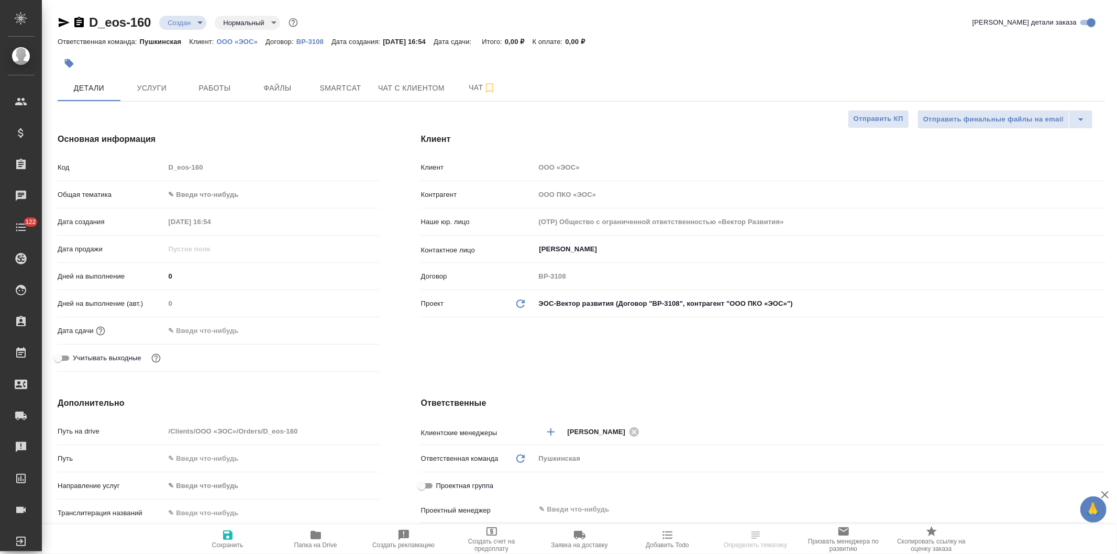
type textarea "x"
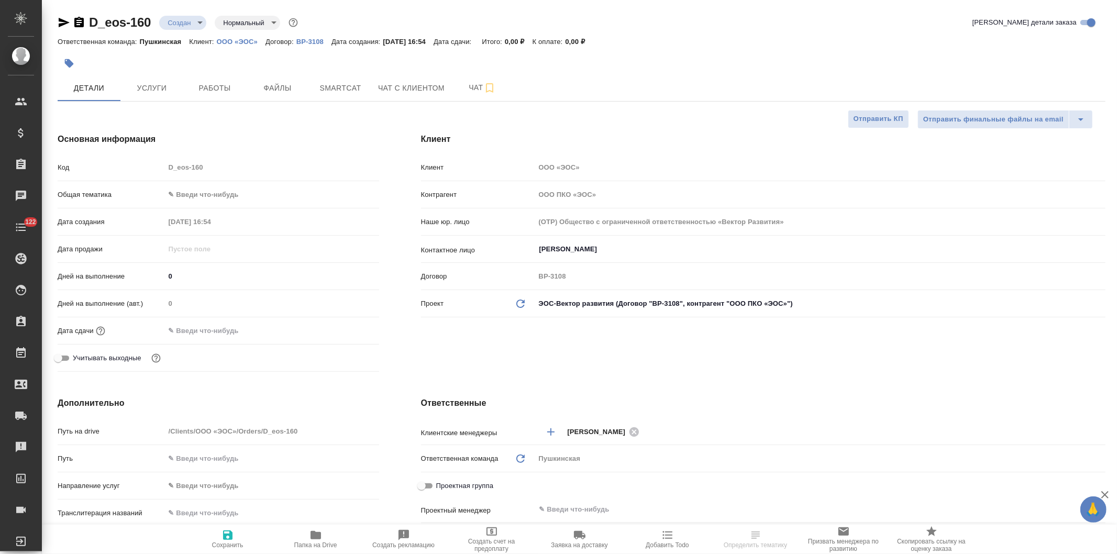
type textarea "x"
select select "RU"
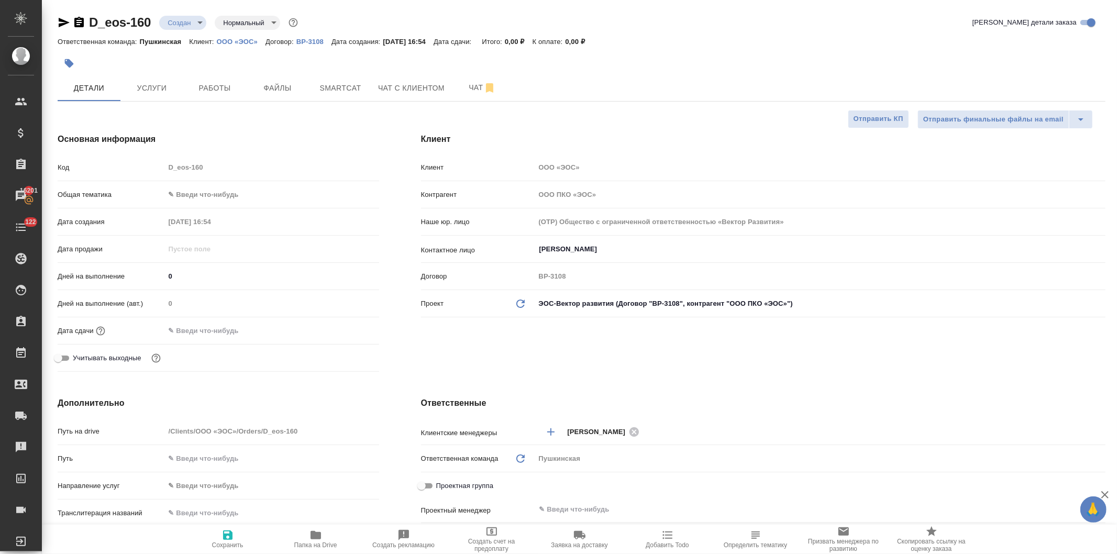
type textarea "x"
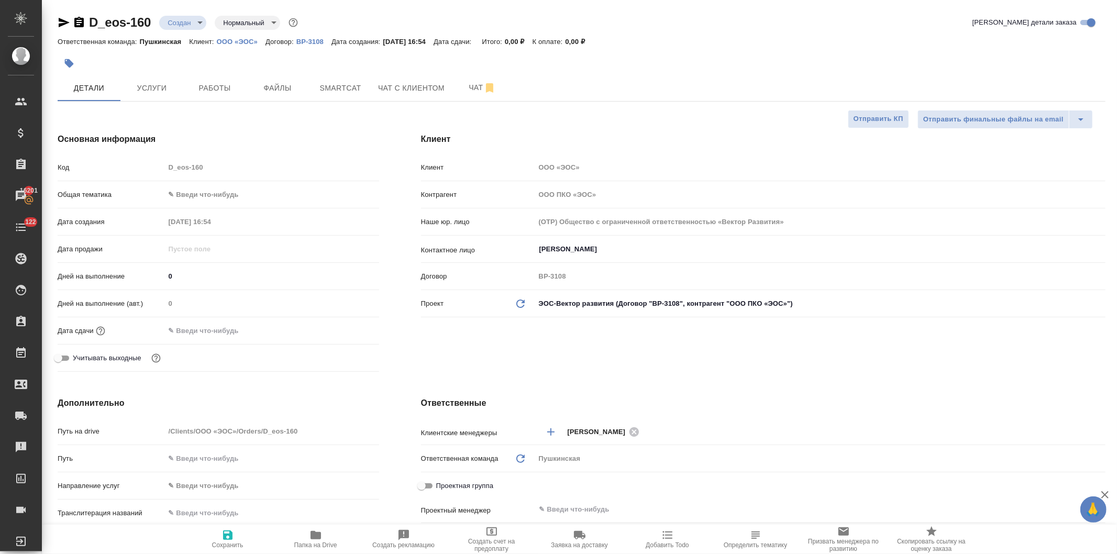
type textarea "x"
click at [339, 89] on span "Smartcat" at bounding box center [340, 88] width 50 height 13
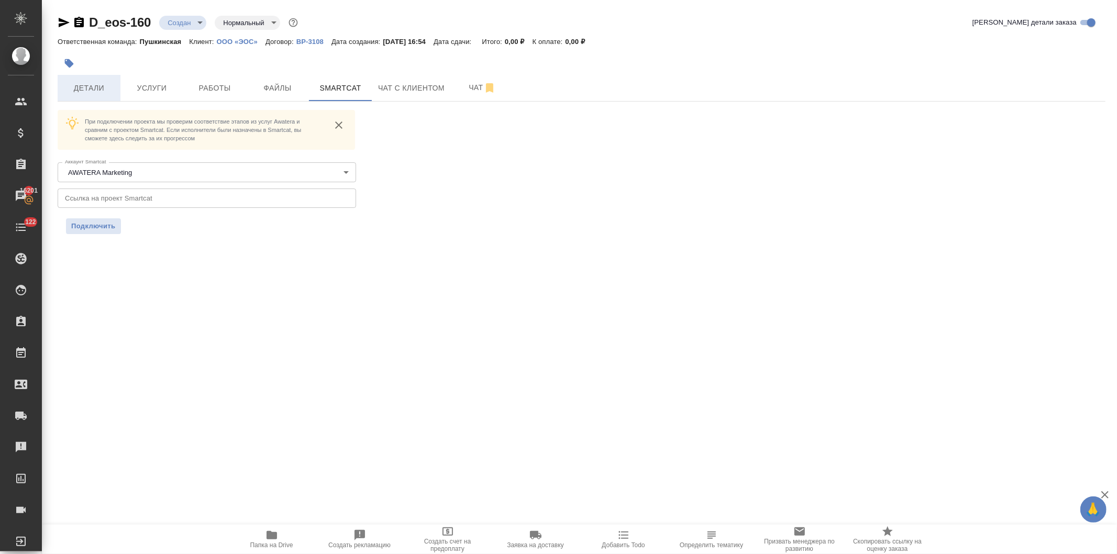
click at [80, 82] on span "Детали" at bounding box center [89, 88] width 50 height 13
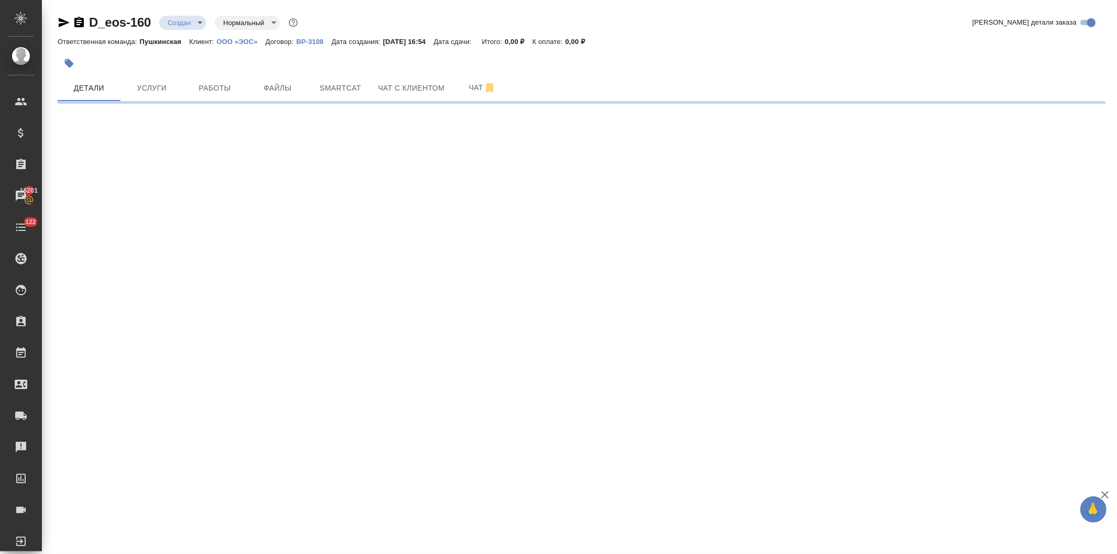
select select "RU"
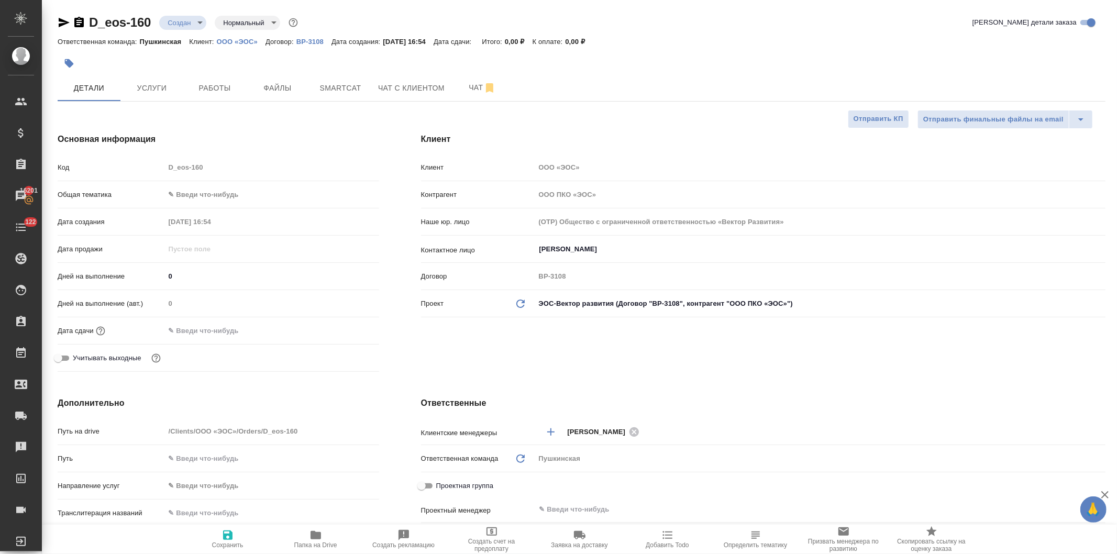
type textarea "x"
click at [214, 192] on body "🙏 .cls-1 fill:#fff; AWATERA Давыдова Елена Клиенты Спецификации Заказы 16201 Ча…" at bounding box center [558, 277] width 1117 height 554
drag, startPoint x: 210, startPoint y: 291, endPoint x: 210, endPoint y: 285, distance: 6.3
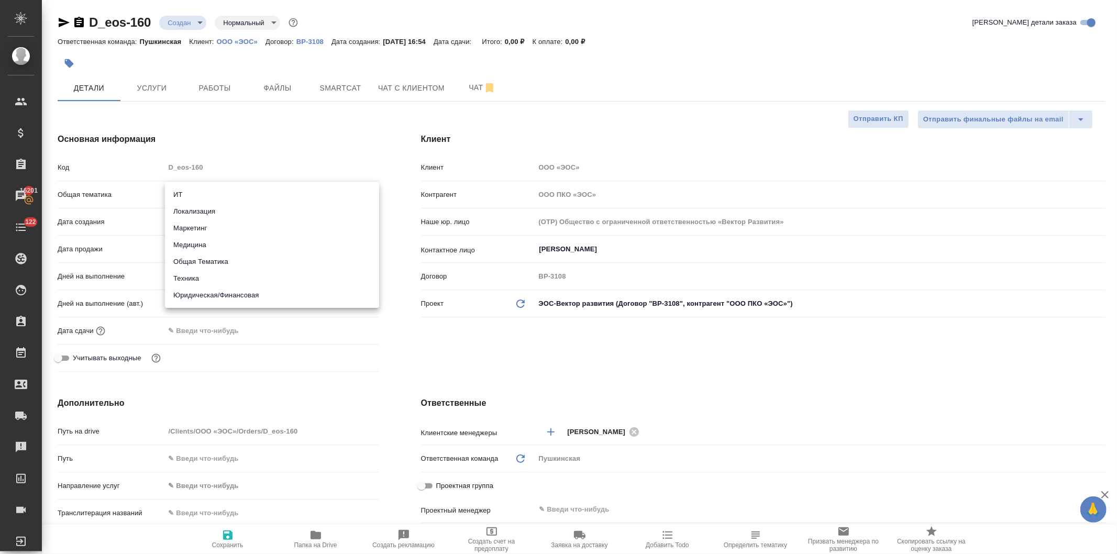
click at [210, 292] on li "Юридическая/Финансовая" at bounding box center [272, 295] width 214 height 17
type input "yr-fn"
type textarea "x"
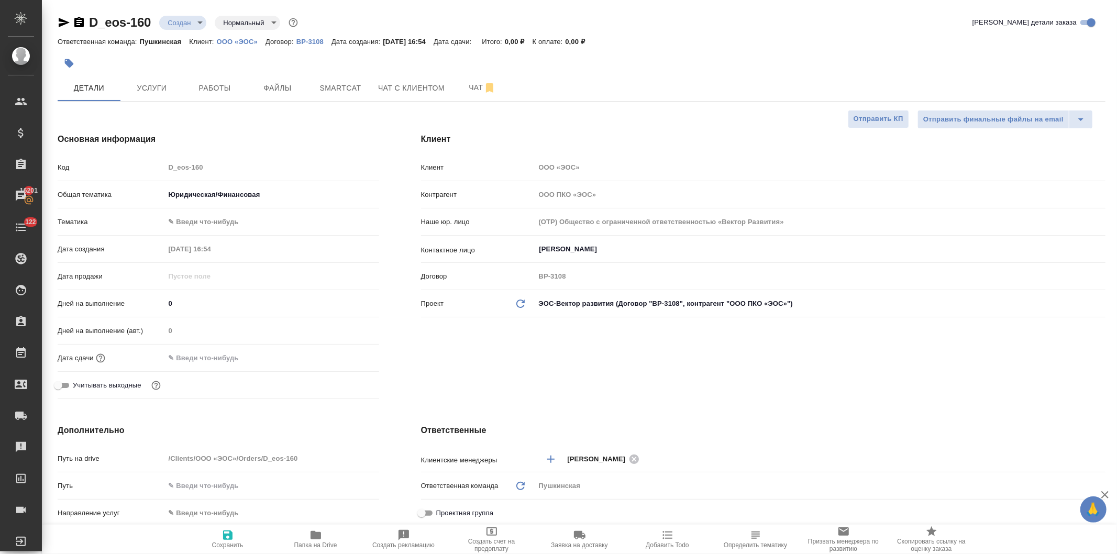
click at [207, 220] on body "🙏 .cls-1 fill:#fff; AWATERA Давыдова Елена Клиенты Спецификации Заказы 16201 Ча…" at bounding box center [558, 277] width 1117 height 554
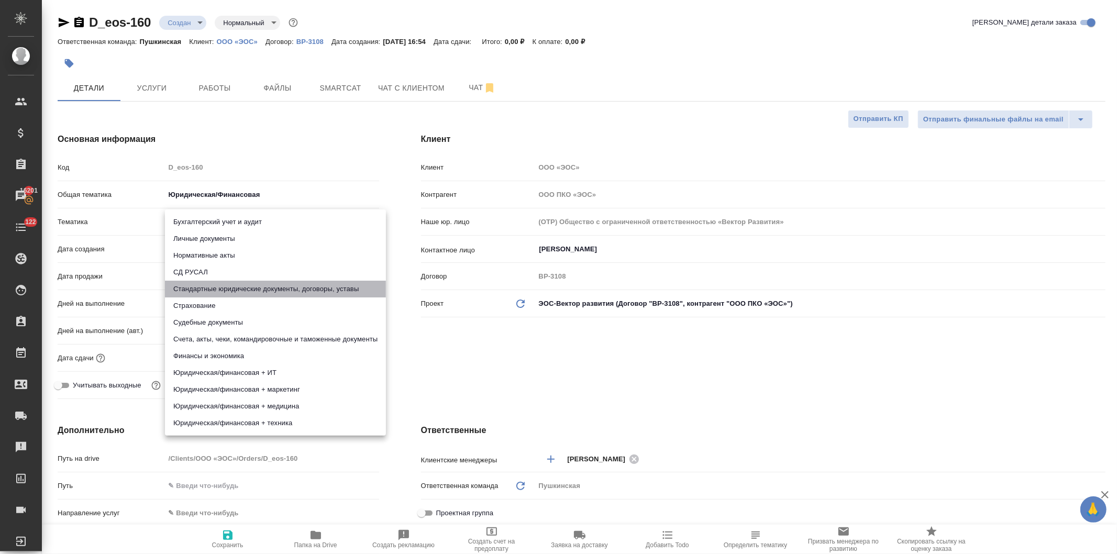
click at [208, 288] on li "Стандартные юридические документы, договоры, уставы" at bounding box center [275, 289] width 221 height 17
type textarea "x"
type input "5f647205b73bc97568ca66bf"
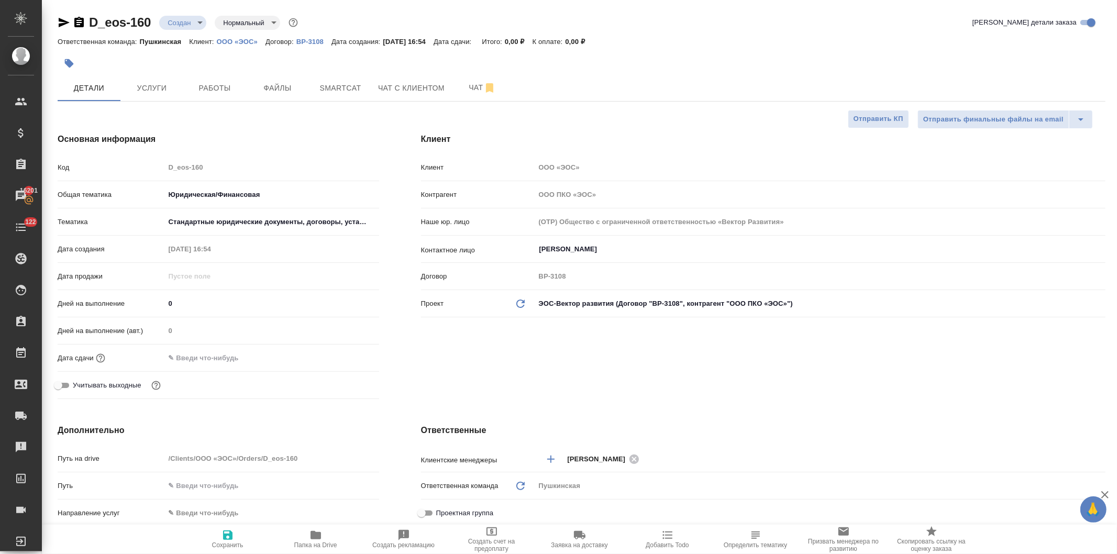
click at [422, 381] on div "Клиент Клиент ООО «ЭОС» Контрагент ООО ПКО «ЭОС» Наше юр. лицо (OTP) Общество с…" at bounding box center [763, 268] width 726 height 312
click at [578, 247] on input "[PERSON_NAME]" at bounding box center [802, 249] width 529 height 13
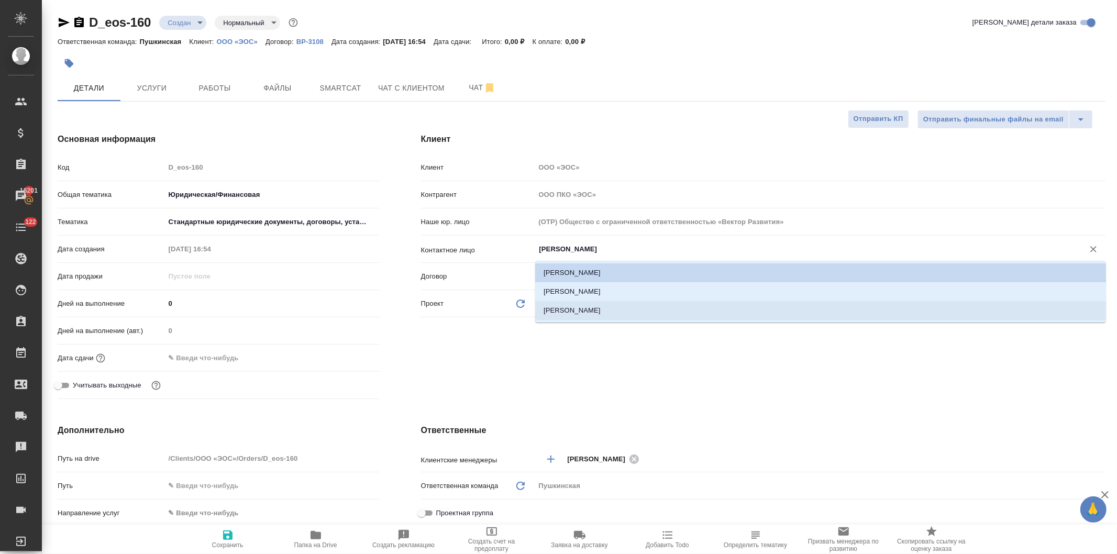
click at [559, 311] on li "Безмаленко Марина" at bounding box center [820, 310] width 571 height 19
type input "Безмаленко Марина"
type textarea "x"
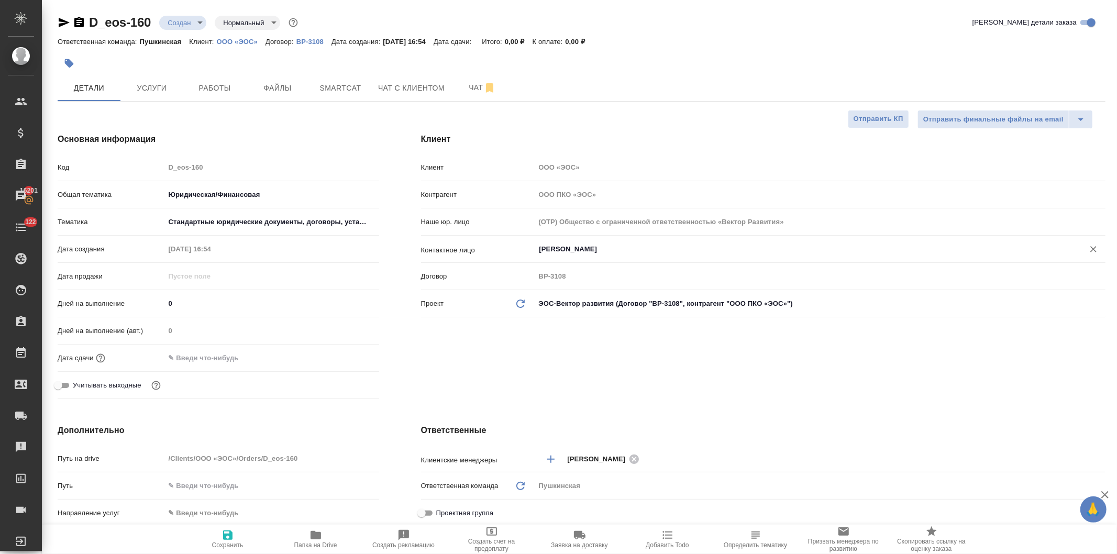
click at [451, 352] on div "Клиент Клиент ООО «ЭОС» Контрагент ООО ПКО «ЭОС» Наше юр. лицо (OTP) Общество с…" at bounding box center [763, 268] width 726 height 312
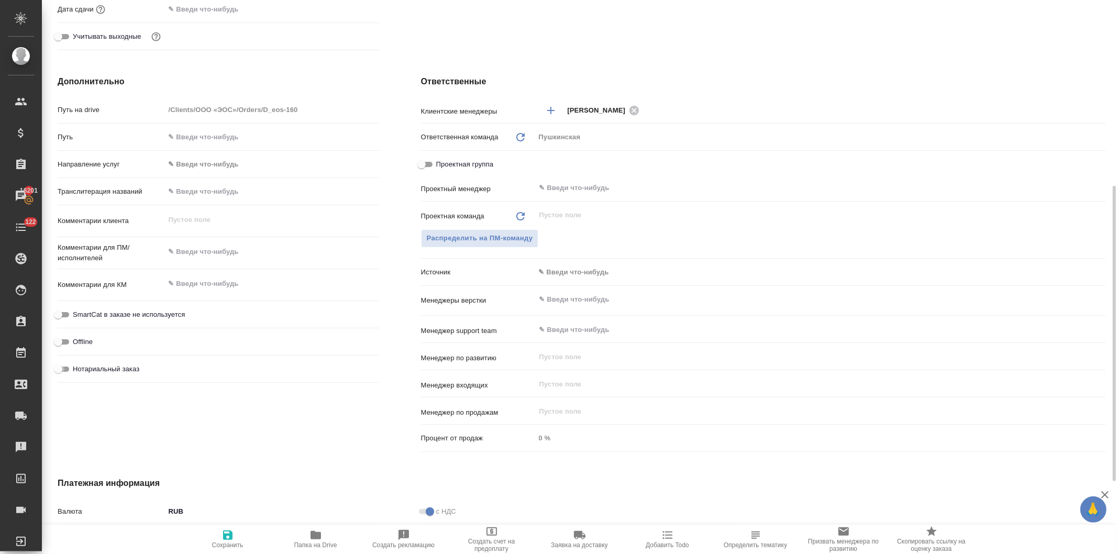
click at [60, 364] on input "Нотариальный заказ" at bounding box center [58, 369] width 38 height 13
checkbox input "true"
type textarea "x"
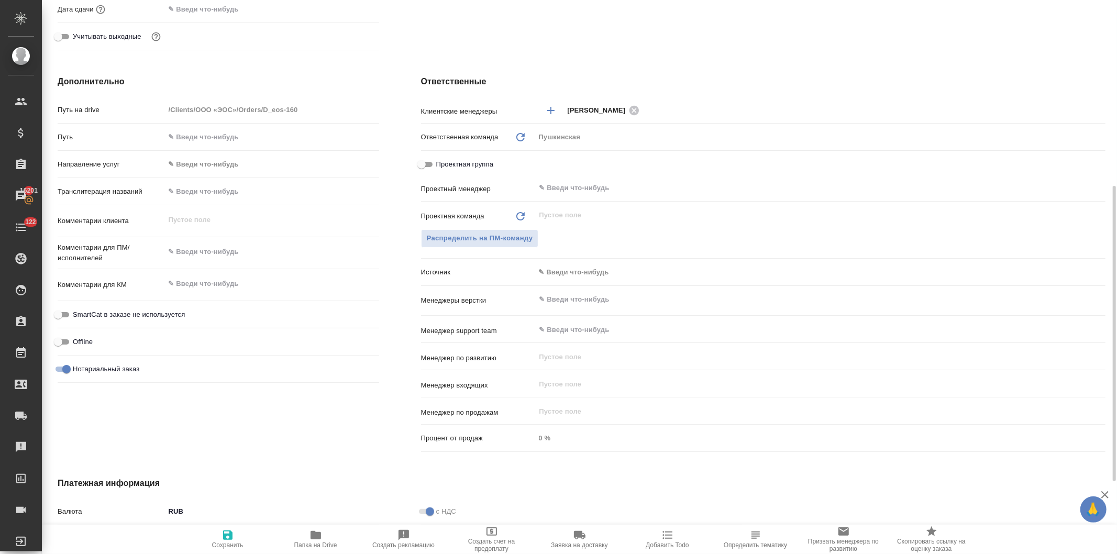
click at [225, 535] on icon "button" at bounding box center [227, 535] width 9 height 9
type textarea "x"
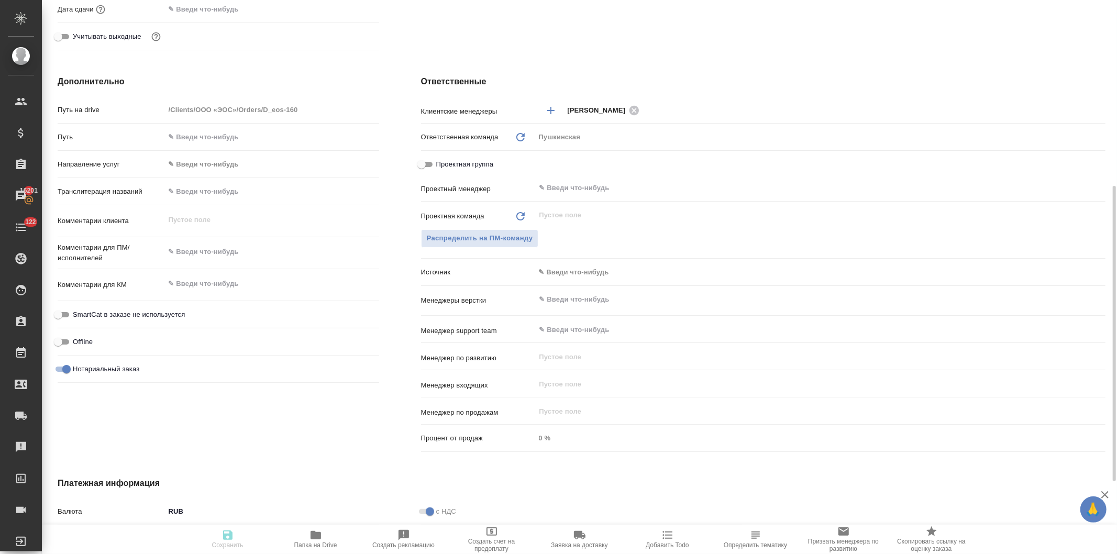
type textarea "x"
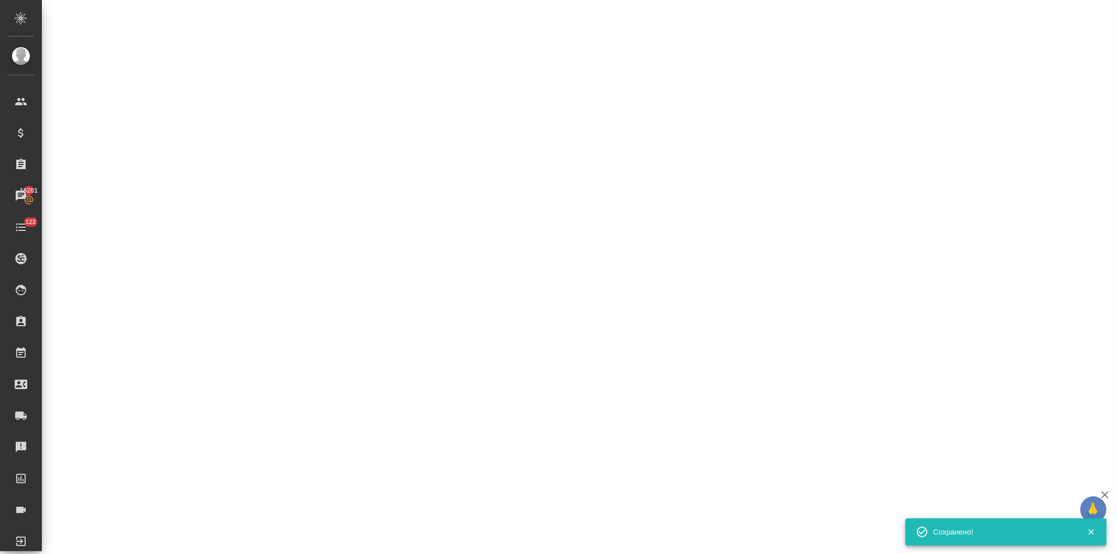
type input "holyTrinity"
select select "RU"
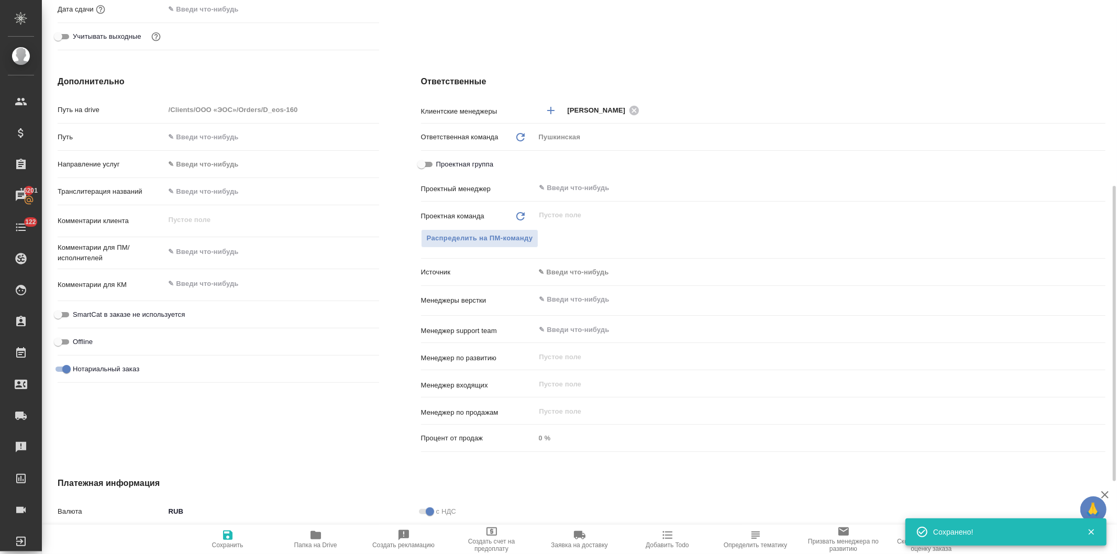
type textarea "x"
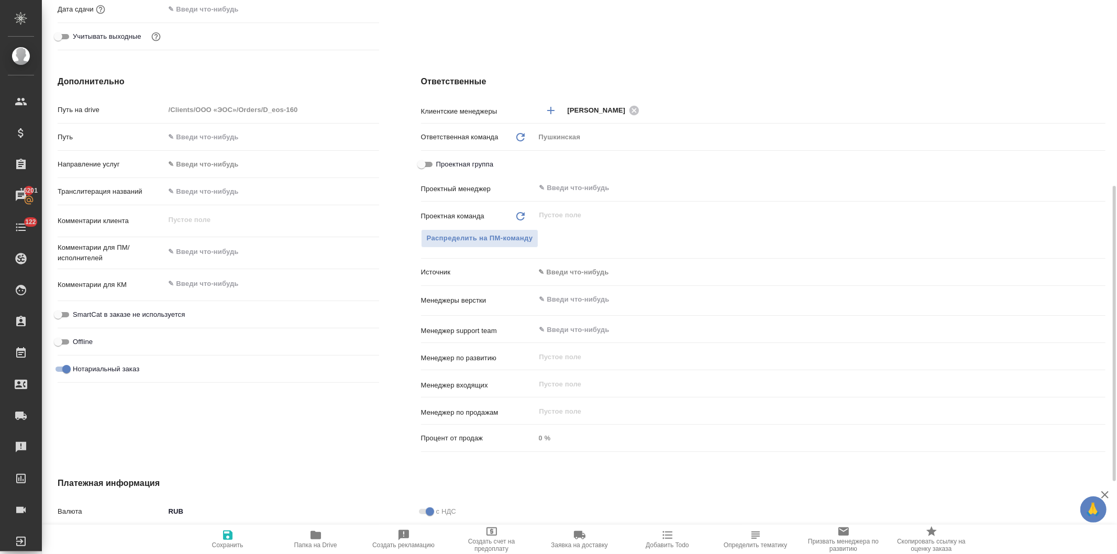
type textarea "x"
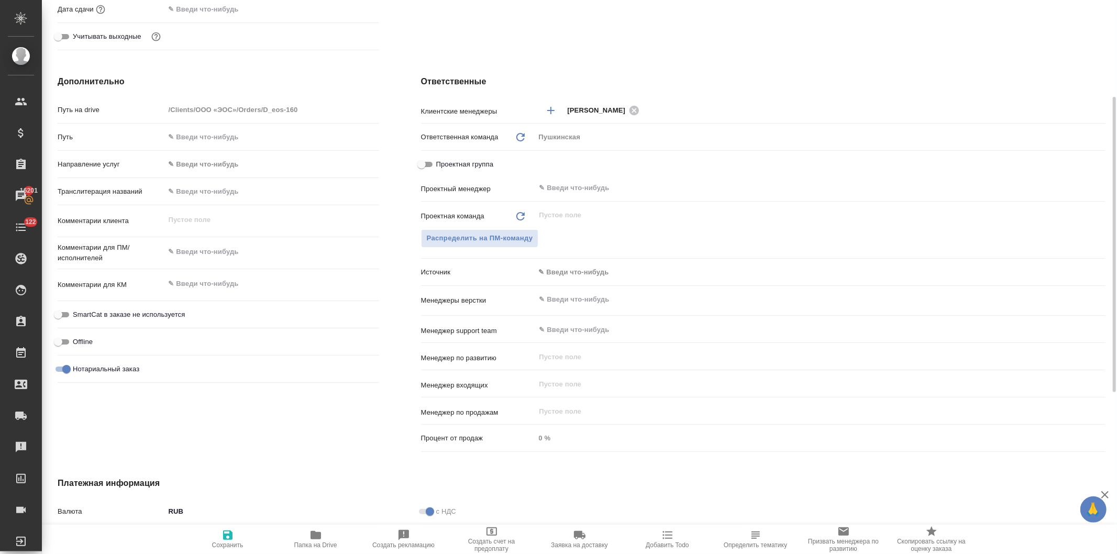
type textarea "x"
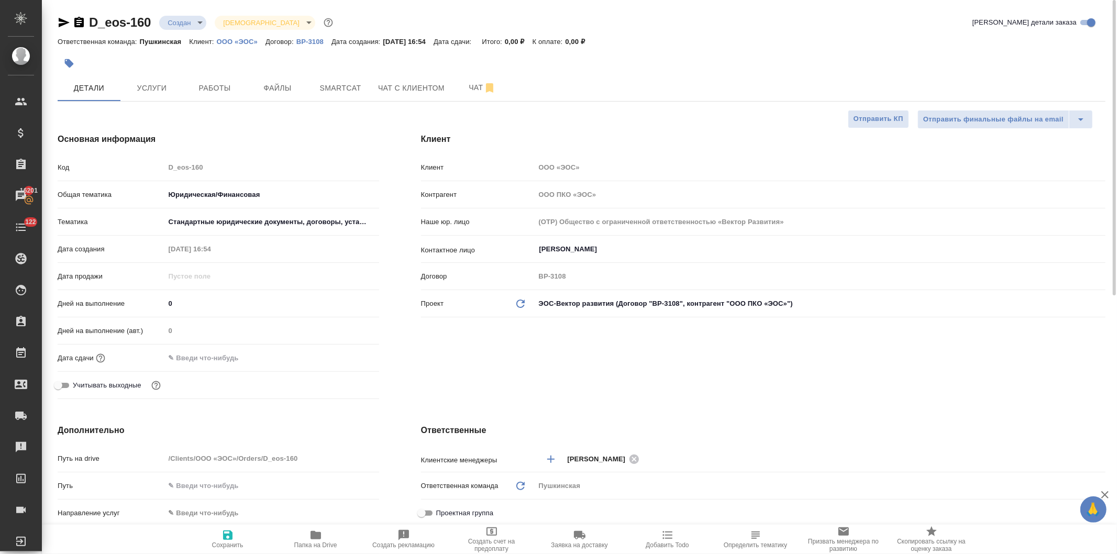
click at [315, 536] on icon "button" at bounding box center [316, 535] width 10 height 8
type textarea "x"
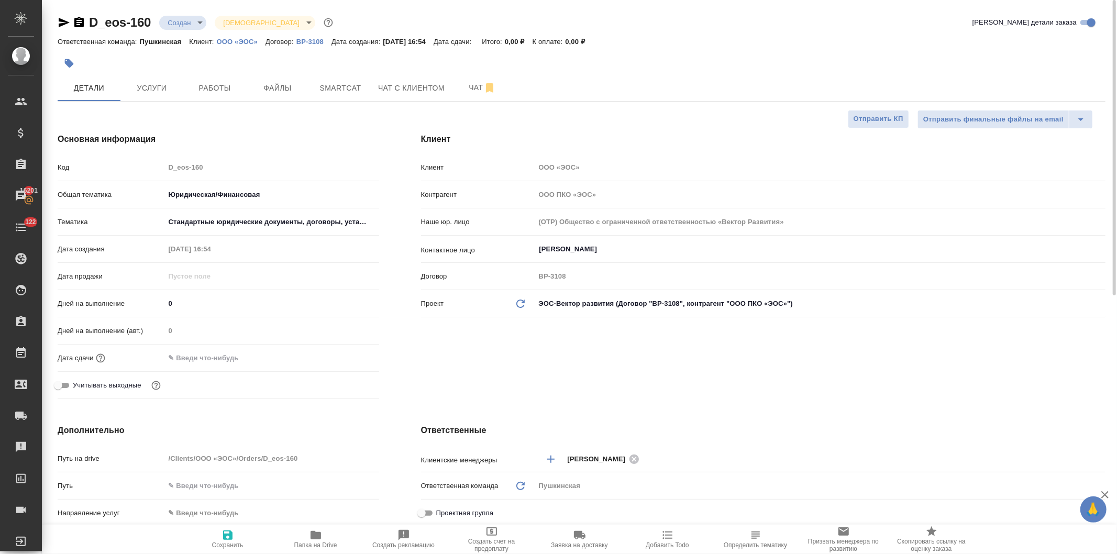
type textarea "x"
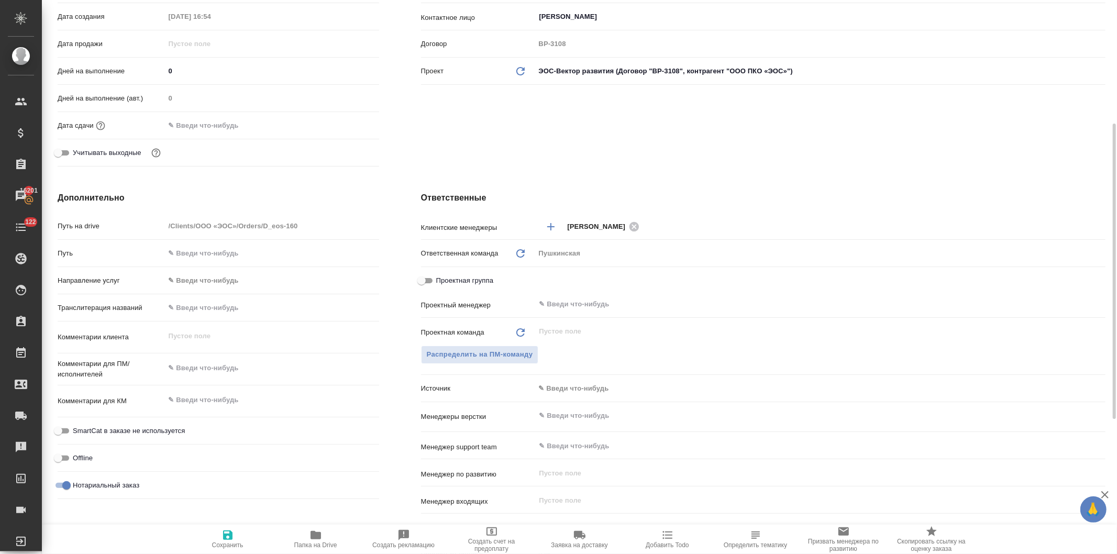
click at [216, 257] on input "text" at bounding box center [272, 253] width 214 height 15
paste input "[URL][DOMAIN_NAME]"
type input "[URL][DOMAIN_NAME]"
type textarea "x"
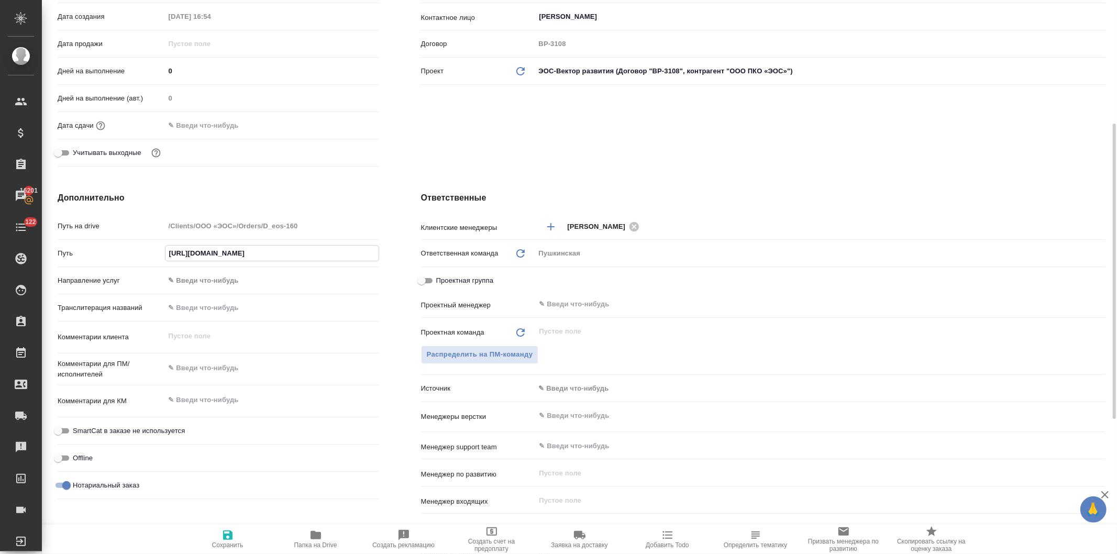
type textarea "x"
type input "[URL][DOMAIN_NAME]"
click at [485, 138] on div "Клиент Клиент ООО «ЭОС» Контрагент ООО ПКО «ЭОС» Наше юр. лицо (OTP) Общество с…" at bounding box center [763, 36] width 726 height 312
click at [227, 535] on icon "button" at bounding box center [227, 535] width 9 height 9
type textarea "x"
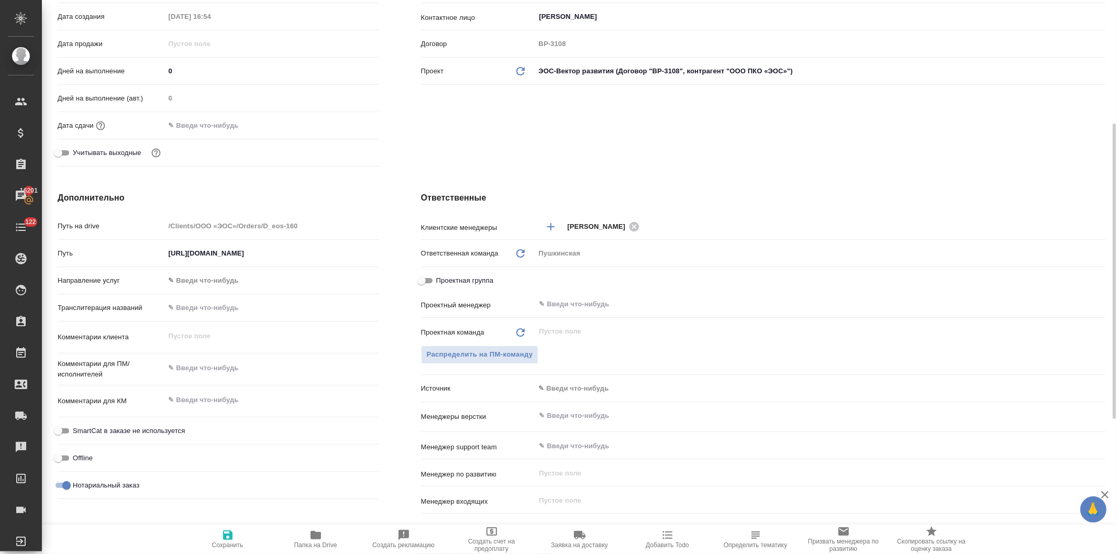
type textarea "x"
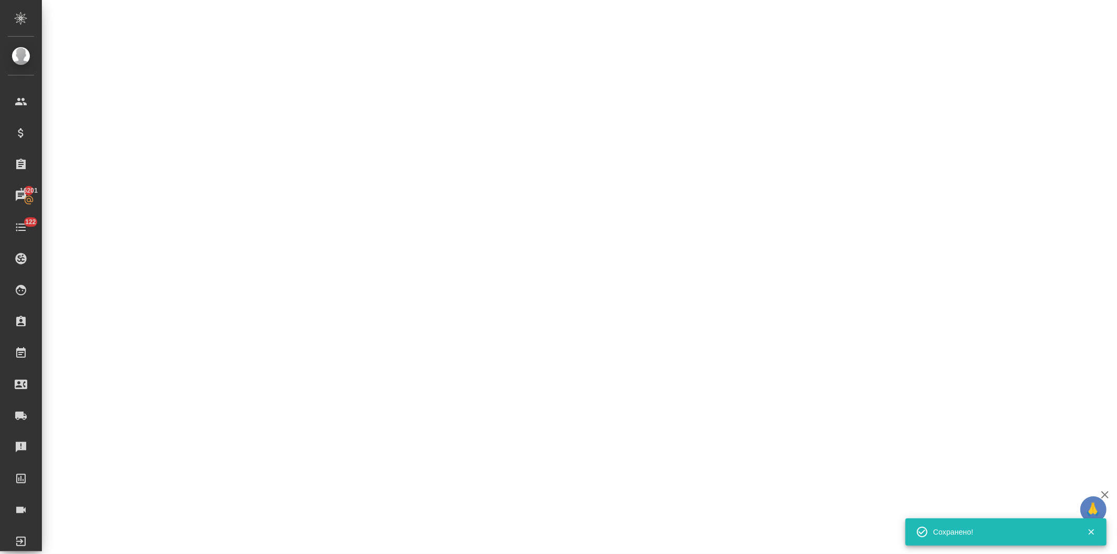
select select "RU"
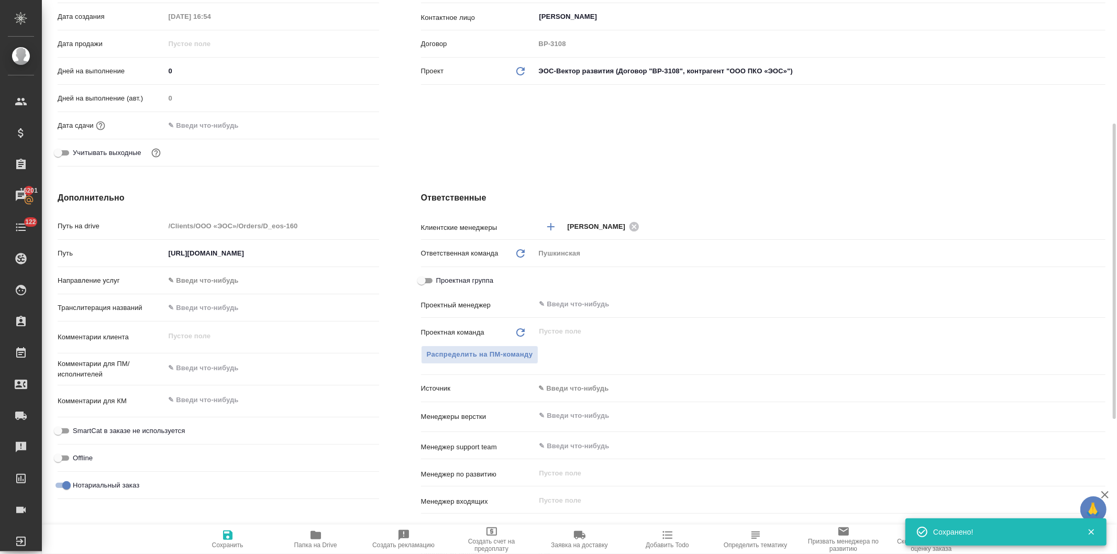
type textarea "x"
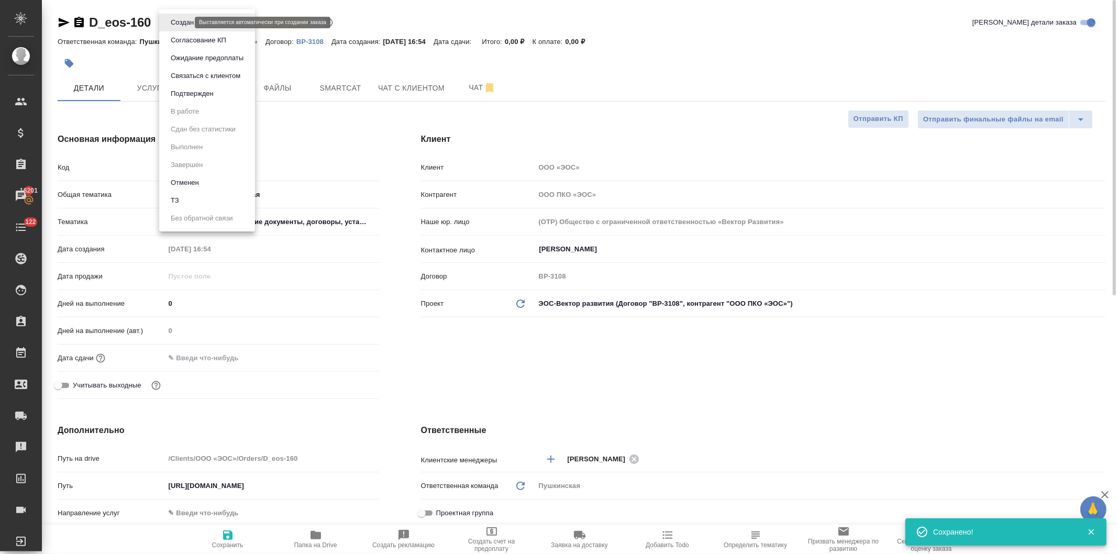
click at [169, 19] on body "🙏 .cls-1 fill:#fff; AWATERA Давыдова Елена Клиенты Спецификации Заказы 16201 Ча…" at bounding box center [558, 277] width 1117 height 554
click at [177, 201] on button "ТЗ" at bounding box center [175, 201] width 15 height 12
type textarea "x"
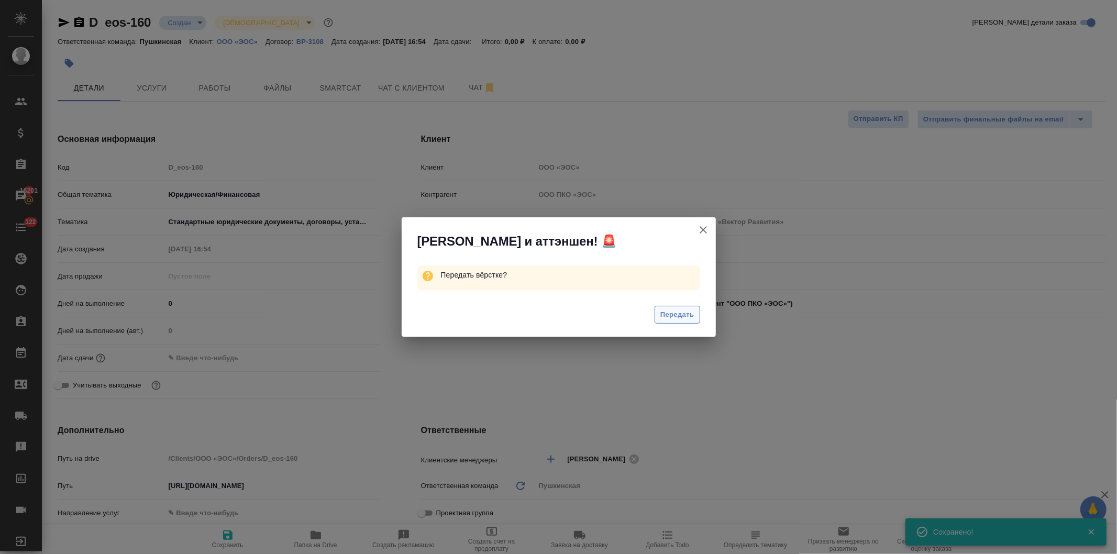
click at [671, 311] on span "Передать" at bounding box center [677, 315] width 34 height 12
type textarea "x"
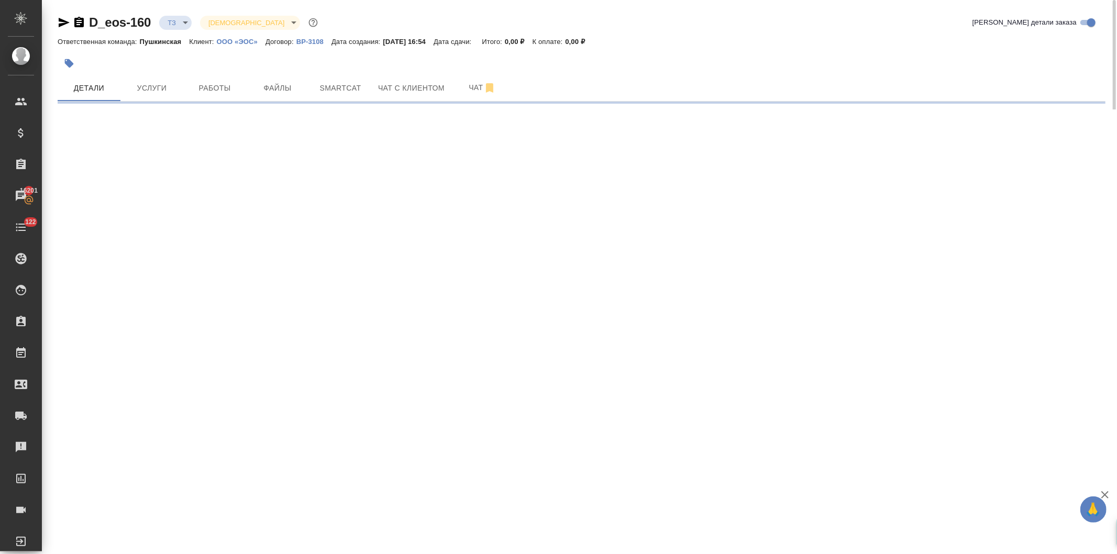
select select "RU"
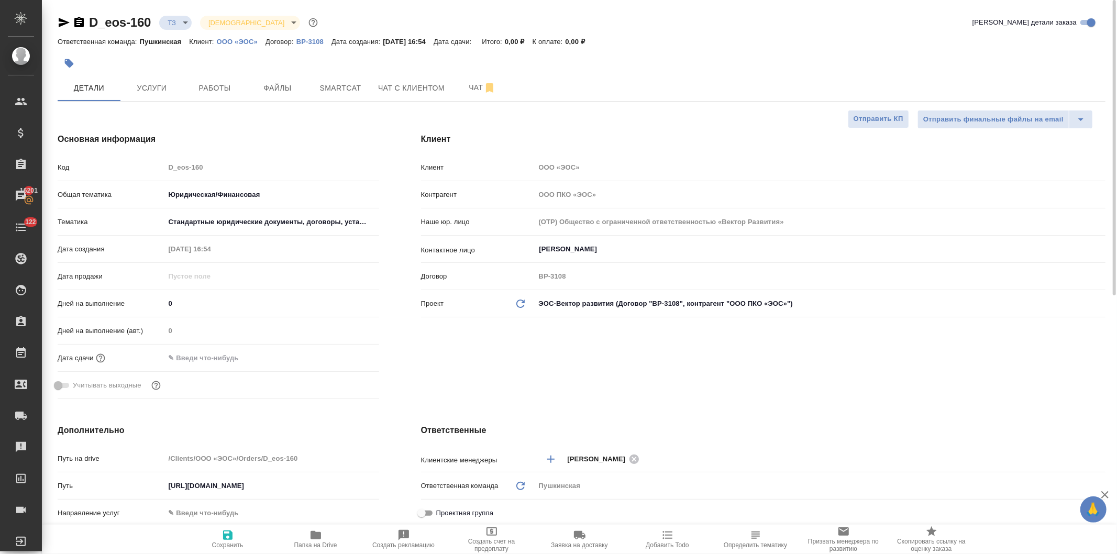
type textarea "x"
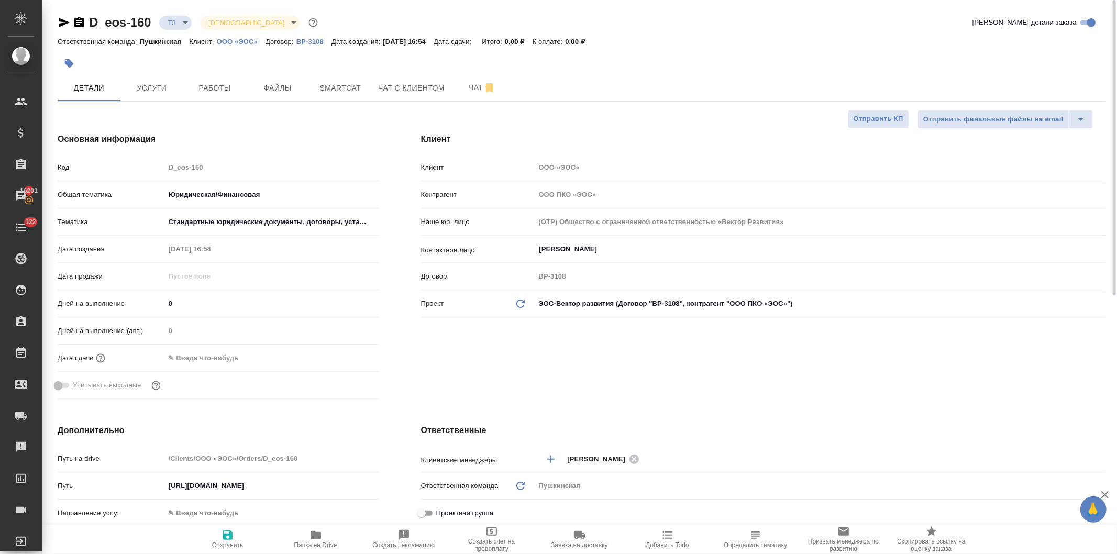
type textarea "x"
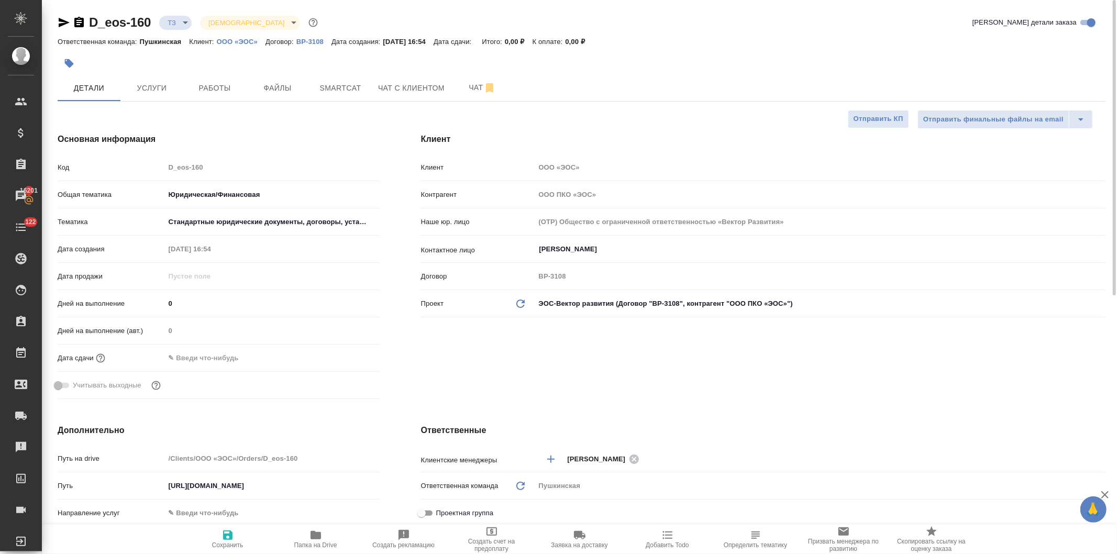
type textarea "x"
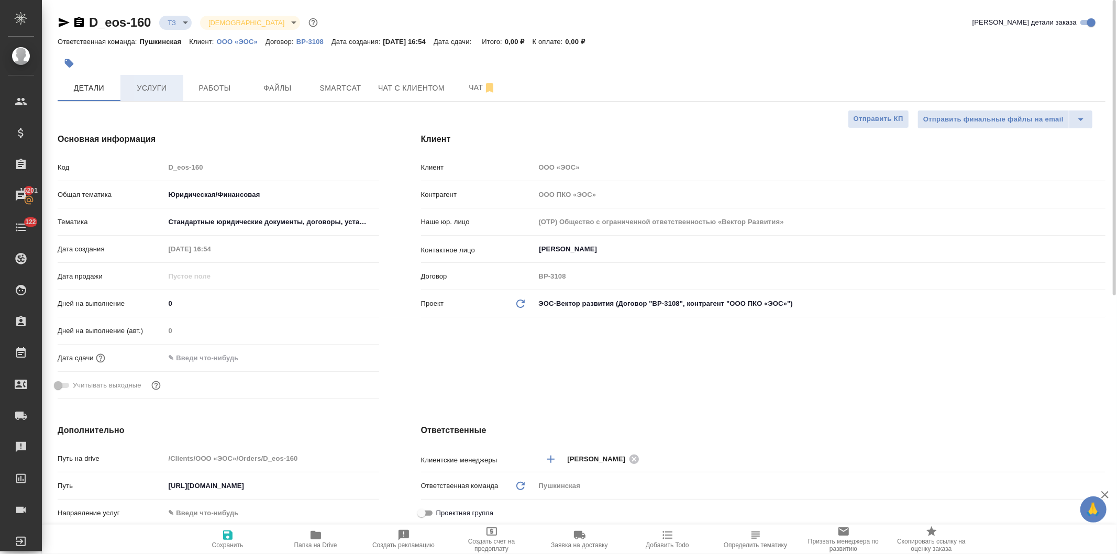
click at [152, 86] on span "Услуги" at bounding box center [152, 88] width 50 height 13
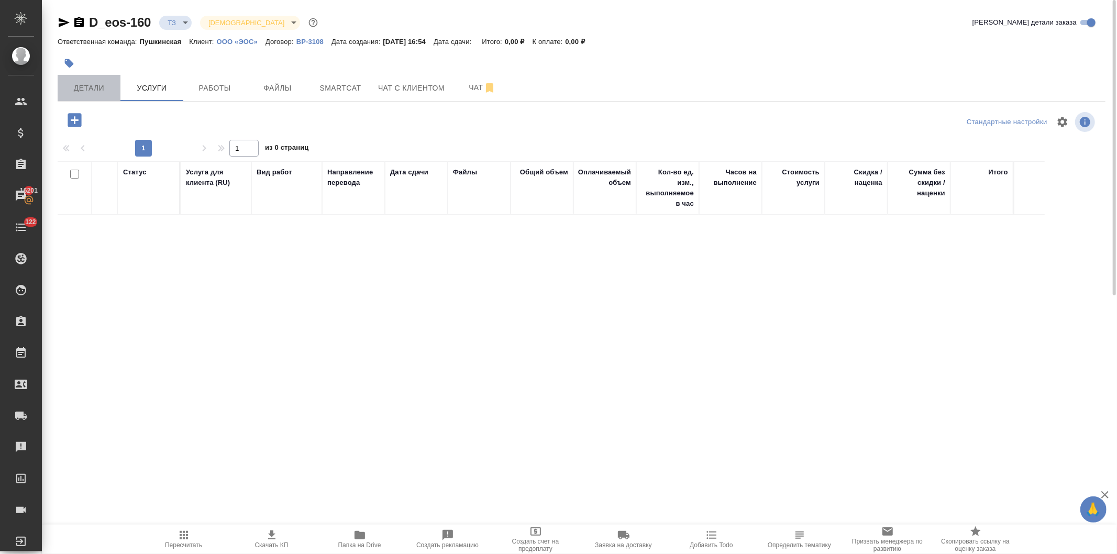
click at [76, 85] on span "Детали" at bounding box center [89, 88] width 50 height 13
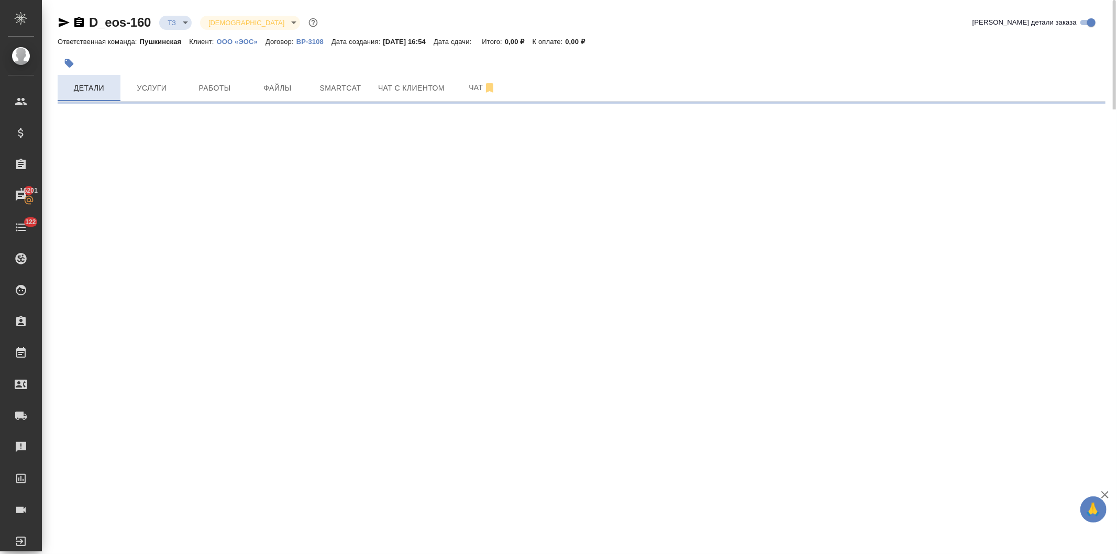
select select "RU"
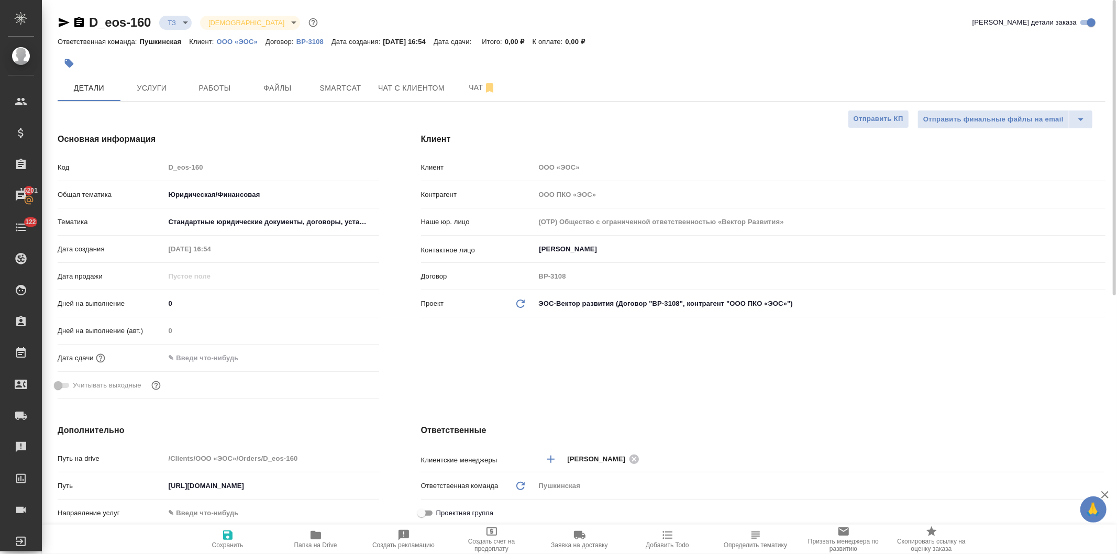
type textarea "x"
click at [144, 78] on button "Услуги" at bounding box center [151, 88] width 63 height 26
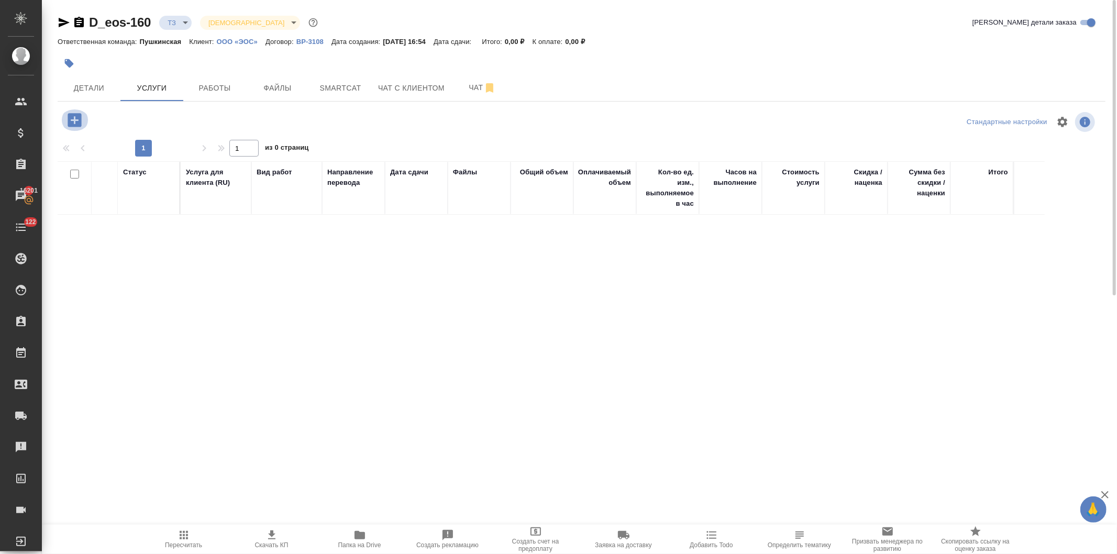
click at [67, 116] on icon "button" at bounding box center [74, 120] width 18 height 18
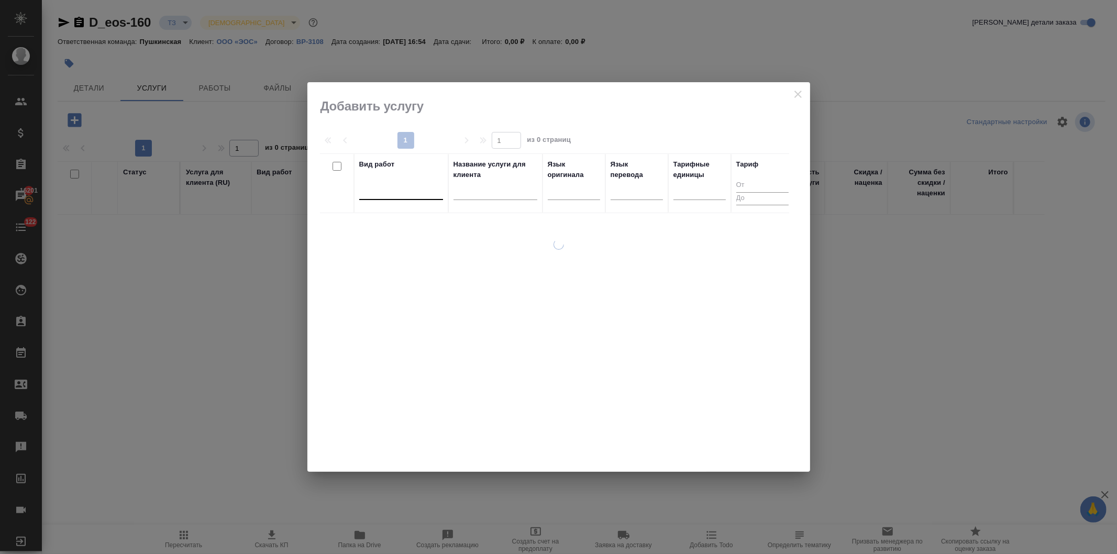
click at [383, 189] on div at bounding box center [401, 189] width 84 height 15
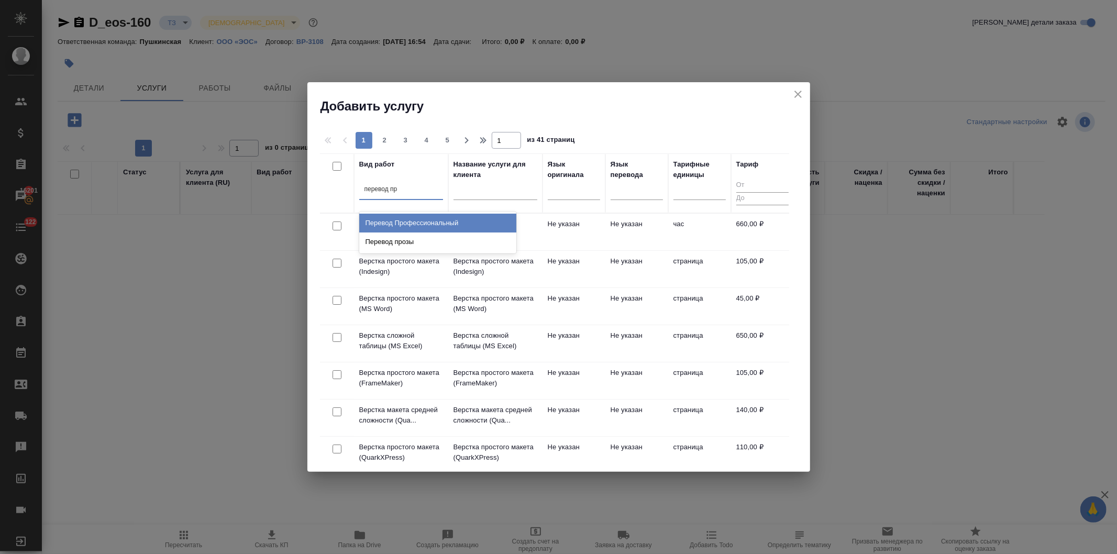
type input "перевод про"
click at [411, 221] on div "Перевод Профессиональный" at bounding box center [437, 223] width 157 height 19
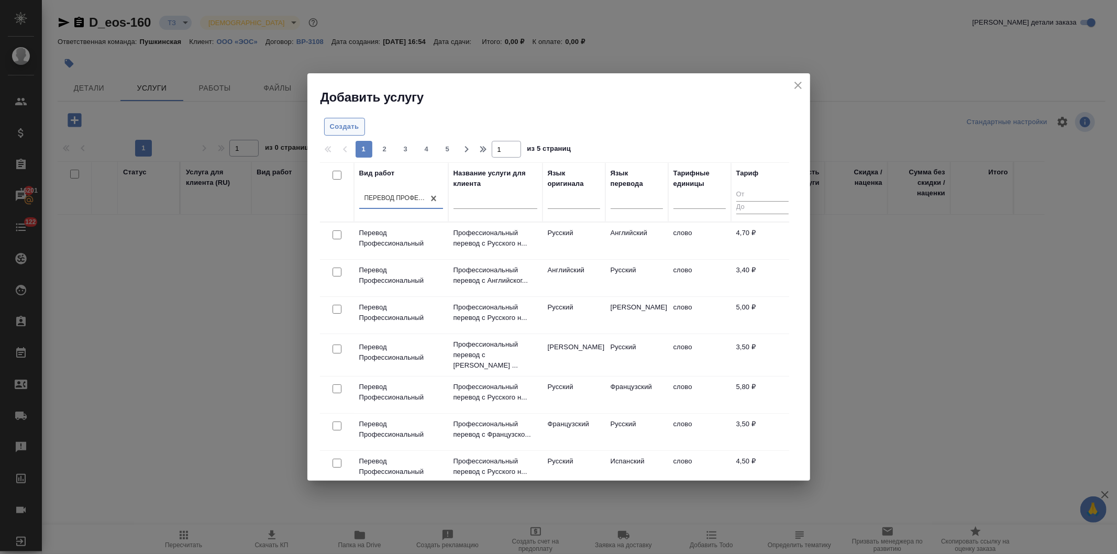
click at [343, 126] on span "Создать" at bounding box center [344, 127] width 29 height 12
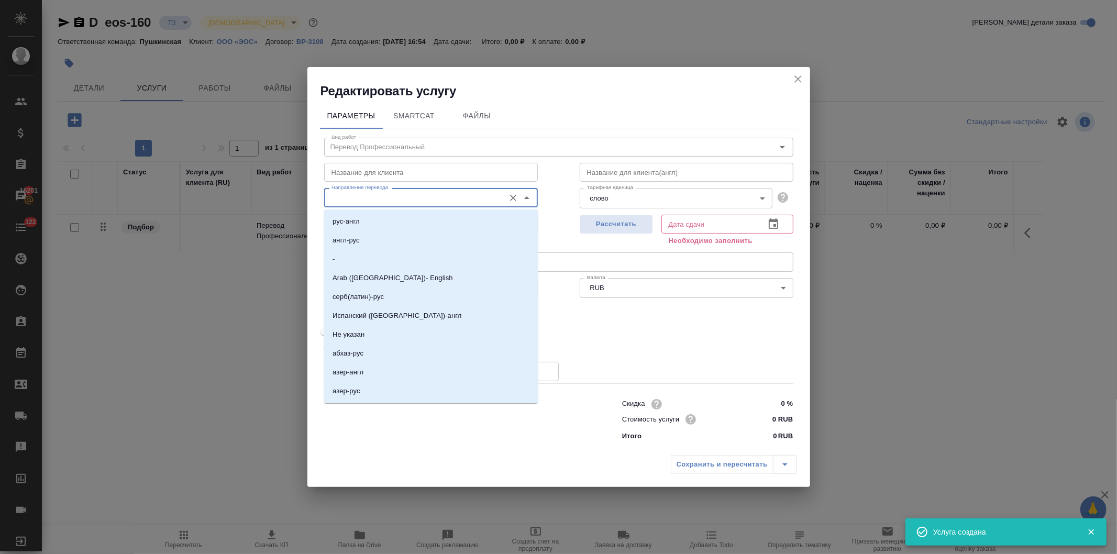
click at [354, 192] on input "Направление перевода" at bounding box center [413, 197] width 172 height 13
click at [352, 239] on p "англ-рус" at bounding box center [346, 240] width 27 height 10
type input "англ-рус"
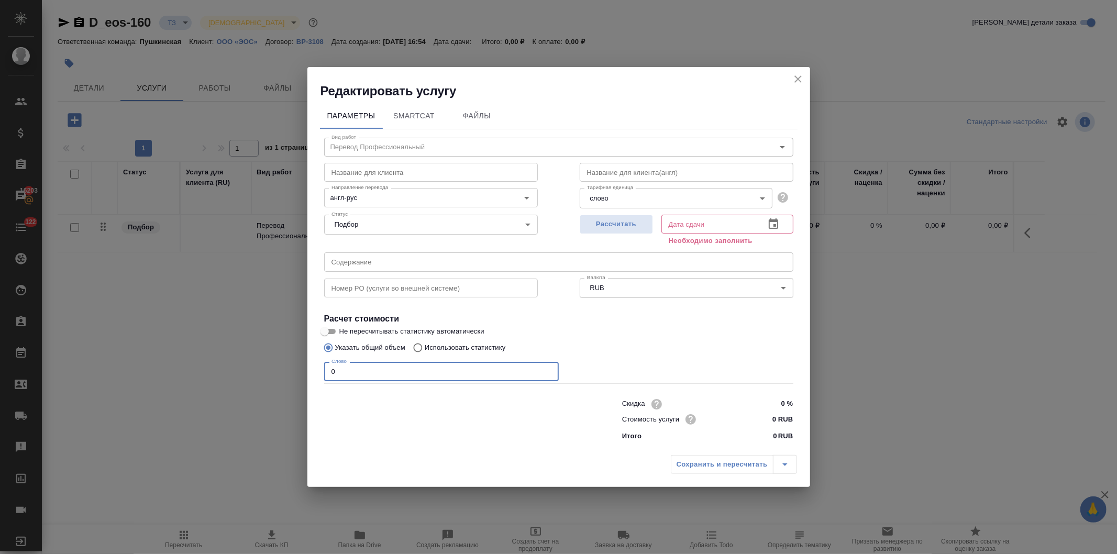
drag, startPoint x: 323, startPoint y: 370, endPoint x: 310, endPoint y: 370, distance: 13.1
click at [310, 370] on div "Параметры SmartCat Файлы Вид работ Перевод Профессиональный Вид работ Название …" at bounding box center [558, 275] width 503 height 351
type input "250"
click at [772, 419] on input "0 RUB" at bounding box center [773, 419] width 38 height 15
type input "3.4 RUB"
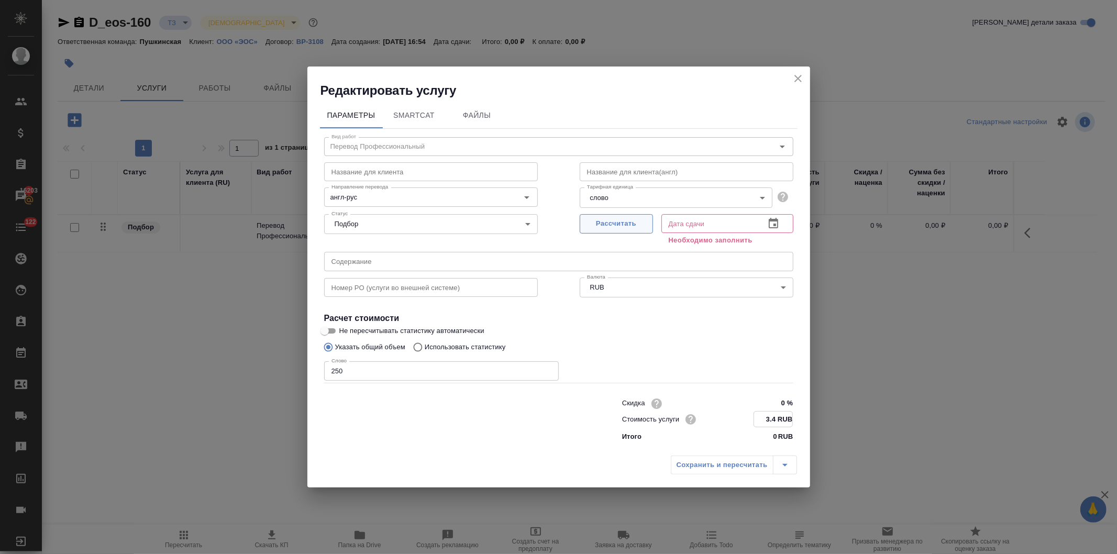
click at [619, 216] on button "Рассчитать" at bounding box center [616, 223] width 73 height 19
type input "24.09.2025 10:02"
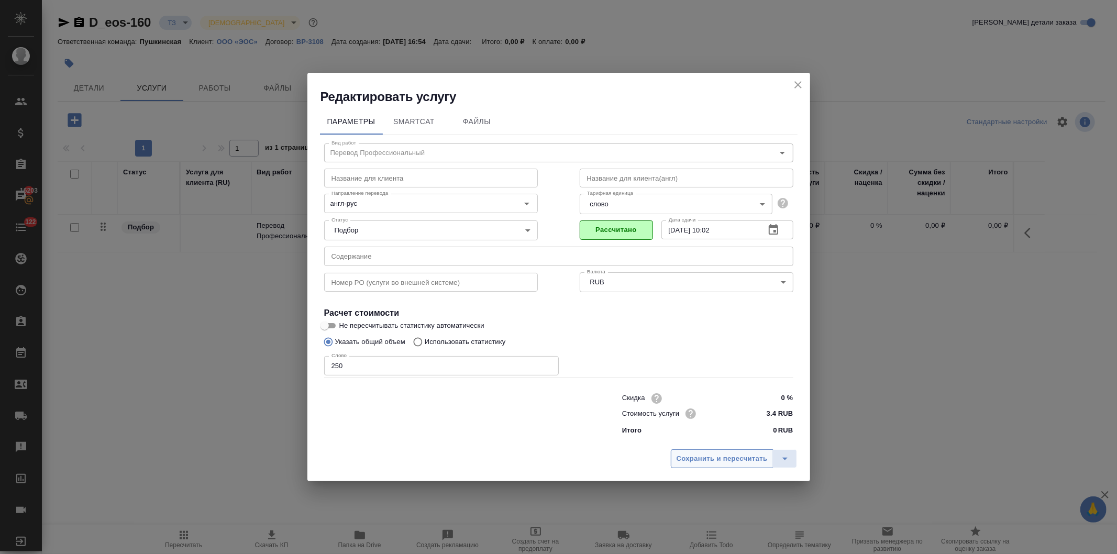
click at [710, 457] on span "Сохранить и пересчитать" at bounding box center [722, 459] width 91 height 12
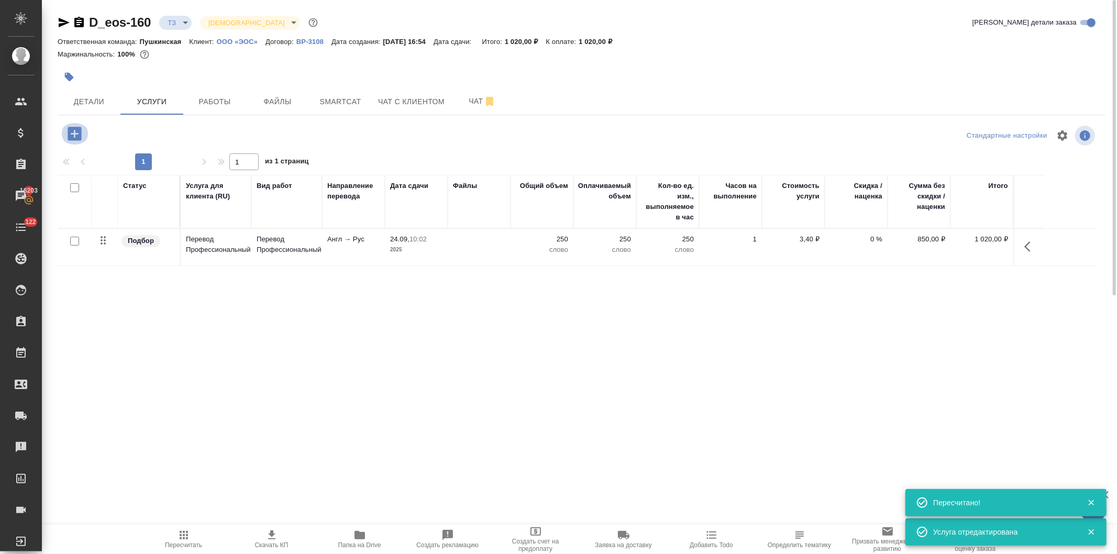
click at [66, 130] on icon "button" at bounding box center [74, 134] width 18 height 18
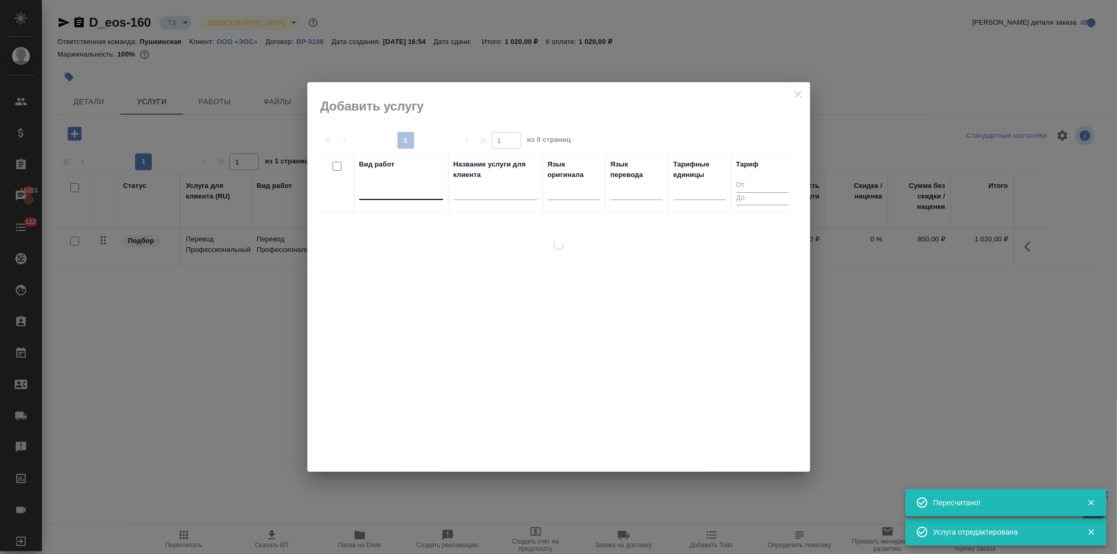
click at [369, 195] on div at bounding box center [401, 189] width 84 height 15
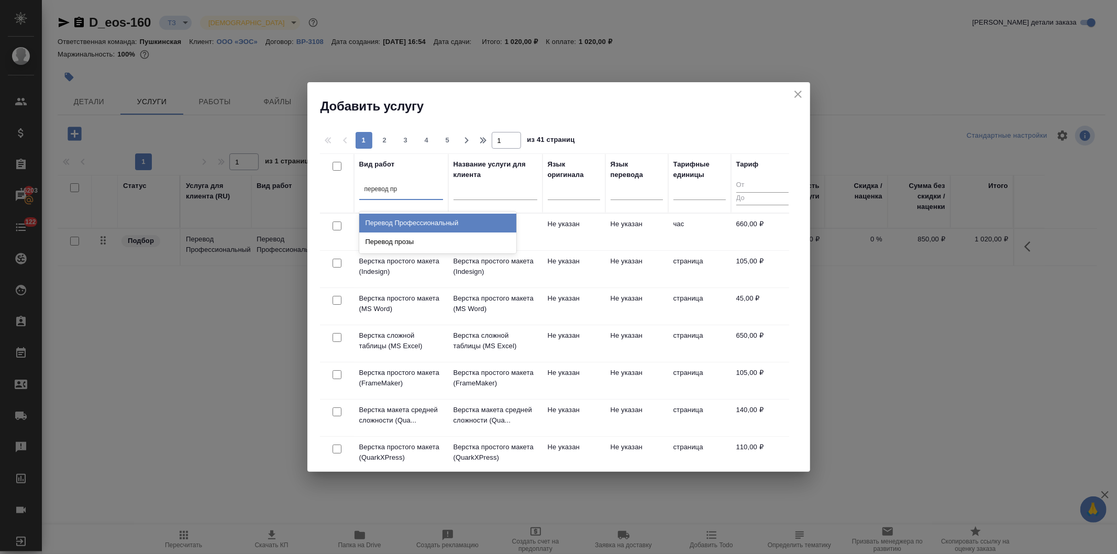
type input "перевод про"
click at [389, 221] on div "Перевод Профессиональный" at bounding box center [437, 223] width 157 height 19
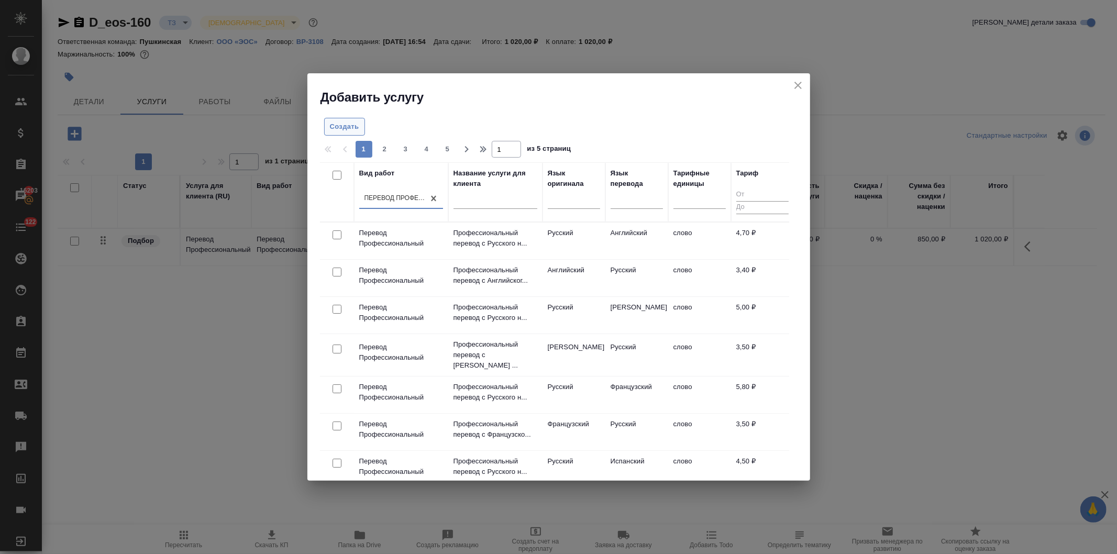
click at [342, 124] on span "Создать" at bounding box center [344, 127] width 29 height 12
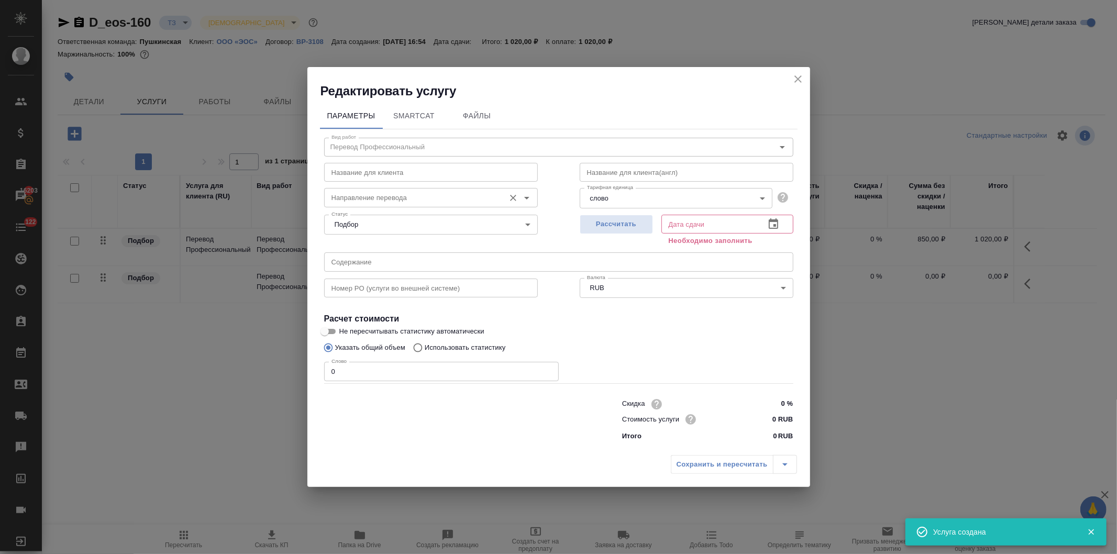
click at [368, 202] on input "Направление перевода" at bounding box center [413, 197] width 172 height 13
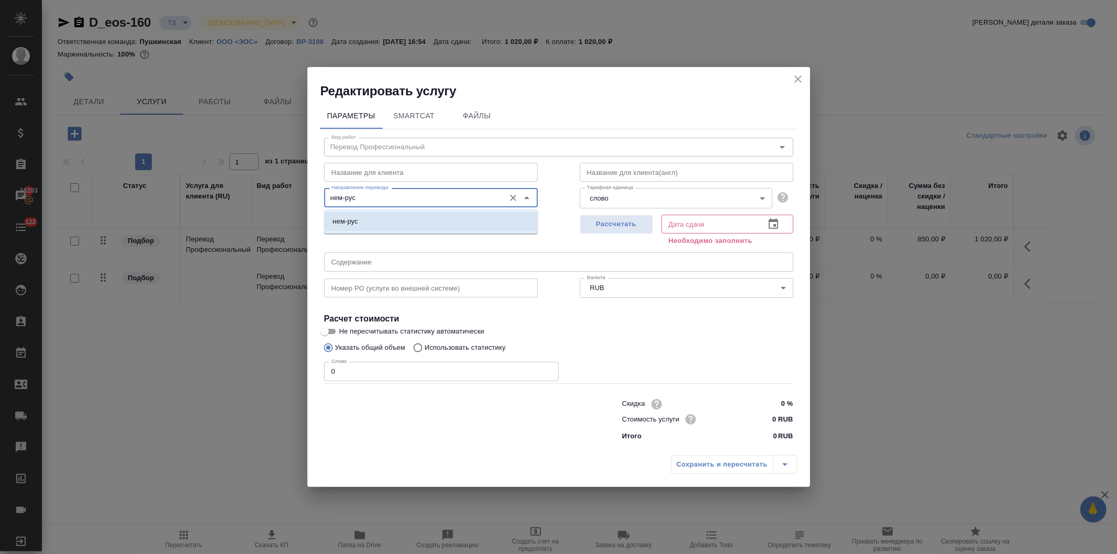
click at [373, 217] on li "нем-рус" at bounding box center [431, 221] width 214 height 19
type input "нем-рус"
click at [623, 219] on span "Рассчитать" at bounding box center [617, 224] width 62 height 12
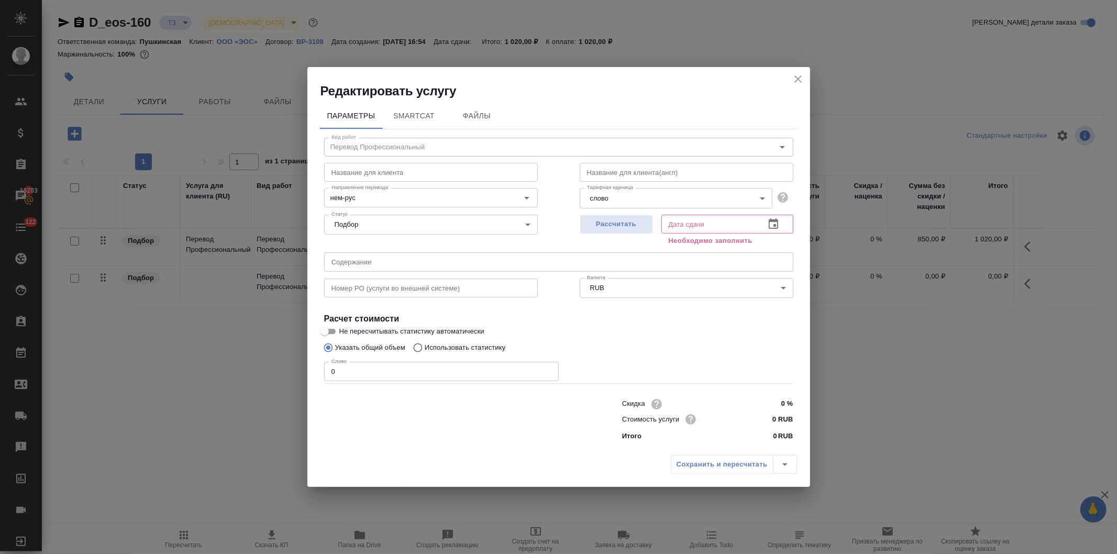
type input "23.09.2025 17:03"
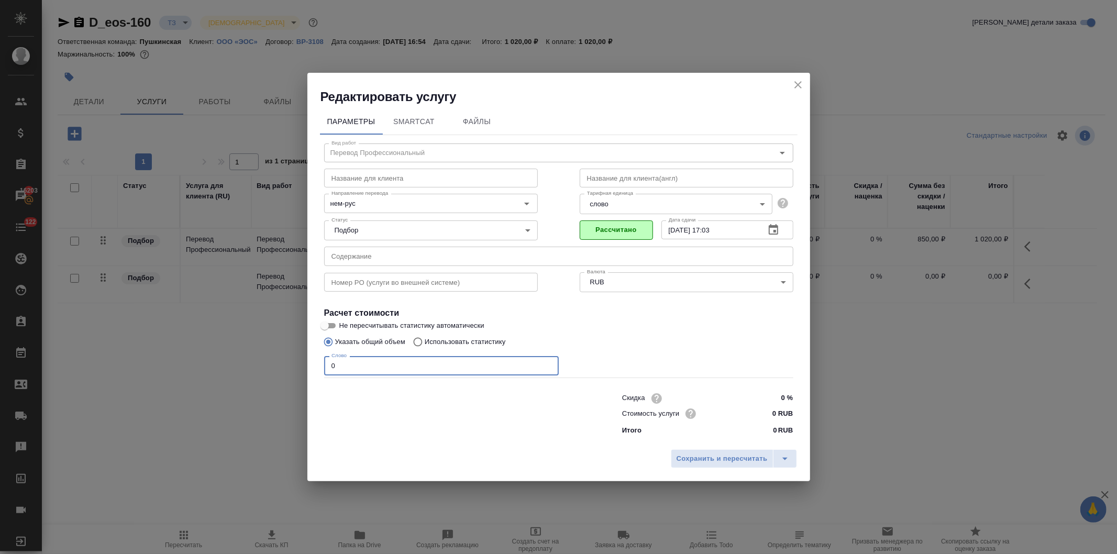
drag, startPoint x: 346, startPoint y: 363, endPoint x: 320, endPoint y: 369, distance: 26.8
click at [320, 370] on div "Вид работ Перевод Профессиональный Вид работ Название для клиента Название для …" at bounding box center [559, 287] width 478 height 305
type input "500"
click at [768, 413] on input "0 RUB" at bounding box center [773, 413] width 38 height 15
click at [766, 410] on input "35 RUB" at bounding box center [773, 413] width 38 height 15
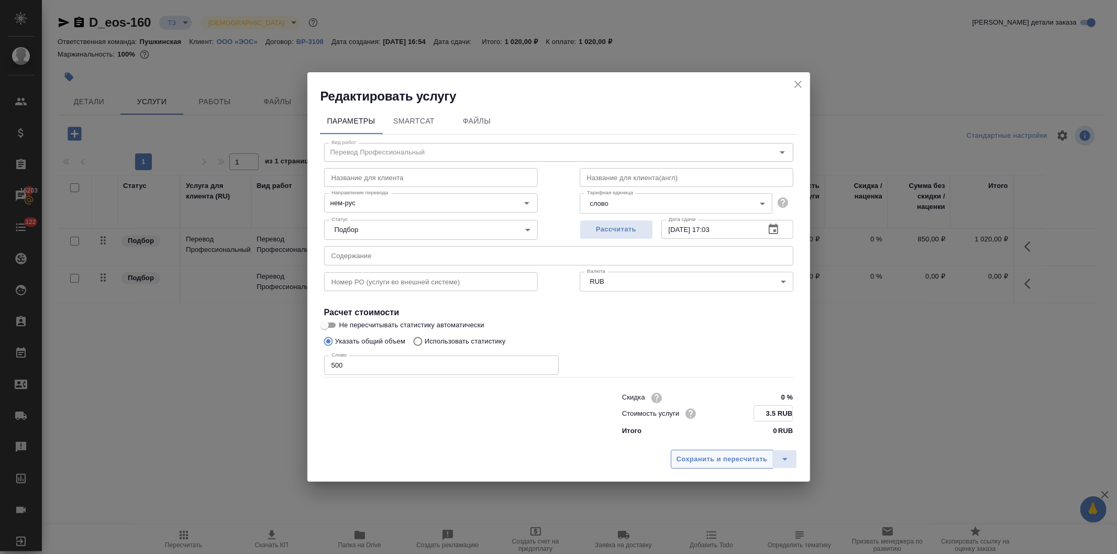
type input "3.5 RUB"
click at [741, 458] on span "Сохранить и пересчитать" at bounding box center [722, 459] width 91 height 12
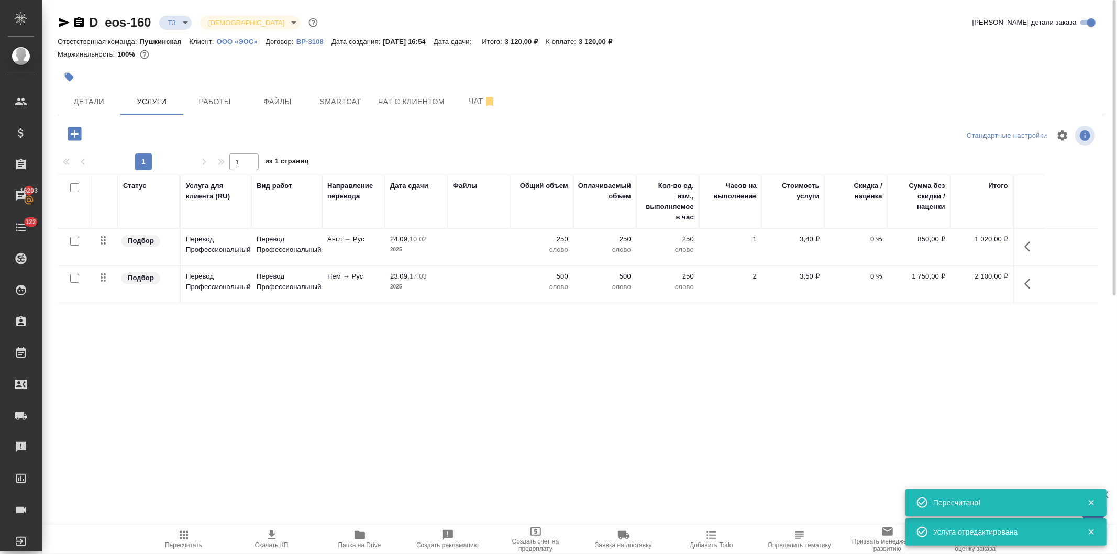
click at [71, 130] on icon "button" at bounding box center [75, 134] width 14 height 14
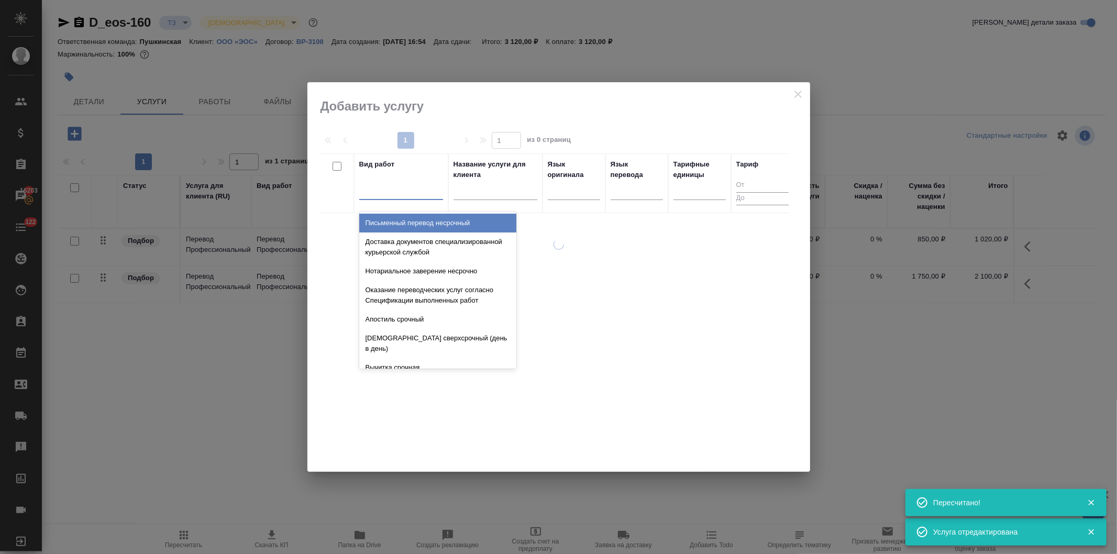
click at [369, 195] on div at bounding box center [401, 189] width 84 height 15
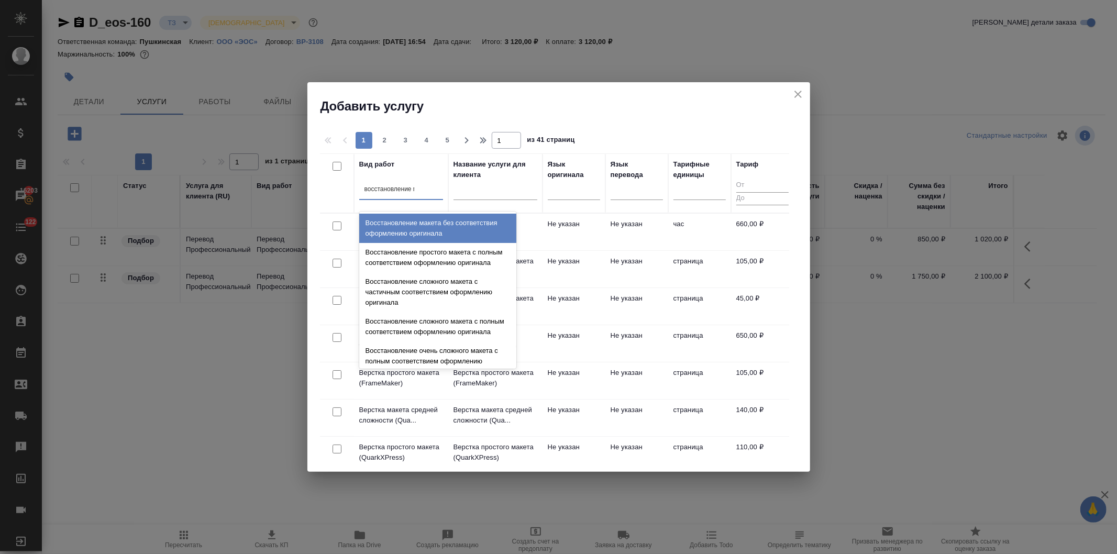
type input "восстановление ма"
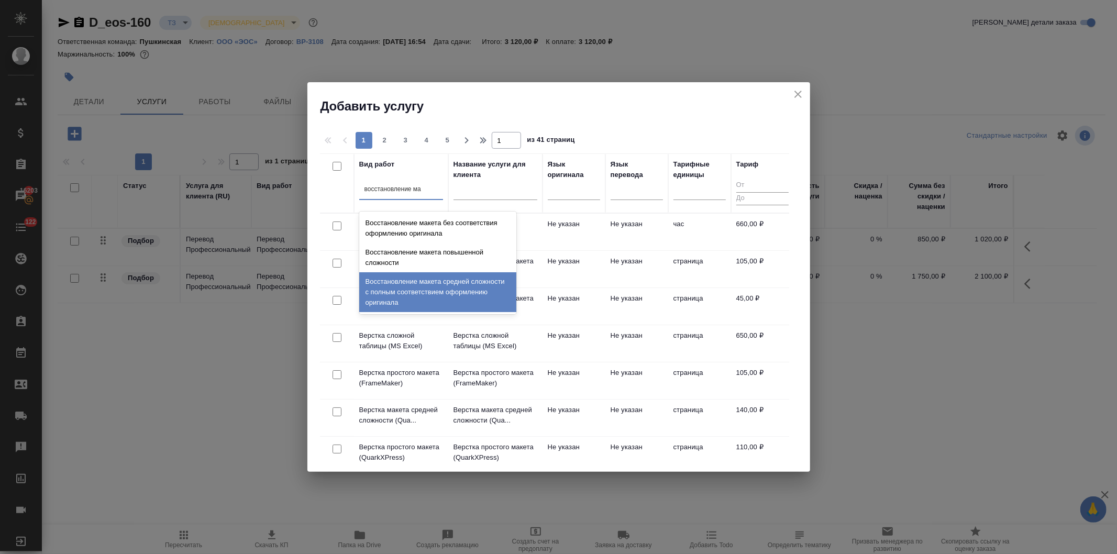
click at [411, 294] on div "Восстановление макета средней сложности с полным соответствием оформлению ориги…" at bounding box center [437, 292] width 157 height 40
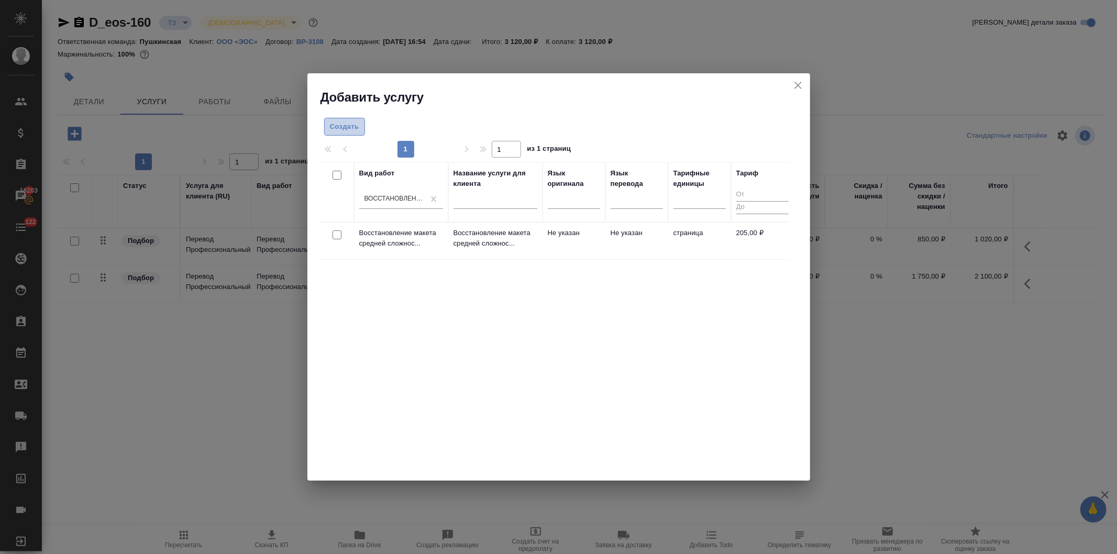
click at [339, 129] on span "Создать" at bounding box center [344, 127] width 29 height 12
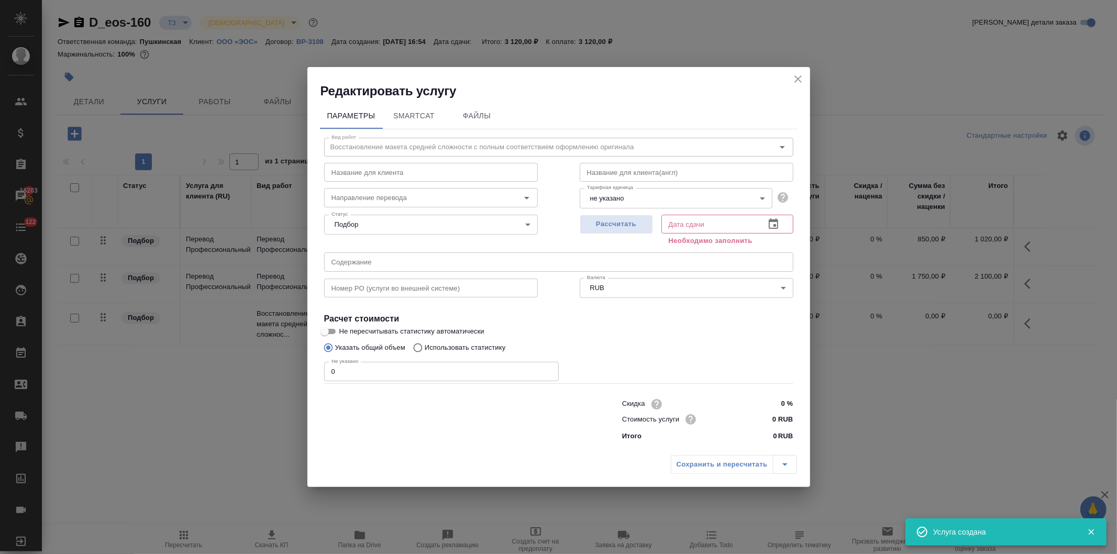
click at [624, 200] on body "🙏 .cls-1 fill:#fff; AWATERA Давыдова Елена Клиенты Спецификации Заказы 16203 Ча…" at bounding box center [558, 277] width 1117 height 554
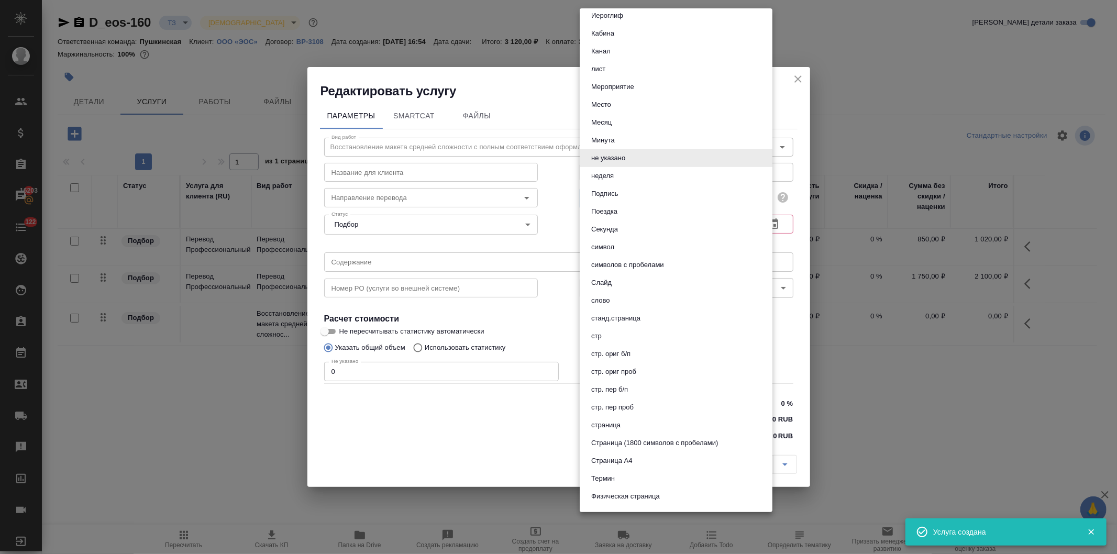
scroll to position [393, 0]
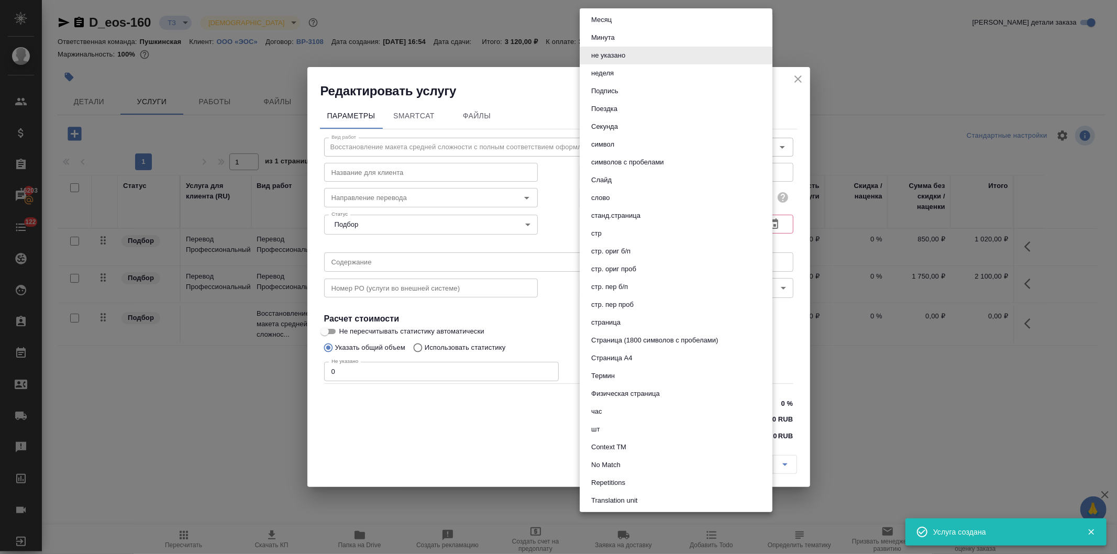
click at [614, 358] on button "Страница А4" at bounding box center [611, 358] width 47 height 12
type input "5f036ec4e16dec2d6b59c8ff"
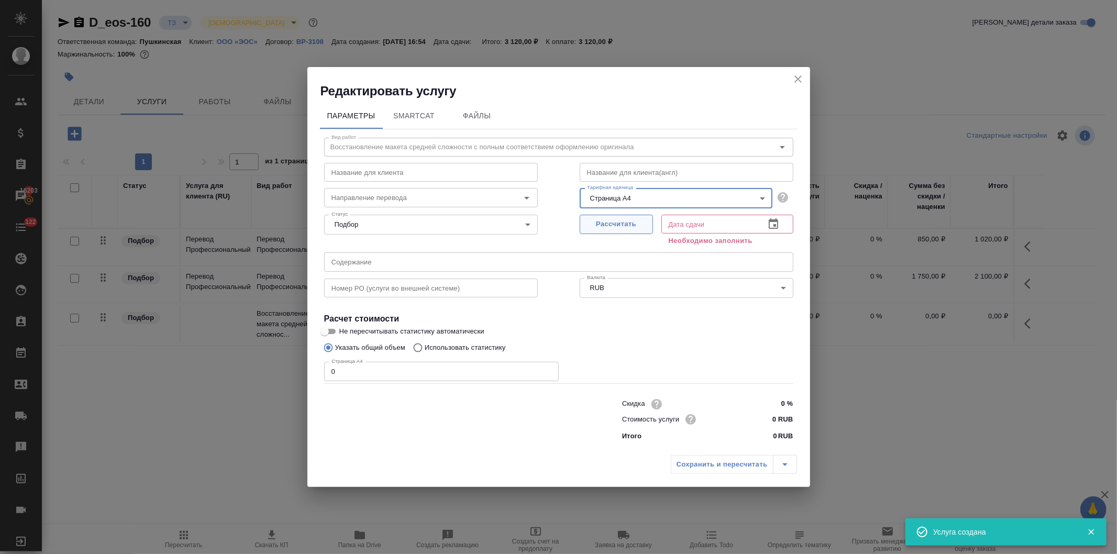
click at [611, 226] on span "Рассчитать" at bounding box center [617, 224] width 62 height 12
type input "23.09.2025 17:04"
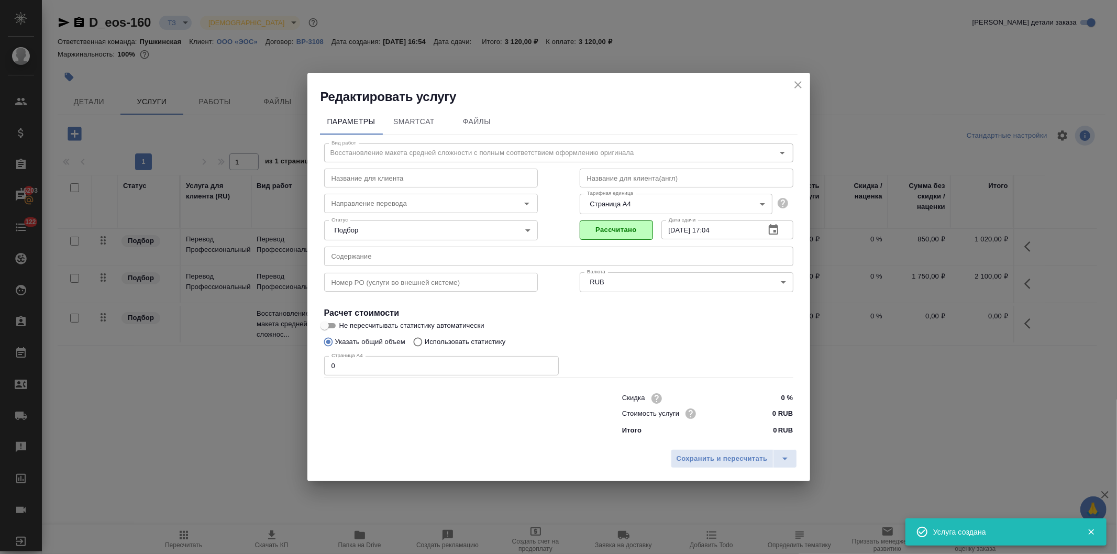
drag, startPoint x: 332, startPoint y: 376, endPoint x: 319, endPoint y: 374, distance: 12.7
click at [320, 374] on div "Скидка 0 % Стоимость услуги 0 RUB Итого 0 RUB" at bounding box center [558, 413] width 511 height 87
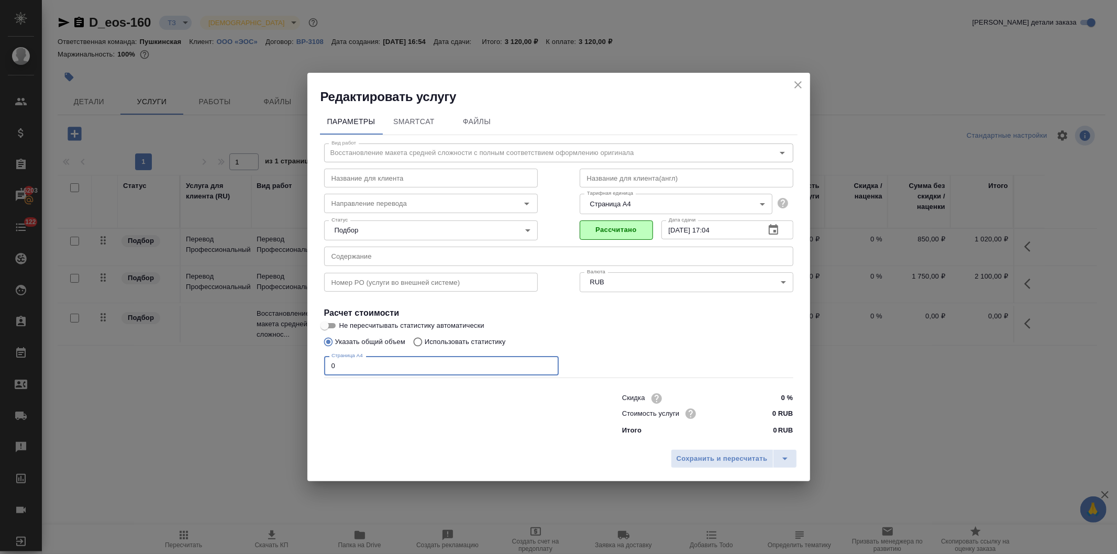
drag, startPoint x: 344, startPoint y: 363, endPoint x: 316, endPoint y: 367, distance: 27.5
click at [316, 367] on div "Параметры SmartCat Файлы Вид работ Восстановление макета средней сложности с по…" at bounding box center [558, 274] width 503 height 339
type input "3"
click at [767, 412] on input "0 RUB" at bounding box center [773, 413] width 39 height 15
type input "205 RUB"
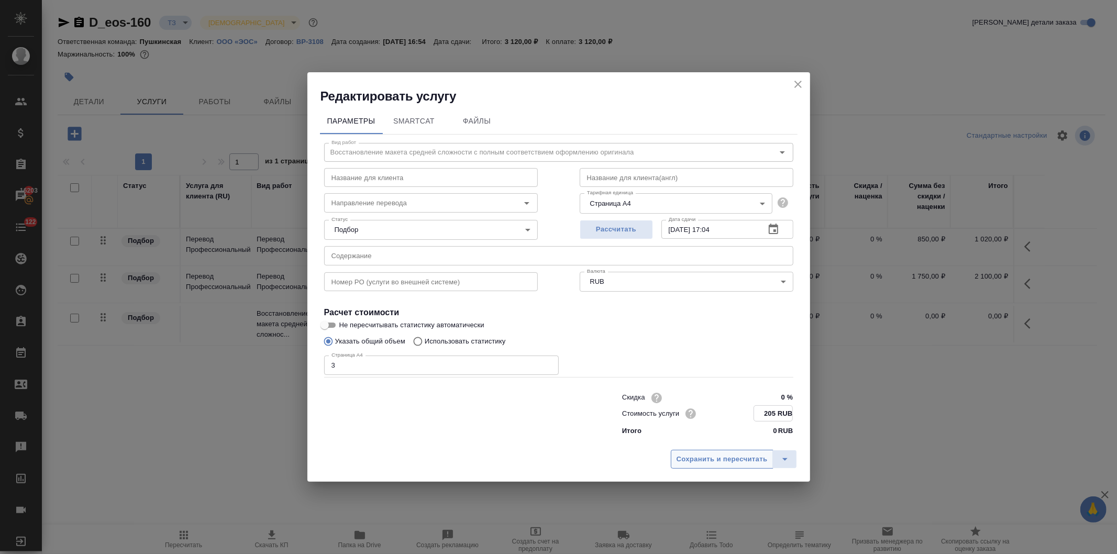
click at [714, 456] on span "Сохранить и пересчитать" at bounding box center [722, 460] width 91 height 12
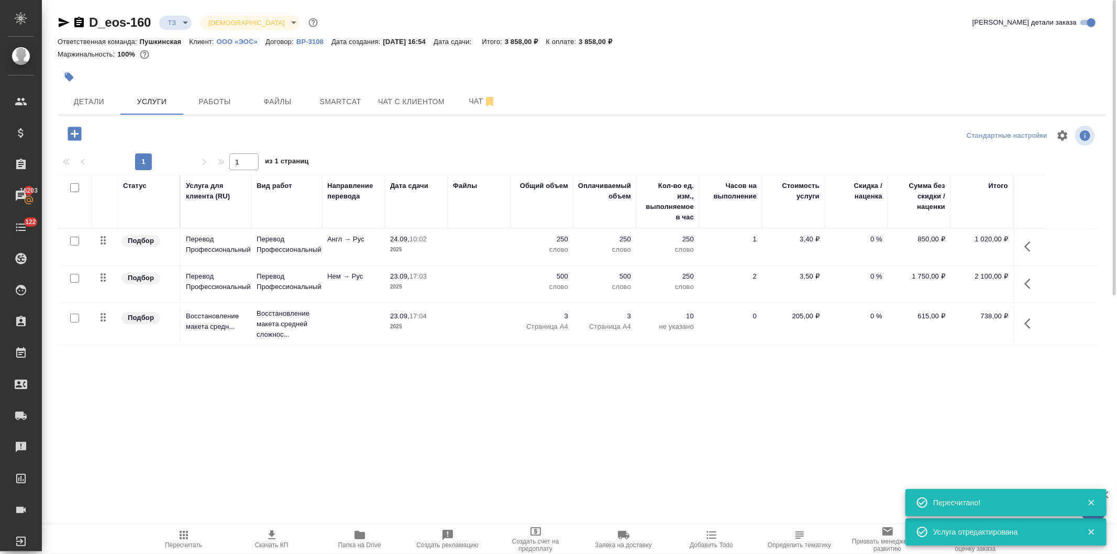
click at [69, 131] on icon "button" at bounding box center [75, 134] width 14 height 14
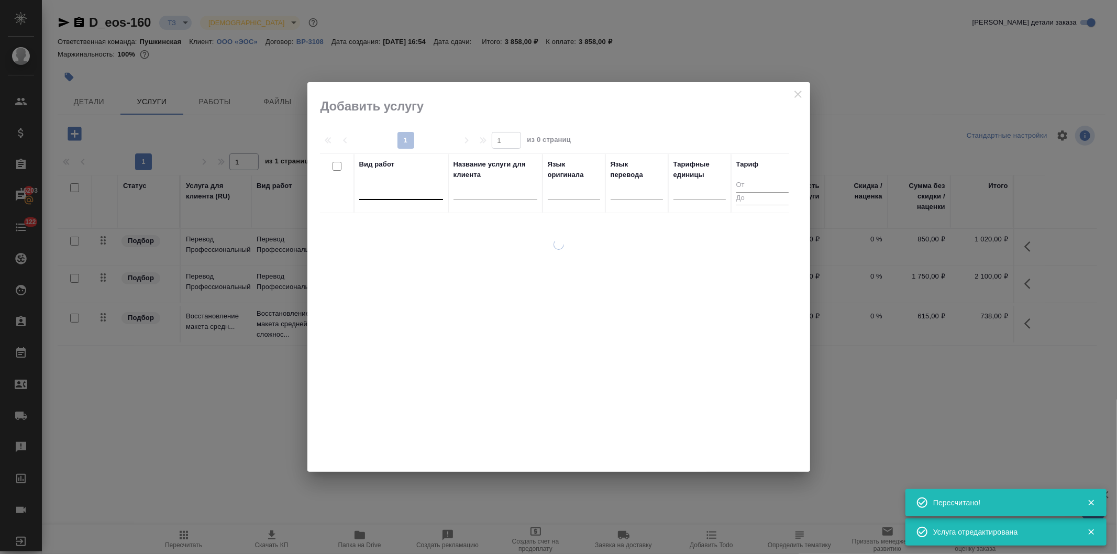
click at [390, 190] on div at bounding box center [401, 189] width 84 height 15
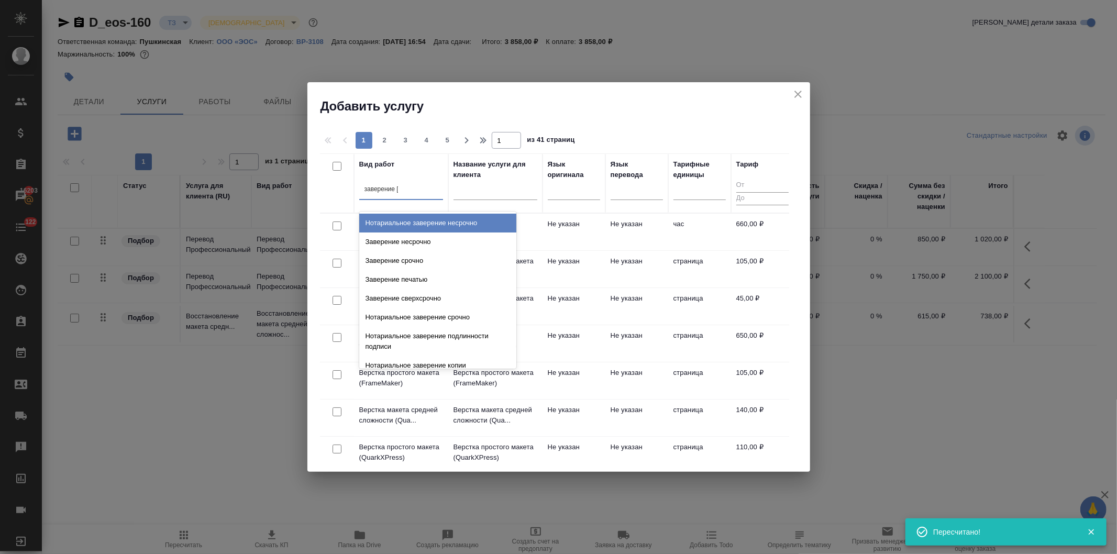
type input "заверение не"
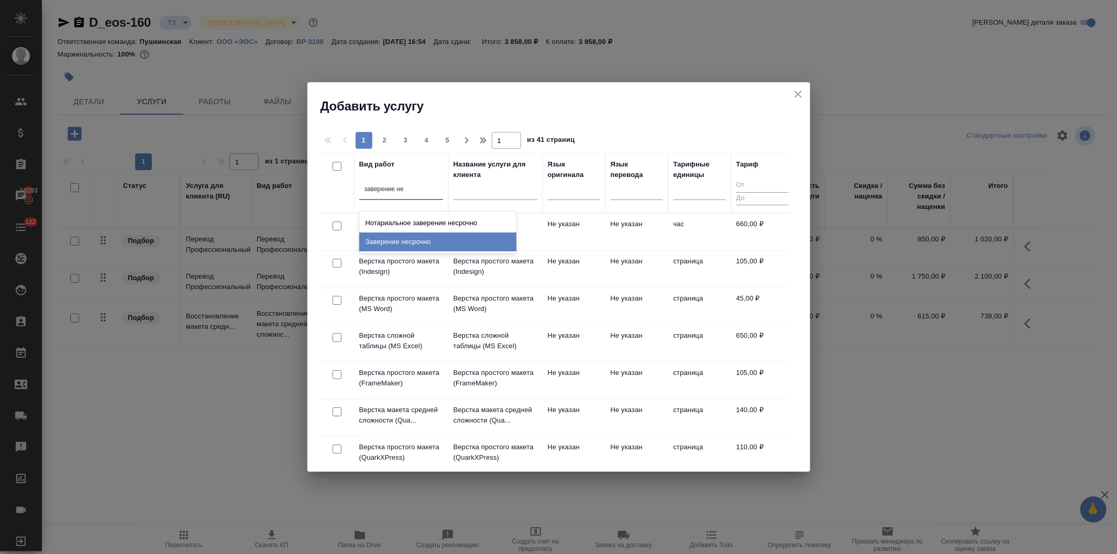
click at [393, 238] on div "Заверение несрочно" at bounding box center [437, 242] width 157 height 19
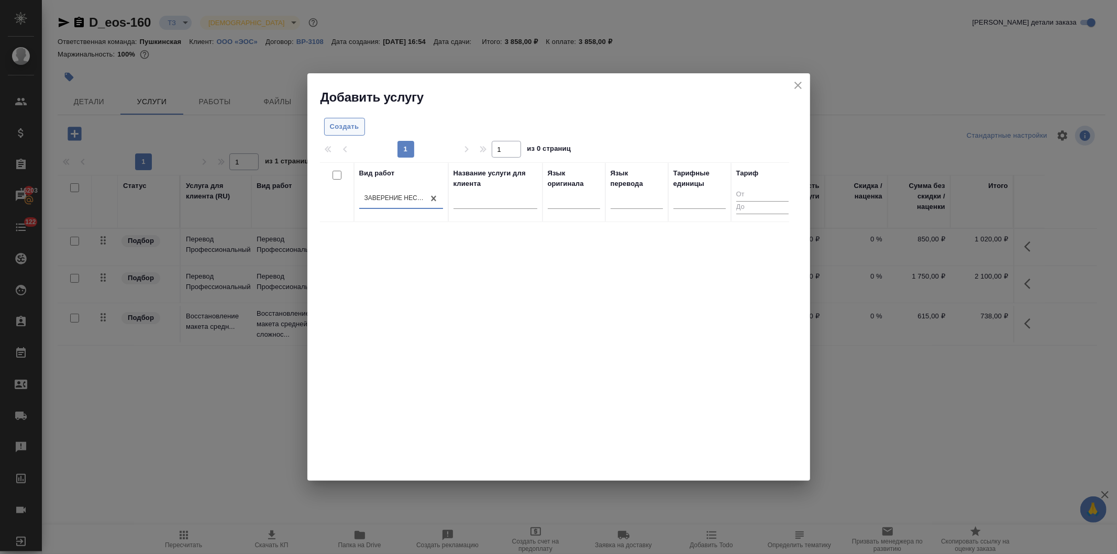
click at [346, 124] on span "Создать" at bounding box center [344, 127] width 29 height 12
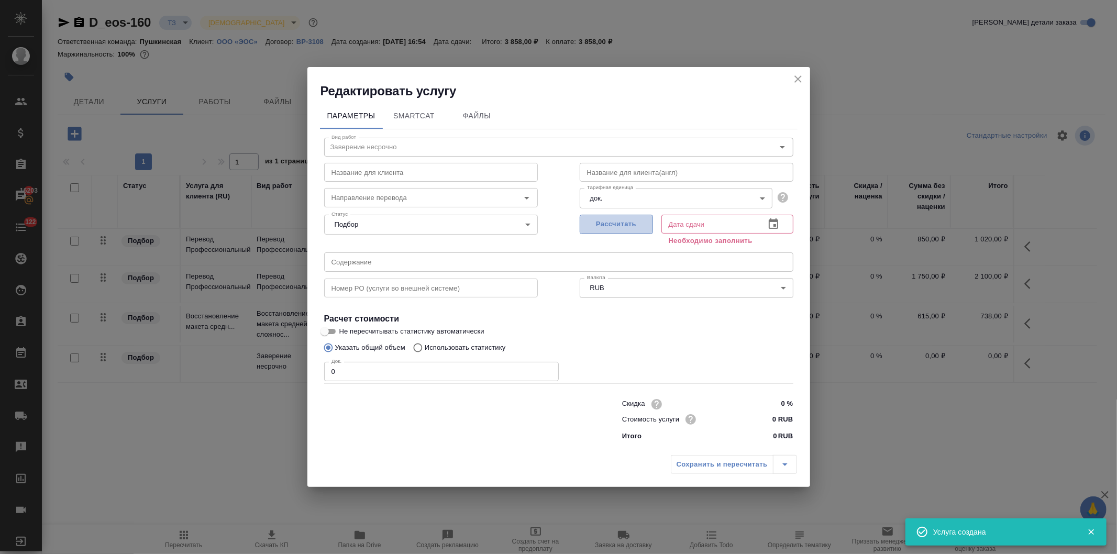
click at [600, 221] on span "Рассчитать" at bounding box center [617, 224] width 62 height 12
type input "23.09.2025 17:04"
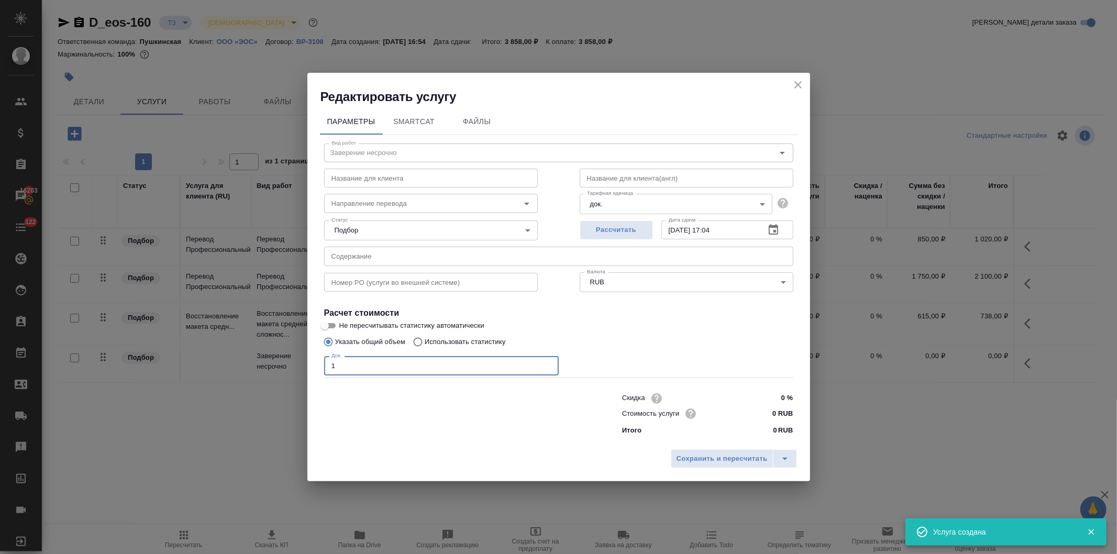
drag, startPoint x: 334, startPoint y: 367, endPoint x: 315, endPoint y: 370, distance: 19.1
click at [315, 370] on div "Параметры SmartCat Файлы Вид работ Заверение несрочно Вид работ Название для кл…" at bounding box center [558, 274] width 503 height 339
type input "1"
click at [770, 411] on input "0 RUB" at bounding box center [773, 413] width 38 height 15
type input "650 RUB"
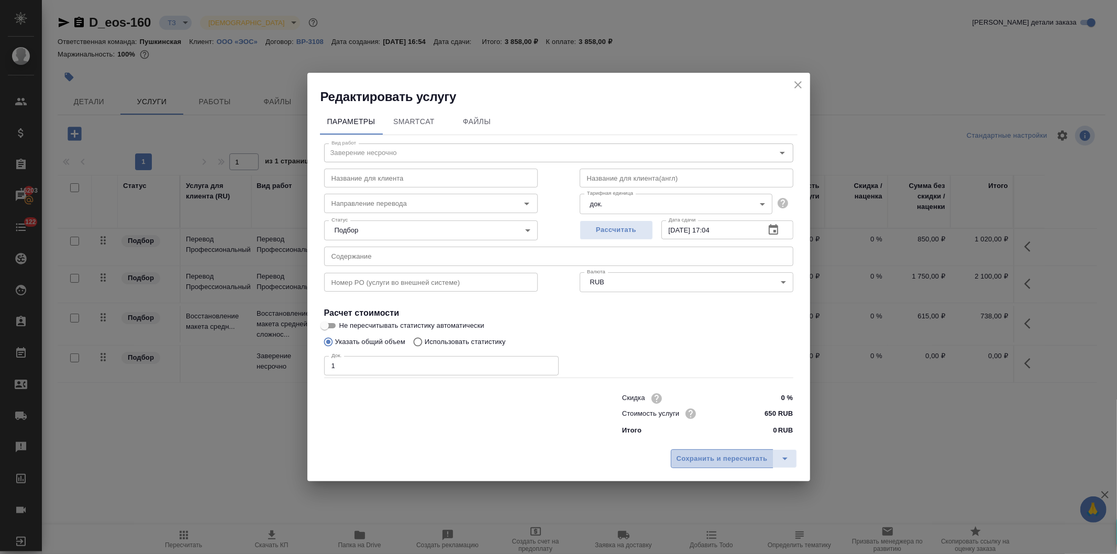
click at [731, 461] on span "Сохранить и пересчитать" at bounding box center [722, 459] width 91 height 12
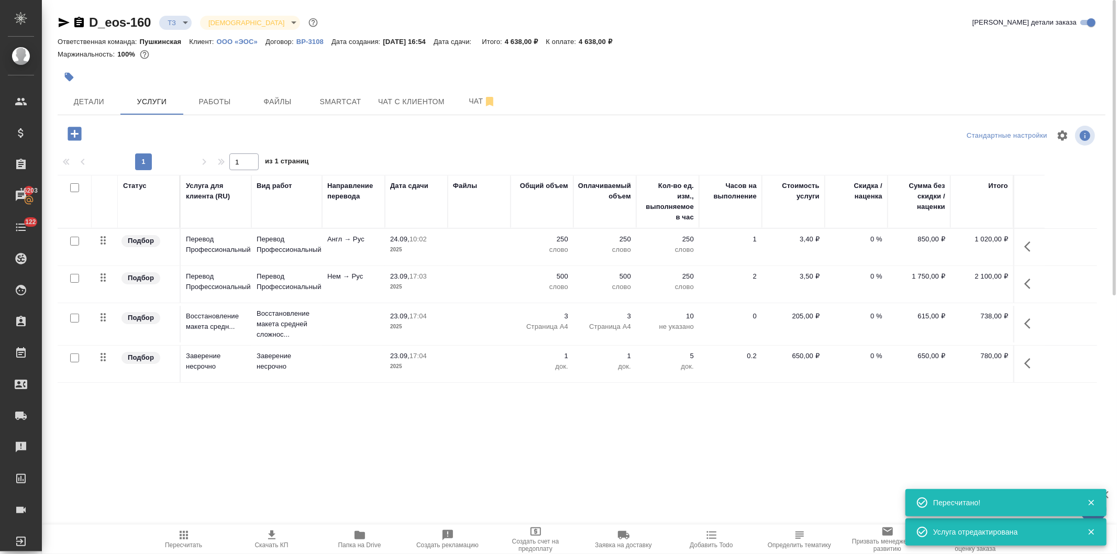
click at [66, 124] on button "button" at bounding box center [74, 133] width 29 height 21
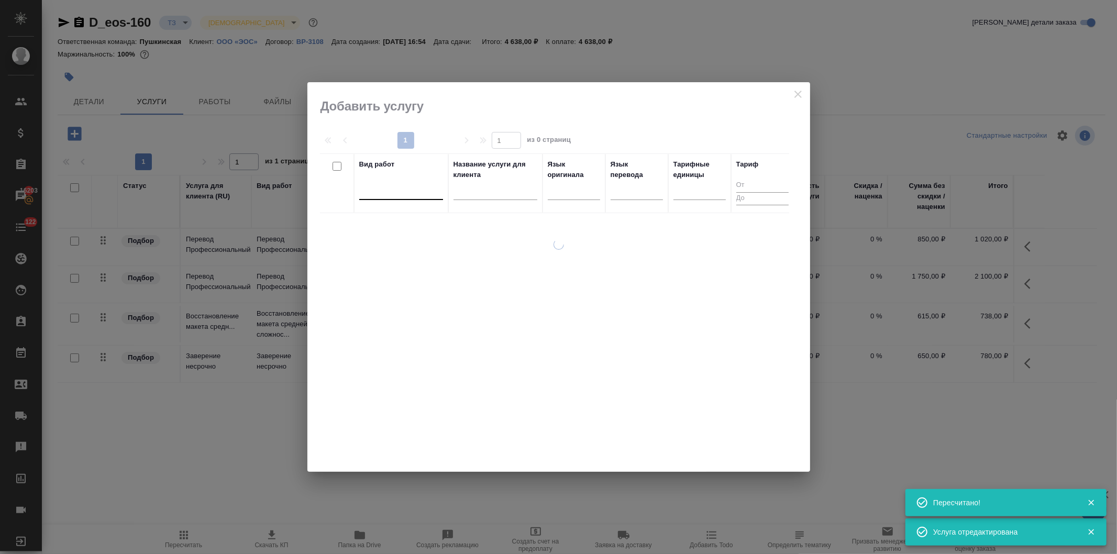
click at [399, 191] on div at bounding box center [401, 189] width 84 height 15
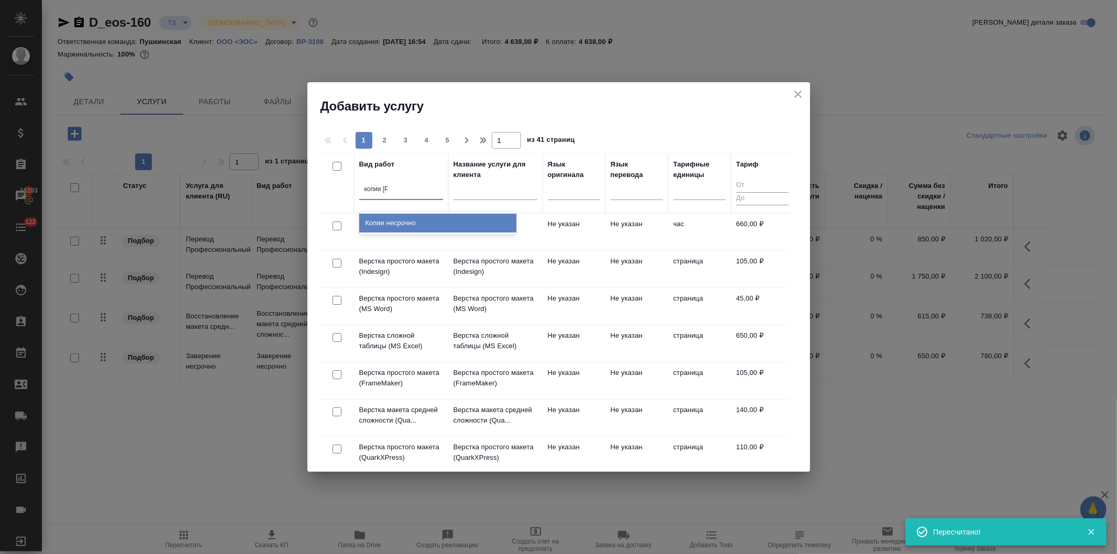
type input "копии не"
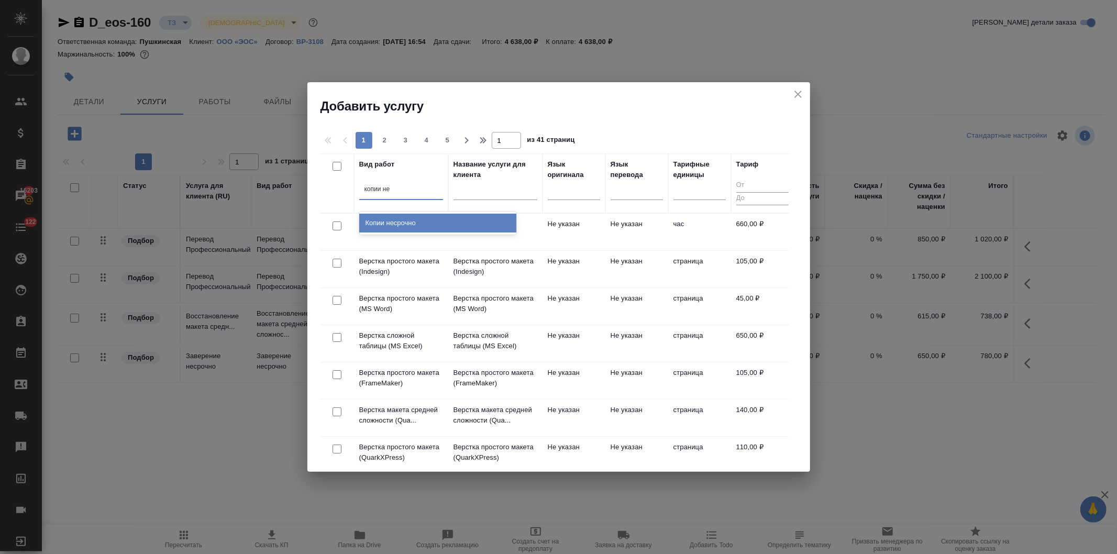
click at [403, 224] on div "Копии несрочно" at bounding box center [437, 223] width 157 height 19
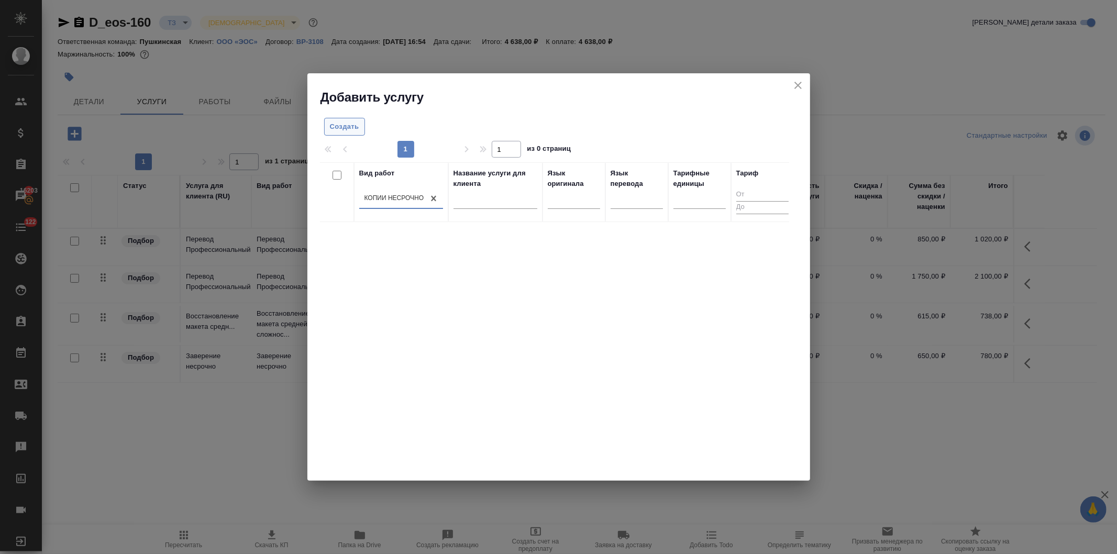
click at [344, 123] on span "Создать" at bounding box center [344, 127] width 29 height 12
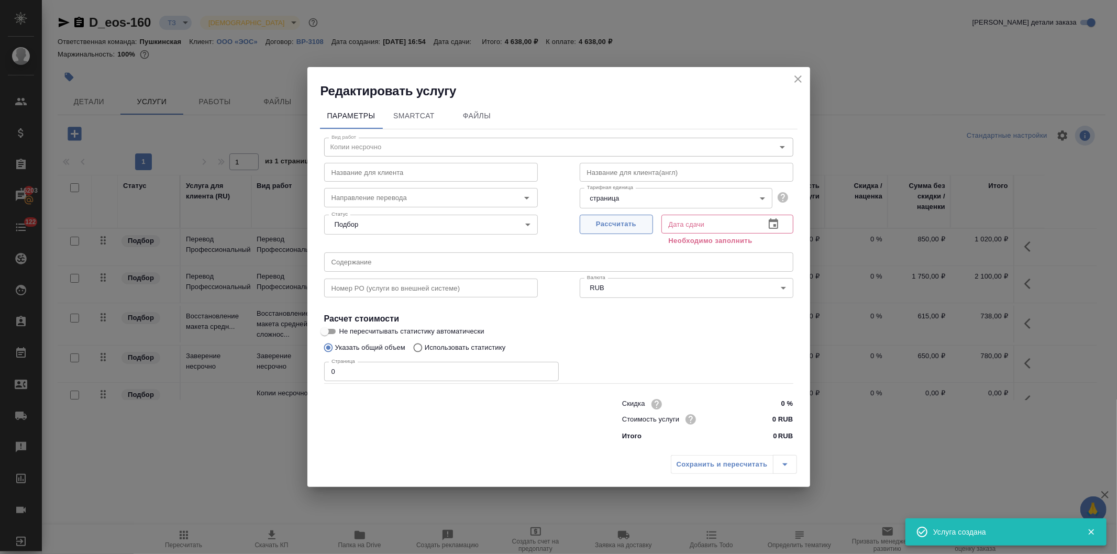
click at [617, 223] on span "Рассчитать" at bounding box center [617, 224] width 62 height 12
type input "23.09.2025 17:04"
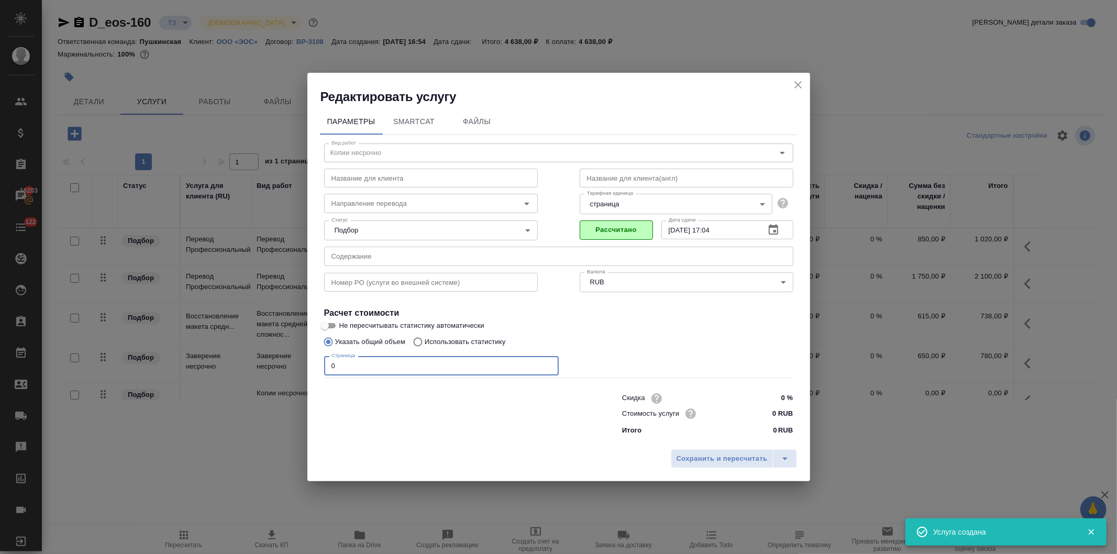
drag, startPoint x: 358, startPoint y: 372, endPoint x: 320, endPoint y: 382, distance: 39.6
click at [325, 373] on input "0" at bounding box center [441, 365] width 235 height 19
type input "21"
click at [768, 417] on input "0 RUB" at bounding box center [773, 413] width 39 height 15
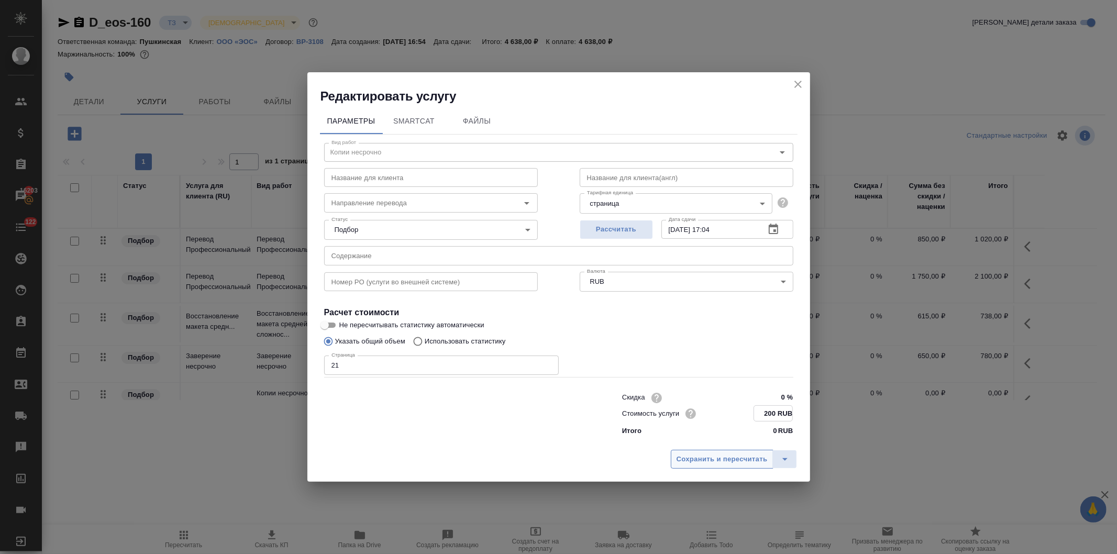
type input "200 RUB"
click at [739, 456] on span "Сохранить и пересчитать" at bounding box center [722, 459] width 91 height 12
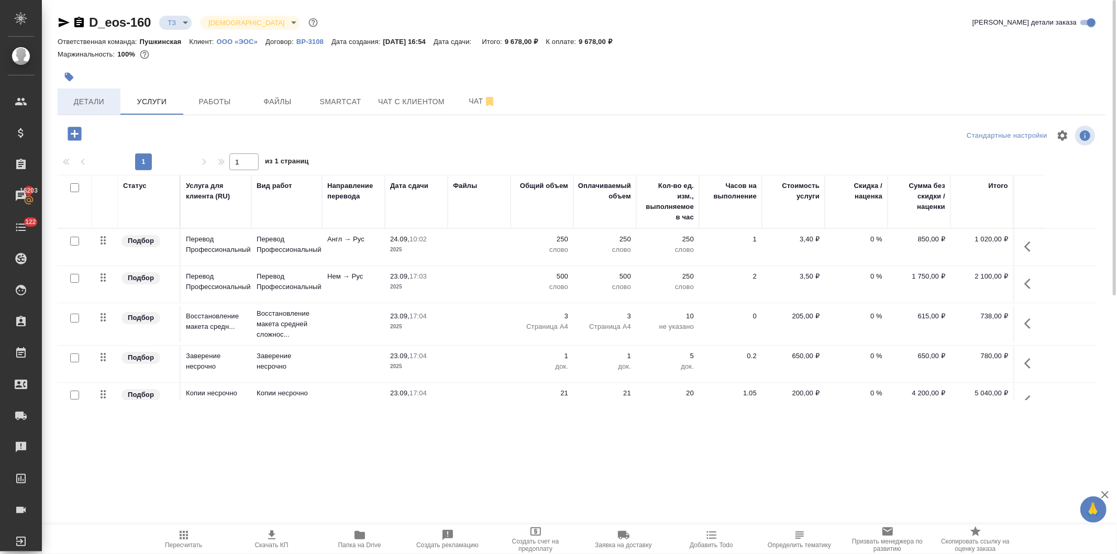
click at [92, 102] on span "Детали" at bounding box center [89, 101] width 50 height 13
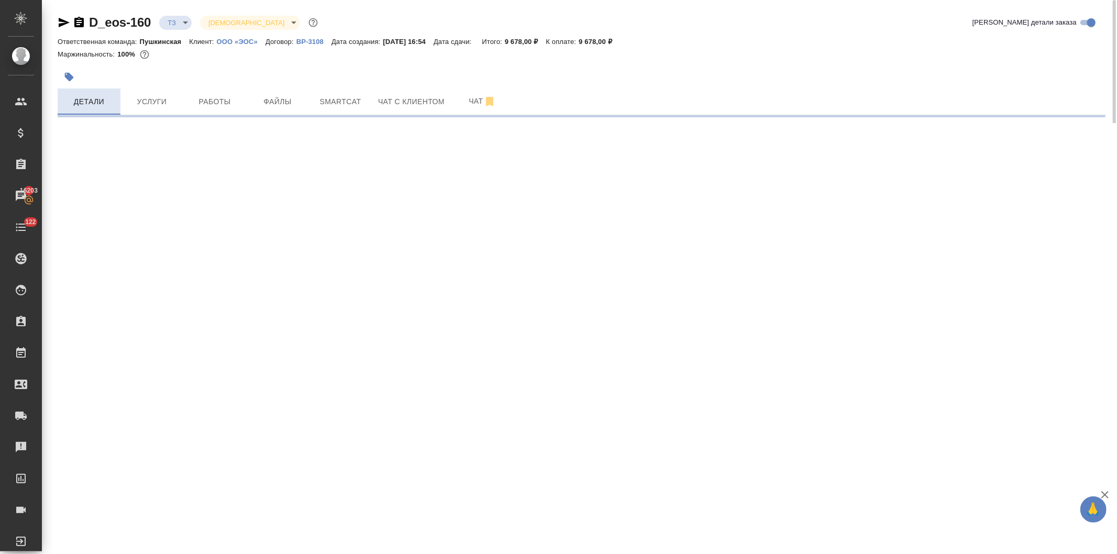
select select "RU"
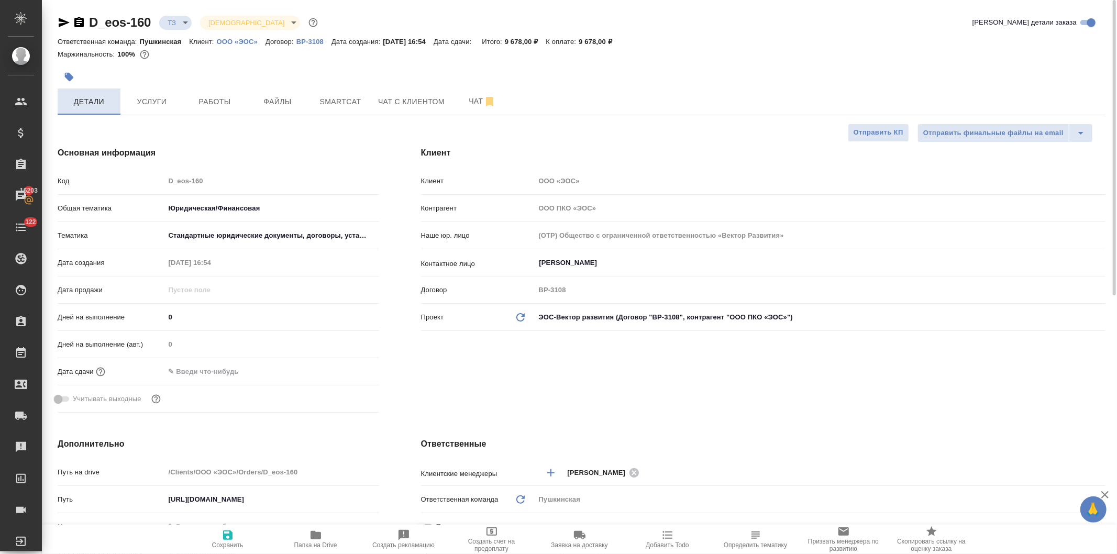
type textarea "x"
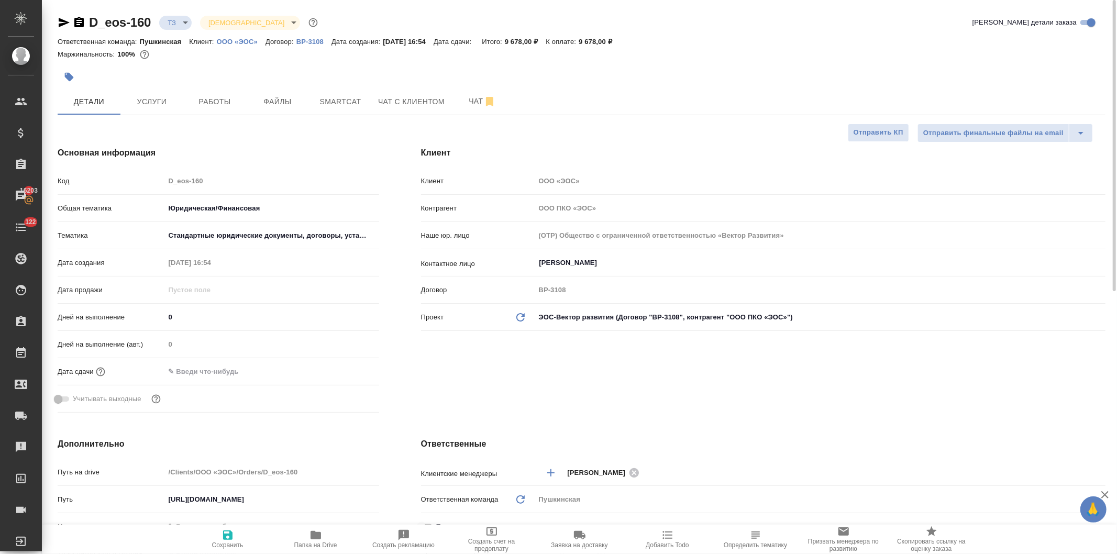
type textarea "x"
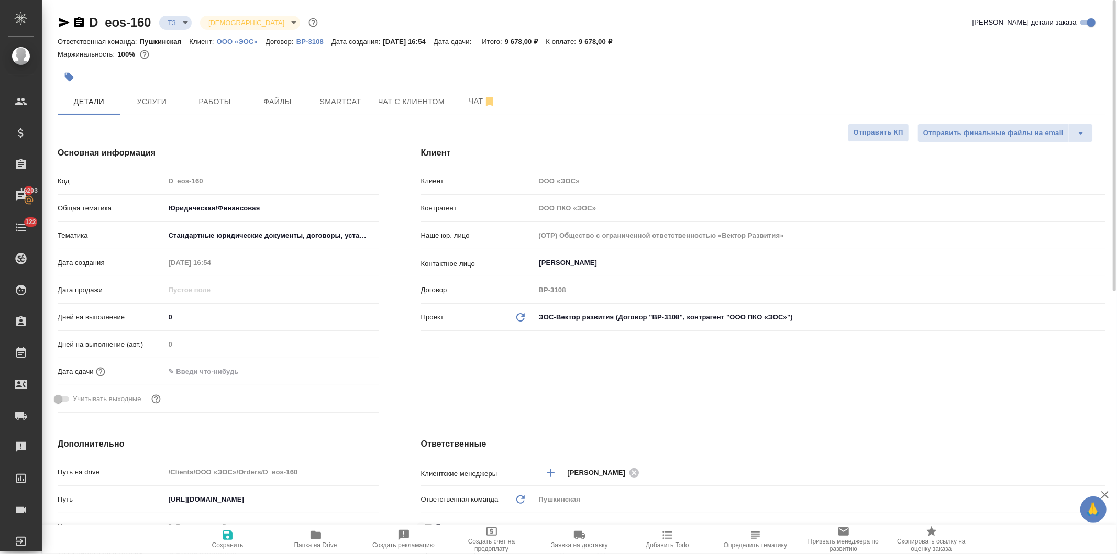
type textarea "x"
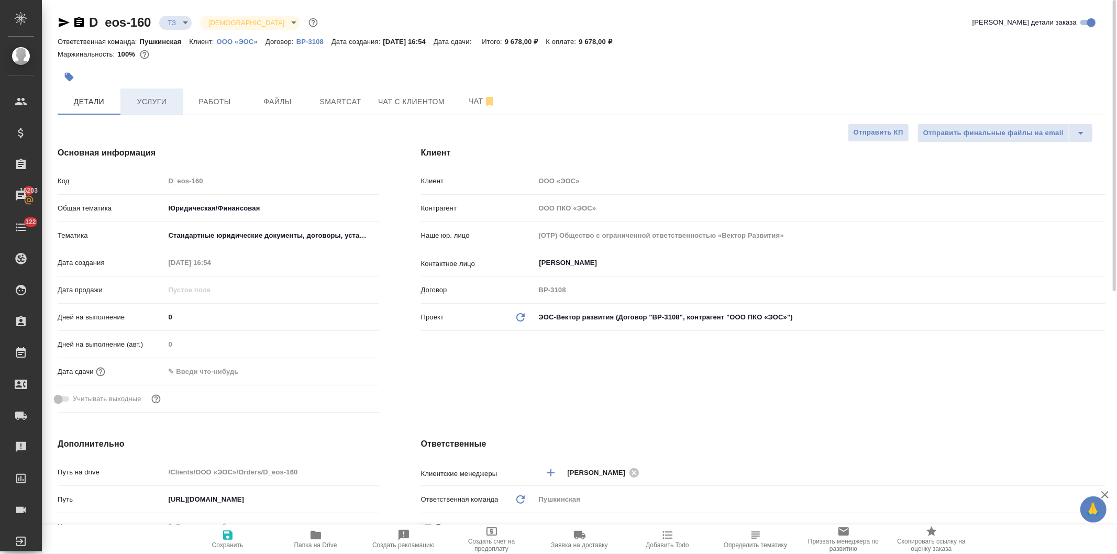
click at [140, 97] on span "Услуги" at bounding box center [152, 101] width 50 height 13
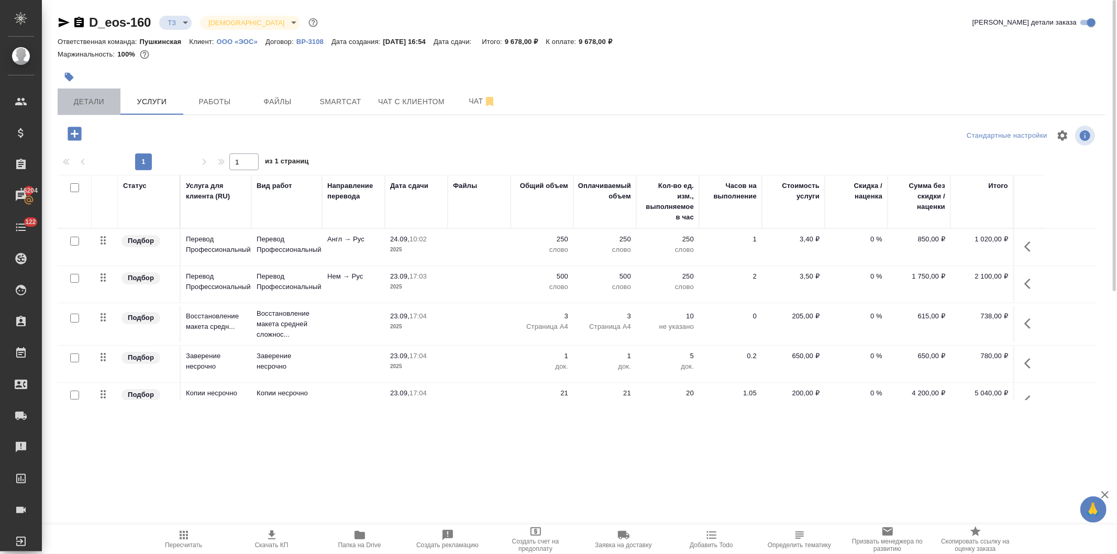
click at [91, 93] on button "Детали" at bounding box center [89, 102] width 63 height 26
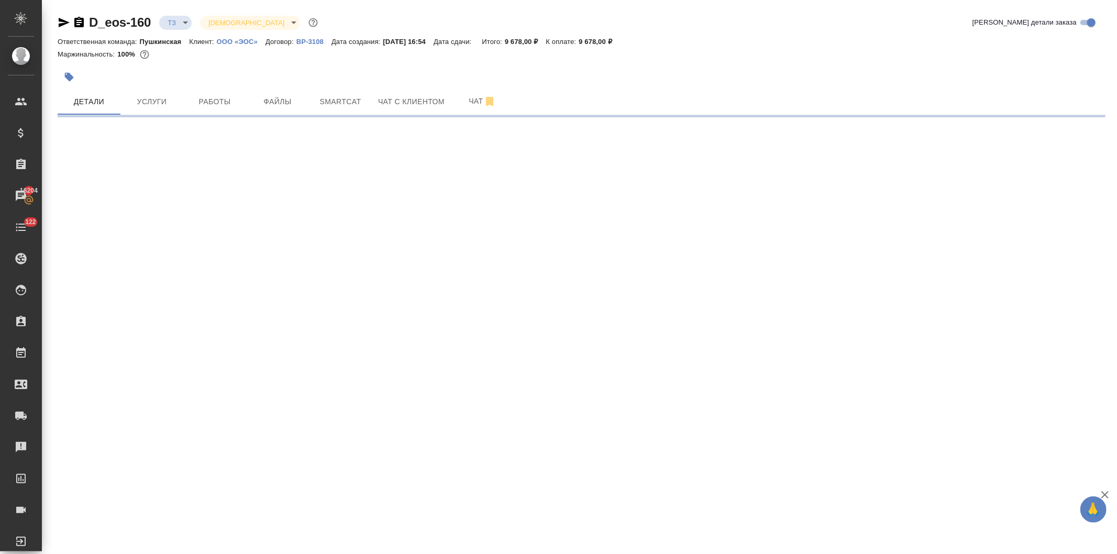
select select "RU"
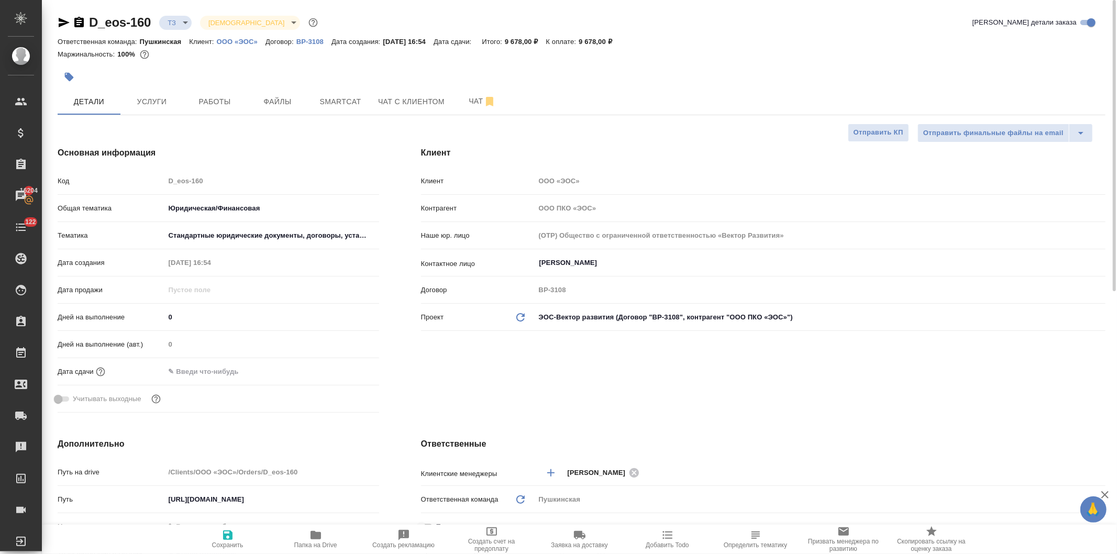
type textarea "x"
click at [123, 177] on div "Код D_eos-160" at bounding box center [219, 181] width 322 height 18
type textarea "x"
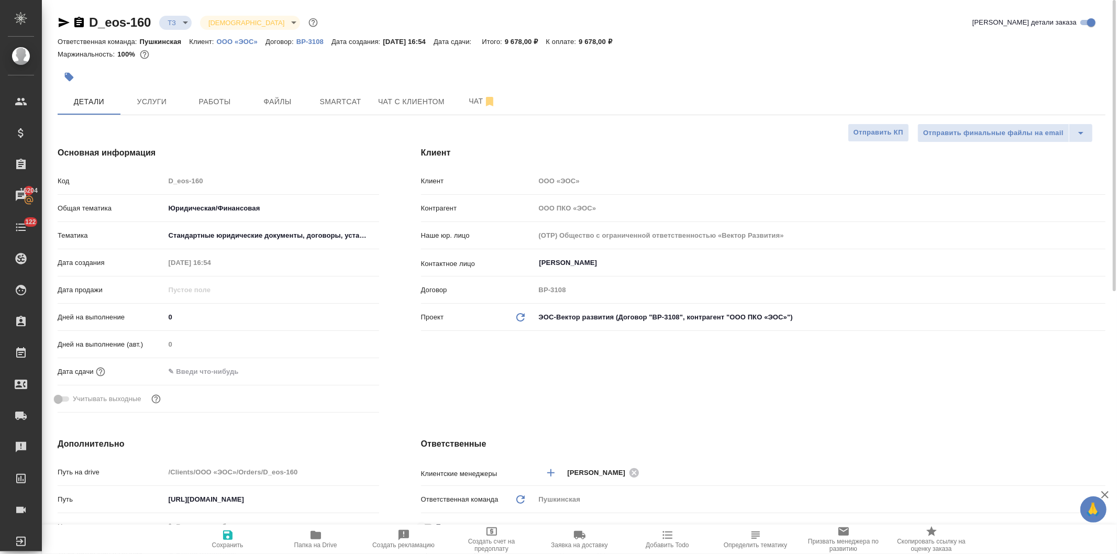
type textarea "x"
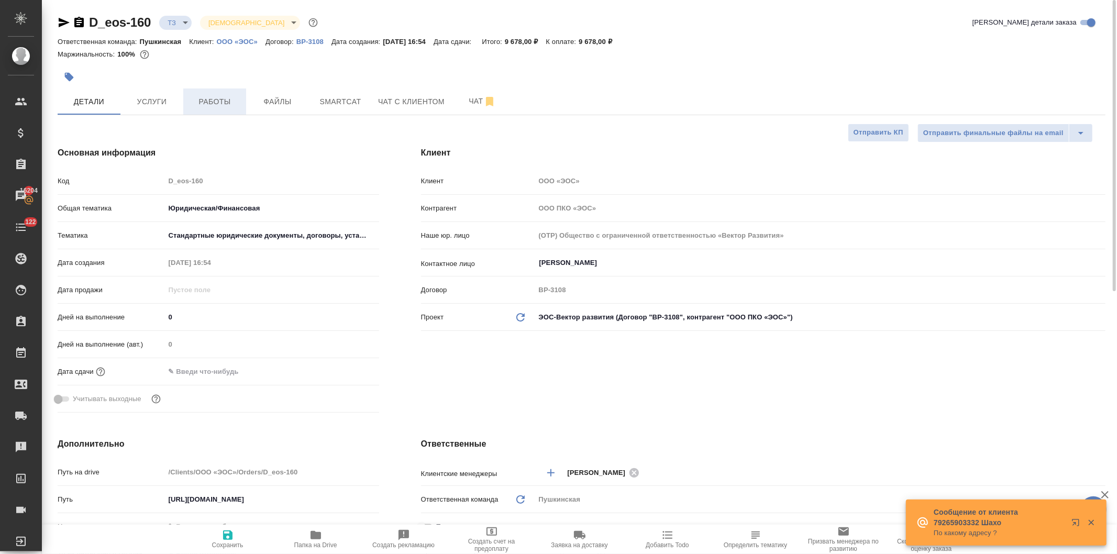
click at [227, 105] on span "Работы" at bounding box center [215, 101] width 50 height 13
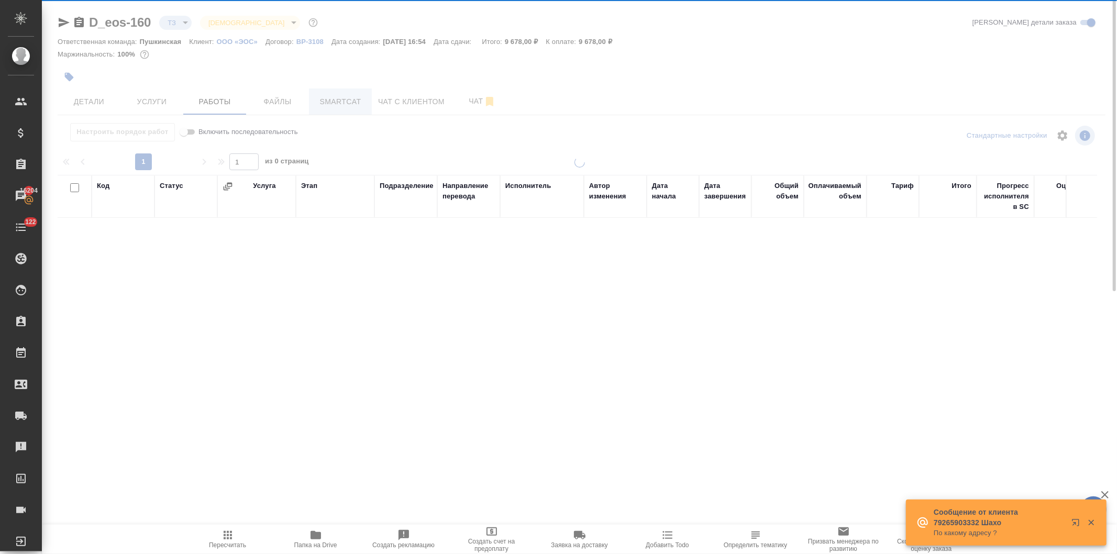
click at [337, 100] on span "Smartcat" at bounding box center [340, 101] width 50 height 13
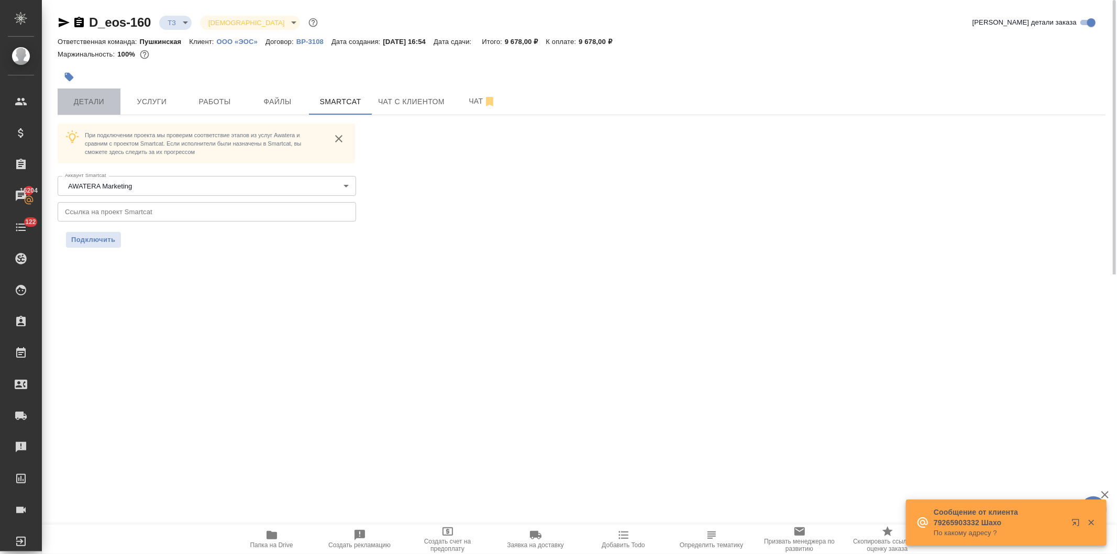
click at [98, 102] on span "Детали" at bounding box center [89, 101] width 50 height 13
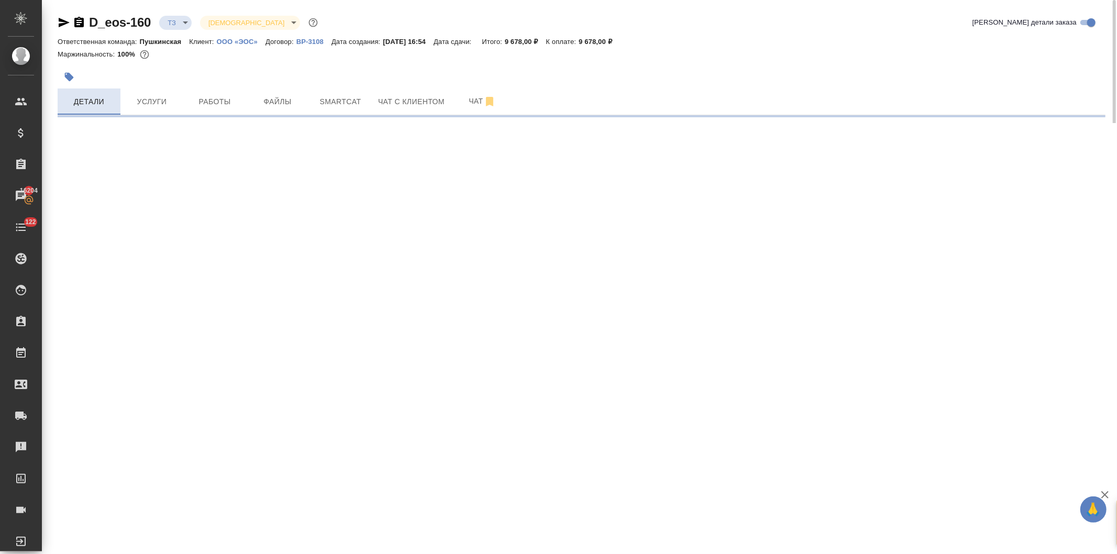
select select "RU"
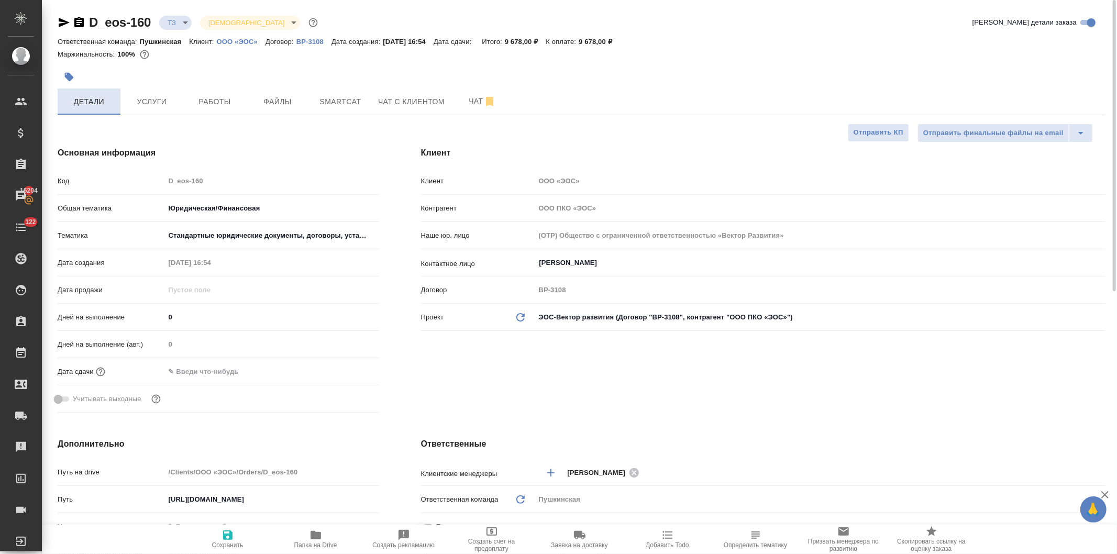
type textarea "x"
click at [154, 101] on span "Услуги" at bounding box center [152, 101] width 50 height 13
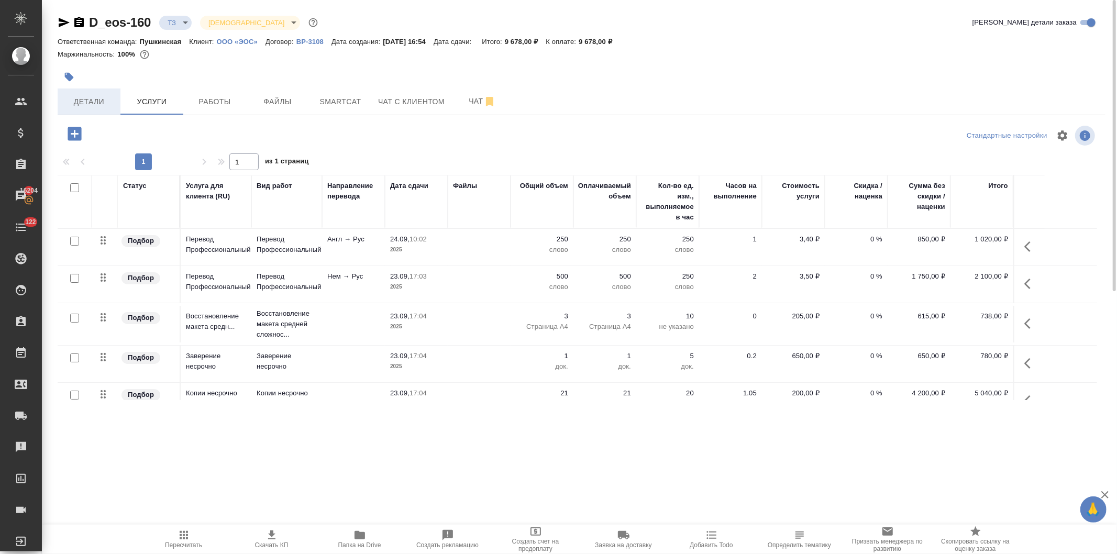
click at [83, 106] on span "Детали" at bounding box center [89, 101] width 50 height 13
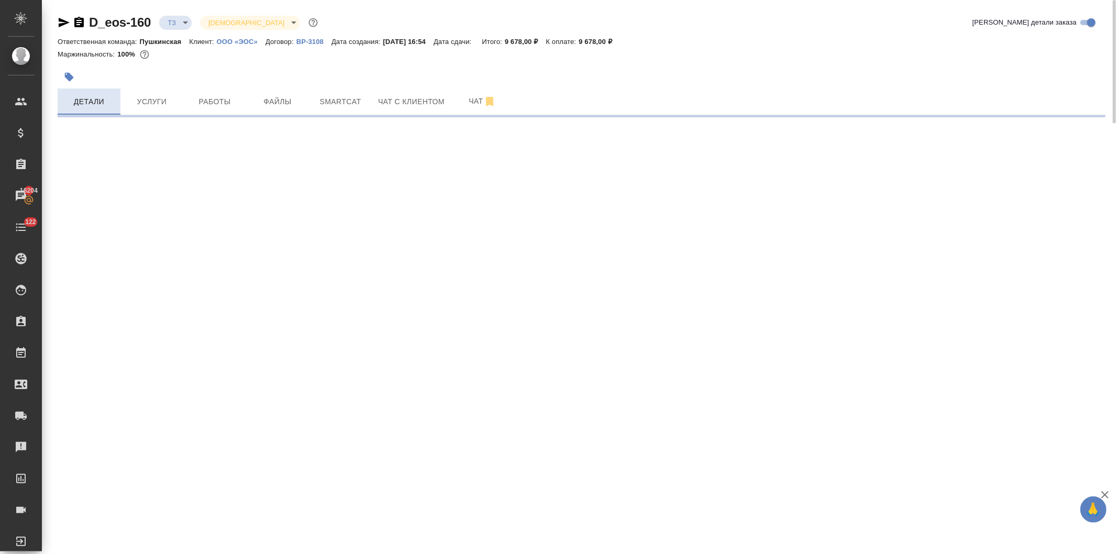
select select "RU"
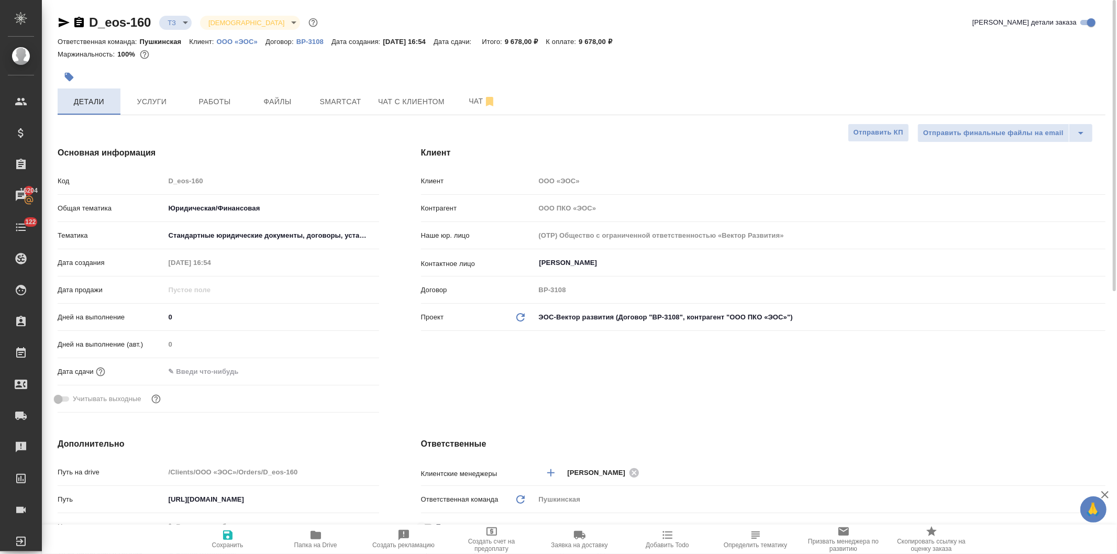
type textarea "x"
click at [344, 96] on span "Smartcat" at bounding box center [340, 101] width 50 height 13
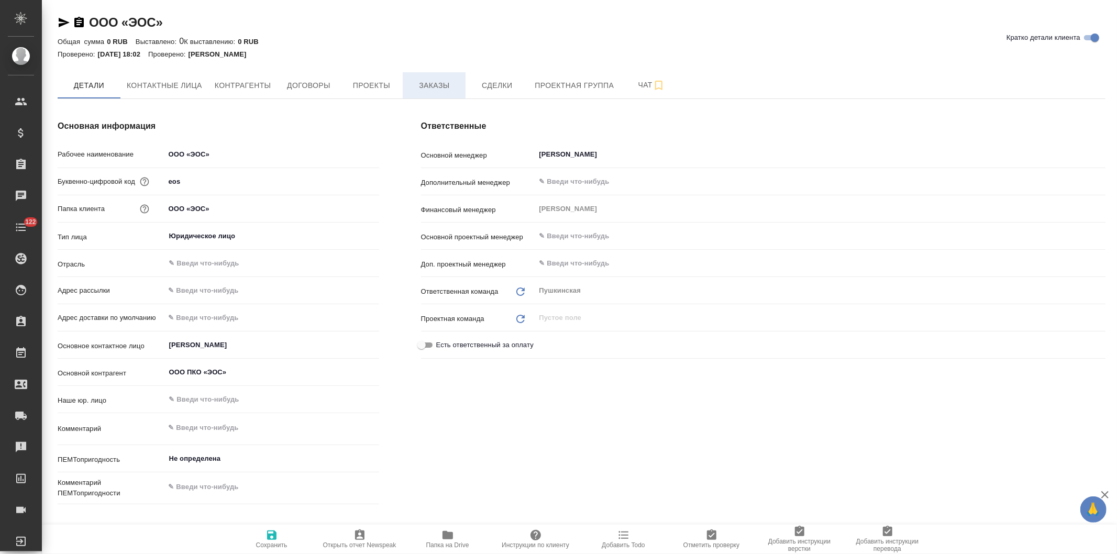
click at [420, 80] on span "Заказы" at bounding box center [434, 85] width 50 height 13
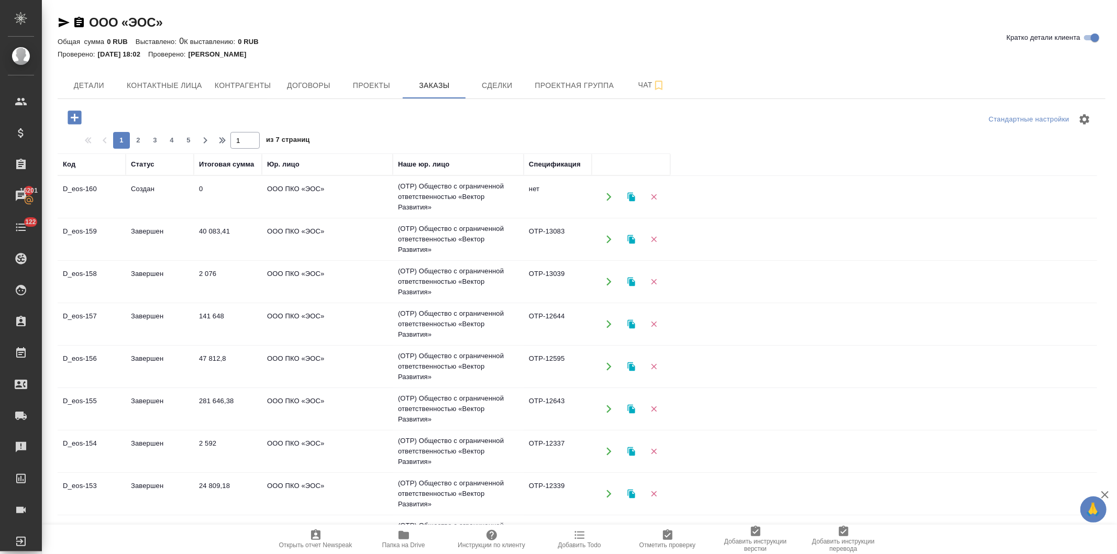
click at [224, 314] on td "141 648" at bounding box center [228, 324] width 68 height 37
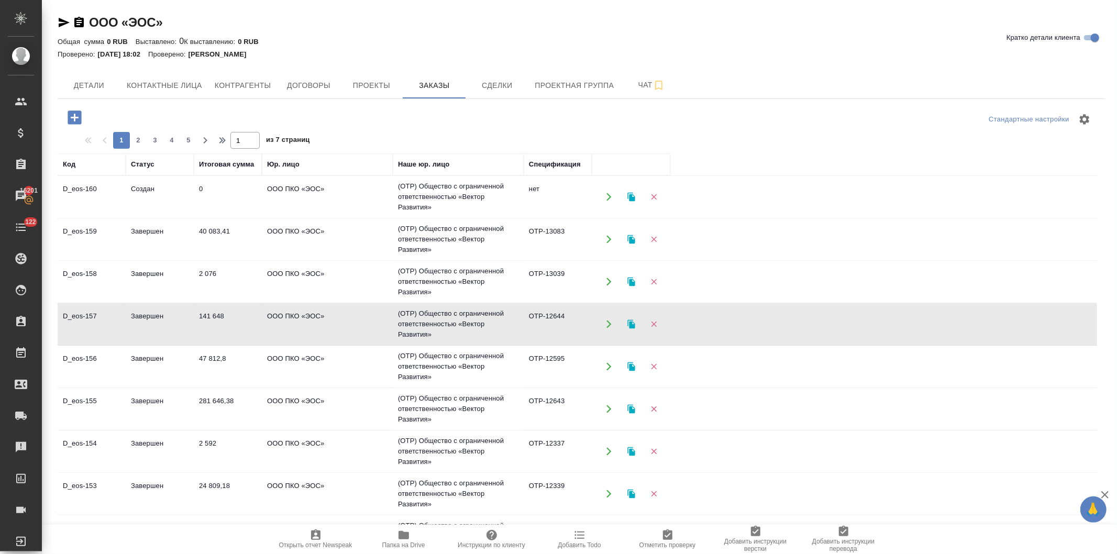
click at [224, 314] on td "141 648" at bounding box center [228, 324] width 68 height 37
click at [226, 358] on td "47 812,8" at bounding box center [228, 366] width 68 height 37
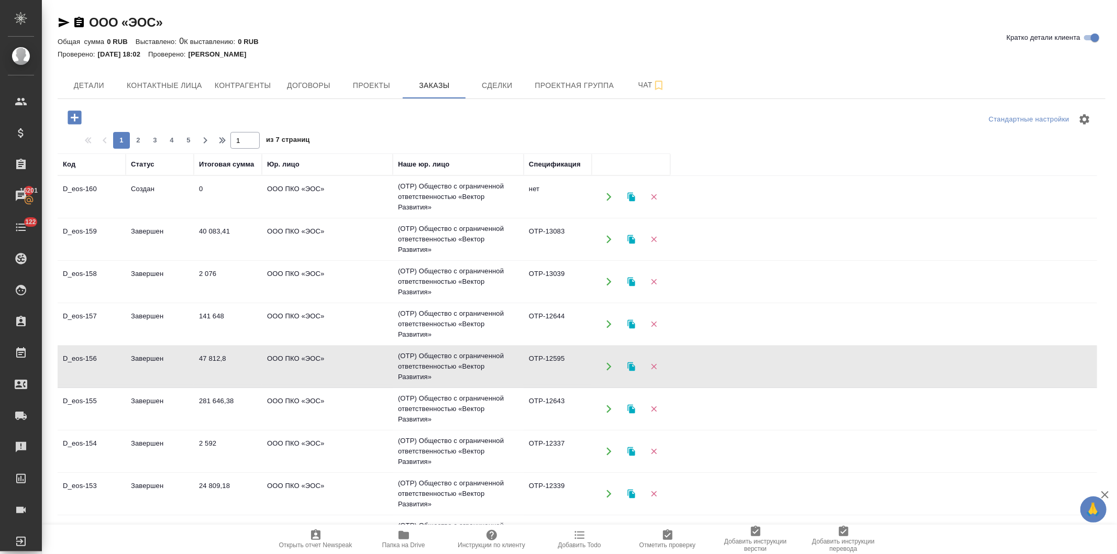
click at [226, 358] on td "47 812,8" at bounding box center [228, 366] width 68 height 37
click at [224, 489] on td "24 809,18" at bounding box center [228, 494] width 68 height 37
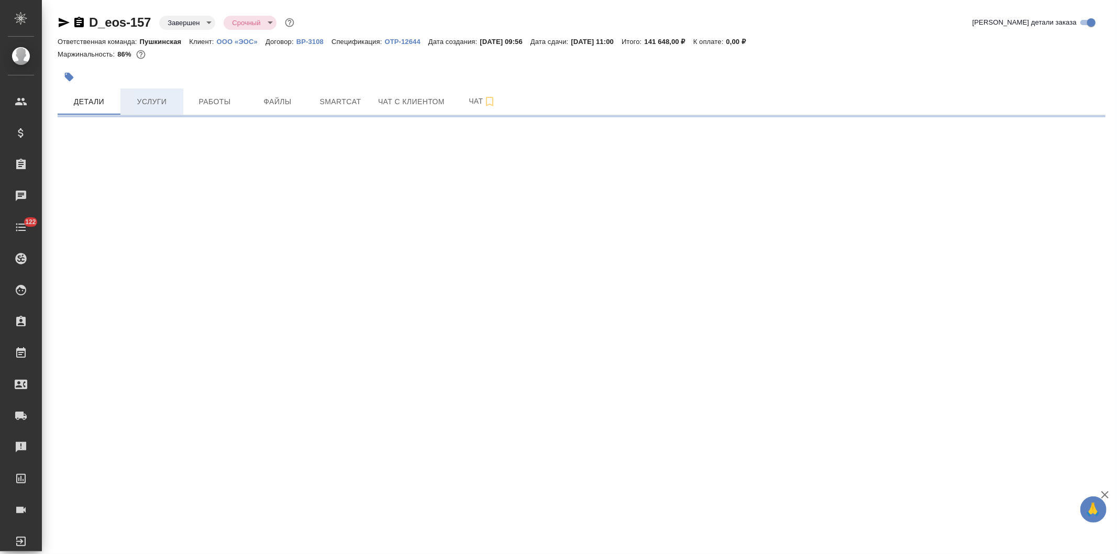
select select "RU"
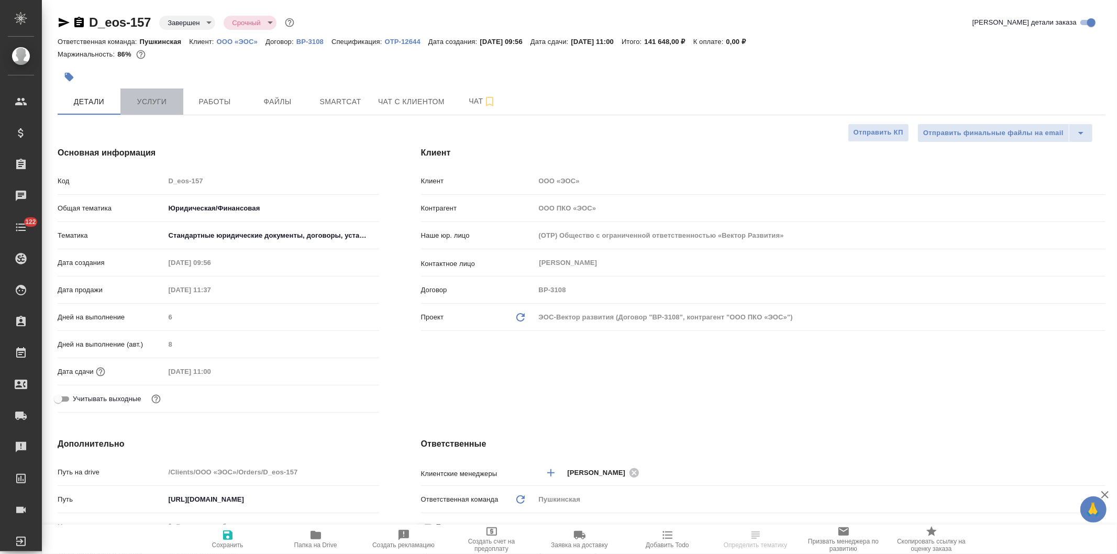
click at [159, 100] on span "Услуги" at bounding box center [152, 101] width 50 height 13
type textarea "x"
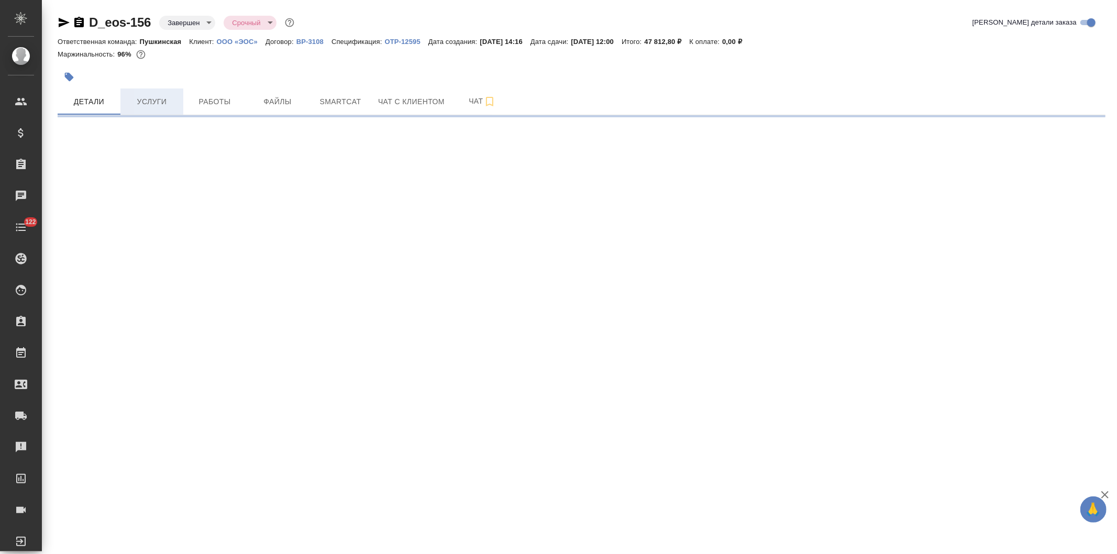
select select "RU"
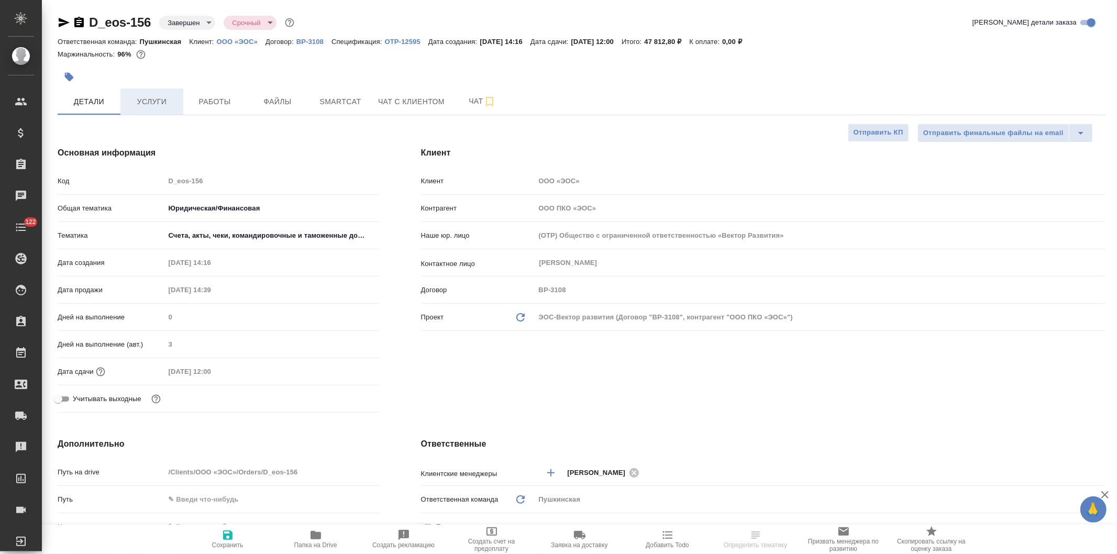
type textarea "x"
click at [153, 100] on span "Услуги" at bounding box center [152, 101] width 50 height 13
type textarea "x"
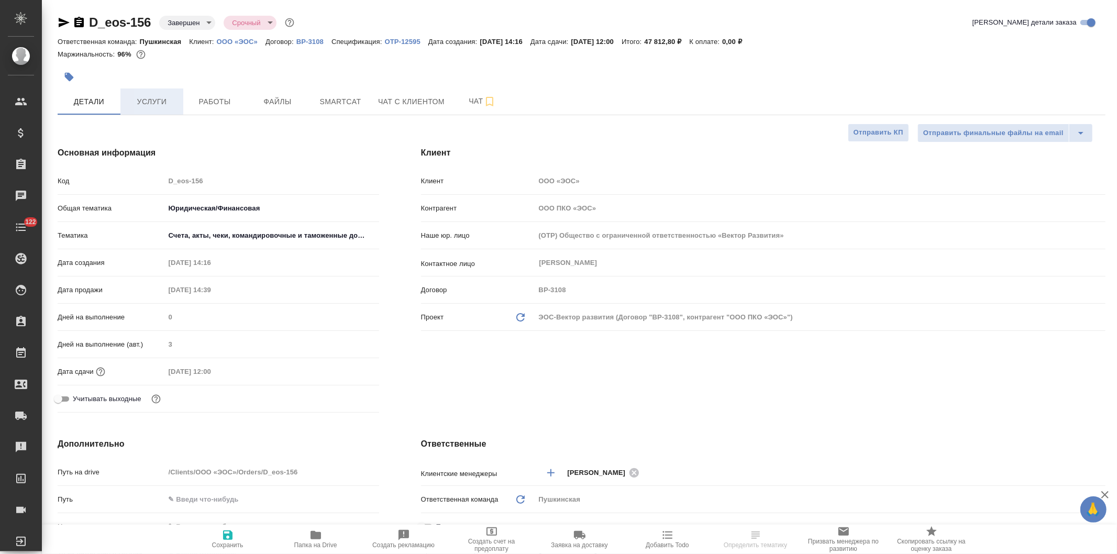
type textarea "x"
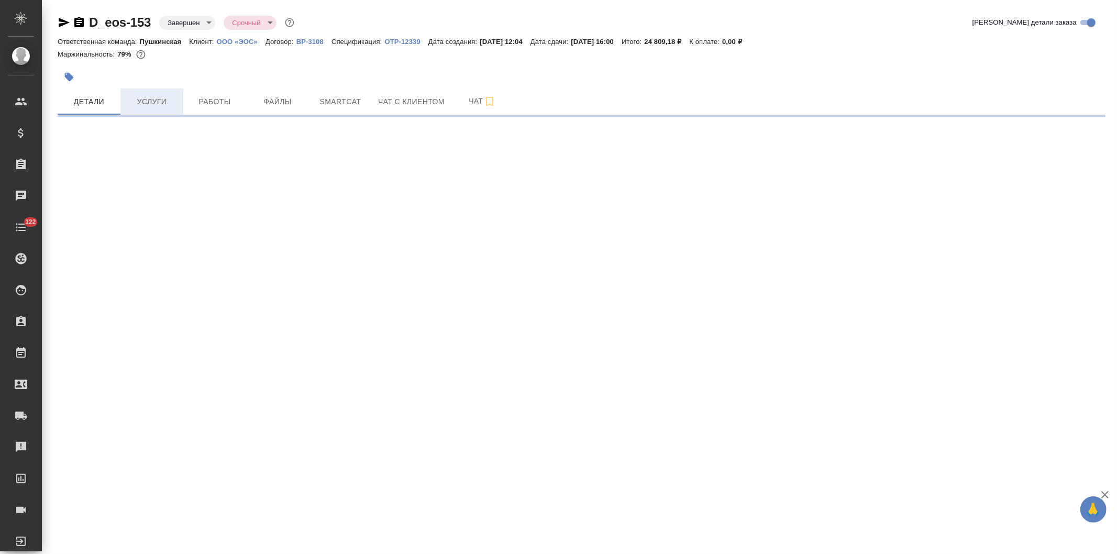
select select "RU"
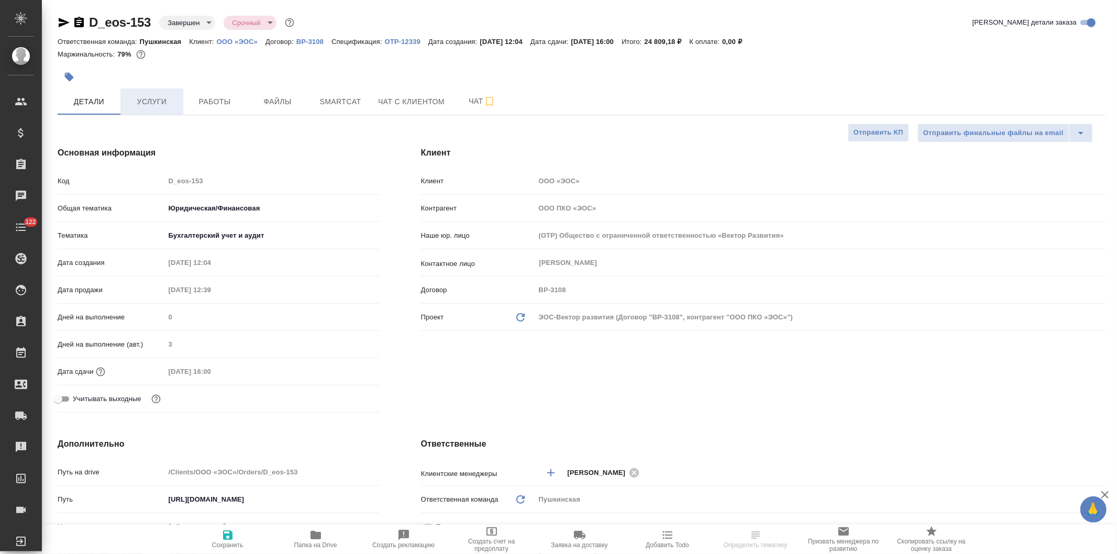
type textarea "x"
click at [143, 103] on span "Услуги" at bounding box center [152, 101] width 50 height 13
type textarea "x"
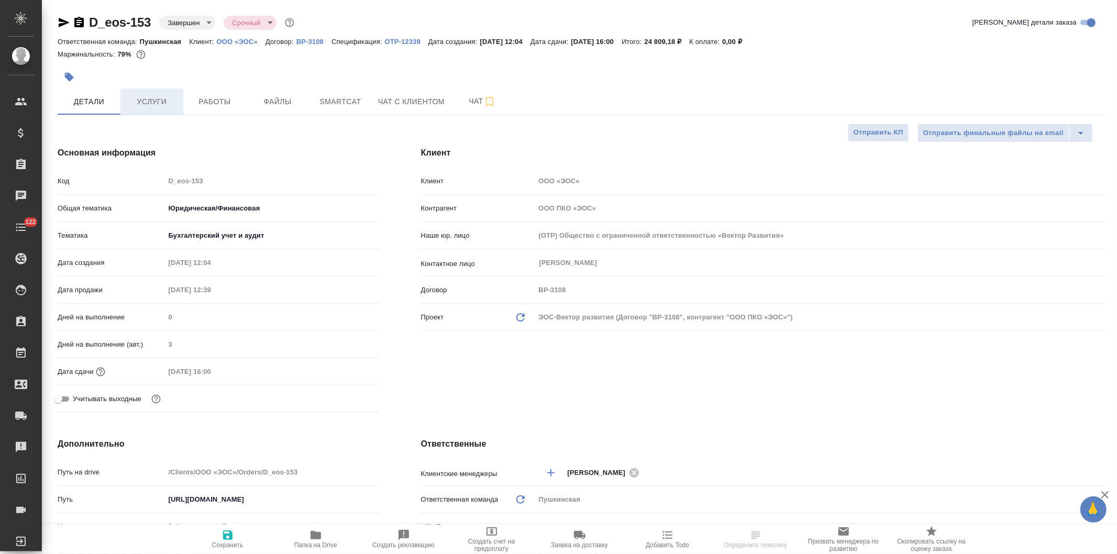
type textarea "x"
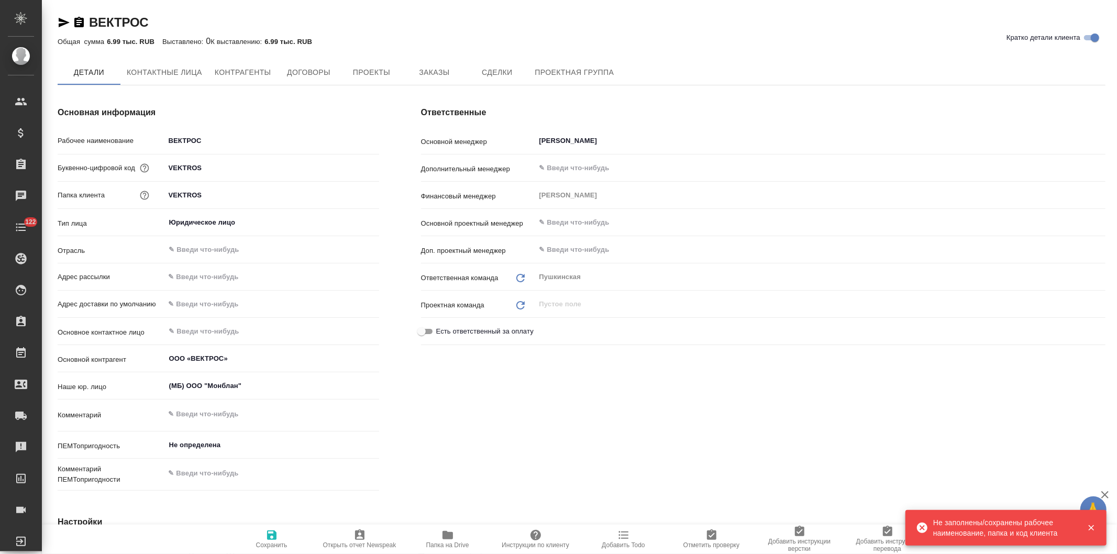
type textarea "x"
click at [158, 71] on span "Контактные лица" at bounding box center [164, 73] width 75 height 13
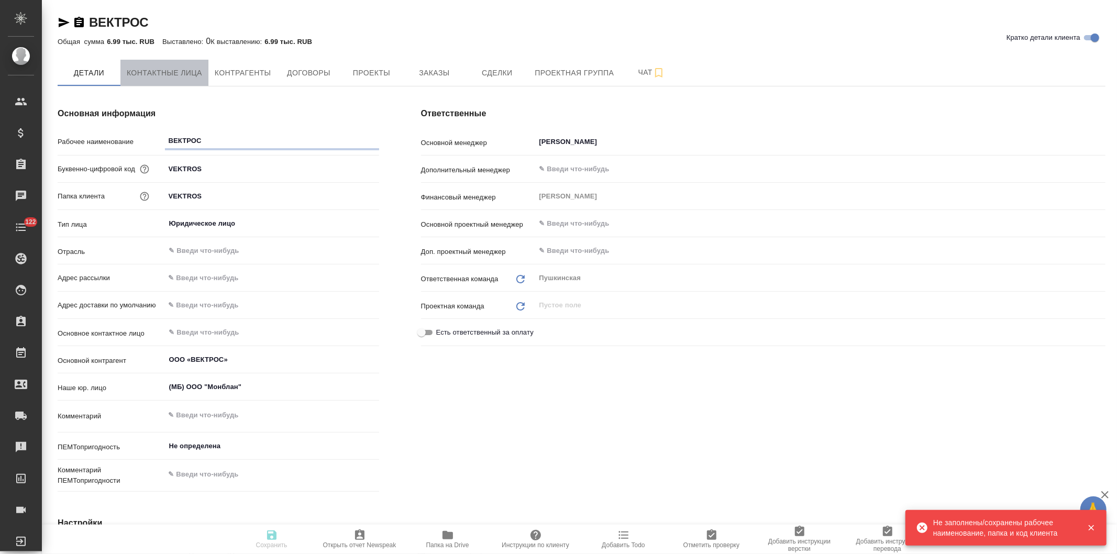
type textarea "x"
select select "RU"
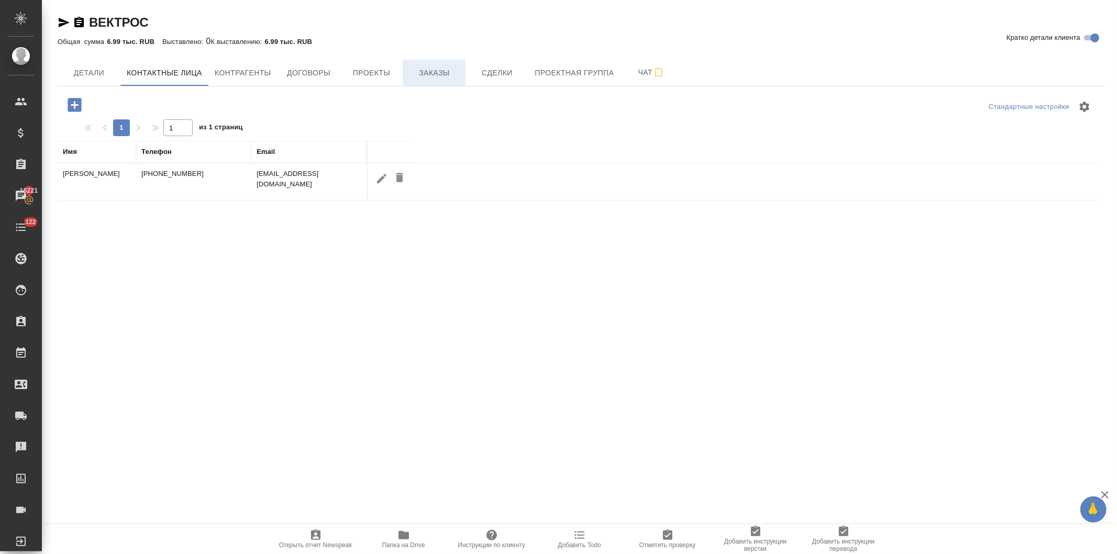
click at [417, 71] on span "Заказы" at bounding box center [434, 73] width 50 height 13
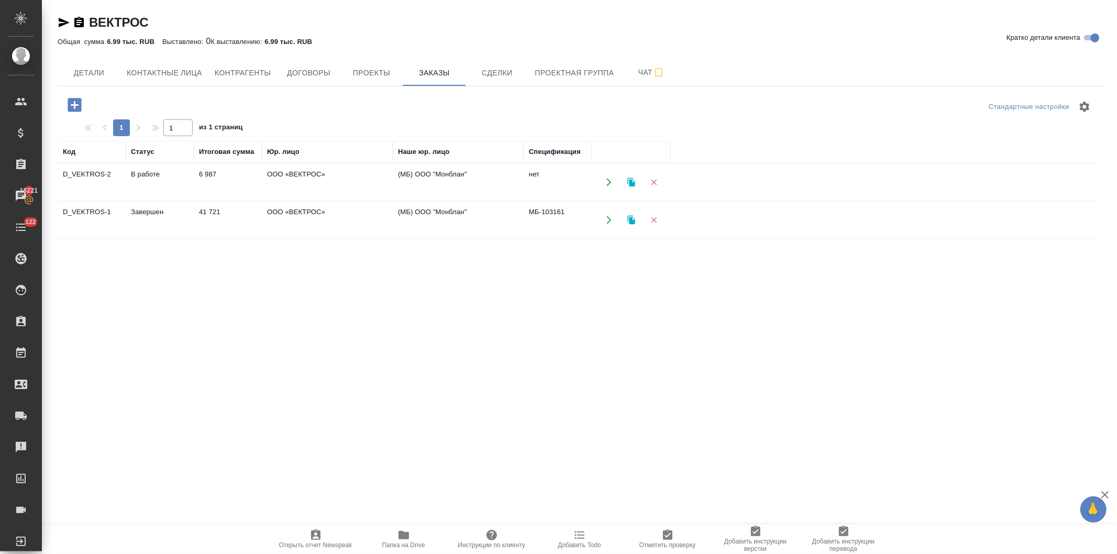
click at [405, 538] on icon "button" at bounding box center [404, 535] width 10 height 8
click at [164, 175] on td "В работе" at bounding box center [160, 182] width 68 height 37
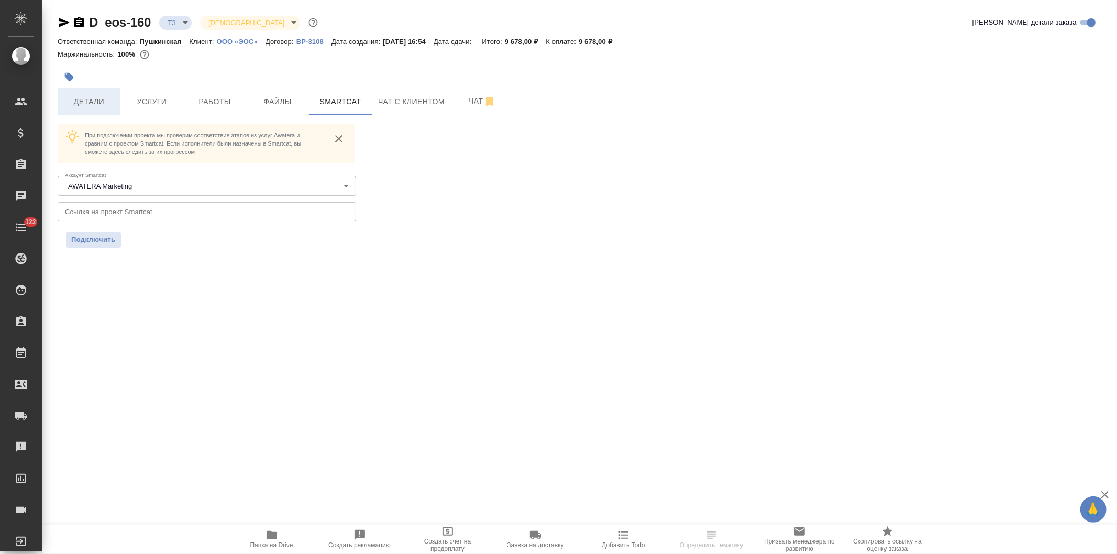
click at [85, 97] on span "Детали" at bounding box center [89, 101] width 50 height 13
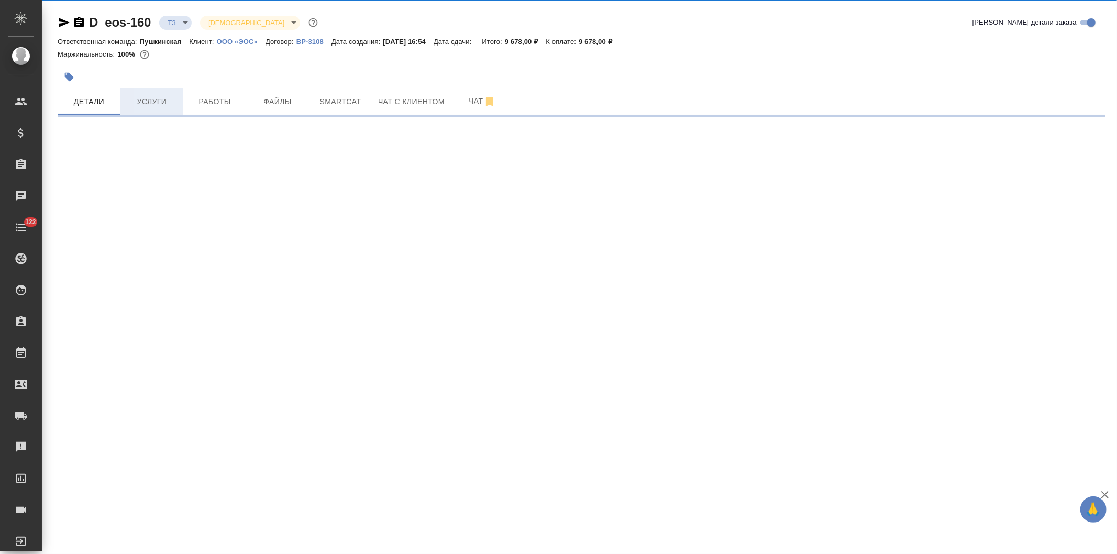
select select "RU"
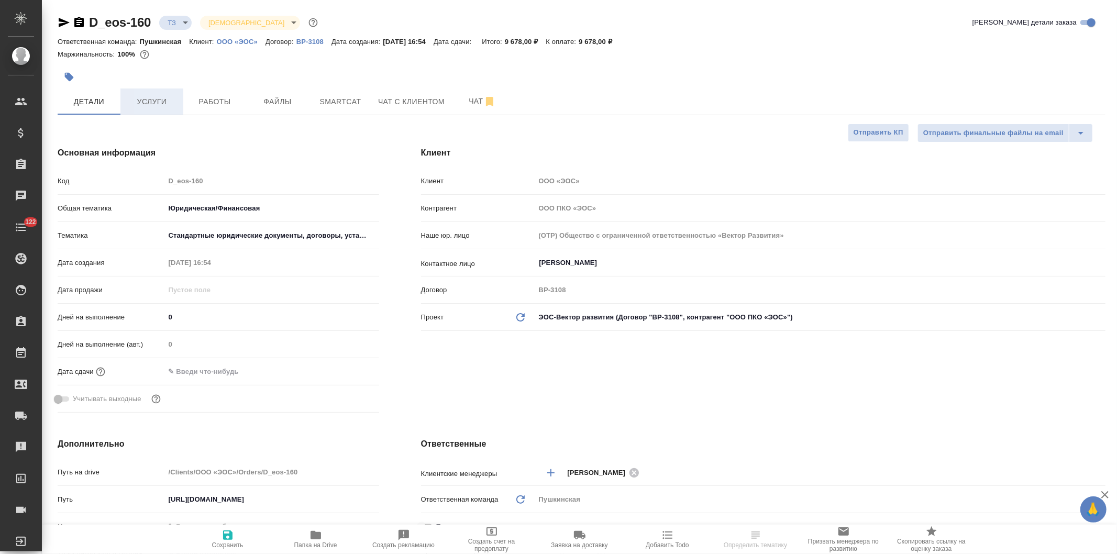
type textarea "x"
click at [144, 96] on span "Услуги" at bounding box center [152, 101] width 50 height 13
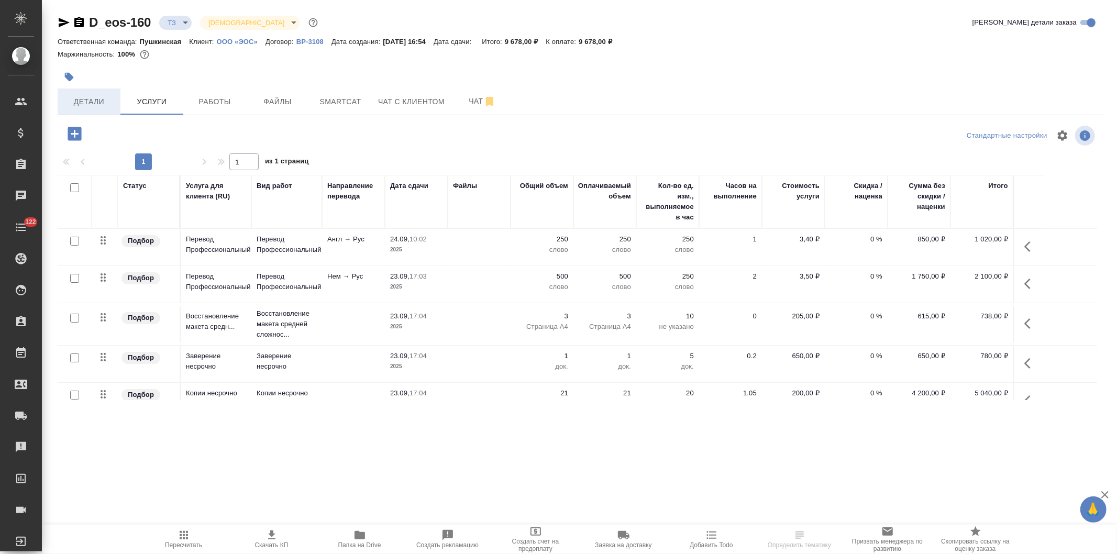
click at [95, 102] on span "Детали" at bounding box center [89, 101] width 50 height 13
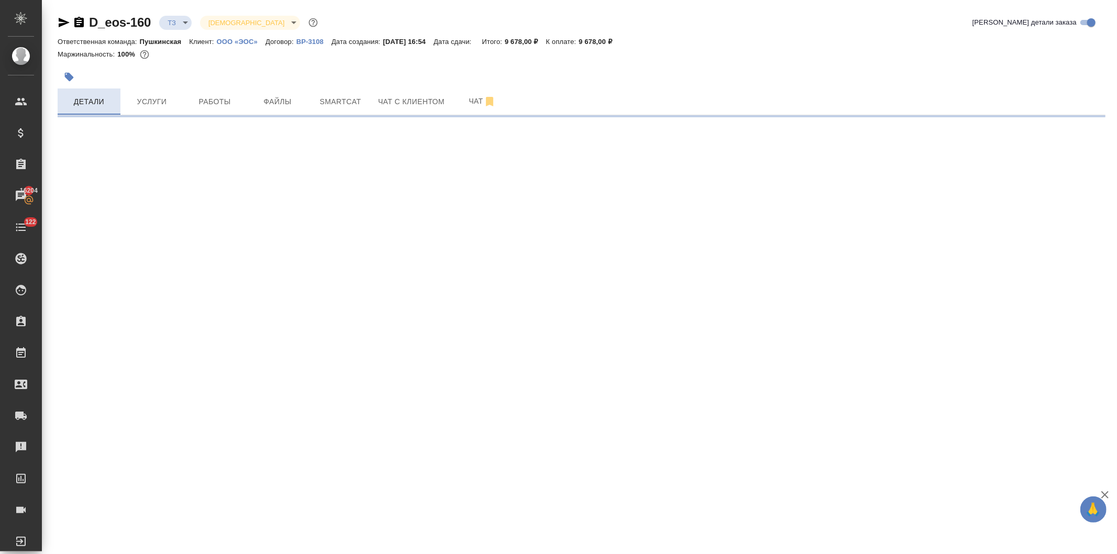
select select "RU"
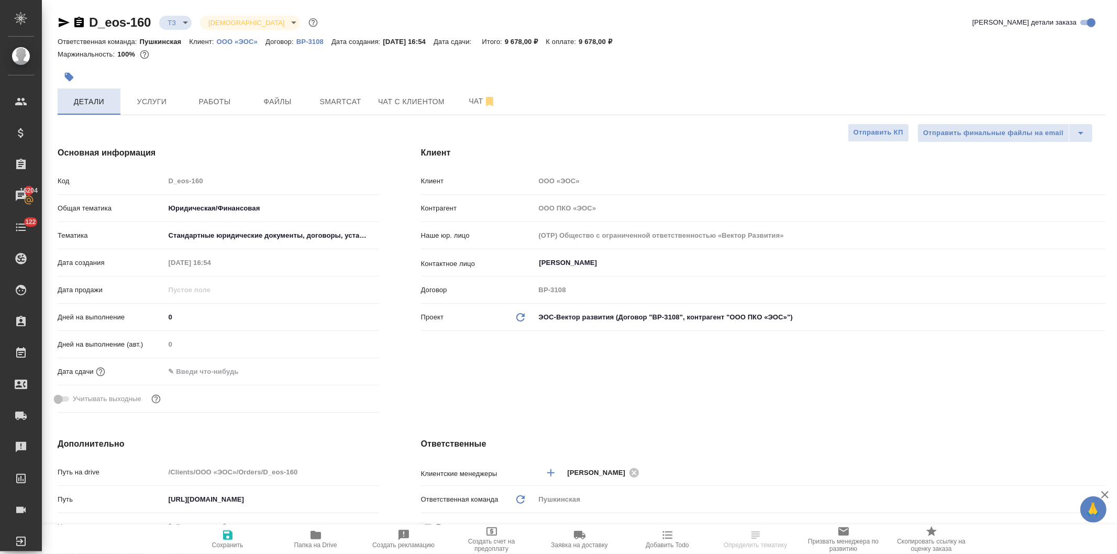
type textarea "x"
drag, startPoint x: 191, startPoint y: 321, endPoint x: 159, endPoint y: 318, distance: 32.1
click at [159, 318] on div "Дней на выполнение 0" at bounding box center [219, 317] width 322 height 18
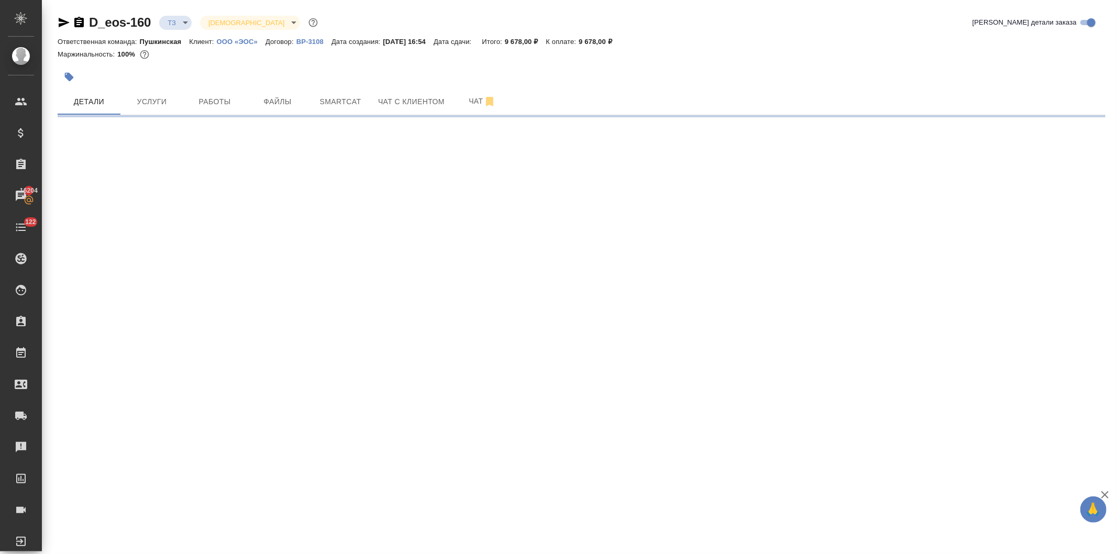
select select "RU"
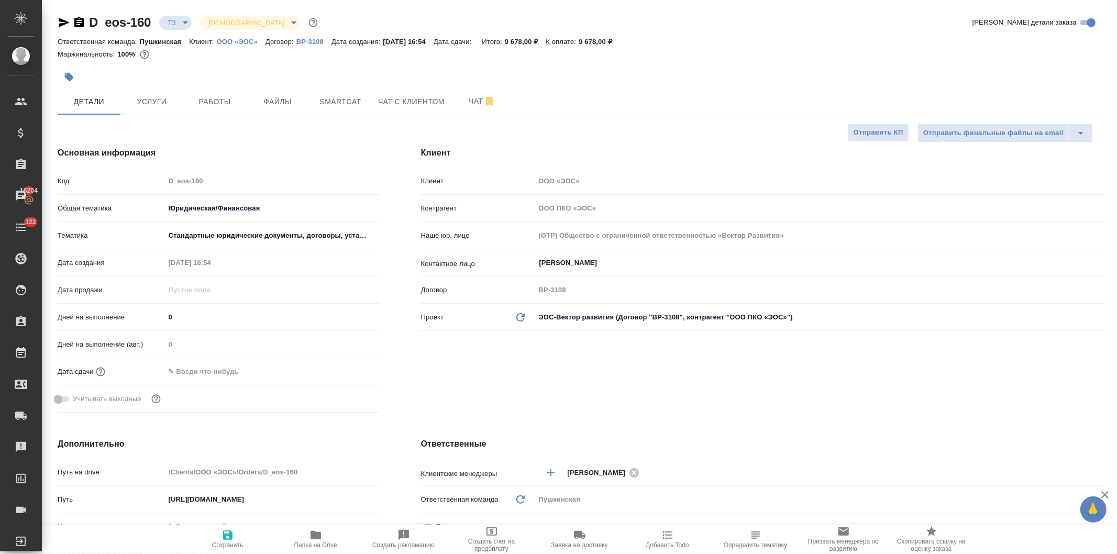
type textarea "x"
drag, startPoint x: 167, startPoint y: 322, endPoint x: 157, endPoint y: 321, distance: 9.5
click at [157, 321] on div "Дней на выполнение 0" at bounding box center [219, 317] width 322 height 18
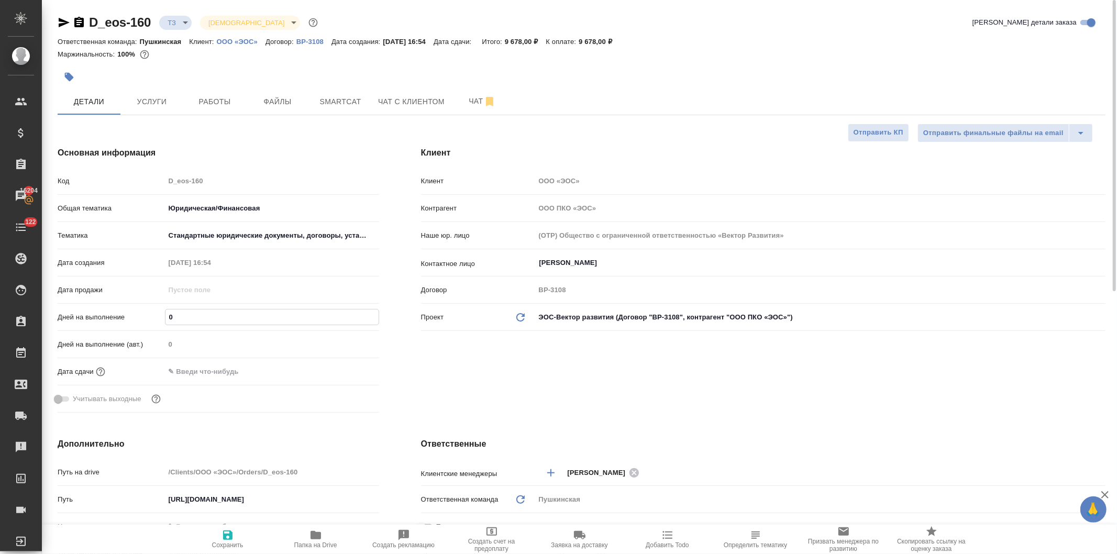
type input "3"
type textarea "x"
type input "3"
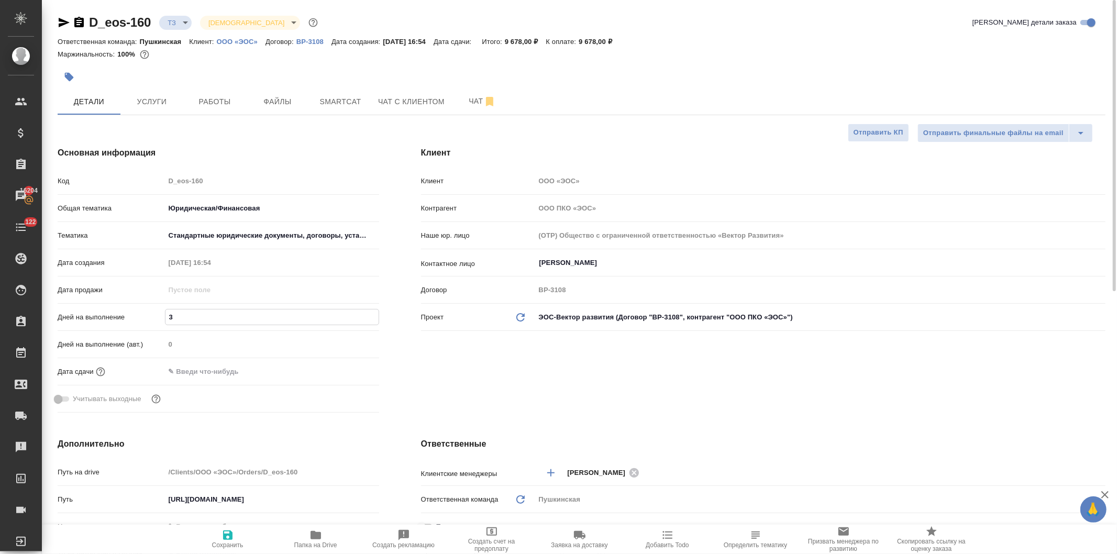
drag, startPoint x: 562, startPoint y: 365, endPoint x: 358, endPoint y: 472, distance: 230.1
click at [561, 365] on div "Клиент Клиент ООО «ЭОС» Контрагент ООО ПКО «ЭОС» Наше юр. лицо (OTP) Общество с…" at bounding box center [763, 282] width 726 height 312
click at [227, 537] on icon "button" at bounding box center [228, 535] width 13 height 13
type textarea "x"
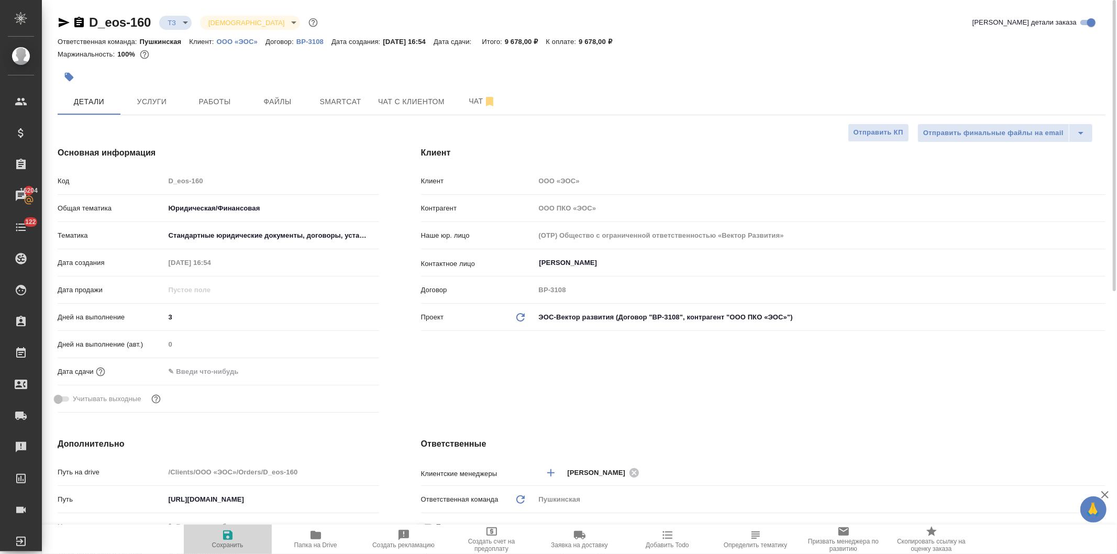
type textarea "x"
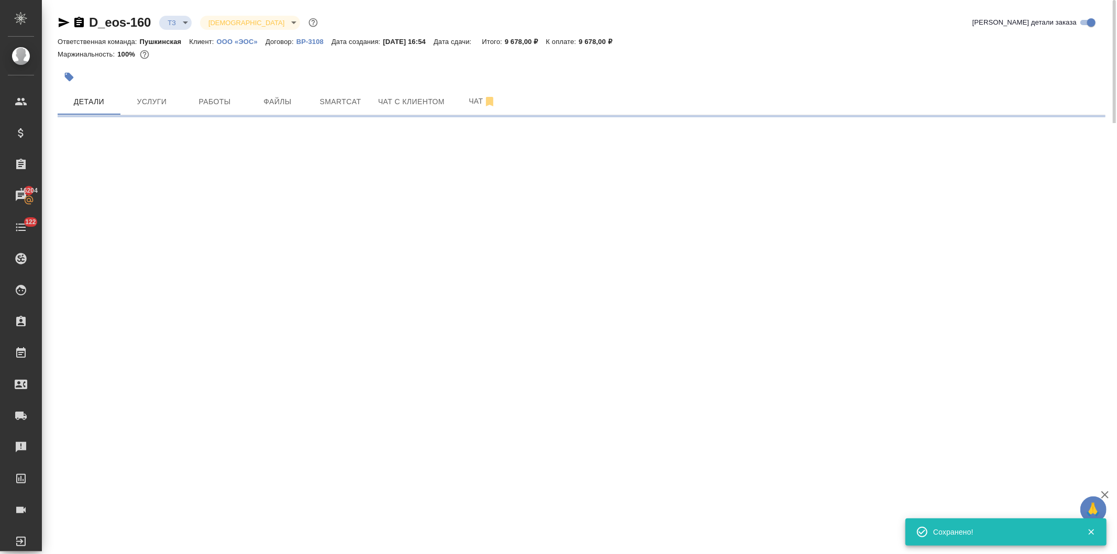
select select "RU"
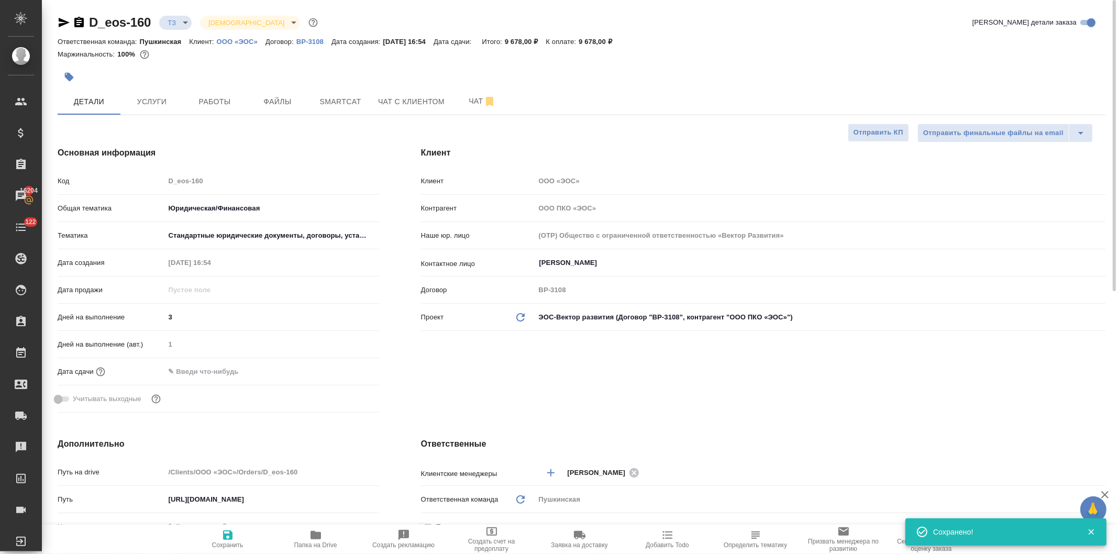
type textarea "x"
click at [151, 100] on span "Услуги" at bounding box center [152, 101] width 50 height 13
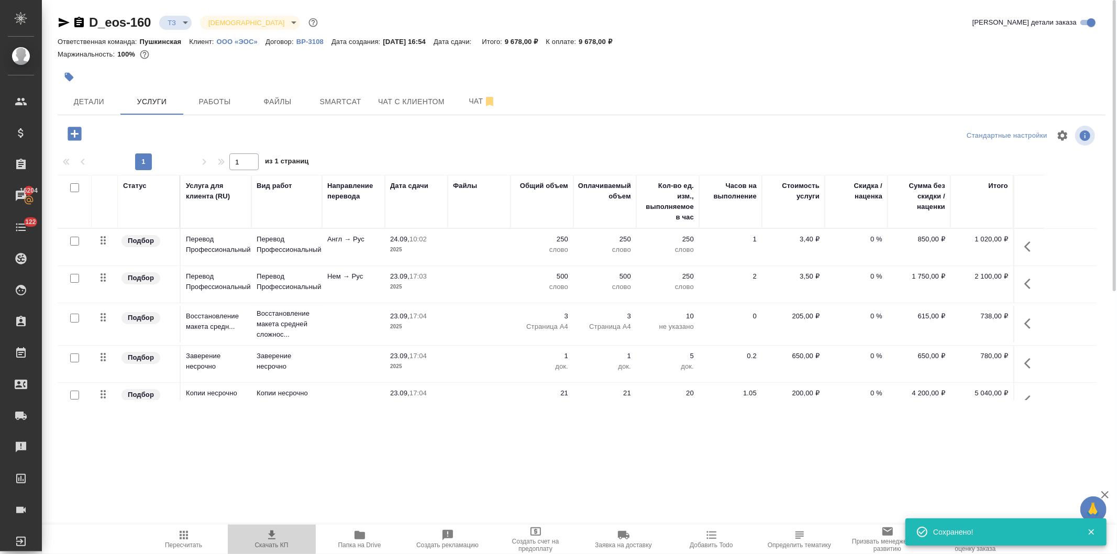
click at [274, 538] on icon "button" at bounding box center [272, 535] width 13 height 13
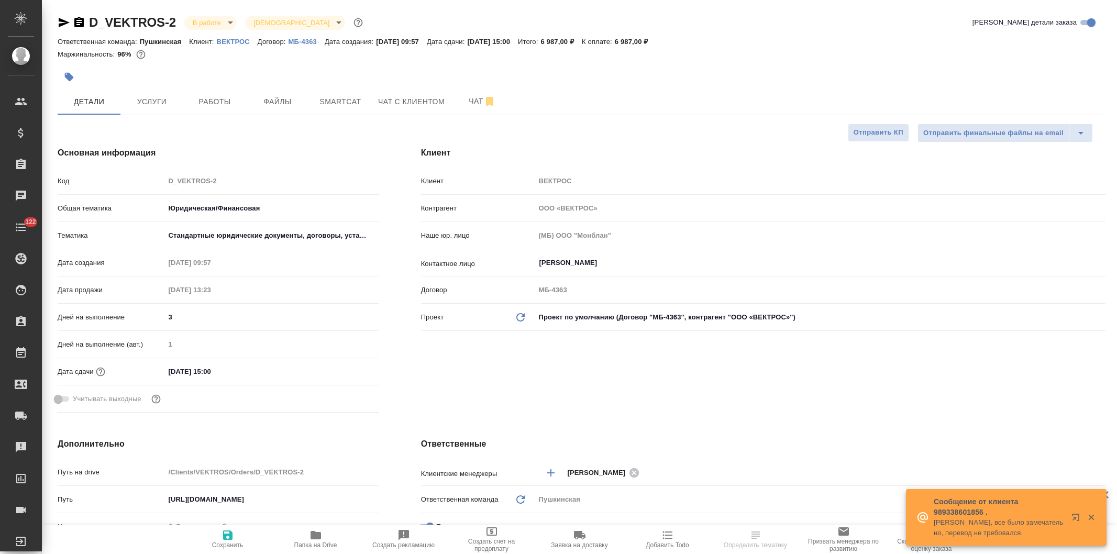
select select "RU"
click at [317, 538] on icon "button" at bounding box center [316, 535] width 10 height 8
select select "RU"
type textarea "x"
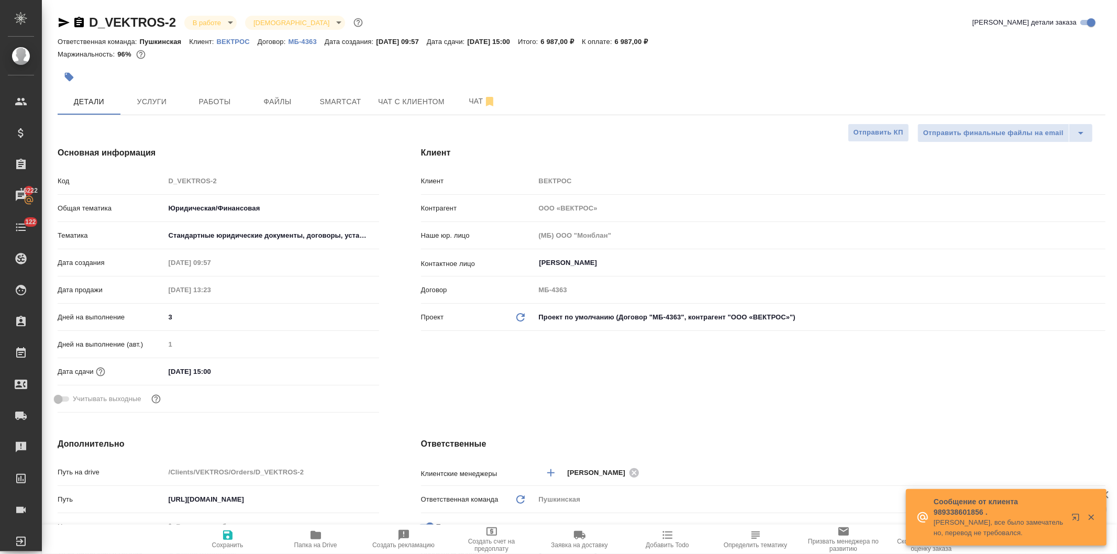
type textarea "x"
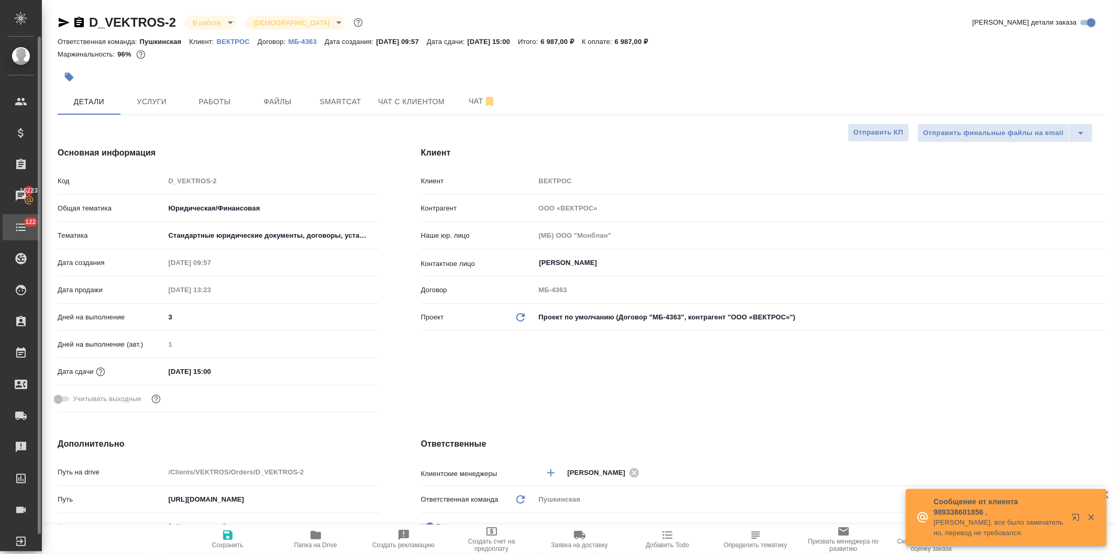
type textarea "x"
click at [213, 106] on span "Работы" at bounding box center [215, 101] width 50 height 13
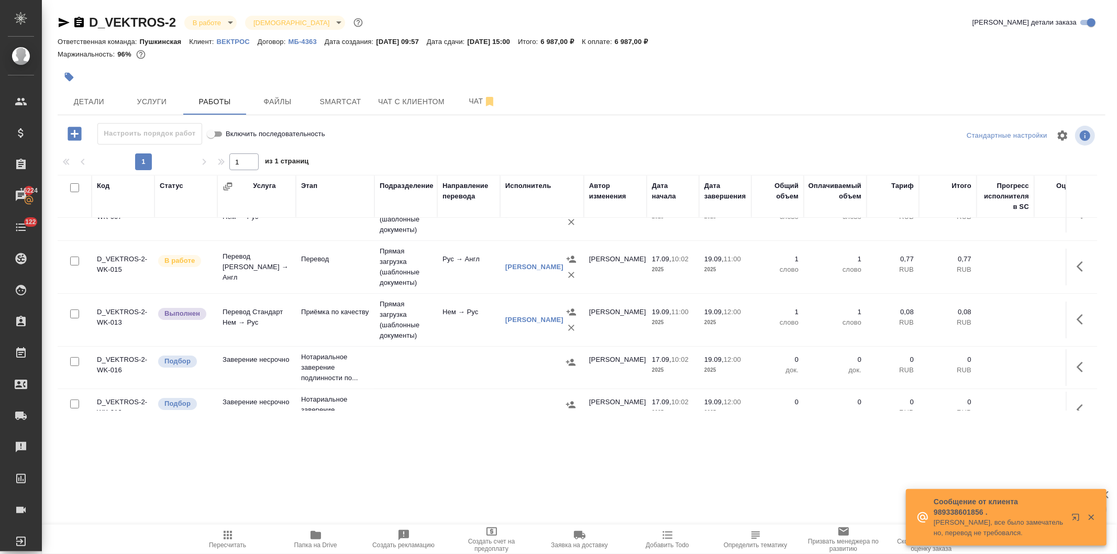
scroll to position [60, 0]
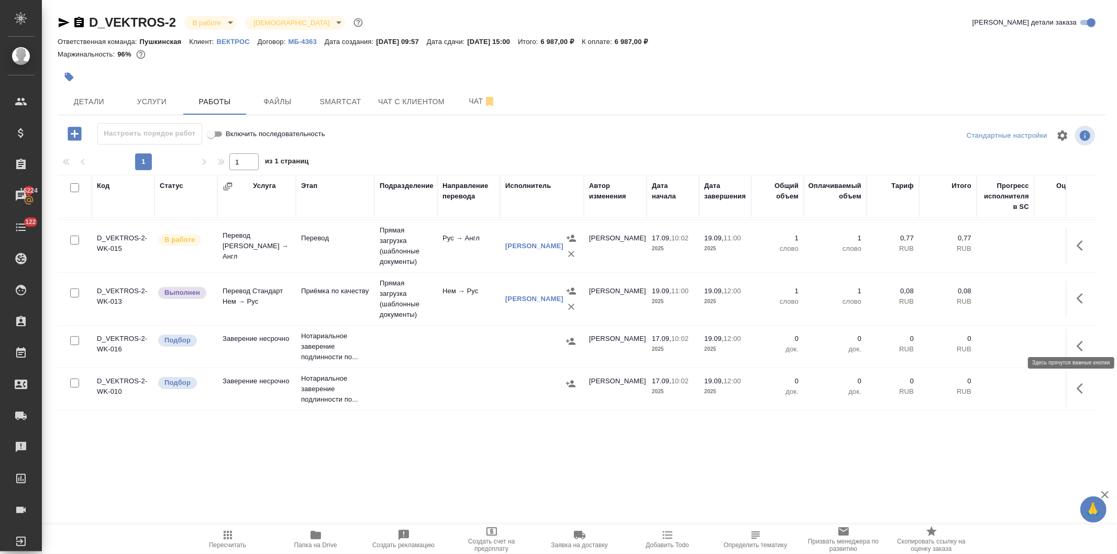
click at [1071, 334] on button "button" at bounding box center [1083, 346] width 25 height 25
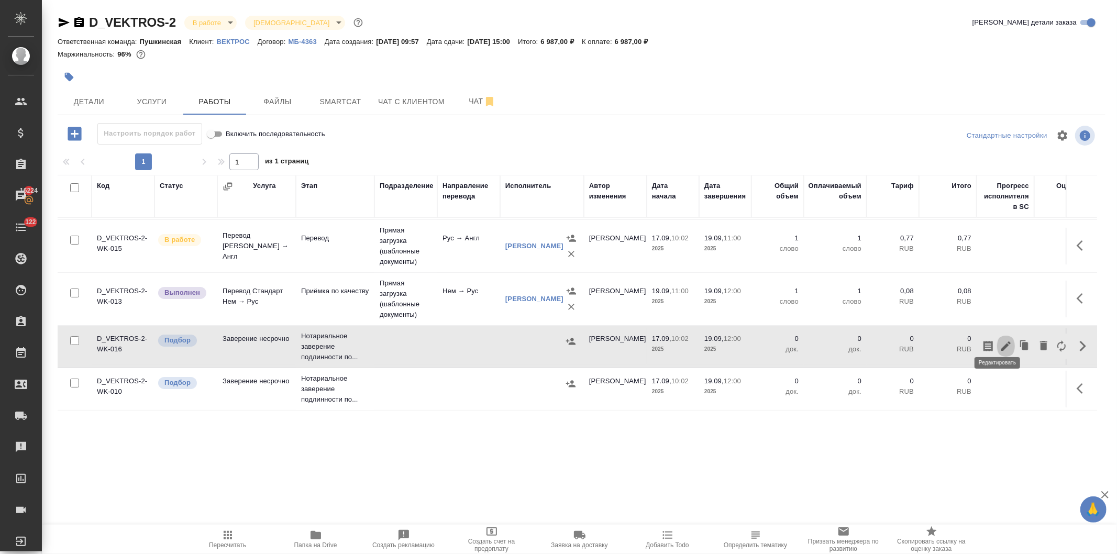
click at [1000, 340] on icon "button" at bounding box center [1006, 346] width 13 height 13
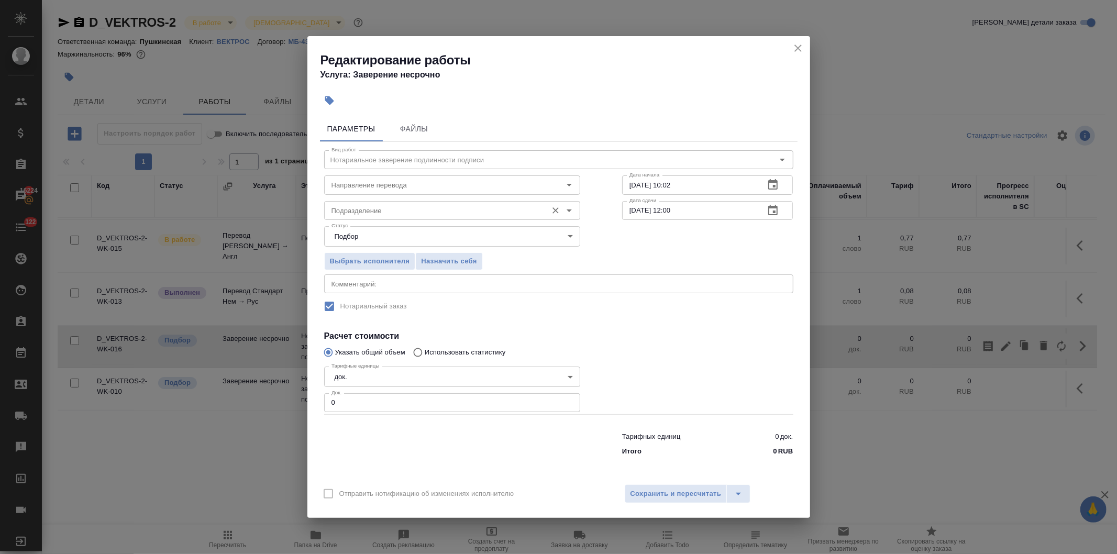
click at [372, 213] on input "Подразделение" at bounding box center [434, 210] width 215 height 13
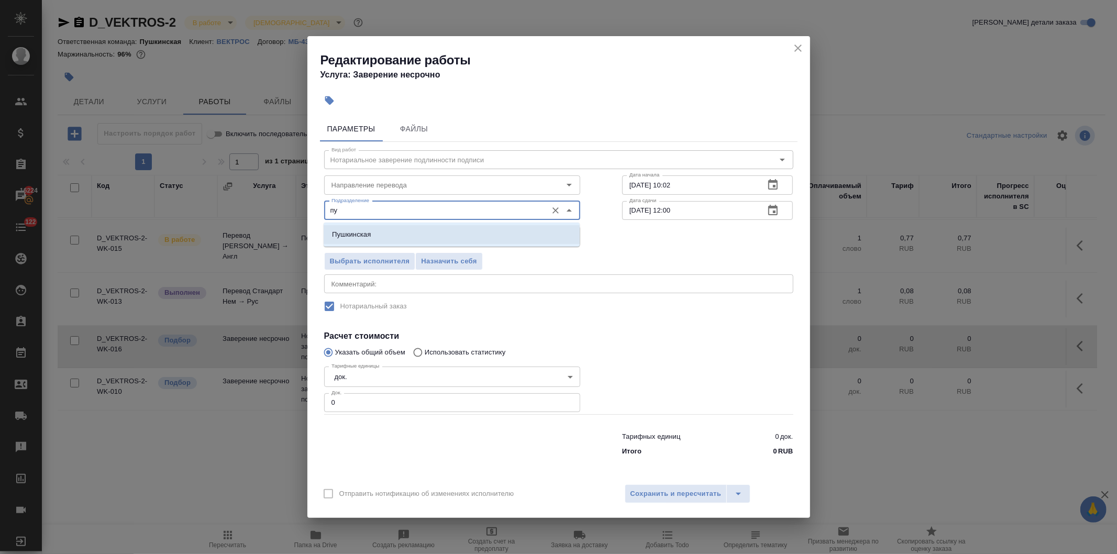
click at [368, 230] on p "Пушкинская" at bounding box center [351, 234] width 39 height 10
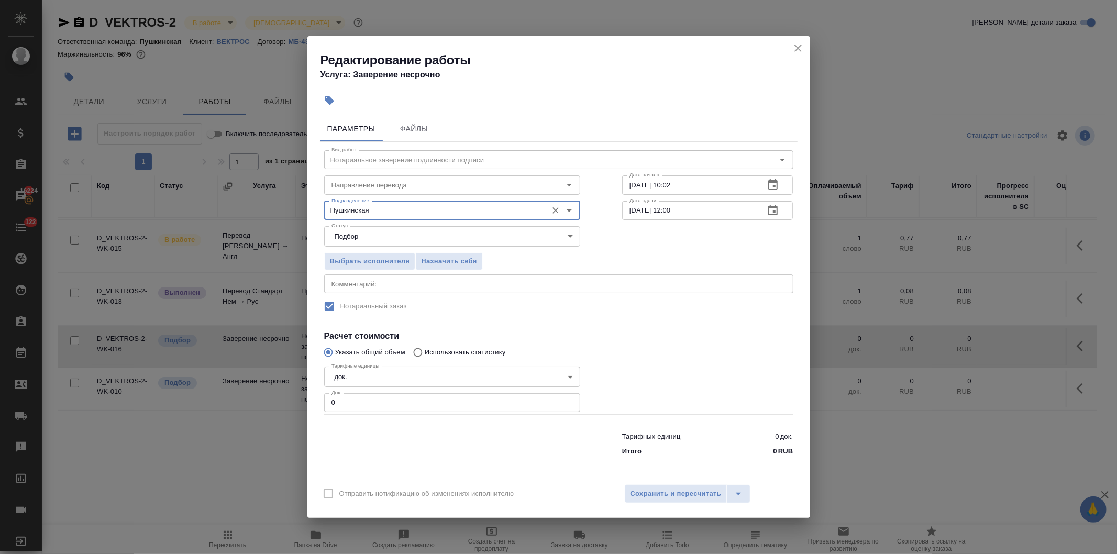
type input "Пушкинская"
click at [765, 211] on button "button" at bounding box center [773, 210] width 25 height 25
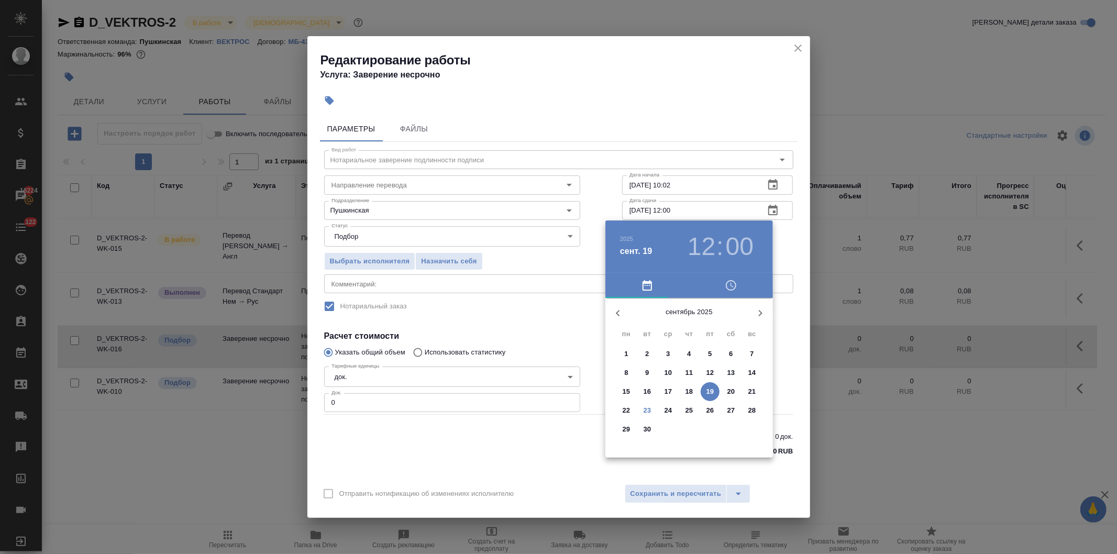
click at [644, 406] on p "23" at bounding box center [648, 410] width 8 height 10
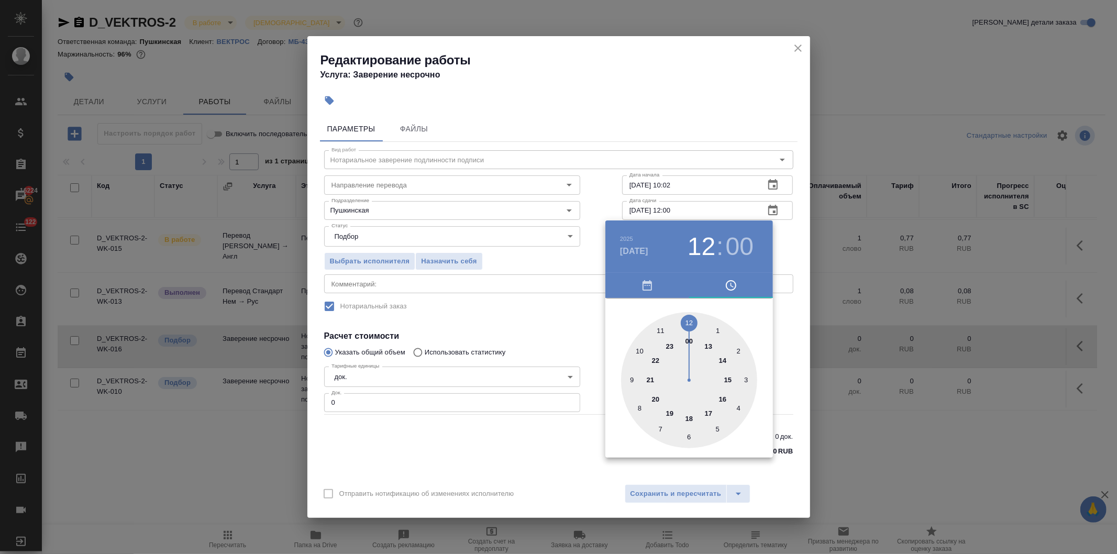
click at [703, 411] on div at bounding box center [689, 380] width 136 height 136
click at [685, 436] on div at bounding box center [689, 380] width 136 height 136
click at [689, 435] on div at bounding box center [689, 380] width 136 height 136
type input "23.09.2025 17:30"
click at [562, 331] on div at bounding box center [558, 277] width 1117 height 554
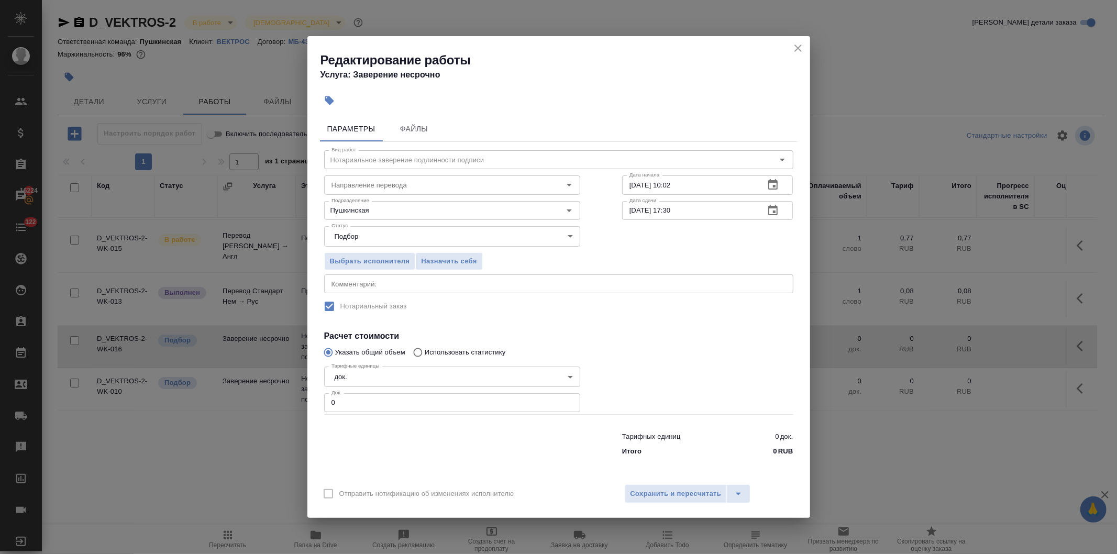
drag, startPoint x: 333, startPoint y: 404, endPoint x: 299, endPoint y: 406, distance: 34.1
click at [300, 405] on div "Редактирование работы Услуга: Заверение несрочно Параметры Файлы Вид работ Нота…" at bounding box center [558, 277] width 1117 height 554
type input "1"
click at [666, 490] on span "Сохранить и пересчитать" at bounding box center [676, 494] width 91 height 12
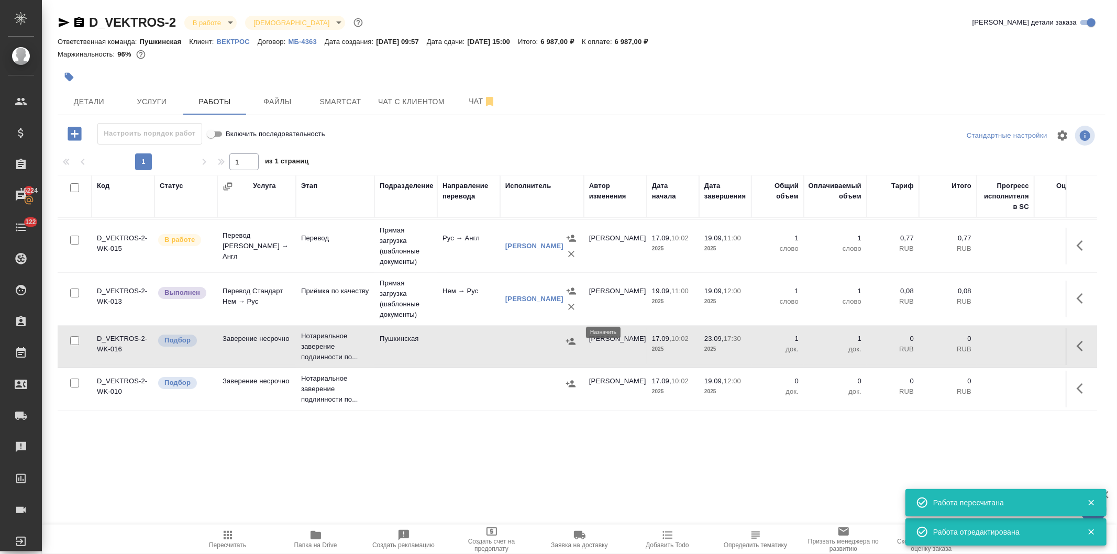
click at [568, 338] on icon "button" at bounding box center [570, 341] width 9 height 7
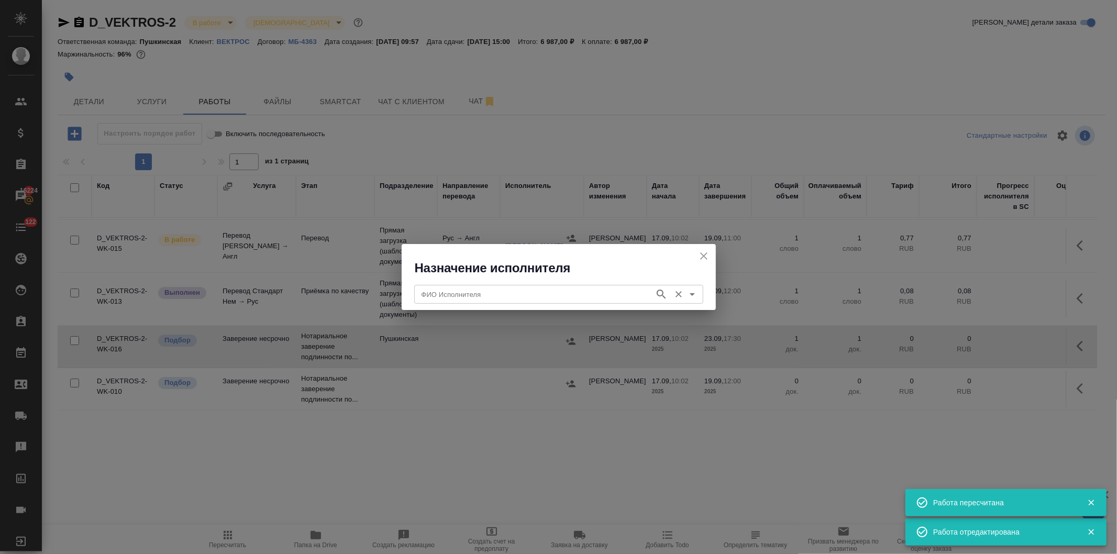
click at [464, 295] on input "ФИО Исполнителя" at bounding box center [533, 294] width 232 height 13
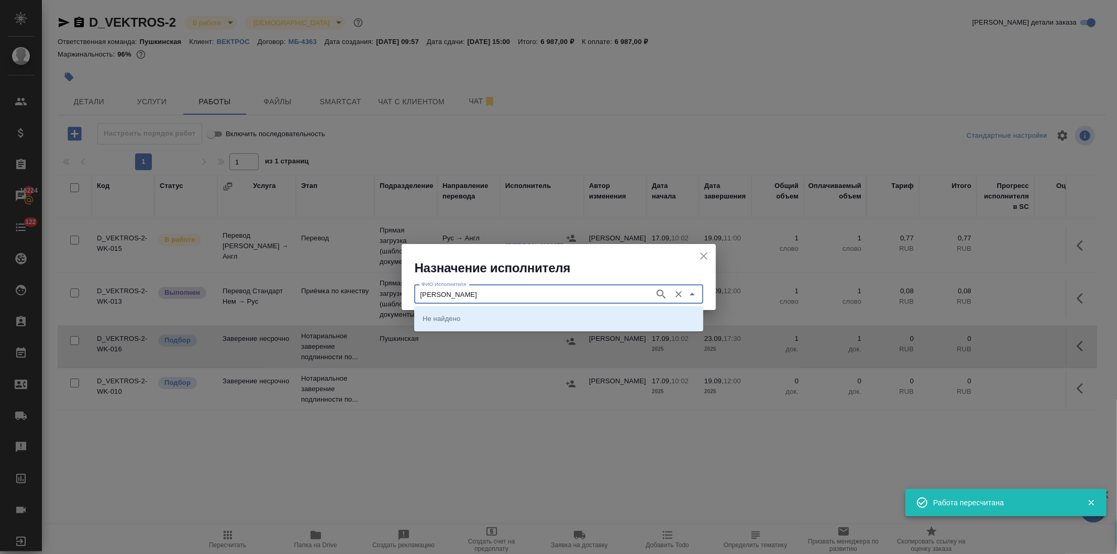
type input "федорченко"
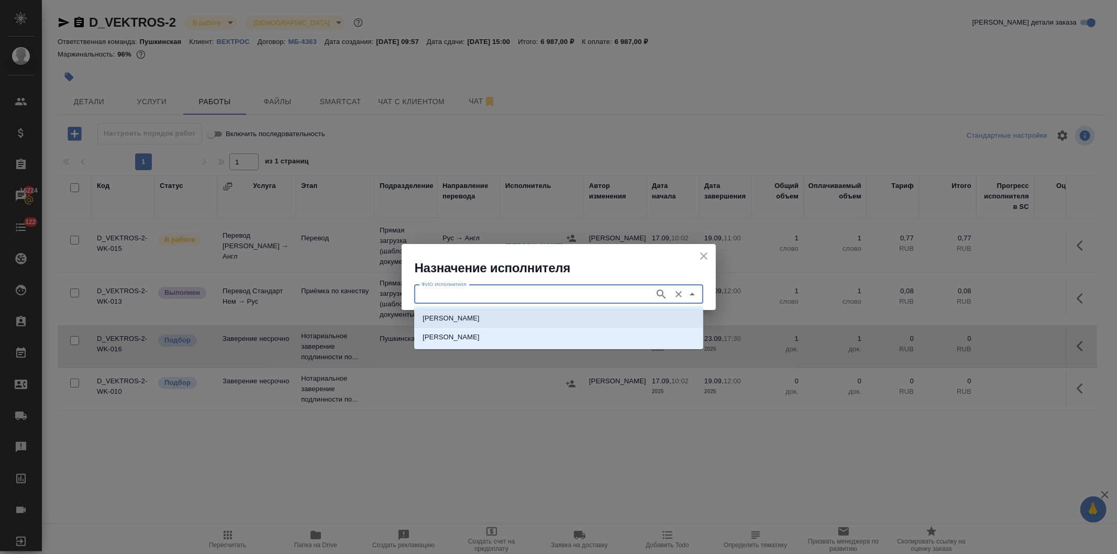
click at [470, 321] on p "НОТАРИУС Федорченко Александр Вячеславович" at bounding box center [451, 318] width 57 height 10
type input "НОТАРИУС Федорченко Александр Вячеславович"
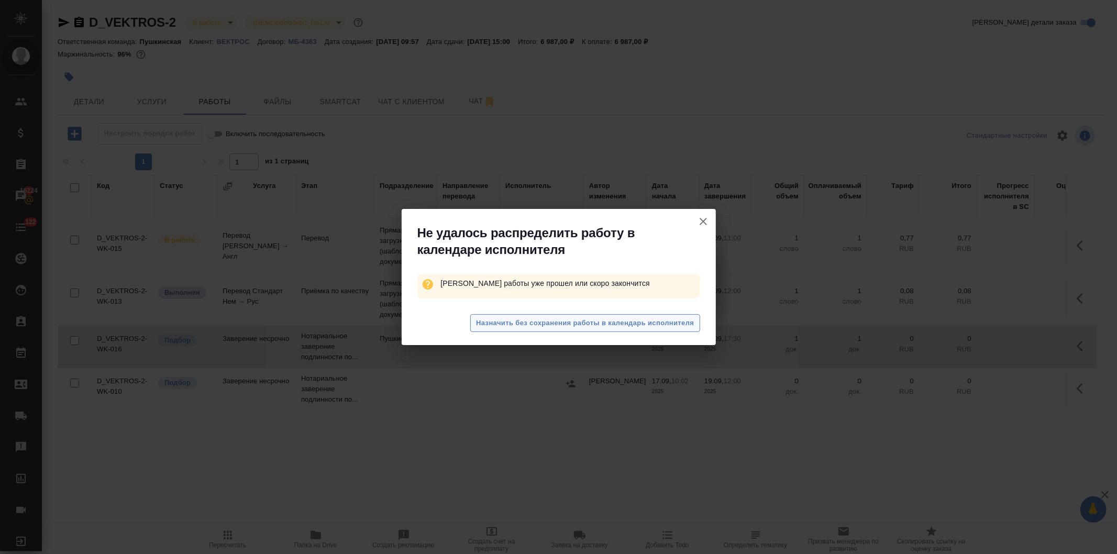
click at [478, 321] on span "Назначить без сохранения работы в календарь исполнителя" at bounding box center [585, 323] width 218 height 12
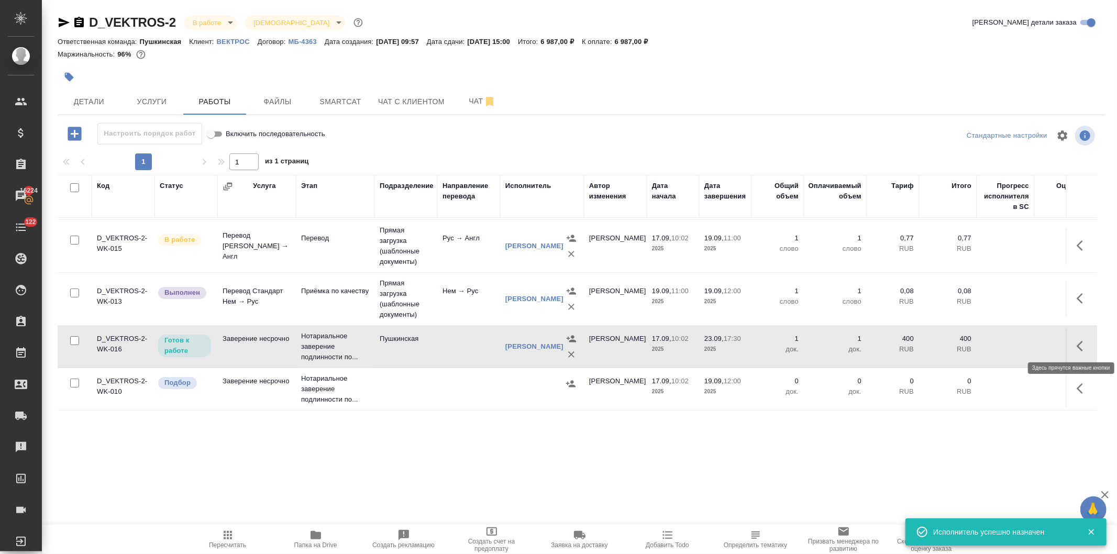
click at [1071, 341] on button "button" at bounding box center [1083, 346] width 25 height 25
click at [1000, 340] on icon "button" at bounding box center [1006, 346] width 13 height 13
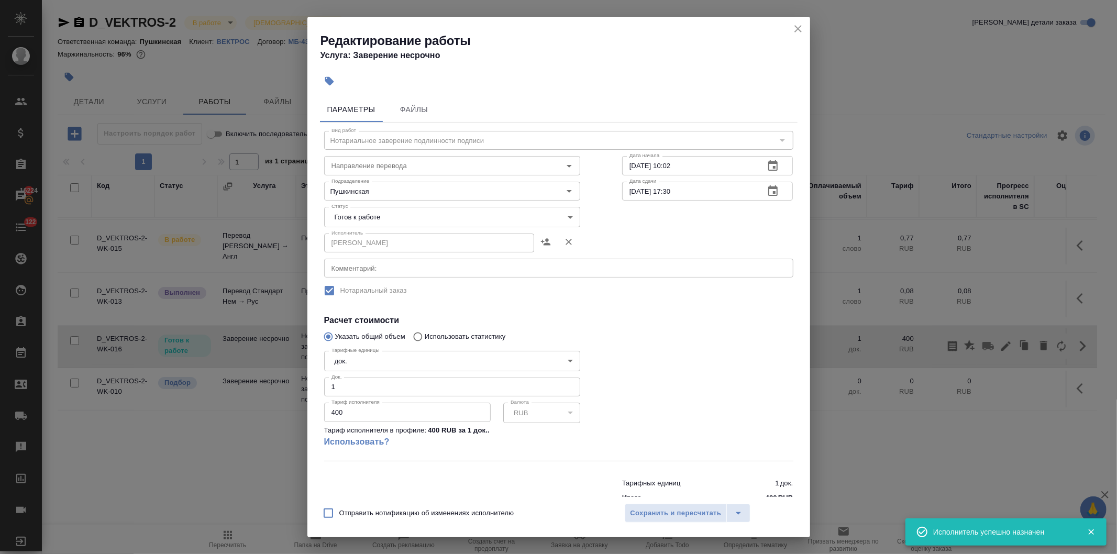
click at [374, 215] on body "🙏 .cls-1 fill:#fff; AWATERA Давыдова Елена Клиенты Спецификации Заказы 16224 Ча…" at bounding box center [558, 277] width 1117 height 554
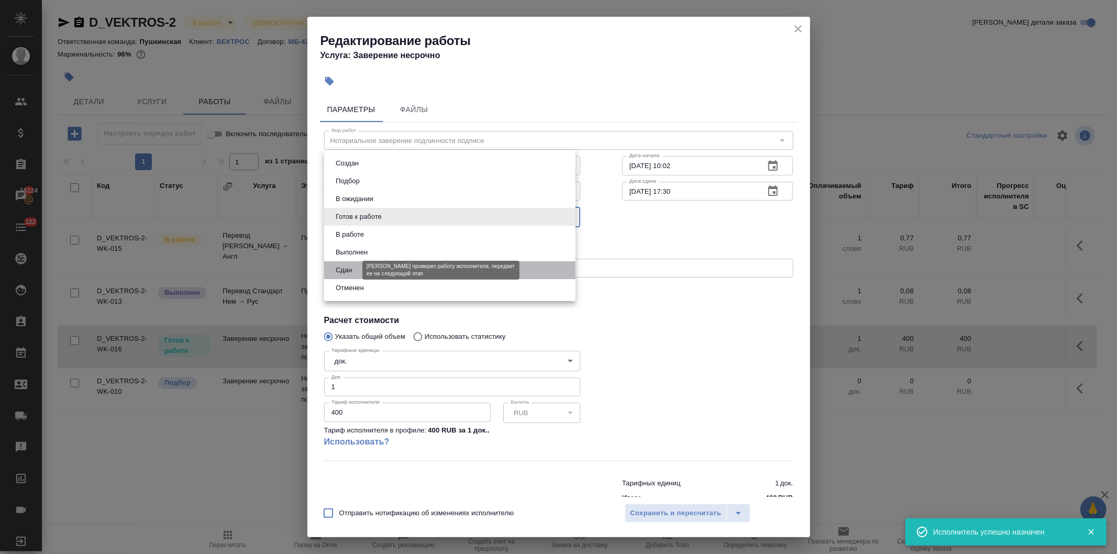
click at [352, 270] on button "Сдан" at bounding box center [344, 271] width 23 height 12
type input "closed"
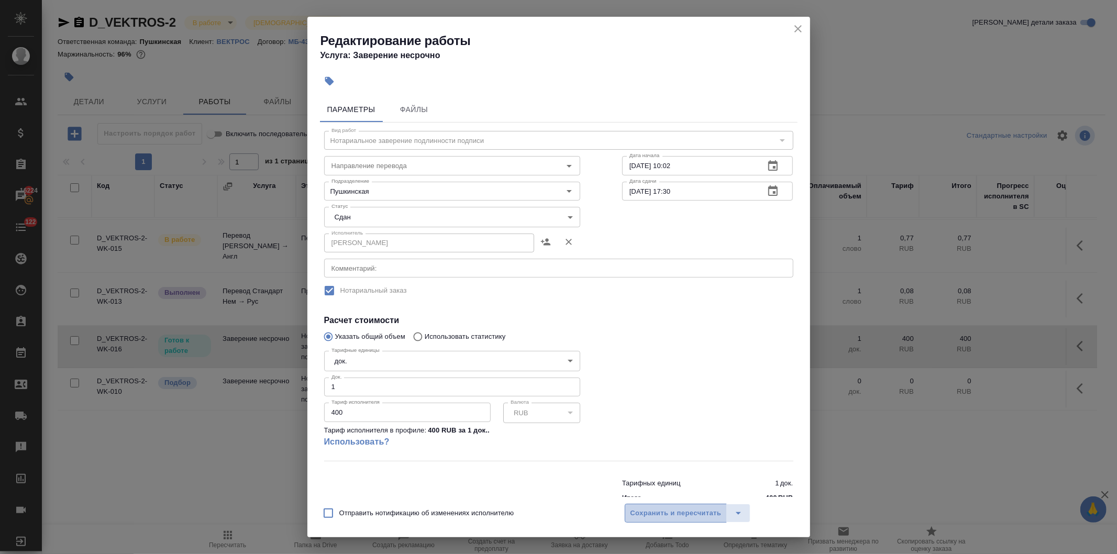
click at [662, 513] on span "Сохранить и пересчитать" at bounding box center [676, 514] width 91 height 12
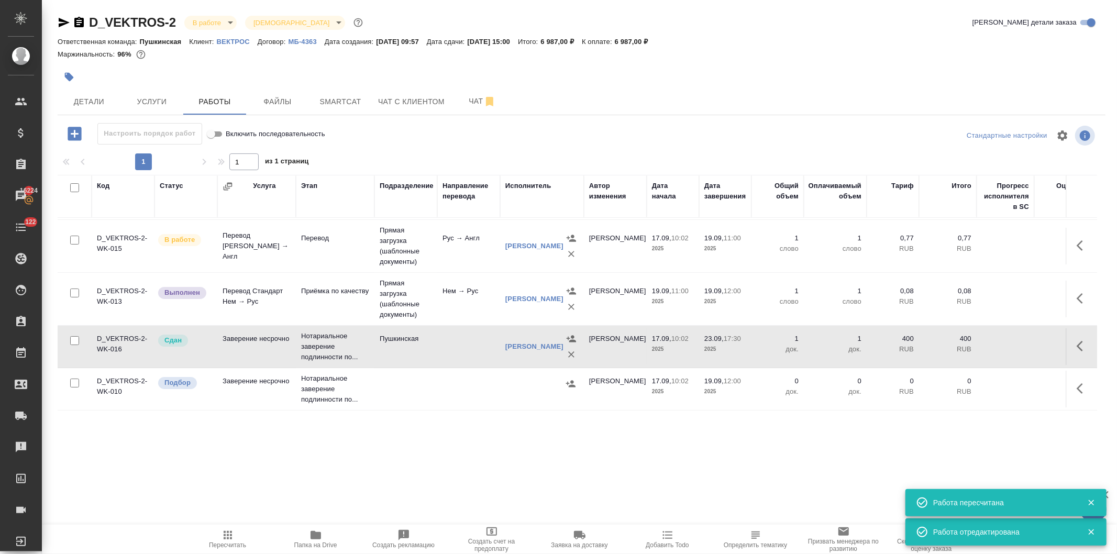
click at [231, 536] on icon "button" at bounding box center [228, 535] width 8 height 8
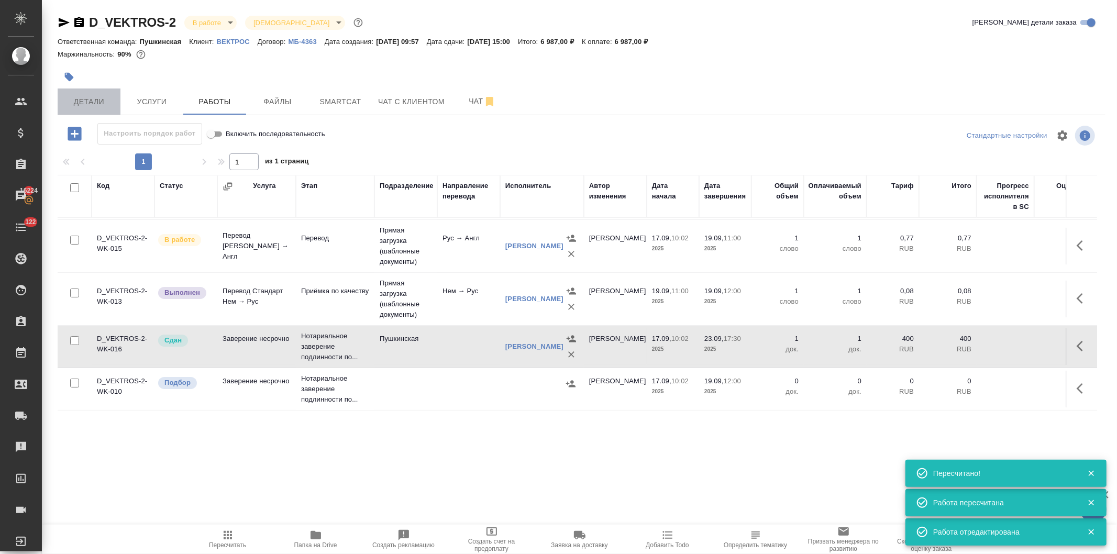
click at [81, 102] on span "Детали" at bounding box center [89, 101] width 50 height 13
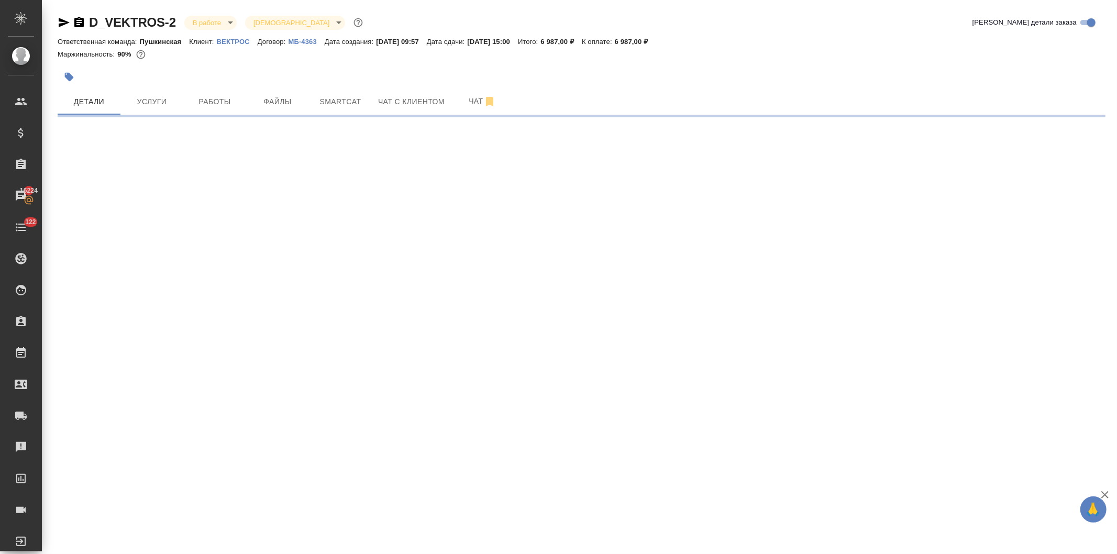
select select "RU"
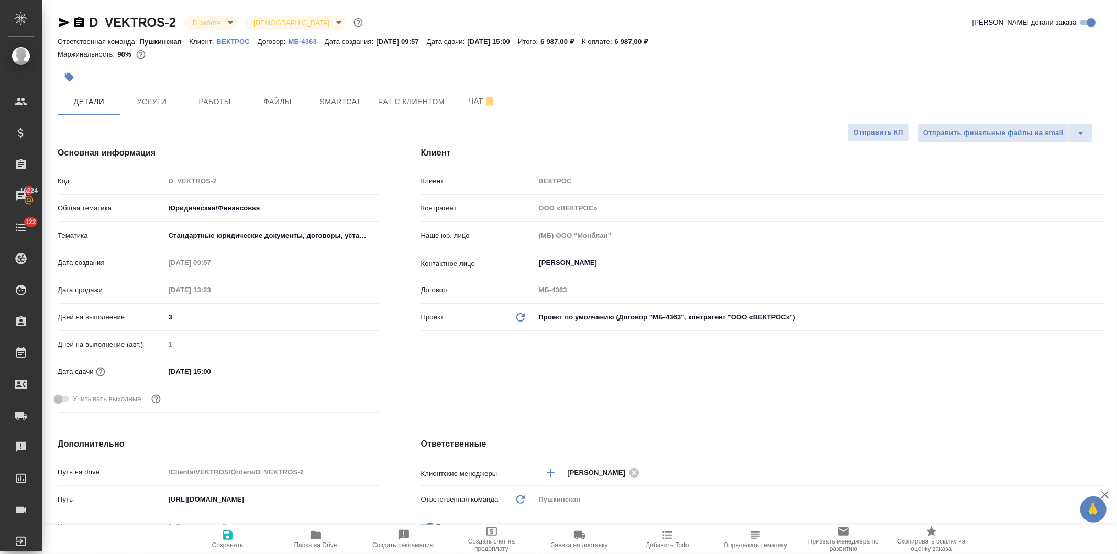
type textarea "x"
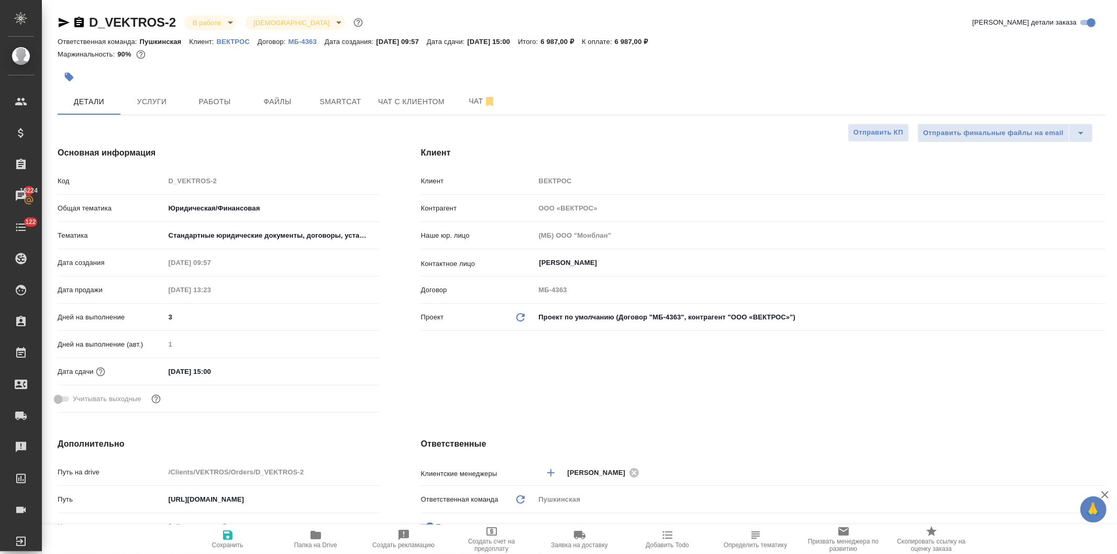
type textarea "x"
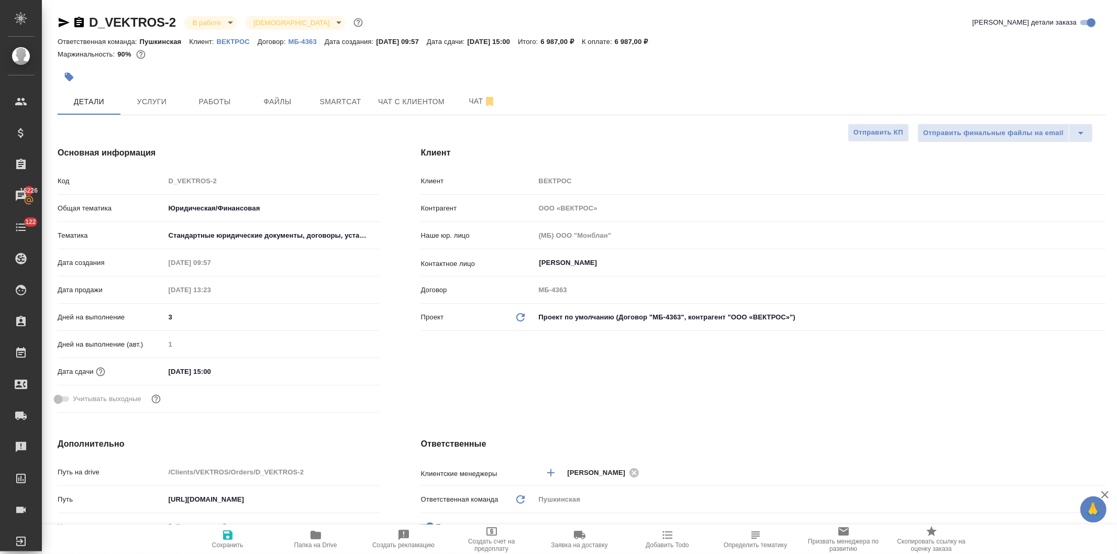
type textarea "x"
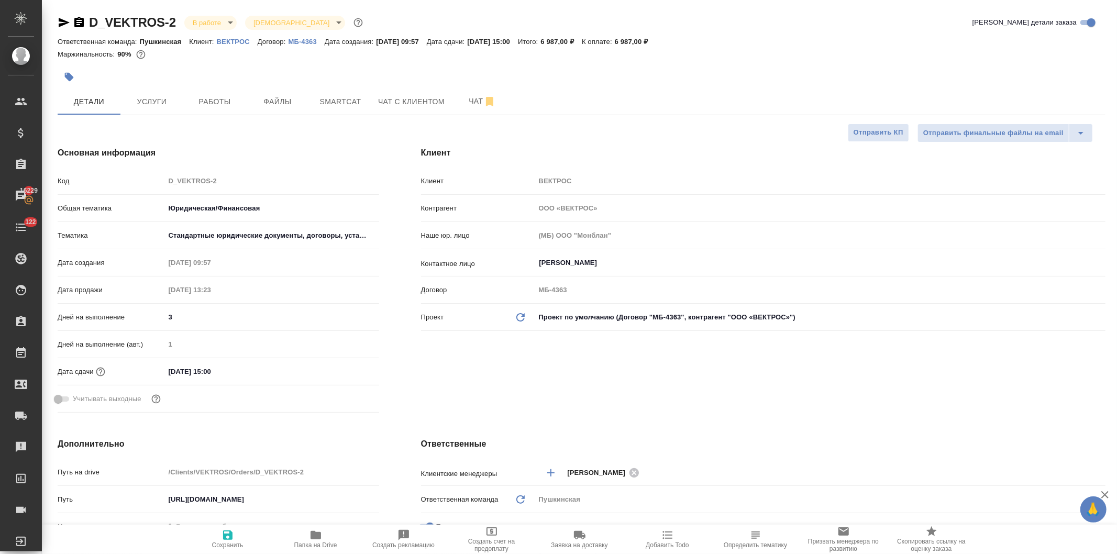
scroll to position [291, 0]
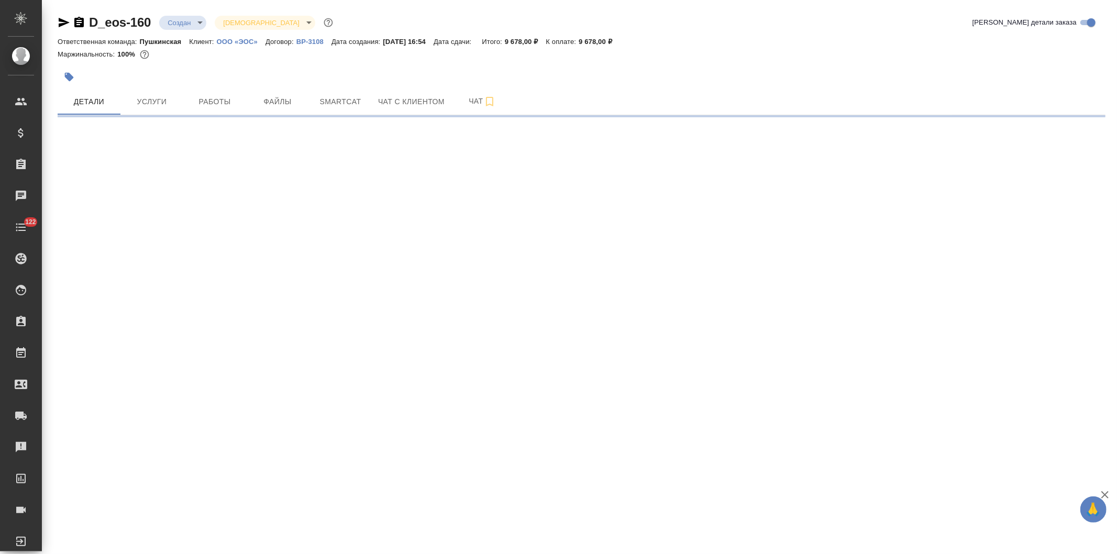
select select "RU"
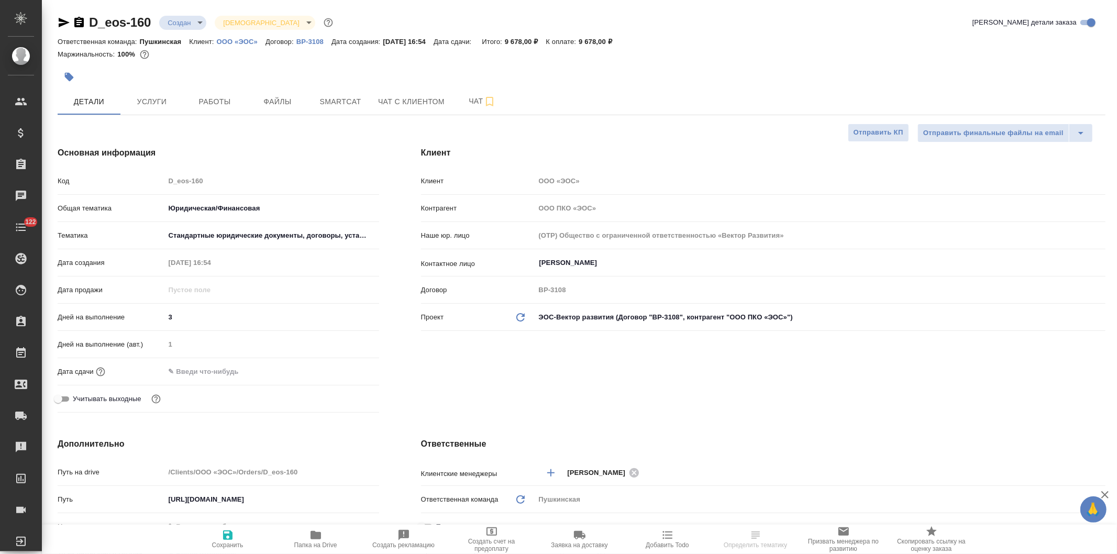
type textarea "x"
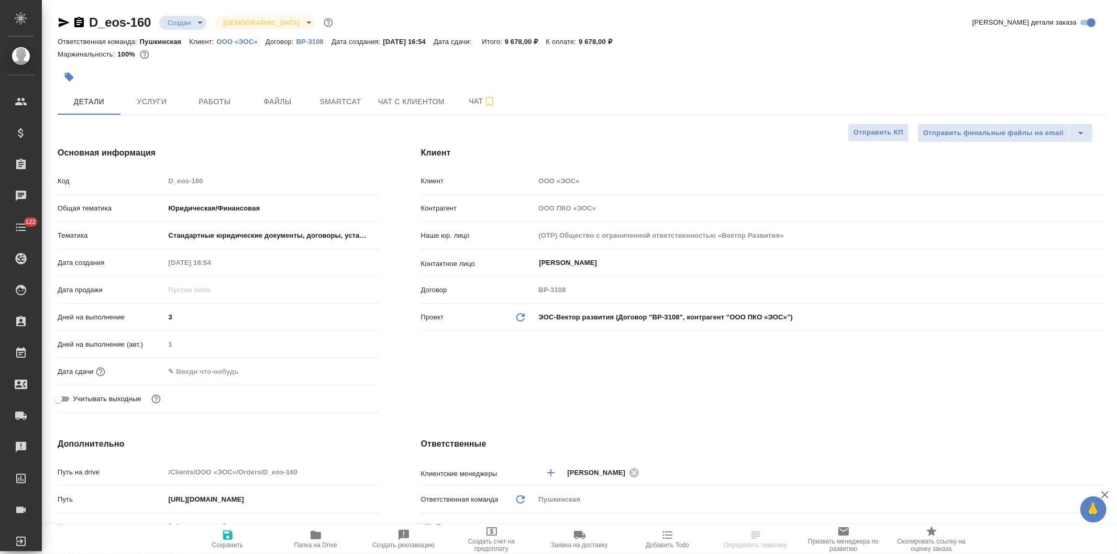
type textarea "x"
click at [192, 370] on input "text" at bounding box center [211, 371] width 92 height 15
click at [345, 368] on icon "button" at bounding box center [348, 370] width 9 height 10
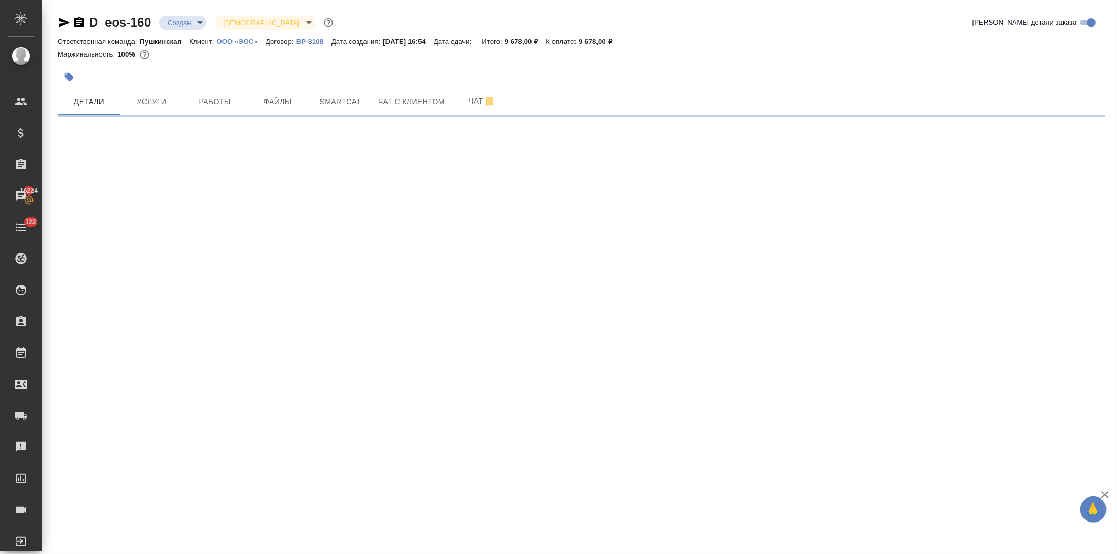
select select "RU"
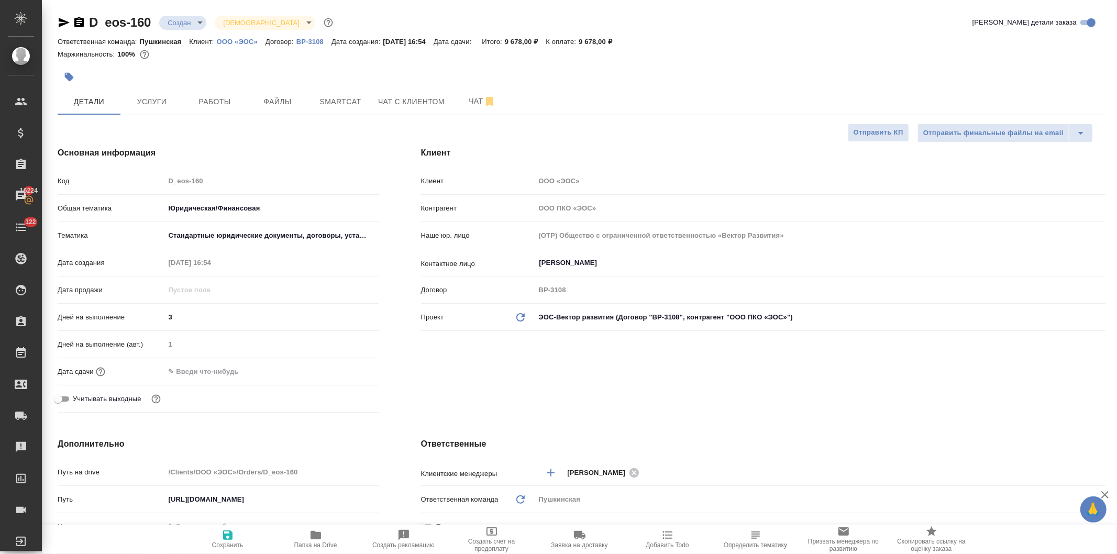
type textarea "x"
click at [205, 372] on input "text" at bounding box center [211, 371] width 92 height 15
click at [343, 369] on icon "button" at bounding box center [349, 371] width 13 height 13
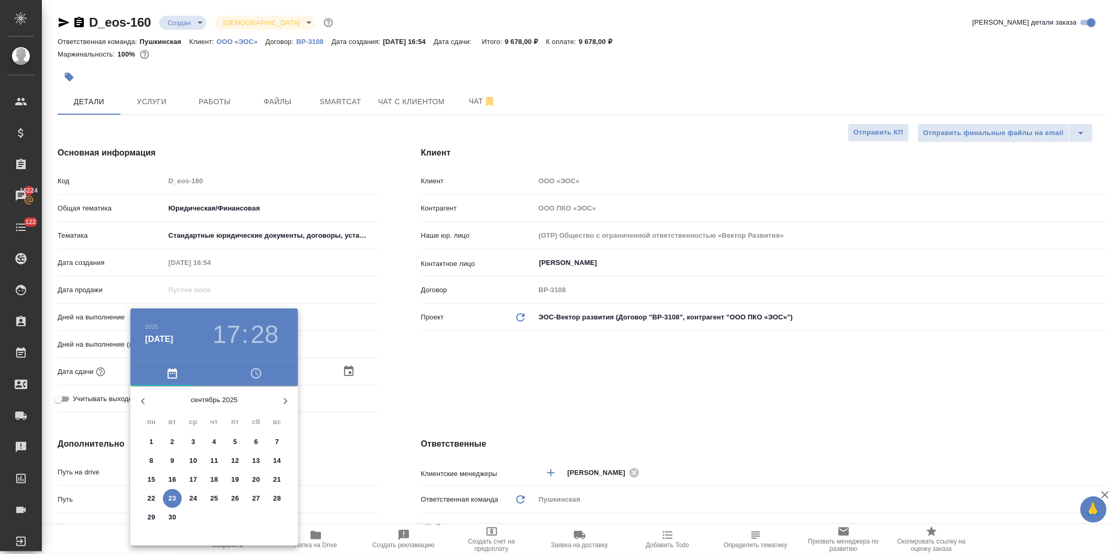
click at [211, 495] on p "25" at bounding box center [215, 498] width 8 height 10
type input "25.09.2025 17:28"
type textarea "x"
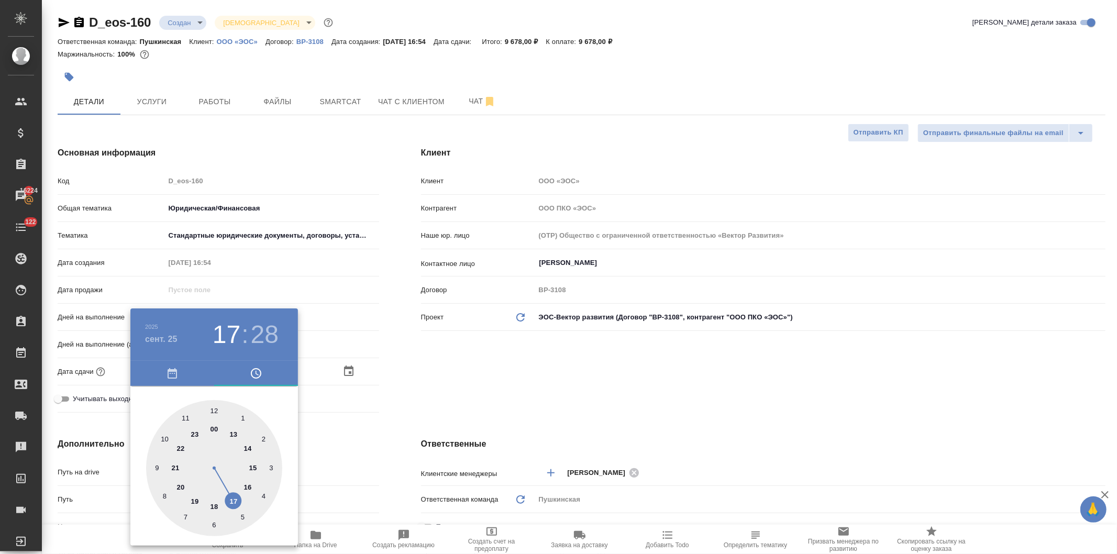
click at [247, 485] on div at bounding box center [214, 468] width 136 height 136
type input "25.09.2025 16:28"
type textarea "x"
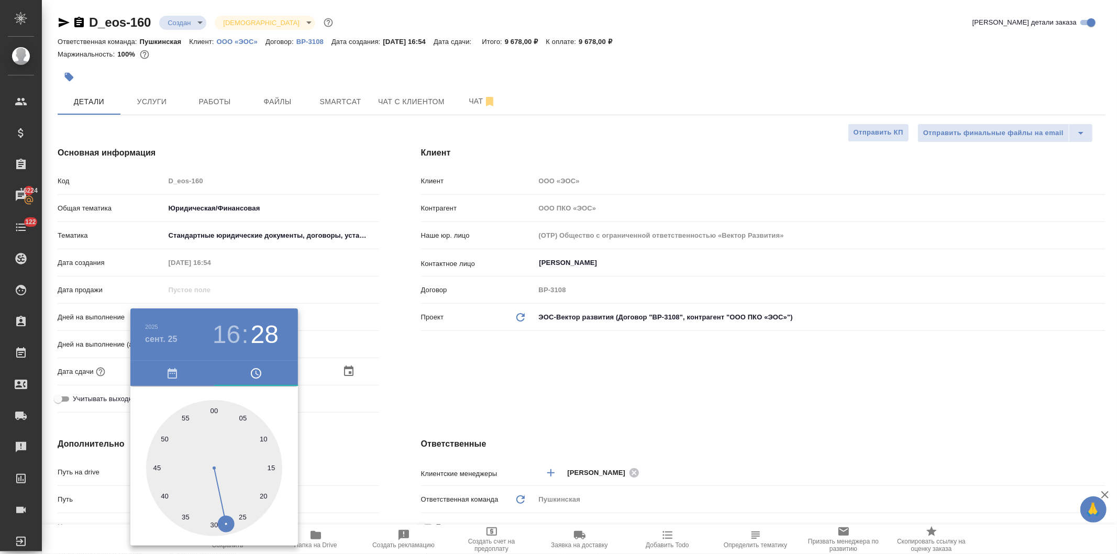
click at [215, 409] on div at bounding box center [214, 468] width 136 height 136
type input "25.09.2025 16:00"
type textarea "x"
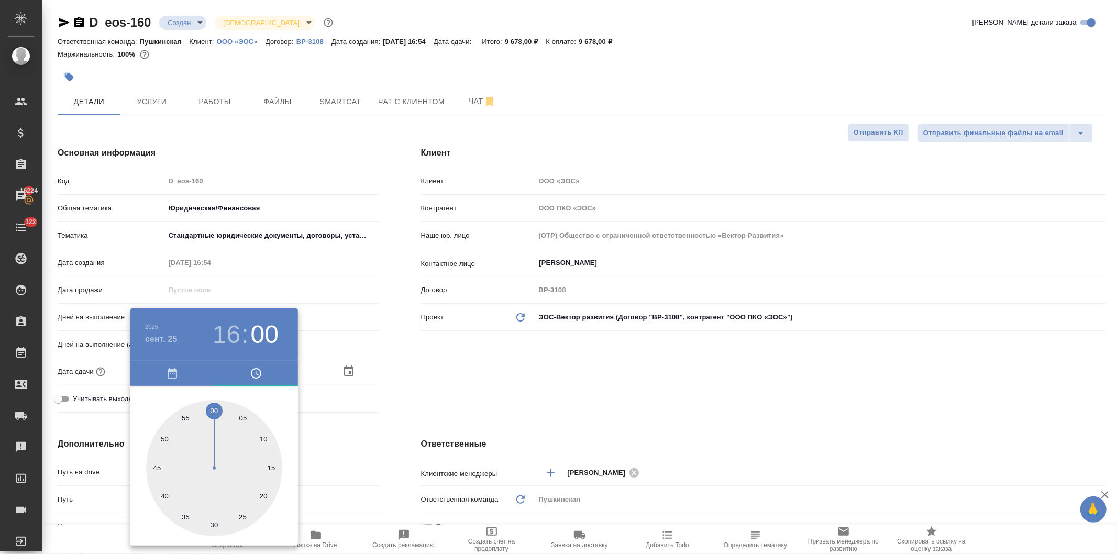
click at [456, 369] on div at bounding box center [558, 277] width 1117 height 554
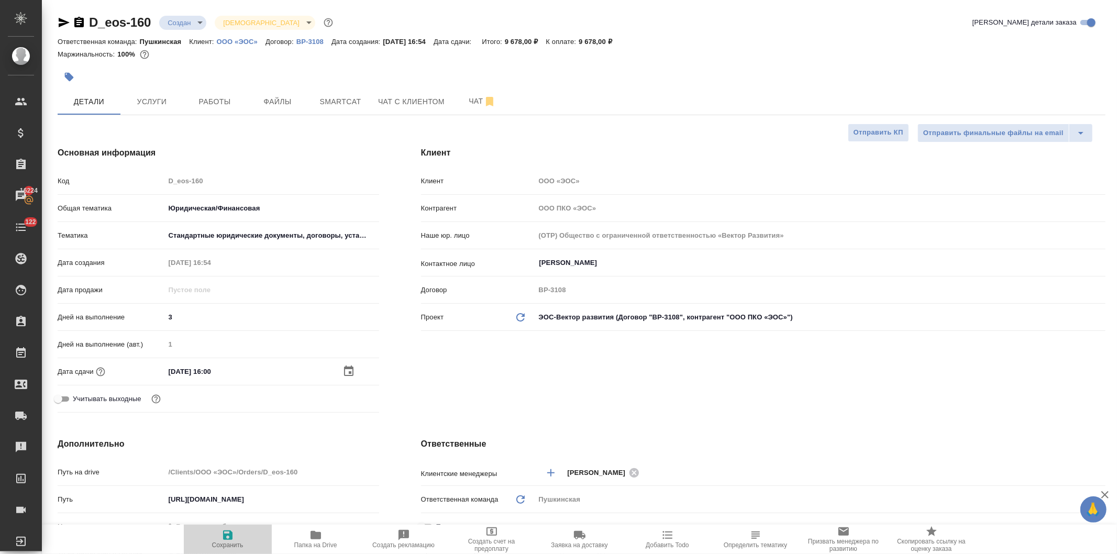
click at [228, 537] on icon "button" at bounding box center [228, 535] width 13 height 13
type textarea "x"
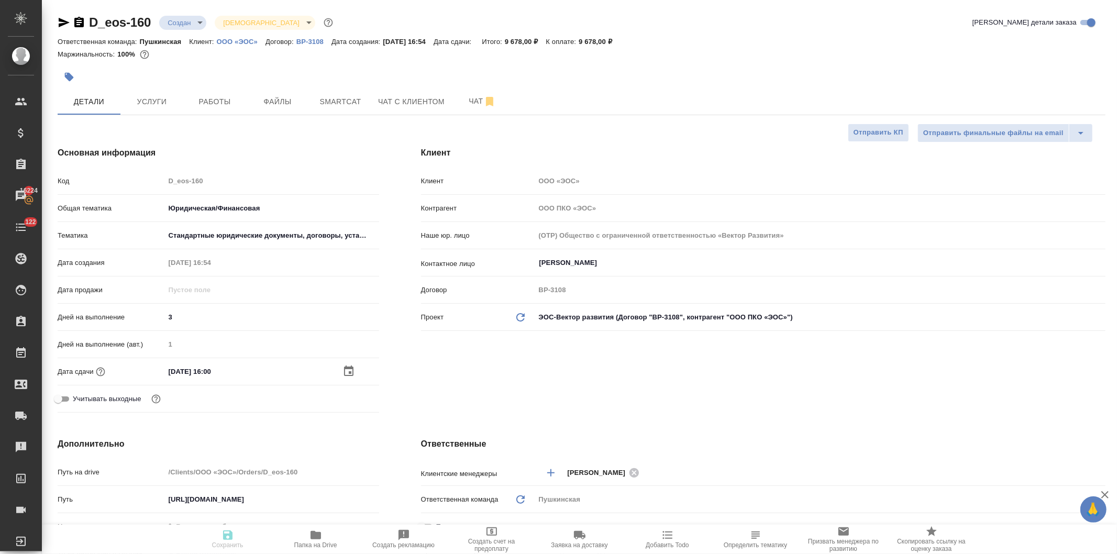
type textarea "x"
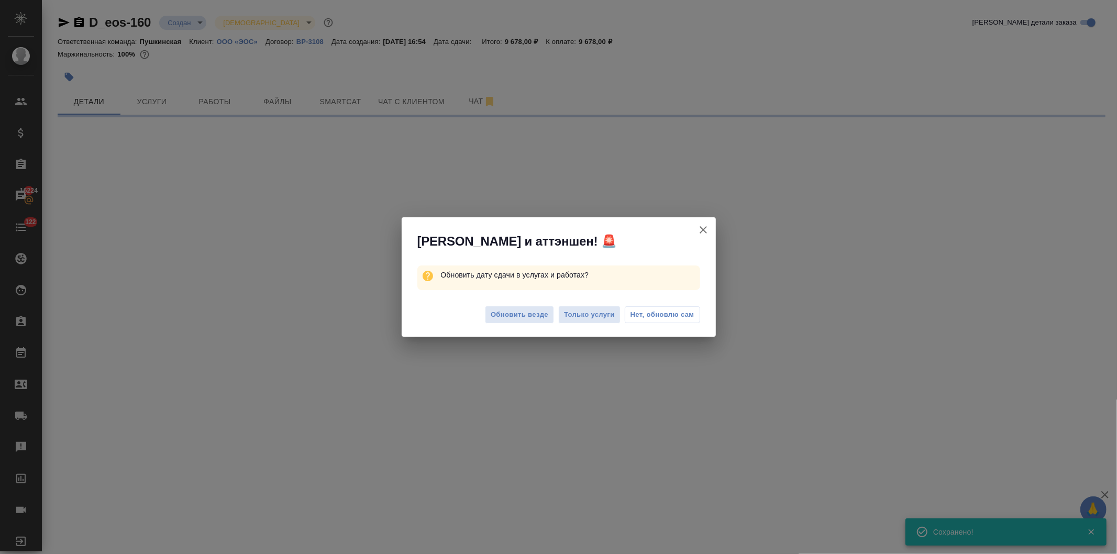
select select "RU"
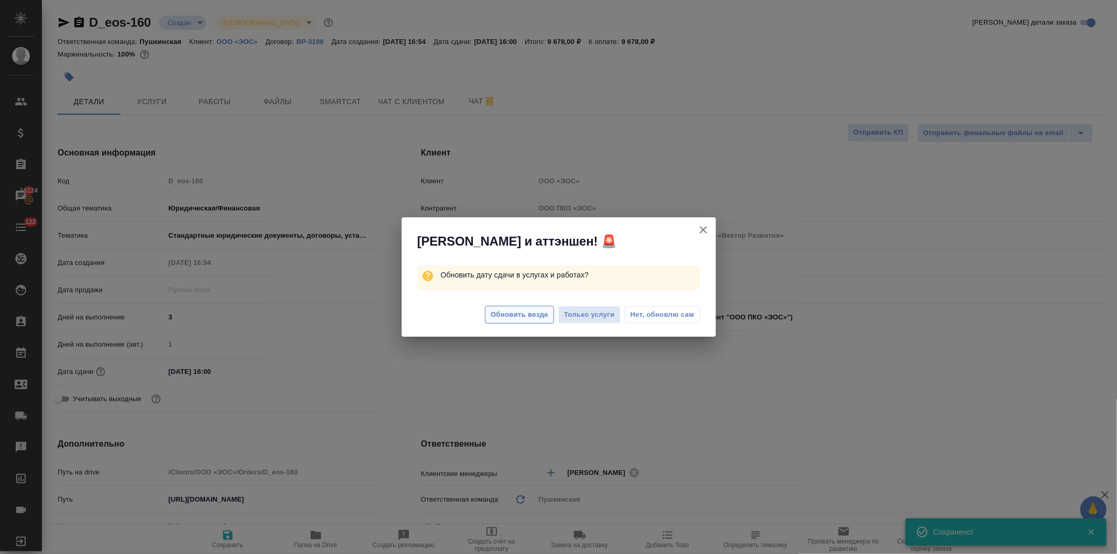
type textarea "x"
click at [519, 315] on span "Обновить везде" at bounding box center [520, 315] width 58 height 12
type textarea "x"
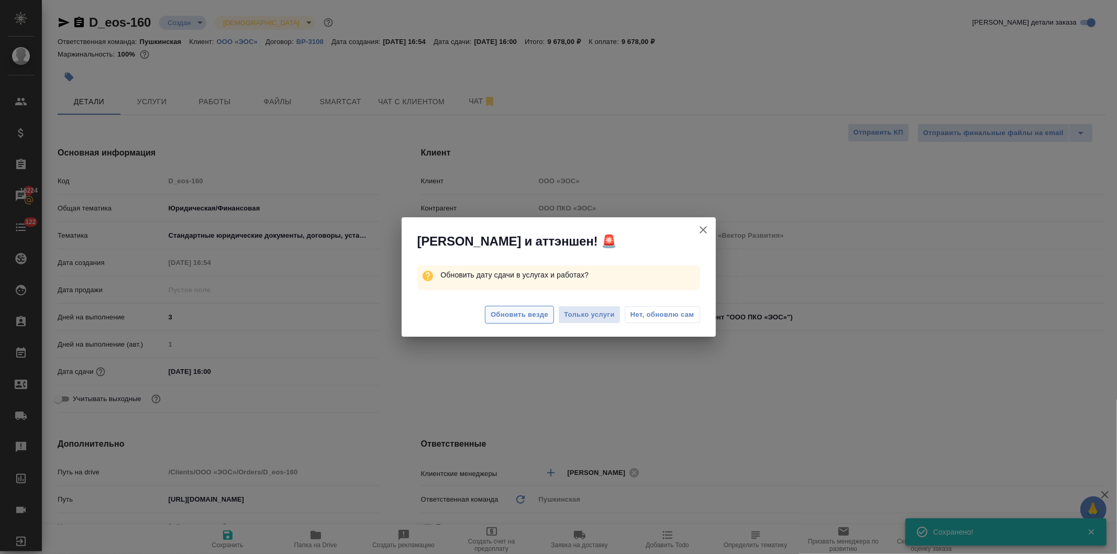
type textarea "x"
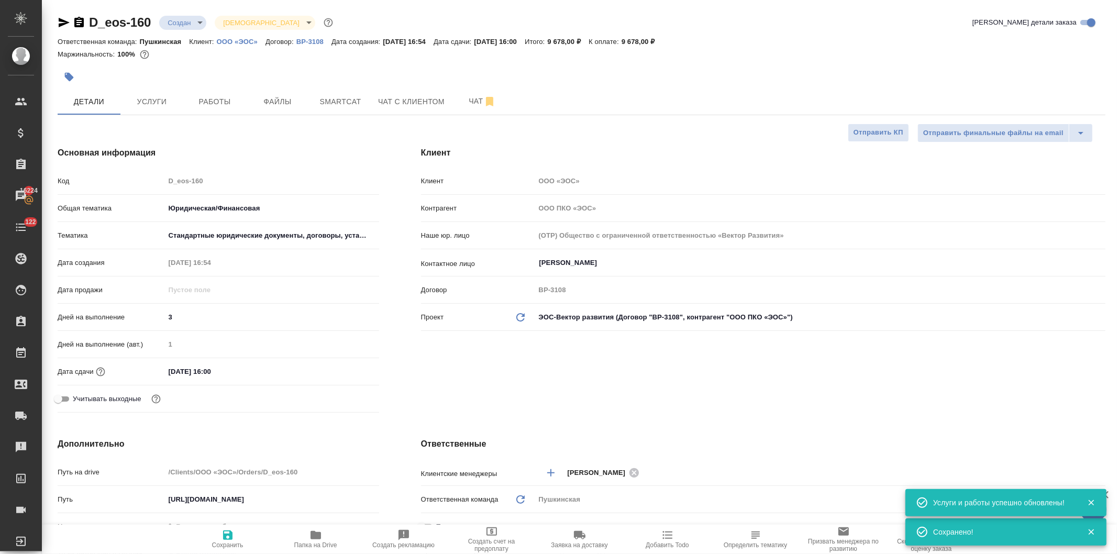
scroll to position [291, 0]
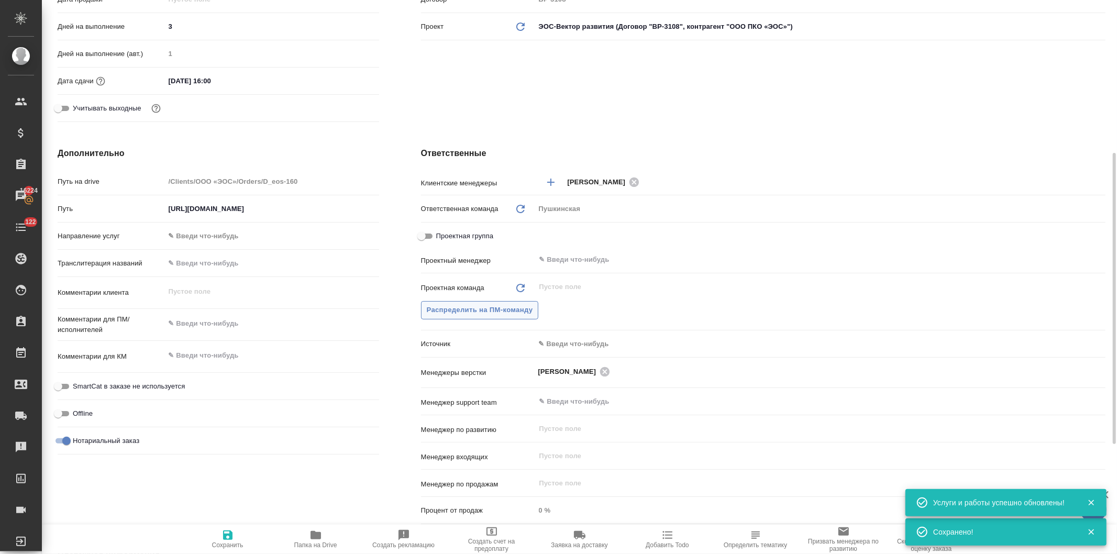
click at [509, 307] on span "Распределить на ПМ-команду" at bounding box center [480, 310] width 106 height 12
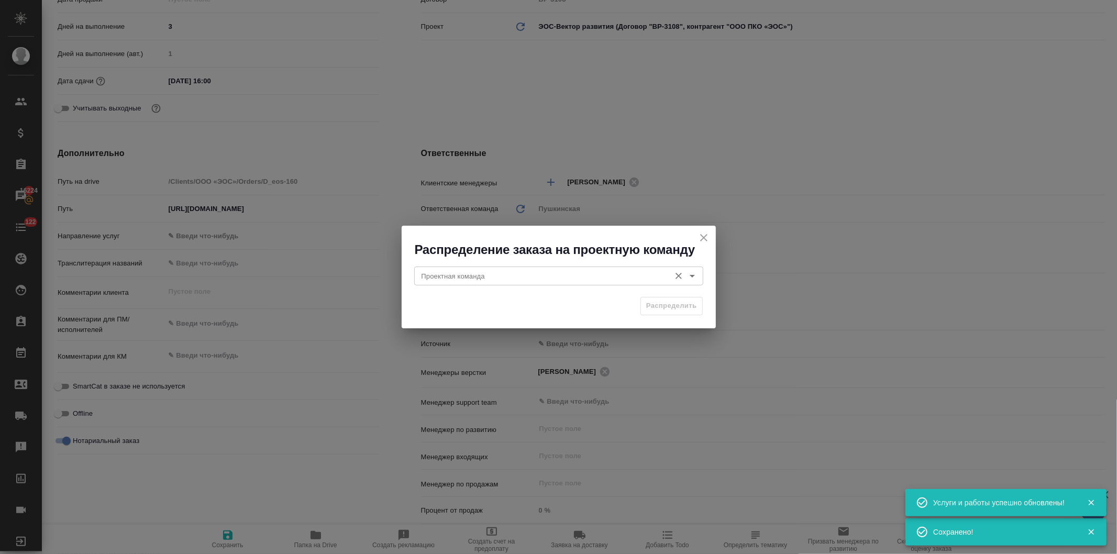
click at [507, 275] on input "Проектная команда" at bounding box center [541, 276] width 248 height 13
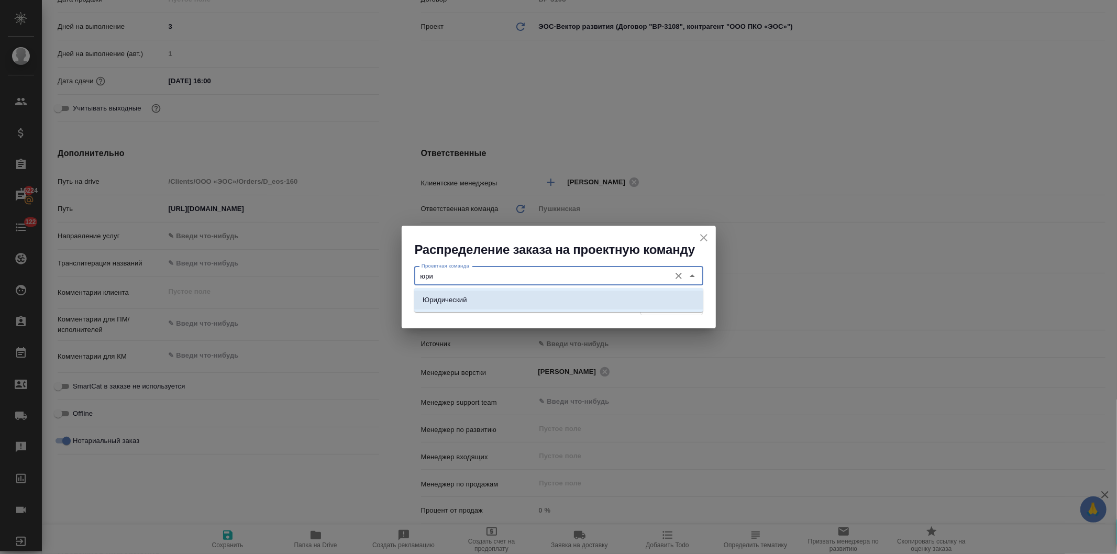
click at [487, 293] on li "Юридический" at bounding box center [558, 300] width 289 height 19
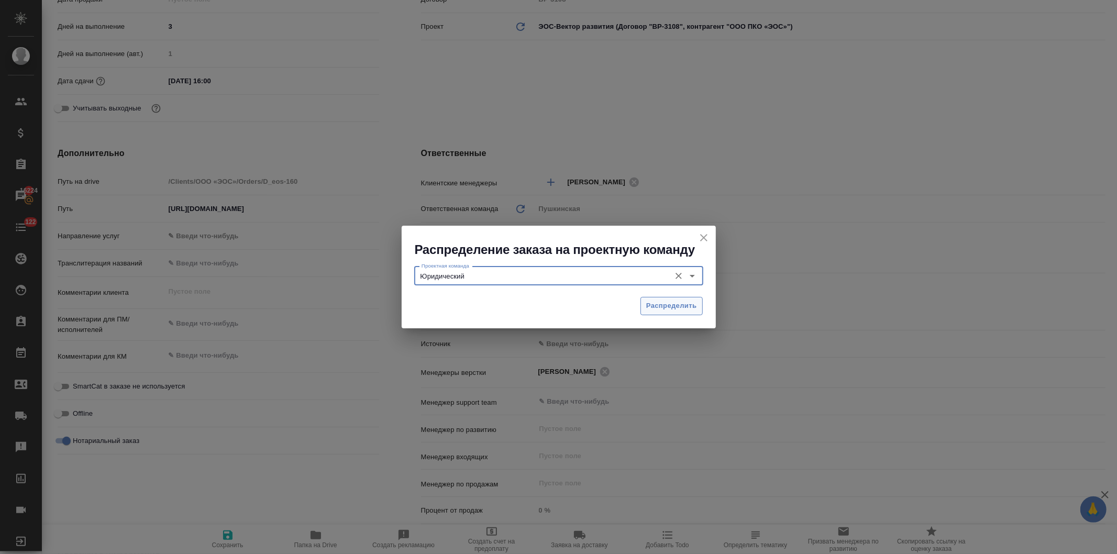
type input "Юридический"
click at [664, 307] on span "Распределить" at bounding box center [671, 306] width 51 height 12
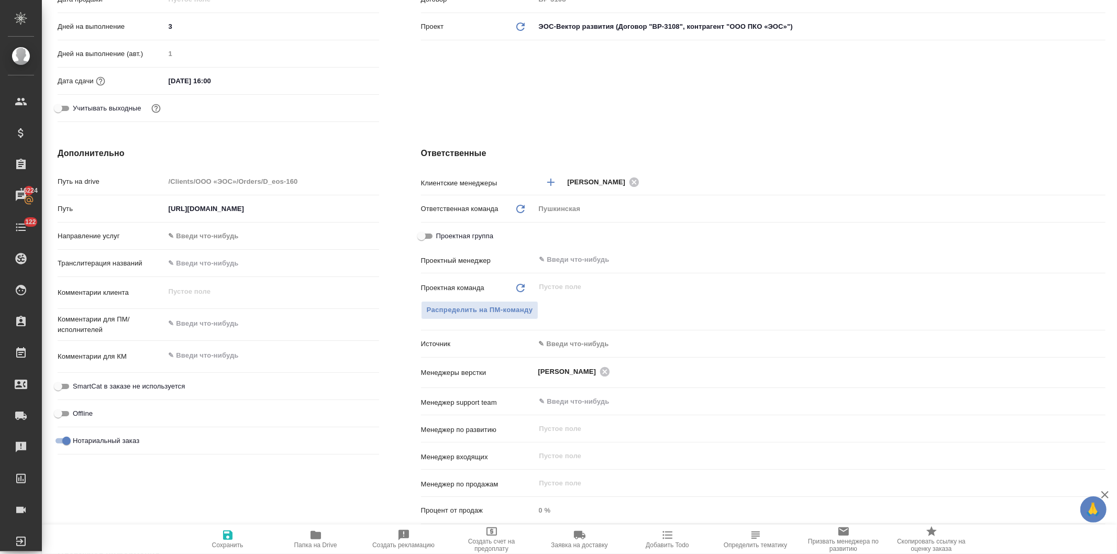
type textarea "x"
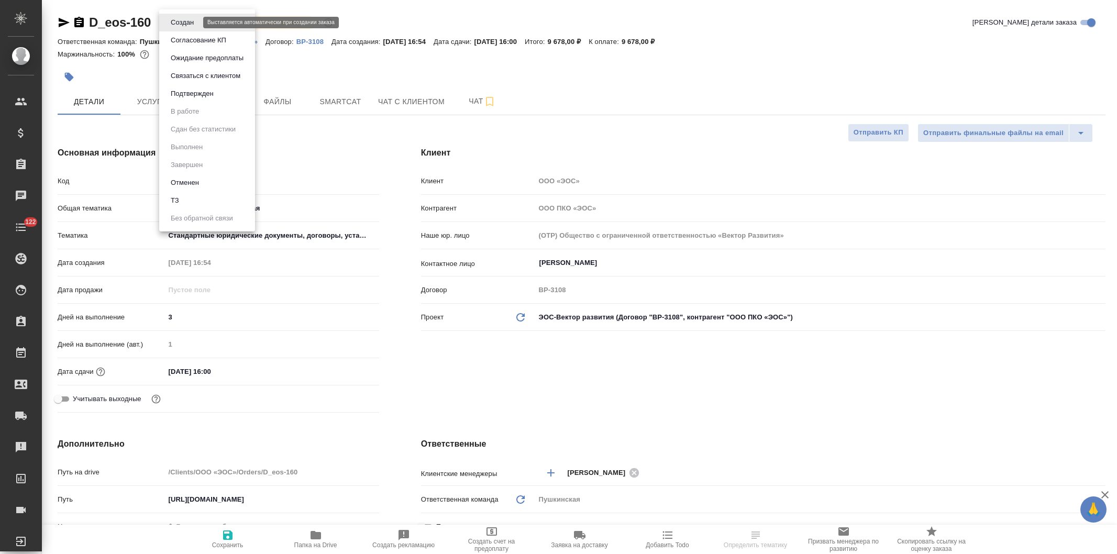
select select "RU"
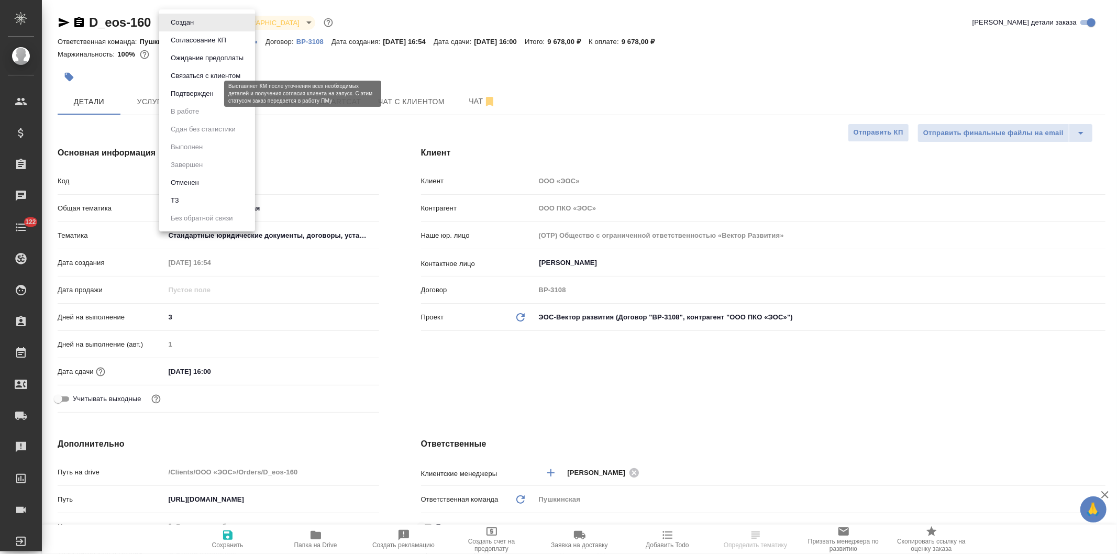
click at [179, 91] on button "Подтвержден" at bounding box center [192, 94] width 49 height 12
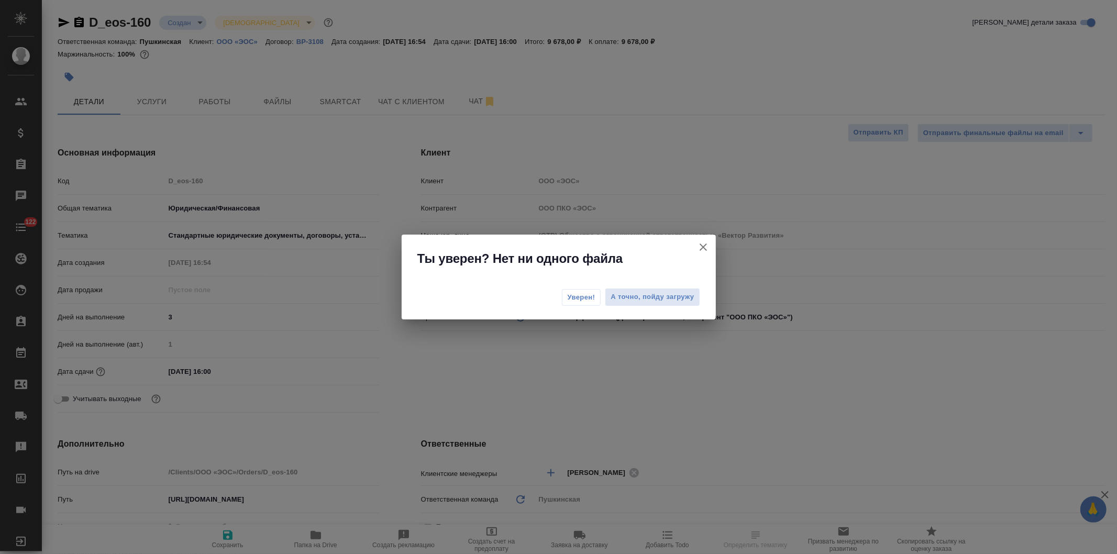
click at [569, 296] on span "Уверен!" at bounding box center [582, 297] width 28 height 10
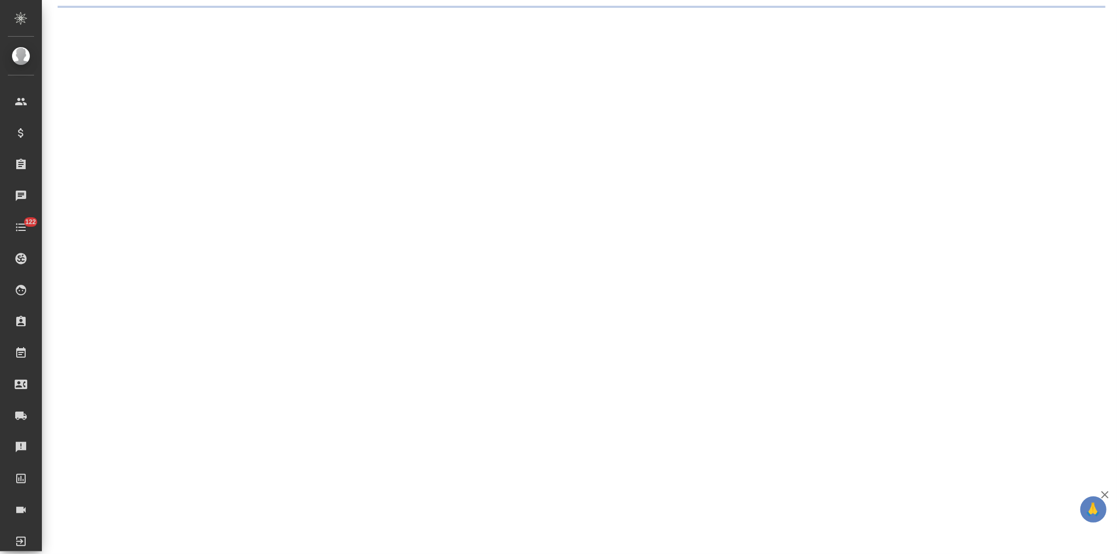
select select "RU"
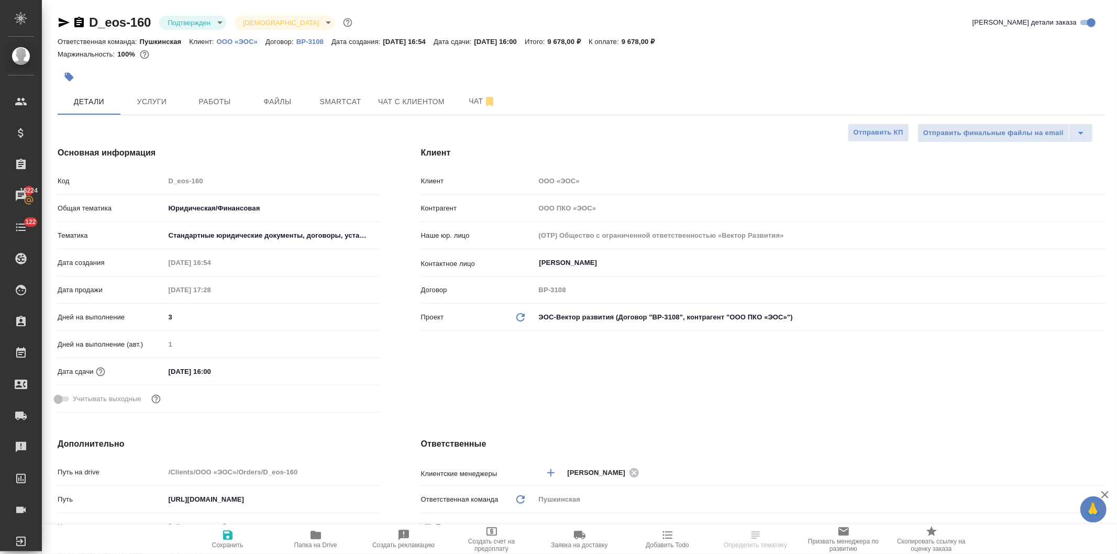
select select "RU"
type textarea "x"
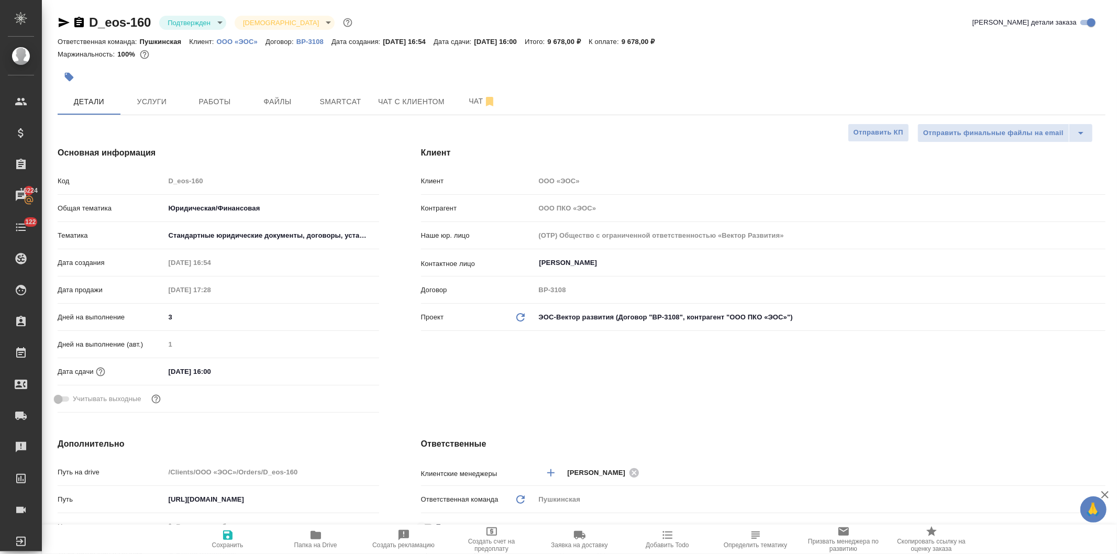
type textarea "x"
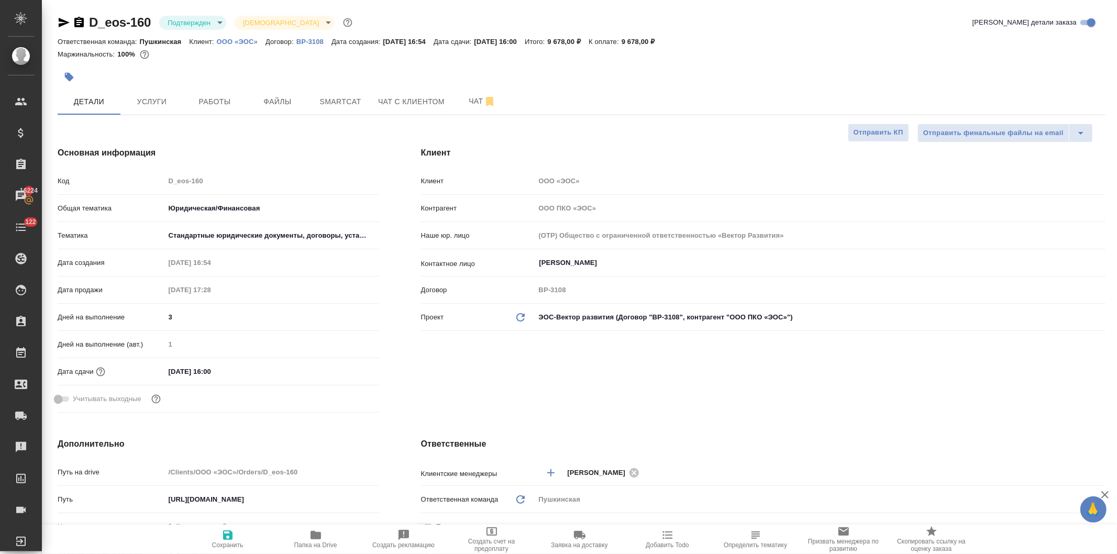
type textarea "x"
click at [144, 93] on button "Услуги" at bounding box center [151, 102] width 63 height 26
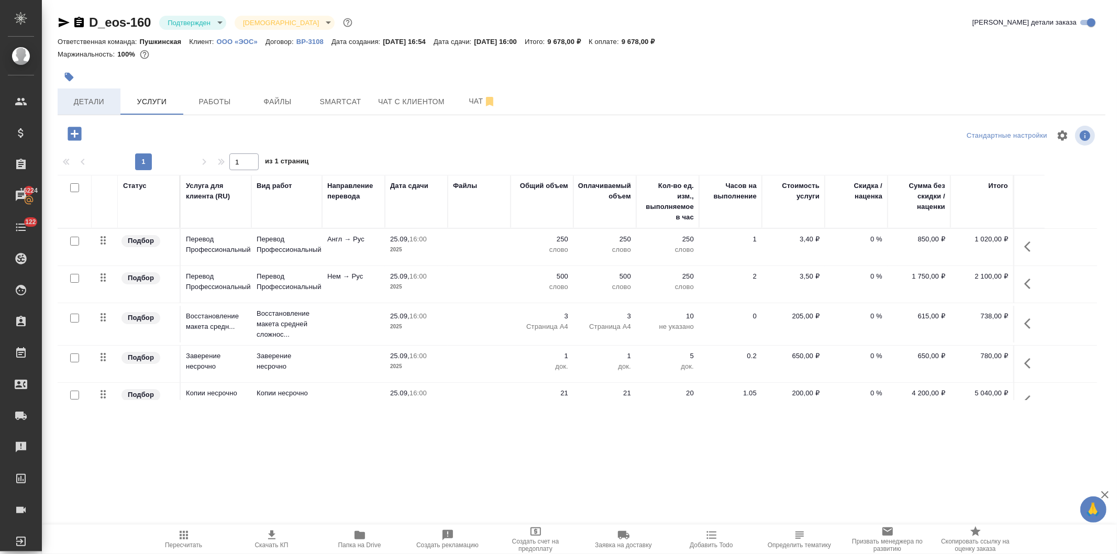
click at [86, 105] on span "Детали" at bounding box center [89, 101] width 50 height 13
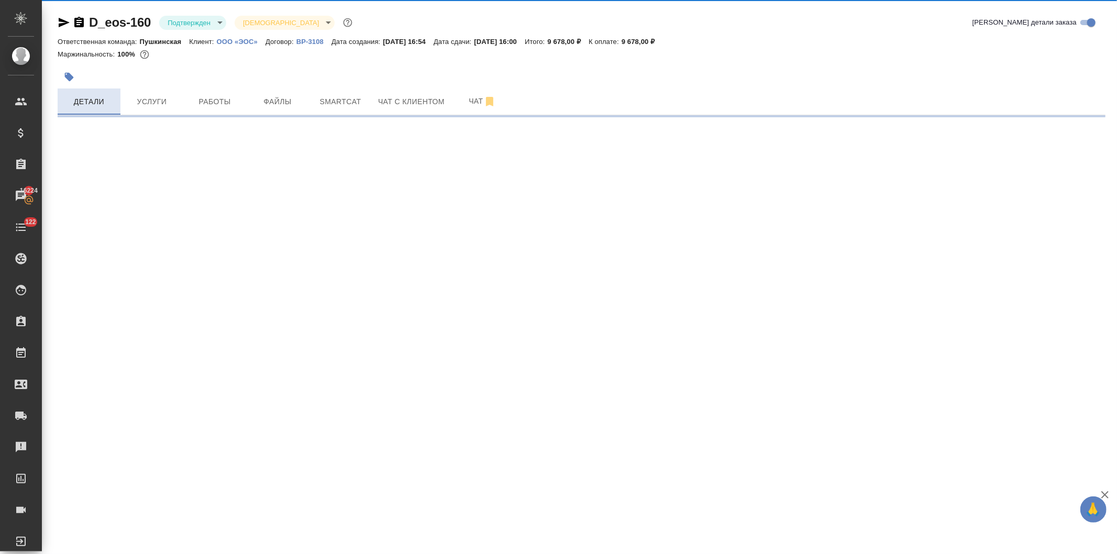
select select "RU"
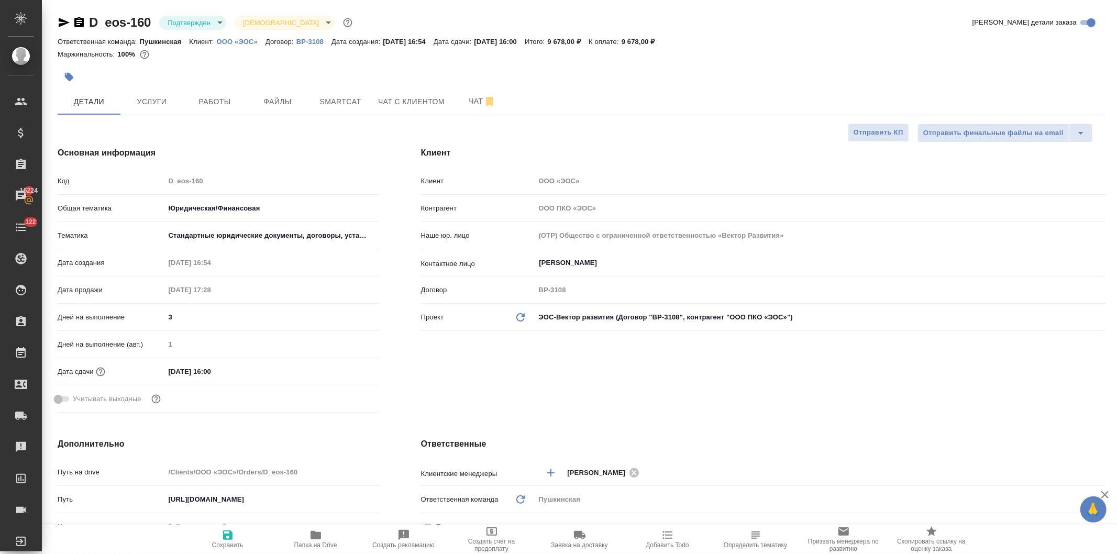
type textarea "x"
click at [134, 180] on div "Код D_eos-160" at bounding box center [219, 181] width 322 height 18
type textarea "x"
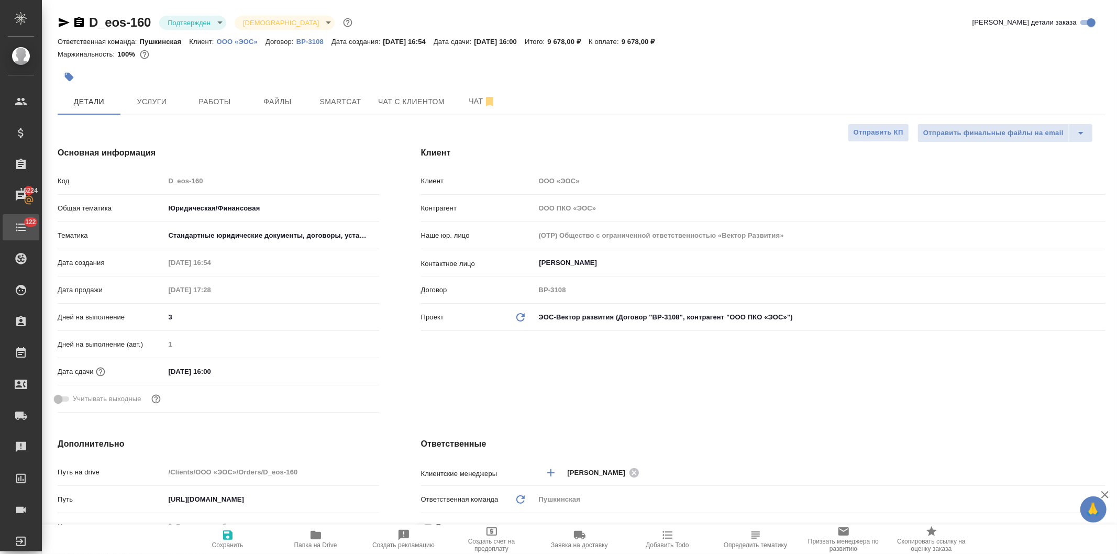
type textarea "x"
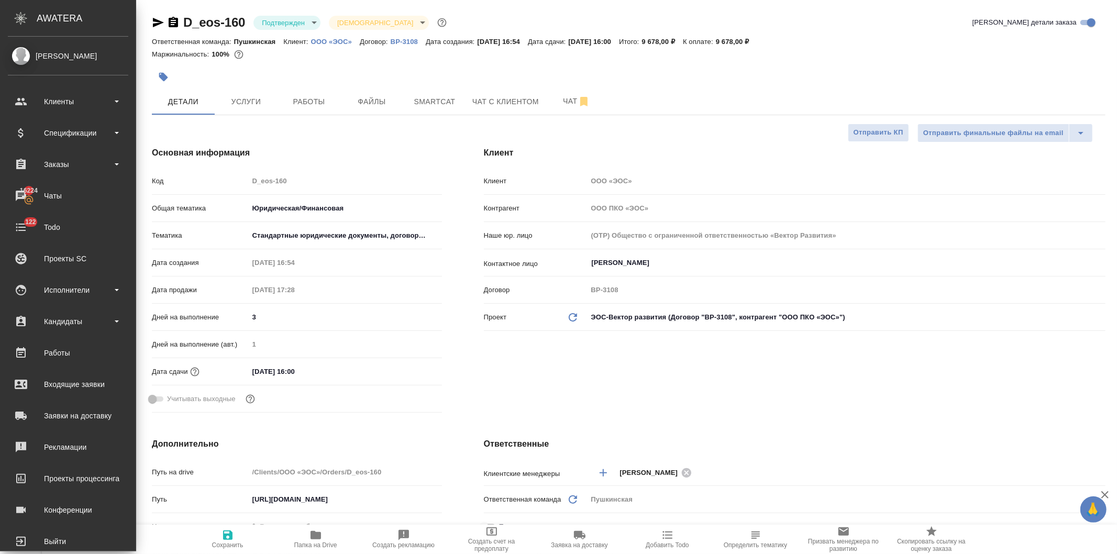
type textarea "x"
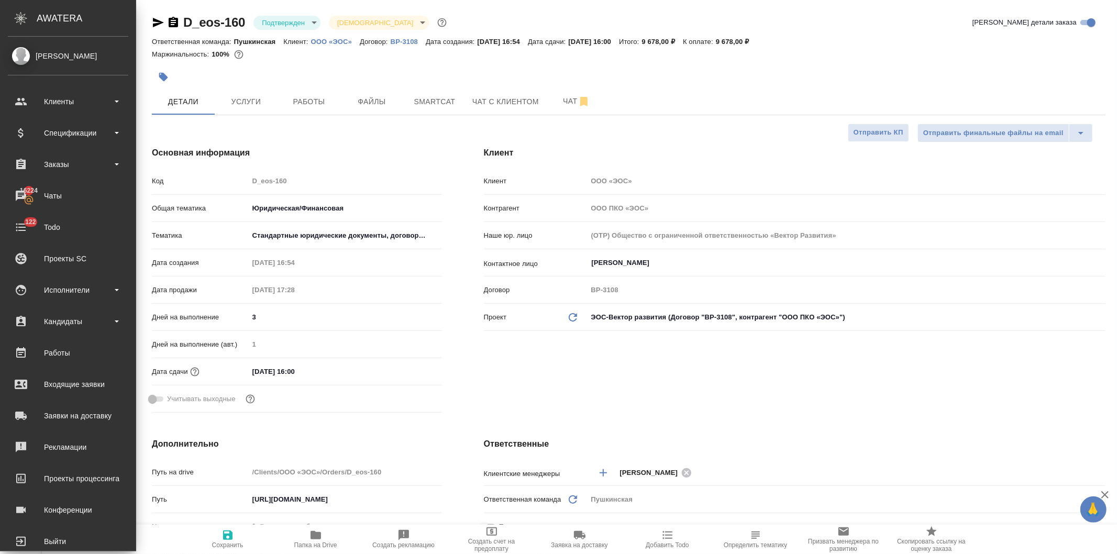
type textarea "x"
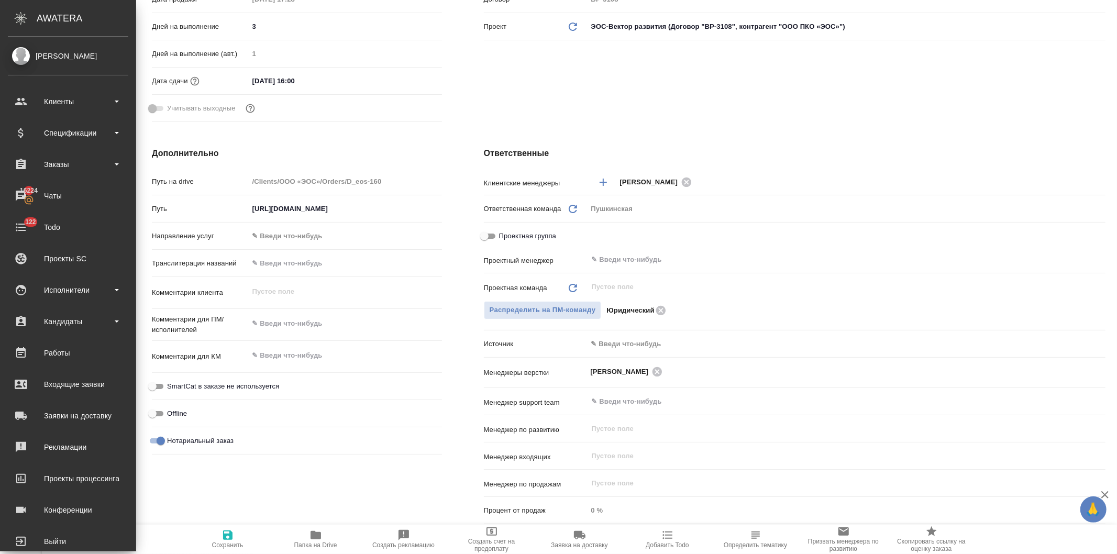
scroll to position [407, 0]
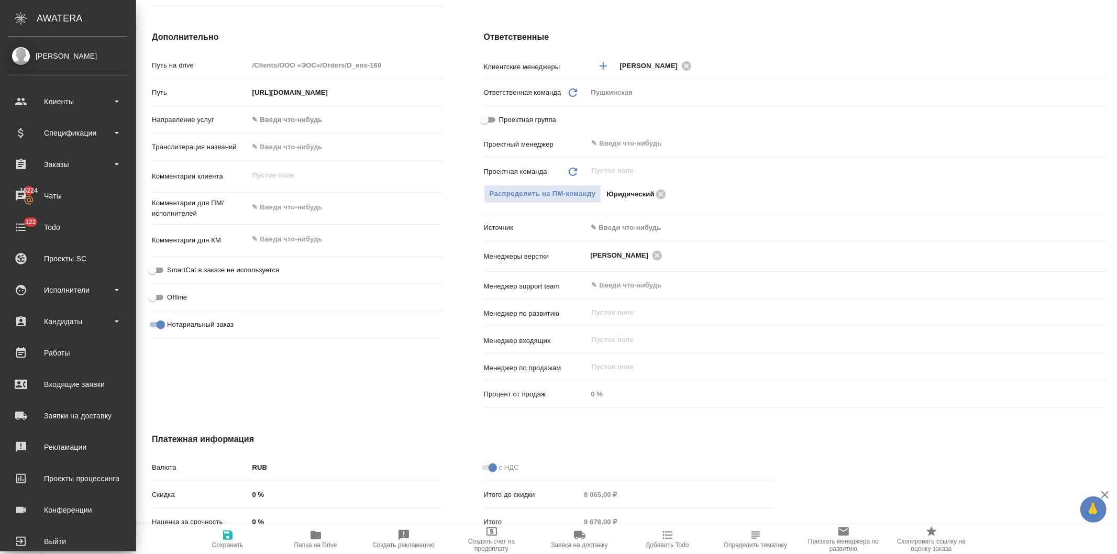
click at [613, 227] on body "🙏 .cls-1 fill:#fff; AWATERA [PERSON_NAME] Спецификации Заказы 16224 Чаты 122 To…" at bounding box center [558, 277] width 1117 height 554
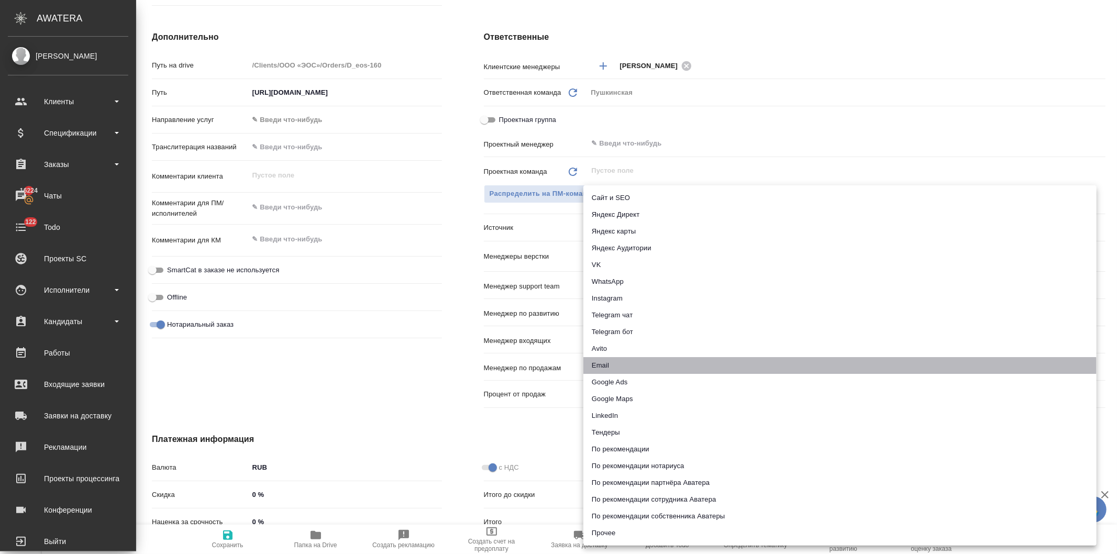
click at [609, 363] on li "Email" at bounding box center [839, 365] width 513 height 17
type textarea "x"
type input "emailAds"
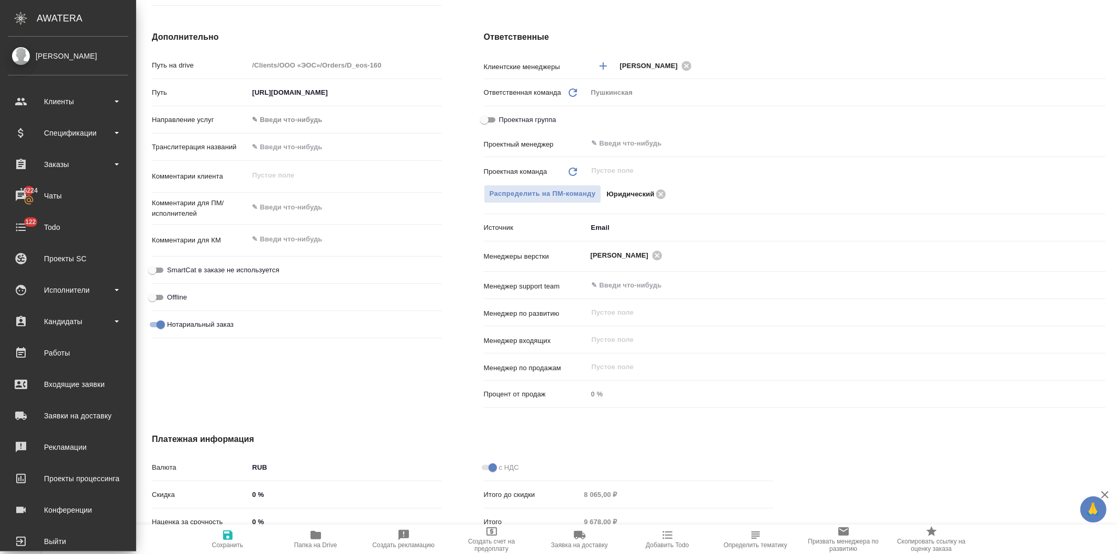
click at [230, 539] on icon "button" at bounding box center [227, 535] width 9 height 9
type textarea "x"
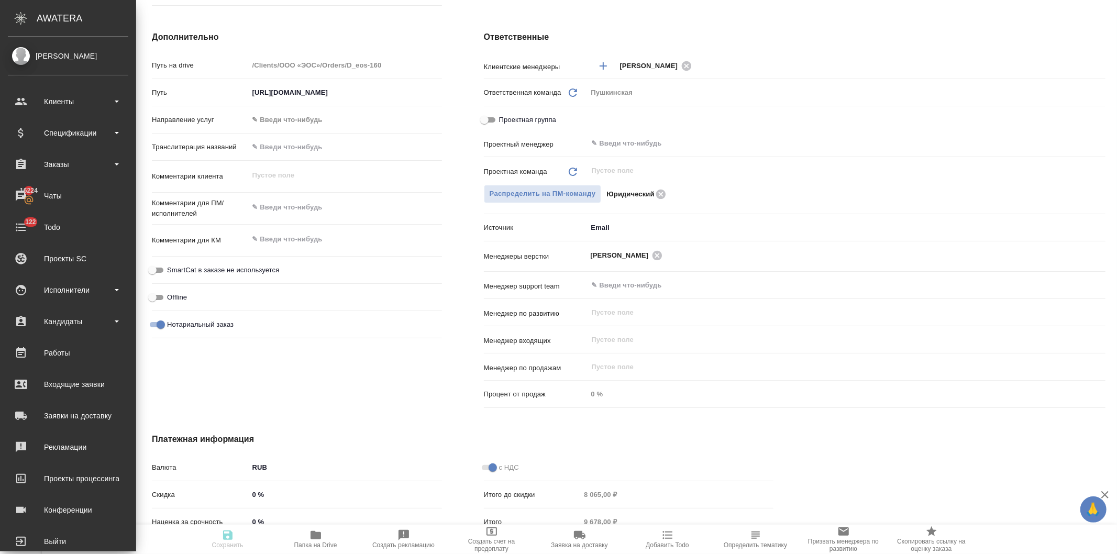
type textarea "x"
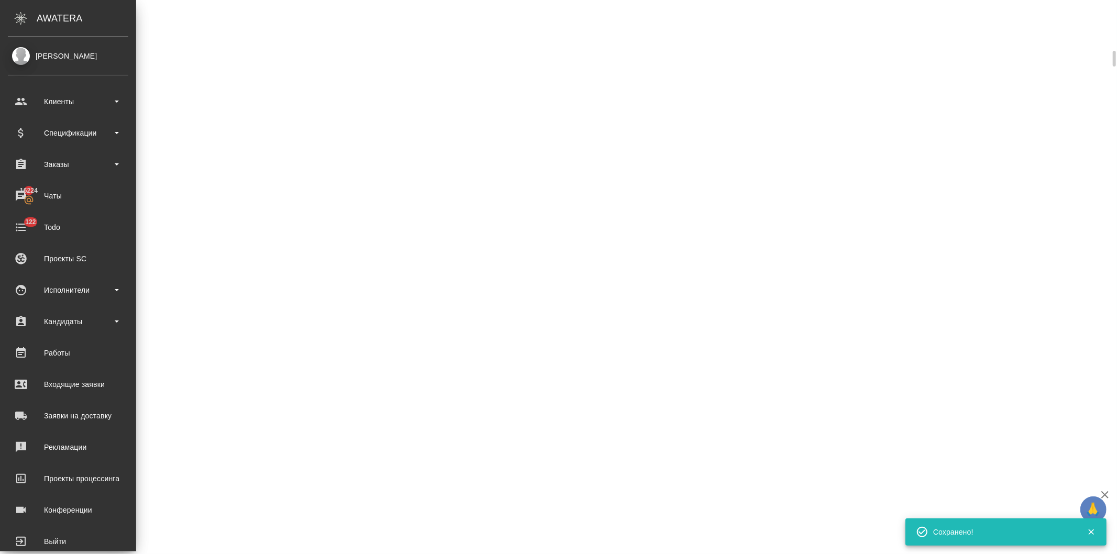
select select "RU"
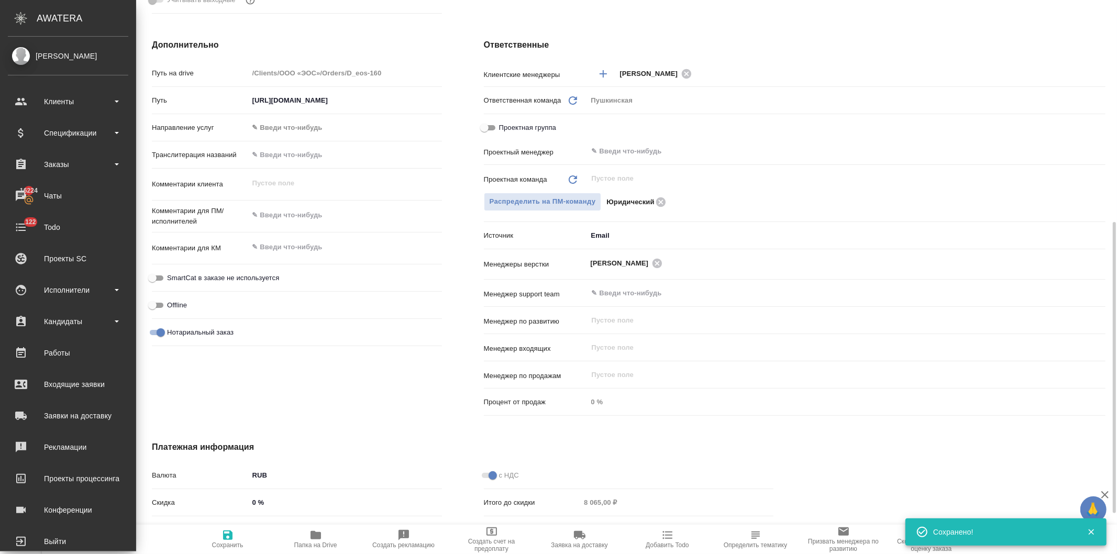
type textarea "x"
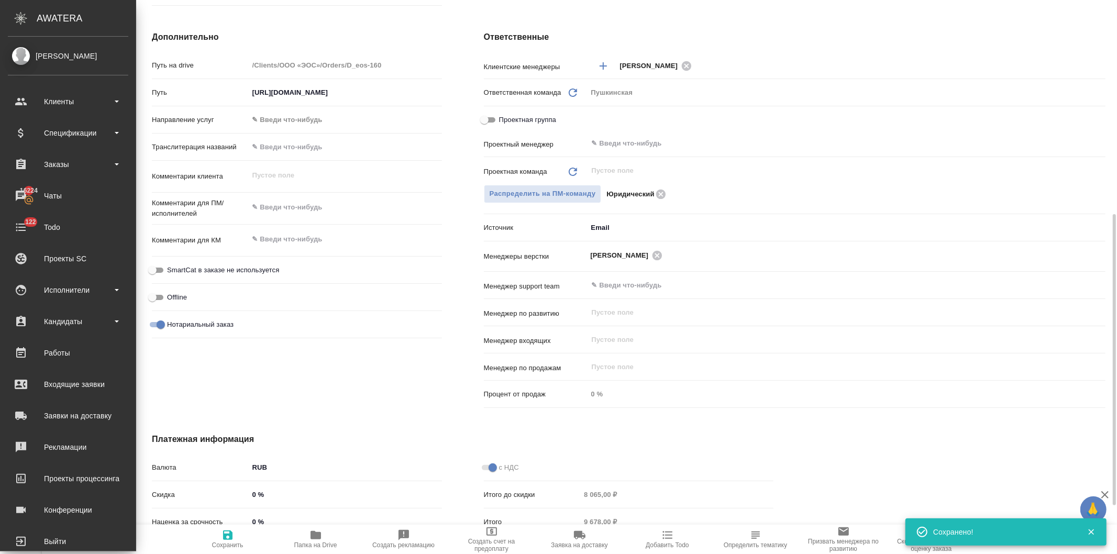
type textarea "x"
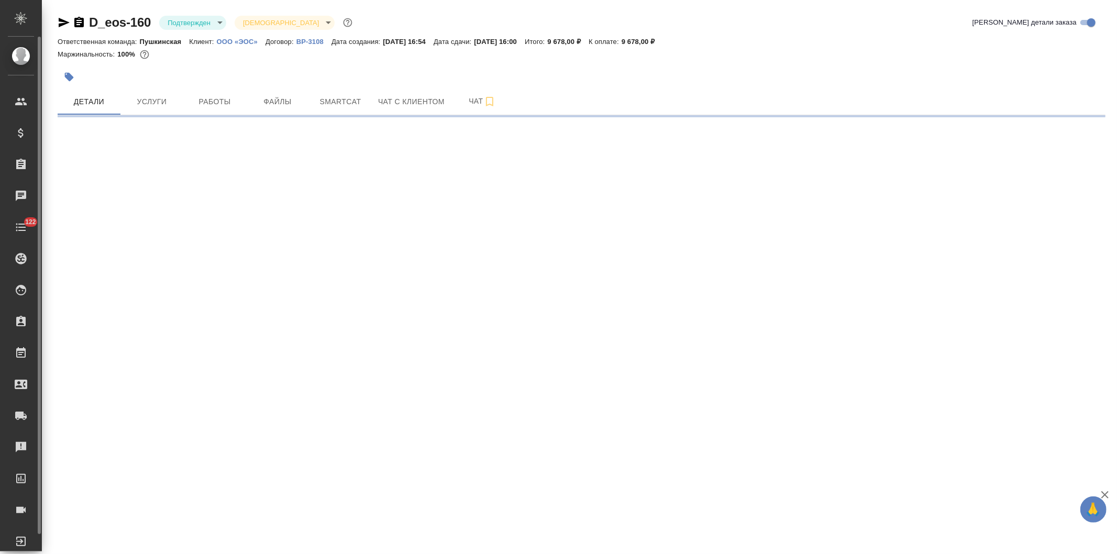
select select "RU"
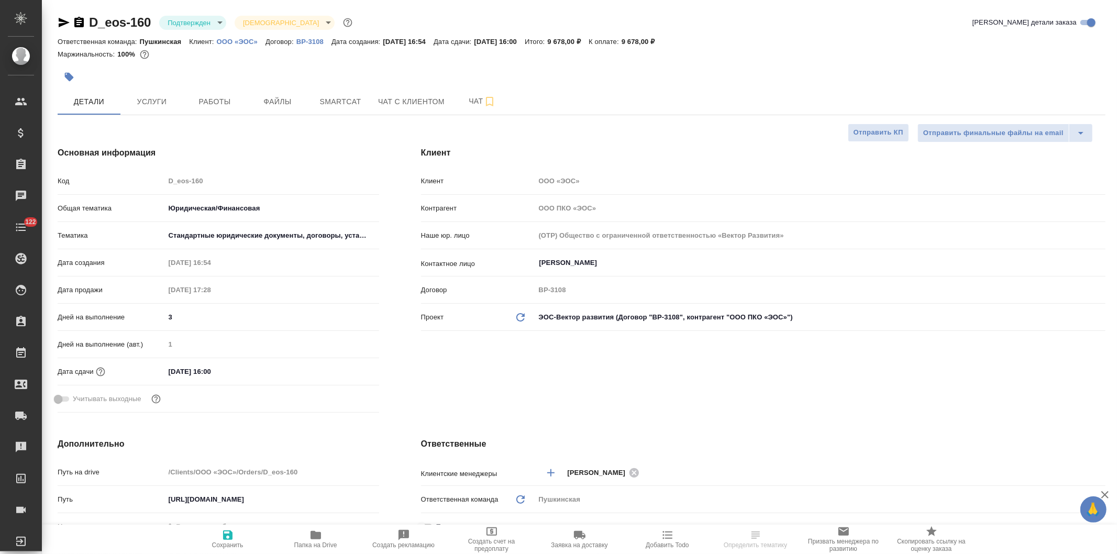
type textarea "x"
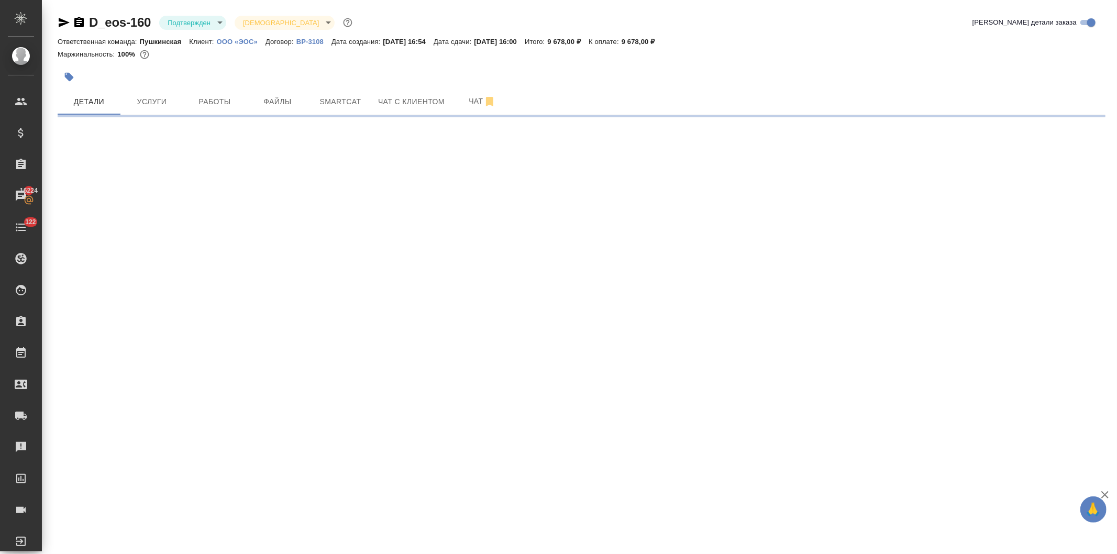
select select "RU"
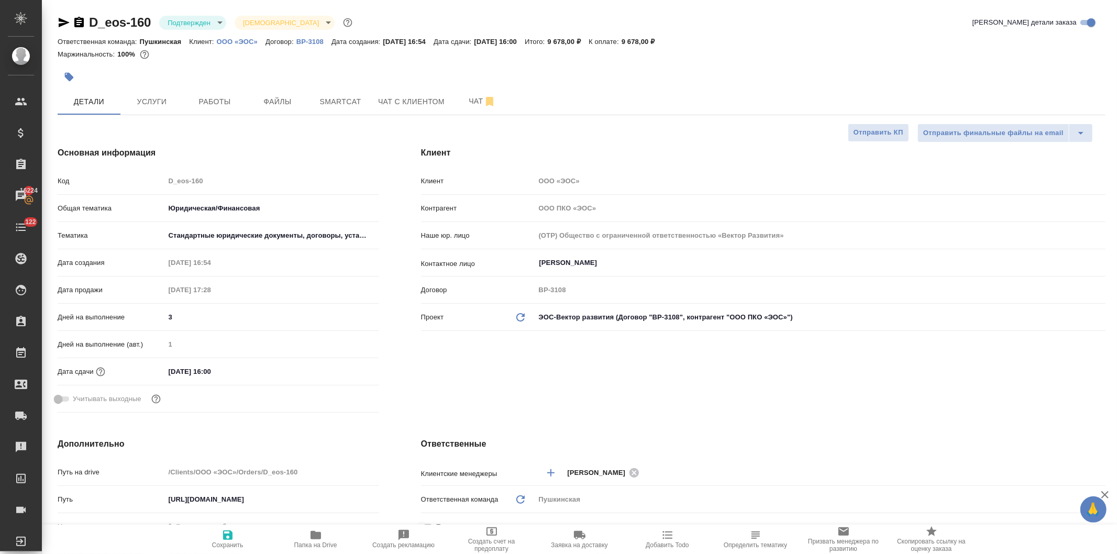
type textarea "x"
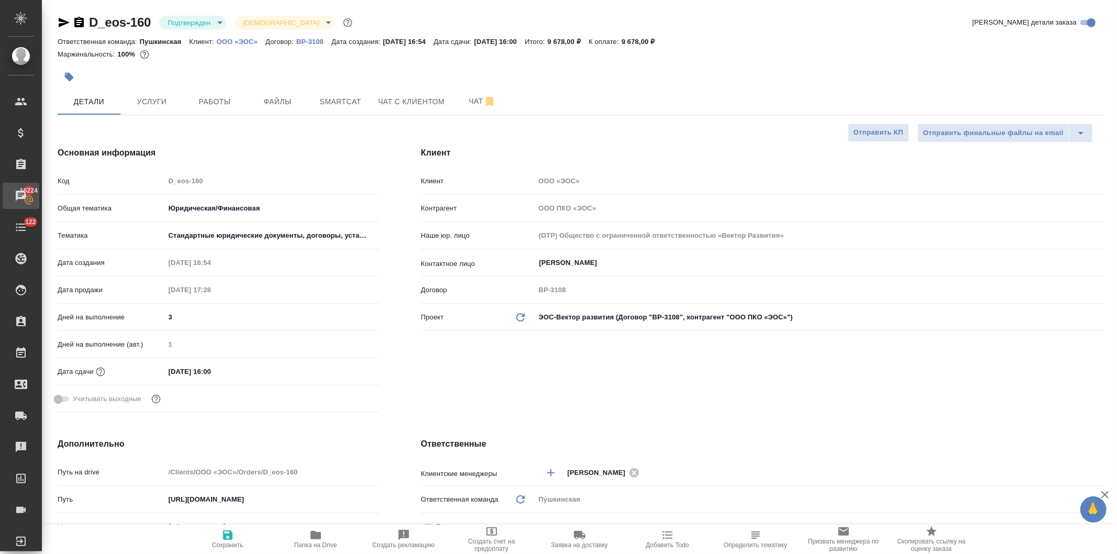
type textarea "x"
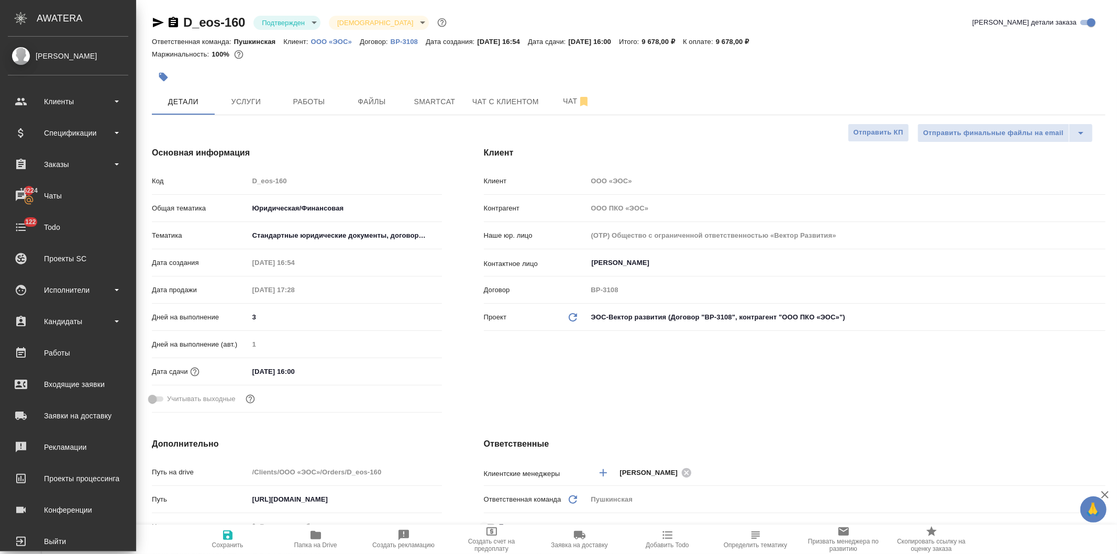
type textarea "x"
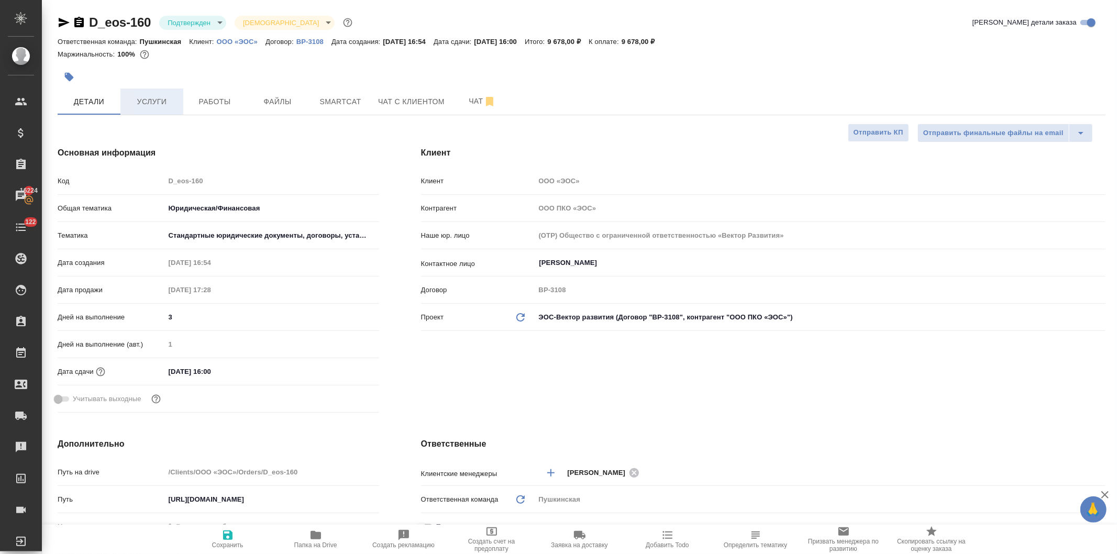
click at [147, 103] on span "Услуги" at bounding box center [152, 101] width 50 height 13
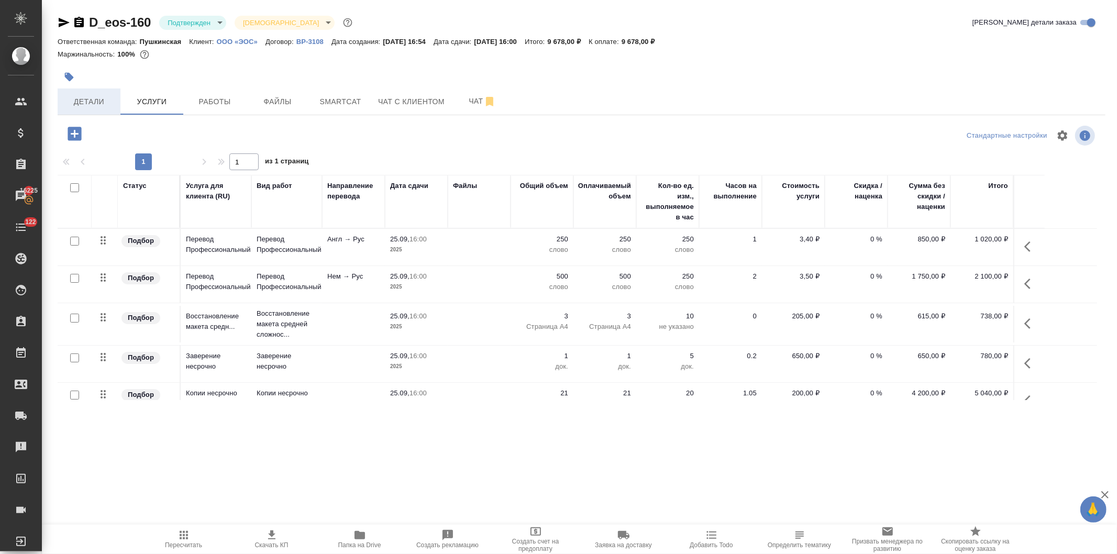
click at [93, 100] on span "Детали" at bounding box center [89, 101] width 50 height 13
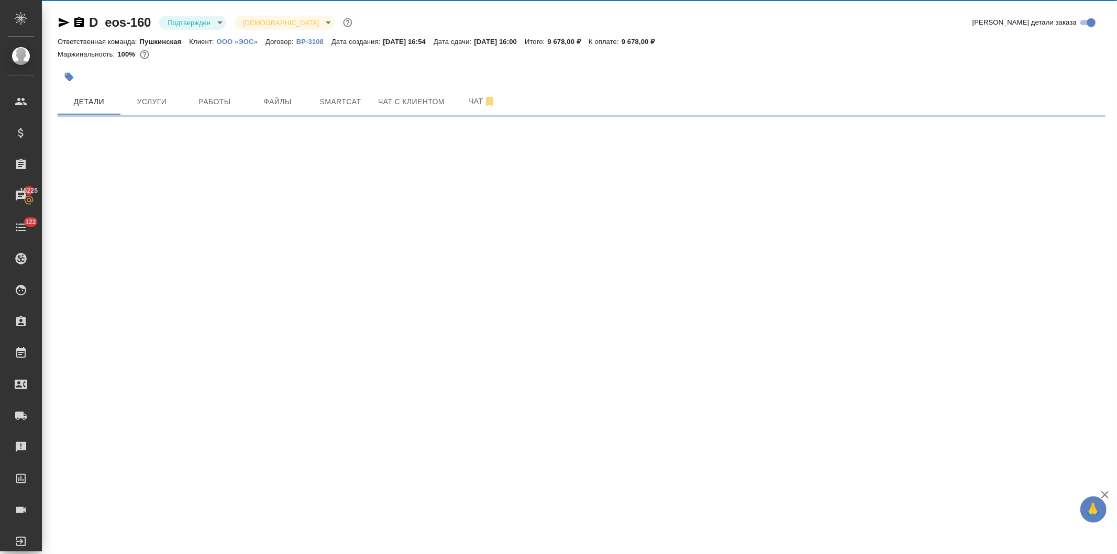
select select "RU"
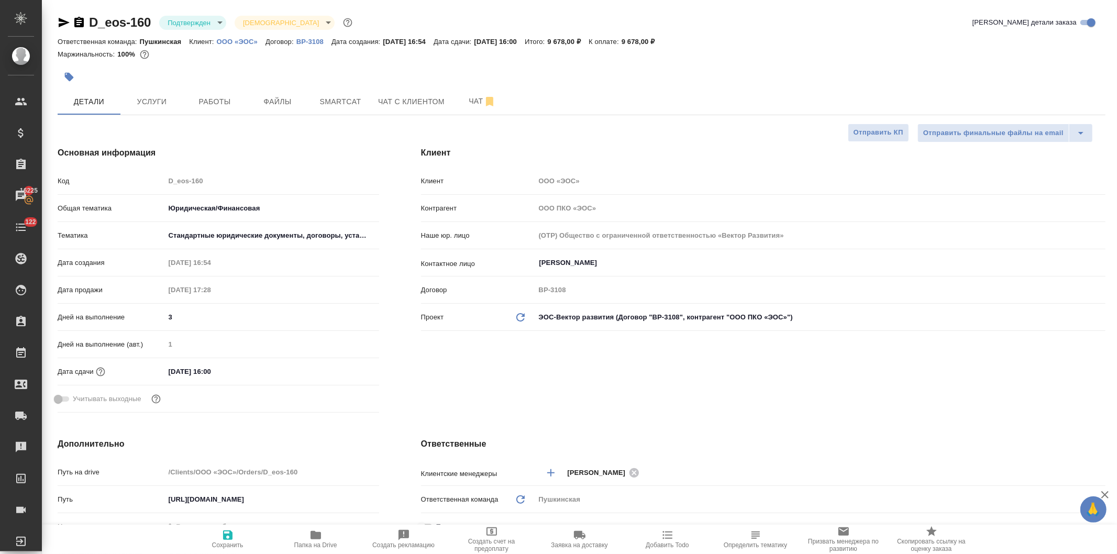
type textarea "x"
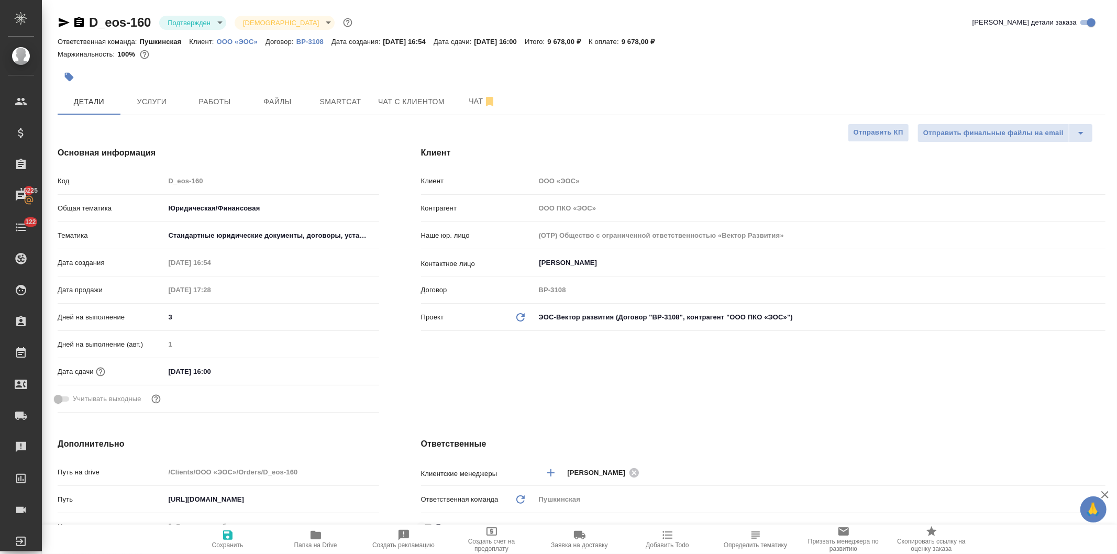
type textarea "x"
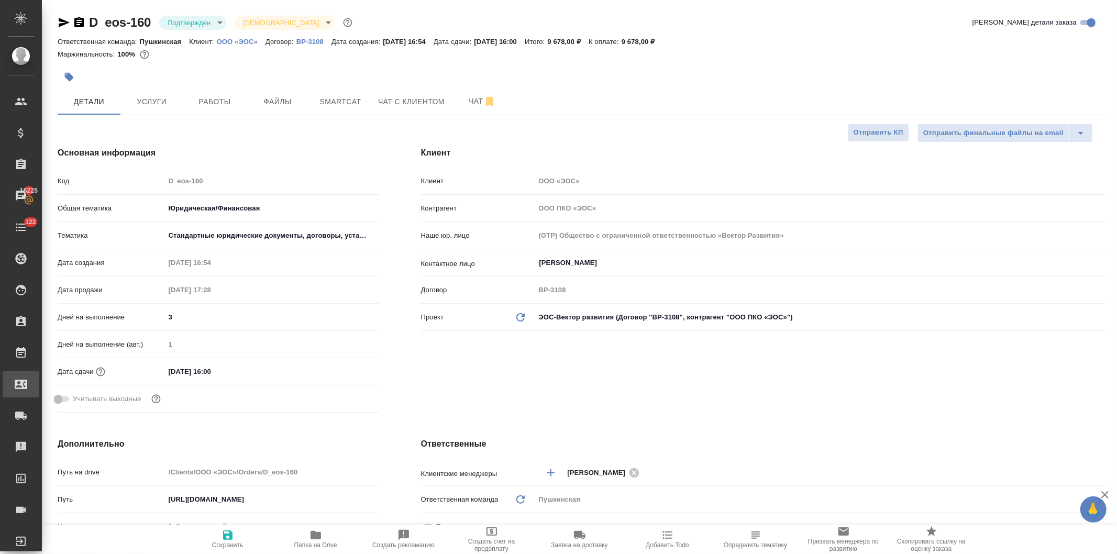
type textarea "x"
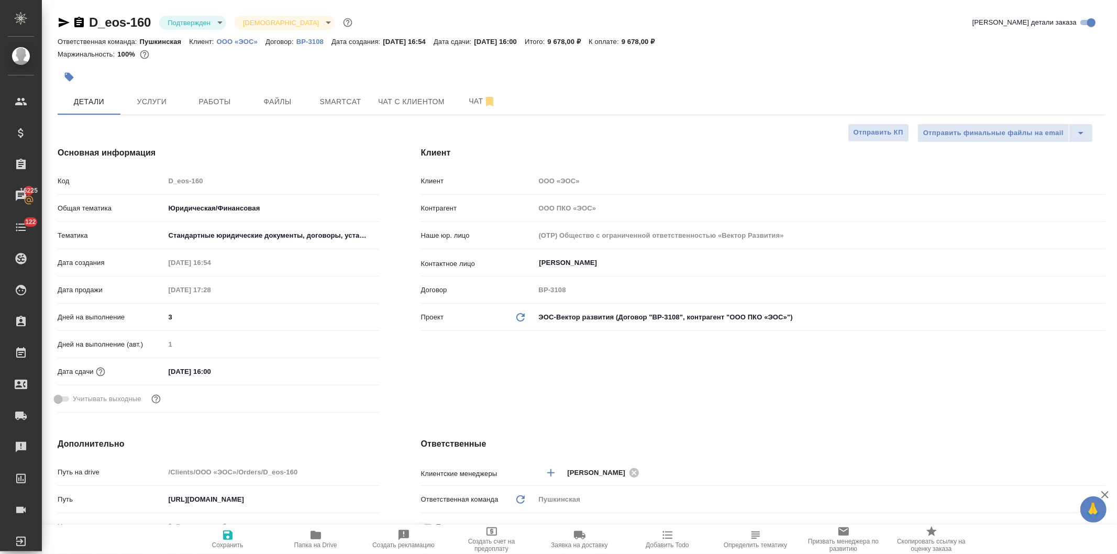
type textarea "x"
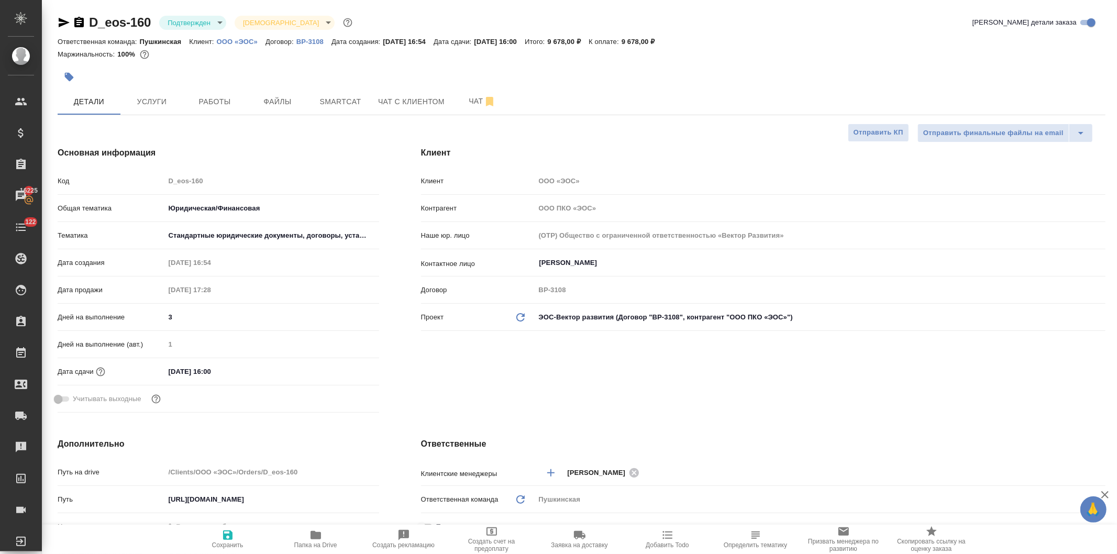
type textarea "x"
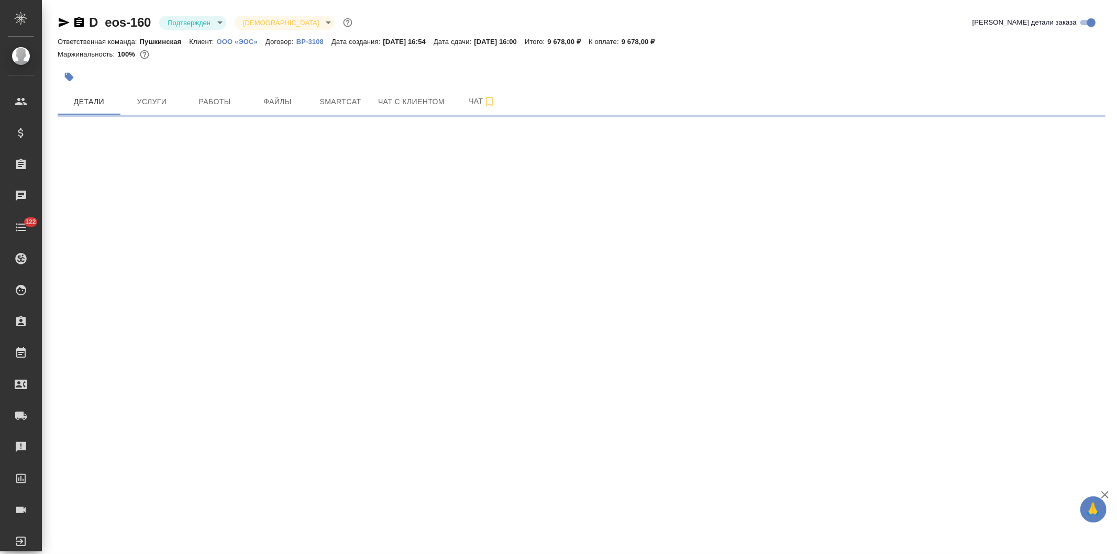
select select "RU"
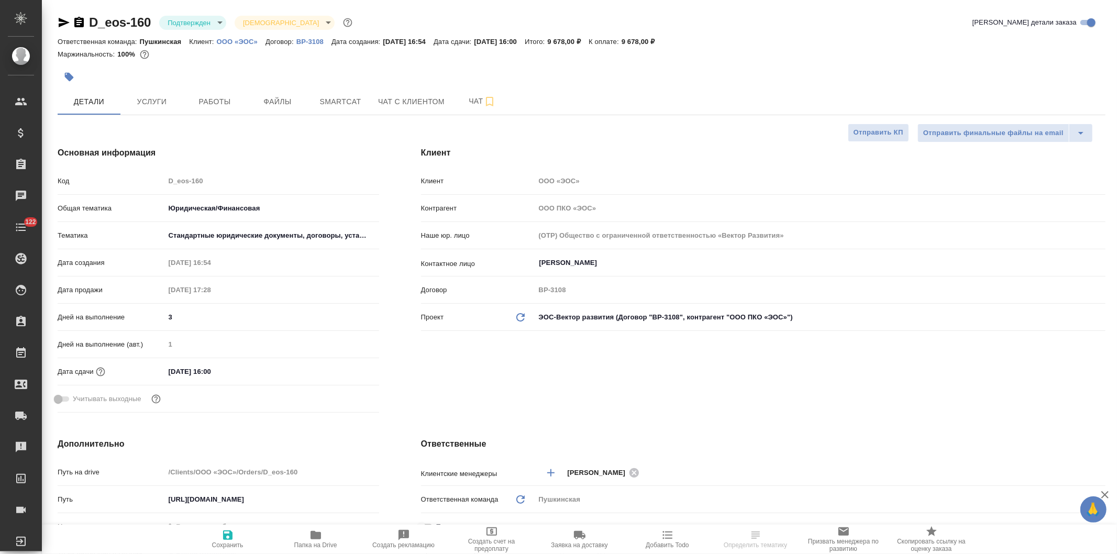
type textarea "x"
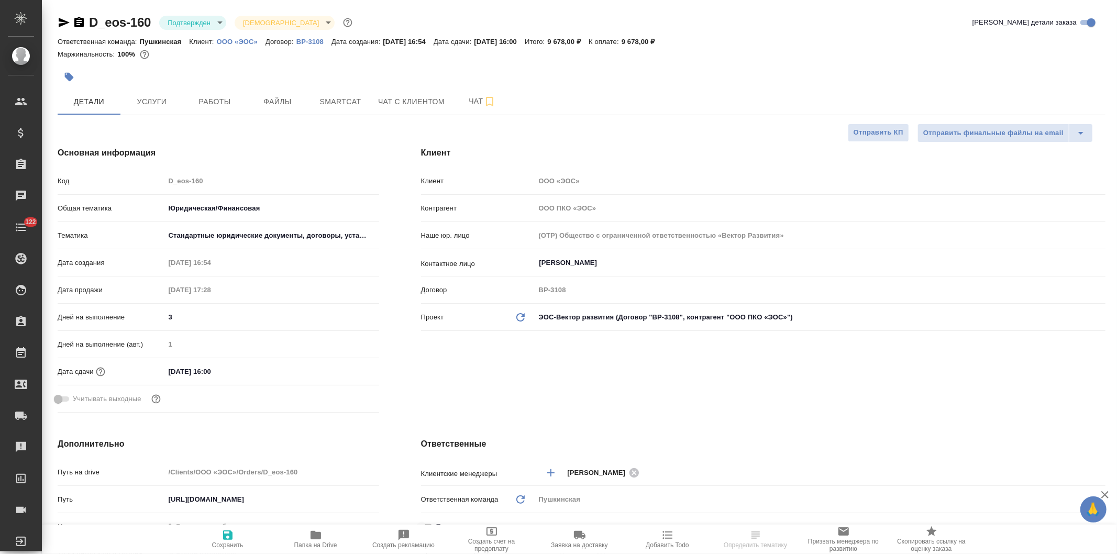
type textarea "x"
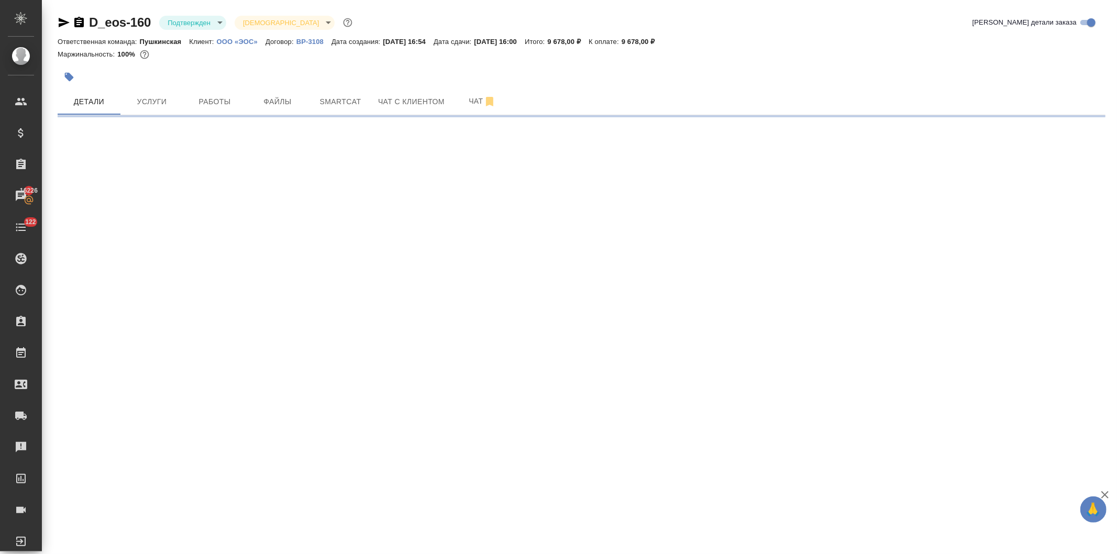
select select "RU"
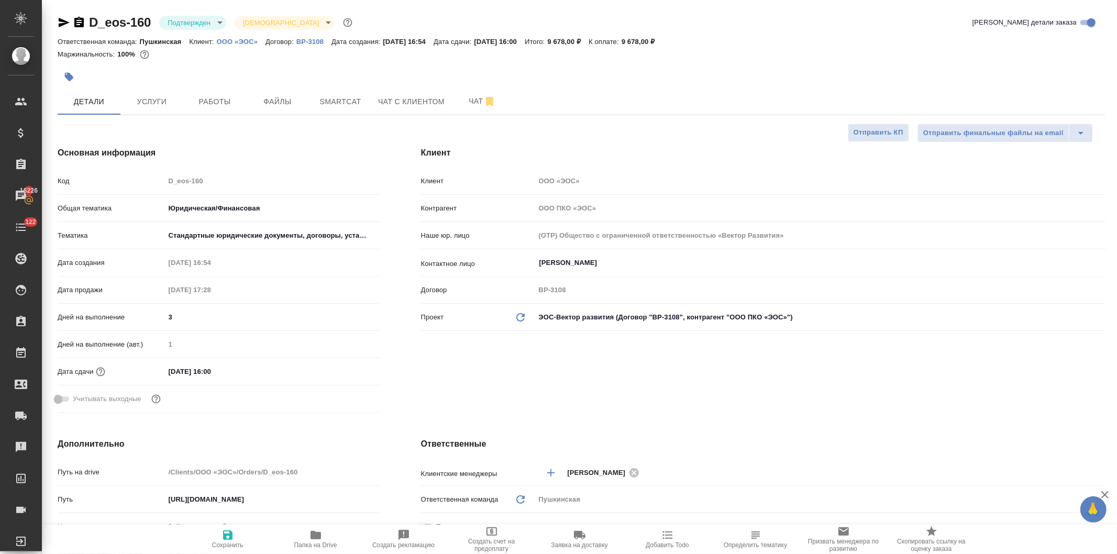
type textarea "x"
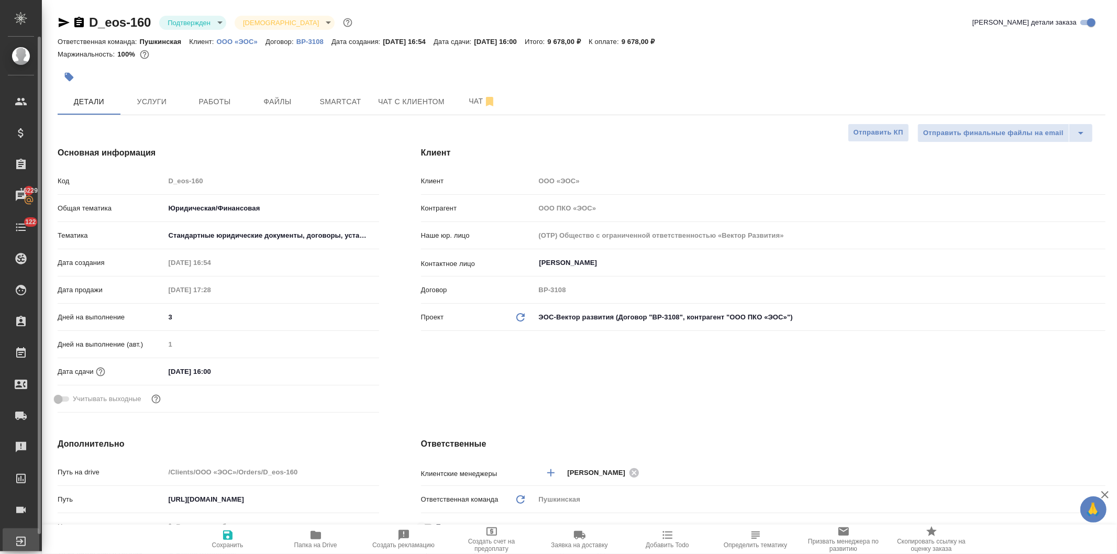
type textarea "x"
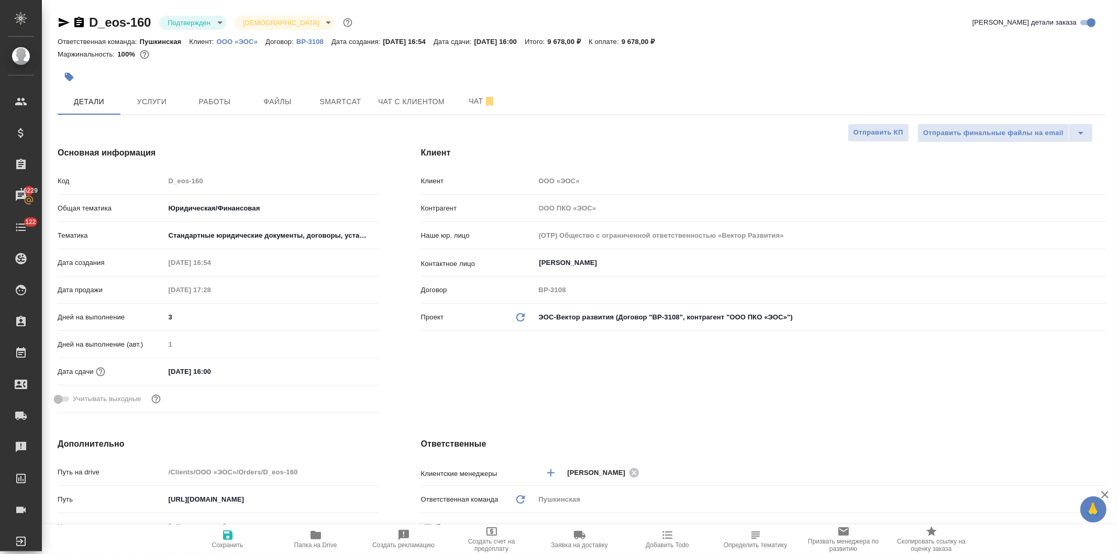
type textarea "x"
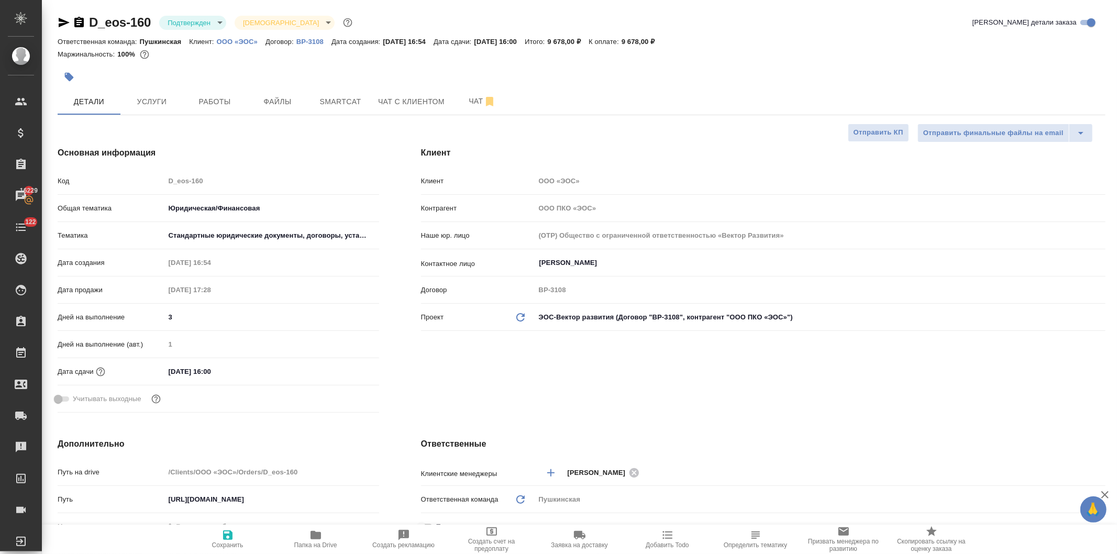
type textarea "x"
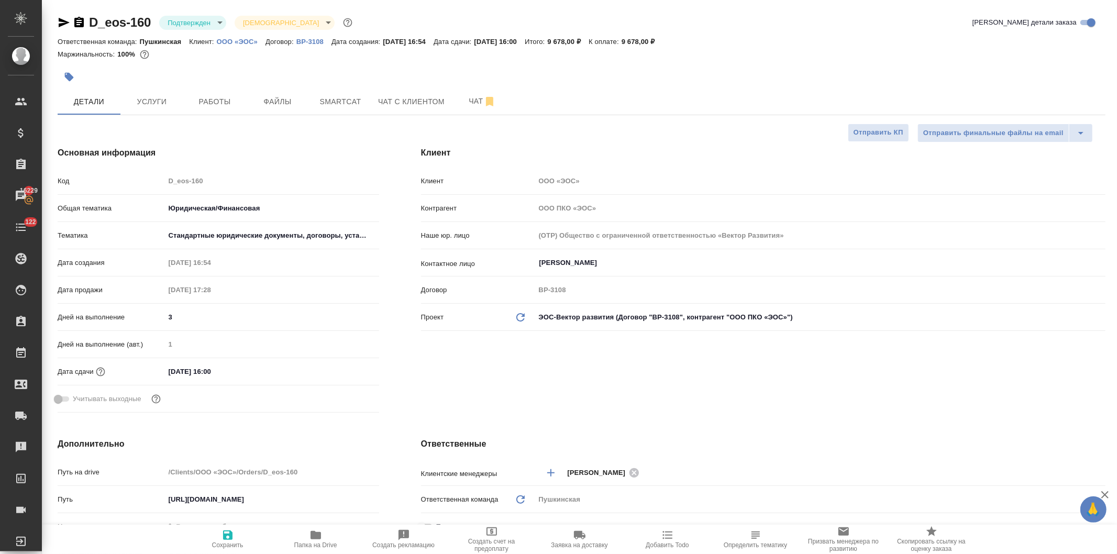
type textarea "x"
select select "RU"
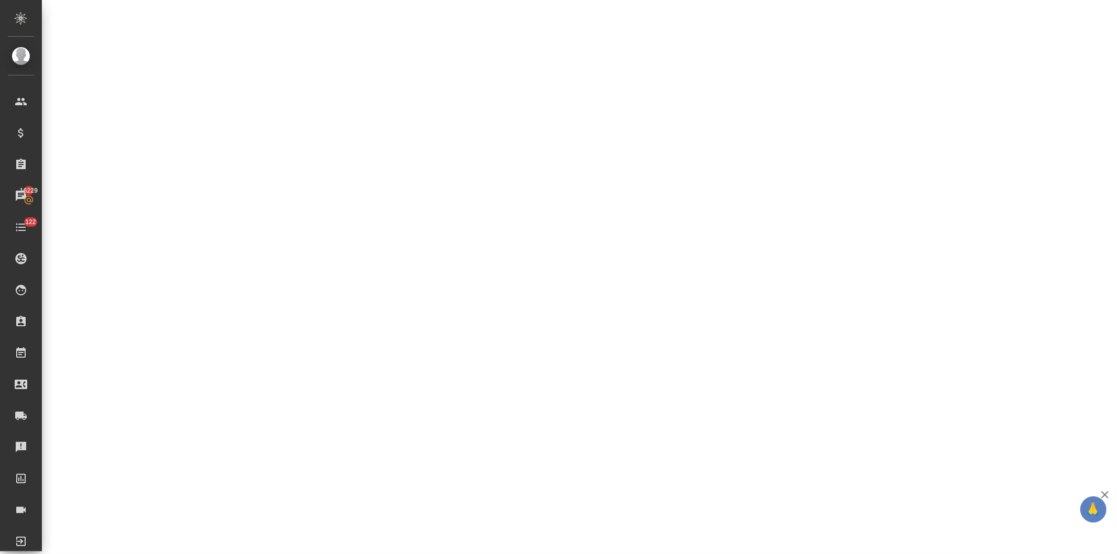
select select "RU"
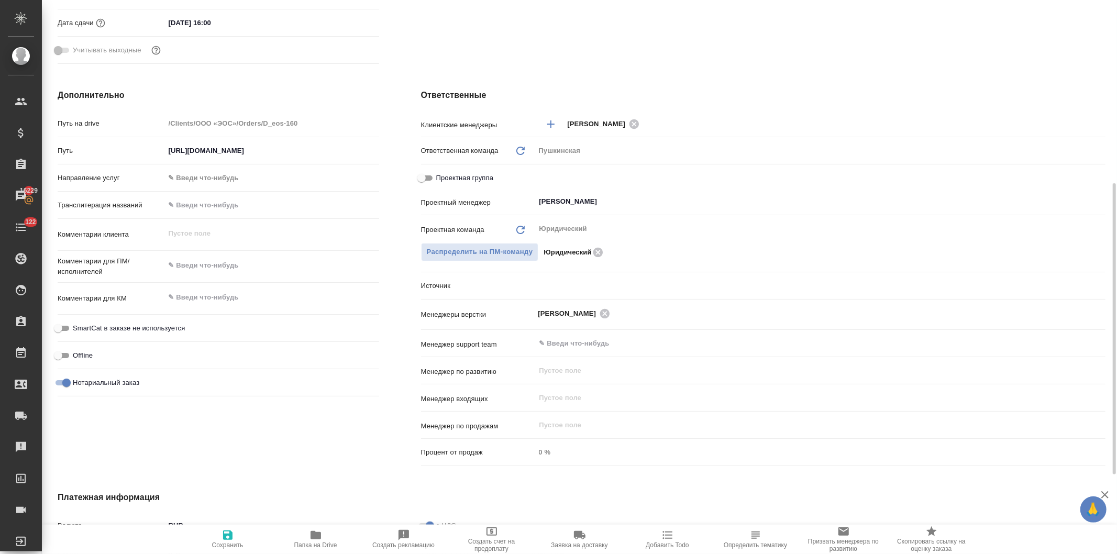
type textarea "x"
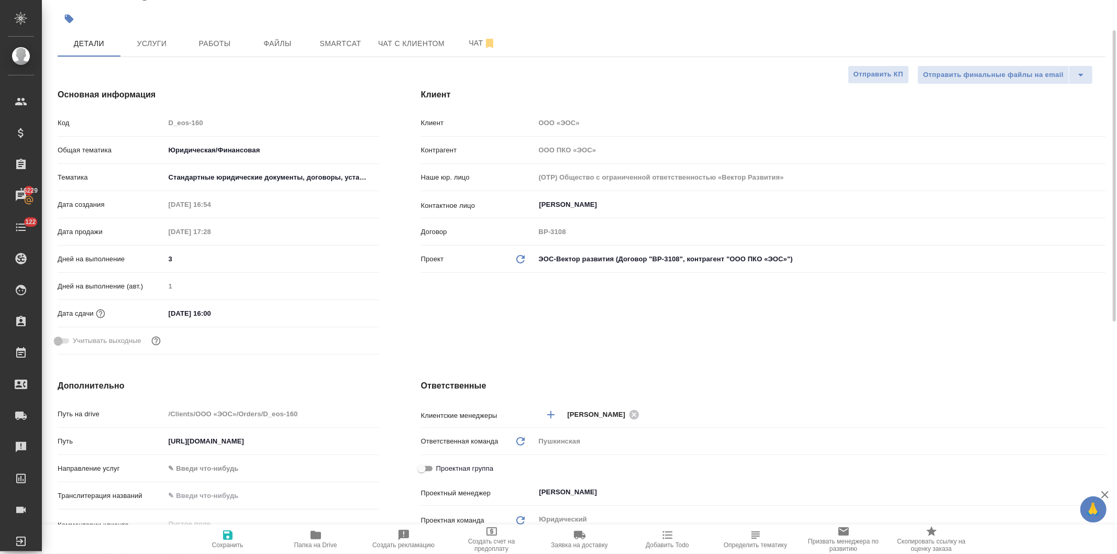
scroll to position [0, 0]
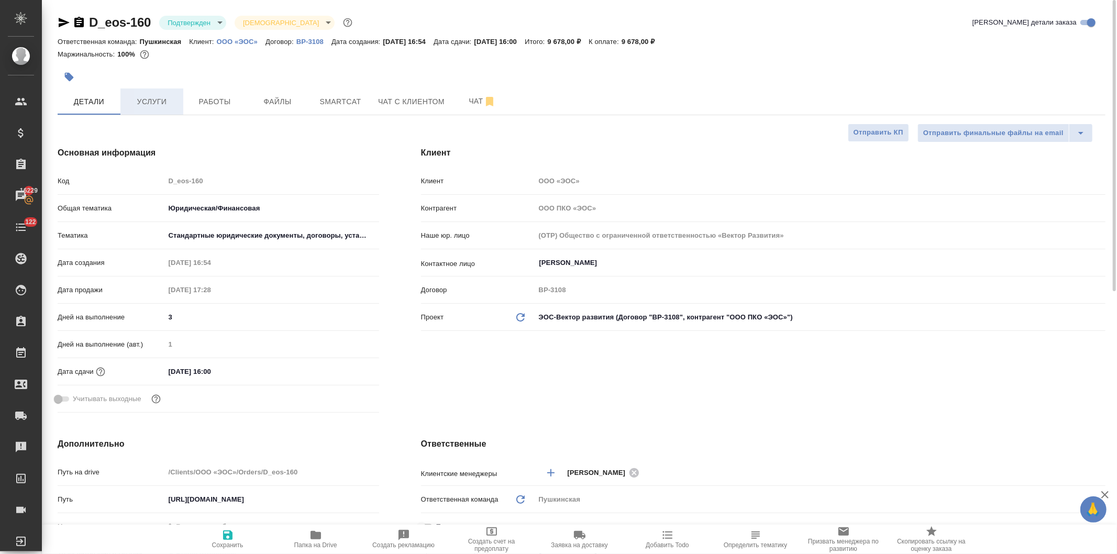
click at [162, 101] on span "Услуги" at bounding box center [152, 101] width 50 height 13
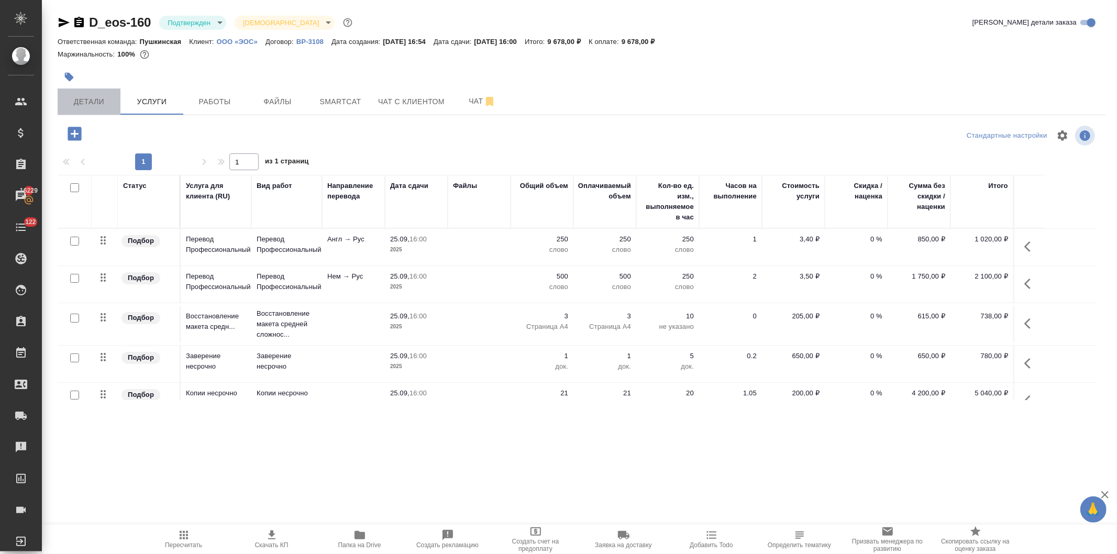
click at [87, 100] on span "Детали" at bounding box center [89, 101] width 50 height 13
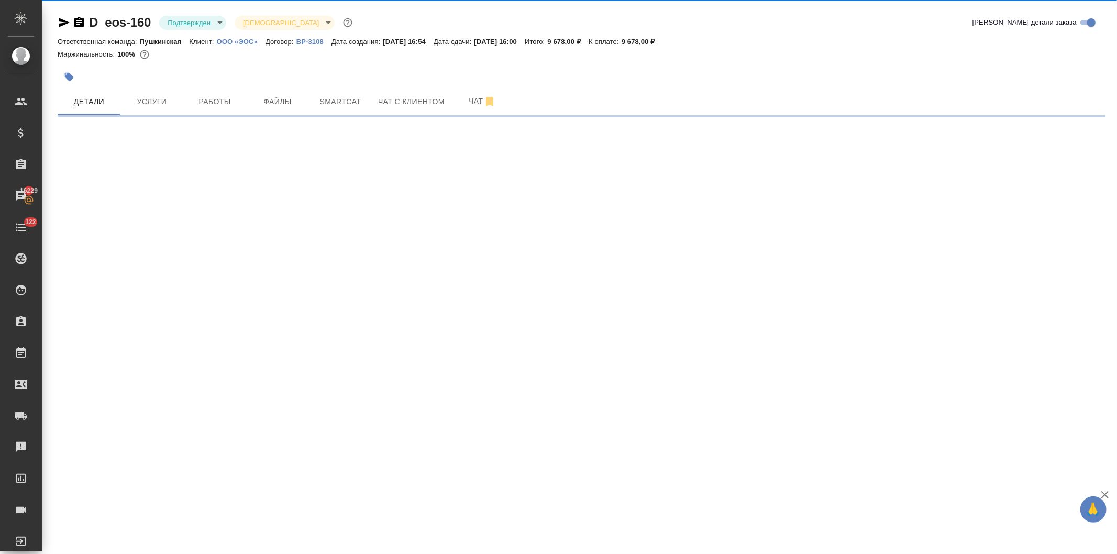
select select "RU"
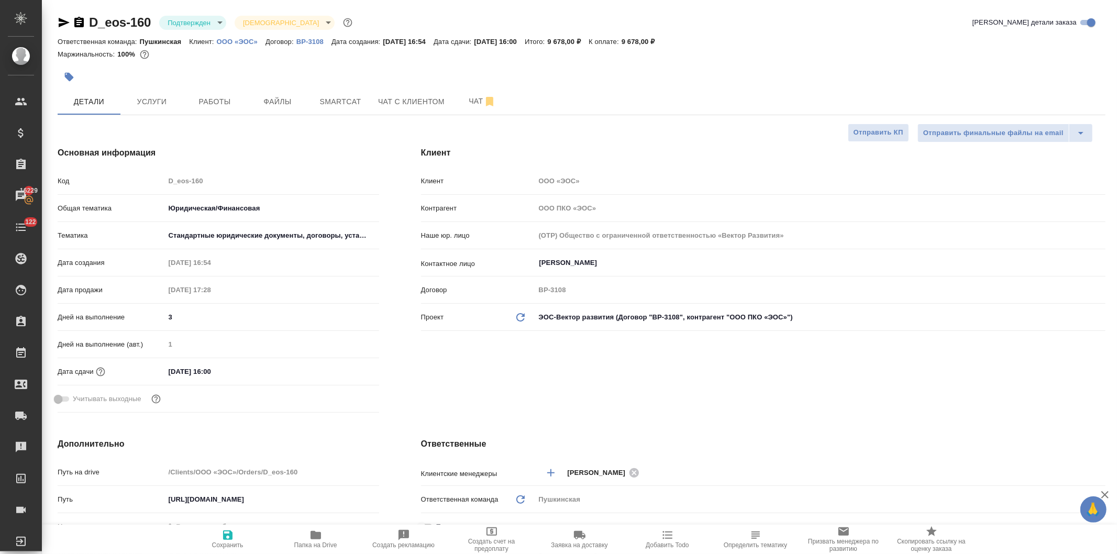
type textarea "x"
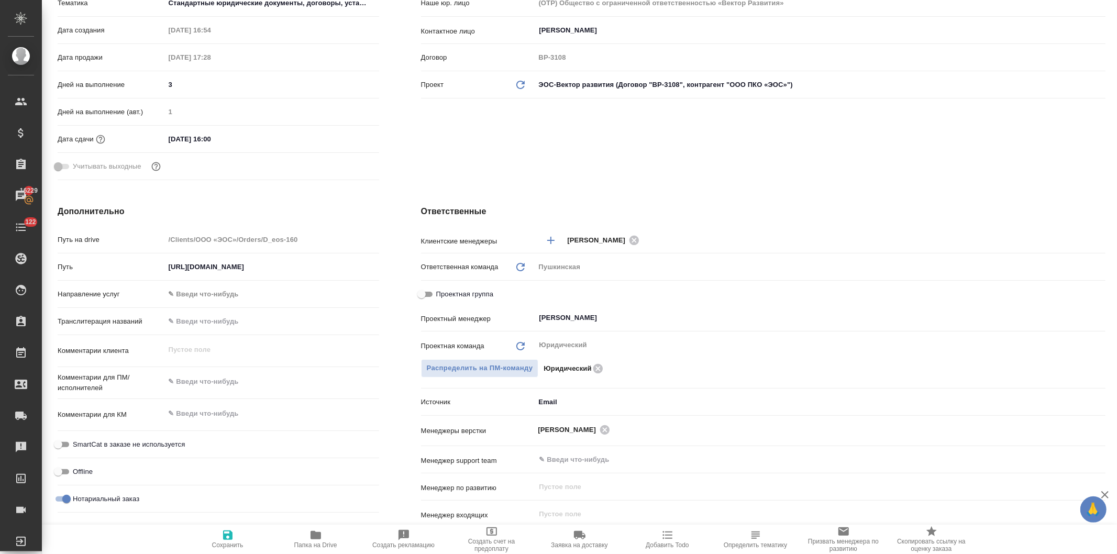
click at [421, 289] on input "Проектная группа" at bounding box center [422, 294] width 38 height 13
checkbox input "true"
type textarea "x"
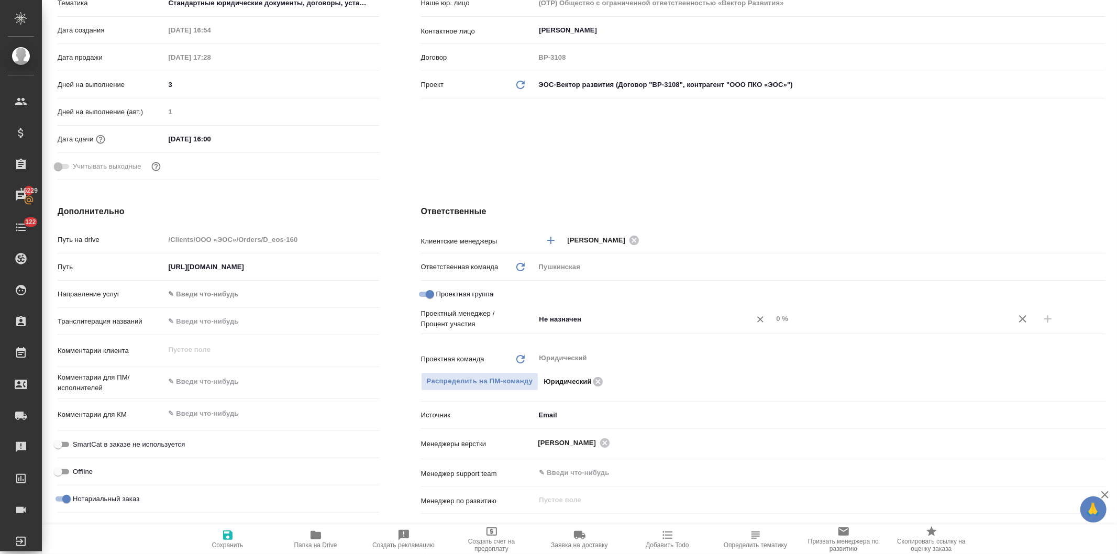
click at [552, 316] on input "Не назначен" at bounding box center [636, 319] width 196 height 13
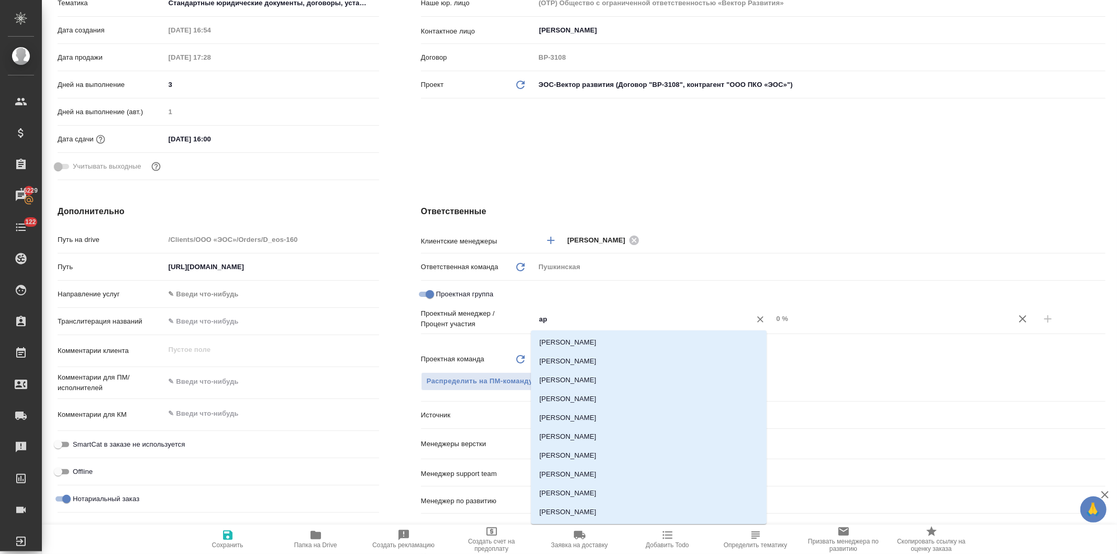
type input "арт"
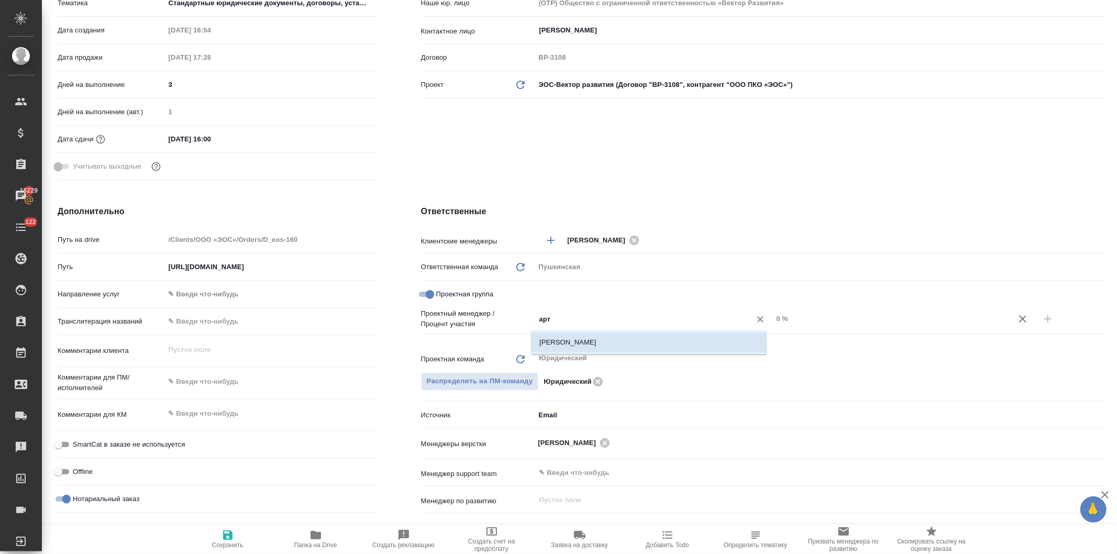
drag, startPoint x: 566, startPoint y: 341, endPoint x: 768, endPoint y: 351, distance: 201.9
click at [567, 341] on li "[PERSON_NAME]" at bounding box center [649, 342] width 236 height 19
type textarea "x"
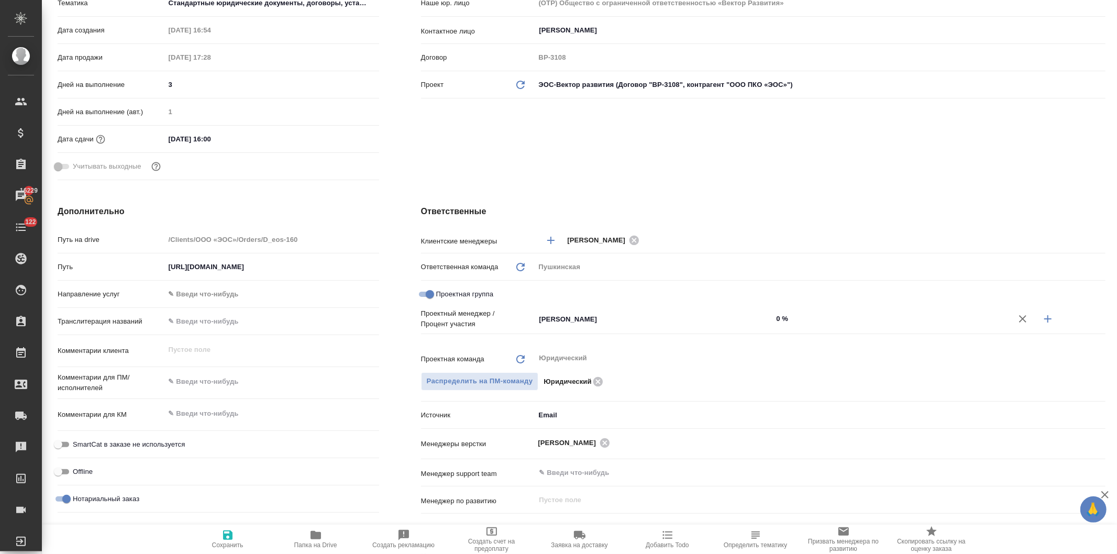
click at [773, 317] on input "0 %" at bounding box center [892, 318] width 238 height 15
type textarea "x"
type input "40 %"
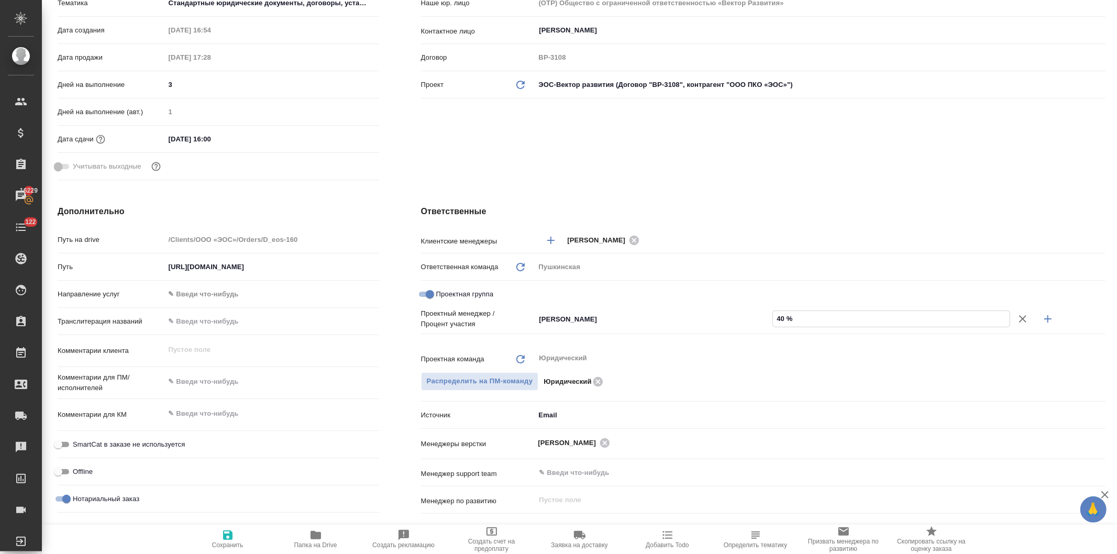
click at [1038, 311] on button "button" at bounding box center [1047, 318] width 25 height 25
type textarea "x"
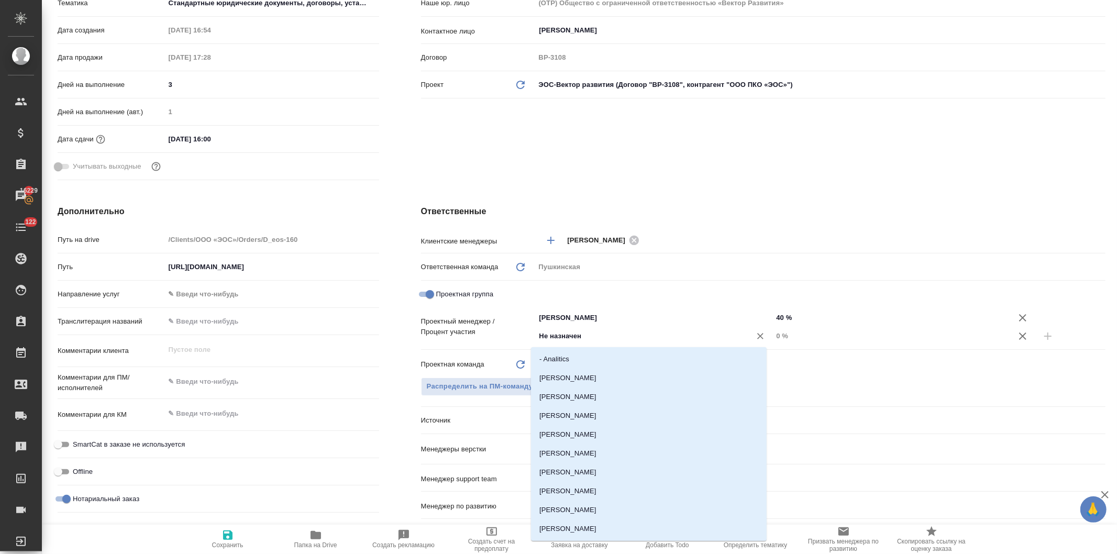
click at [541, 338] on input "Не назначен" at bounding box center [636, 336] width 196 height 13
type input "дав"
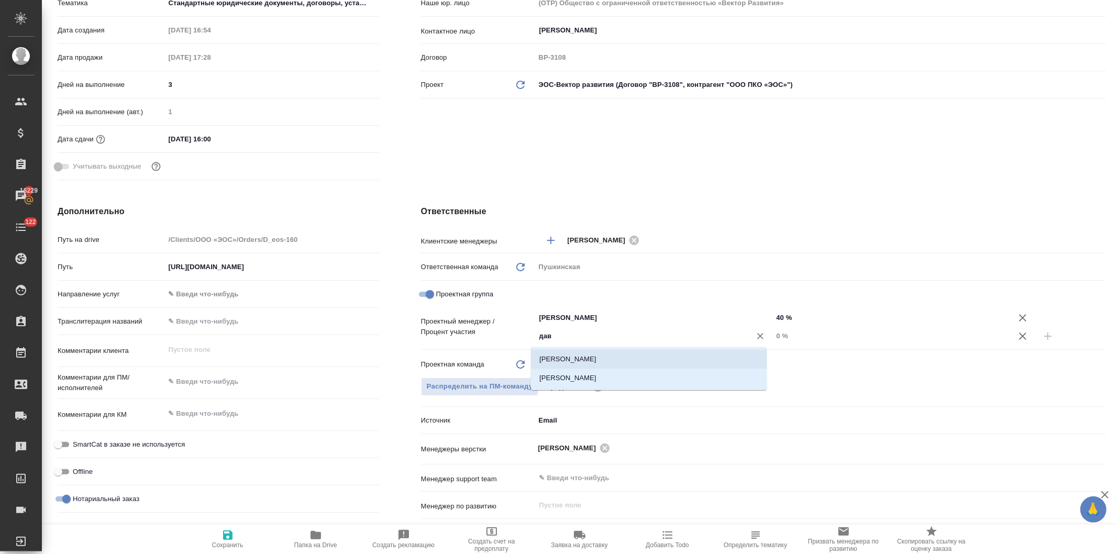
click at [553, 357] on li "[PERSON_NAME]" at bounding box center [649, 359] width 236 height 19
type textarea "x"
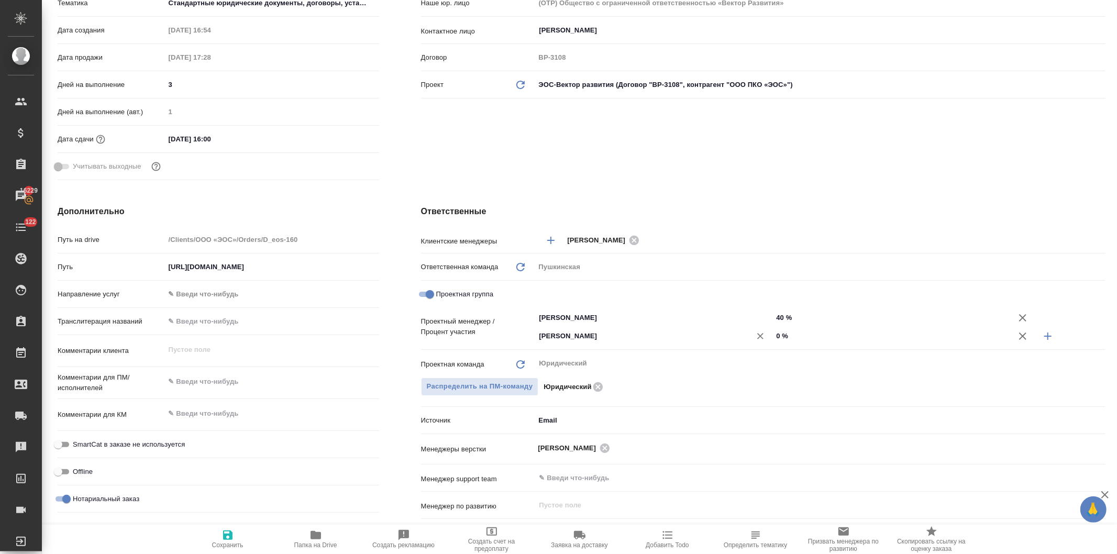
click at [765, 334] on div "Давыдова Елена ​" at bounding box center [654, 336] width 238 height 19
click at [773, 336] on div "0 %" at bounding box center [892, 335] width 238 height 15
type input "60 %"
type textarea "x"
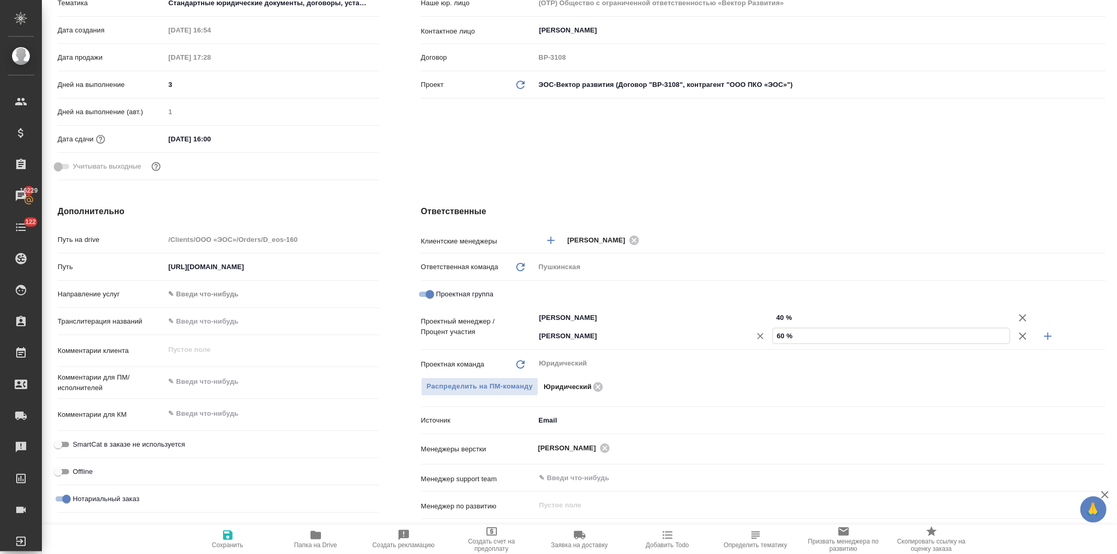
type textarea "x"
type input "60 %"
click at [597, 166] on div "Клиент Клиент ООО «ЭОС» Контрагент ООО ПКО «ЭОС» Наше юр. лицо (OTP) Общество с…" at bounding box center [763, 49] width 726 height 312
click at [223, 537] on icon "button" at bounding box center [228, 535] width 13 height 13
type textarea "x"
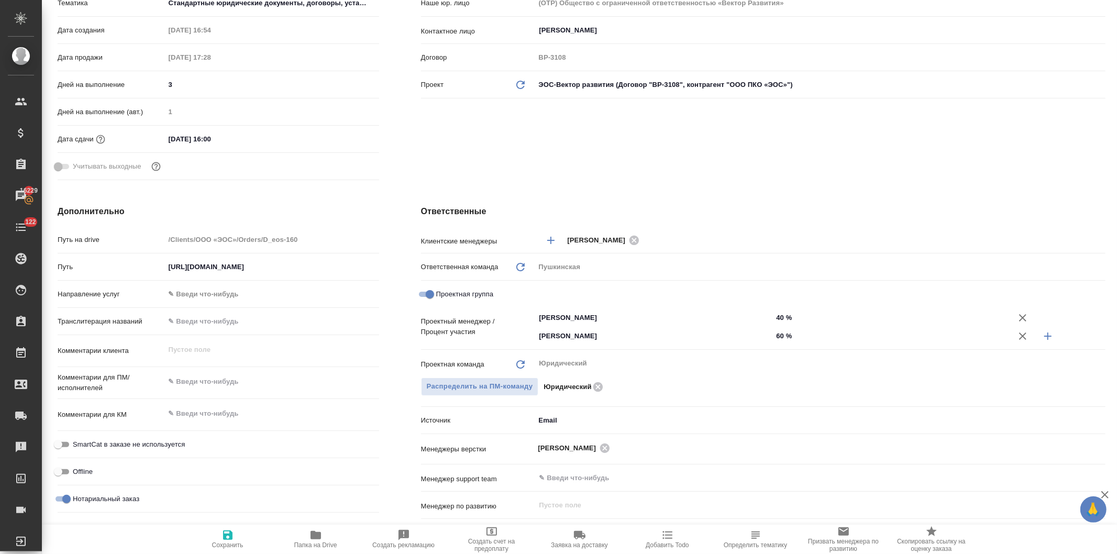
type textarea "x"
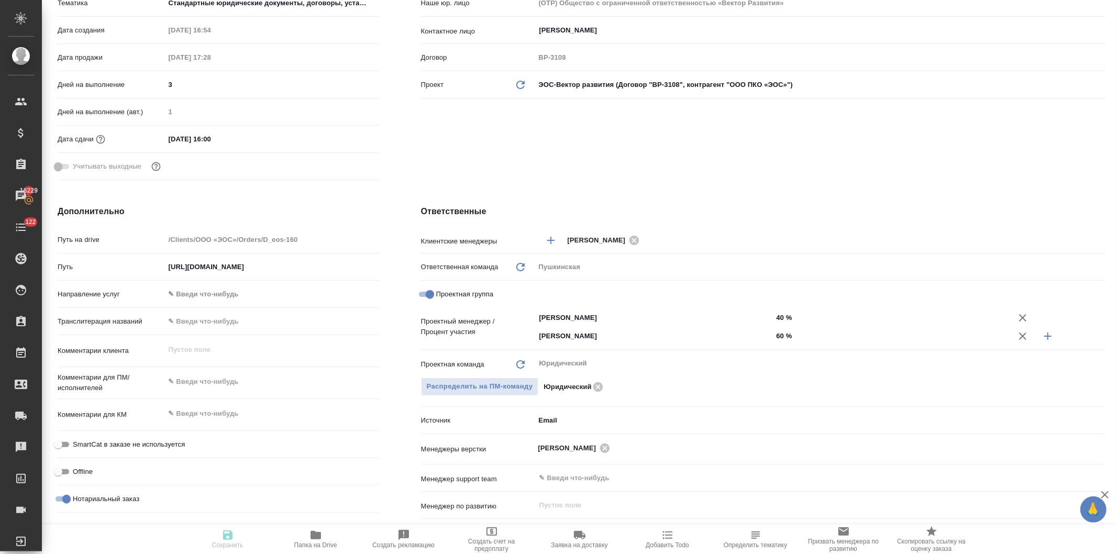
type textarea "x"
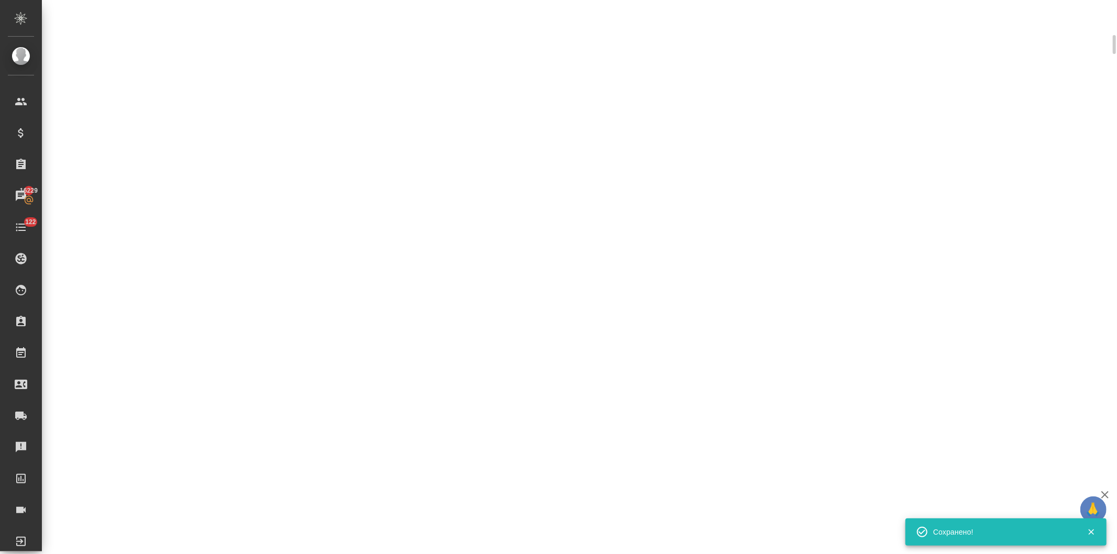
select select "RU"
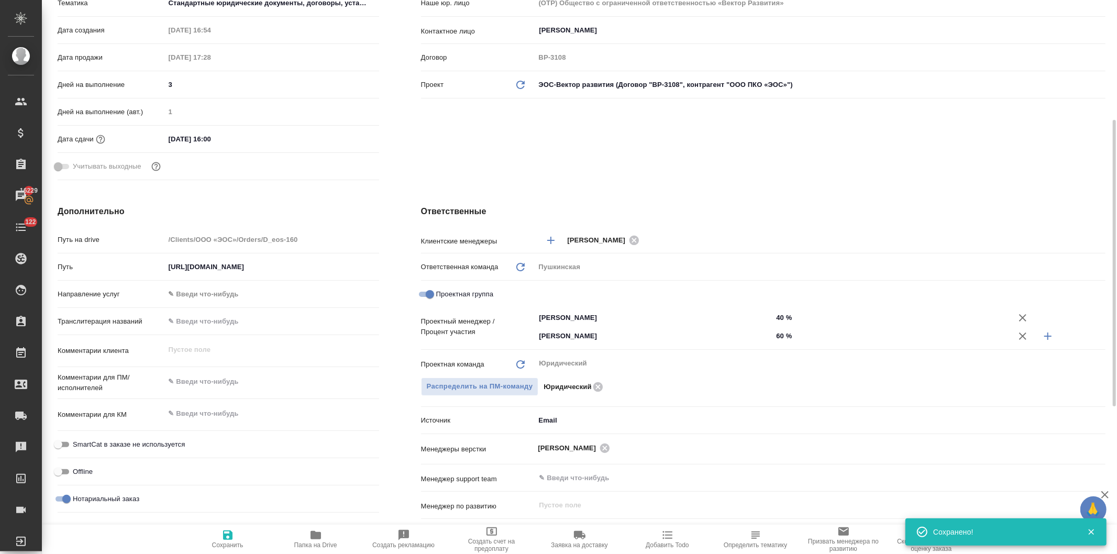
type textarea "x"
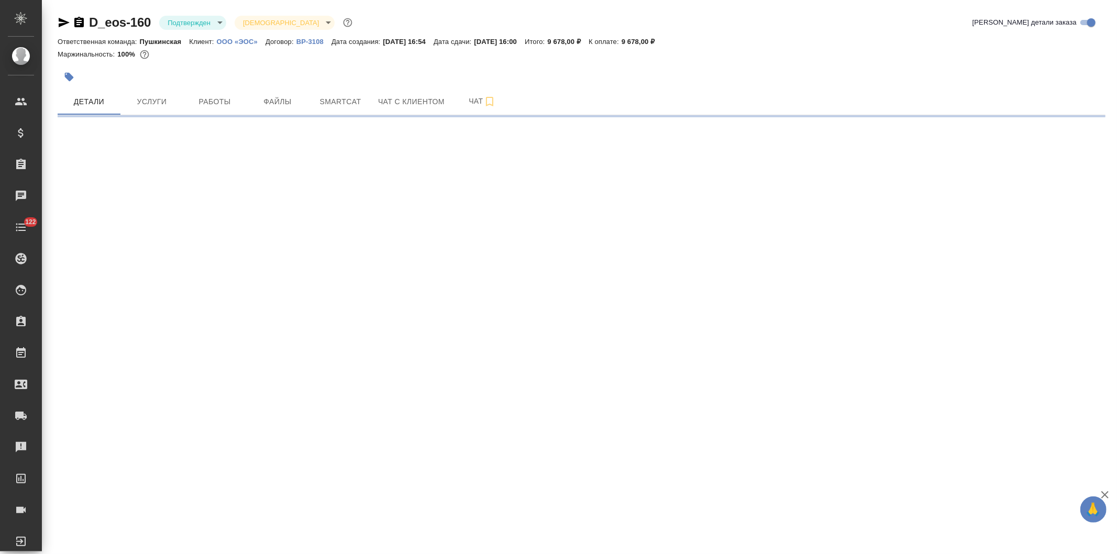
select select "RU"
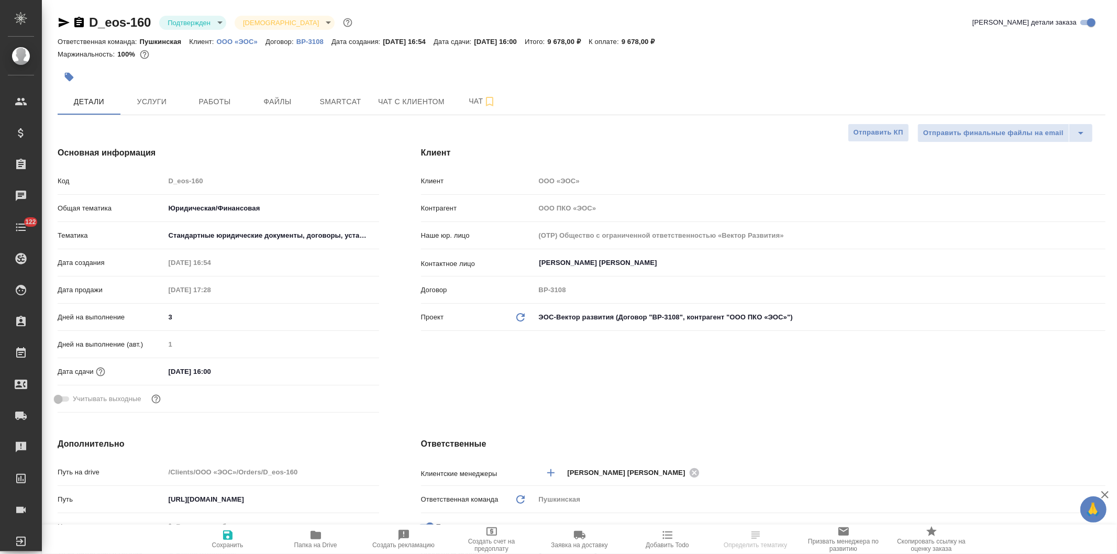
type textarea "x"
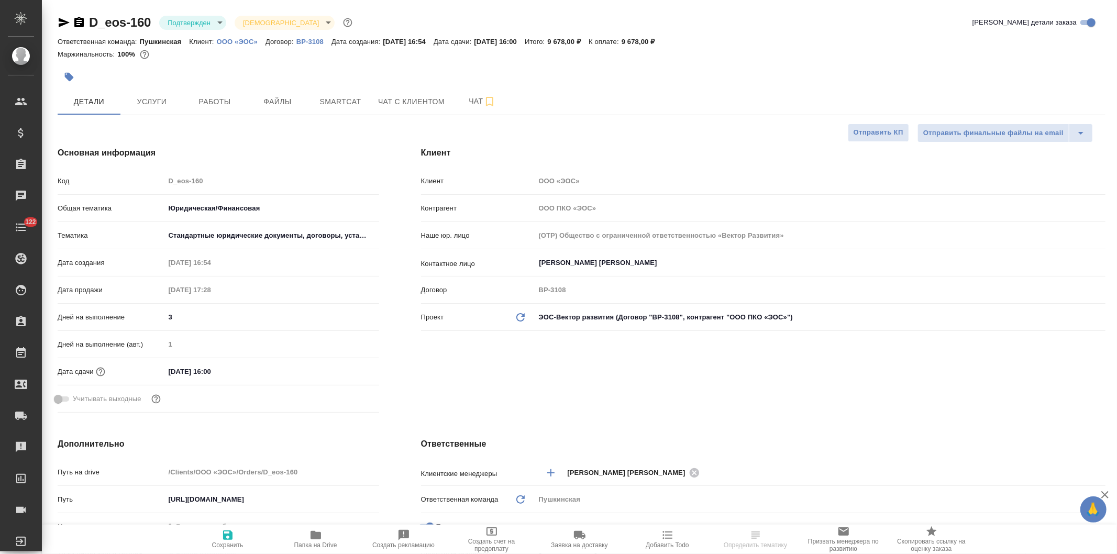
type textarea "x"
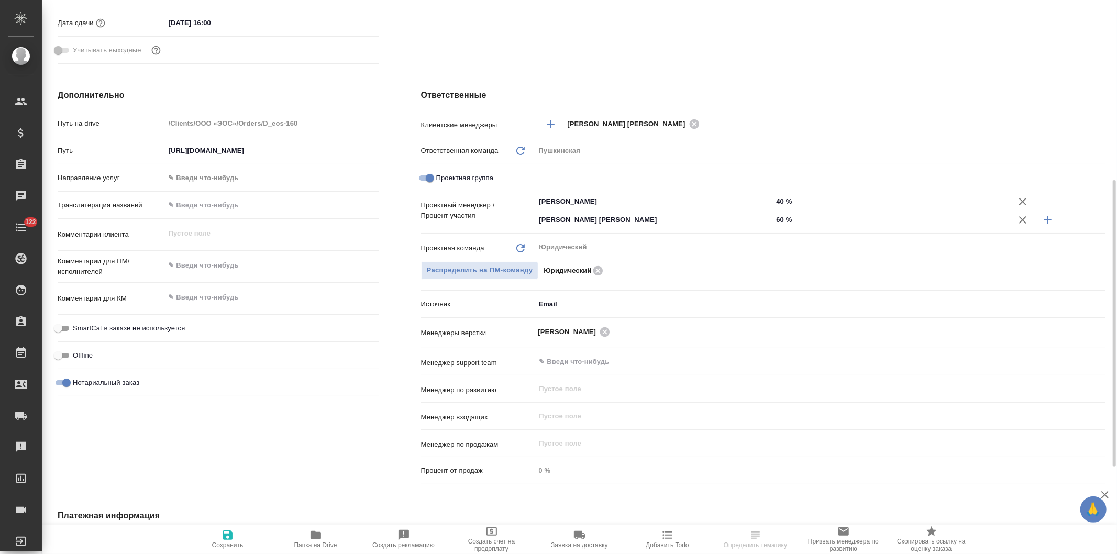
scroll to position [116, 0]
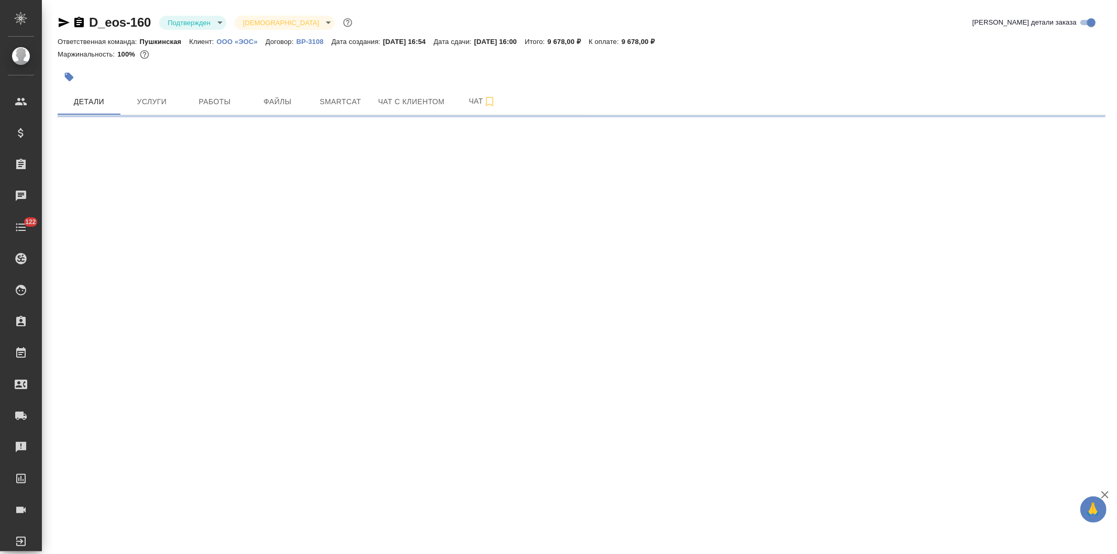
select select "RU"
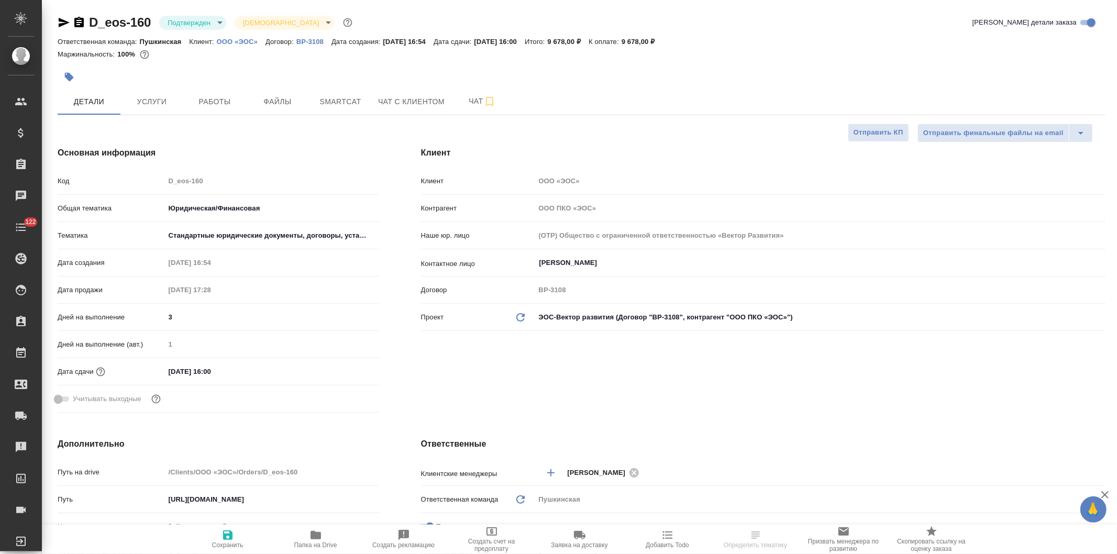
type textarea "x"
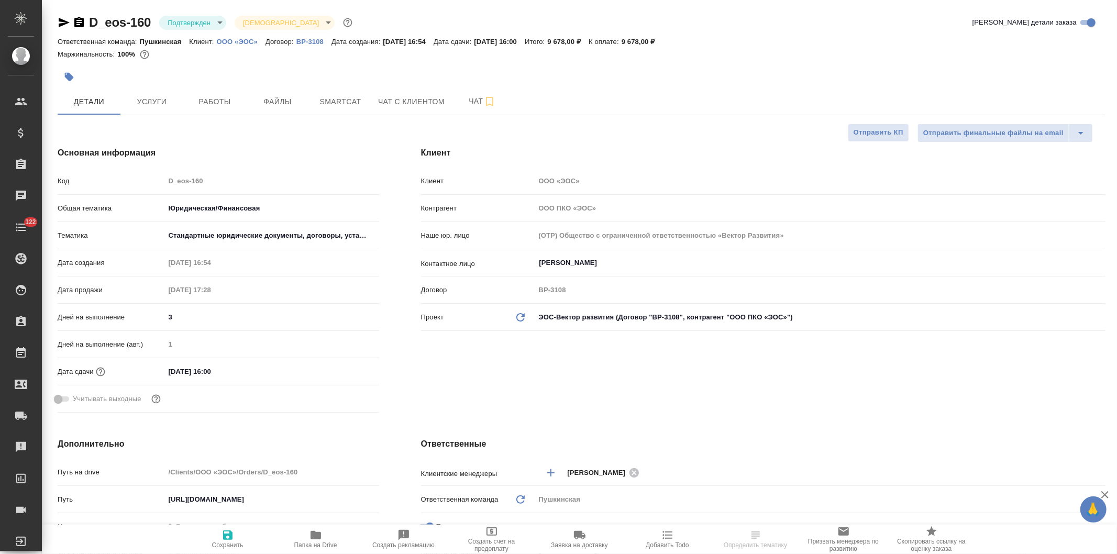
type textarea "x"
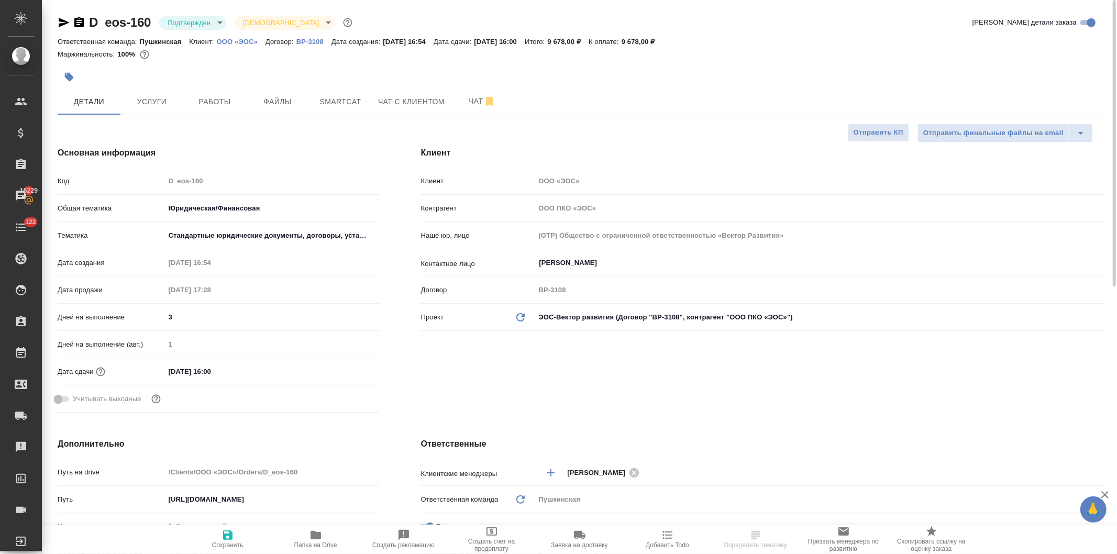
type textarea "x"
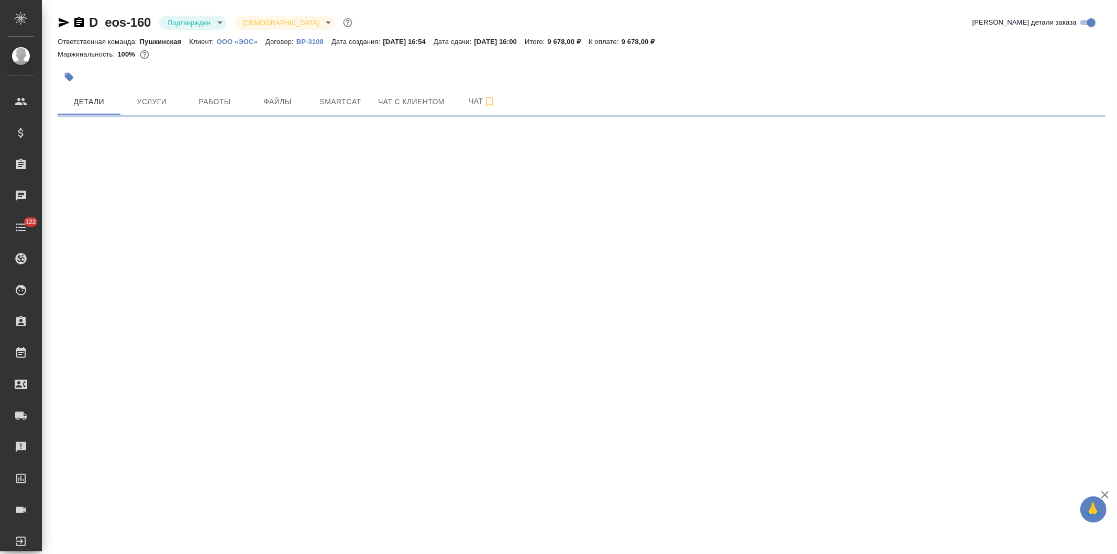
select select "RU"
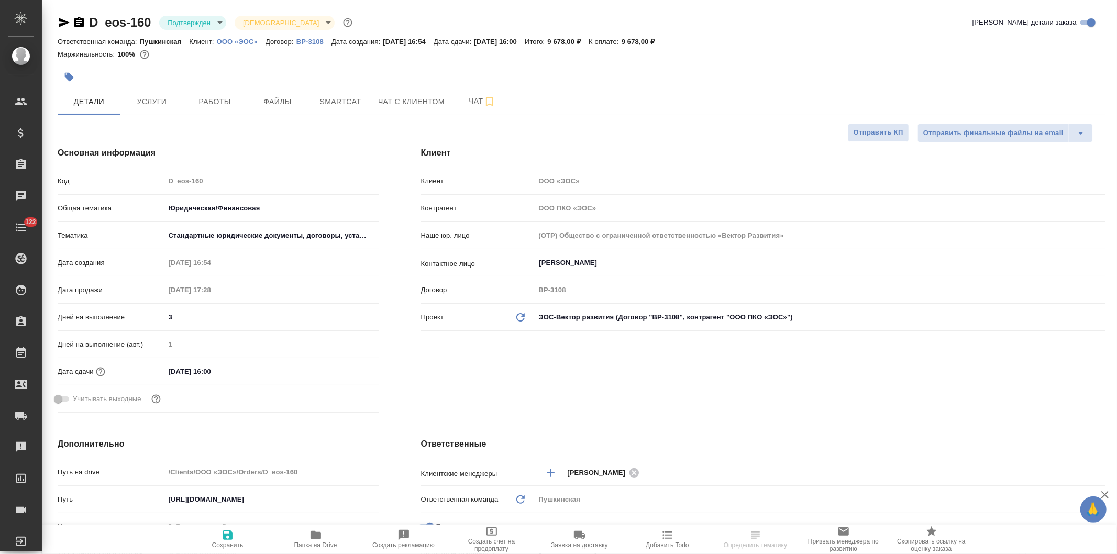
type textarea "x"
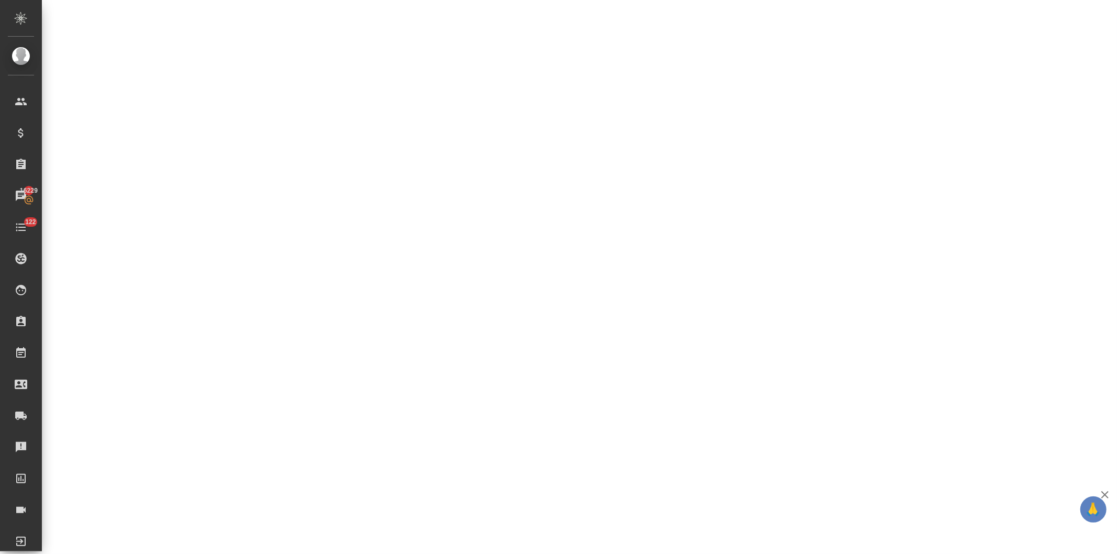
select select "RU"
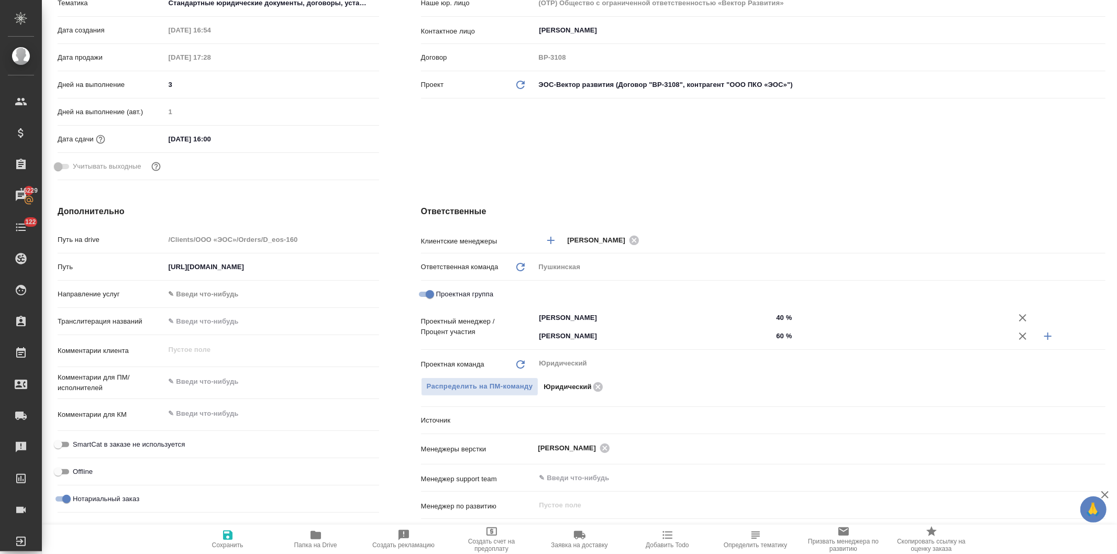
type textarea "x"
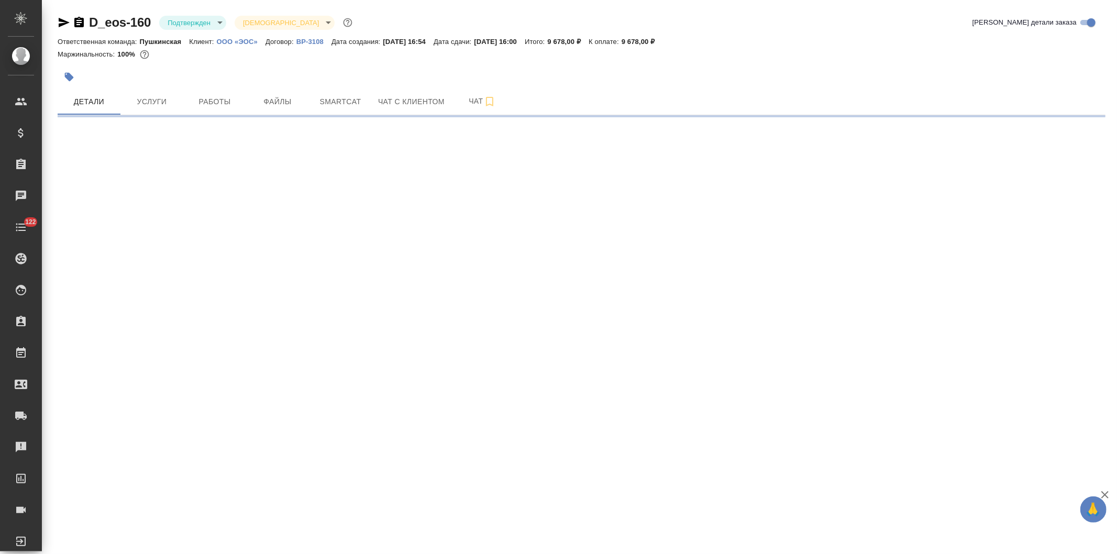
select select "RU"
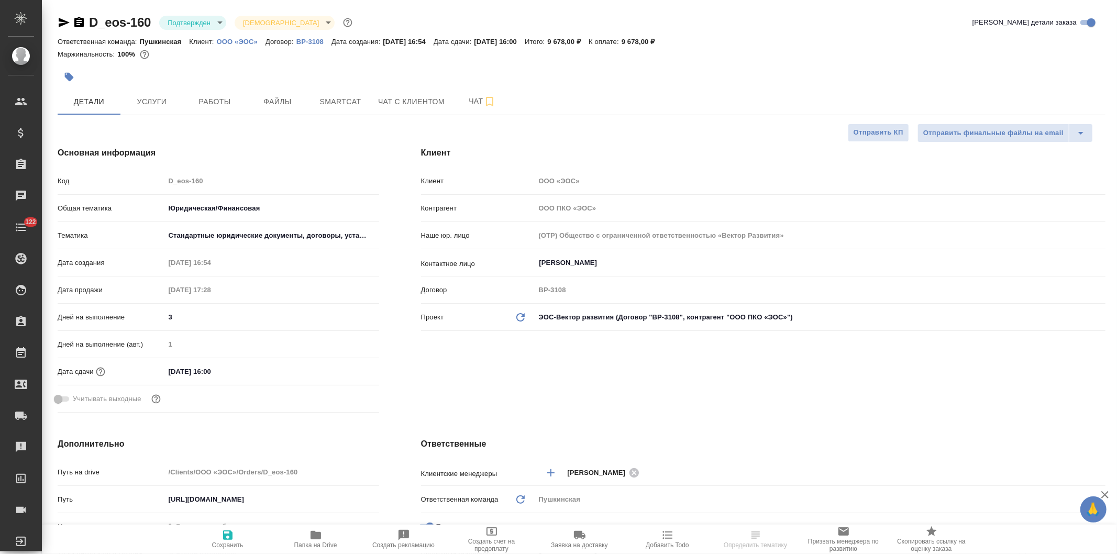
type textarea "x"
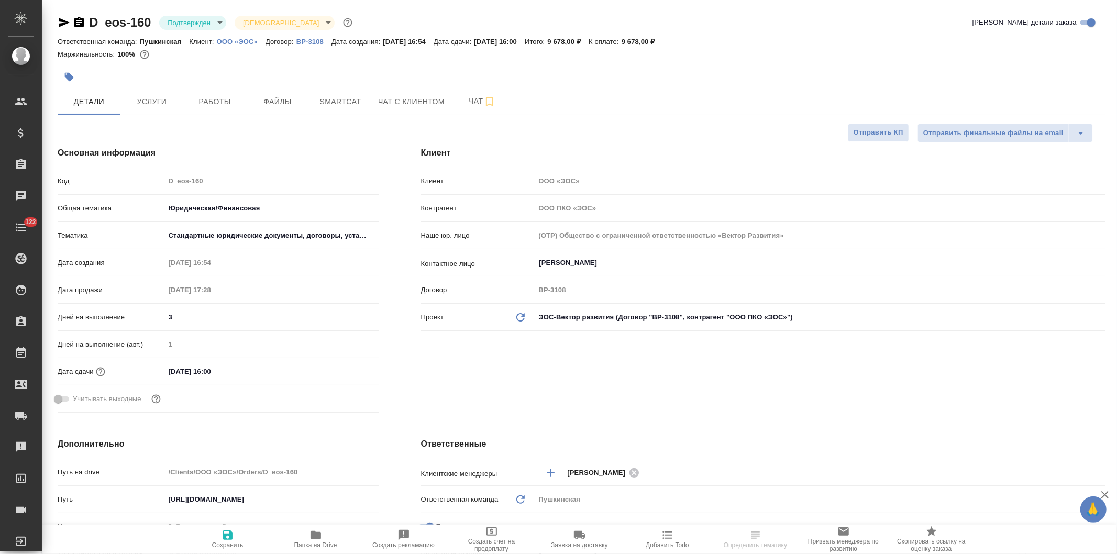
type textarea "x"
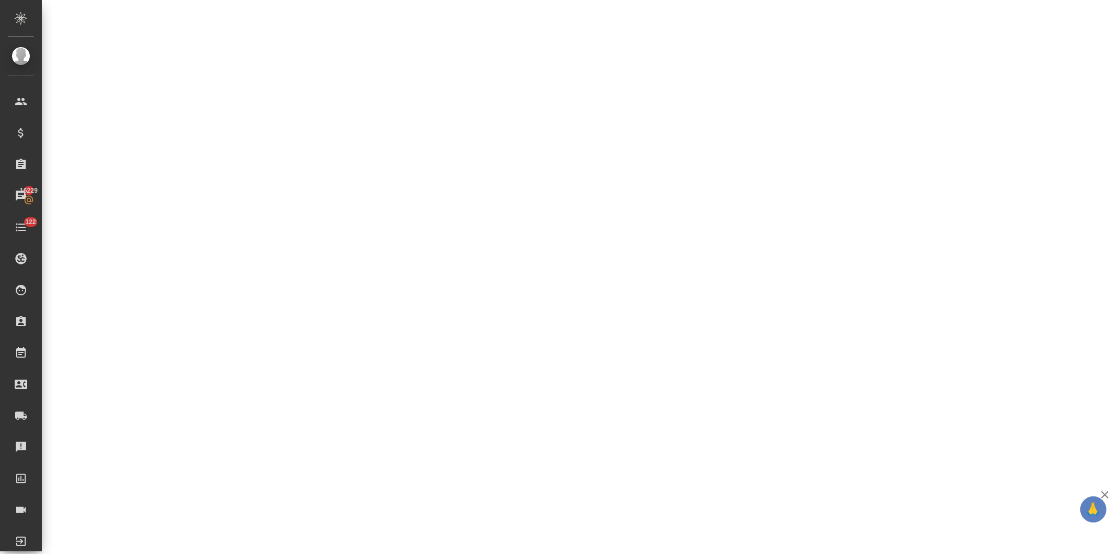
select select "RU"
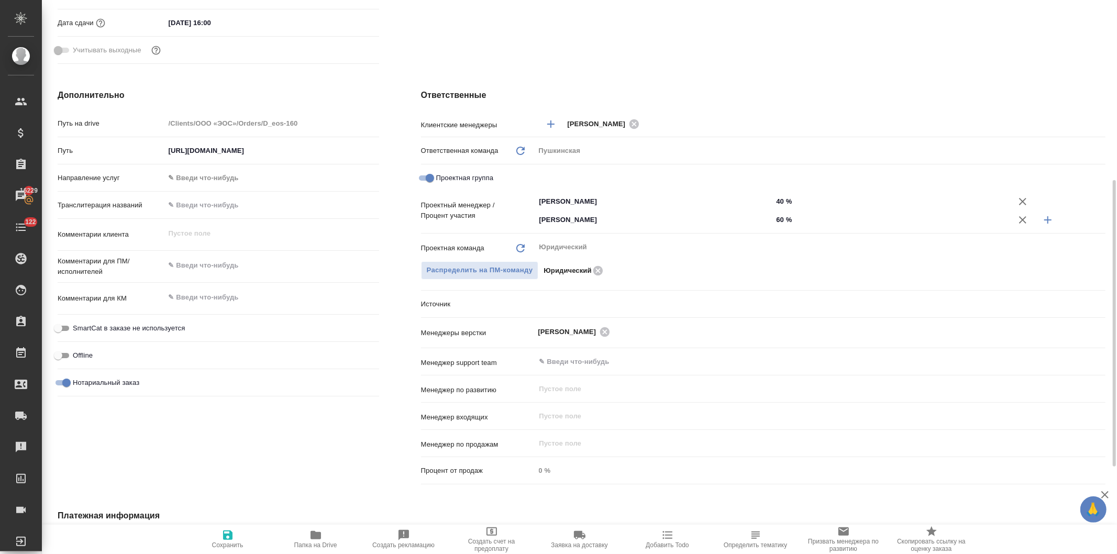
type textarea "x"
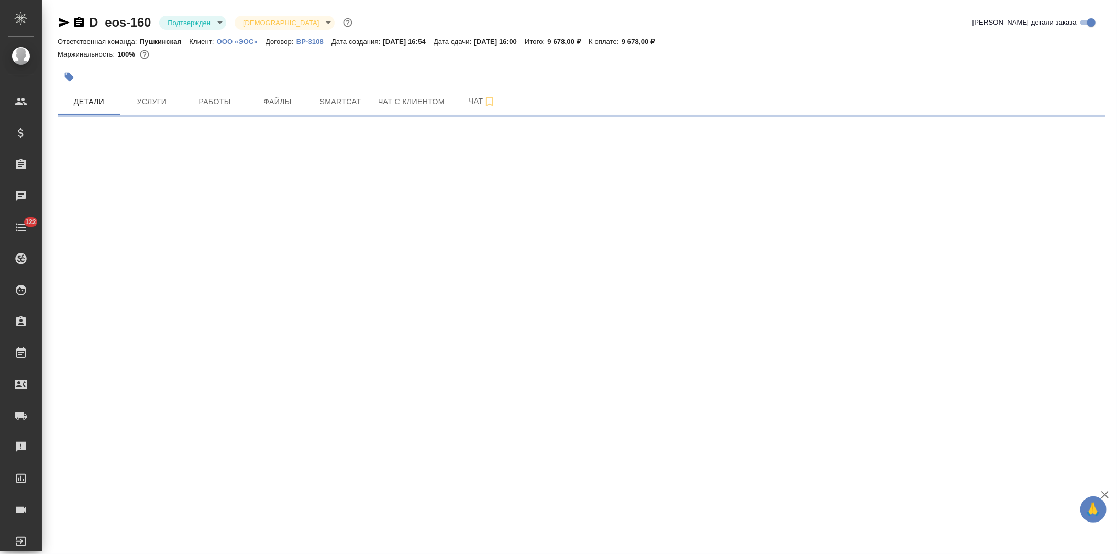
select select "RU"
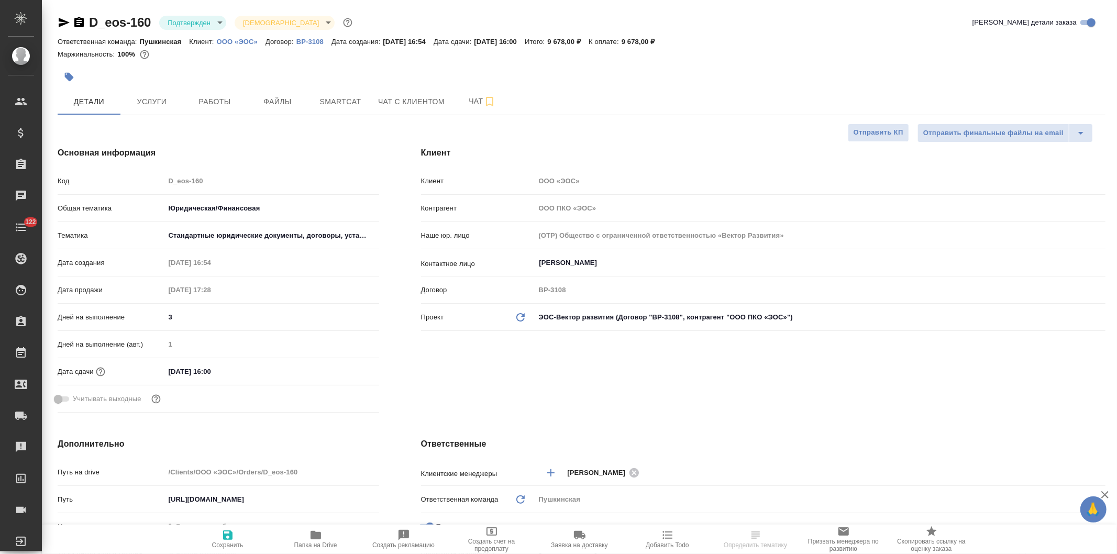
type textarea "x"
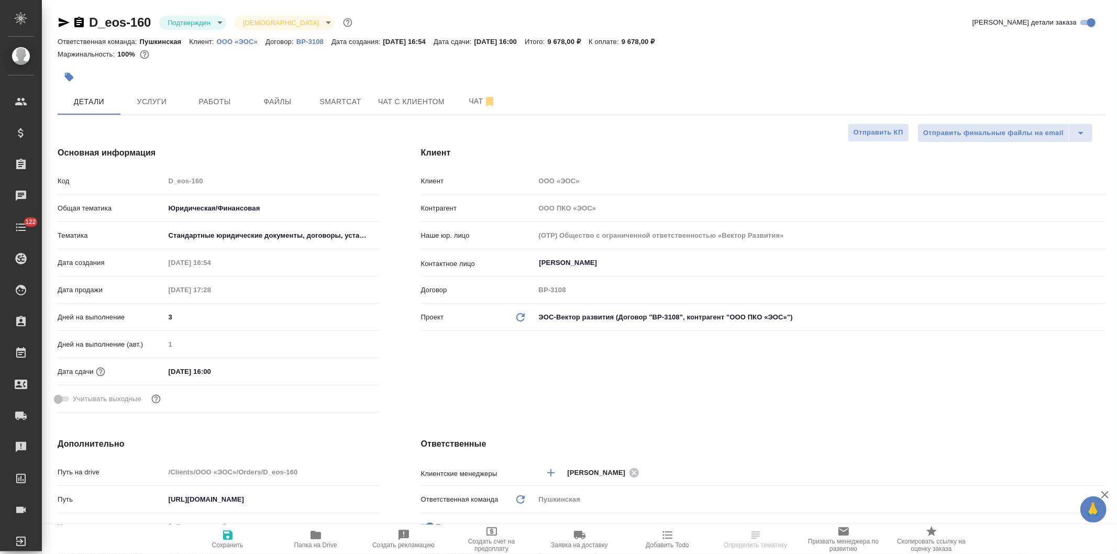
type textarea "x"
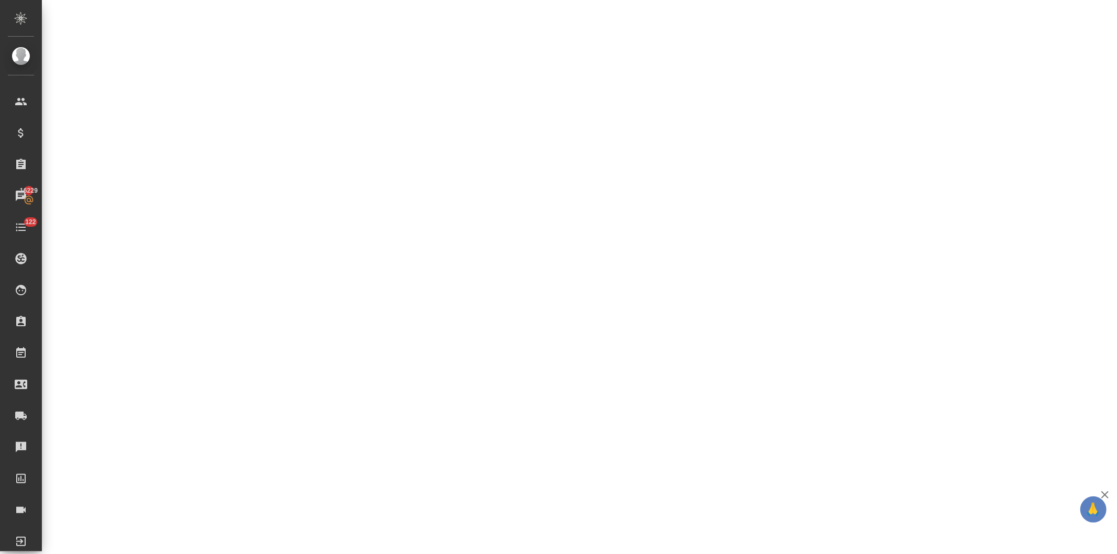
select select "RU"
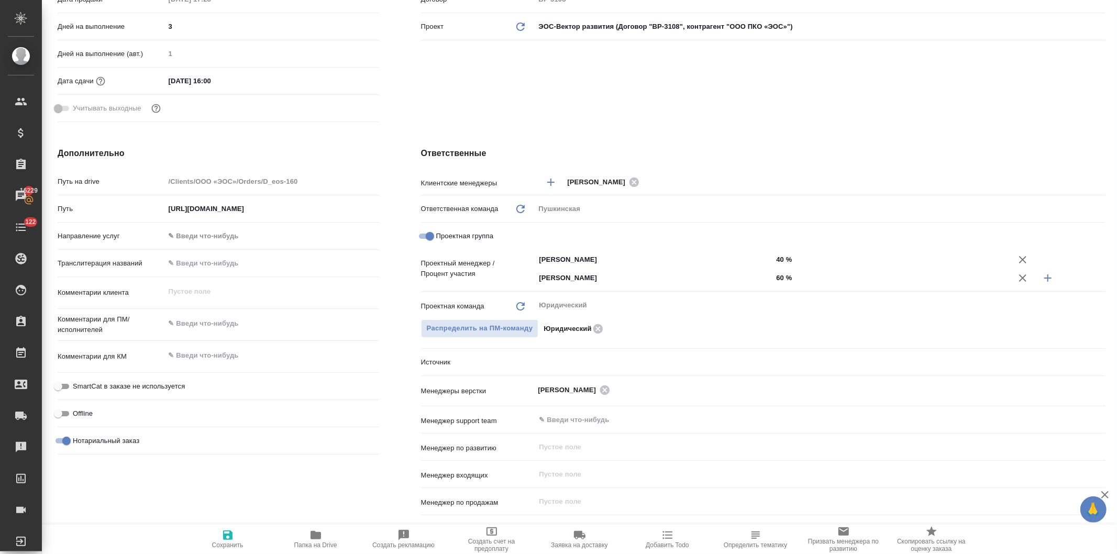
type textarea "x"
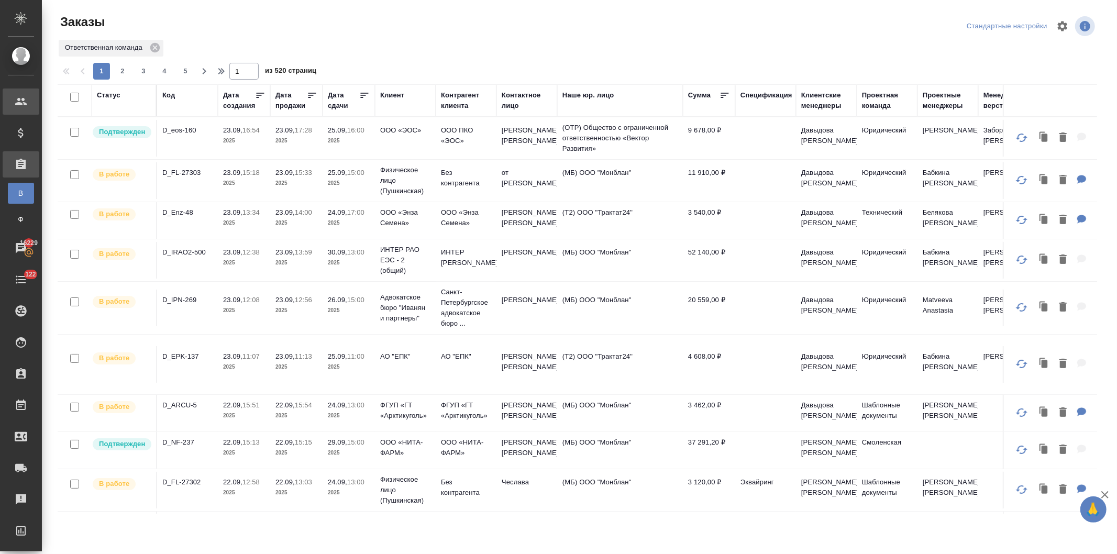
click at [12, 98] on div "Клиенты" at bounding box center [8, 102] width 26 height 16
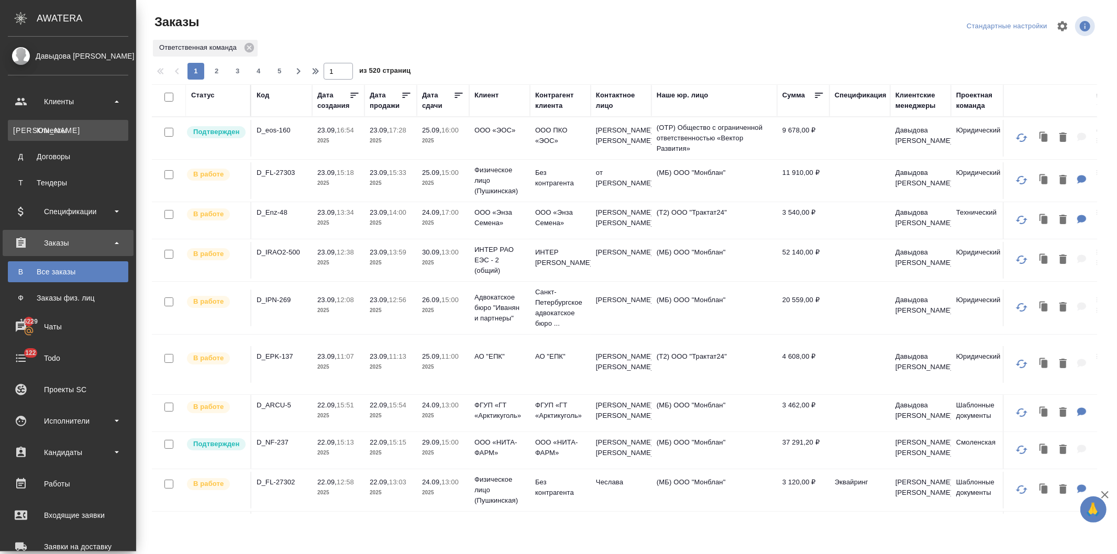
click at [47, 131] on div "Клиенты" at bounding box center [68, 130] width 110 height 10
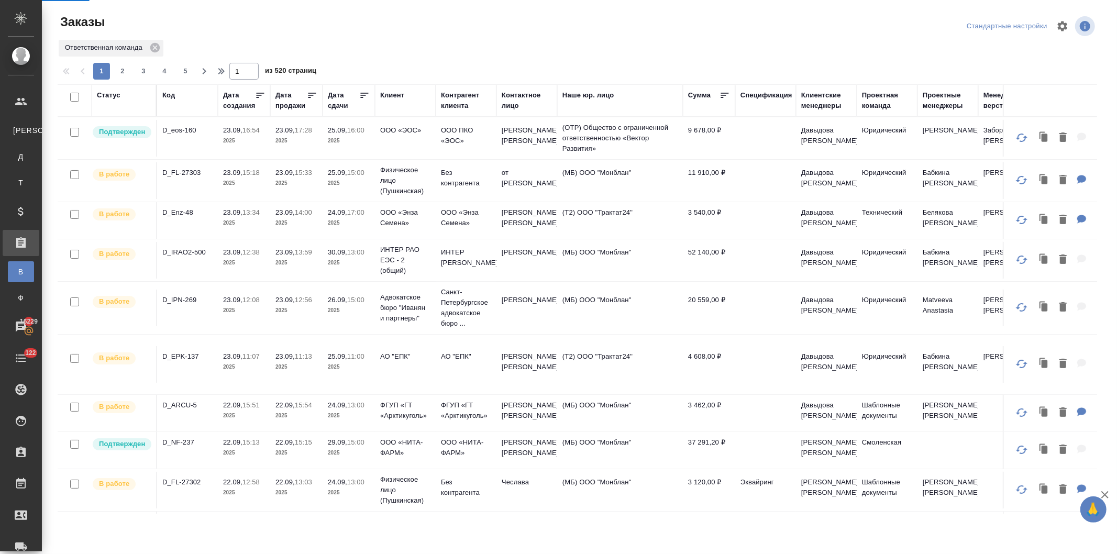
select select "RU"
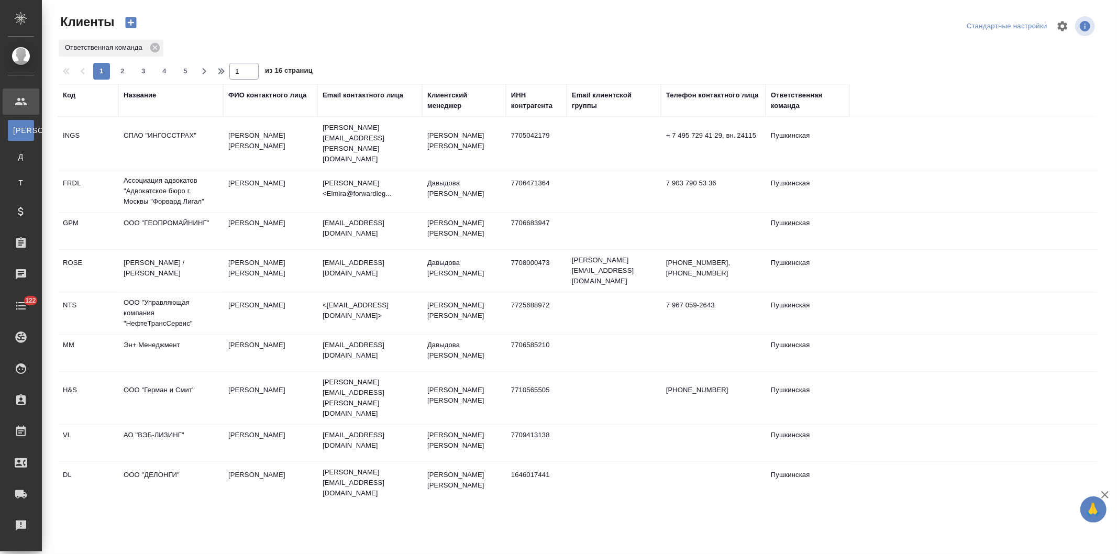
click at [136, 91] on div "Название" at bounding box center [140, 95] width 32 height 10
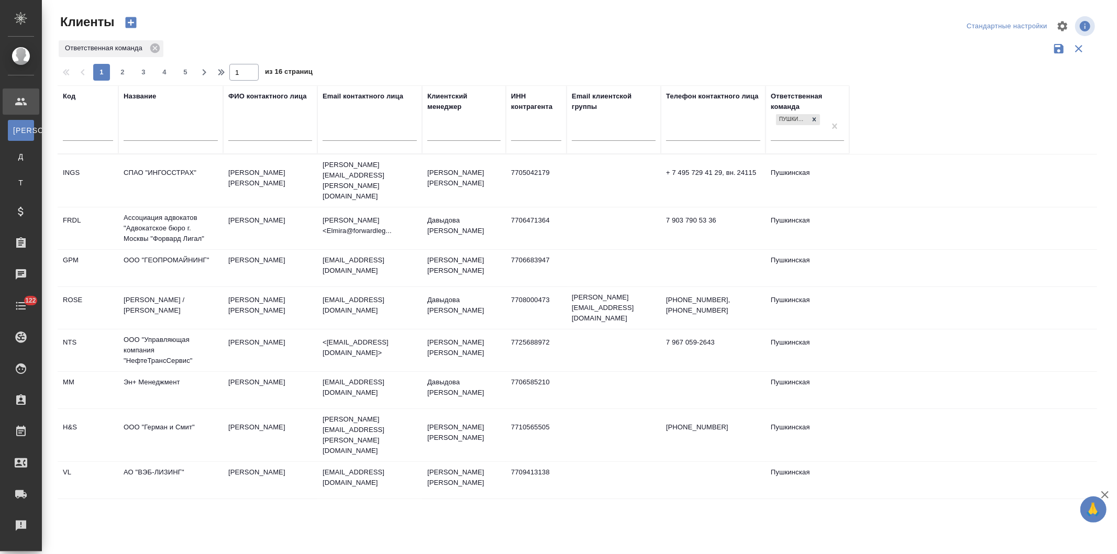
click at [144, 137] on input "text" at bounding box center [171, 133] width 94 height 13
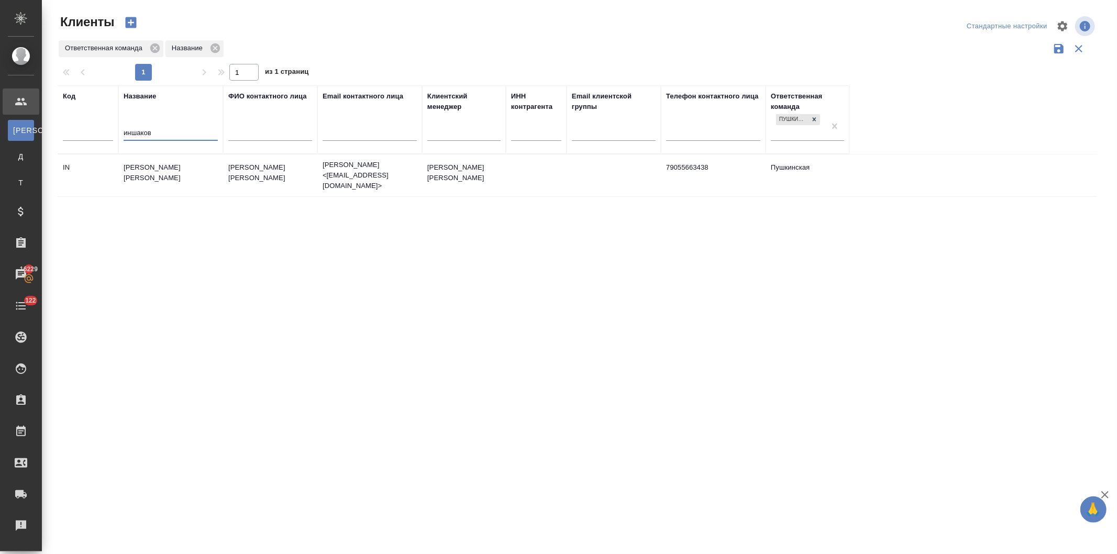
type input "иншаков"
click at [180, 170] on td "[PERSON_NAME] [PERSON_NAME]" at bounding box center [170, 175] width 105 height 37
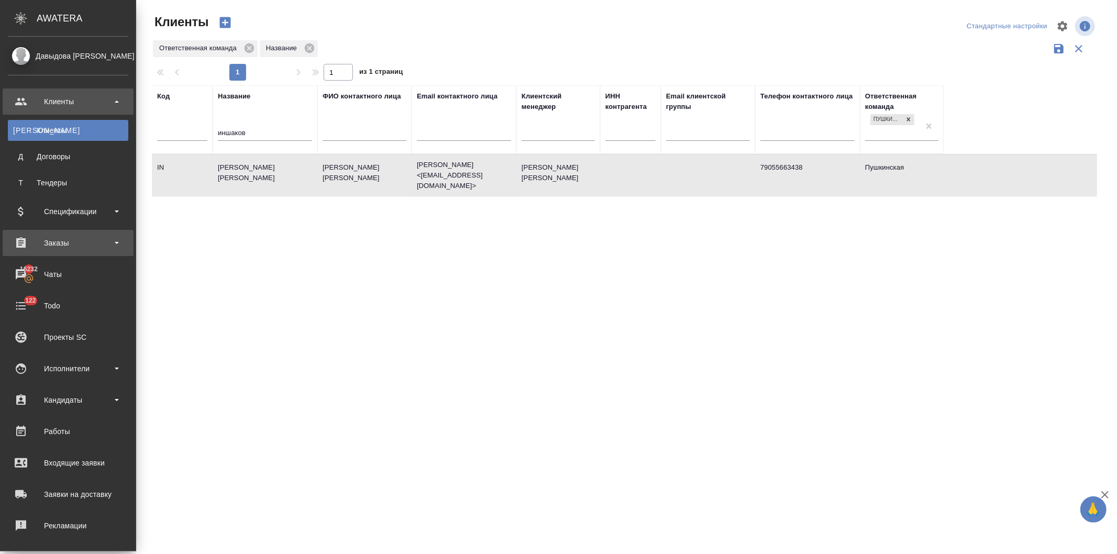
click at [41, 237] on div "Заказы" at bounding box center [68, 243] width 120 height 16
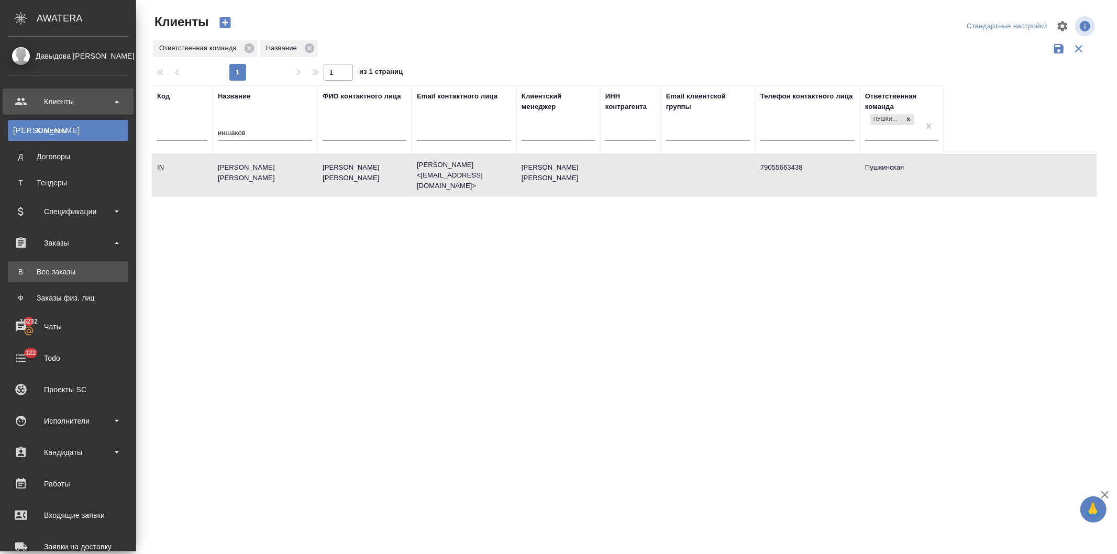
click at [53, 269] on div "Все заказы" at bounding box center [68, 272] width 110 height 10
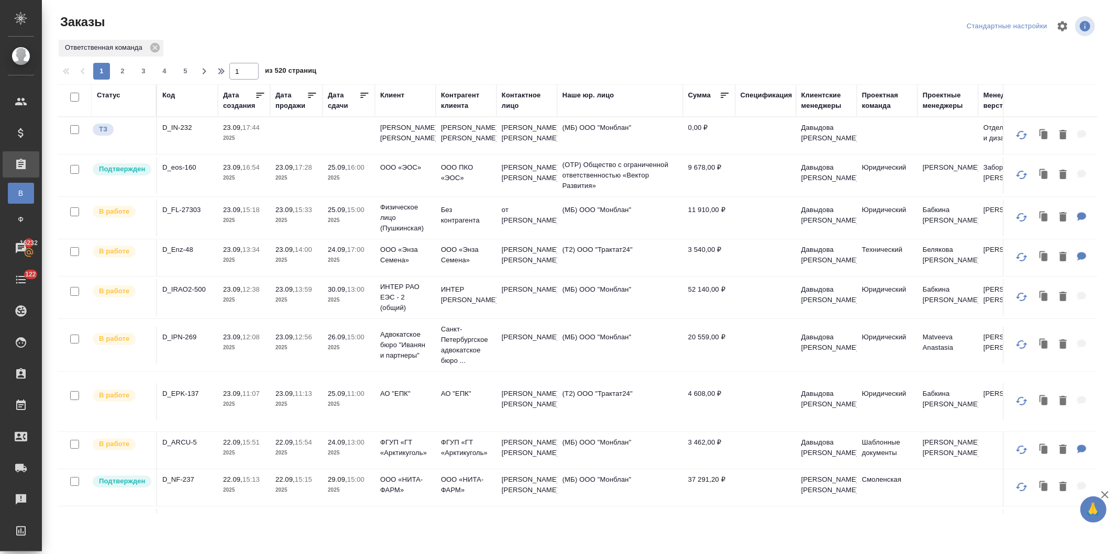
click at [313, 174] on p "2025" at bounding box center [297, 178] width 42 height 10
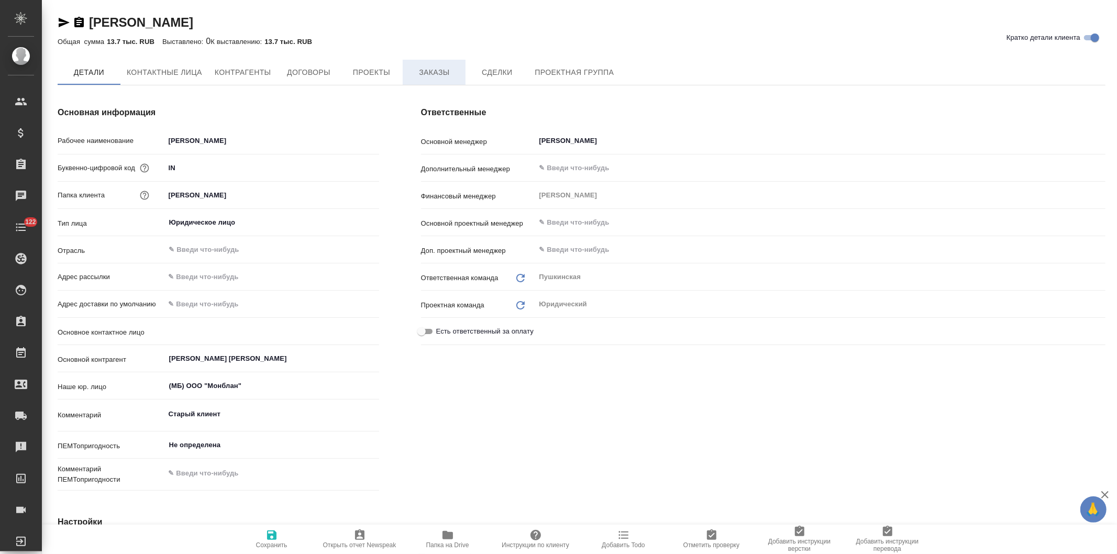
click at [435, 74] on span "Заказы" at bounding box center [434, 72] width 50 height 13
type textarea "x"
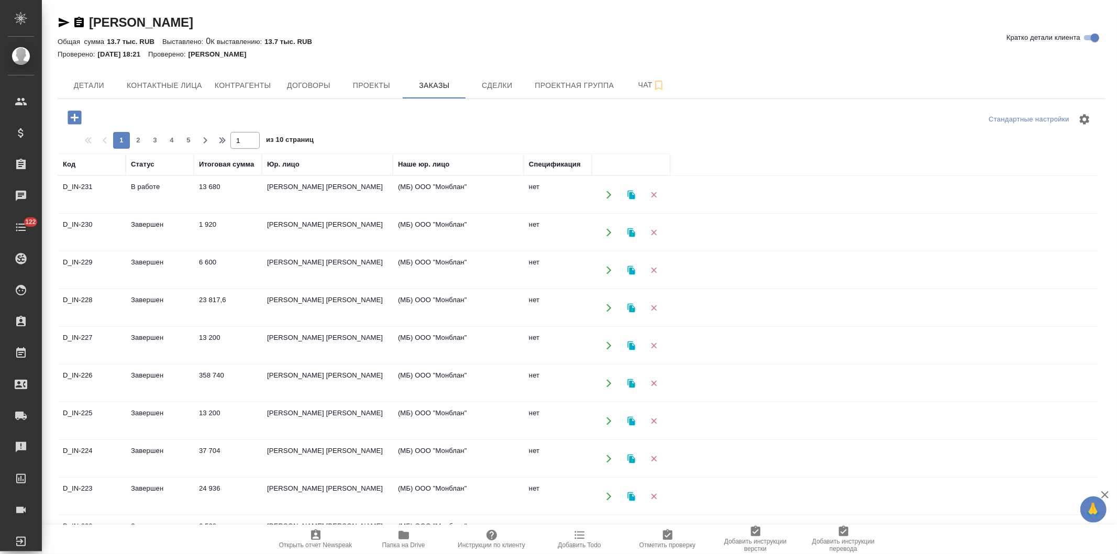
click at [71, 113] on icon "button" at bounding box center [75, 118] width 14 height 14
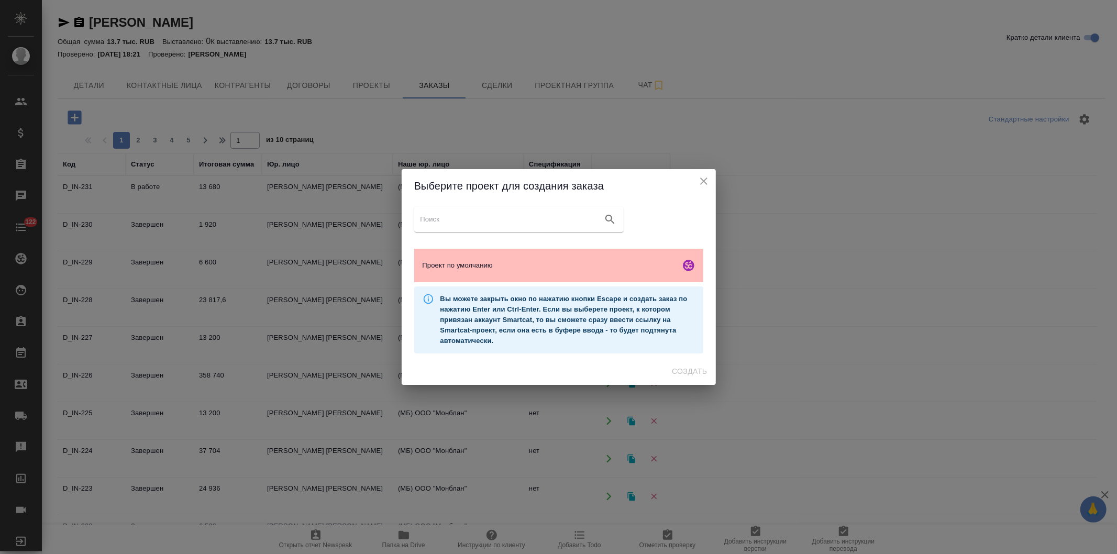
click at [451, 262] on span "Проект по умолчанию" at bounding box center [550, 265] width 254 height 10
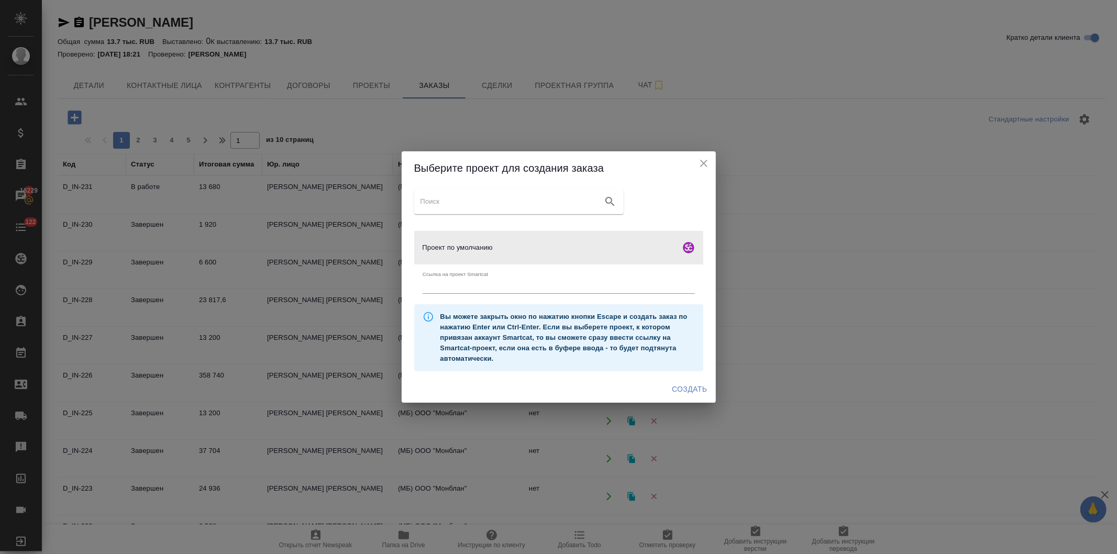
click at [680, 388] on span "Создать" at bounding box center [689, 389] width 35 height 13
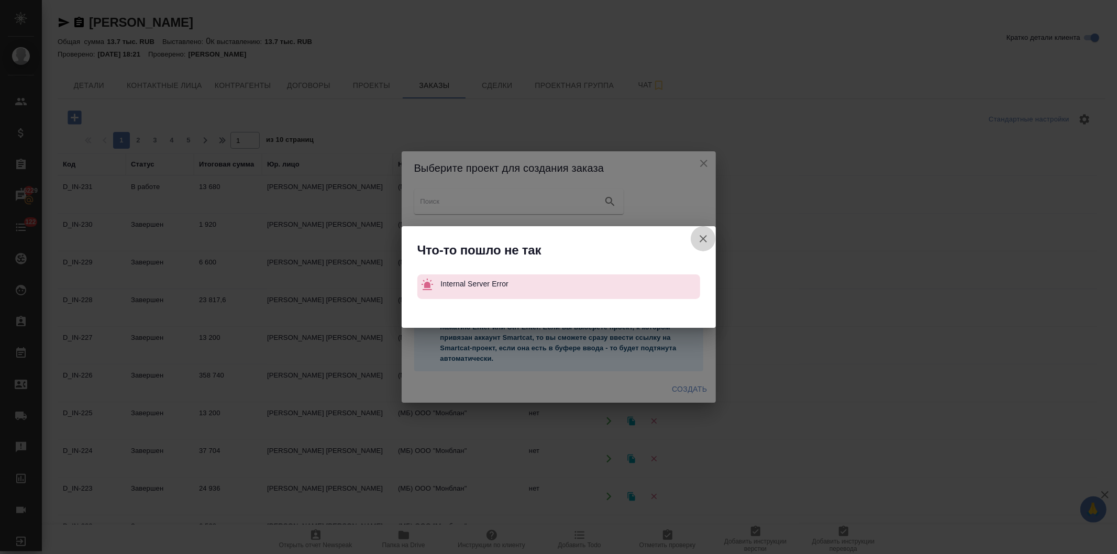
click at [700, 237] on icon "button" at bounding box center [703, 238] width 7 height 7
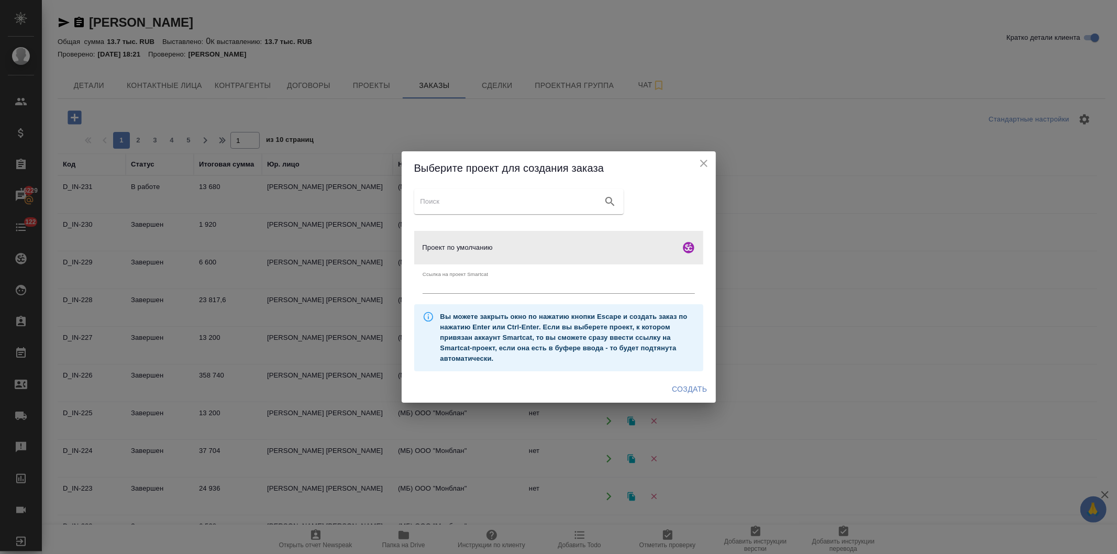
click at [699, 161] on icon "close" at bounding box center [704, 163] width 13 height 13
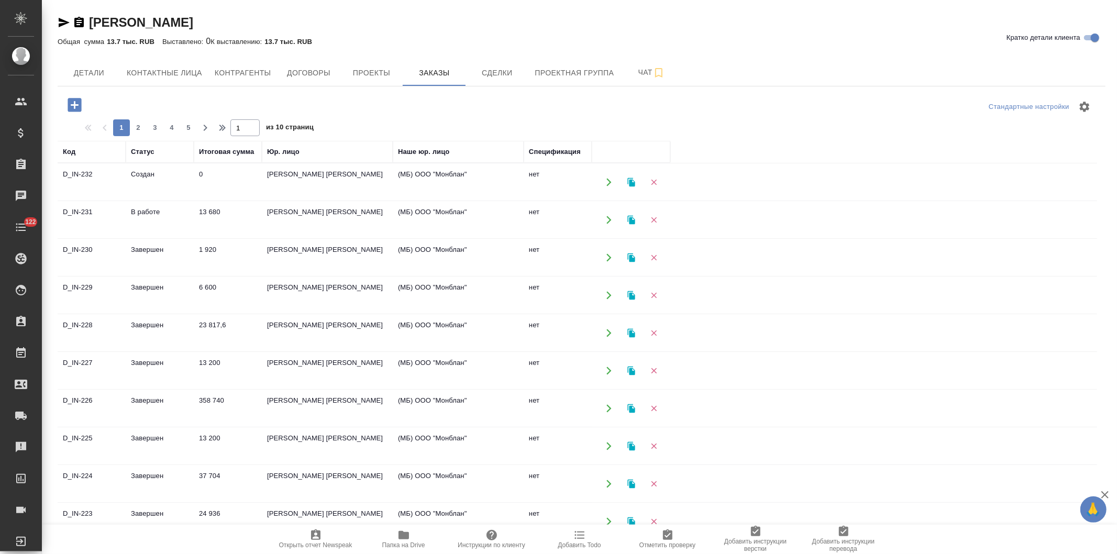
click at [233, 175] on td "0" at bounding box center [228, 182] width 68 height 37
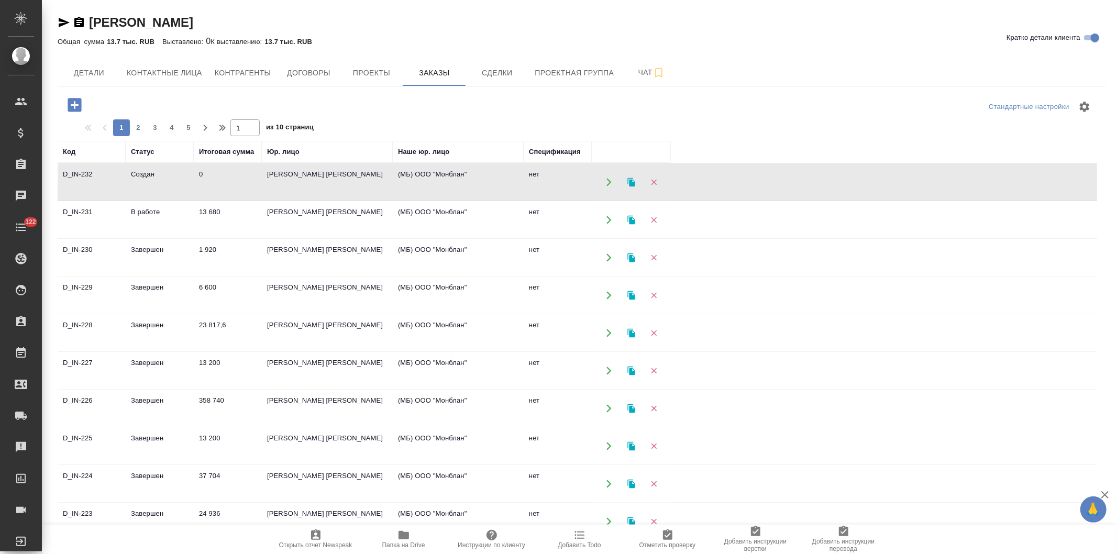
click at [233, 175] on td "0" at bounding box center [228, 182] width 68 height 37
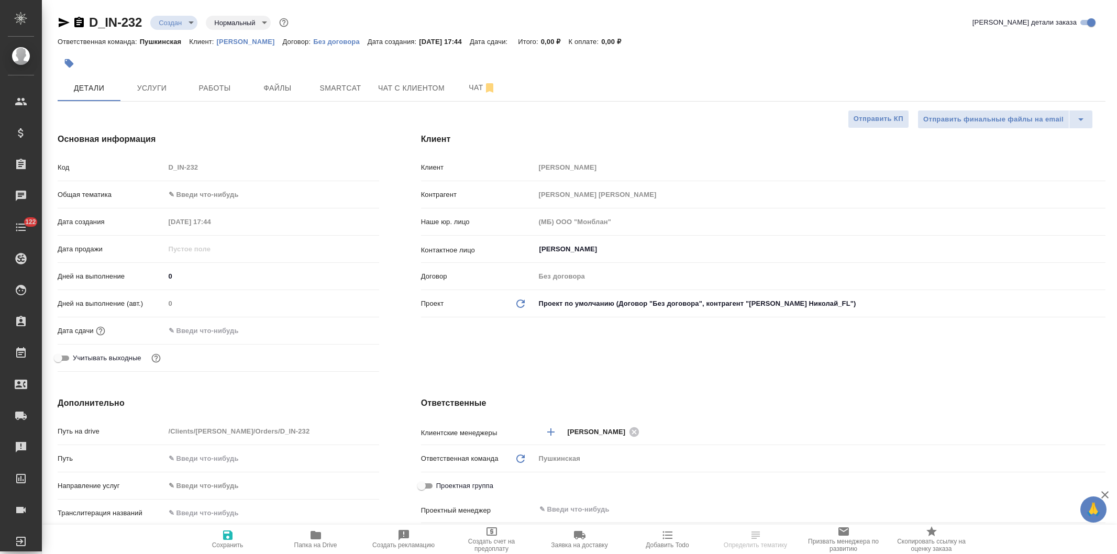
select select "RU"
type textarea "x"
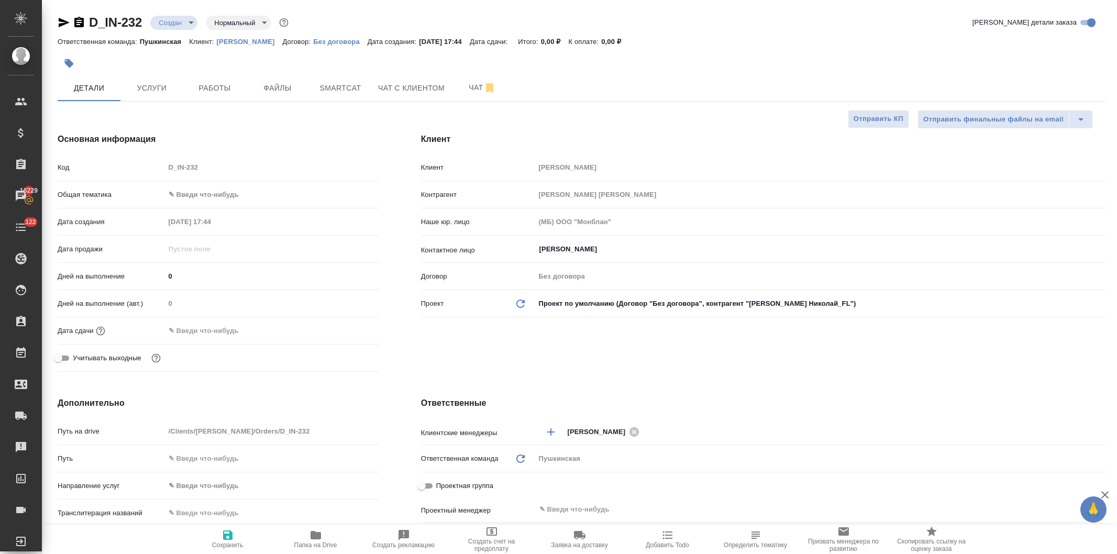
type textarea "x"
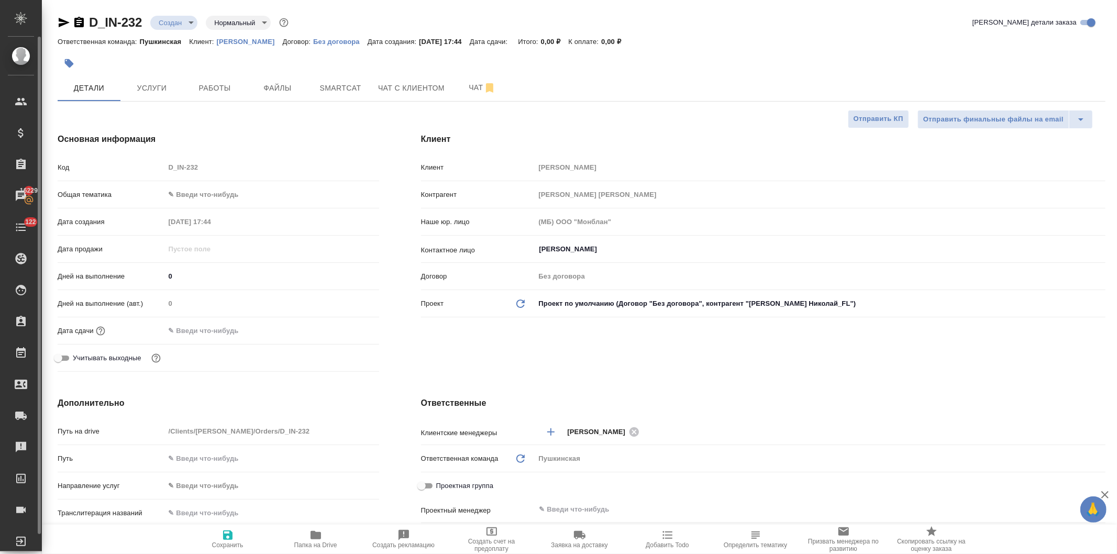
type textarea "x"
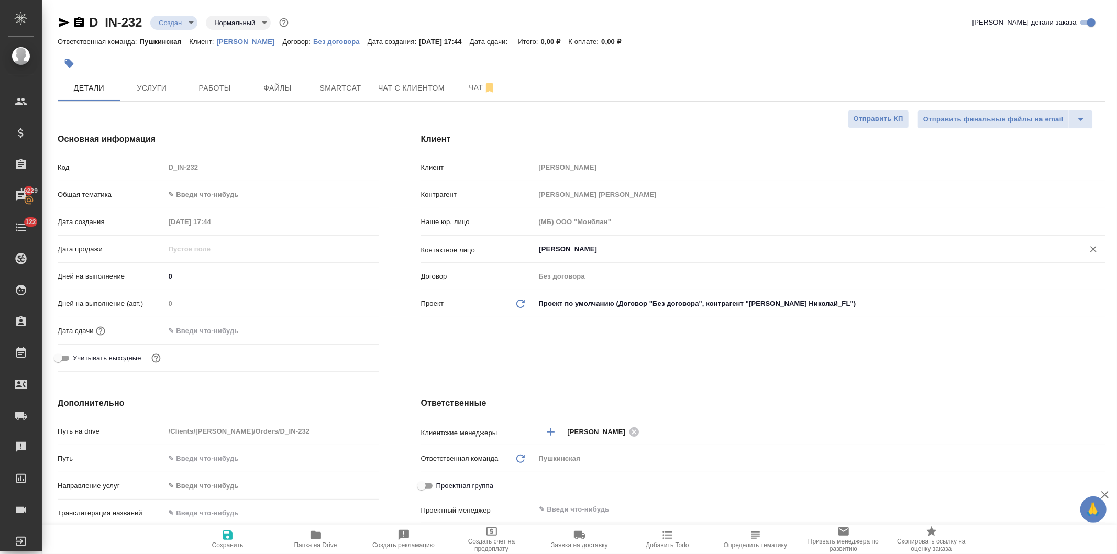
type textarea "x"
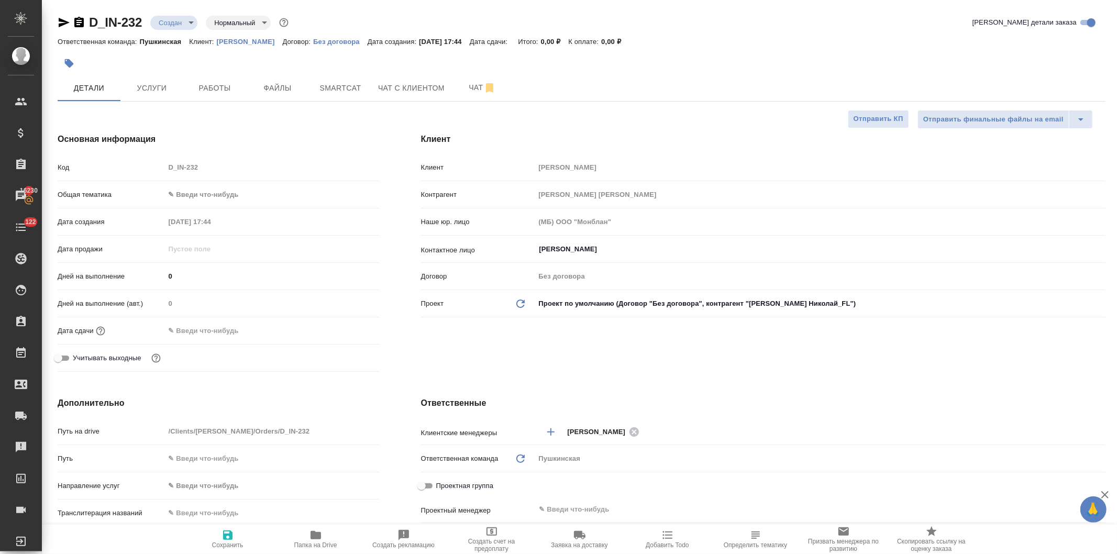
type textarea "x"
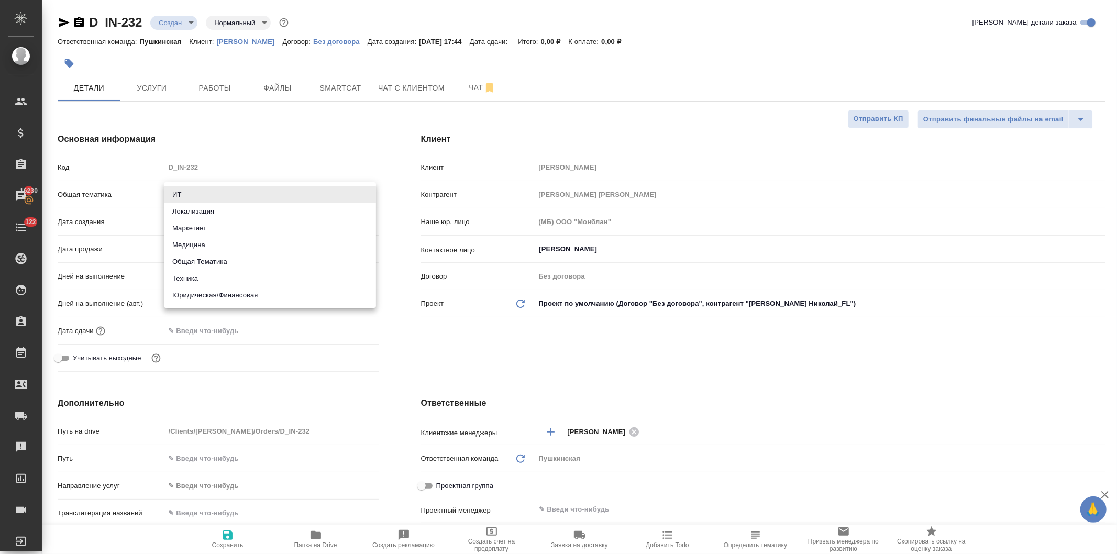
click at [213, 190] on body "🙏 .cls-1 fill:#fff; AWATERA [PERSON_NAME] Спецификации Заказы 16230 Чаты 122 To…" at bounding box center [558, 277] width 1117 height 554
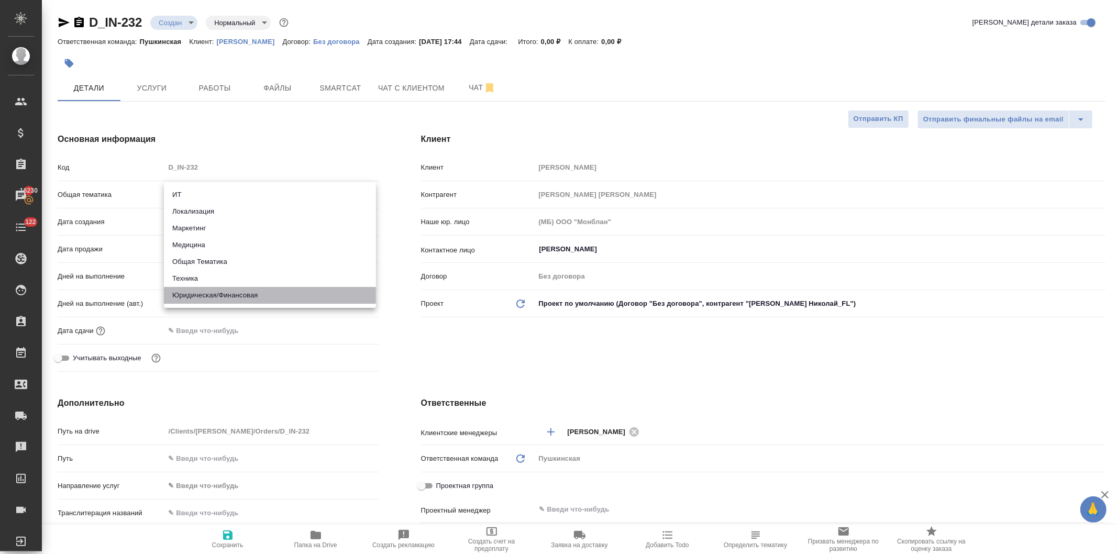
click at [216, 296] on li "Юридическая/Финансовая" at bounding box center [270, 295] width 212 height 17
type input "yr-fn"
type textarea "x"
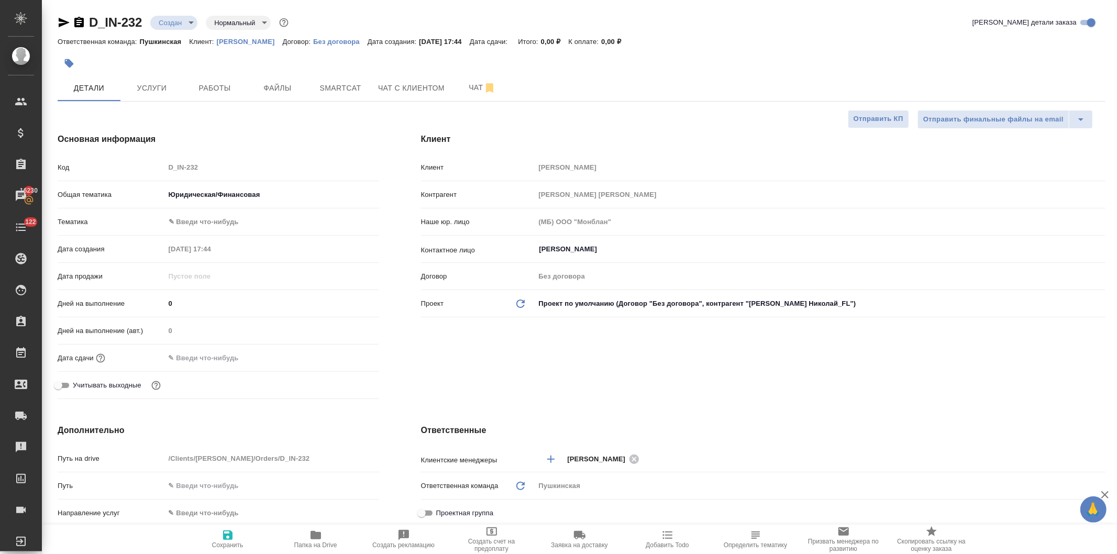
click at [199, 219] on body "🙏 .cls-1 fill:#fff; AWATERA [PERSON_NAME] Спецификации Заказы 16230 Чаты 122 To…" at bounding box center [558, 277] width 1117 height 554
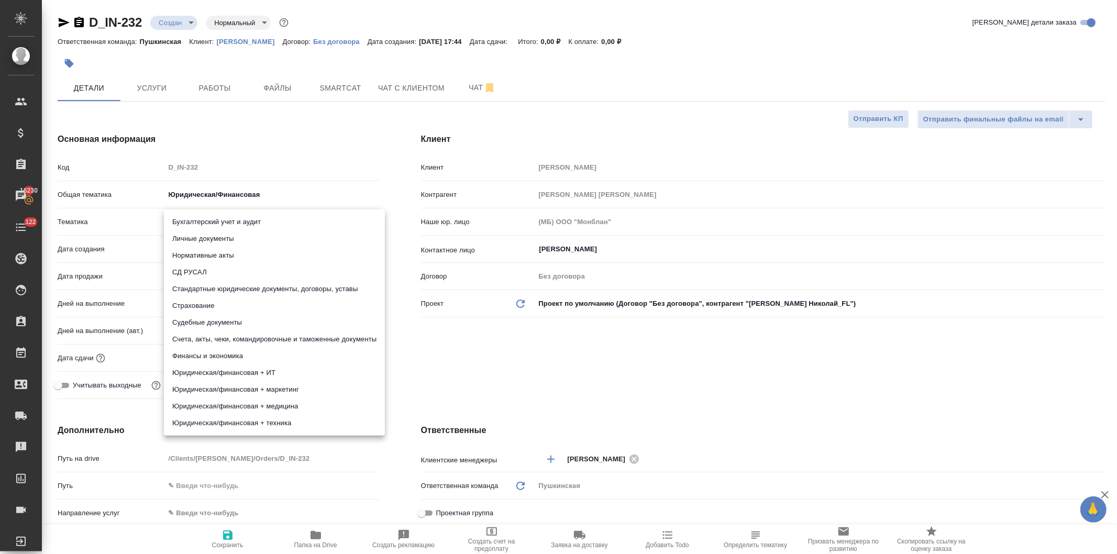
click at [211, 285] on li "Стандартные юридические документы, договоры, уставы" at bounding box center [274, 289] width 221 height 17
type textarea "x"
type input "5f647205b73bc97568ca66bf"
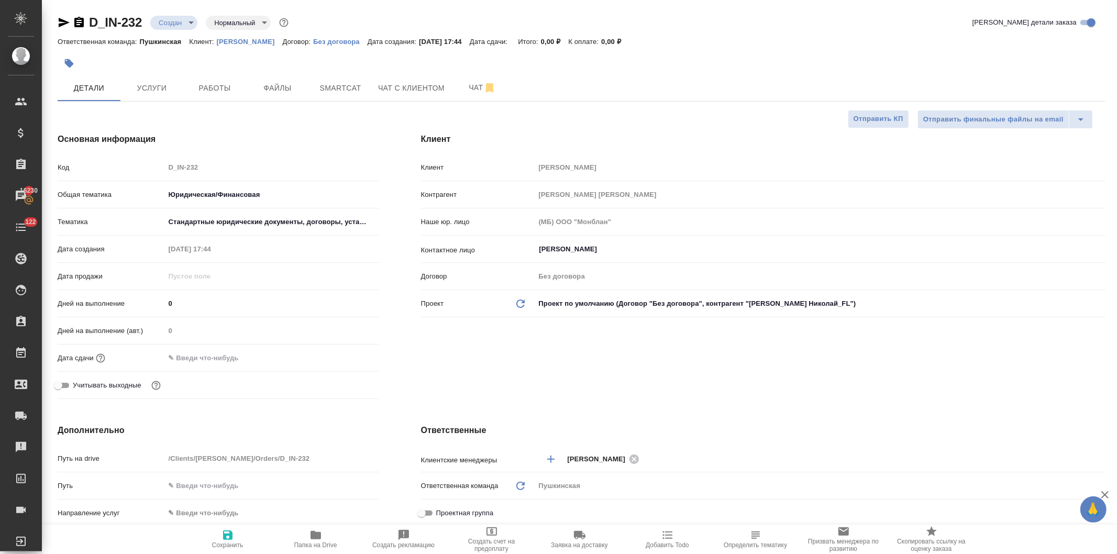
click at [420, 374] on div "[PERSON_NAME] Контрагент [PERSON_NAME] Николай_FL Наше юр. лицо (МБ) ООО "Монбл…" at bounding box center [763, 268] width 726 height 312
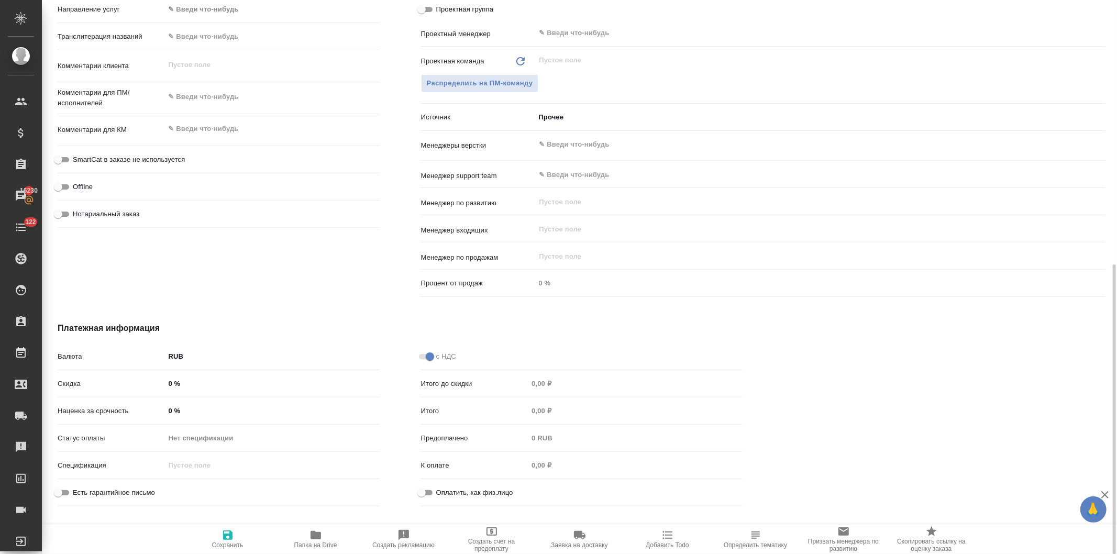
scroll to position [521, 0]
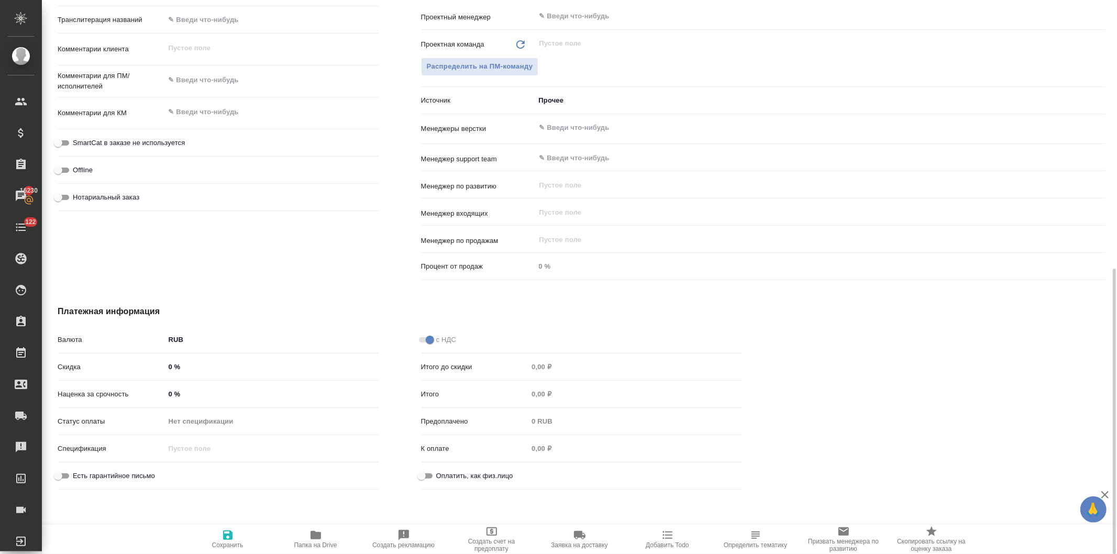
click at [422, 470] on input "Оплатить, как физ.лицо" at bounding box center [422, 476] width 38 height 13
checkbox input "true"
type textarea "x"
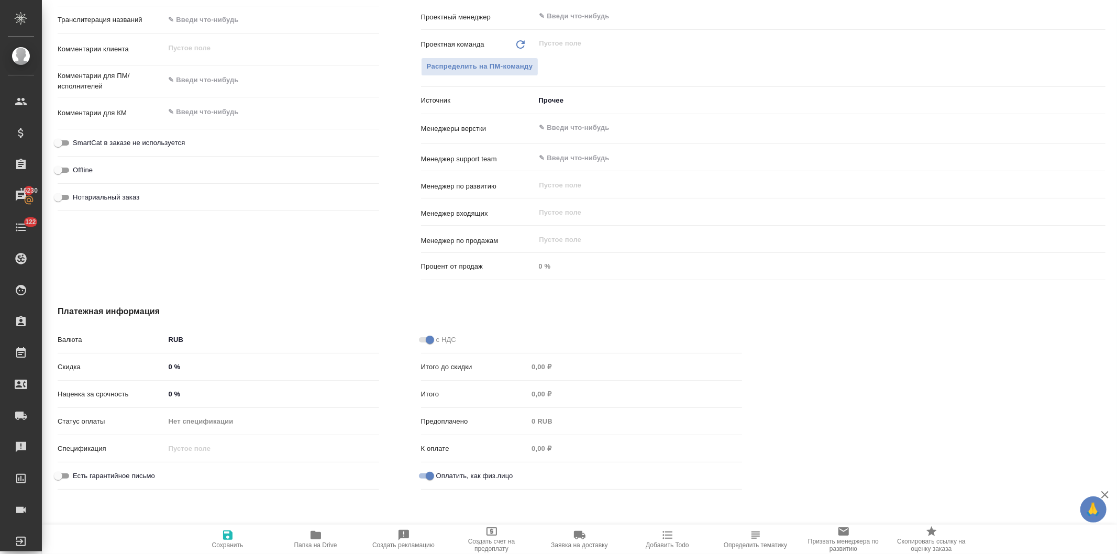
click at [227, 535] on icon "button" at bounding box center [227, 535] width 9 height 9
type textarea "x"
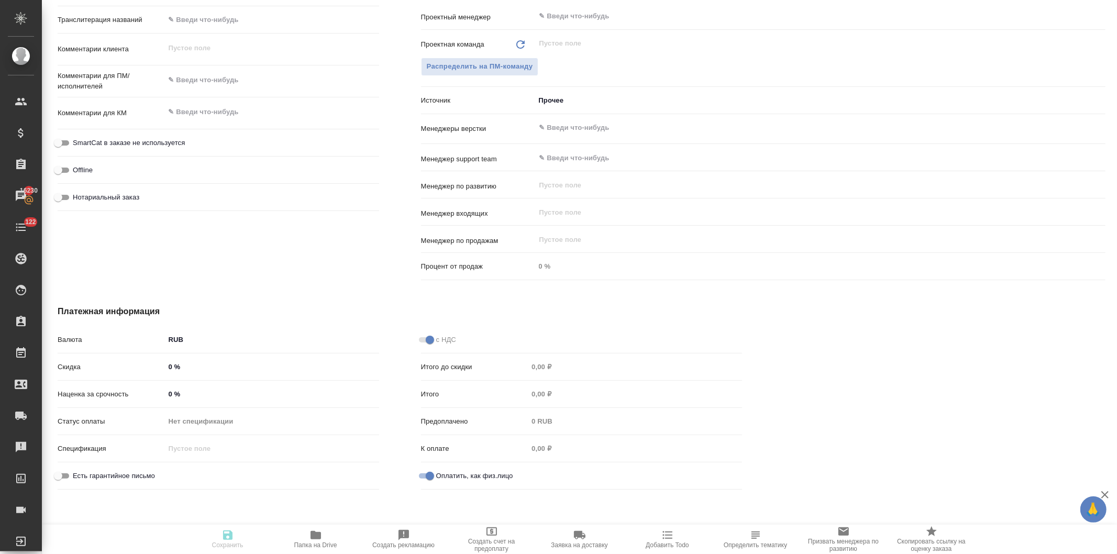
type textarea "x"
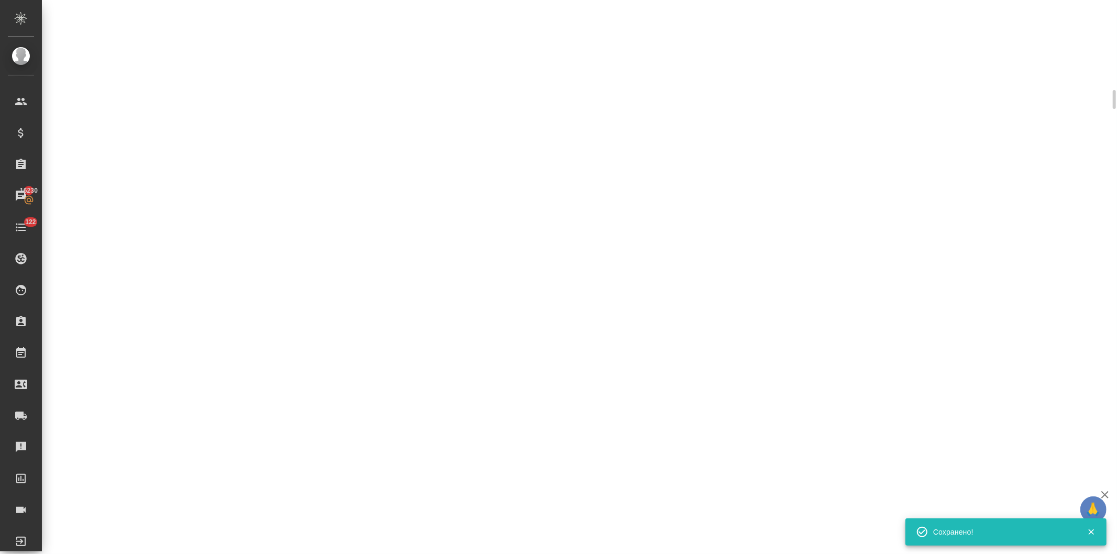
select select "RU"
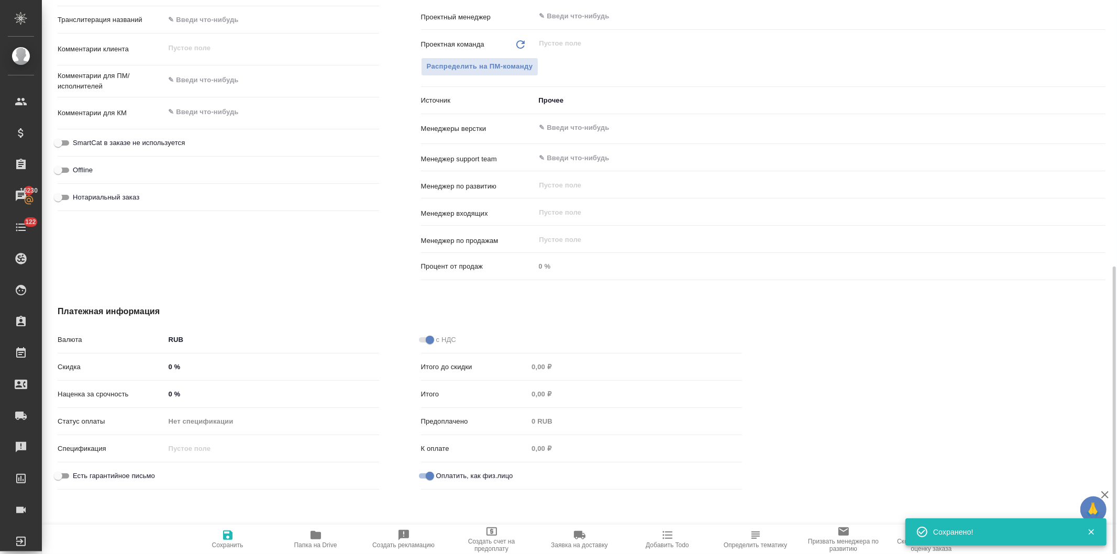
type textarea "x"
click at [315, 538] on icon "button" at bounding box center [316, 535] width 10 height 8
type textarea "x"
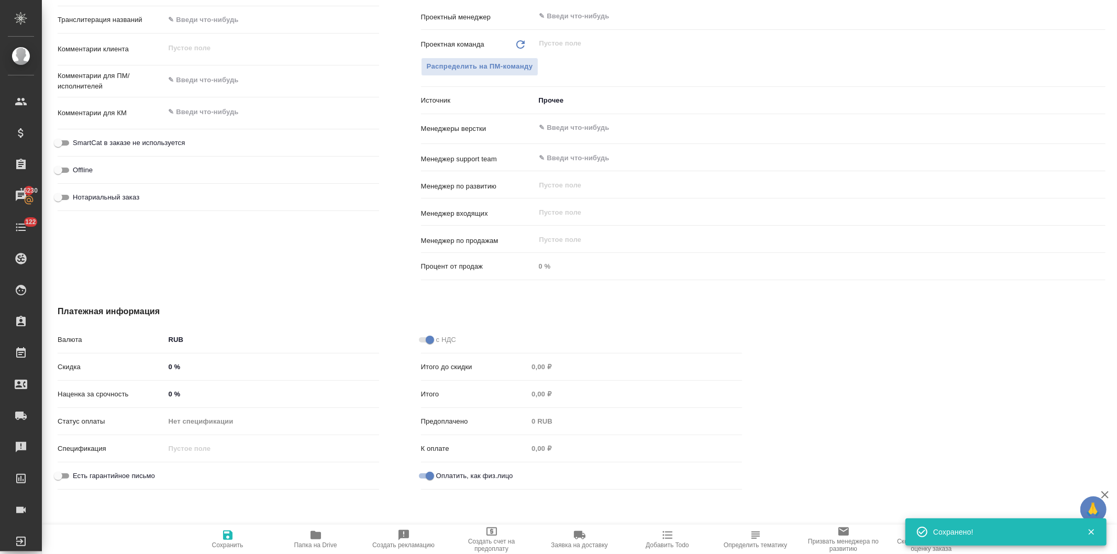
type textarea "x"
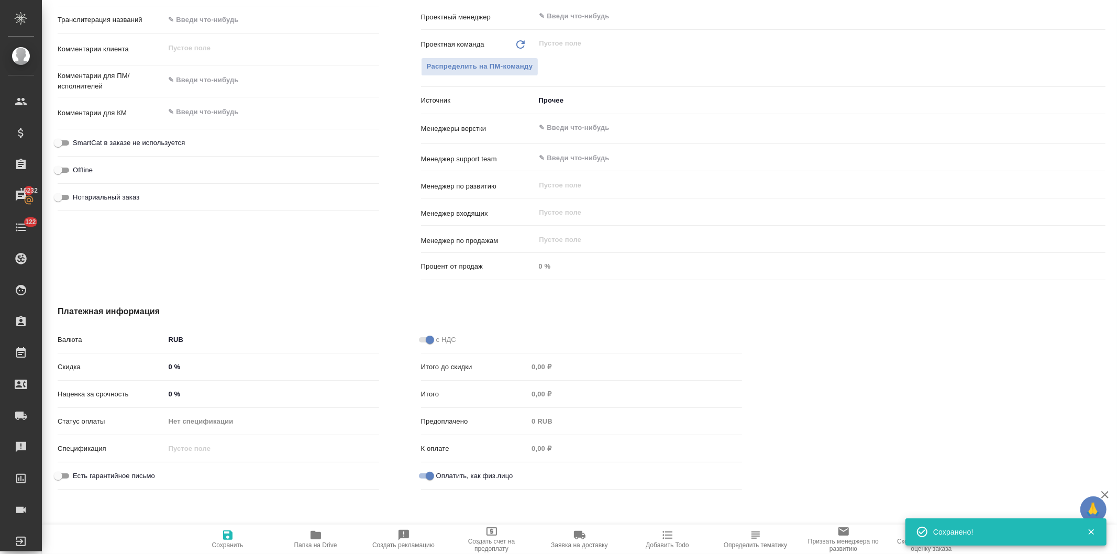
scroll to position [288, 0]
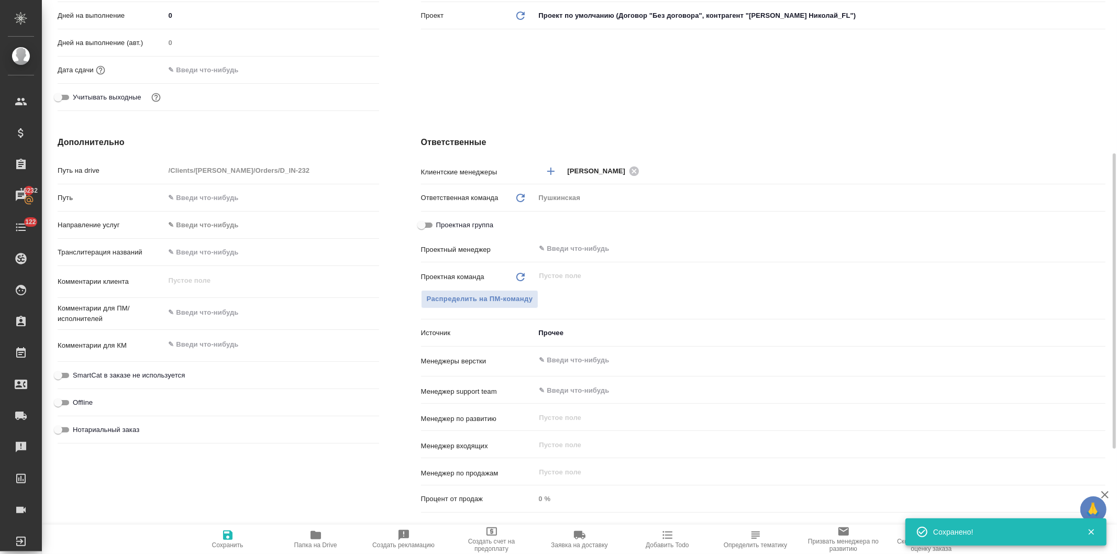
click at [218, 198] on input "text" at bounding box center [272, 197] width 214 height 15
paste input "https://drive.awatera.com/s/DbXiMkX7DAD2PMS"
type input "https://drive.awatera.com/s/DbXiMkX7DAD2PMS"
type textarea "x"
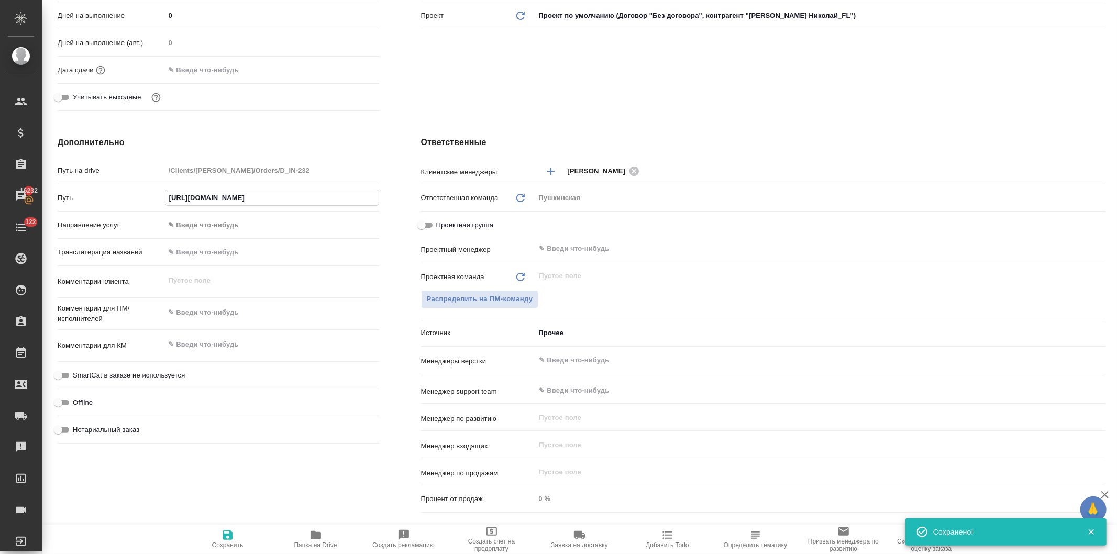
type textarea "x"
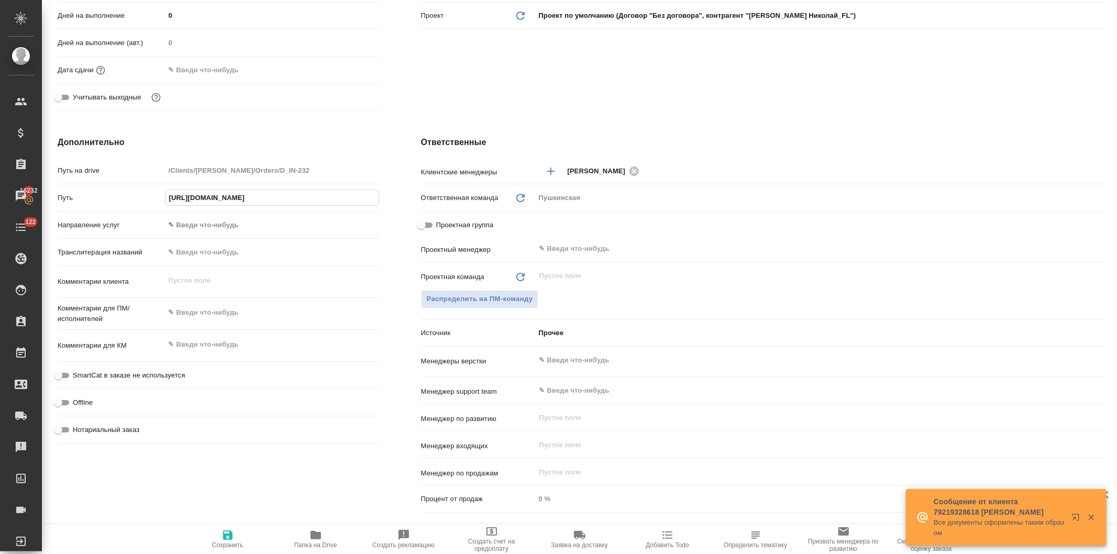
type input "https://drive.awatera.com/s/DbXiMkX7DAD2PMS"
click at [228, 538] on icon "button" at bounding box center [228, 535] width 13 height 13
type textarea "x"
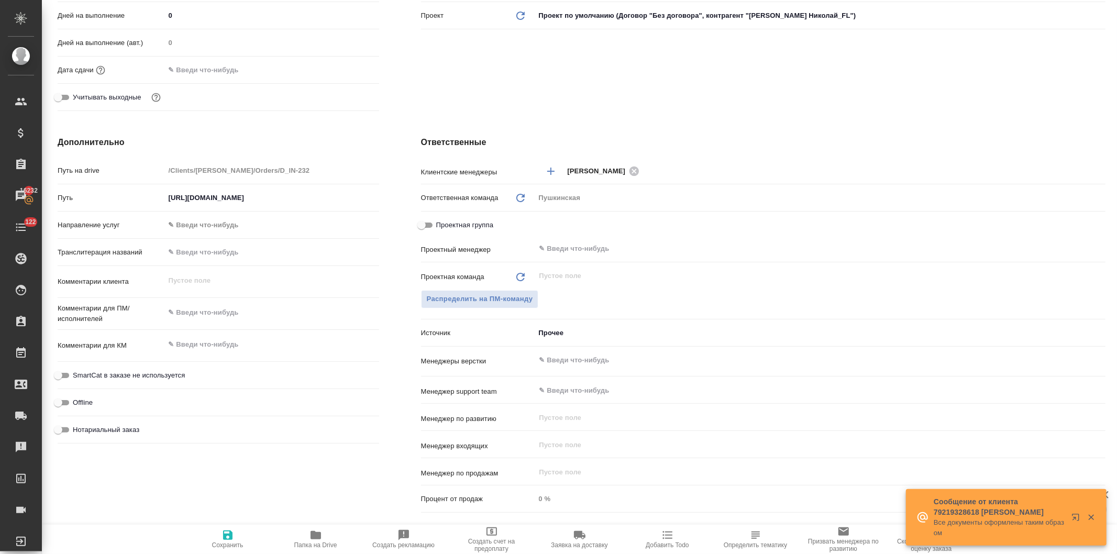
type textarea "x"
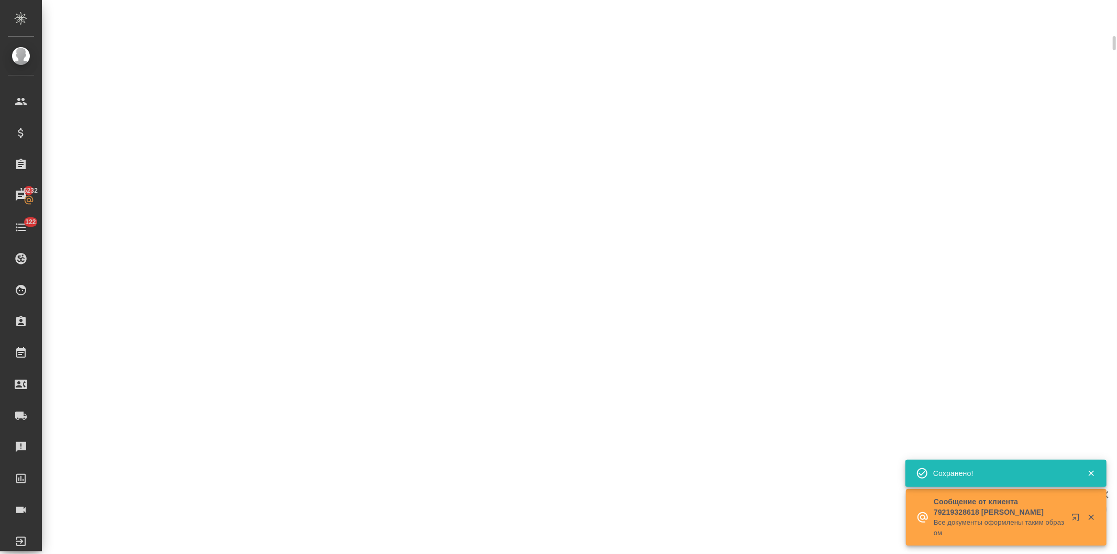
select select "RU"
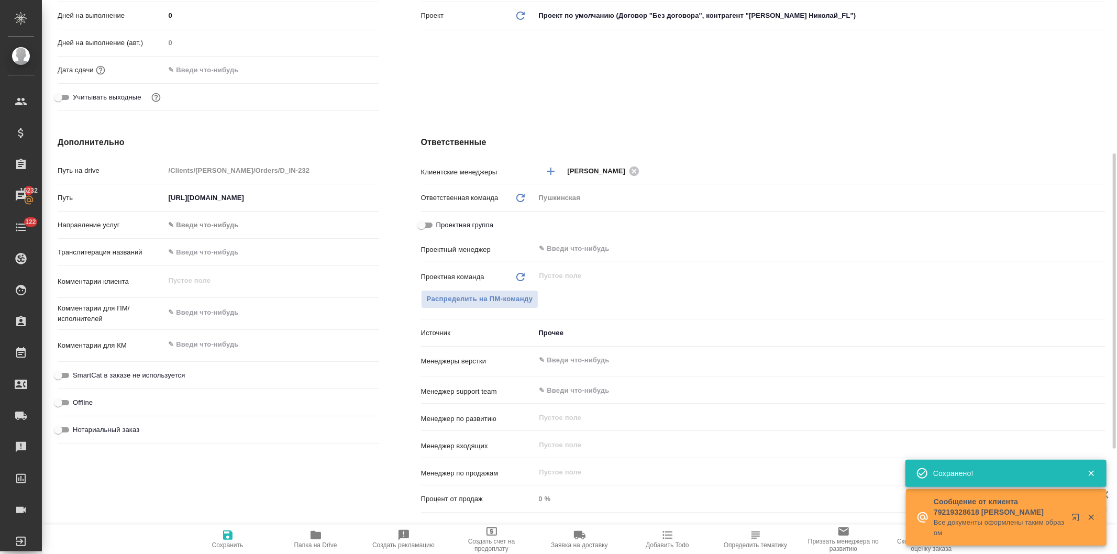
type textarea "x"
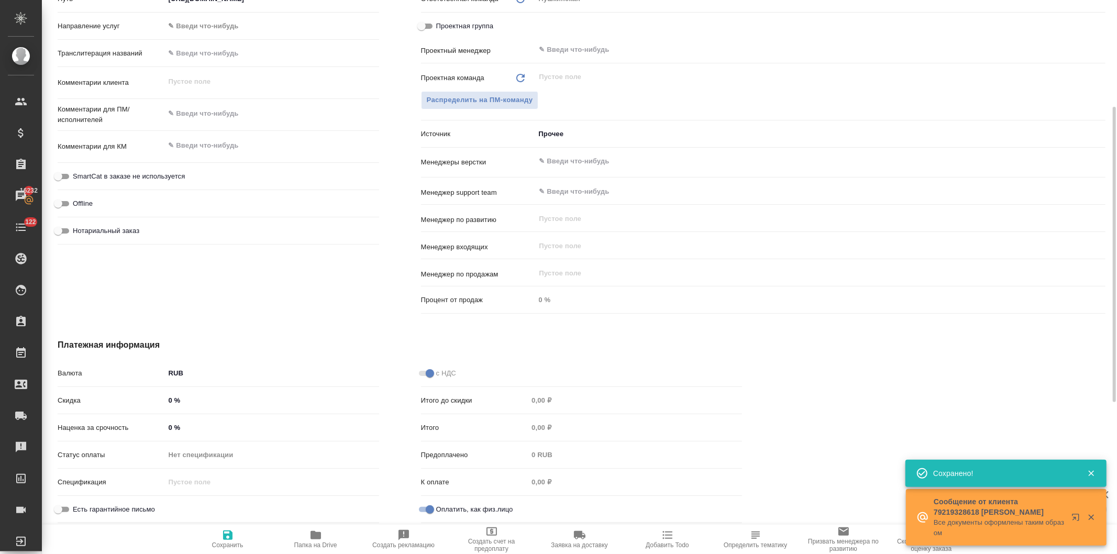
scroll to position [388, 0]
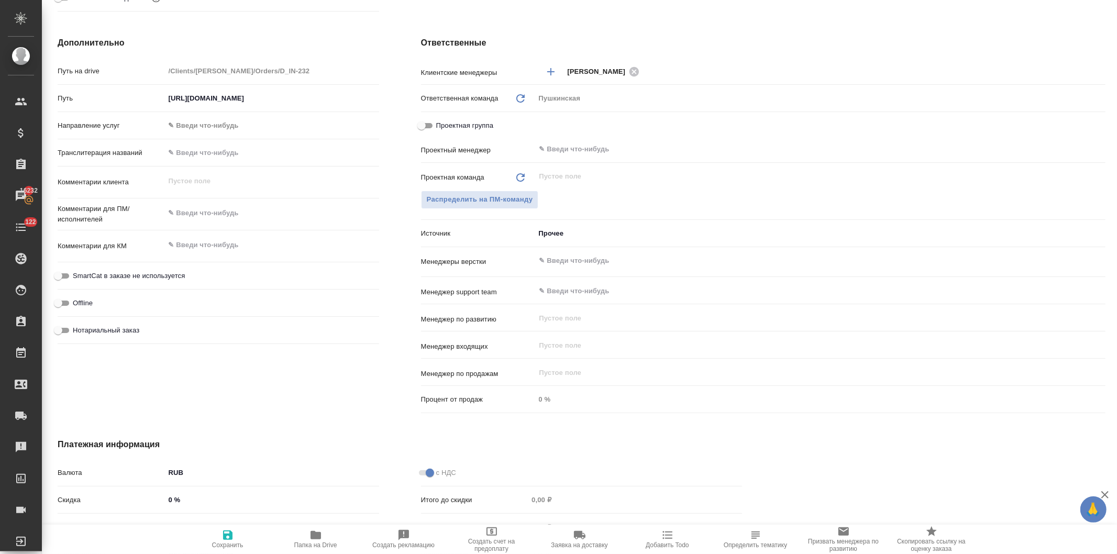
click at [573, 232] on body "🙏 .cls-1 fill:#fff; AWATERA Давыдова Елена Клиенты Спецификации Заказы 16232 Ча…" at bounding box center [558, 277] width 1117 height 554
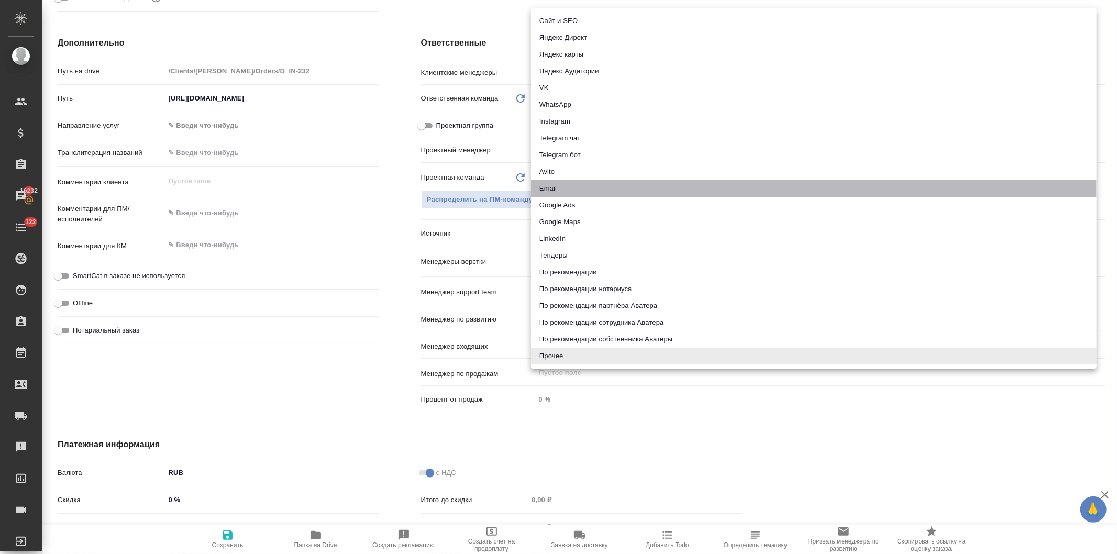
click at [563, 189] on li "Email" at bounding box center [814, 188] width 566 height 17
type textarea "x"
type input "emailAds"
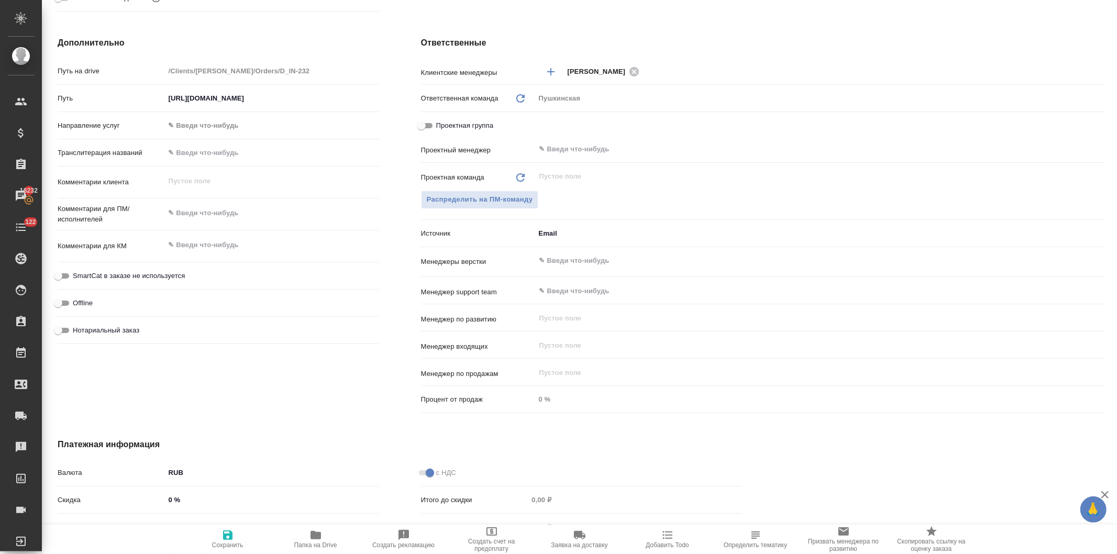
click at [230, 537] on icon "button" at bounding box center [227, 535] width 9 height 9
type textarea "x"
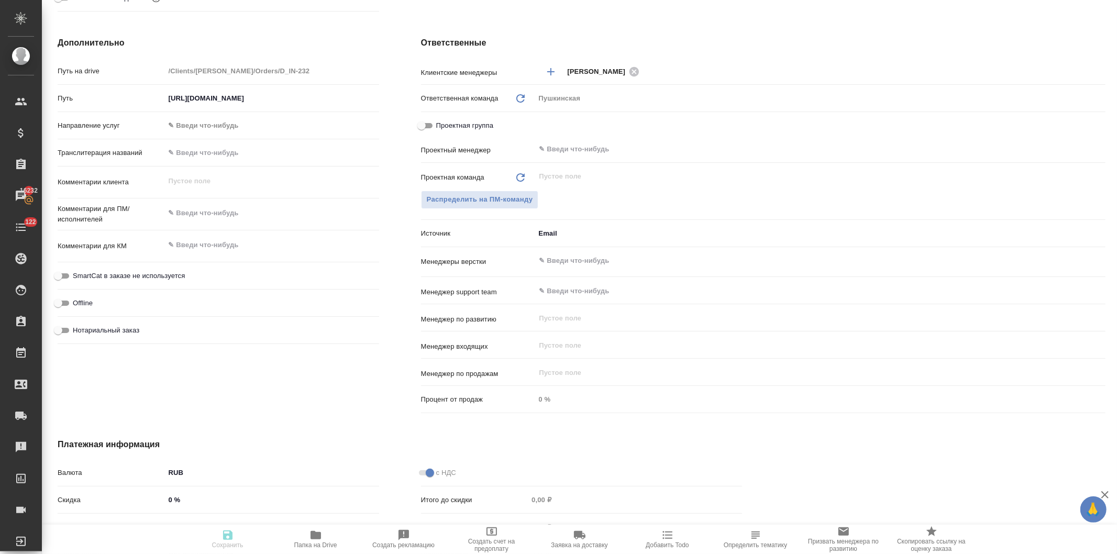
type textarea "x"
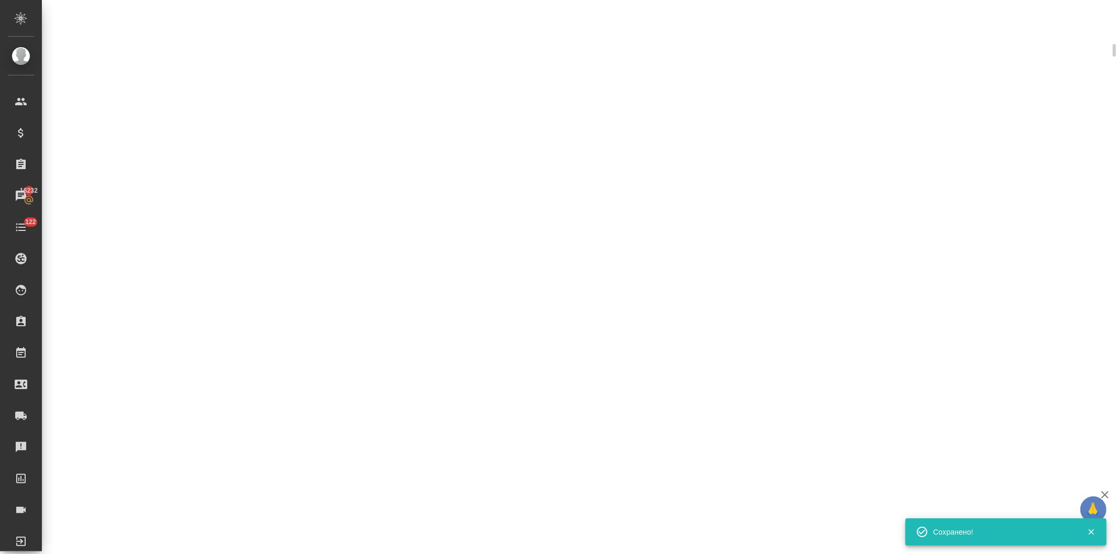
select select "RU"
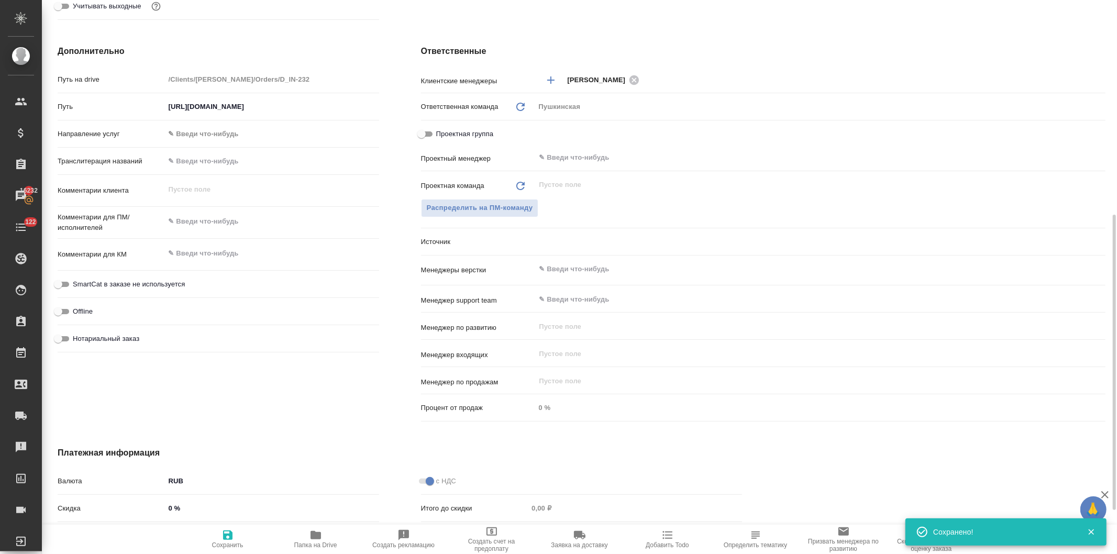
type textarea "x"
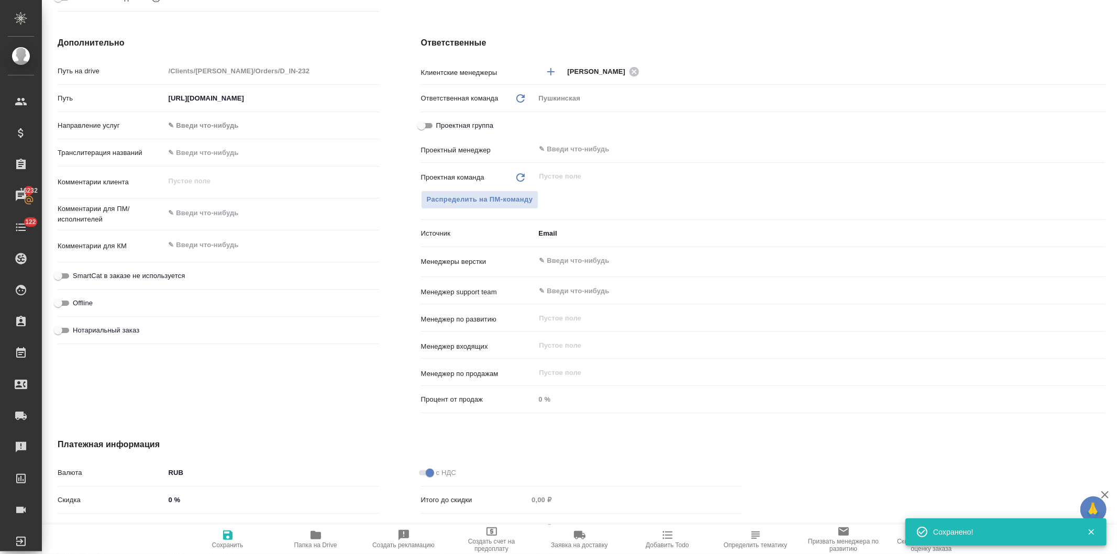
type textarea "x"
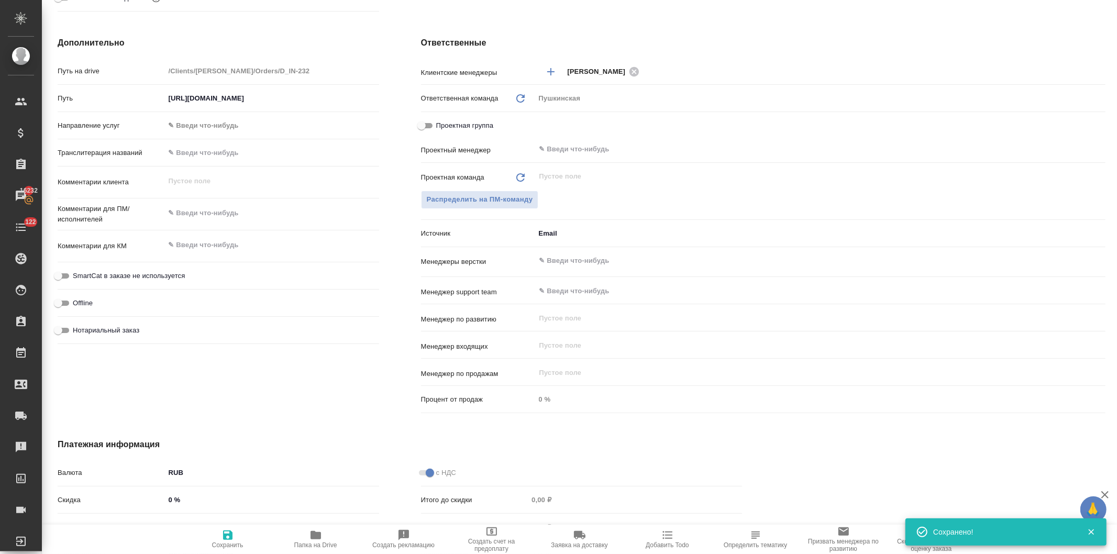
type textarea "x"
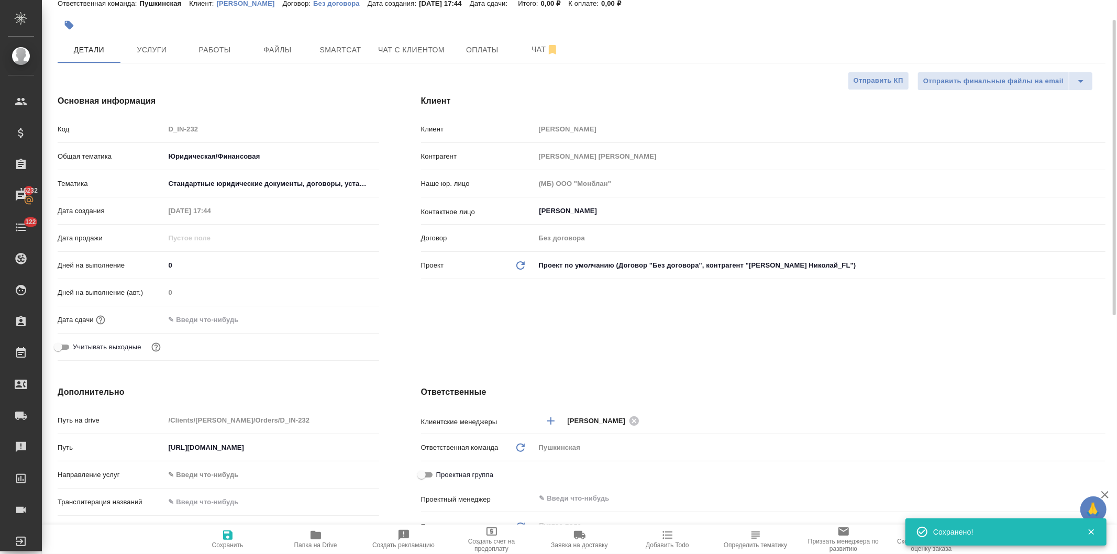
scroll to position [0, 0]
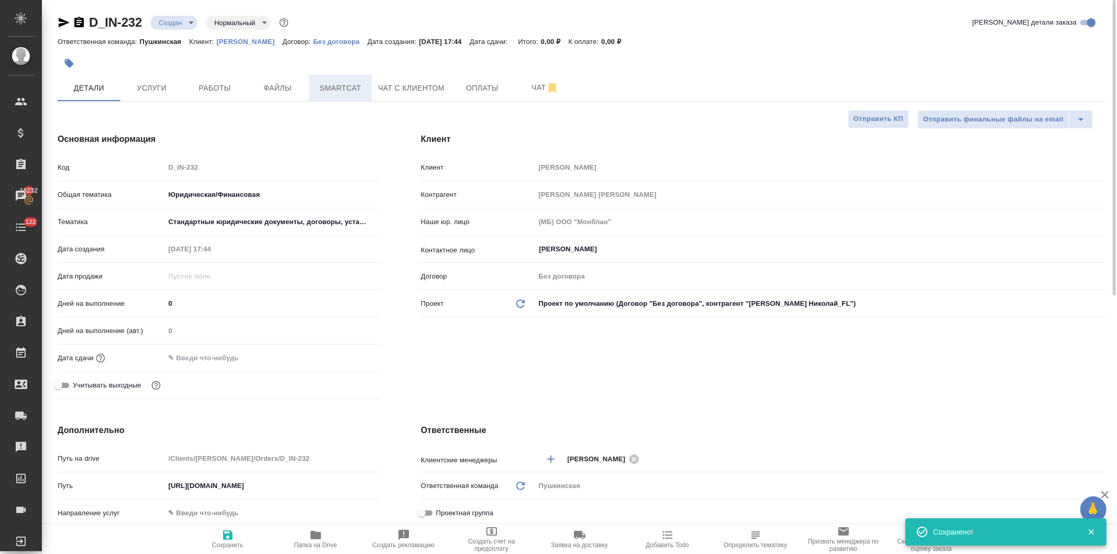
click at [323, 85] on span "Smartcat" at bounding box center [340, 88] width 50 height 13
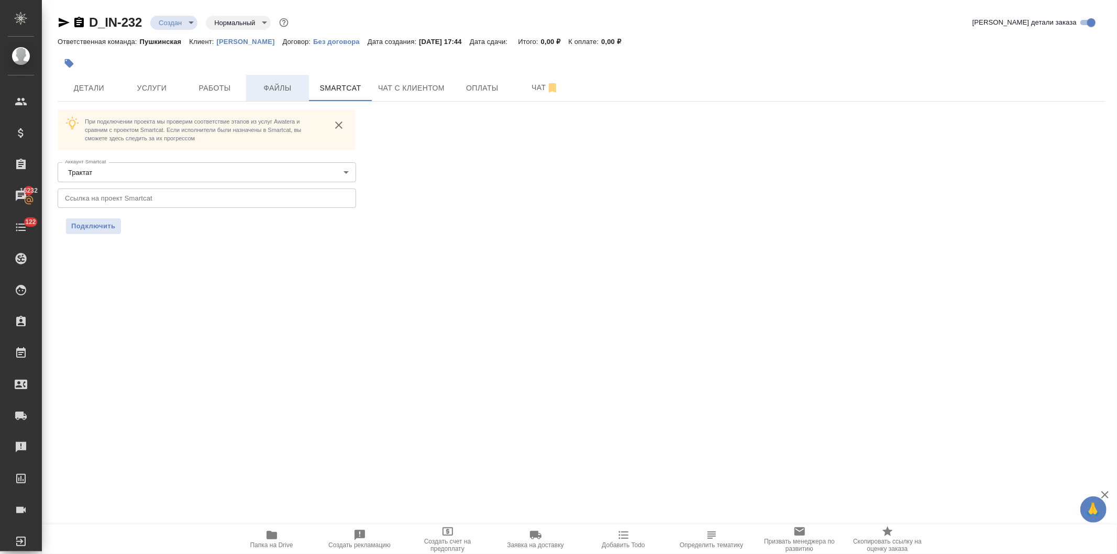
click at [268, 85] on span "Файлы" at bounding box center [277, 88] width 50 height 13
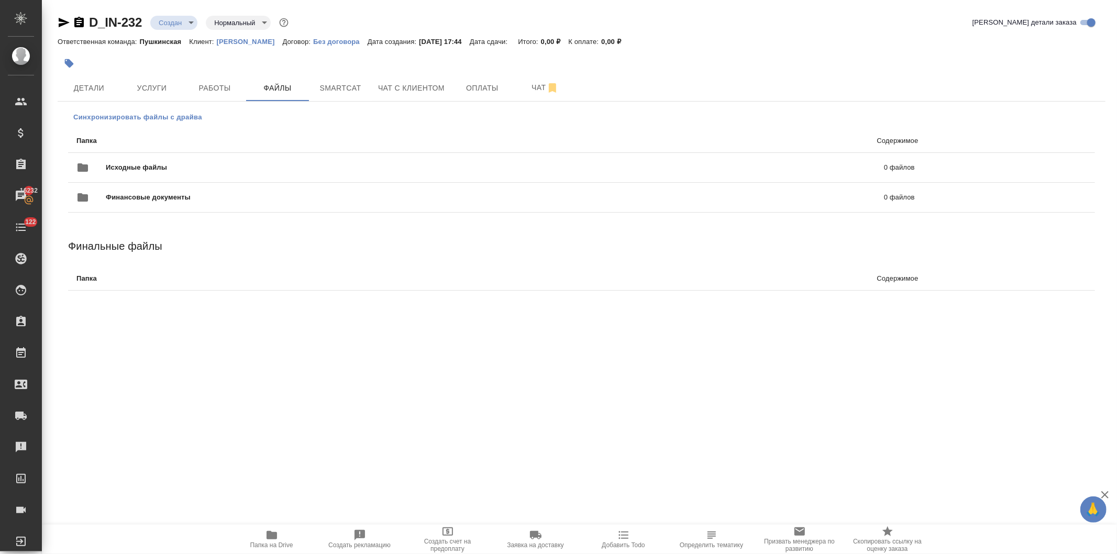
click at [113, 116] on span "Синхронизировать файлы с драйва" at bounding box center [137, 117] width 129 height 10
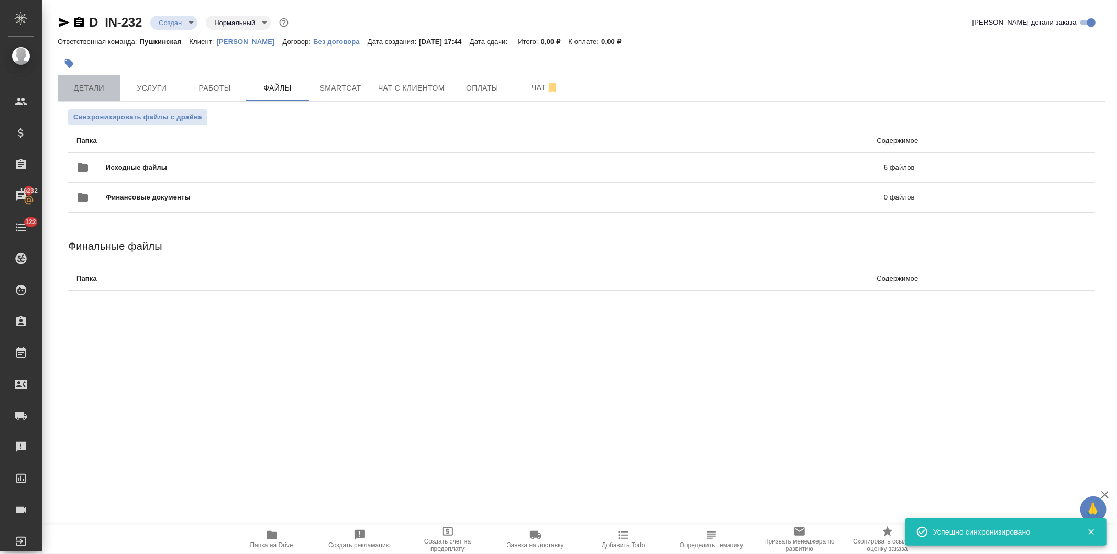
click at [84, 90] on span "Детали" at bounding box center [89, 88] width 50 height 13
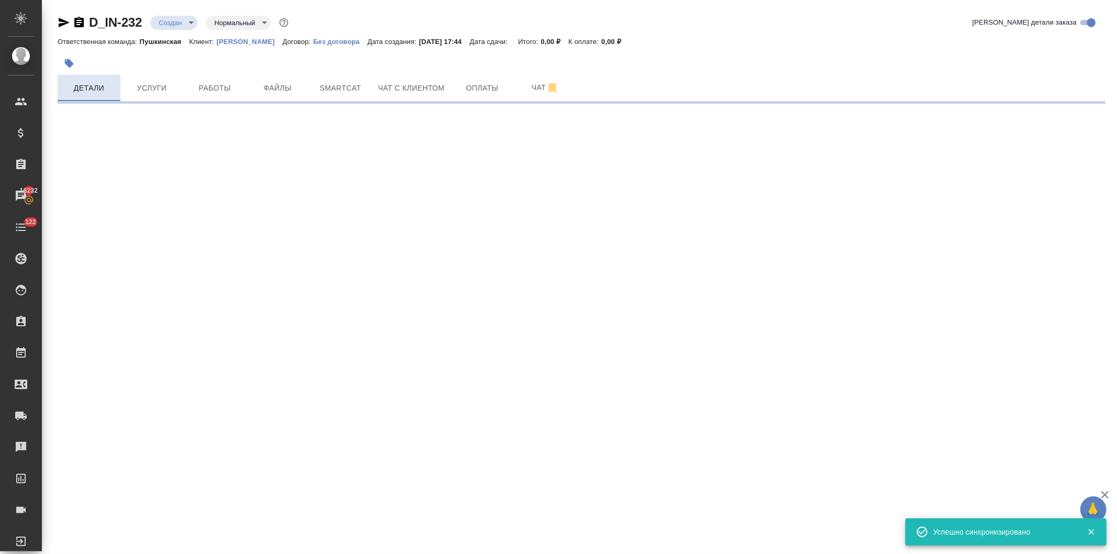
select select "RU"
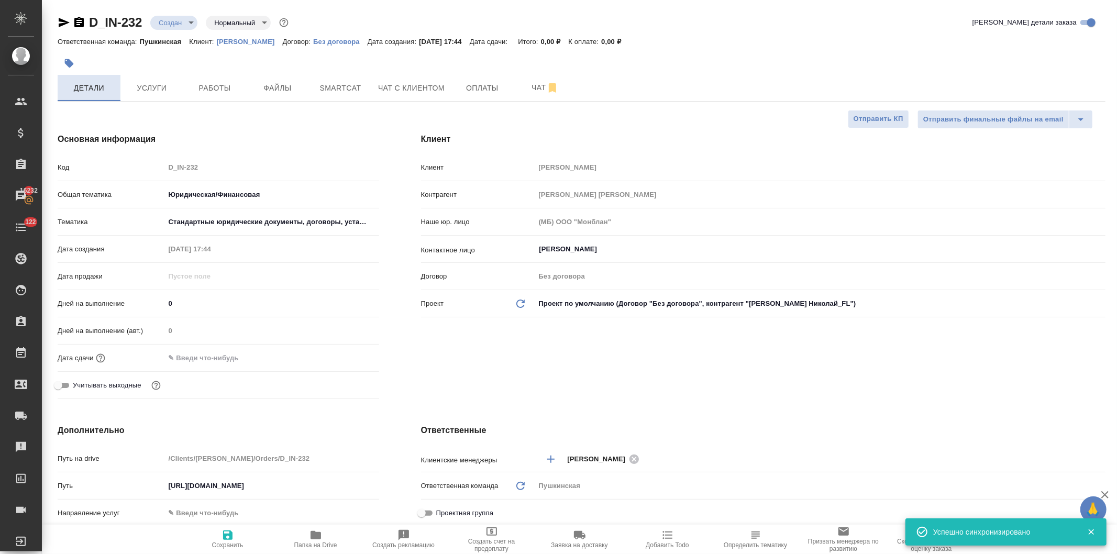
type textarea "x"
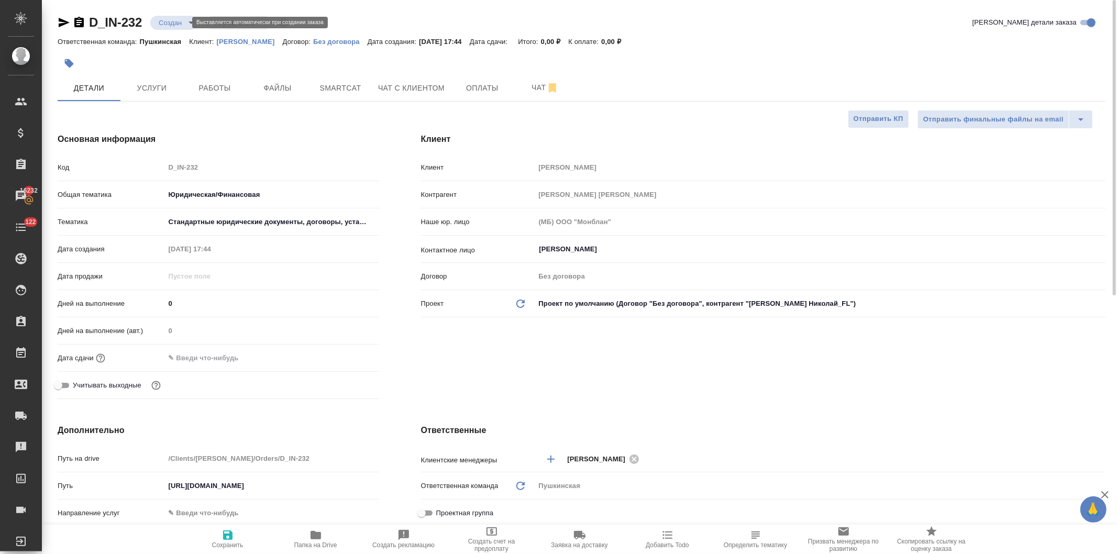
click at [162, 19] on body "🙏 .cls-1 fill:#fff; AWATERA Давыдова Елена Клиенты Спецификации Заказы 16232 Ча…" at bounding box center [558, 277] width 1117 height 554
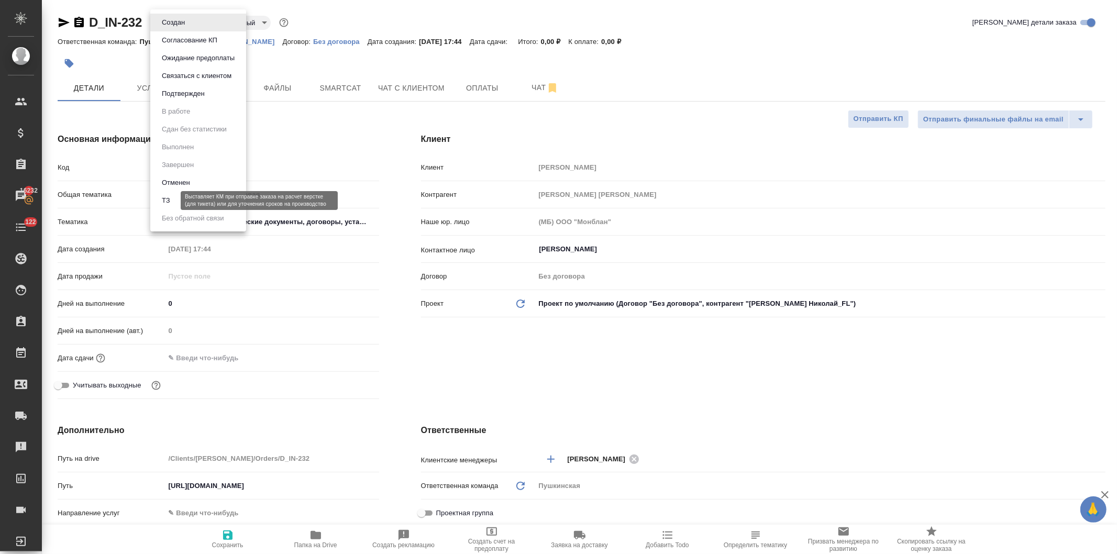
click at [164, 197] on button "ТЗ" at bounding box center [166, 201] width 15 height 12
type textarea "x"
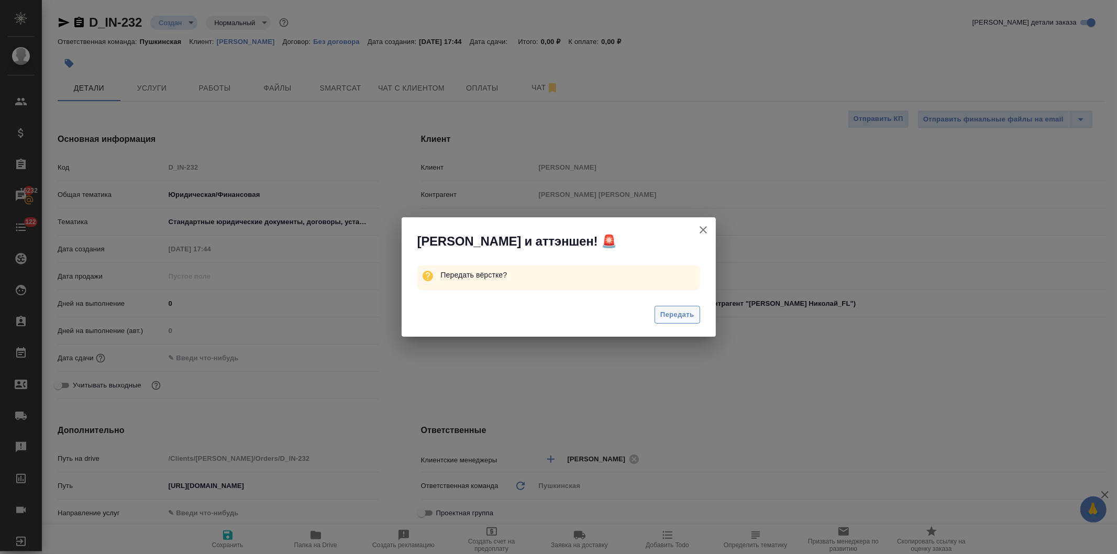
click at [669, 312] on span "Передать" at bounding box center [677, 315] width 34 height 12
type textarea "x"
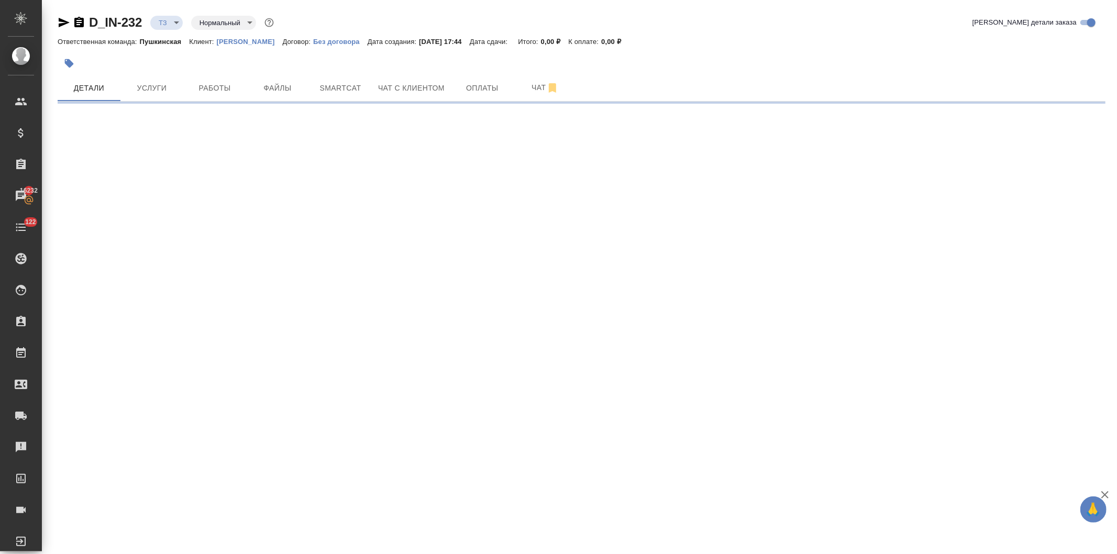
select select "RU"
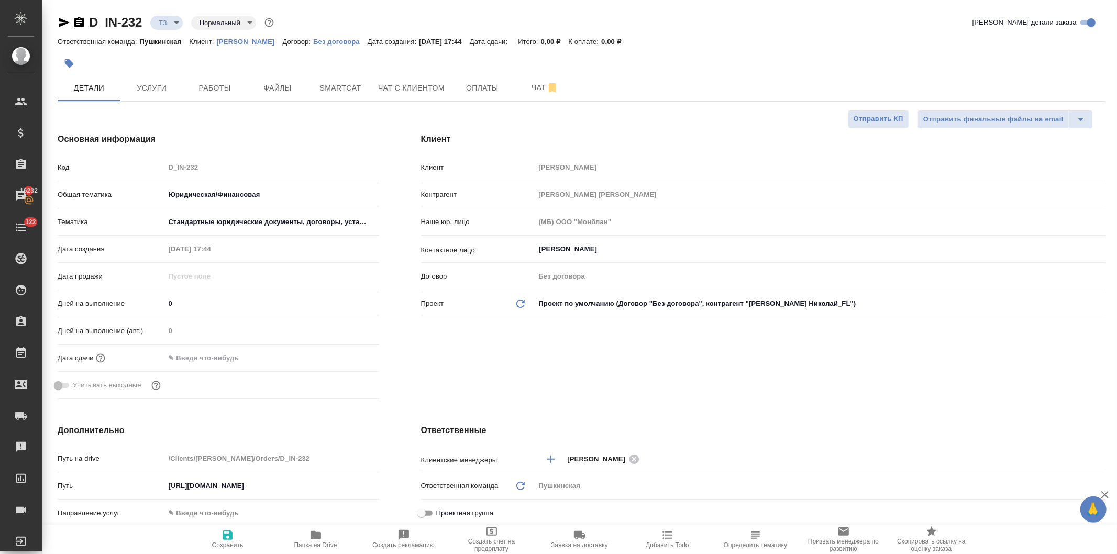
type textarea "x"
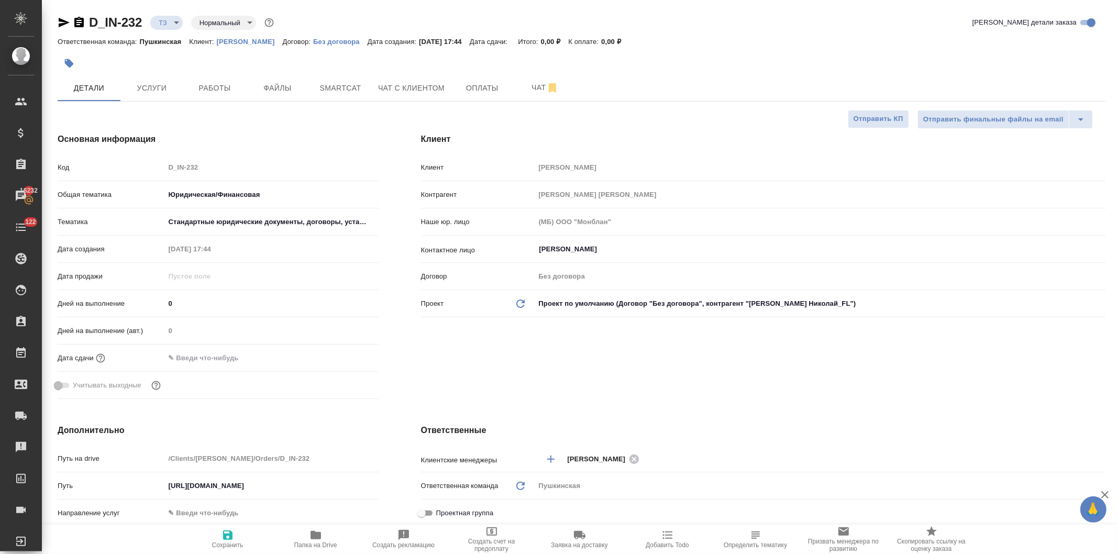
type textarea "x"
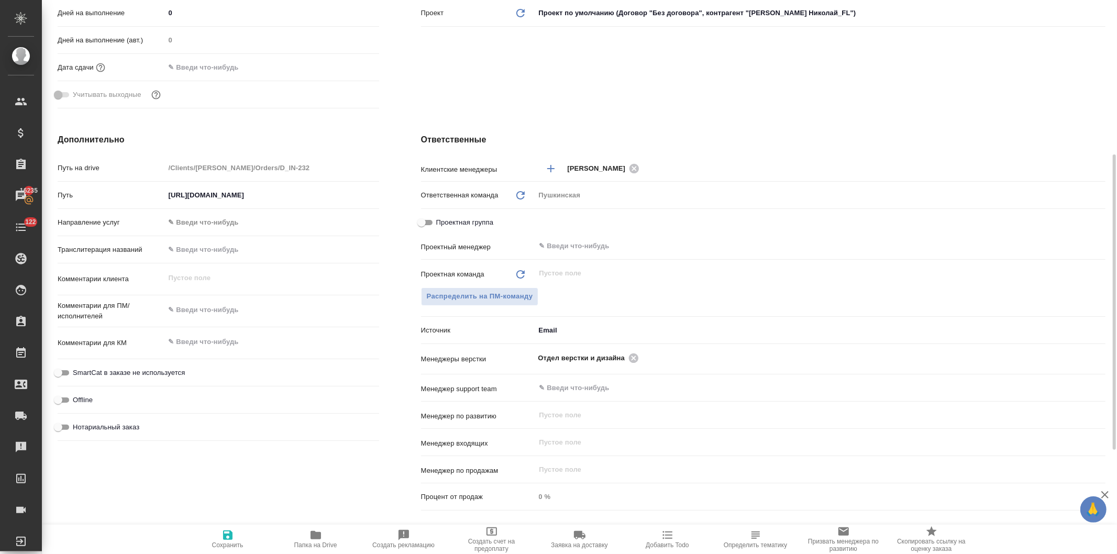
type textarea "x"
click at [216, 313] on textarea at bounding box center [272, 310] width 214 height 18
type textarea "н"
type textarea "x"
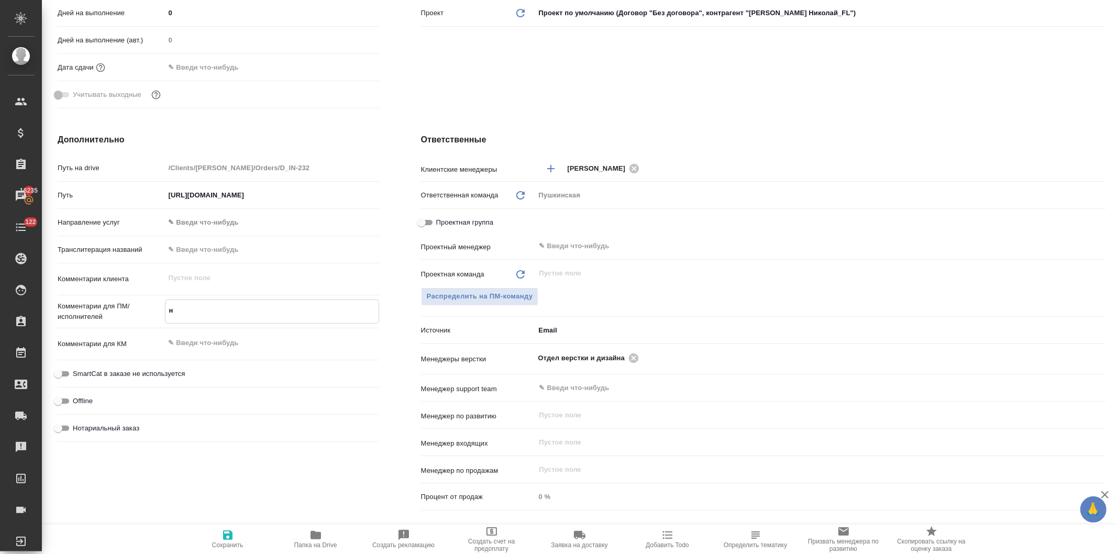
type textarea "x"
type textarea "не"
type textarea "x"
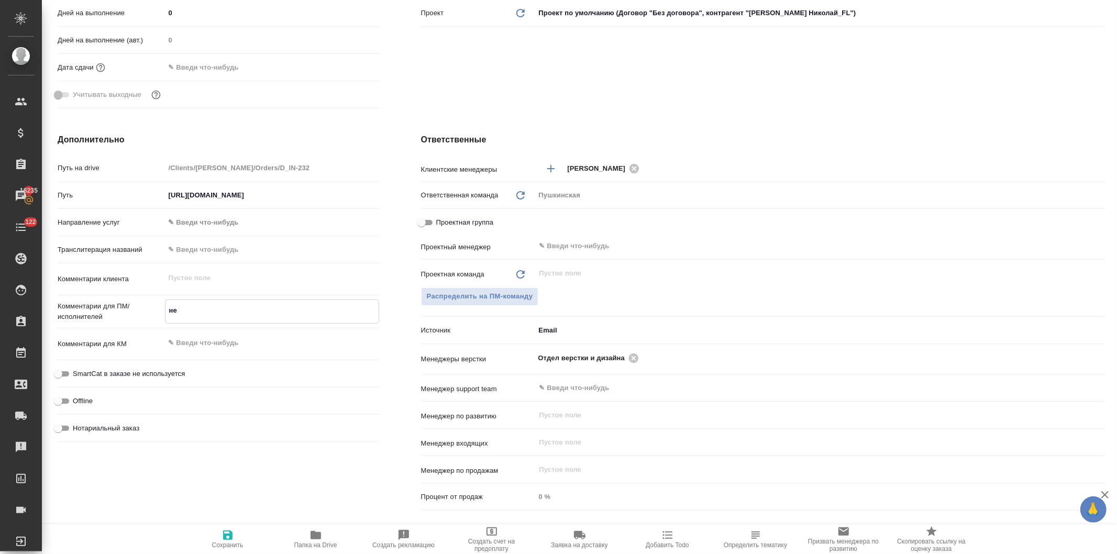
type textarea "x"
type textarea "не"
type textarea "x"
type textarea "не н"
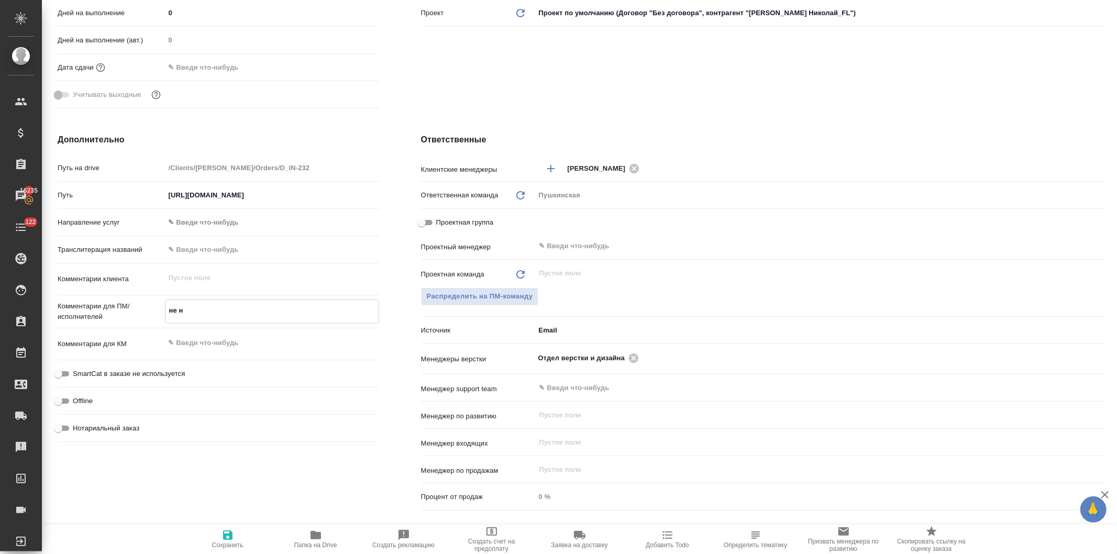
type textarea "x"
type textarea "не но"
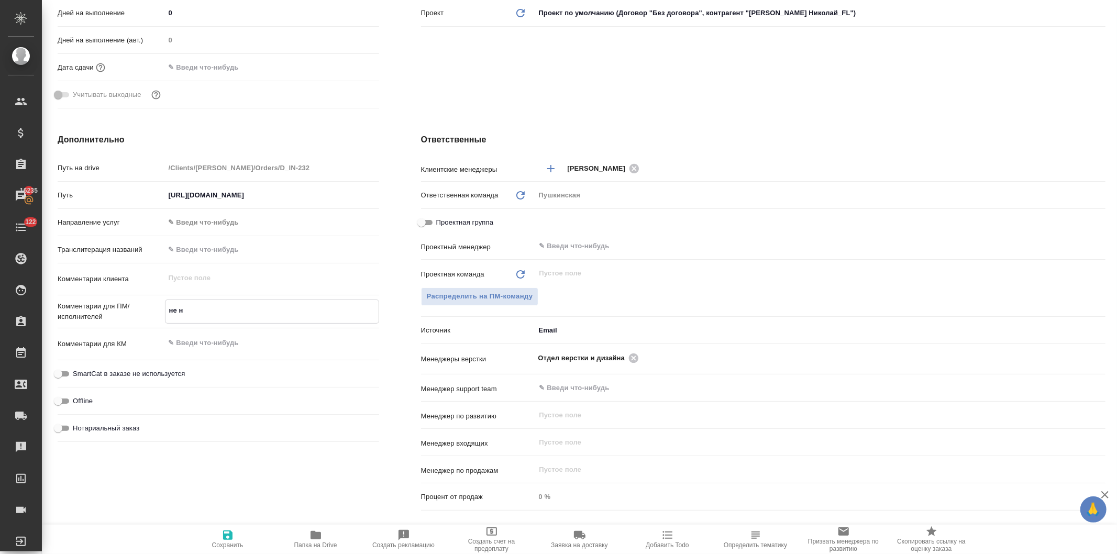
type textarea "x"
type textarea "не нот"
type textarea "x"
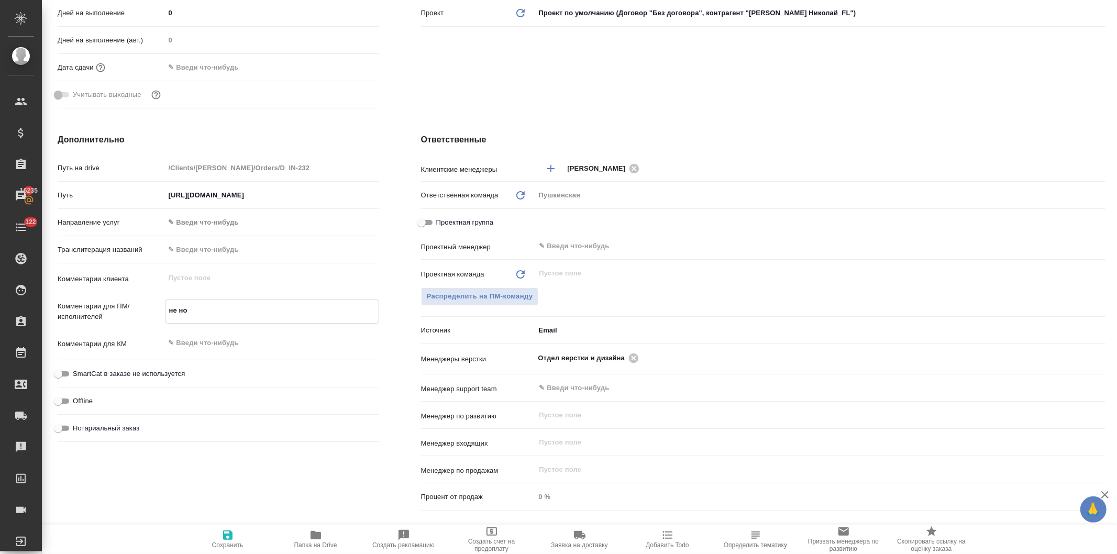
type textarea "x"
type textarea "не ноту"
type textarea "x"
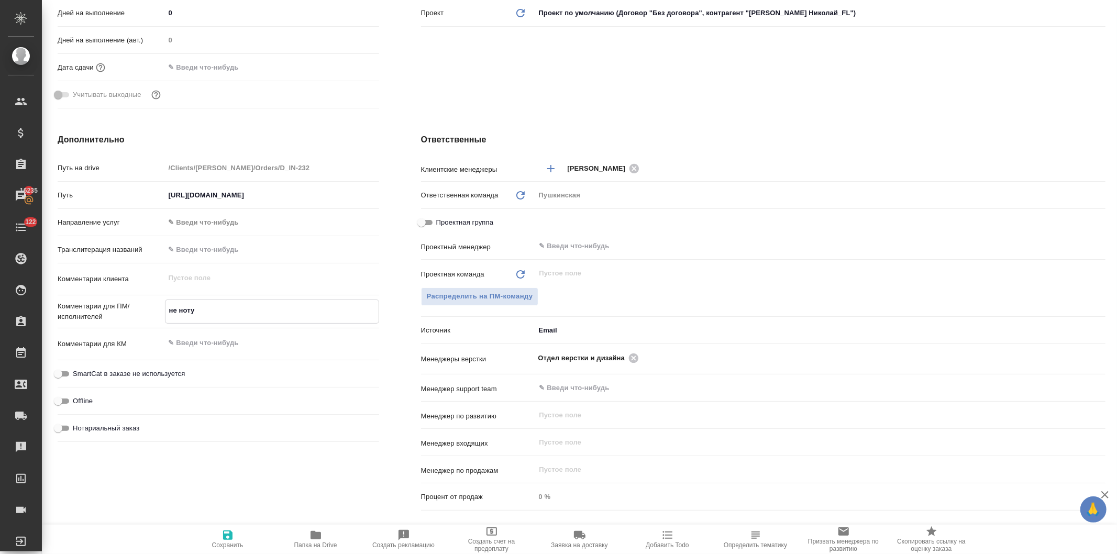
type textarea "не нотур"
type textarea "x"
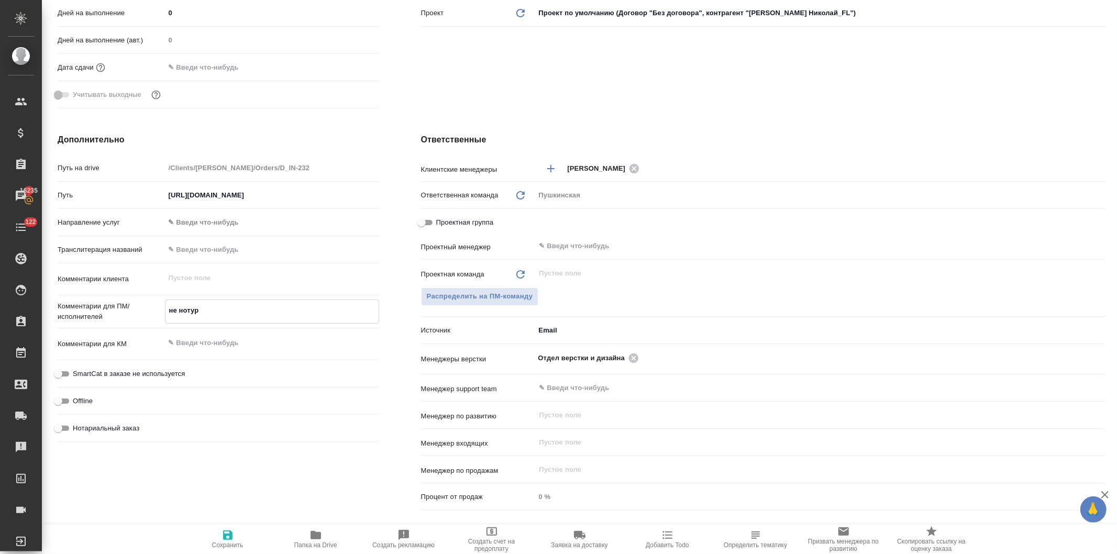
type textarea "не нотури"
type textarea "x"
type textarea "не нотуриа"
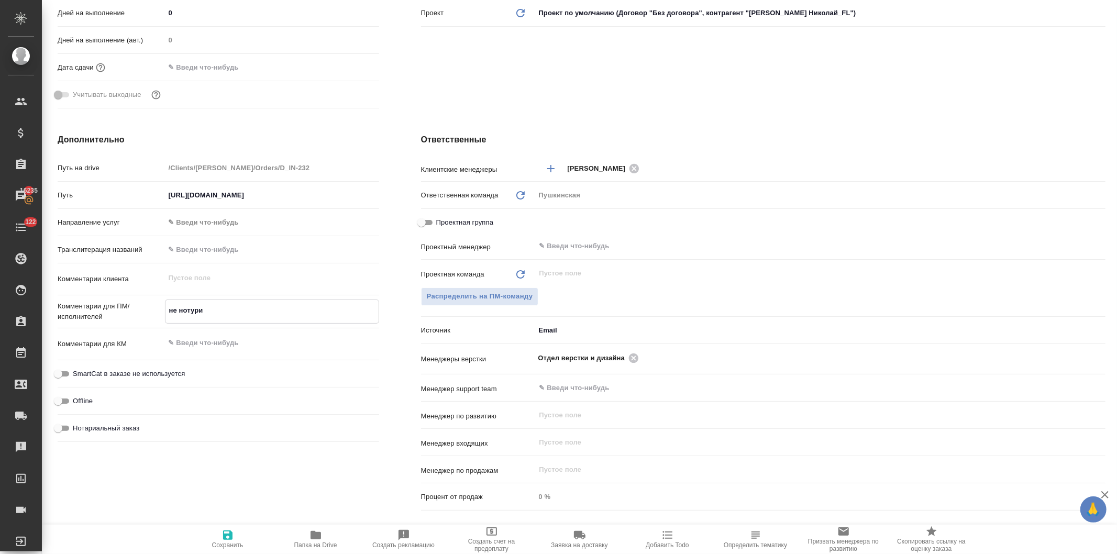
type textarea "x"
type textarea "не нотуриат"
type textarea "x"
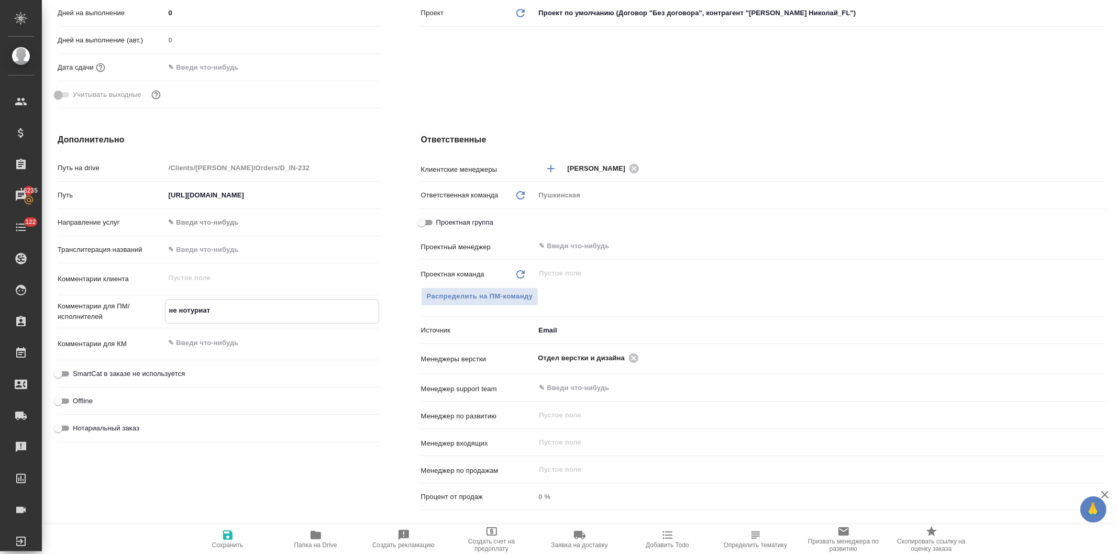
type textarea "x"
click at [190, 312] on textarea "не нотуриат" at bounding box center [272, 311] width 213 height 18
type textarea "x"
type textarea "не нотриат"
type textarea "x"
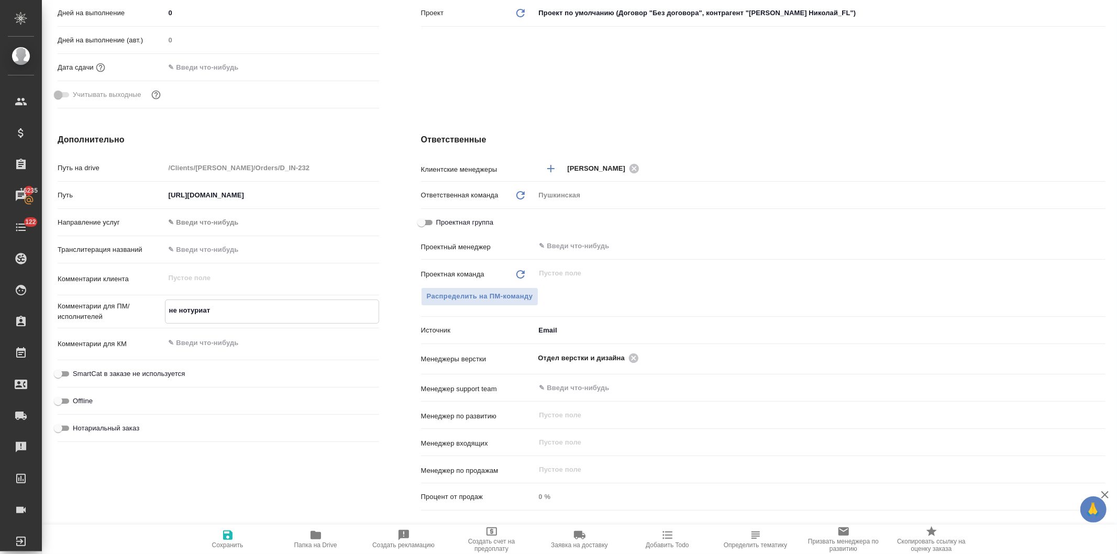
type textarea "x"
type textarea "не нотариат"
type textarea "x"
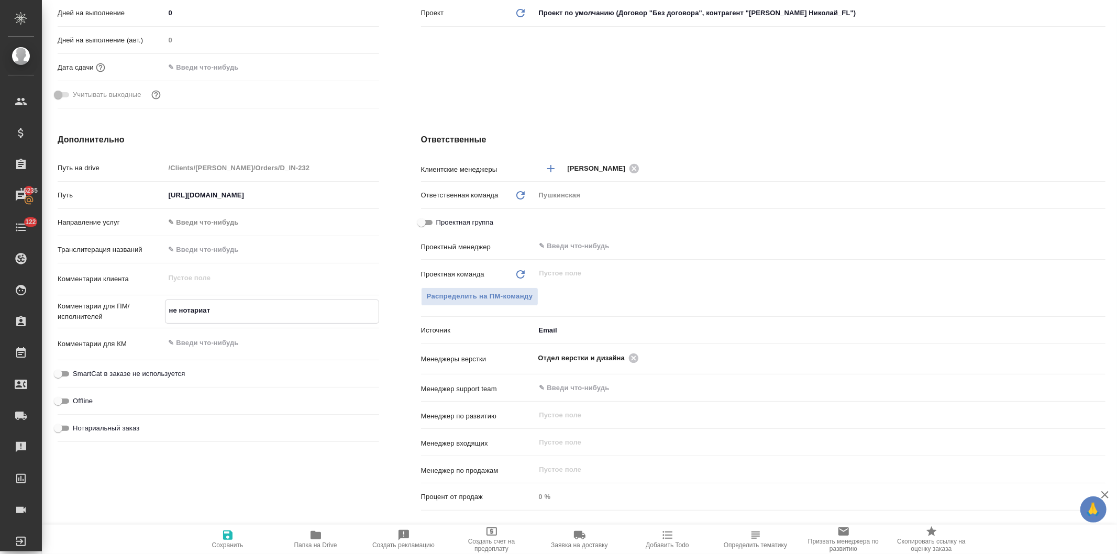
type textarea "не нотариат"
type textarea "x"
click at [225, 539] on icon "button" at bounding box center [227, 535] width 9 height 9
type textarea "x"
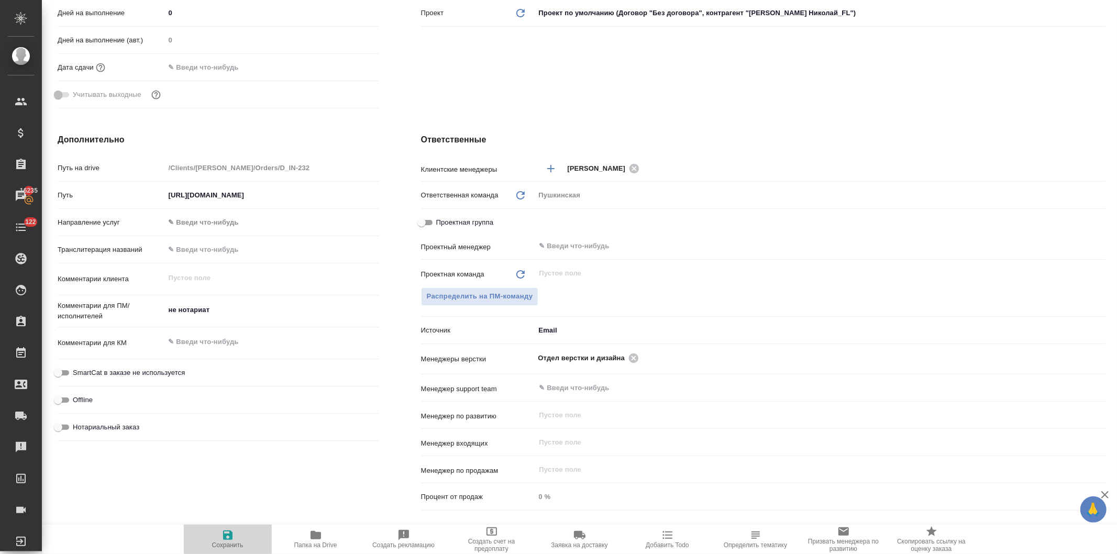
type textarea "x"
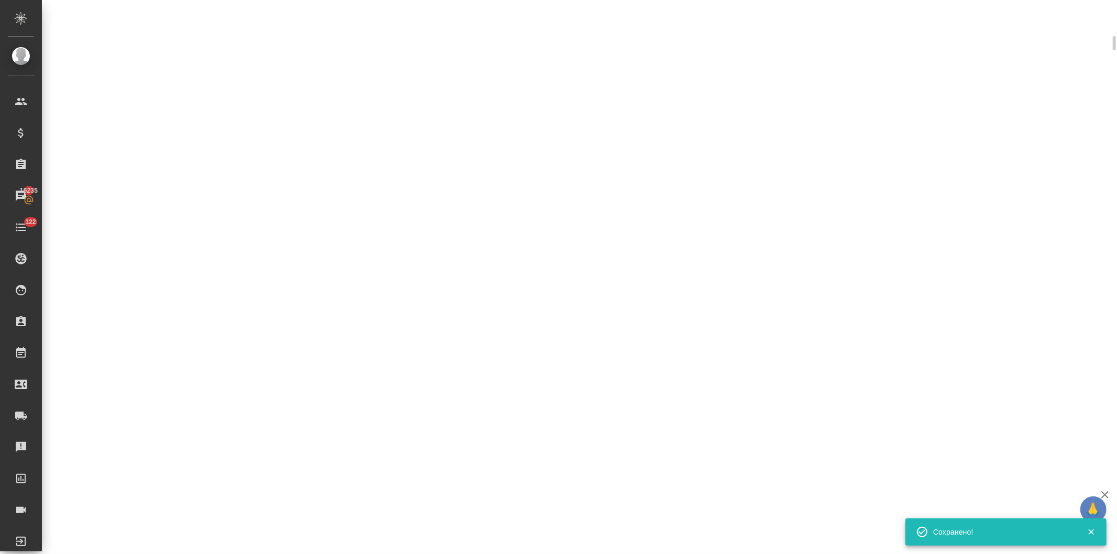
select select "RU"
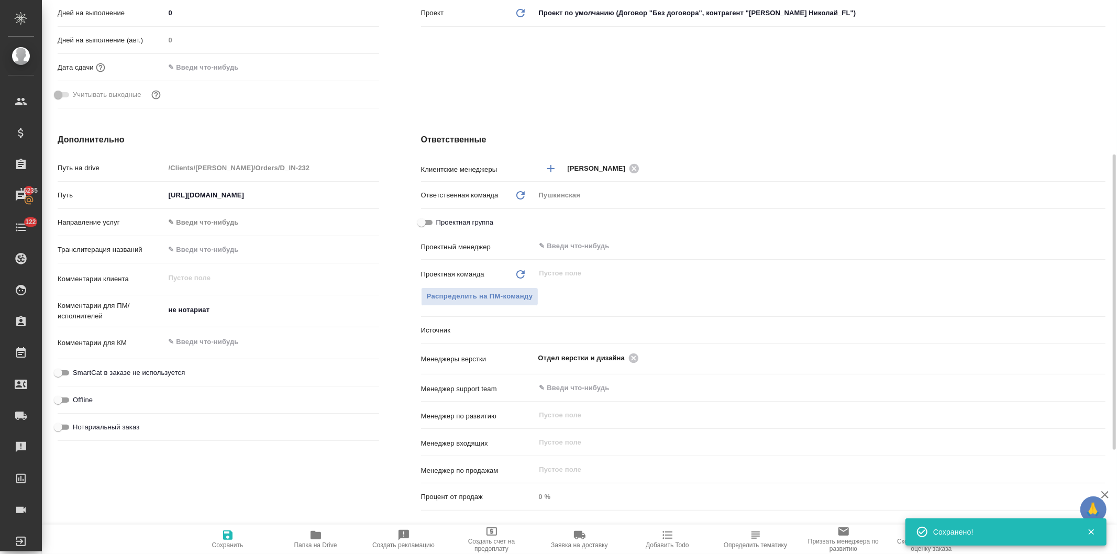
type textarea "x"
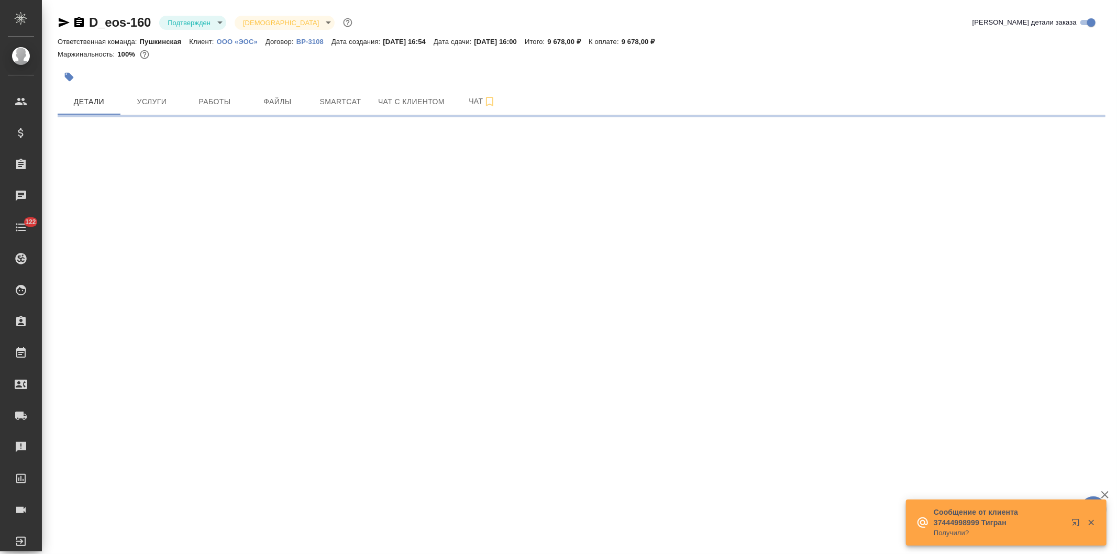
select select "RU"
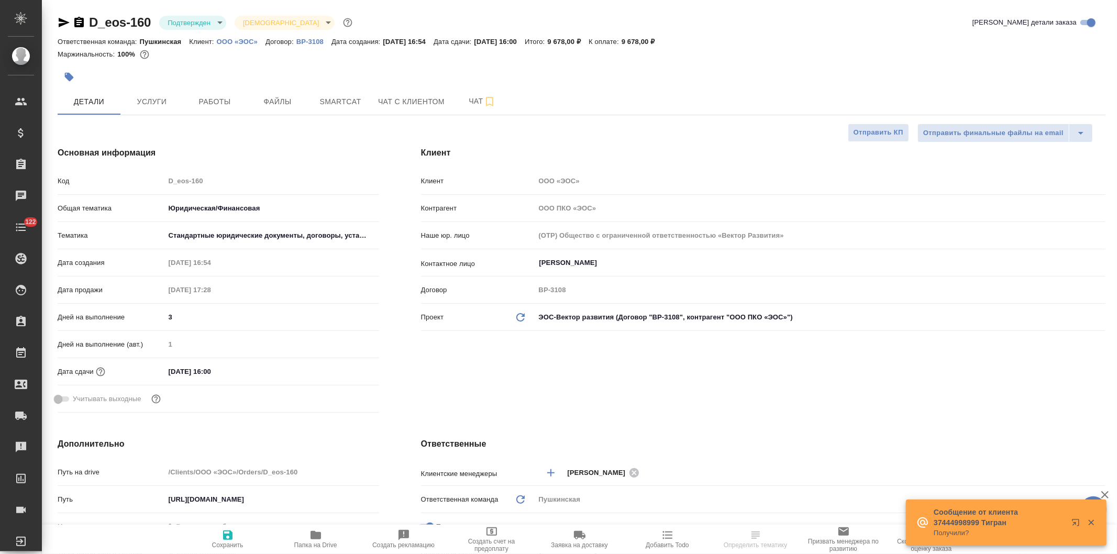
type textarea "x"
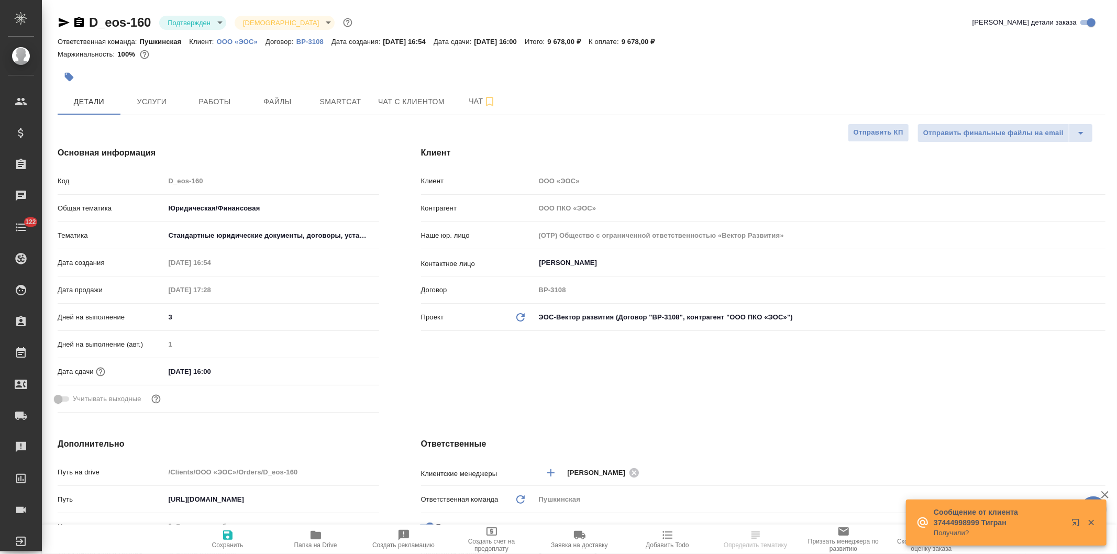
type textarea "x"
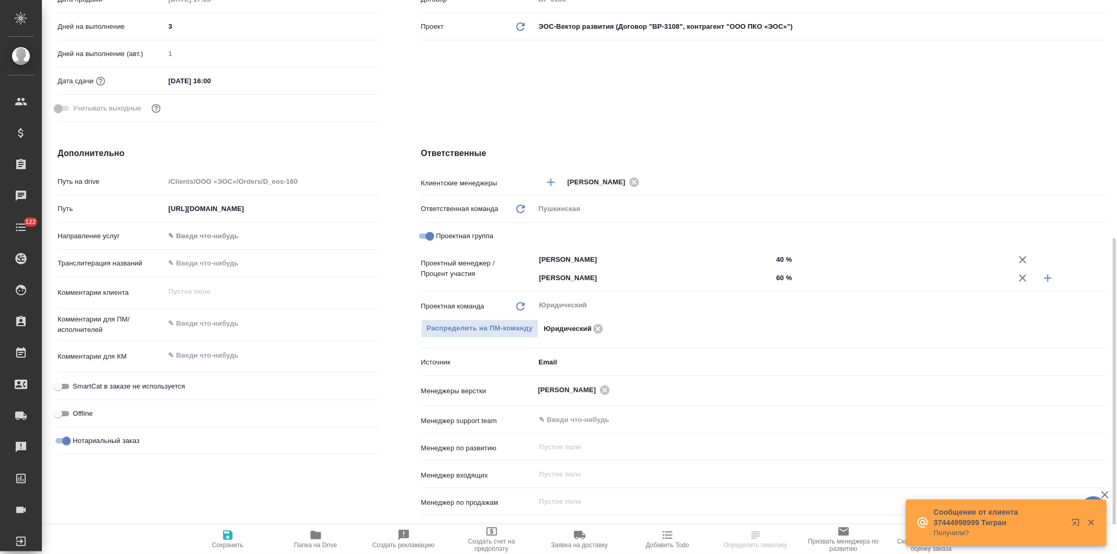
scroll to position [349, 0]
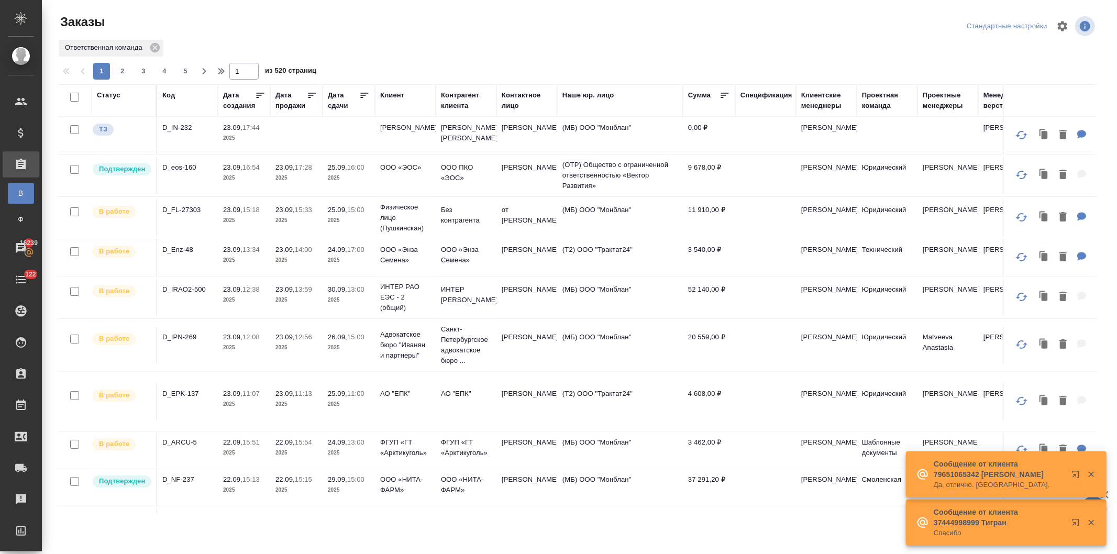
click at [298, 133] on td at bounding box center [296, 135] width 52 height 37
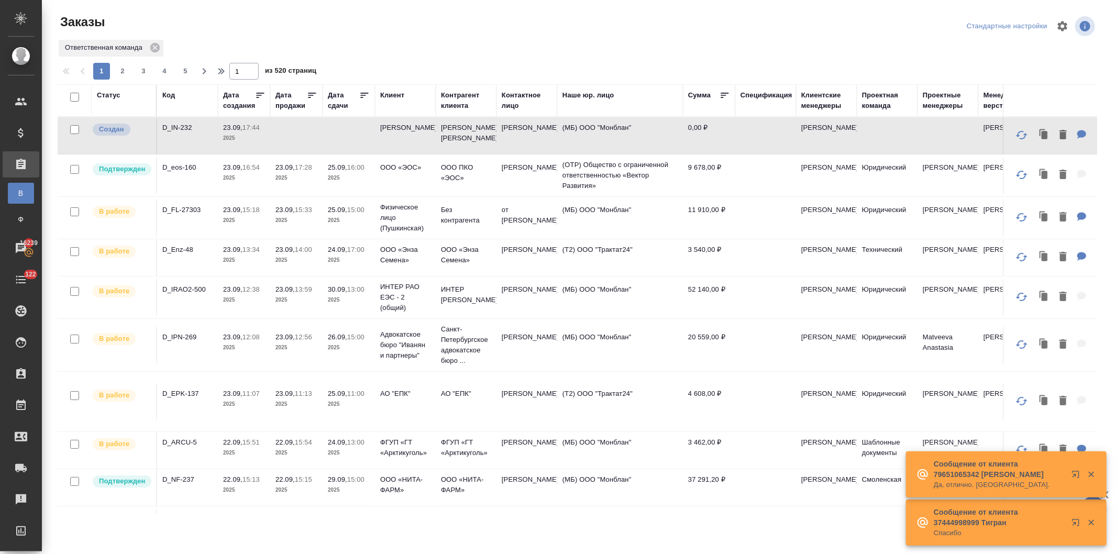
click at [298, 133] on td at bounding box center [296, 135] width 52 height 37
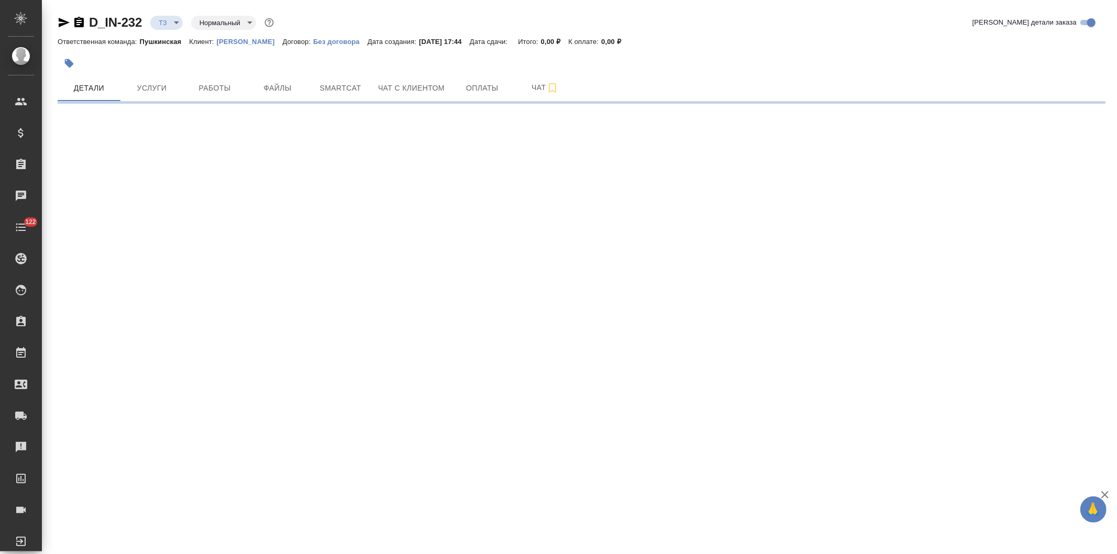
select select "RU"
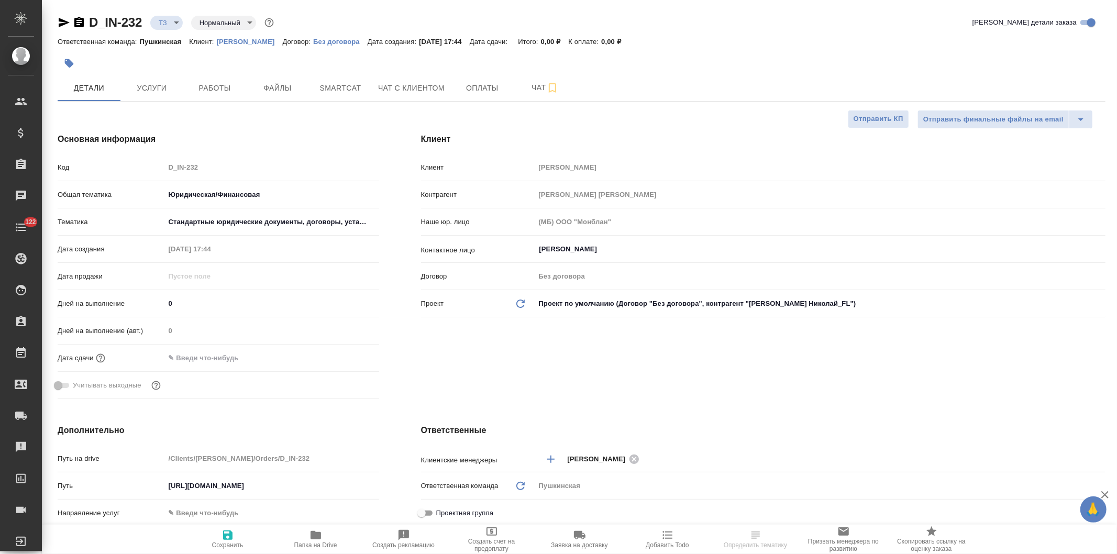
type textarea "x"
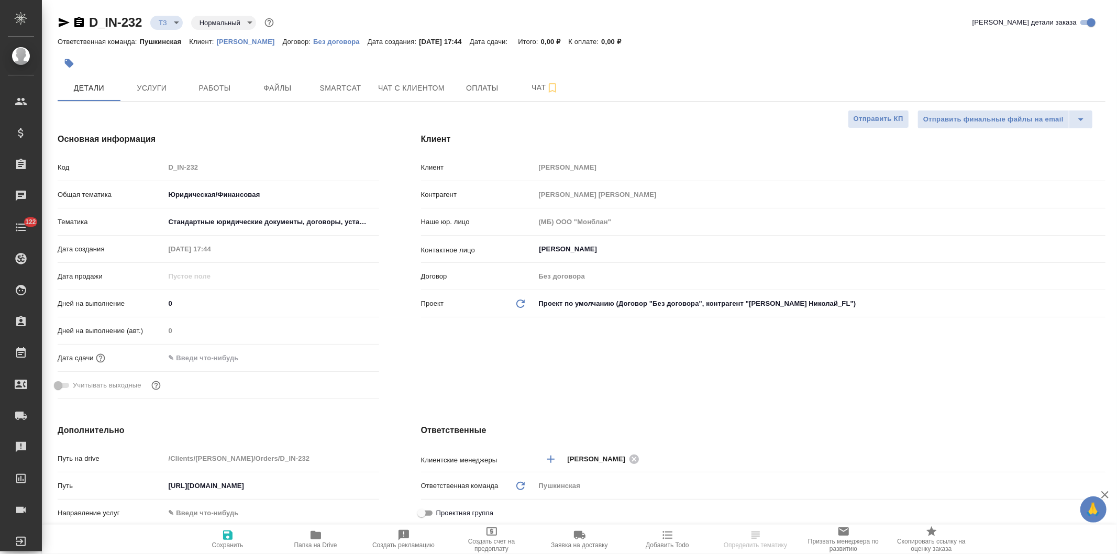
type textarea "x"
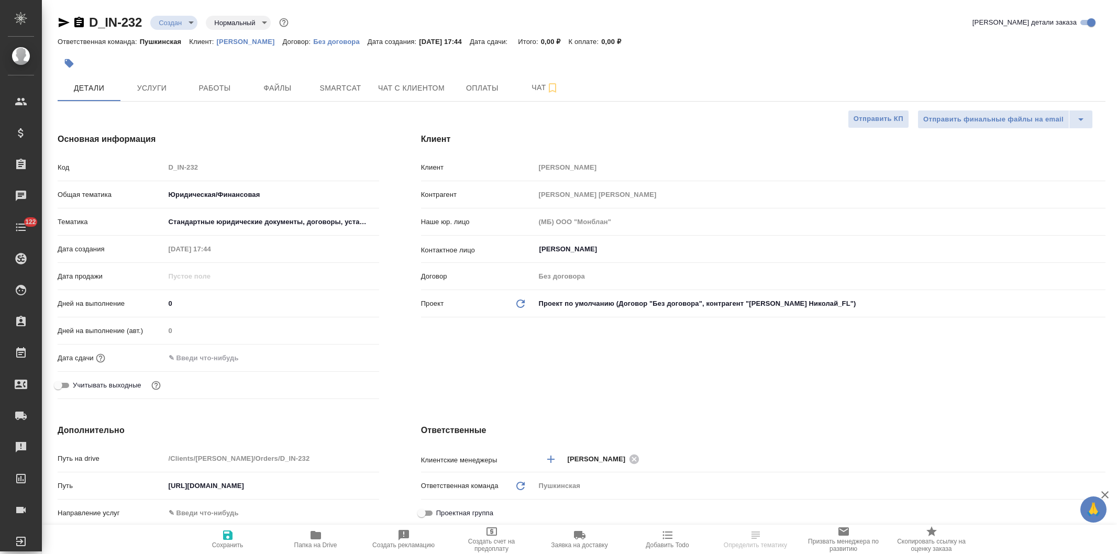
select select "RU"
click at [530, 85] on span "Чат" at bounding box center [545, 87] width 50 height 13
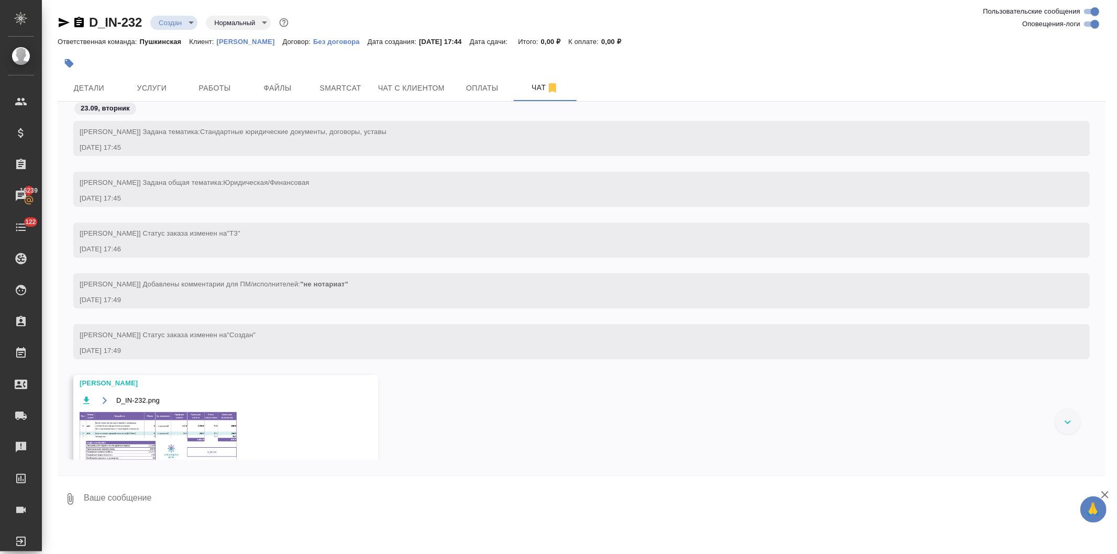
click at [201, 435] on img at bounding box center [158, 439] width 157 height 54
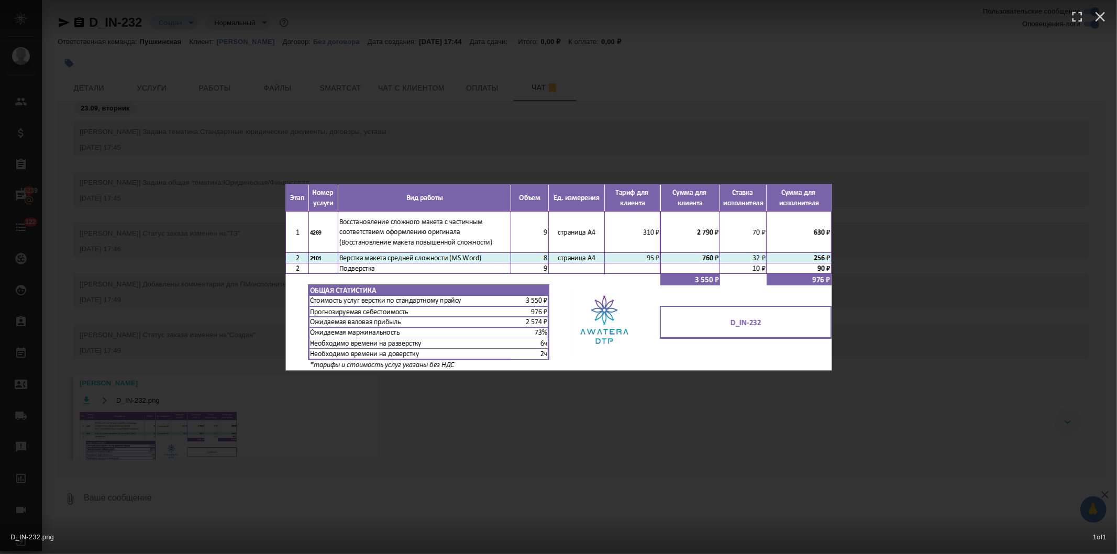
click at [441, 415] on div "D_IN-232.png 1 of 1" at bounding box center [558, 277] width 1117 height 554
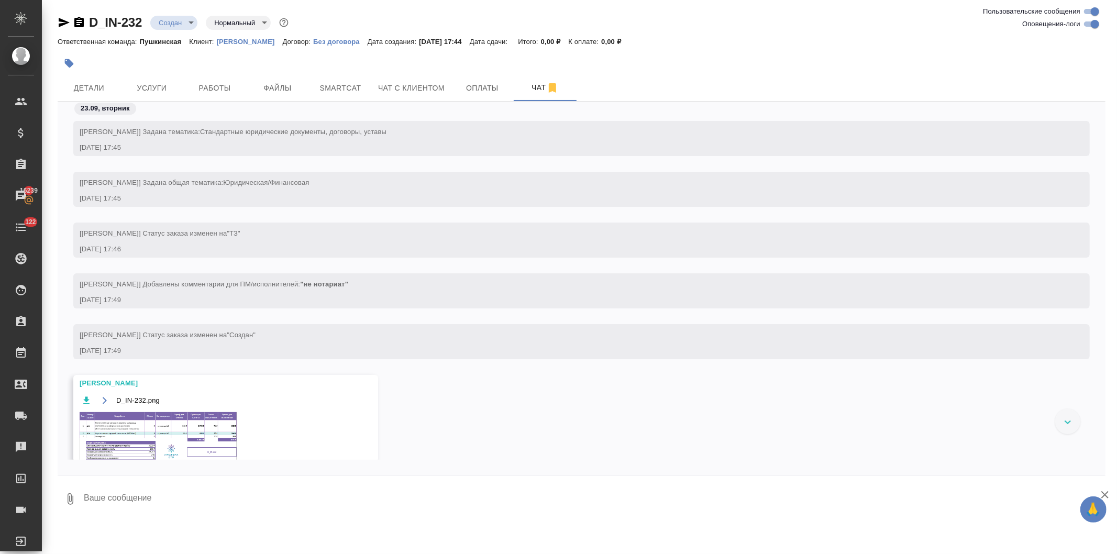
click at [228, 504] on textarea at bounding box center [594, 499] width 1023 height 36
type textarea "спасибо, Ирочка!)"
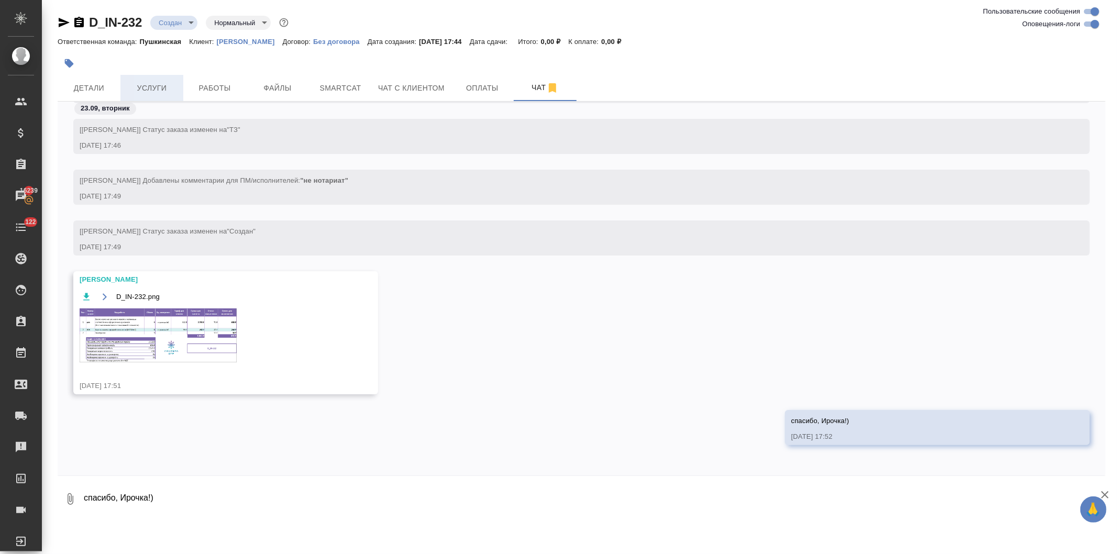
scroll to position [168, 0]
